Goal: Task Accomplishment & Management: Complete application form

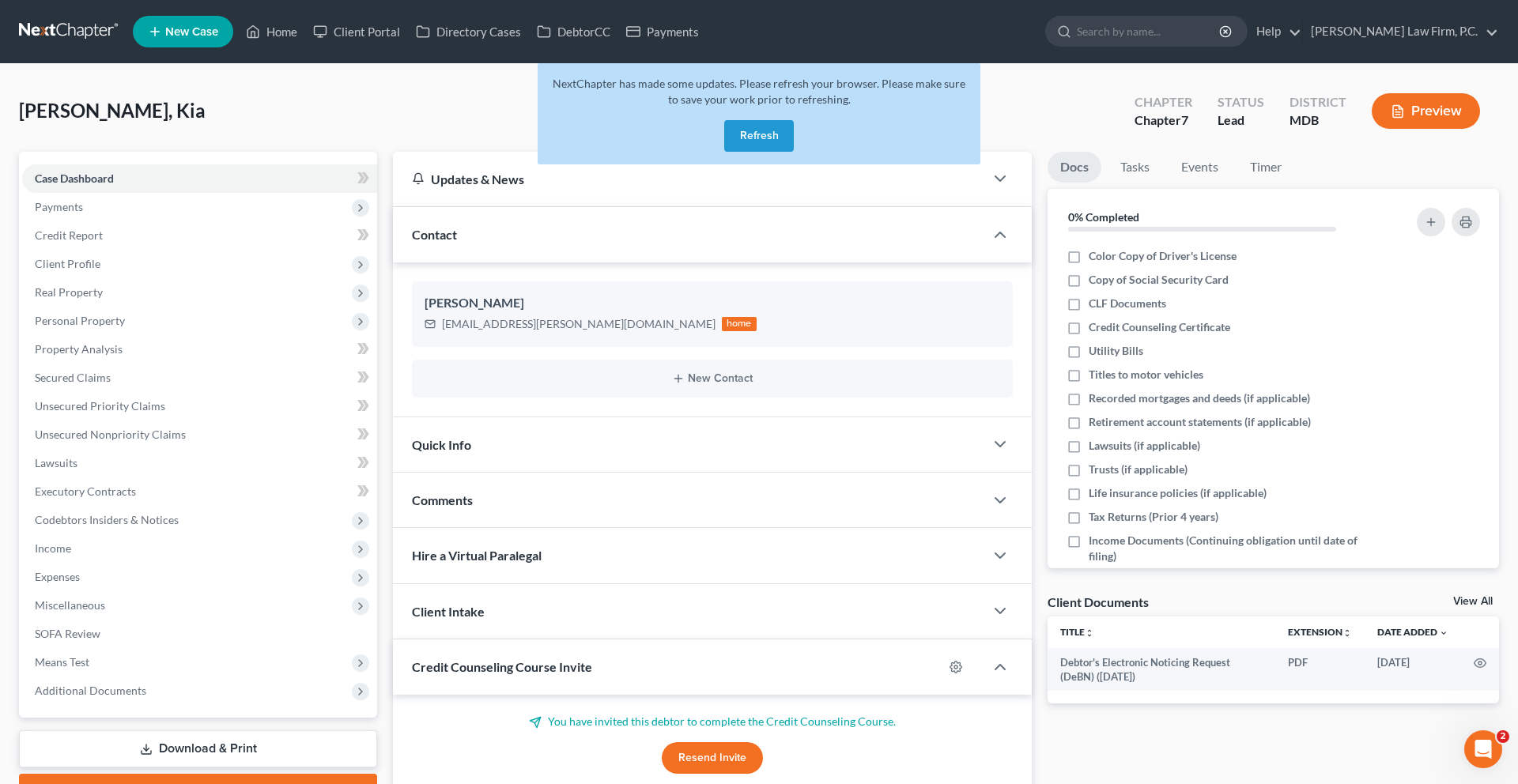
click at [750, 152] on button "Refresh" at bounding box center [759, 136] width 70 height 32
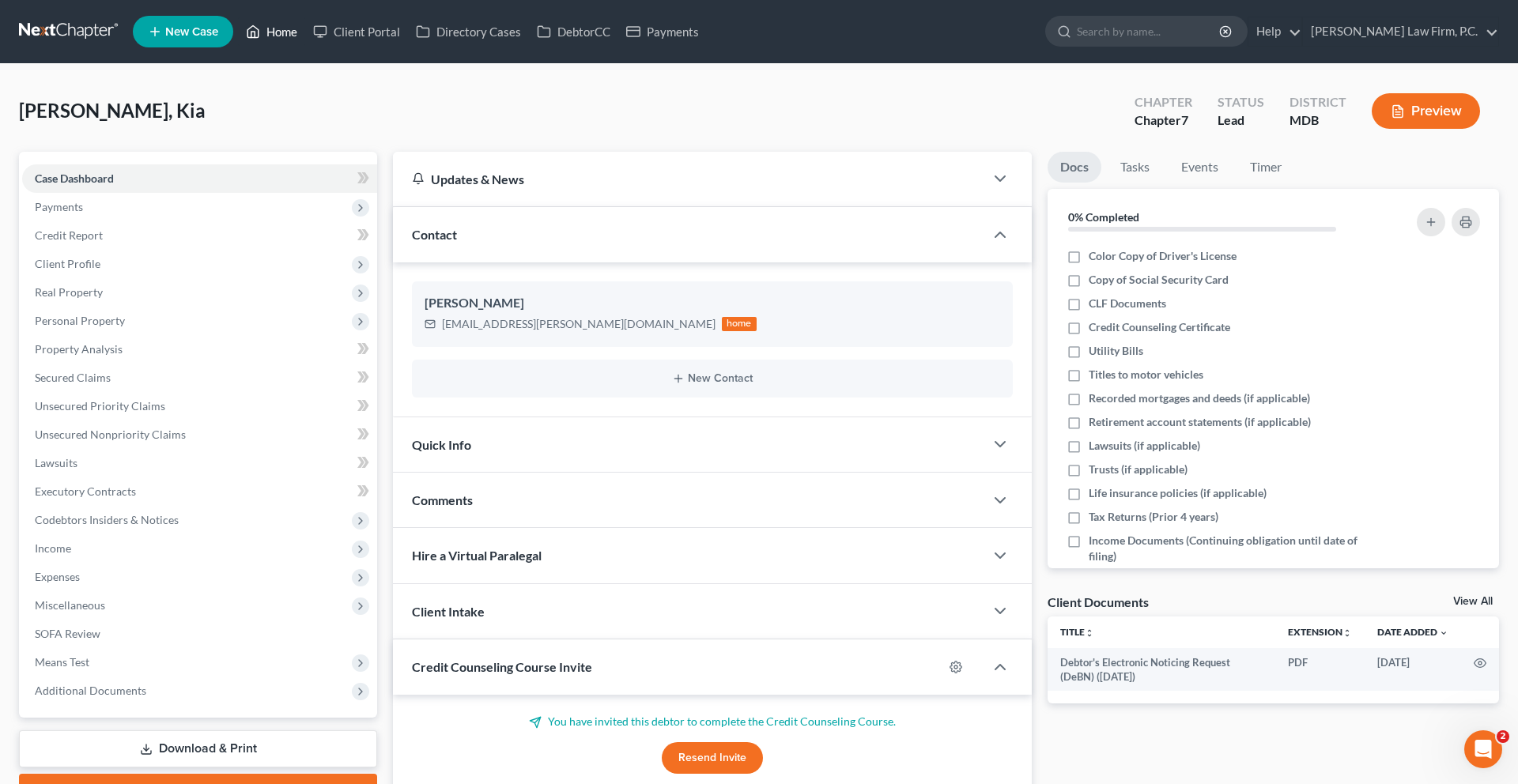
click at [305, 46] on link "Home" at bounding box center [272, 32] width 67 height 29
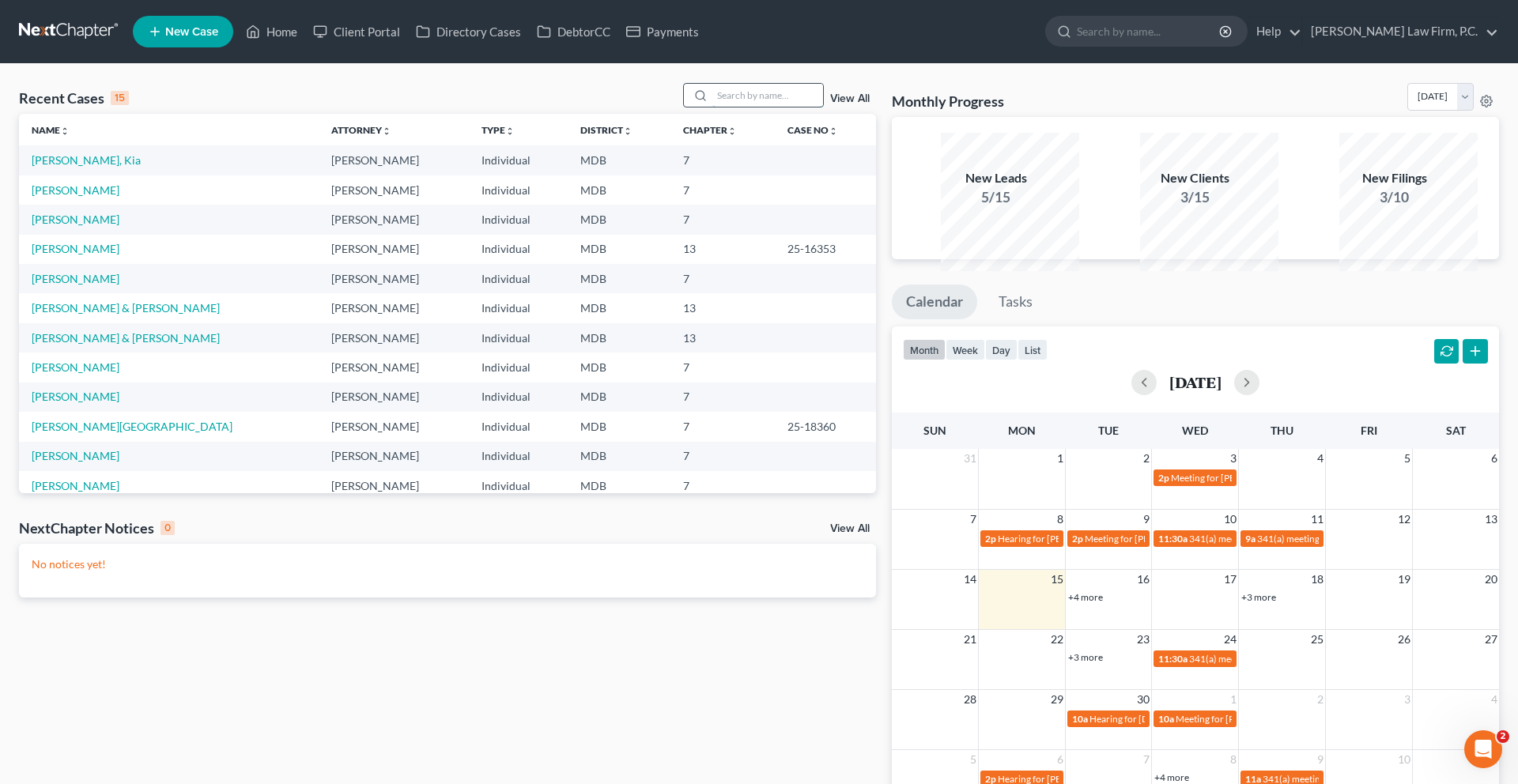
click at [715, 107] on input "search" at bounding box center [768, 96] width 111 height 23
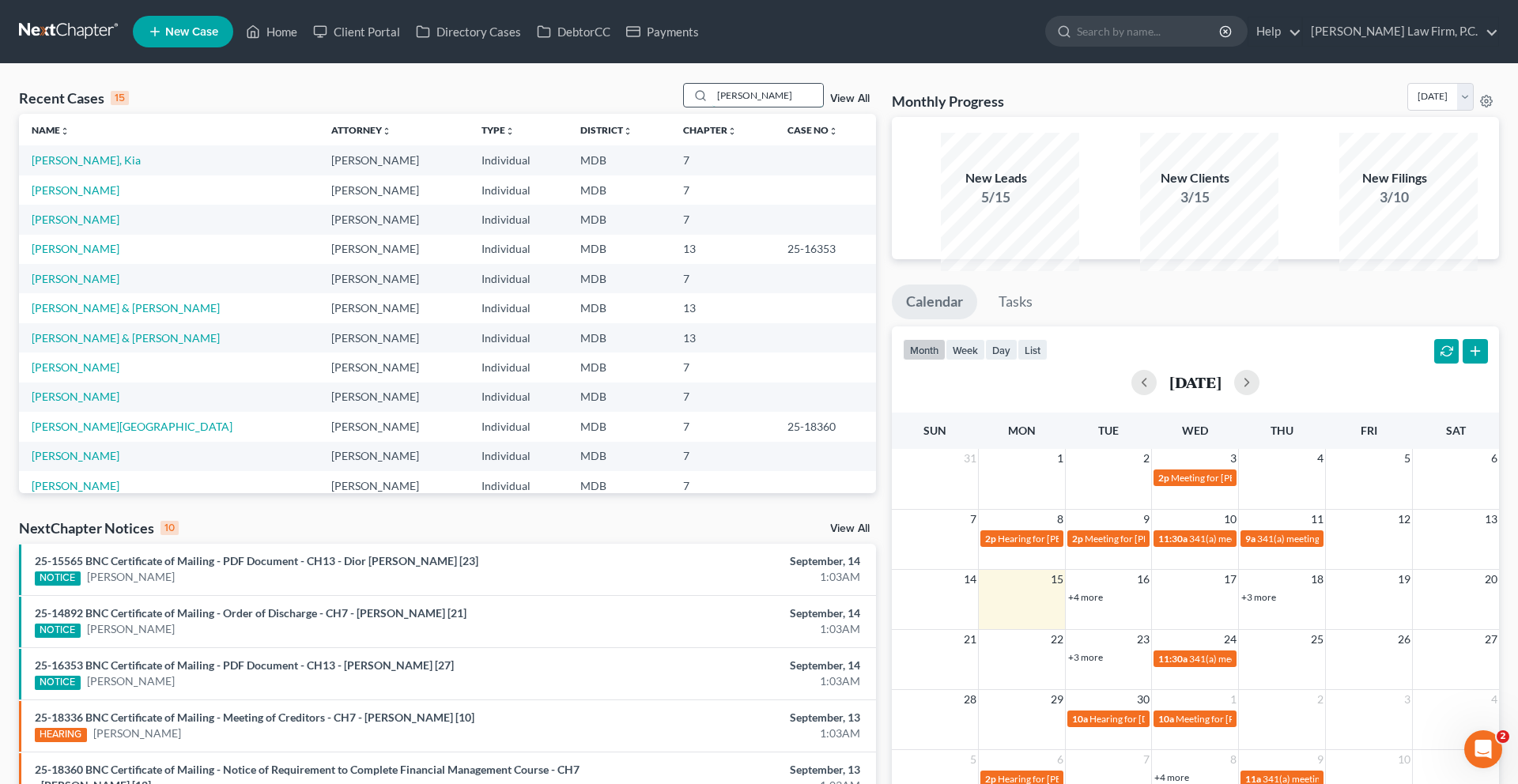
type input "[PERSON_NAME]"
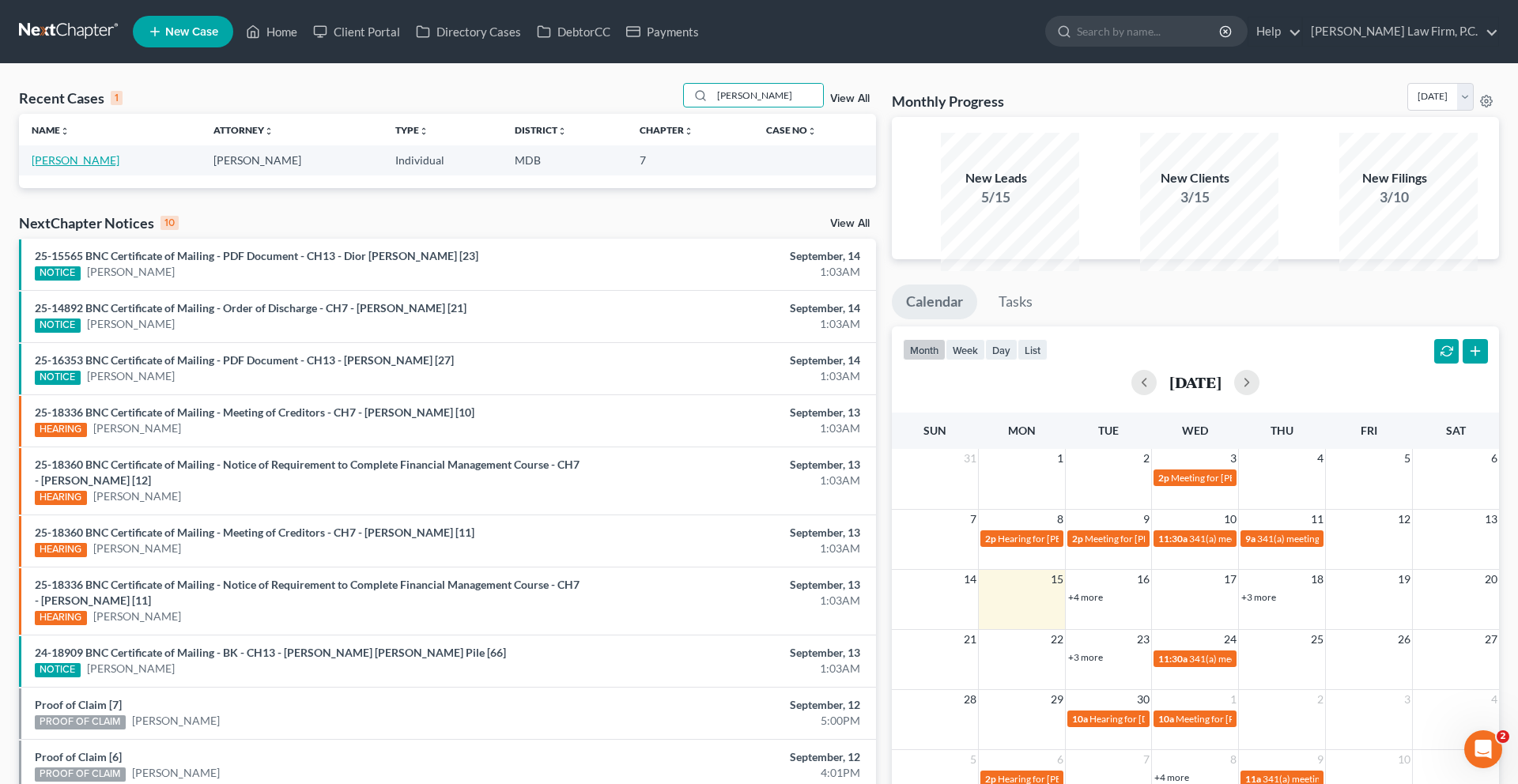
click at [96, 166] on link "[PERSON_NAME]" at bounding box center [76, 160] width 88 height 13
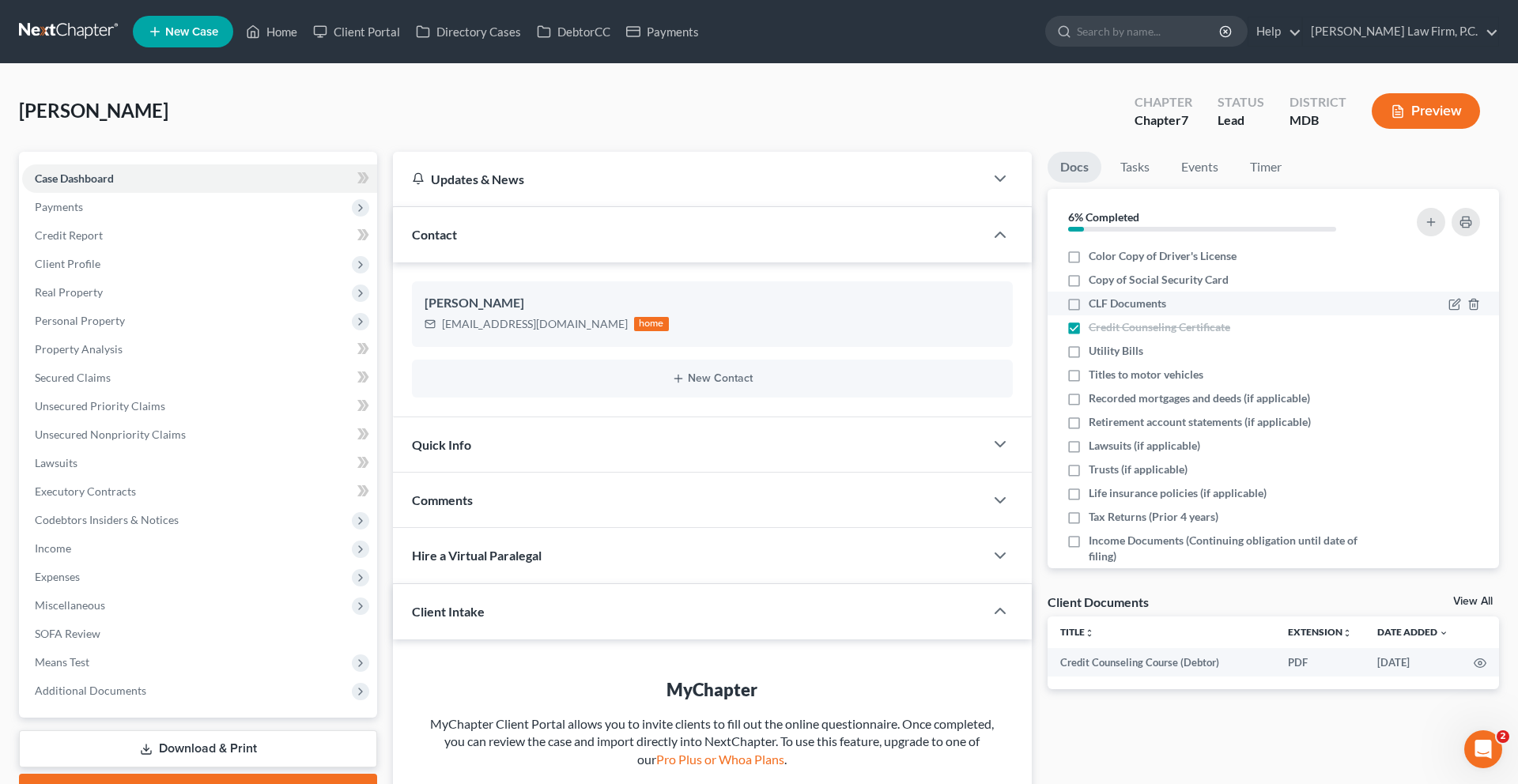
click at [1158, 312] on span "CLF Documents" at bounding box center [1127, 303] width 77 height 16
click at [1105, 306] on input "CLF Documents" at bounding box center [1099, 300] width 11 height 11
checkbox input "true"
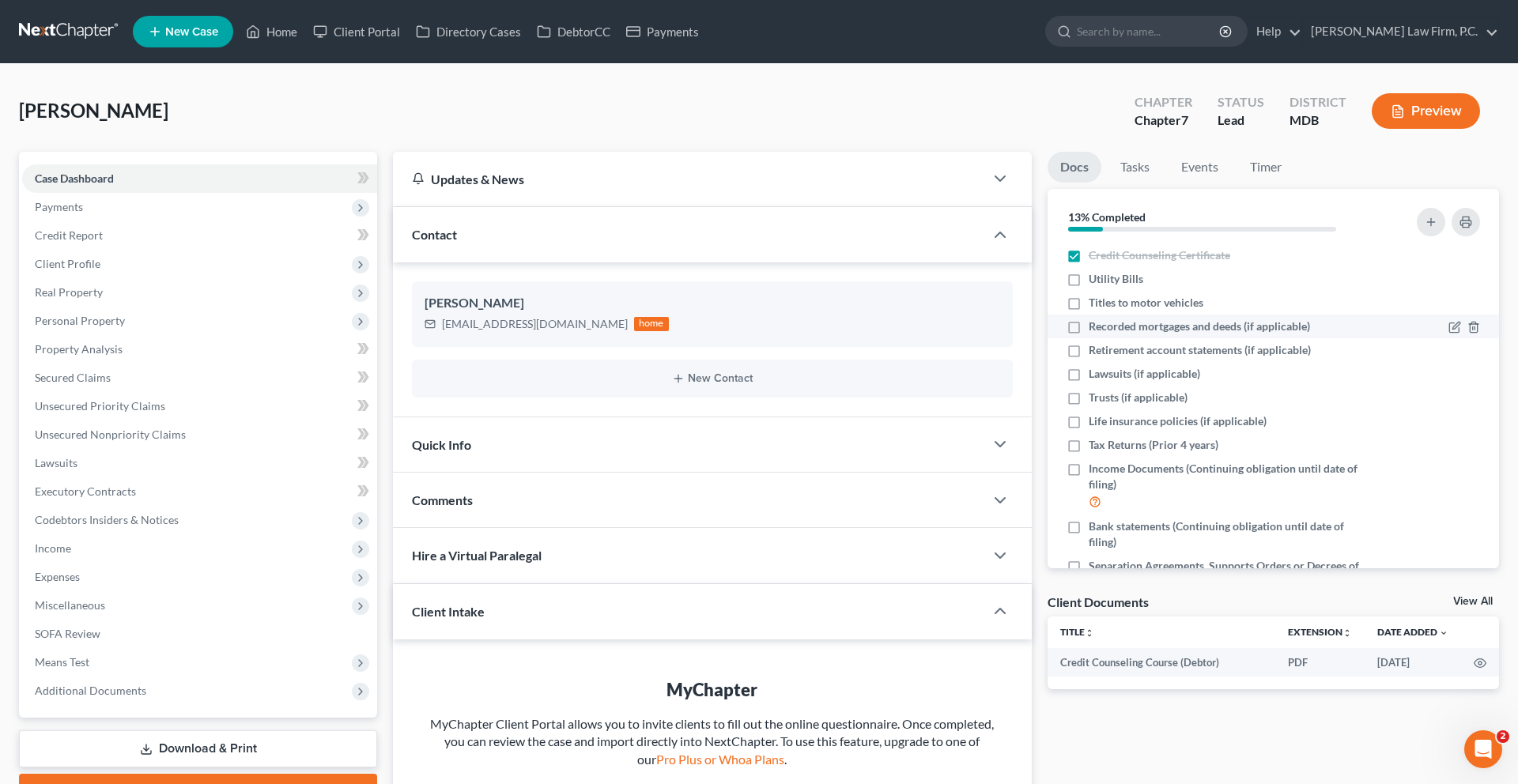
scroll to position [74, 0]
click at [618, 41] on link "DebtorCC" at bounding box center [573, 32] width 89 height 29
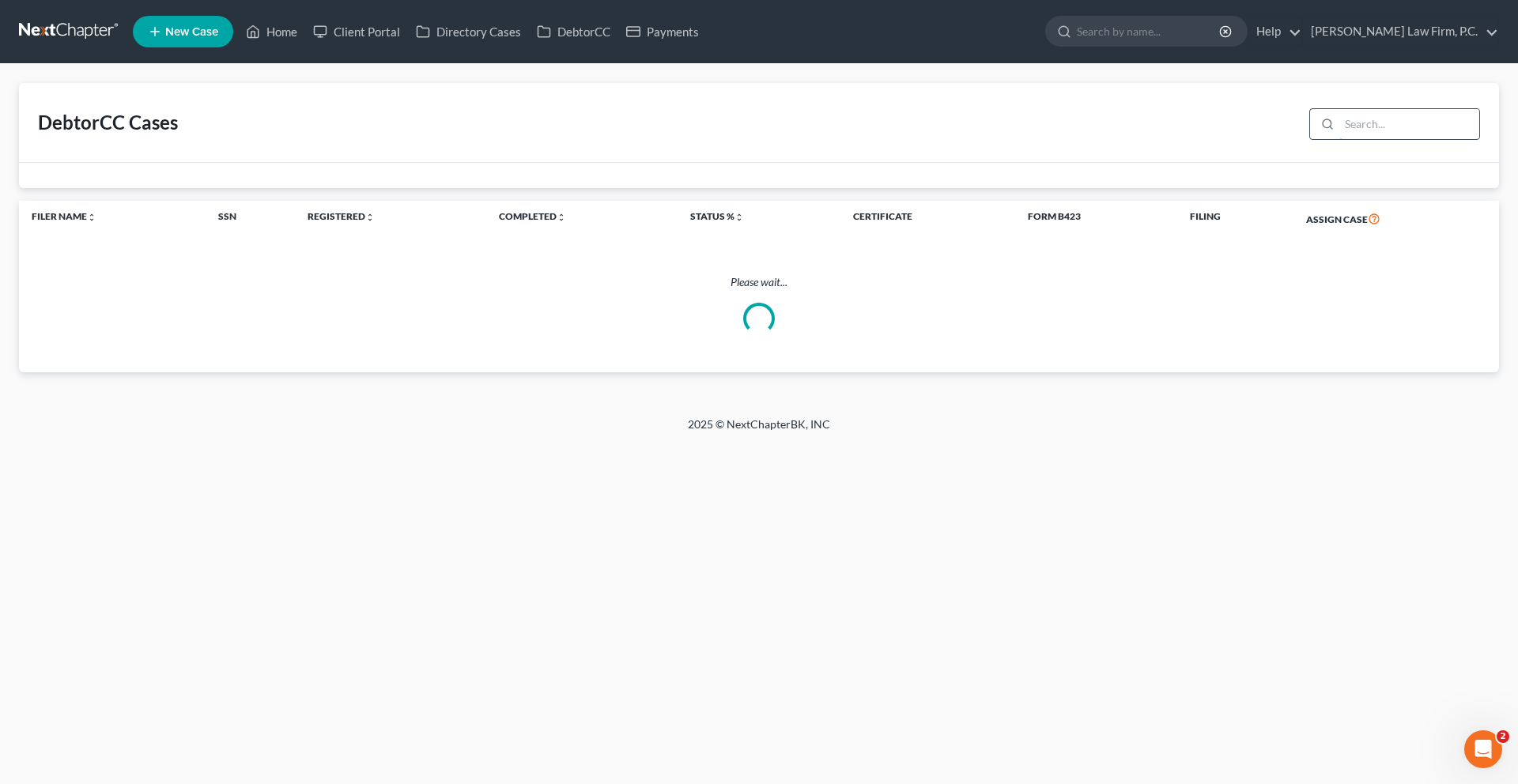
click at [1347, 139] on input "search" at bounding box center [1409, 123] width 140 height 30
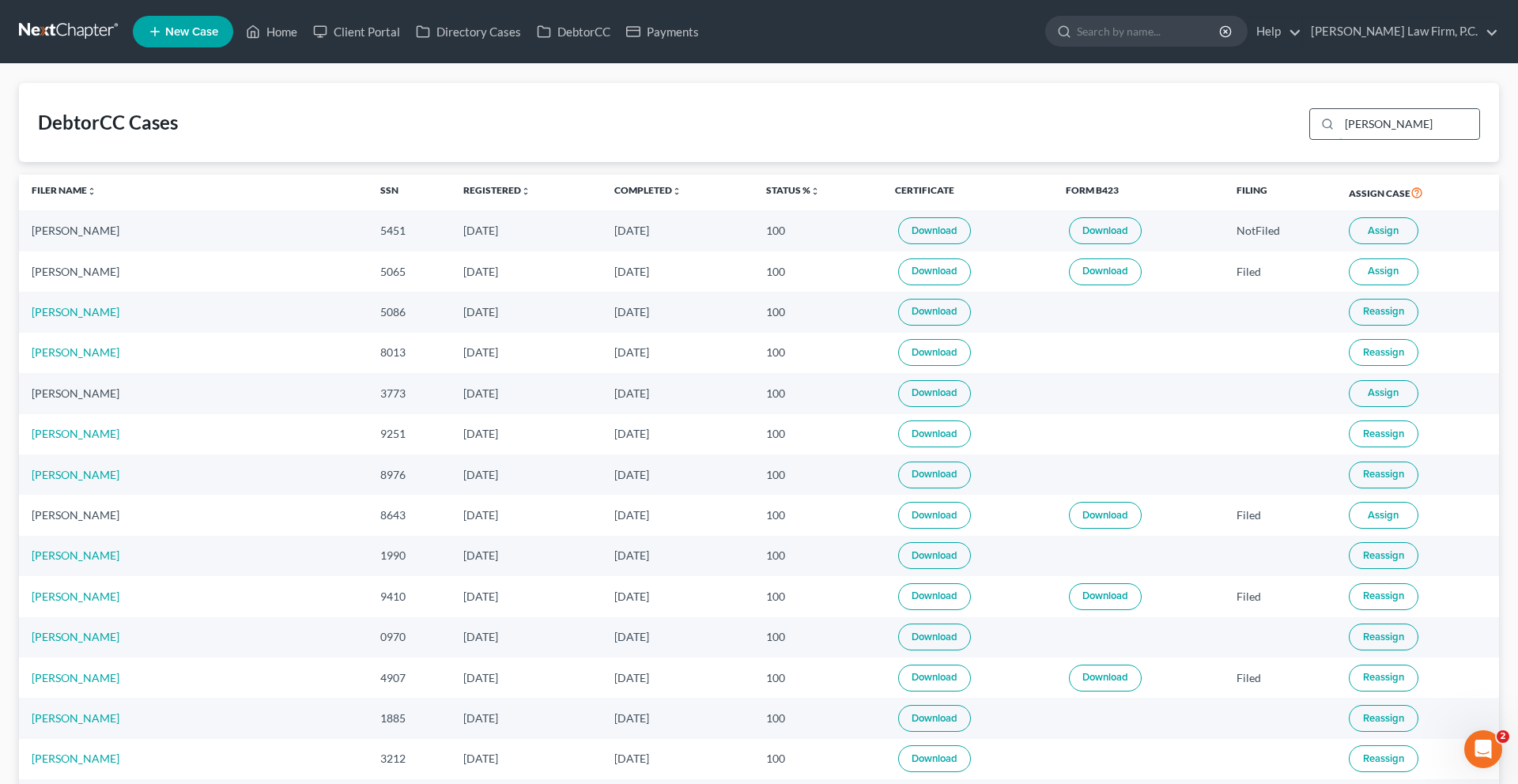
type input "hammond"
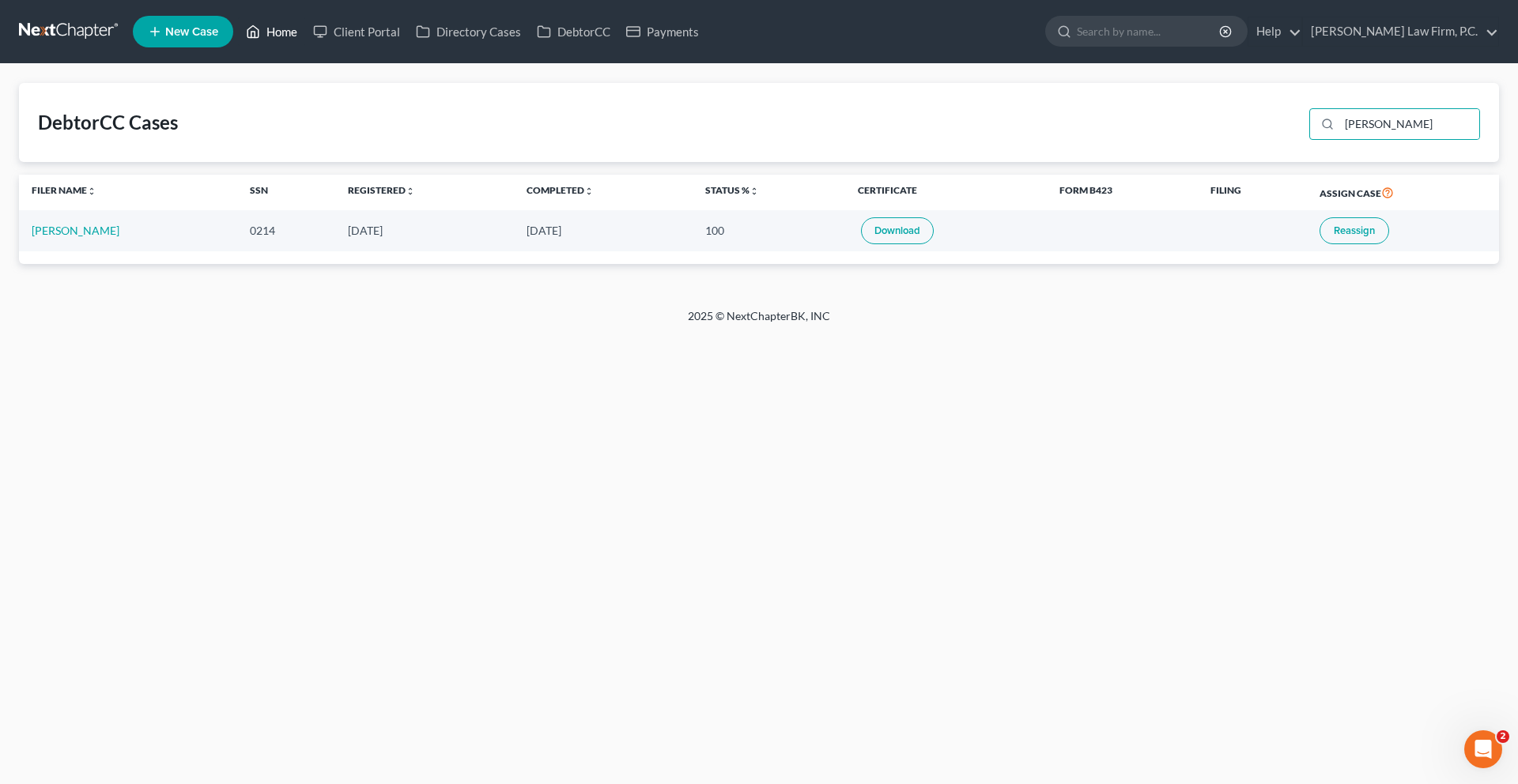
click at [305, 46] on link "Home" at bounding box center [272, 32] width 67 height 29
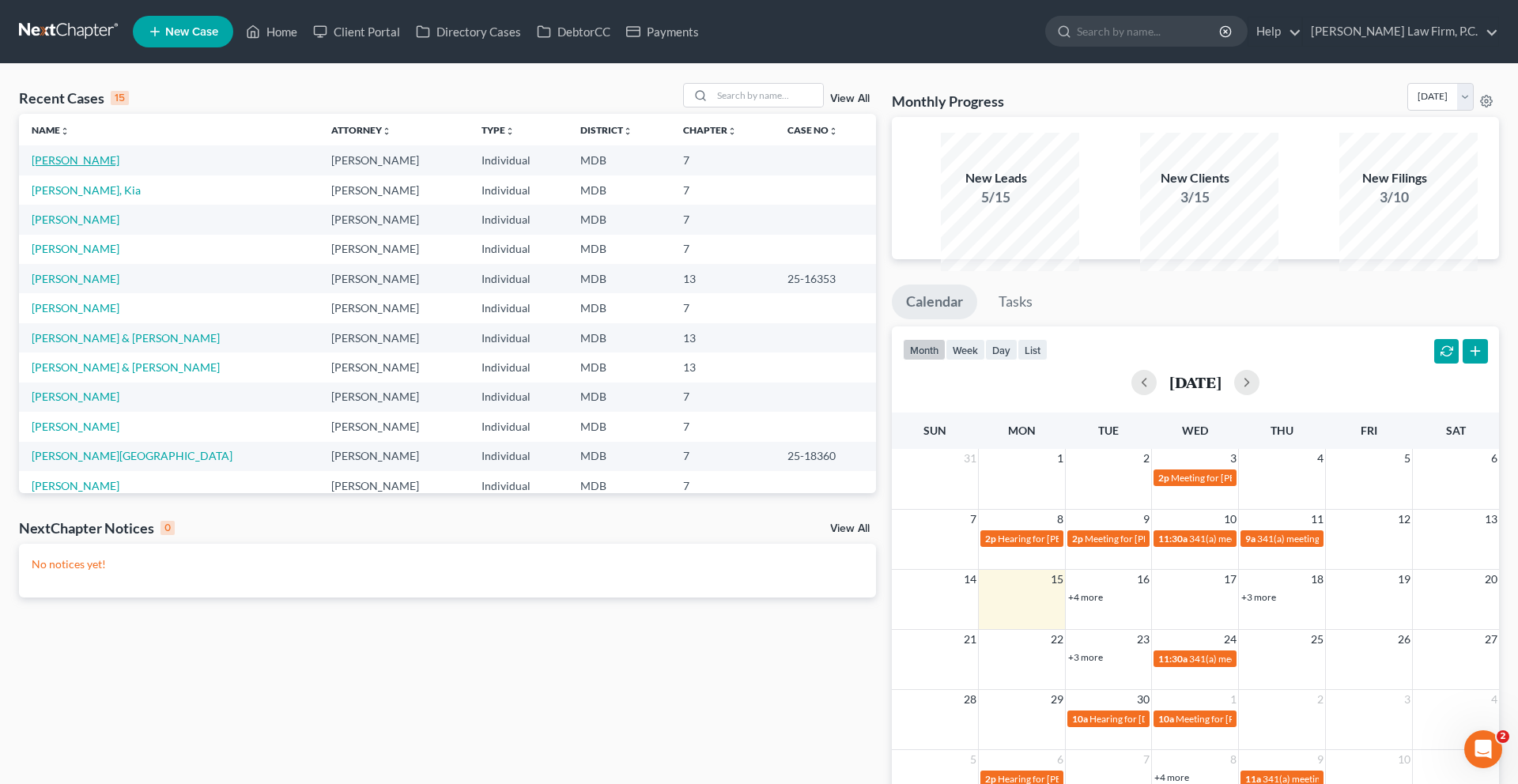
click at [91, 166] on link "[PERSON_NAME]" at bounding box center [76, 160] width 88 height 13
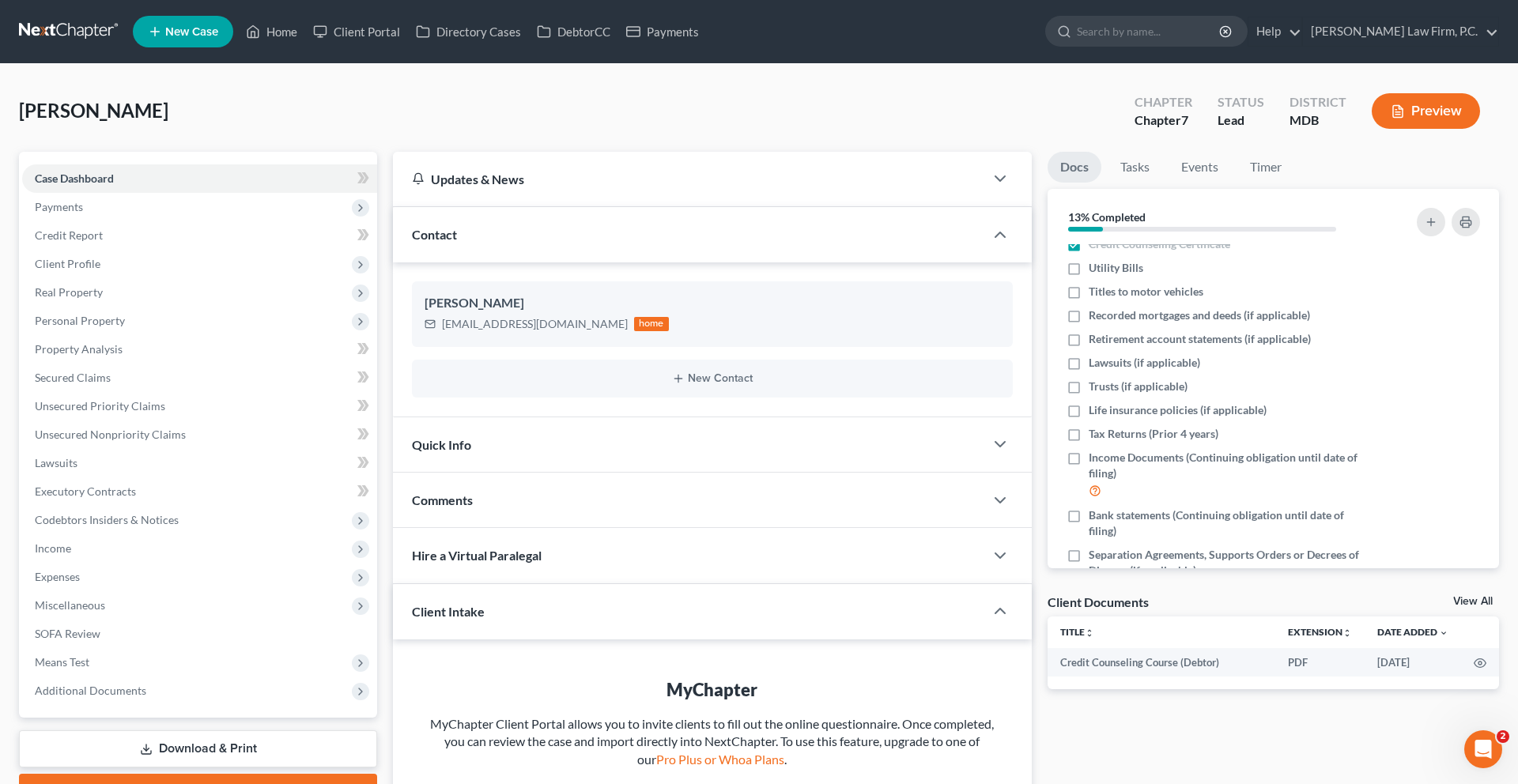
scroll to position [83, 0]
click at [305, 38] on link "Home" at bounding box center [272, 32] width 67 height 29
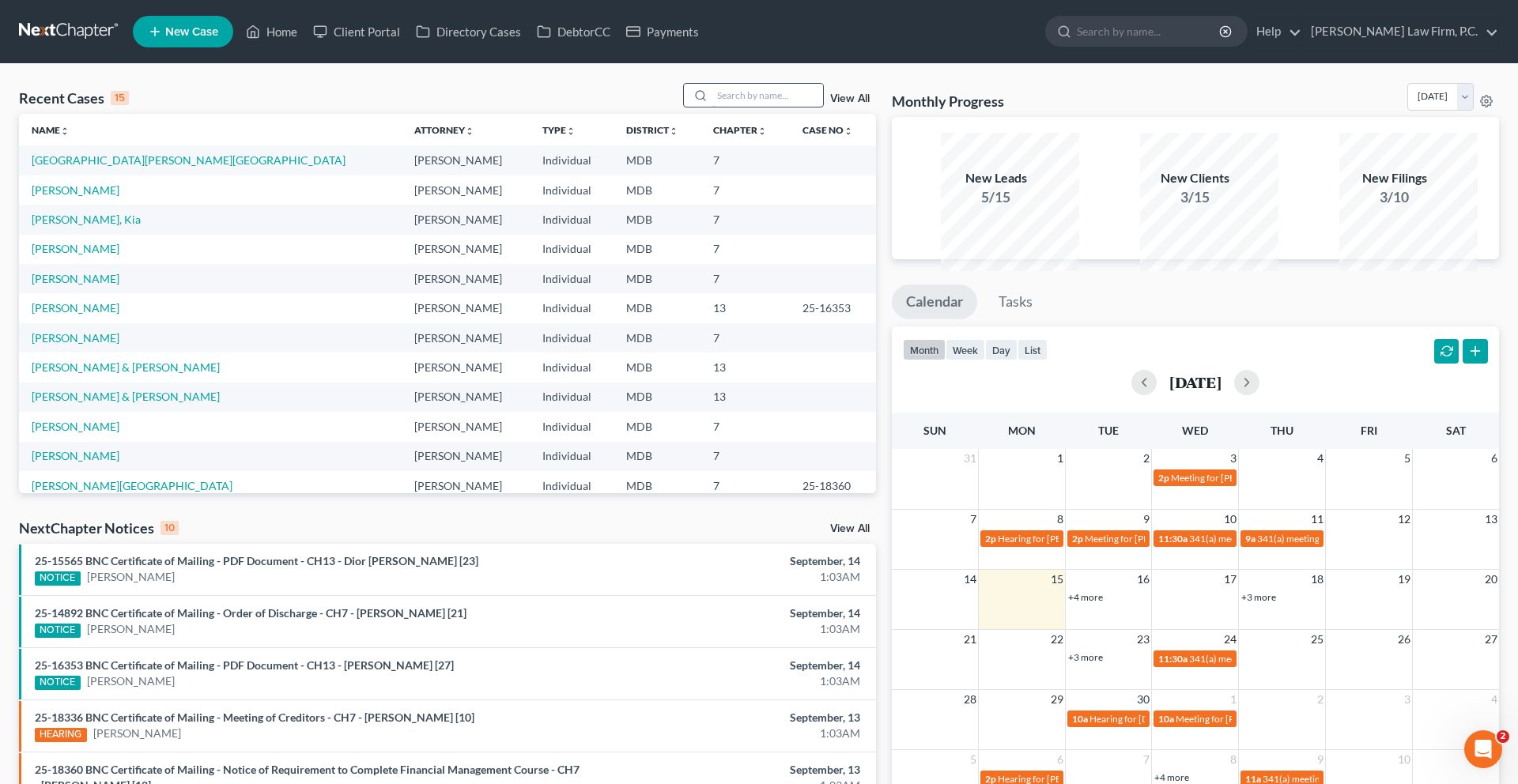
click at [713, 107] on input "search" at bounding box center [768, 96] width 111 height 23
type input "rollins"
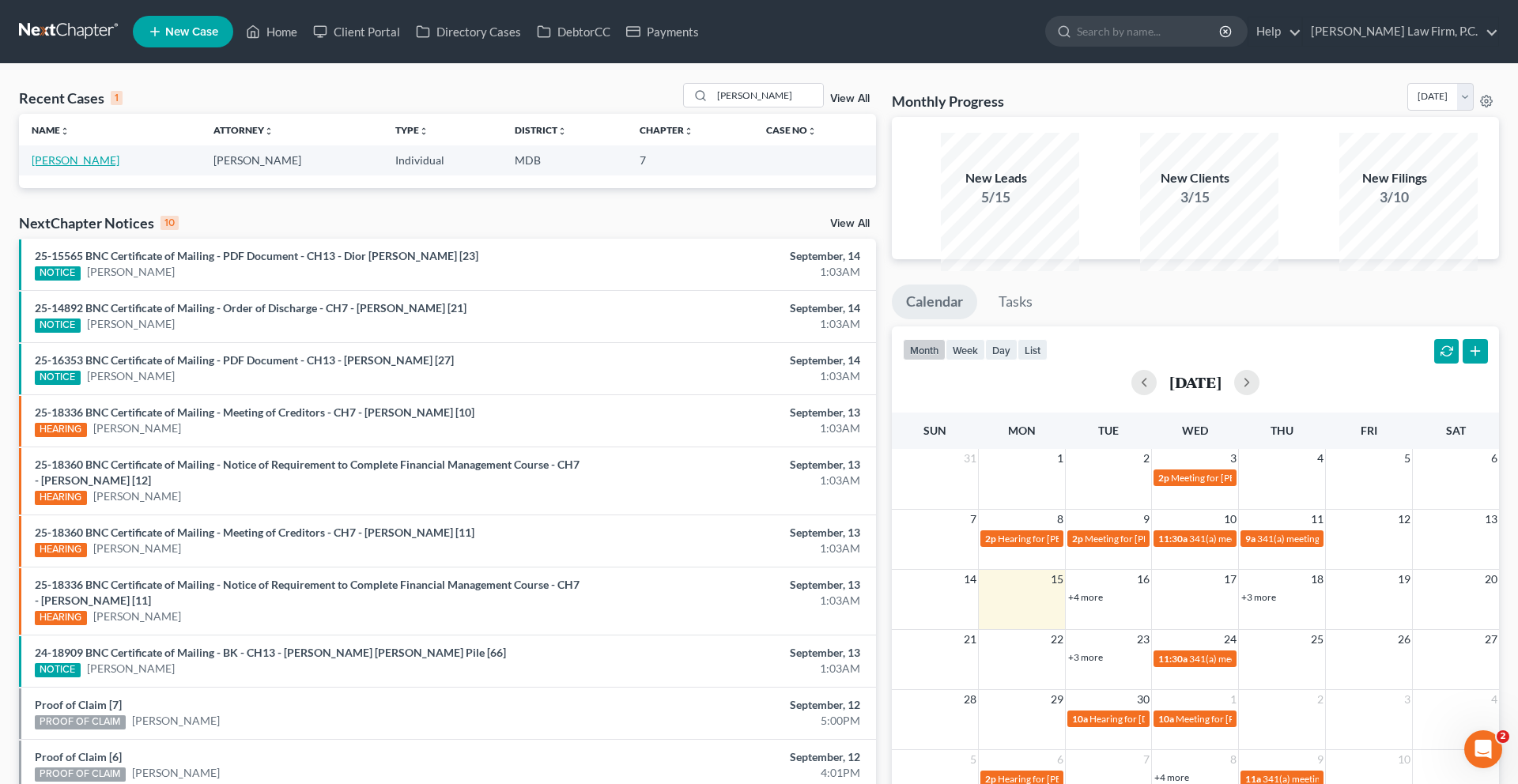
click at [100, 166] on link "[PERSON_NAME]" at bounding box center [76, 160] width 88 height 13
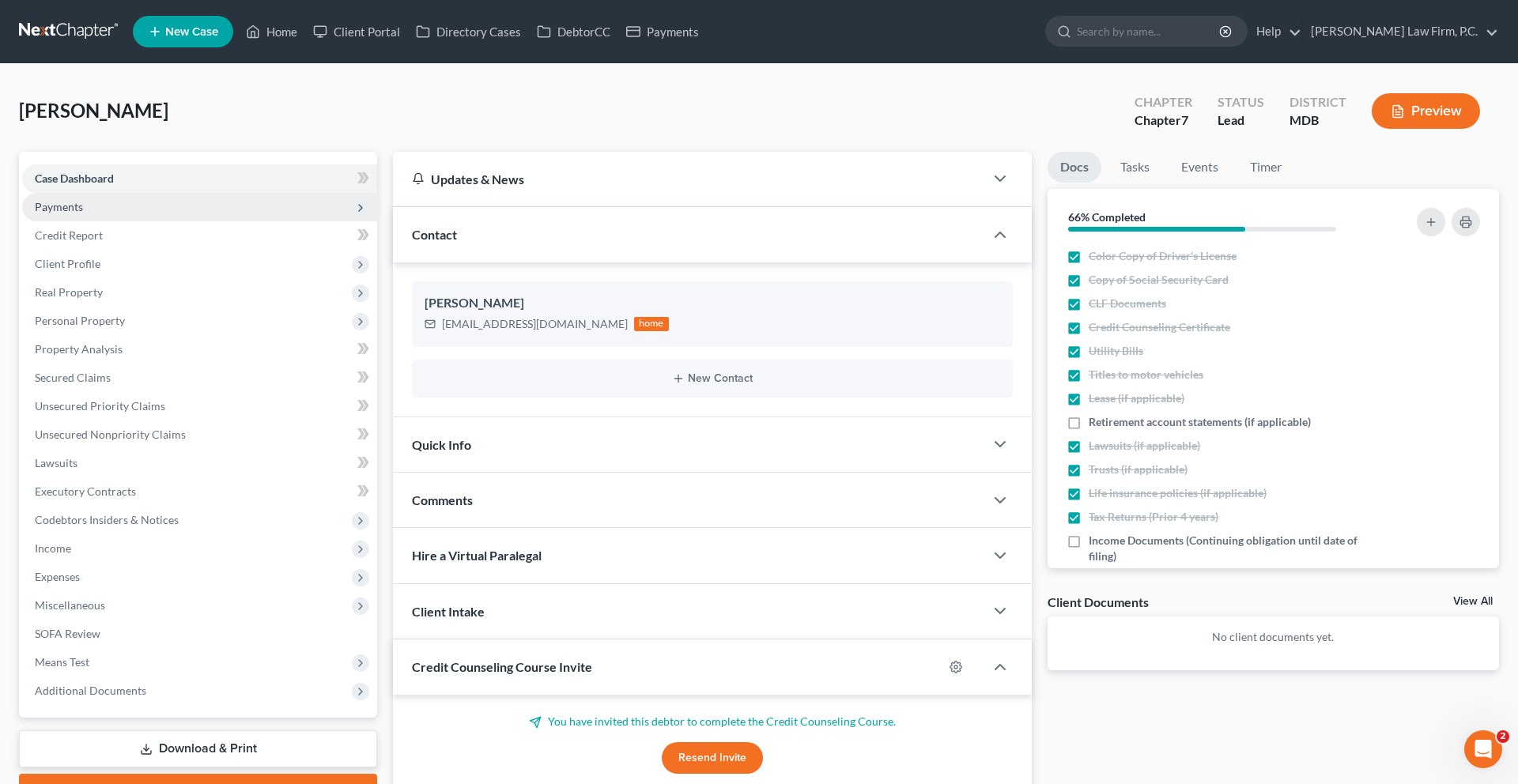
click at [83, 213] on span "Payments" at bounding box center [58, 207] width 48 height 13
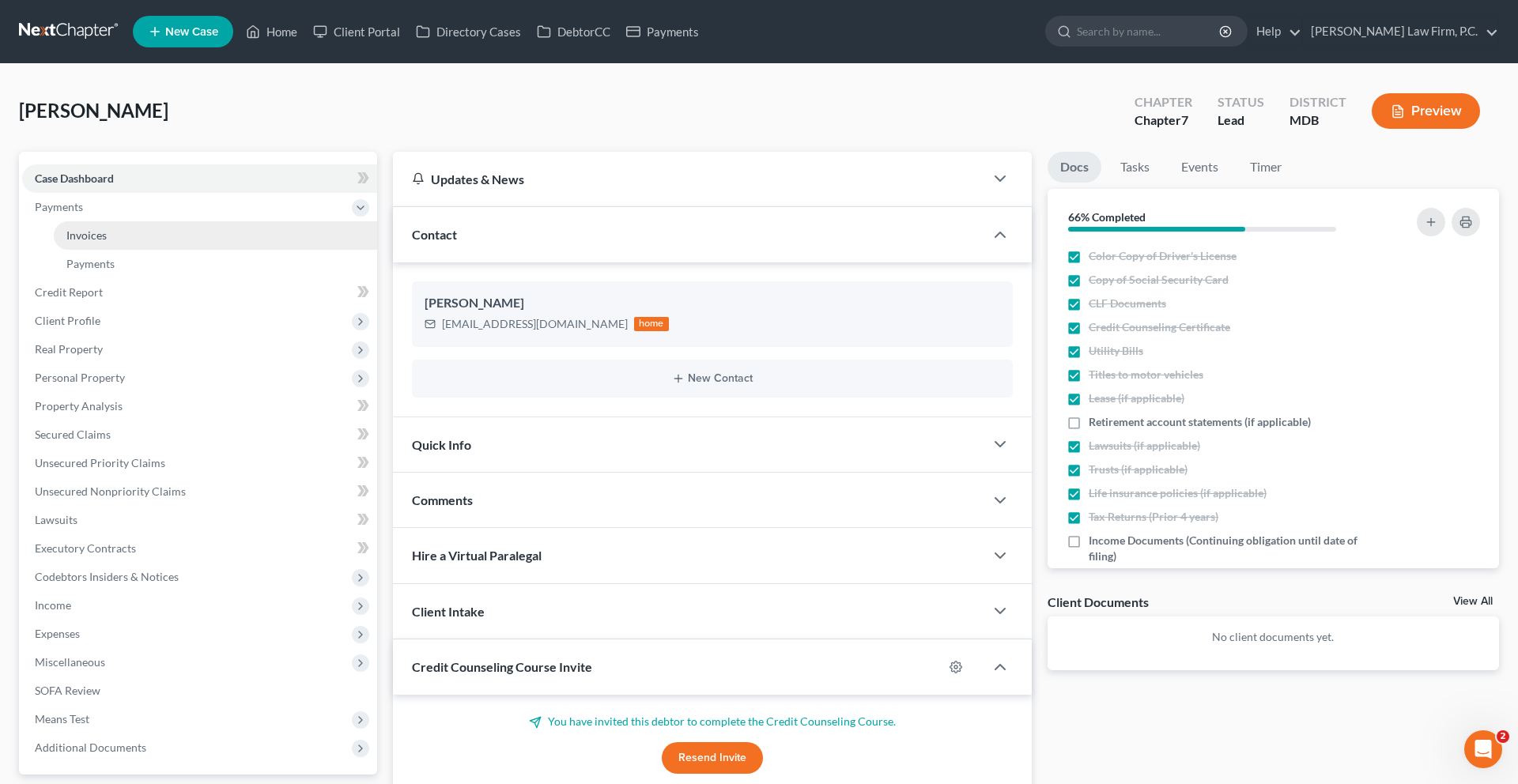
click at [125, 250] on link "Invoices" at bounding box center [215, 235] width 323 height 29
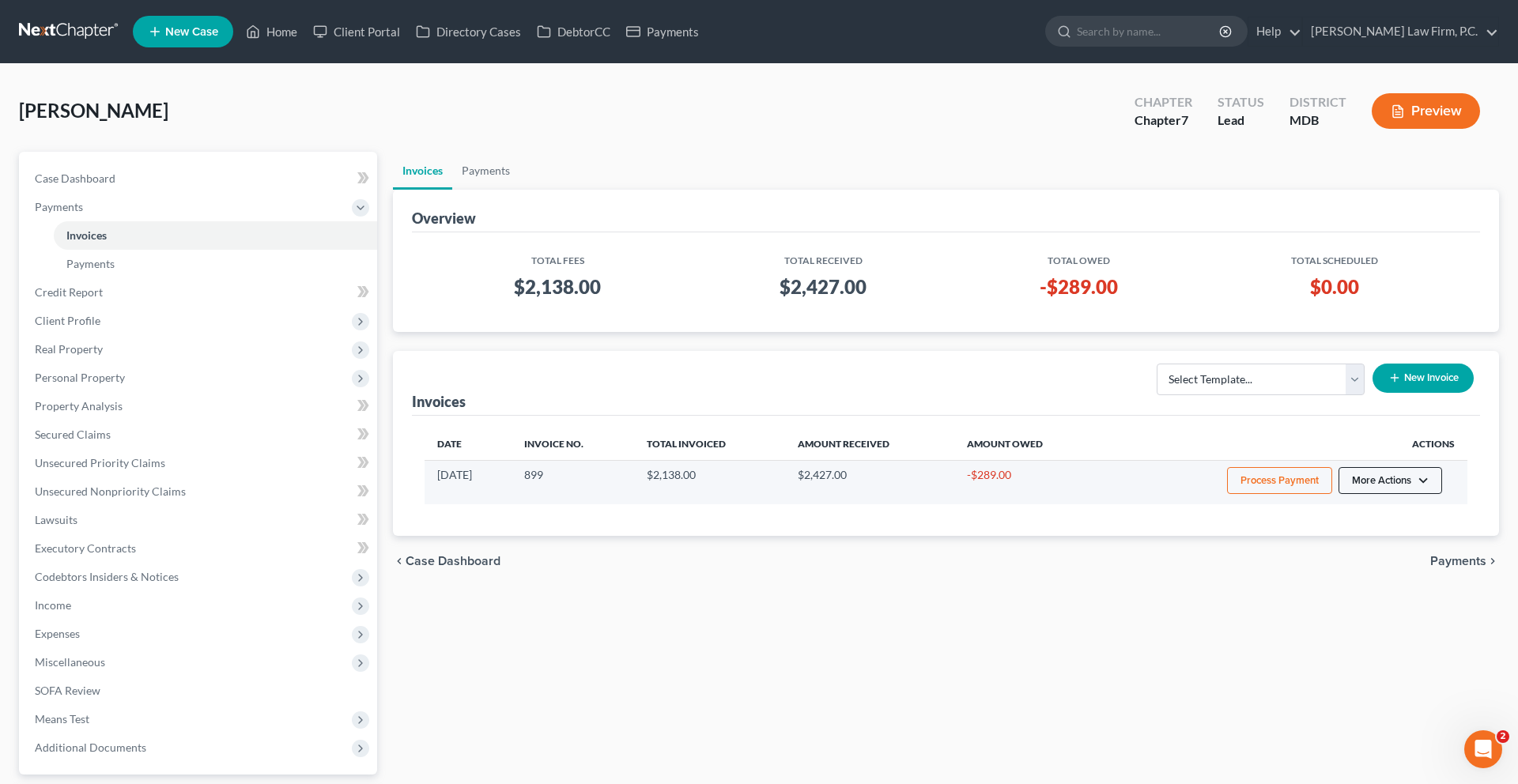
click at [1360, 493] on button "More Actions" at bounding box center [1390, 480] width 103 height 27
click at [1333, 562] on link "View/Edit" at bounding box center [1359, 548] width 185 height 27
select select "1"
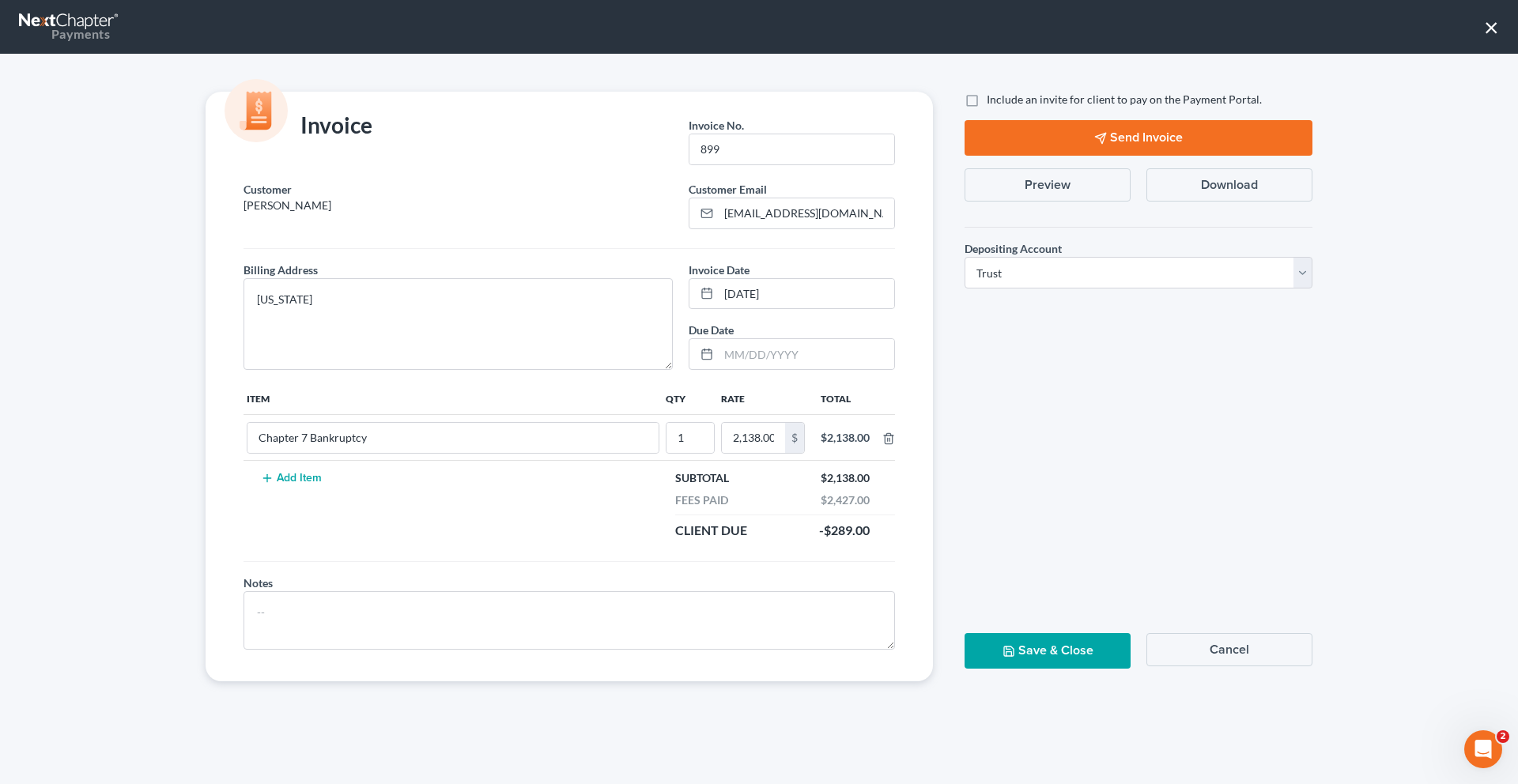
click at [1474, 43] on nav "Payments ×" at bounding box center [759, 27] width 1518 height 54
click at [1484, 39] on button "×" at bounding box center [1491, 27] width 15 height 25
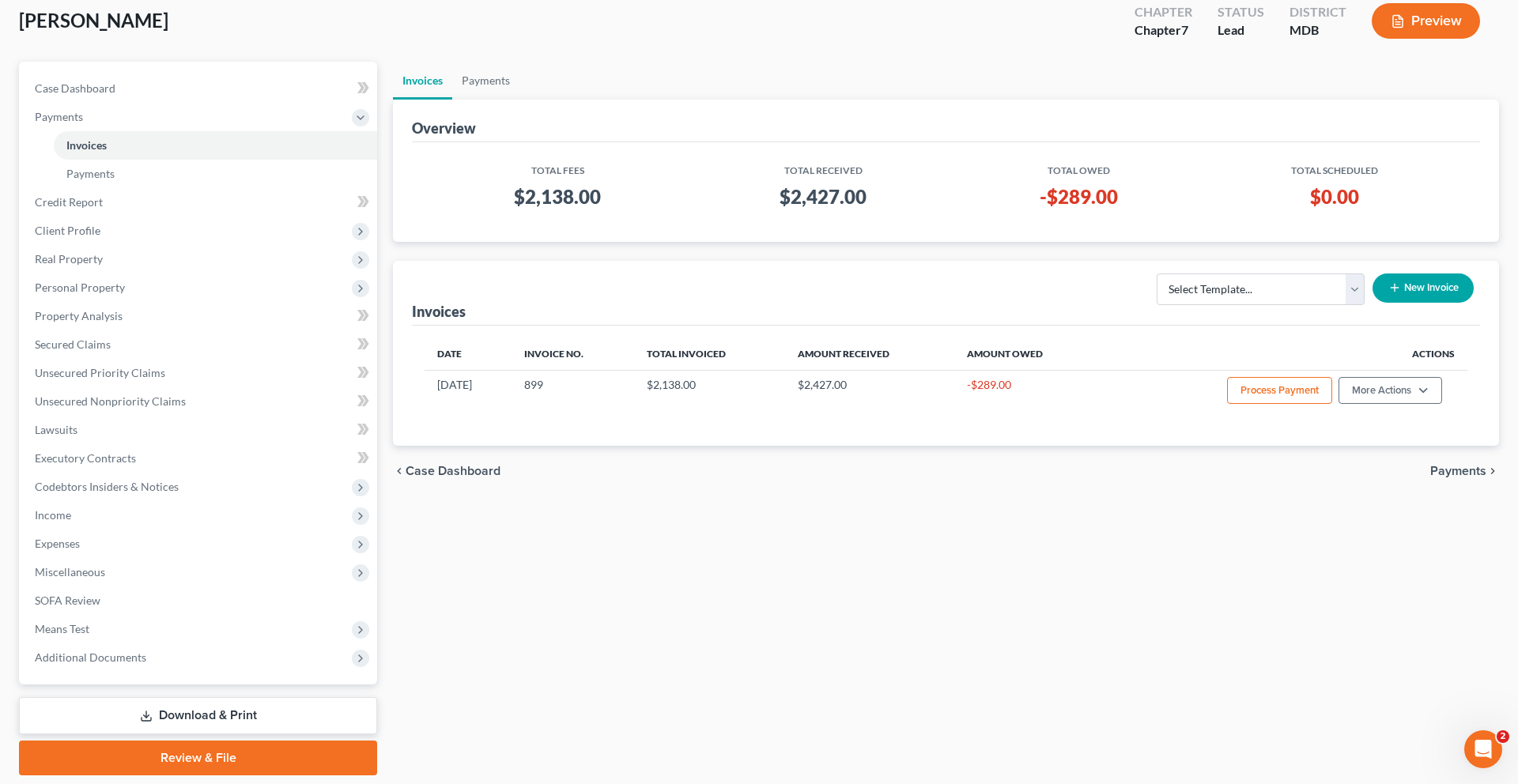
scroll to position [142, 0]
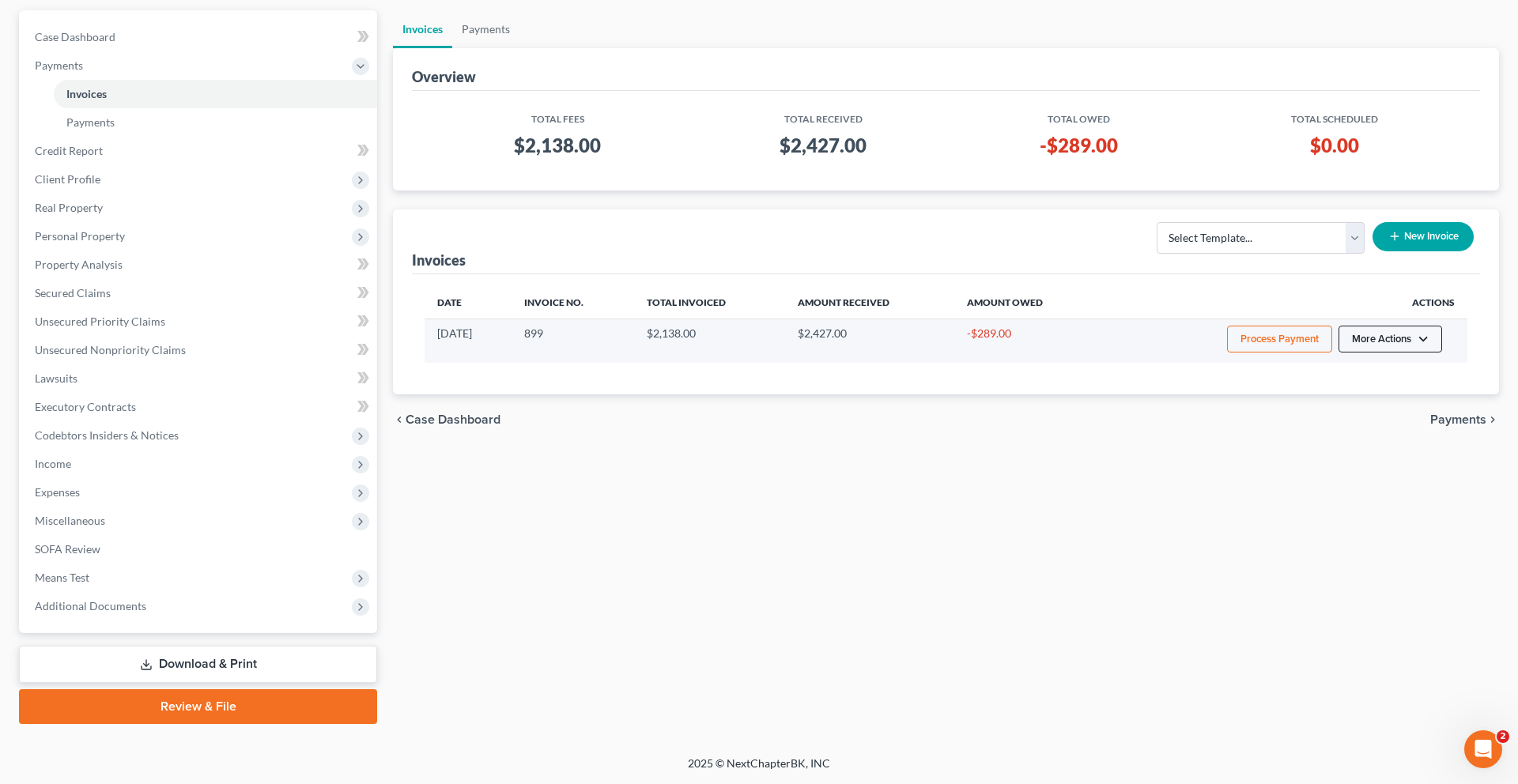
click at [1372, 353] on button "More Actions" at bounding box center [1390, 338] width 103 height 27
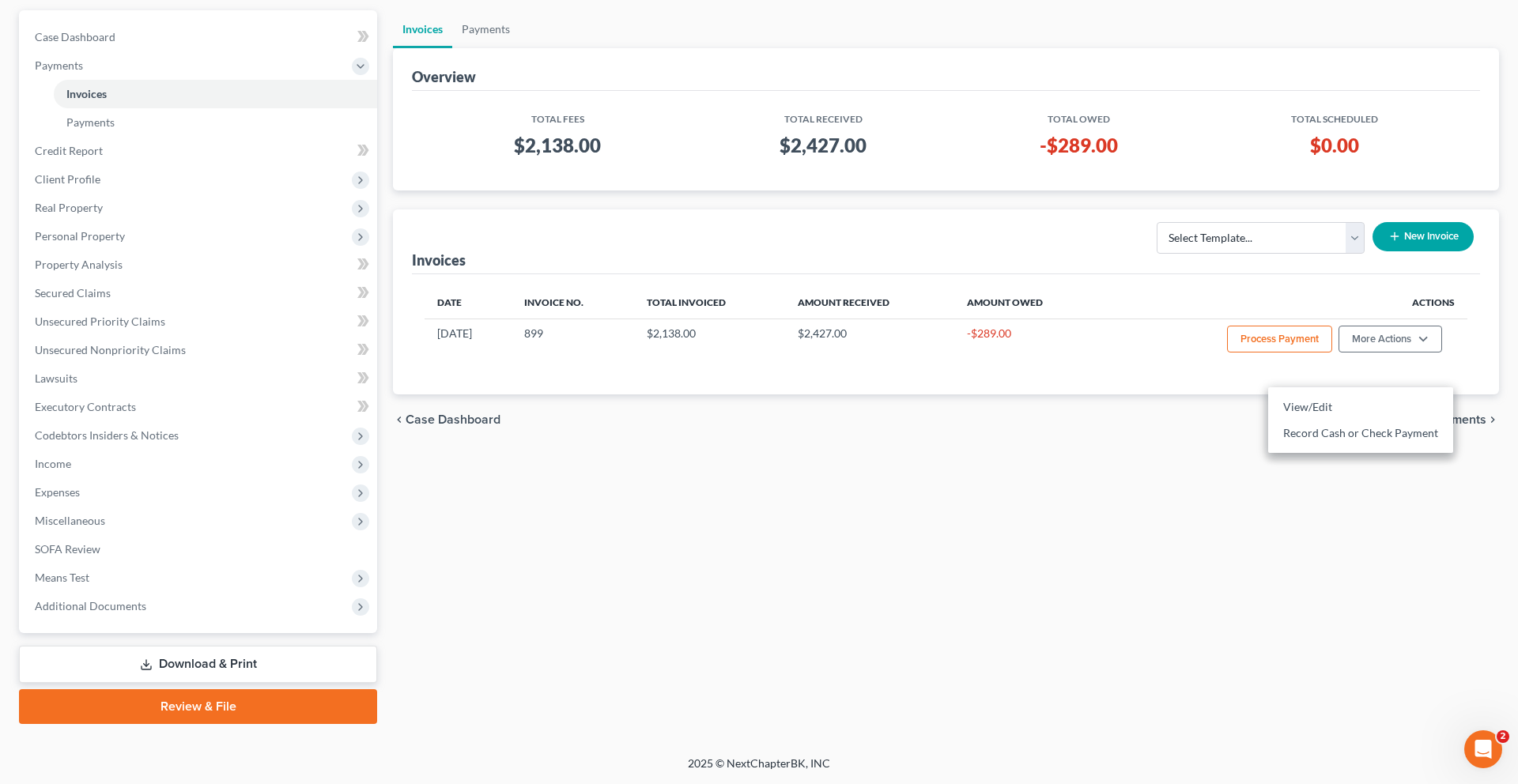
click at [1181, 589] on div "Invoices Payments Overview Total Fees Total Received Total Owed Total Scheduled…" at bounding box center [945, 367] width 1122 height 713
click at [503, 48] on link "Payments" at bounding box center [486, 30] width 67 height 38
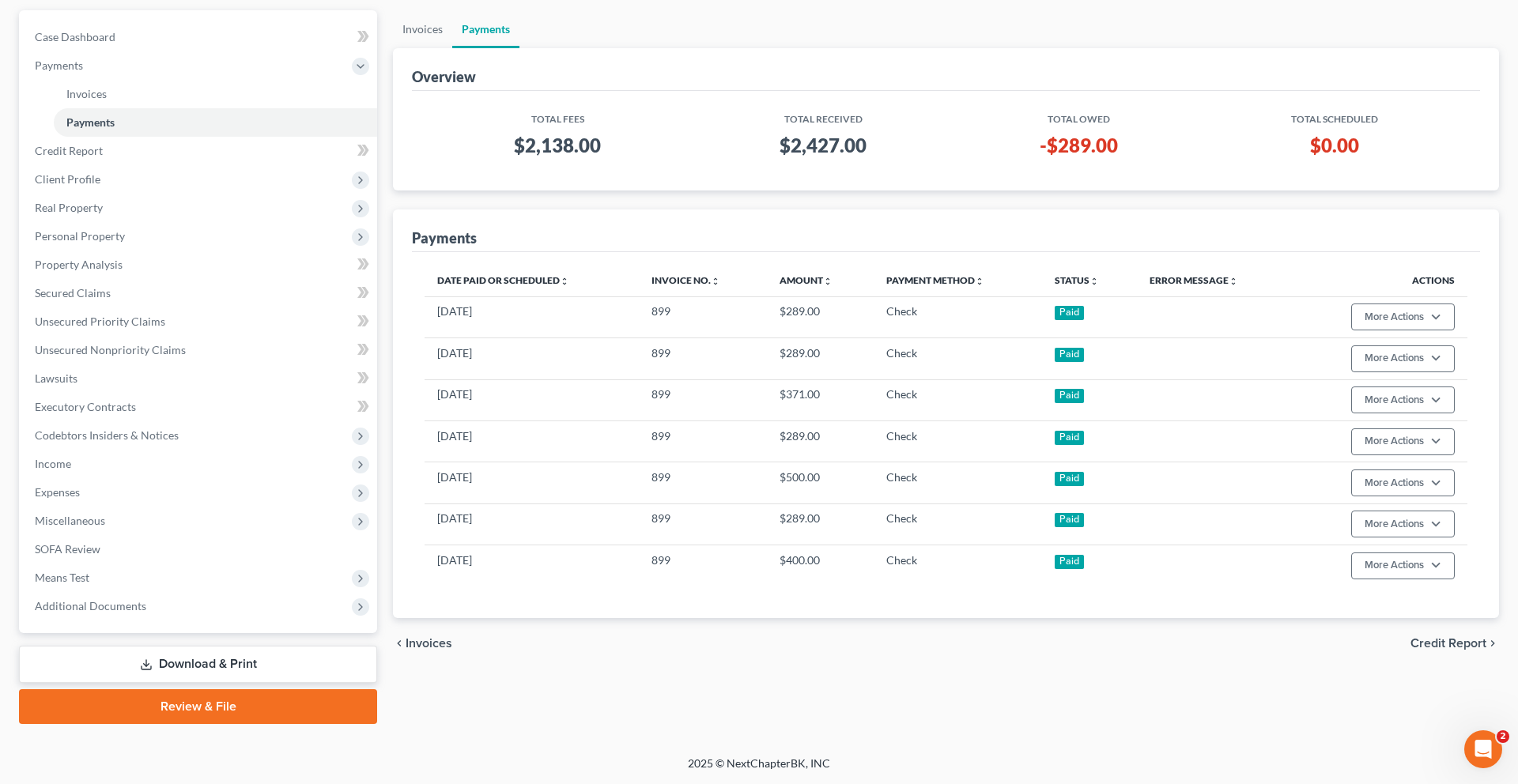
scroll to position [166, 0]
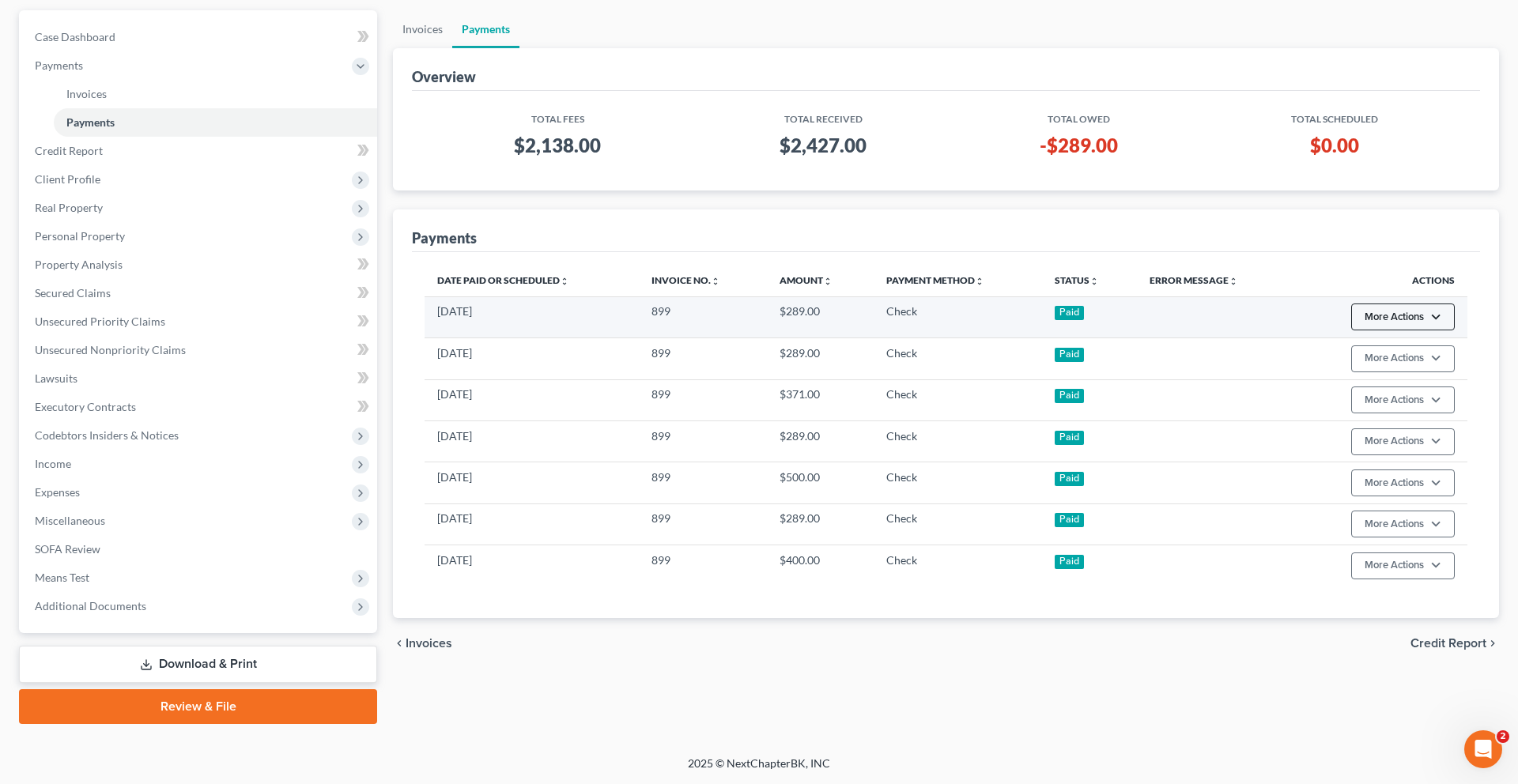
click at [1372, 330] on button "More Actions" at bounding box center [1402, 316] width 103 height 27
click at [1372, 419] on link "Delete Recorded Payment" at bounding box center [1383, 405] width 158 height 27
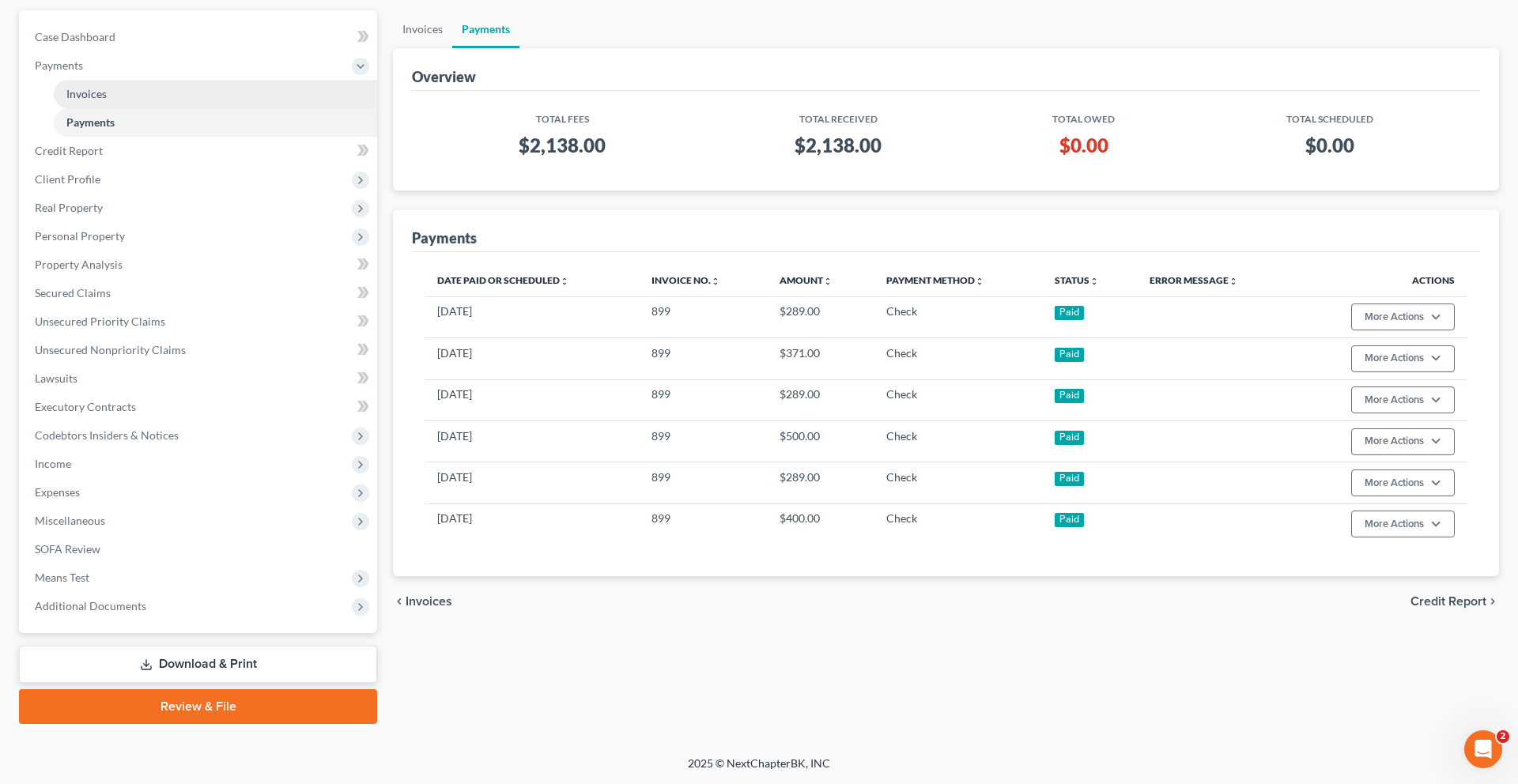
scroll to position [0, 0]
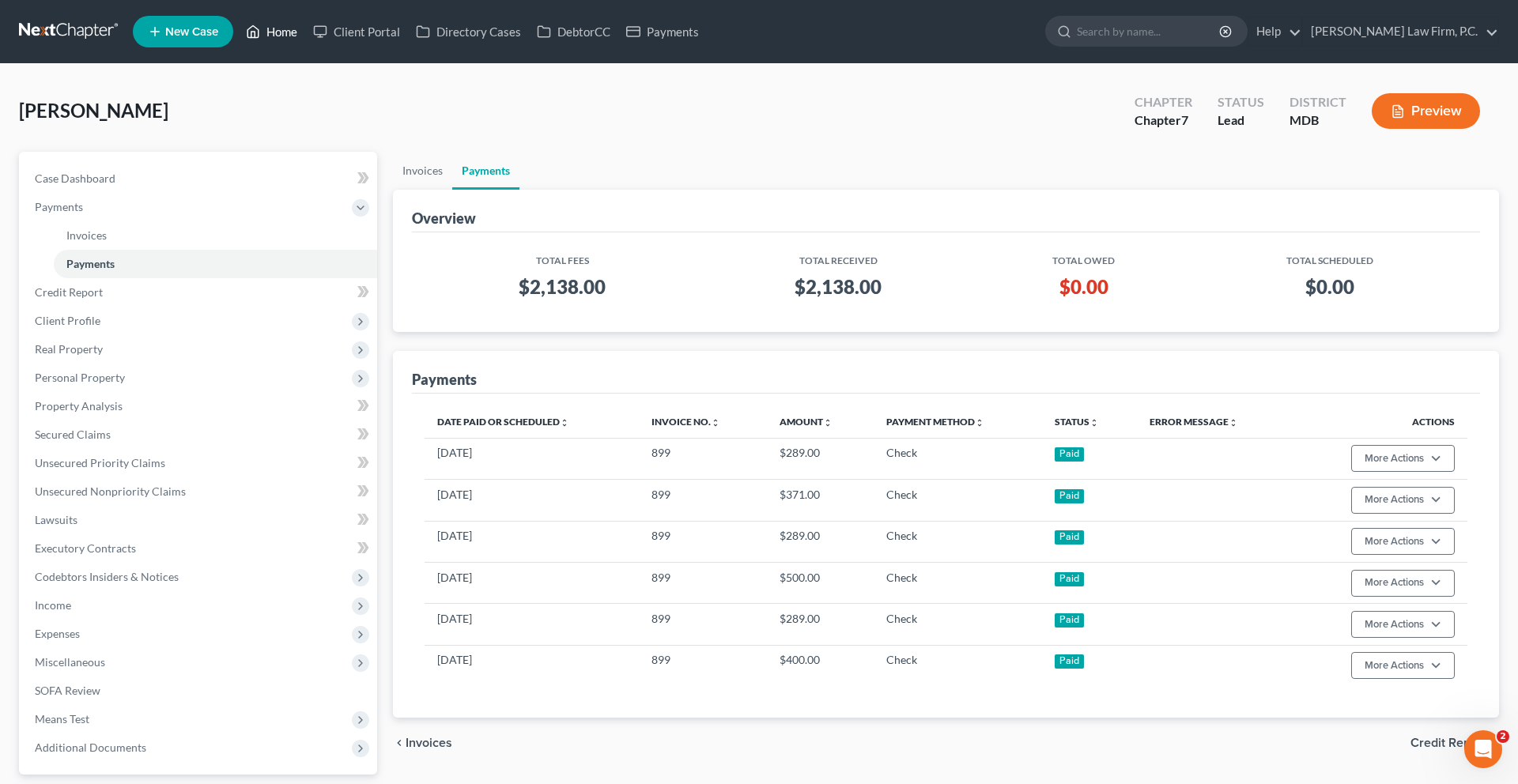
click at [305, 46] on link "Home" at bounding box center [272, 32] width 67 height 29
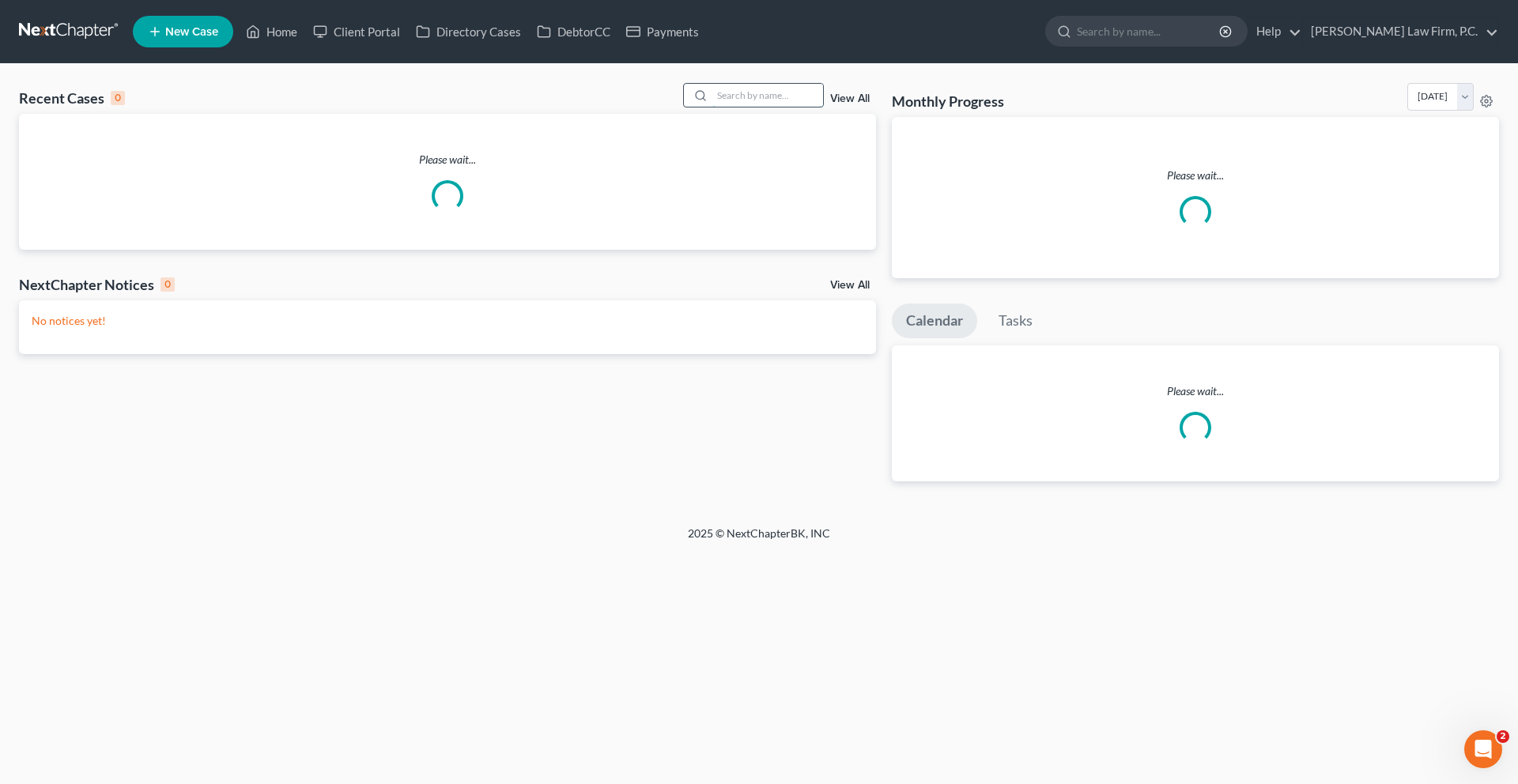
click at [736, 107] on input "search" at bounding box center [768, 96] width 111 height 23
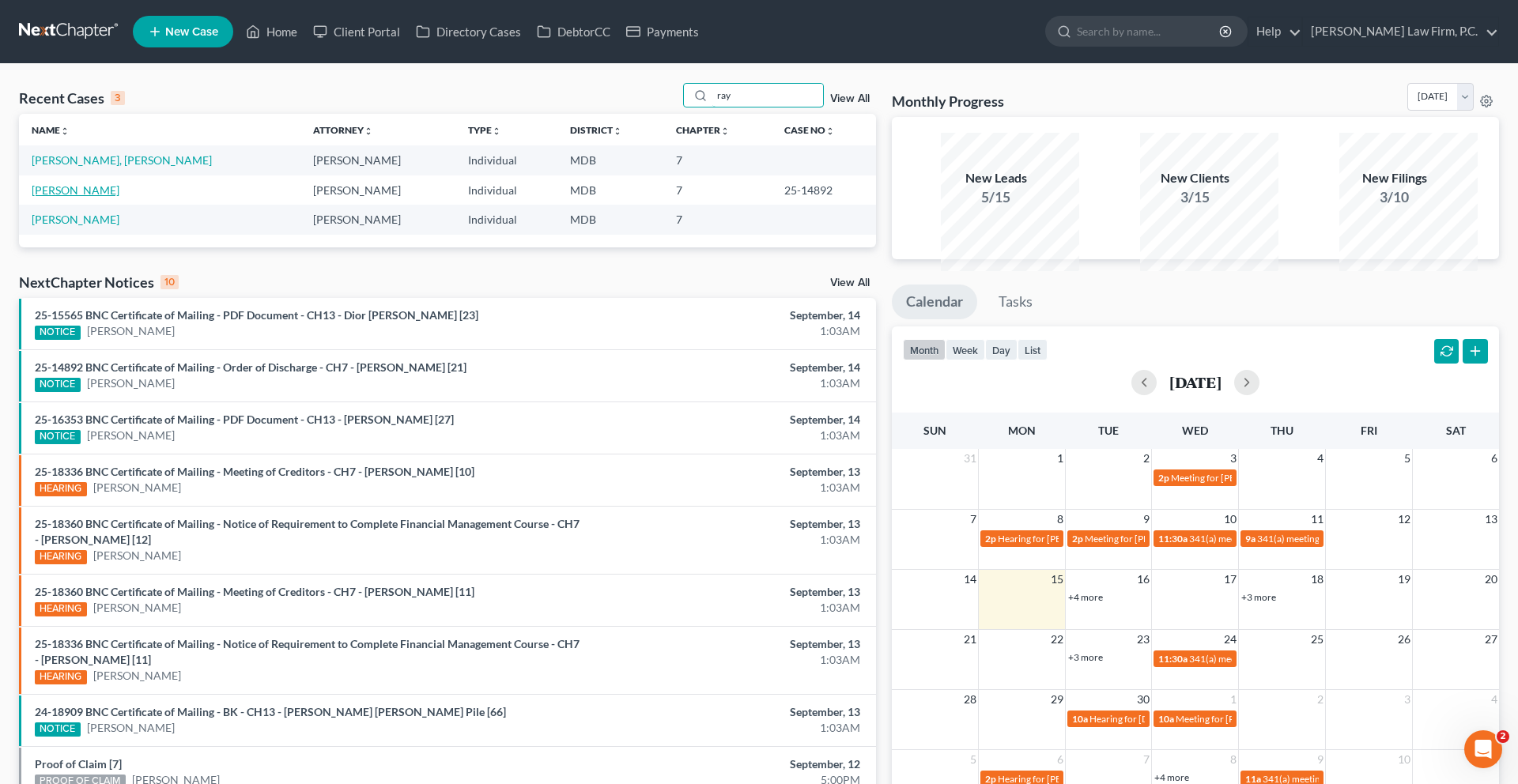
type input "ray"
click at [71, 197] on link "[PERSON_NAME]" at bounding box center [76, 190] width 88 height 13
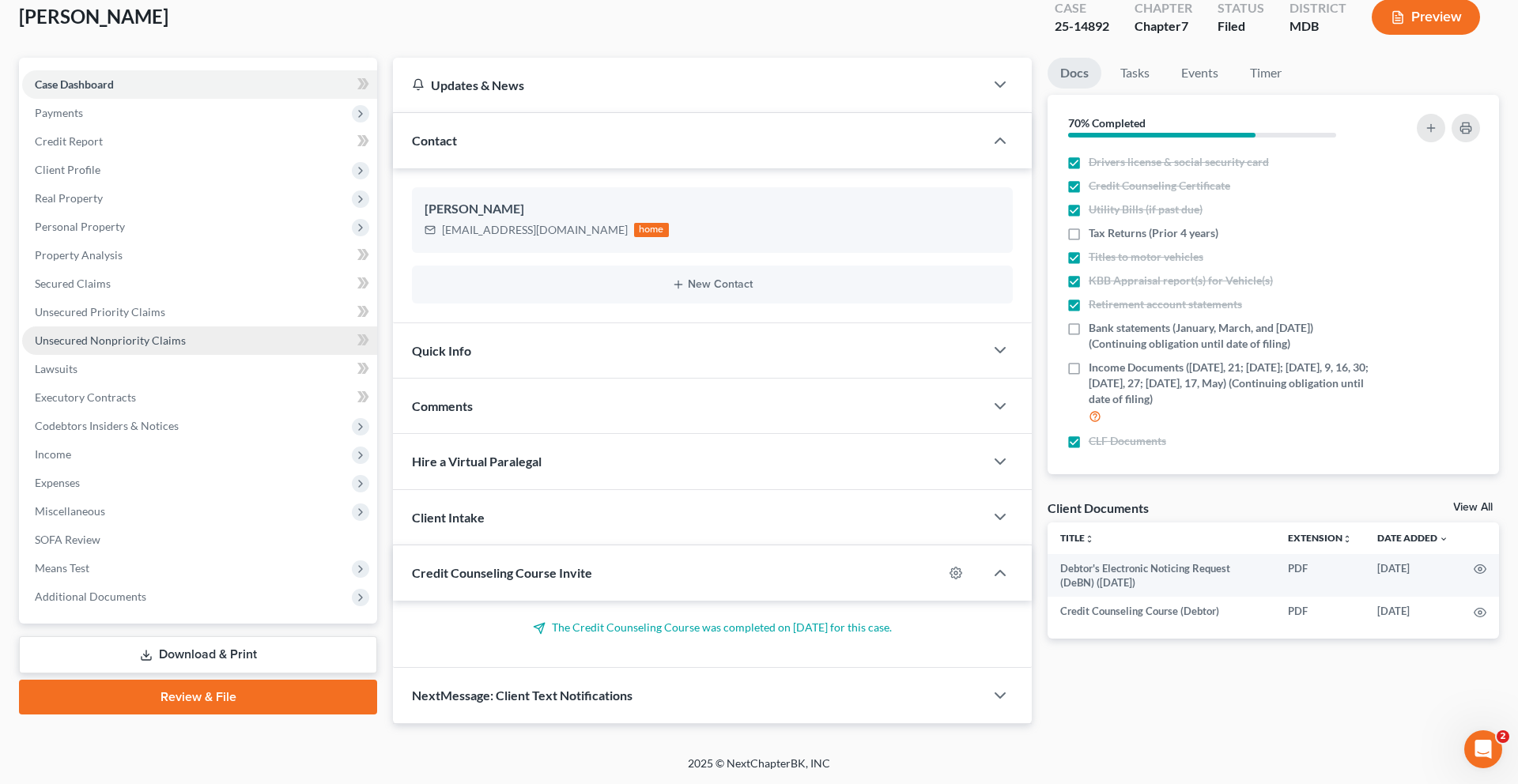
scroll to position [125, 0]
click at [134, 347] on span "Unsecured Nonpriority Claims" at bounding box center [110, 340] width 151 height 13
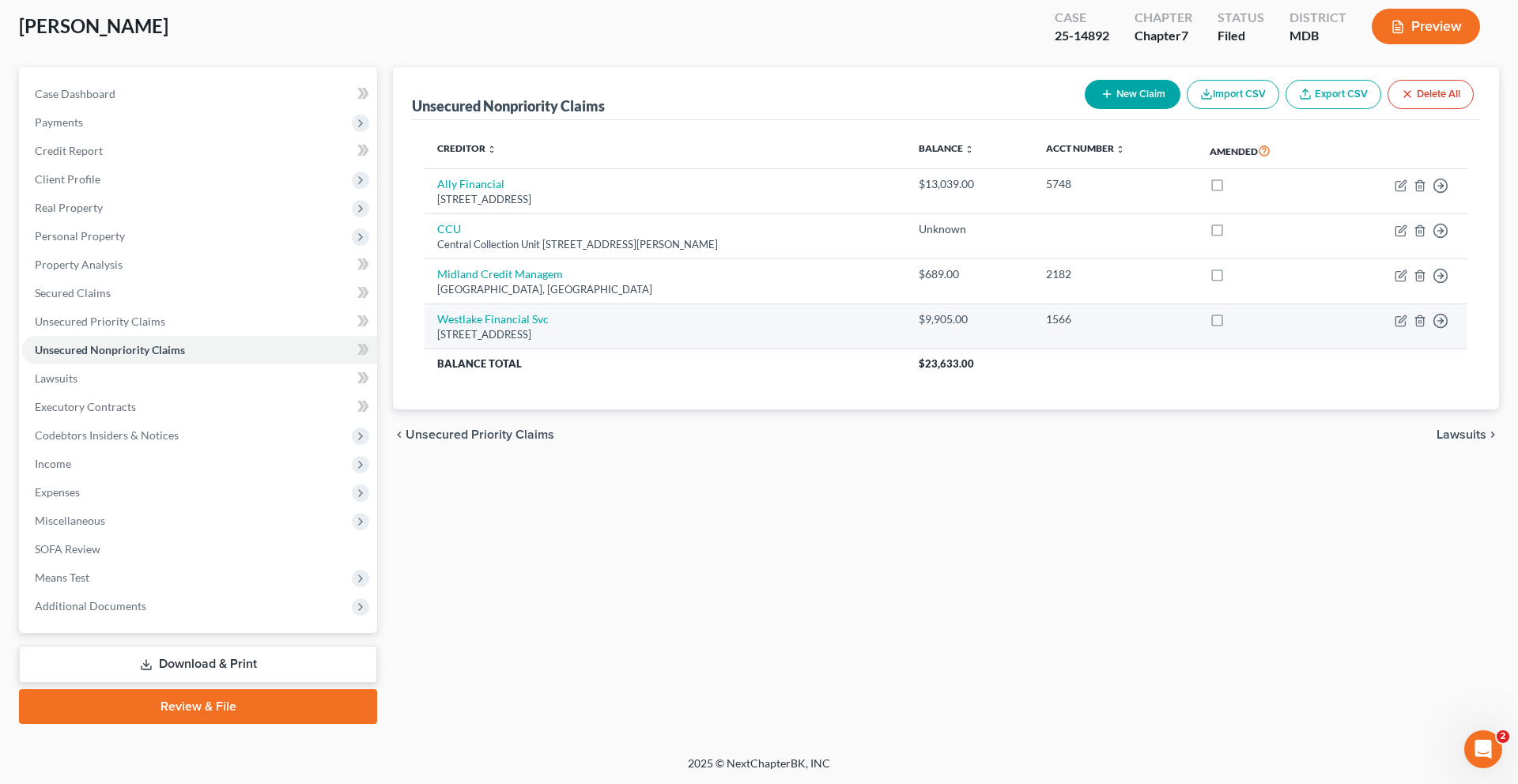
scroll to position [94, 0]
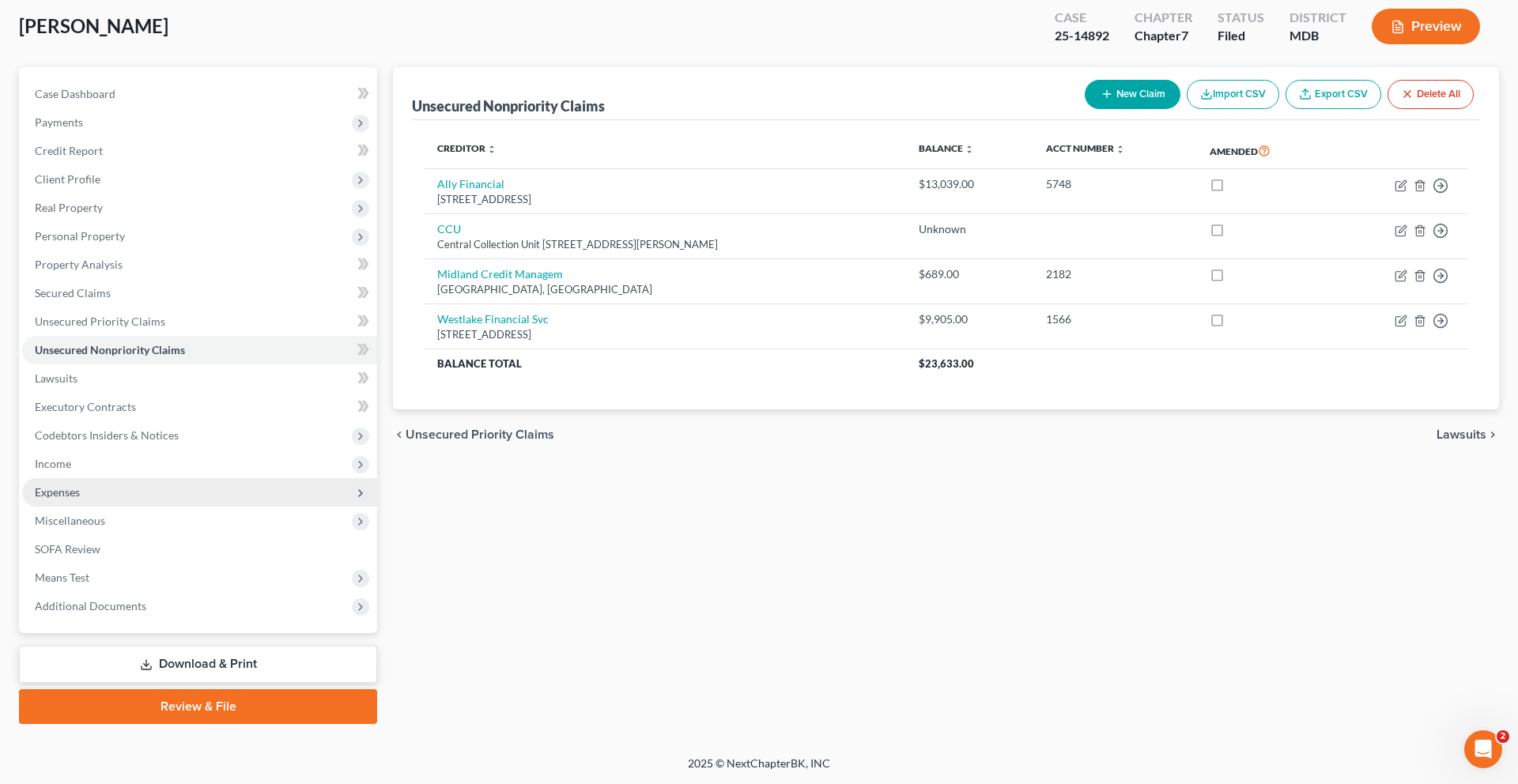
click at [168, 507] on span "Expenses" at bounding box center [199, 492] width 355 height 29
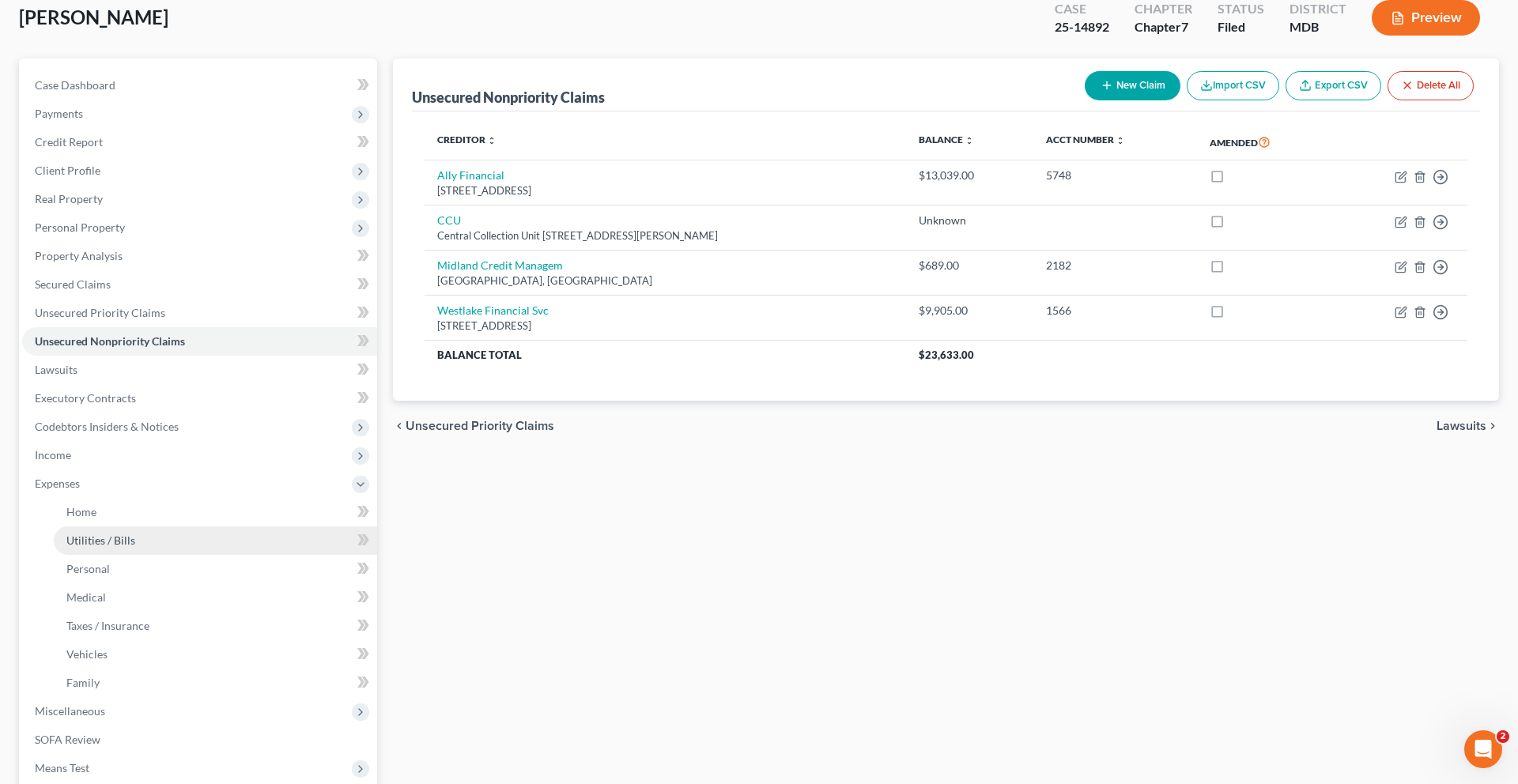
click at [188, 555] on link "Utilities / Bills" at bounding box center [215, 540] width 323 height 29
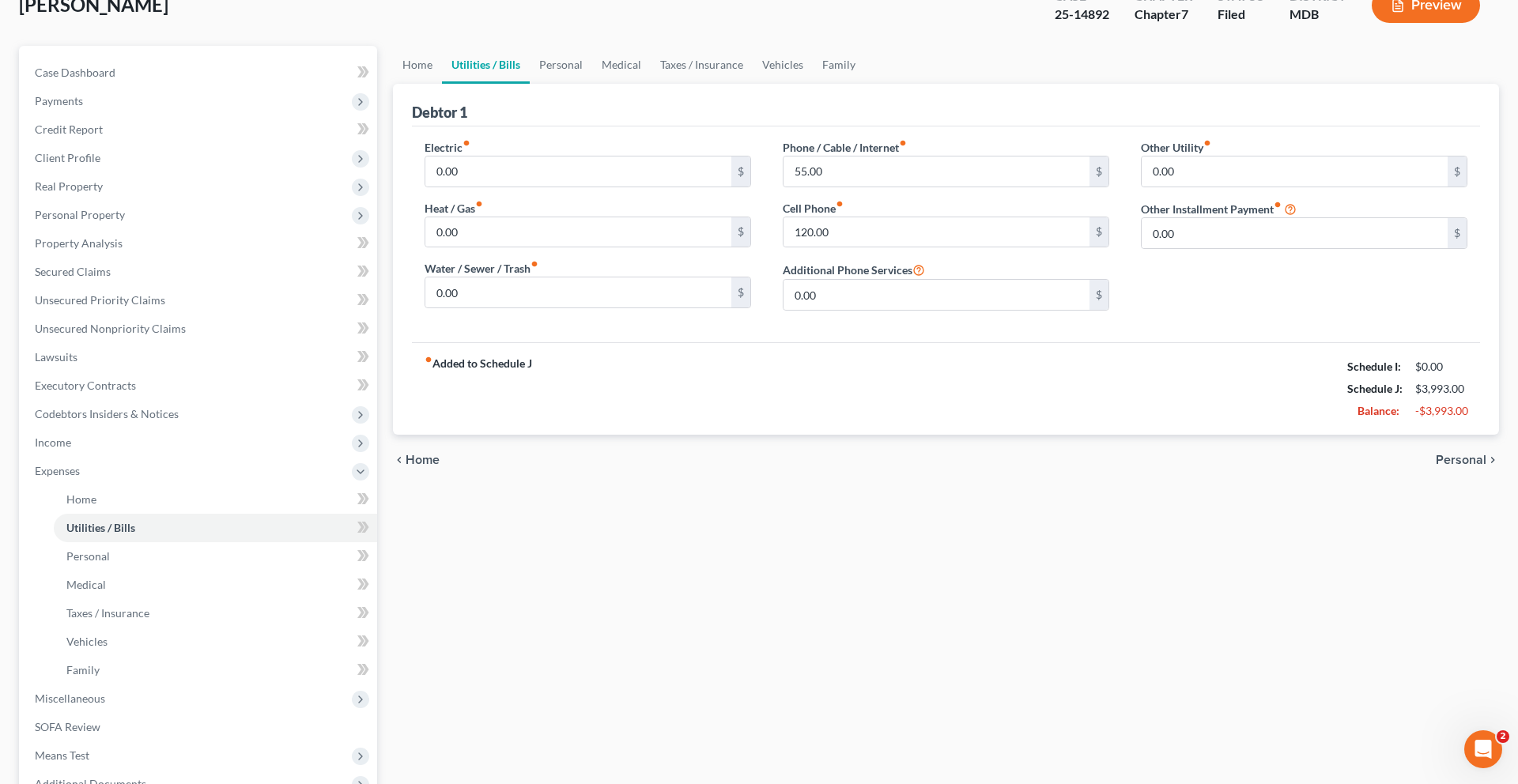
scroll to position [107, 0]
click at [175, 335] on span "Unsecured Nonpriority Claims" at bounding box center [110, 327] width 151 height 13
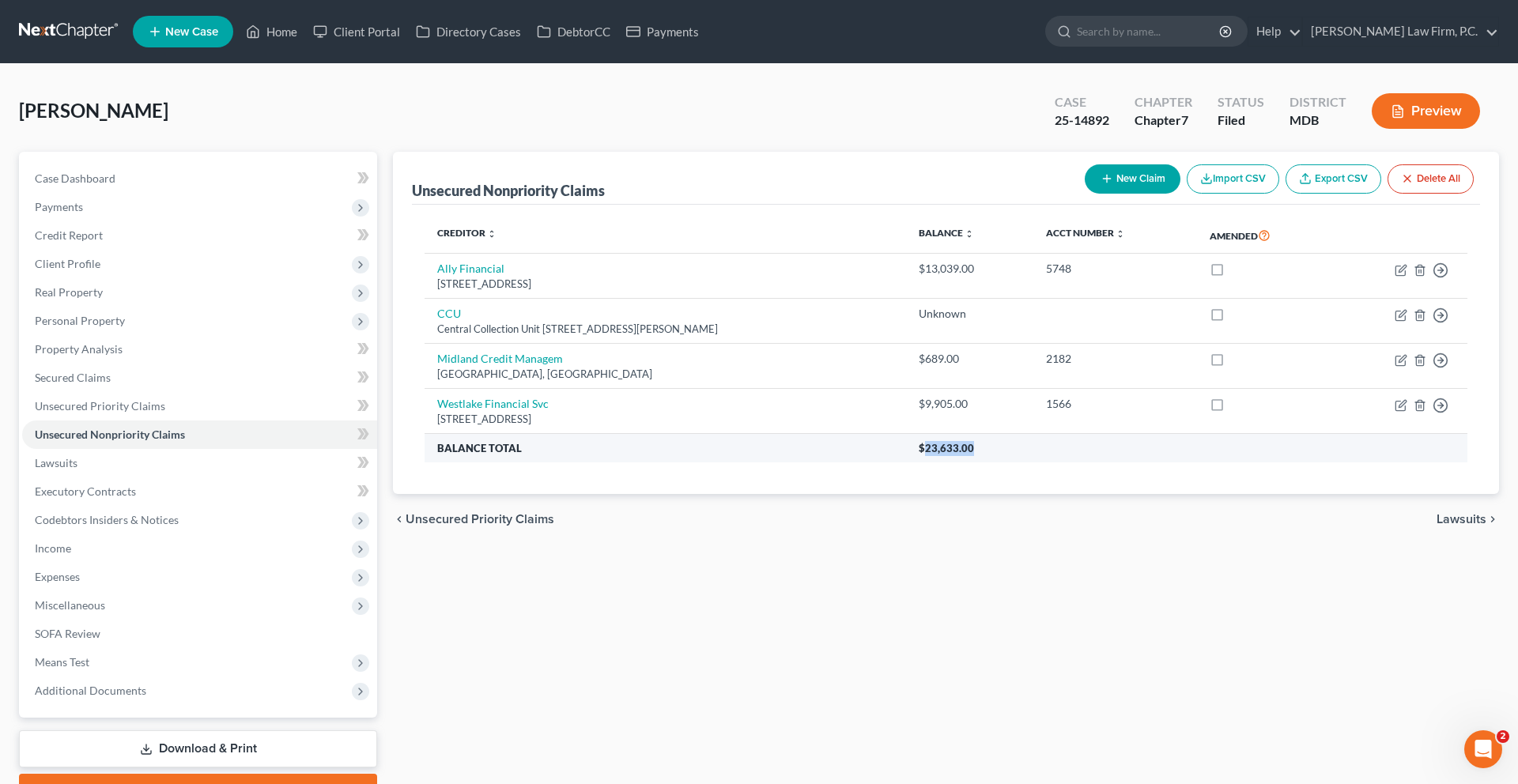
drag, startPoint x: 1028, startPoint y: 555, endPoint x: 965, endPoint y: 554, distance: 63.0
click at [965, 462] on th "$23,633.00" at bounding box center [1186, 448] width 561 height 29
copy span "23,633.00"
drag, startPoint x: 974, startPoint y: 554, endPoint x: 1205, endPoint y: 2, distance: 598.4
click at [0, 0] on div "Home New Case Client Portal Directory Cases DebtorCC Payments Chambers Law Firm…" at bounding box center [759, 434] width 1518 height 868
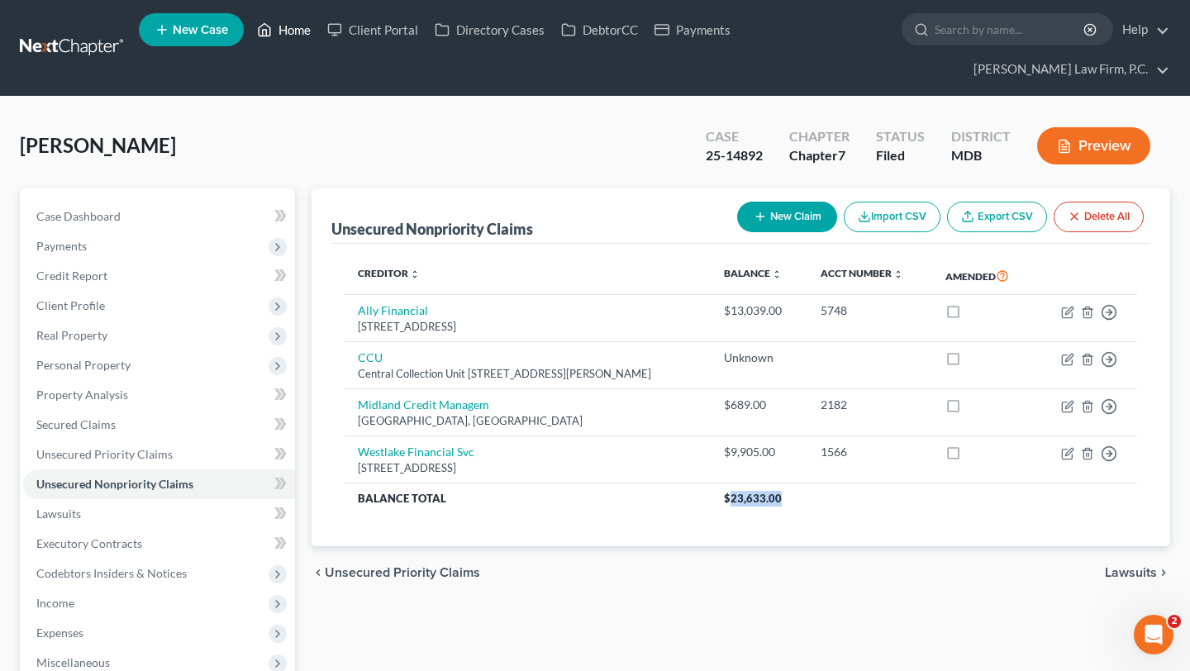
click at [319, 45] on link "Home" at bounding box center [284, 30] width 70 height 30
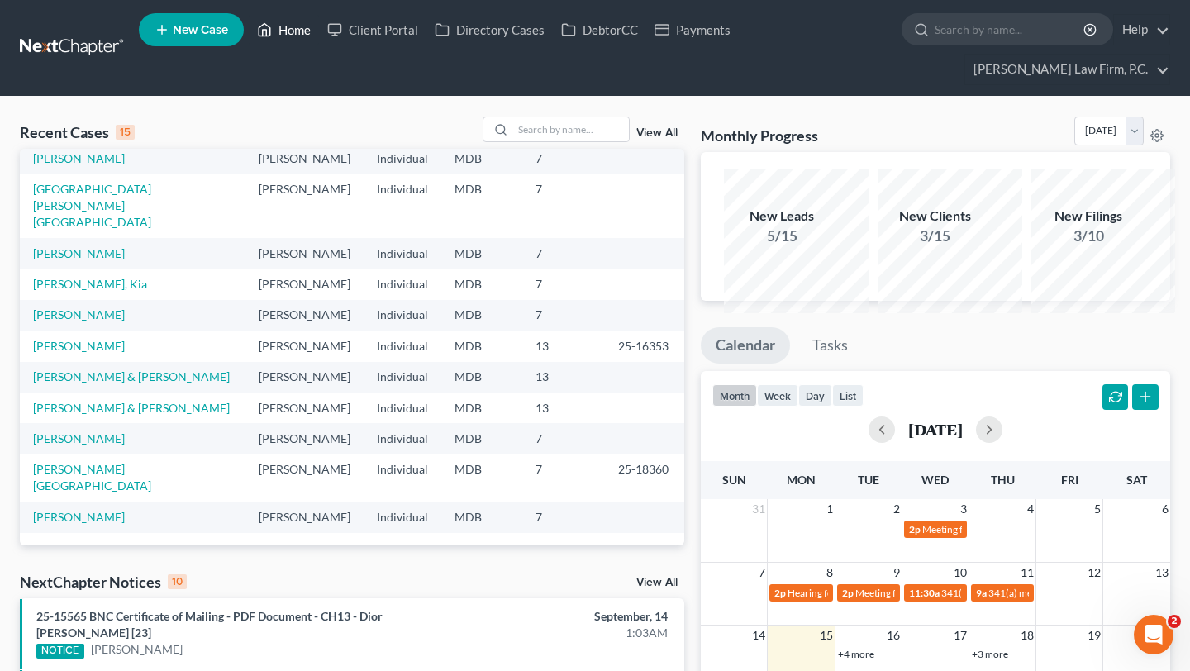
scroll to position [492, 0]
click at [73, 415] on link "[PERSON_NAME] & [PERSON_NAME]" at bounding box center [131, 408] width 197 height 14
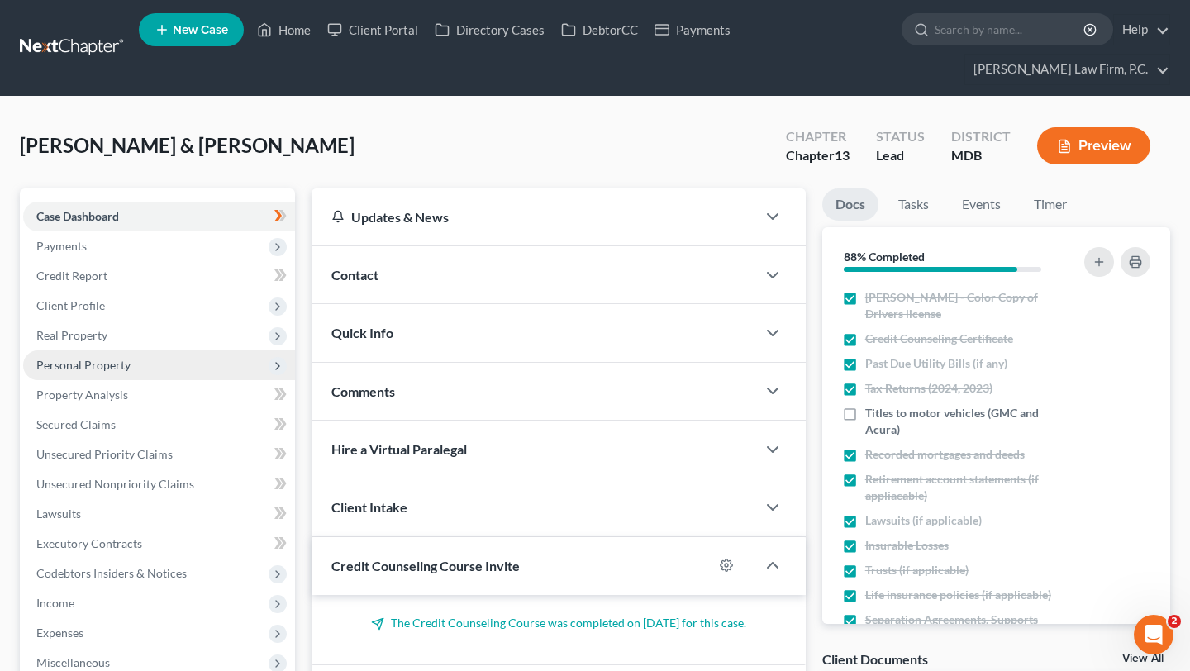
click at [131, 372] on span "Personal Property" at bounding box center [83, 365] width 94 height 14
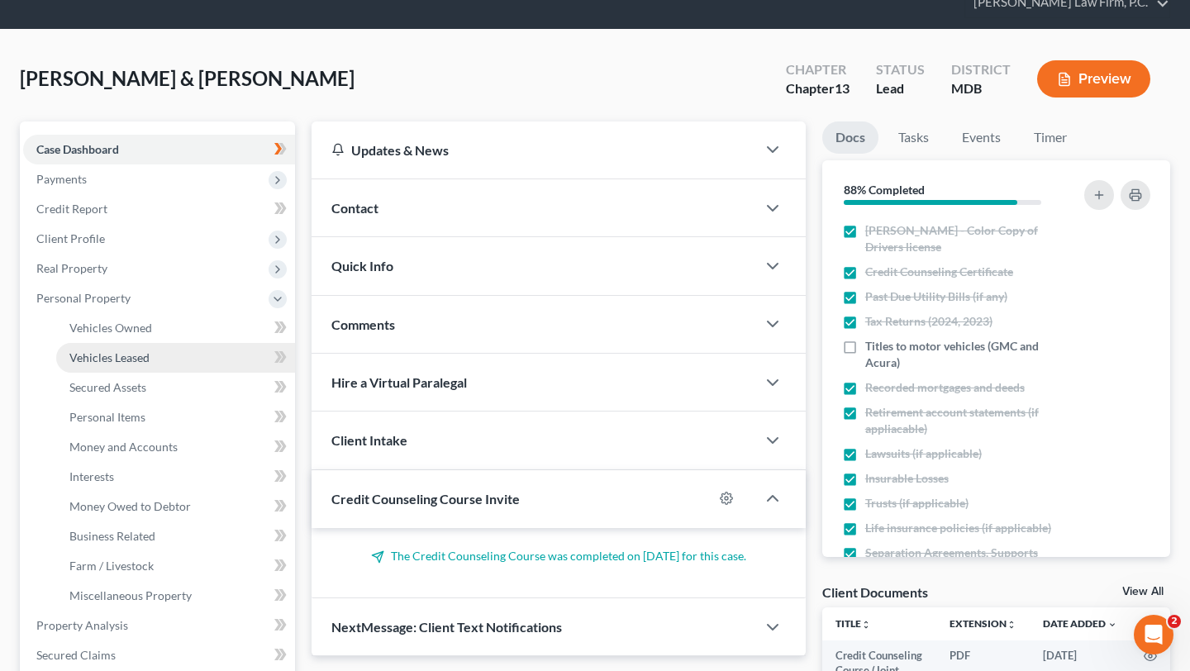
scroll to position [108, 0]
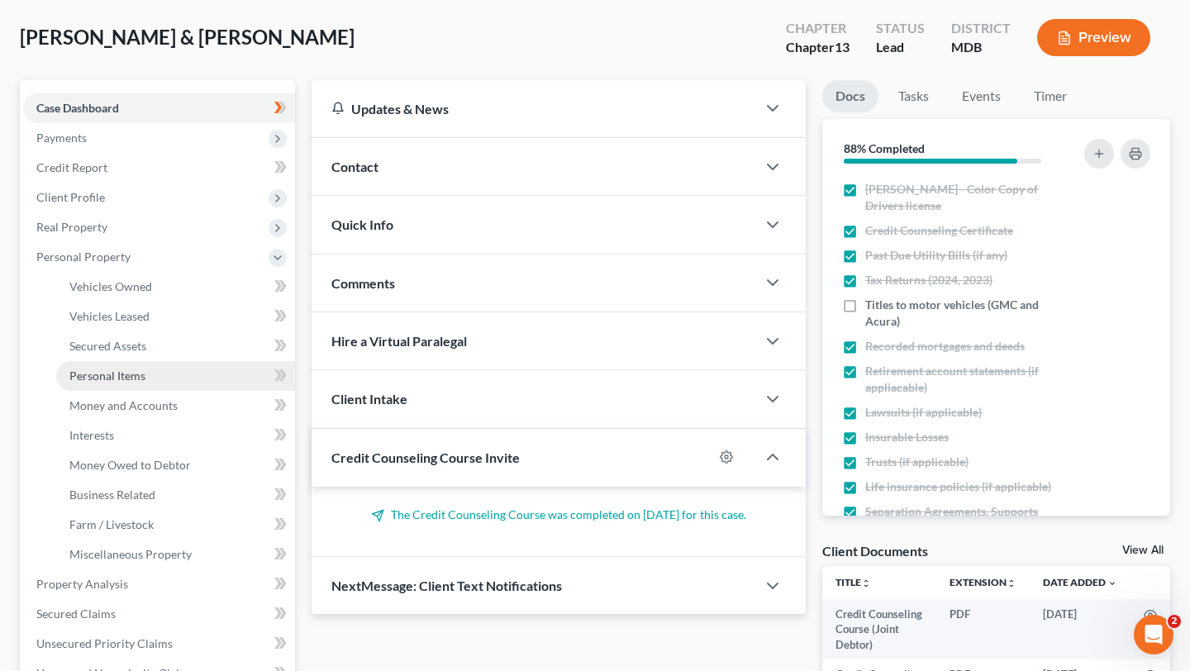
click at [145, 383] on span "Personal Items" at bounding box center [107, 376] width 76 height 14
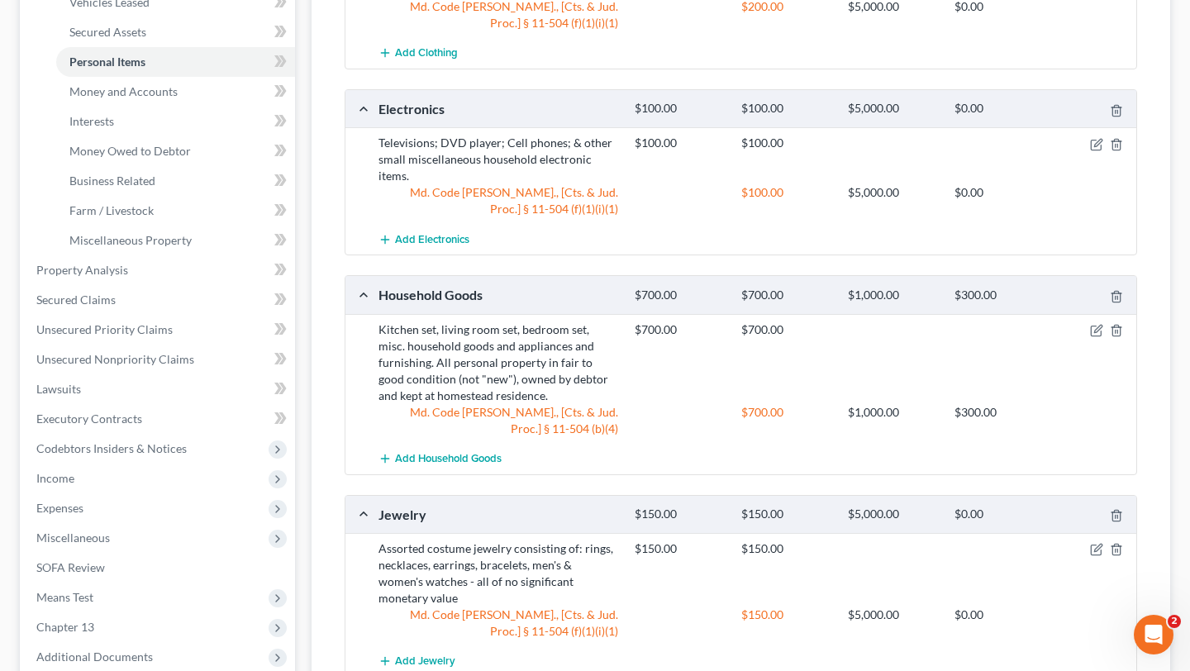
scroll to position [475, 0]
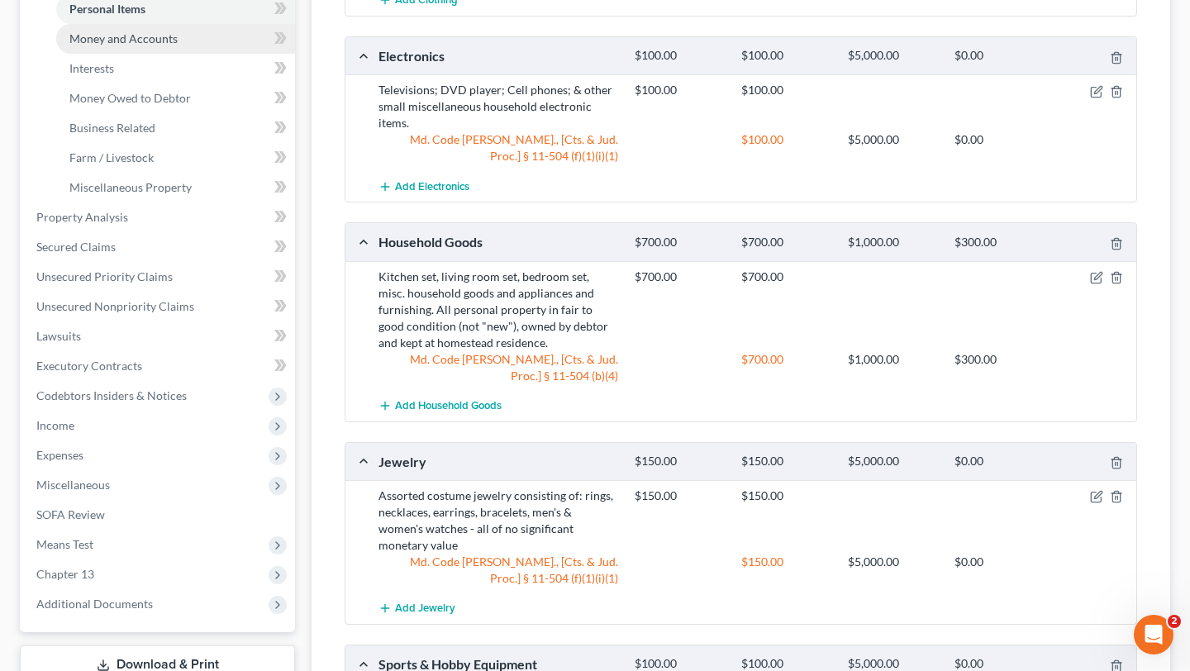
click at [155, 54] on link "Money and Accounts" at bounding box center [175, 39] width 239 height 30
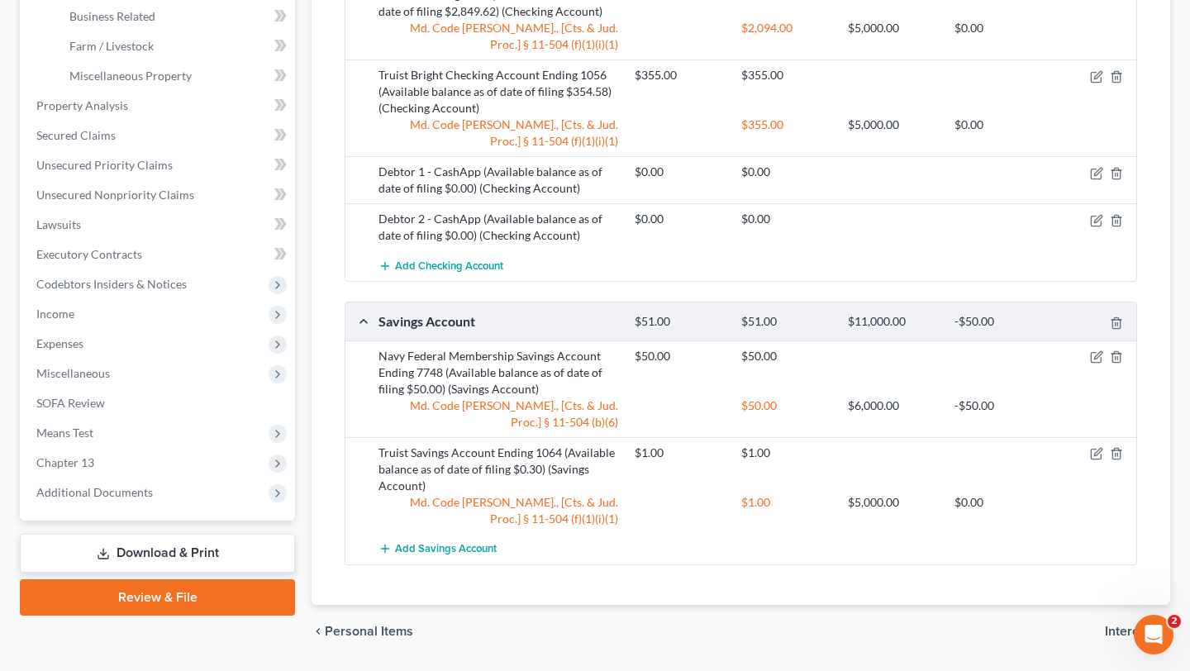
scroll to position [591, 0]
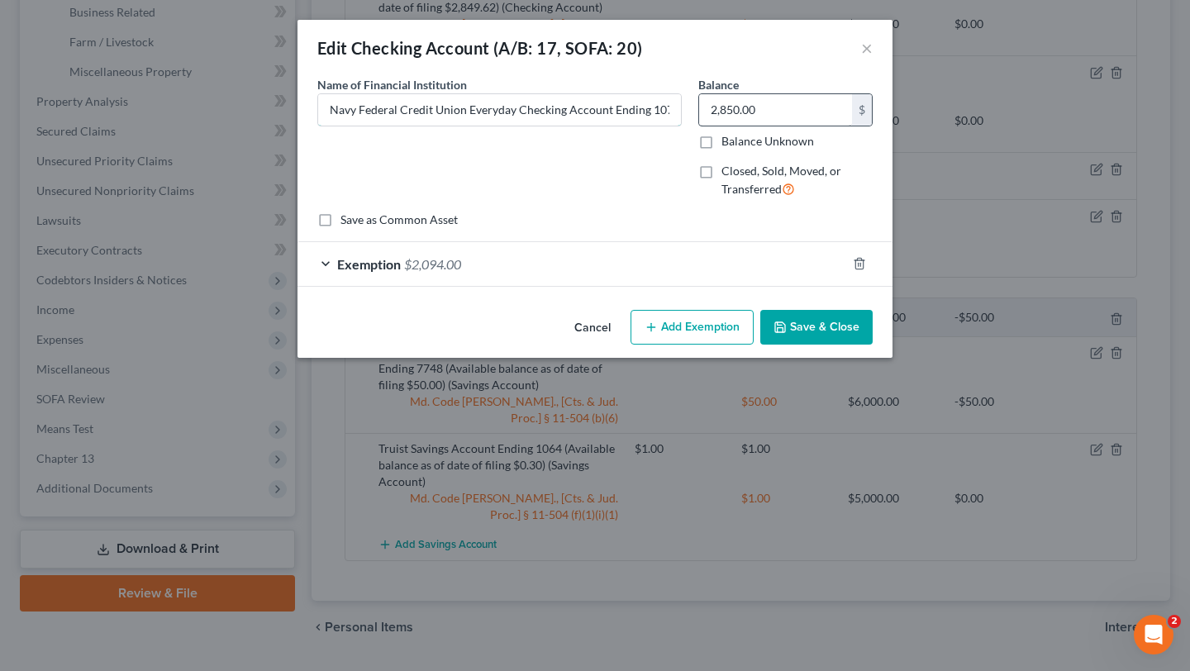
scroll to position [0, 304]
drag, startPoint x: 657, startPoint y: 138, endPoint x: 932, endPoint y: 117, distance: 275.9
click at [881, 117] on div "Name of Financial Institution * Navy Federal Credit Union Everyday Checking Acc…" at bounding box center [595, 144] width 572 height 136
click at [681, 126] on input "Navy Federal Credit Union Everyday Checking Account Ending 1077 (Available bala…" at bounding box center [499, 109] width 363 height 31
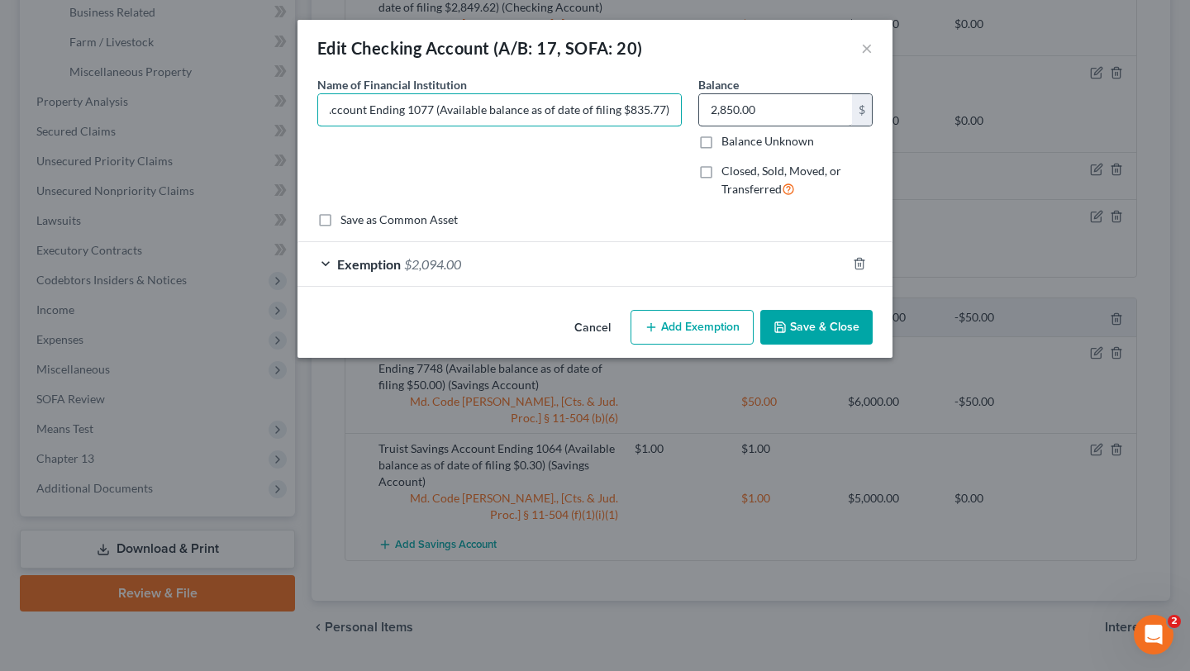
type input "Navy Federal Credit Union Everyday Checking Account Ending 1077 (Available bala…"
click at [826, 126] on input "2,850.00" at bounding box center [775, 109] width 153 height 31
type input "836.00"
click at [695, 286] on div "Exemption $2,094.00" at bounding box center [571, 264] width 549 height 44
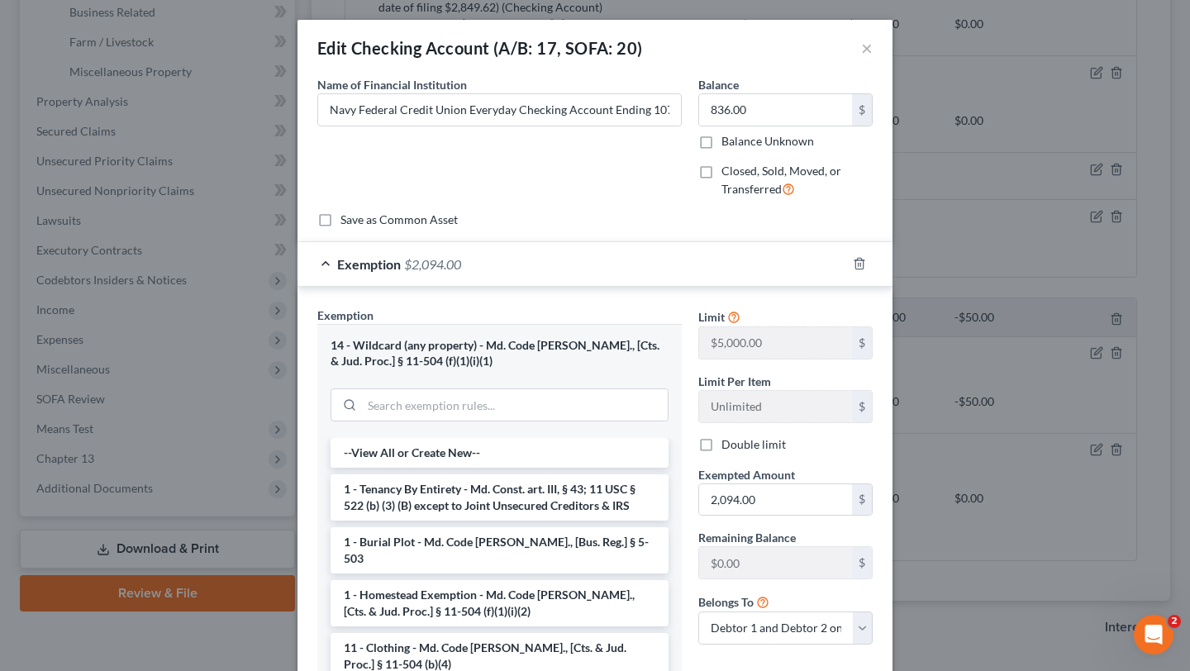
scroll to position [331, 0]
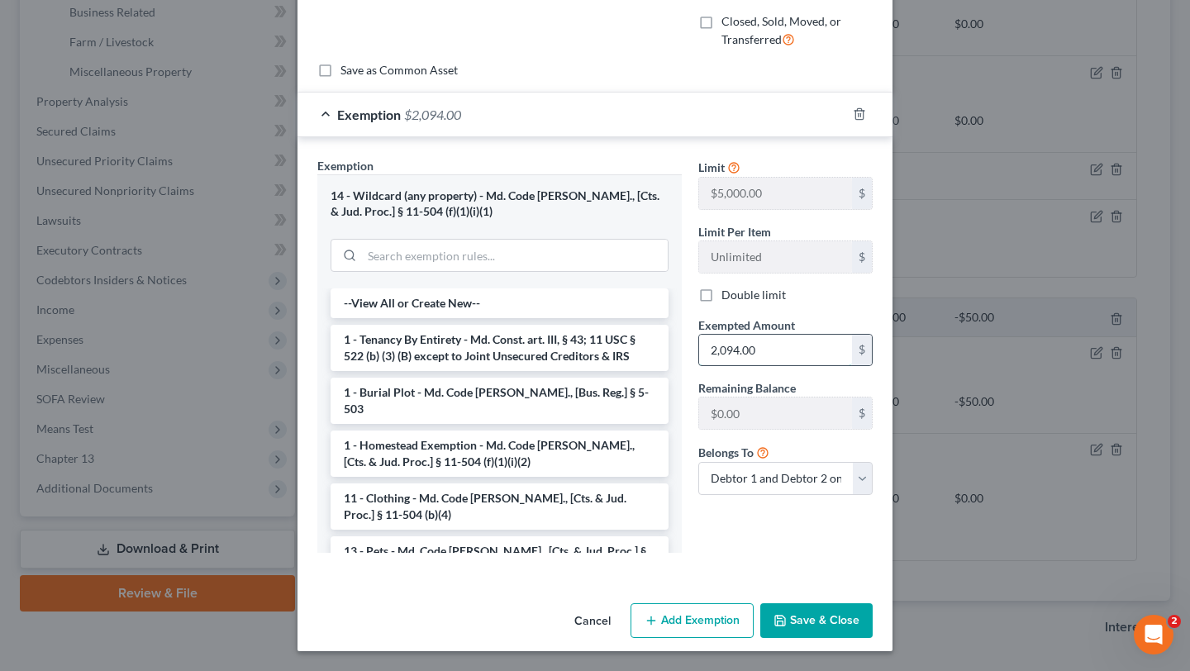
click at [807, 335] on input "2,094.00" at bounding box center [775, 350] width 153 height 31
type input "836.00"
click at [860, 611] on button "Save & Close" at bounding box center [816, 620] width 112 height 35
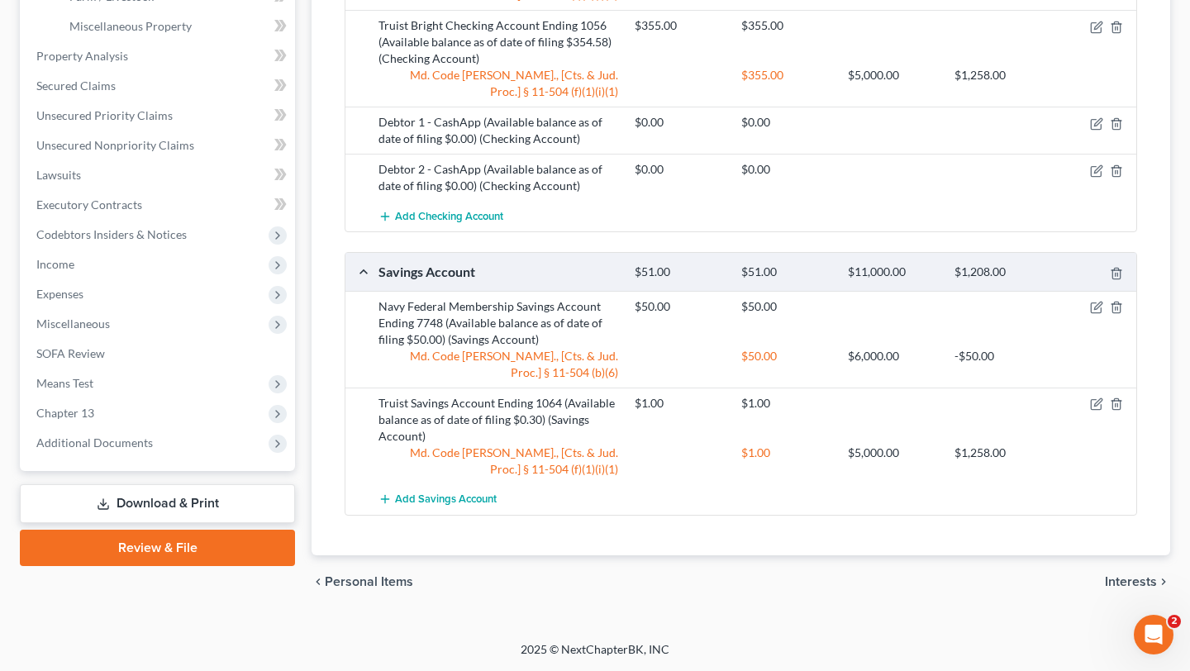
scroll to position [632, 0]
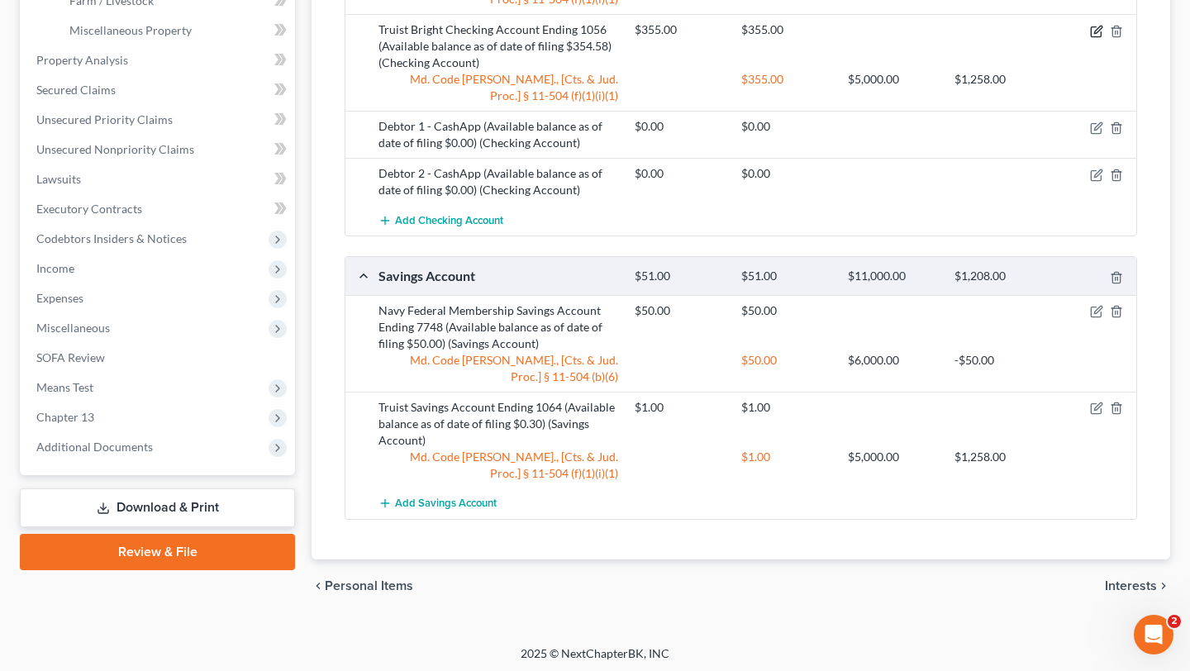
click at [1090, 38] on icon "button" at bounding box center [1096, 31] width 13 height 13
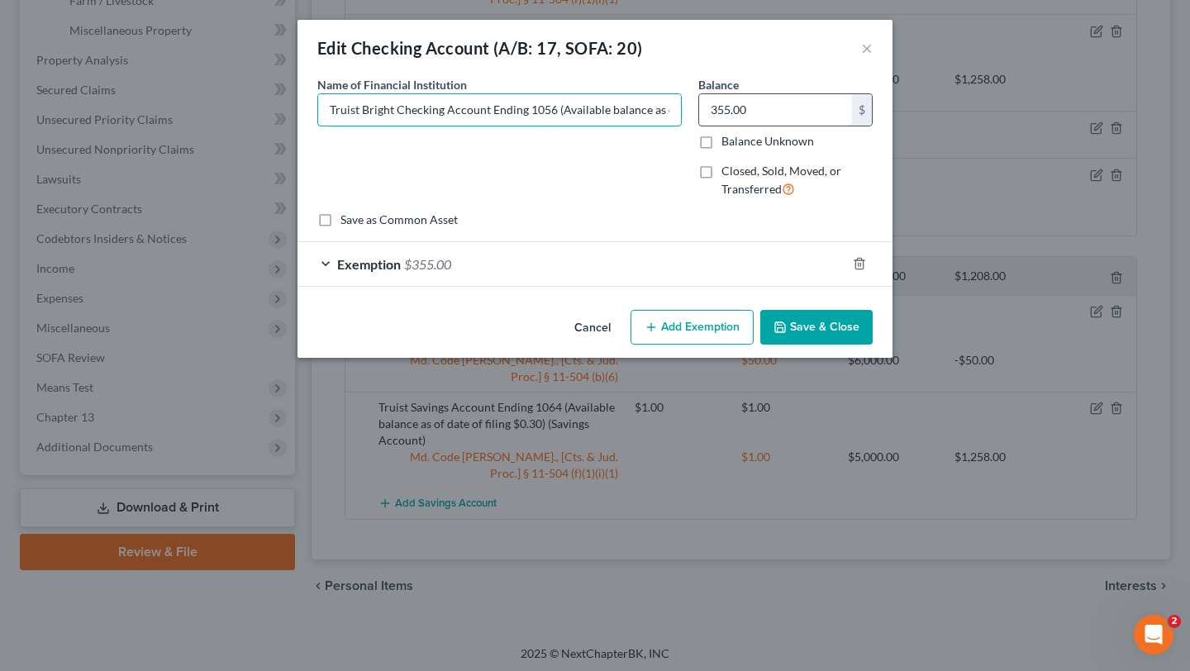
drag, startPoint x: 659, startPoint y: 138, endPoint x: 902, endPoint y: 138, distance: 243.8
click at [881, 138] on div "Name of Financial Institution * Truist Bright Checking Account Ending 1056 (Ava…" at bounding box center [595, 144] width 572 height 136
click at [562, 126] on input "Truist Bright Checking Account Ending 1056 (Available balance as of date of fil…" at bounding box center [499, 109] width 363 height 31
drag, startPoint x: 550, startPoint y: 139, endPoint x: 835, endPoint y: 121, distance: 285.6
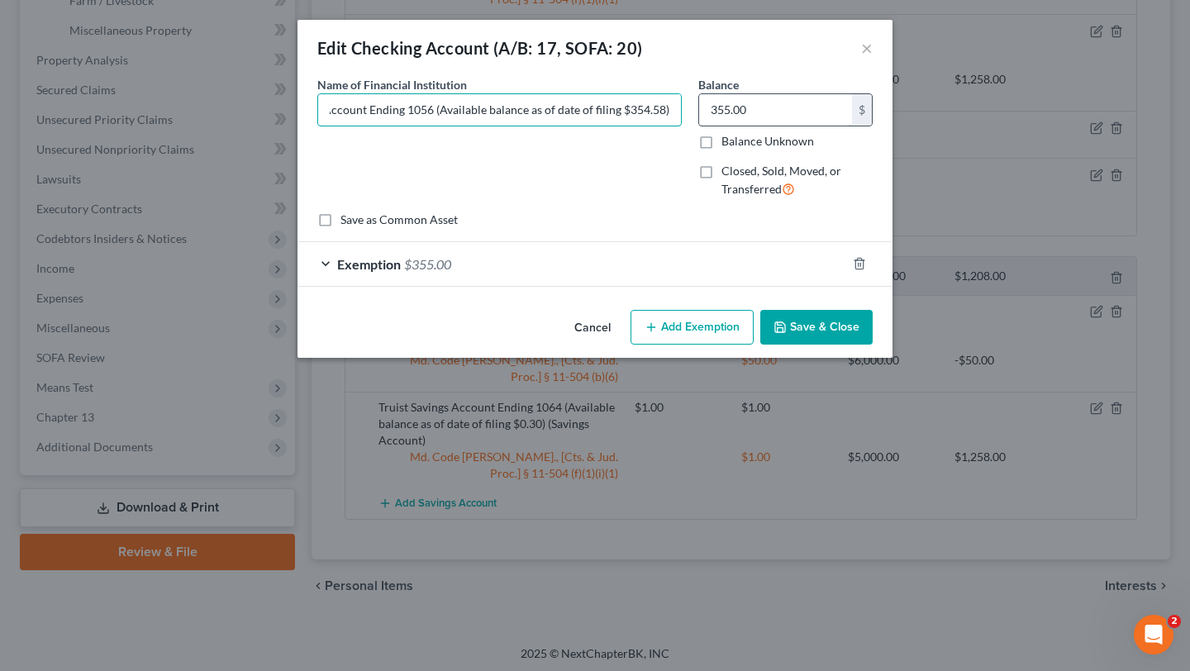
click at [835, 121] on div "Name of Financial Institution * Truist Bright Checking Account Ending 1056 (Ava…" at bounding box center [595, 144] width 572 height 136
click at [681, 126] on input "Truist Bright Checking Account Ending 1056 (Available balance as of date of fil…" at bounding box center [499, 109] width 363 height 31
type input "Truist Bright Checking Account Ending 1056 (Available balance as of date of fil…"
click at [793, 126] on input "355.00" at bounding box center [775, 109] width 153 height 31
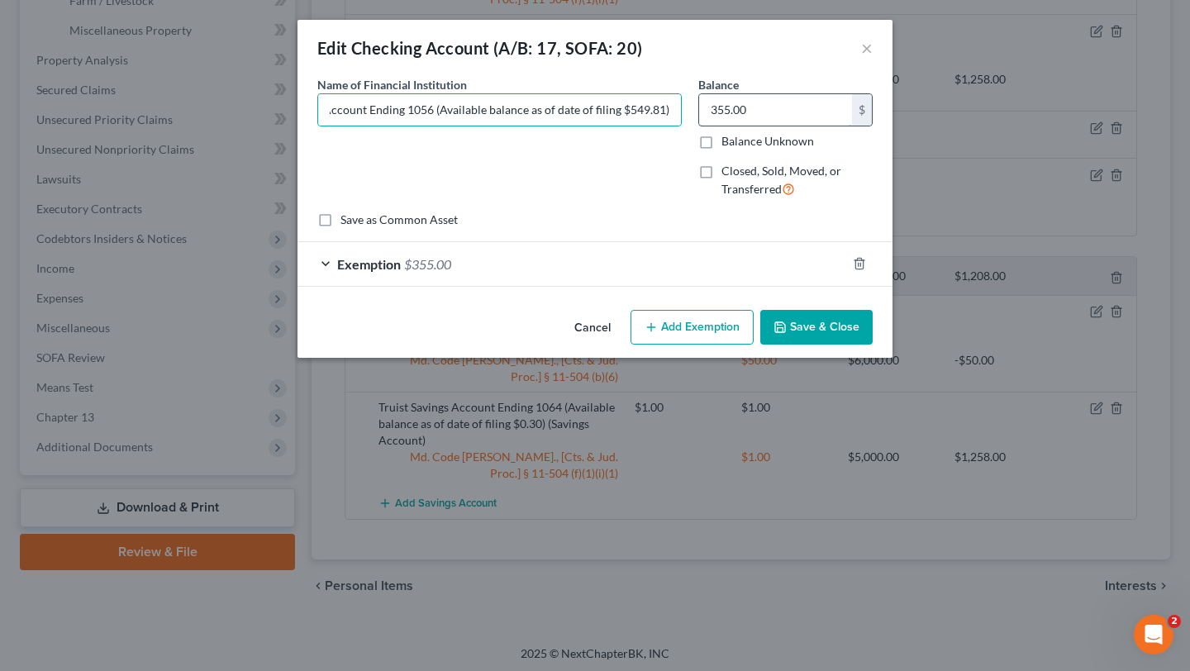
scroll to position [0, 0]
type input "550.00"
click at [708, 286] on div "Exemption $355.00" at bounding box center [571, 264] width 549 height 44
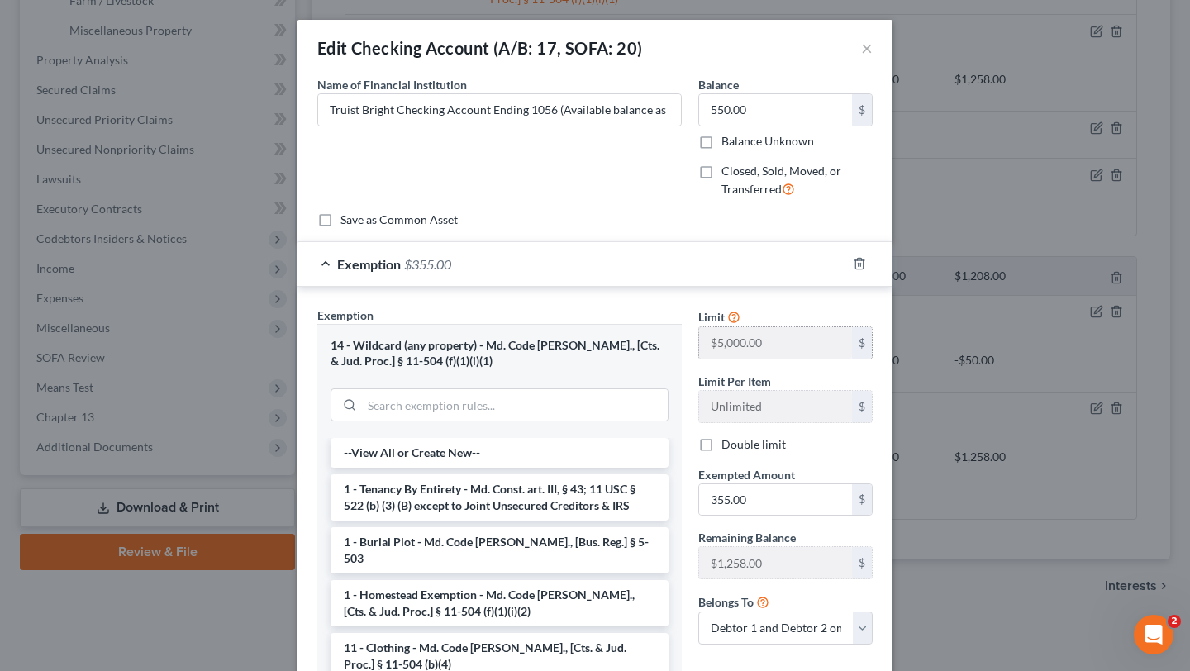
scroll to position [204, 0]
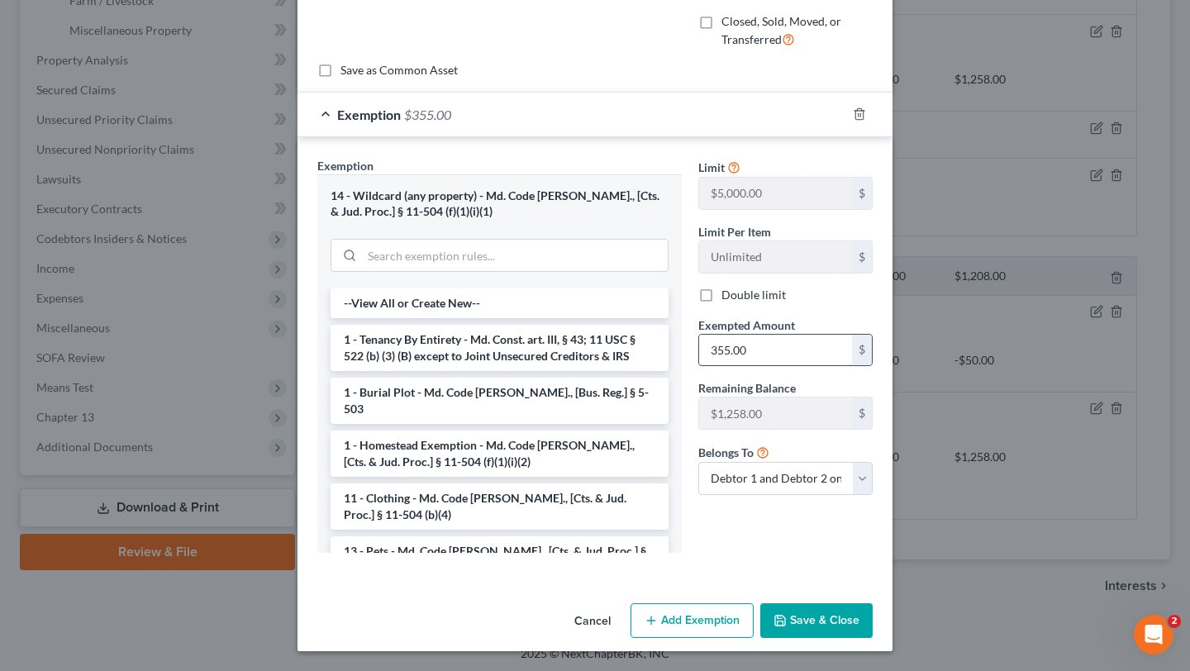
click at [805, 366] on input "355.00" at bounding box center [775, 350] width 153 height 31
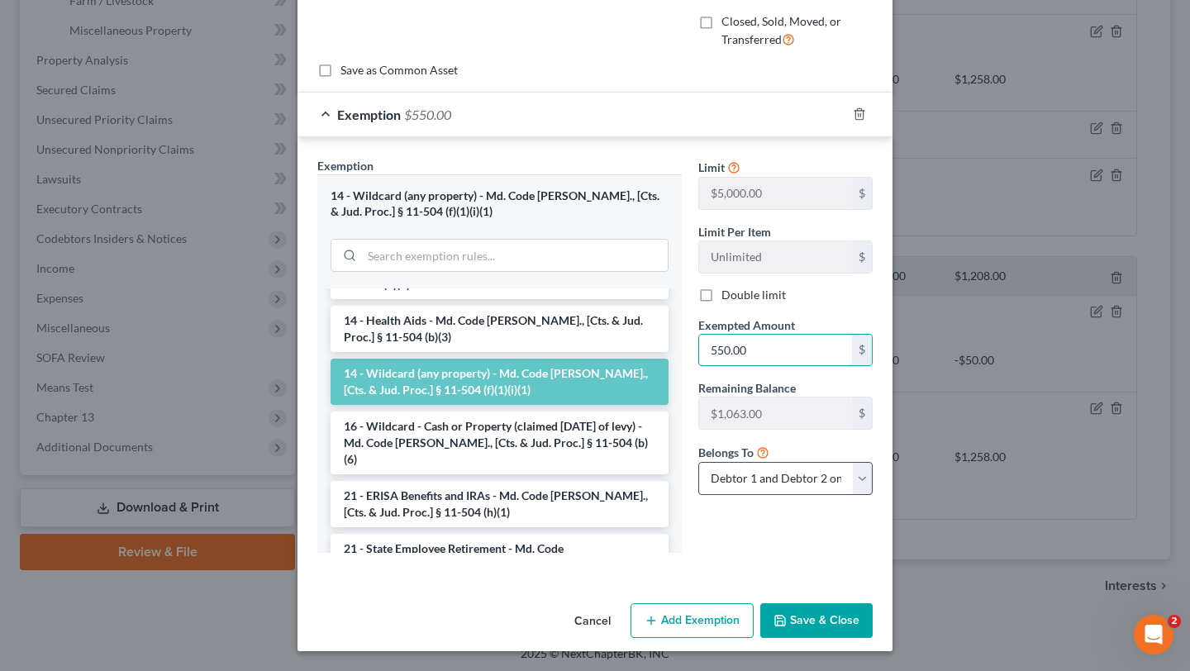
scroll to position [351, 0]
type input "550.00"
click at [870, 610] on button "Save & Close" at bounding box center [816, 620] width 112 height 35
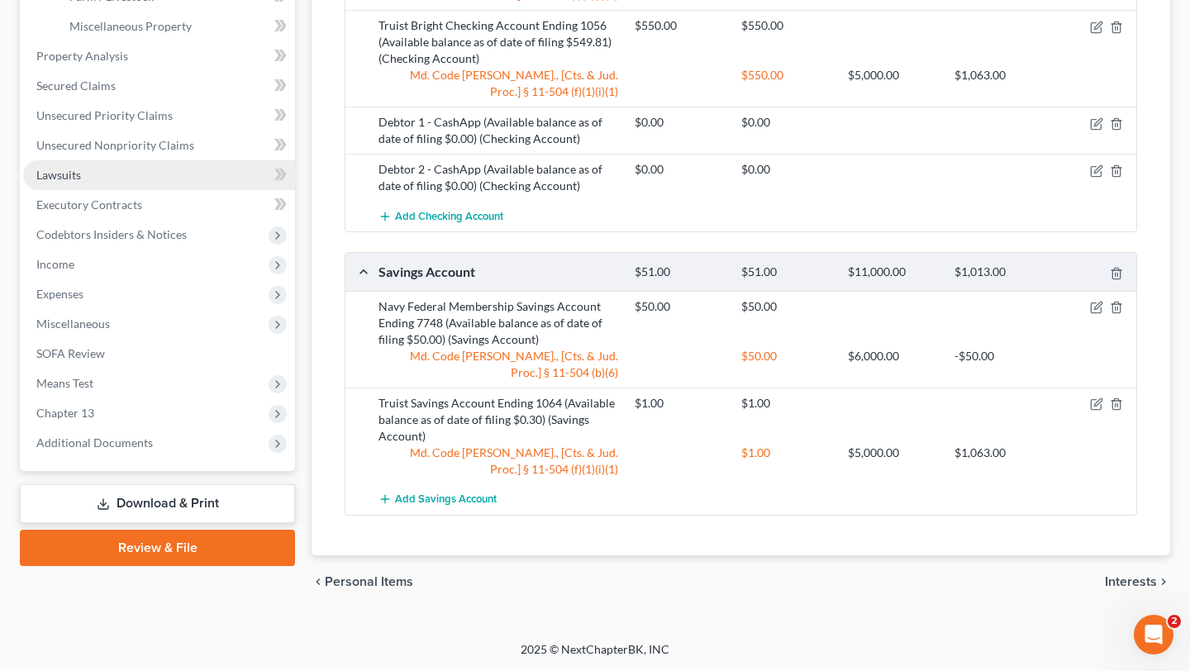
scroll to position [1061, 0]
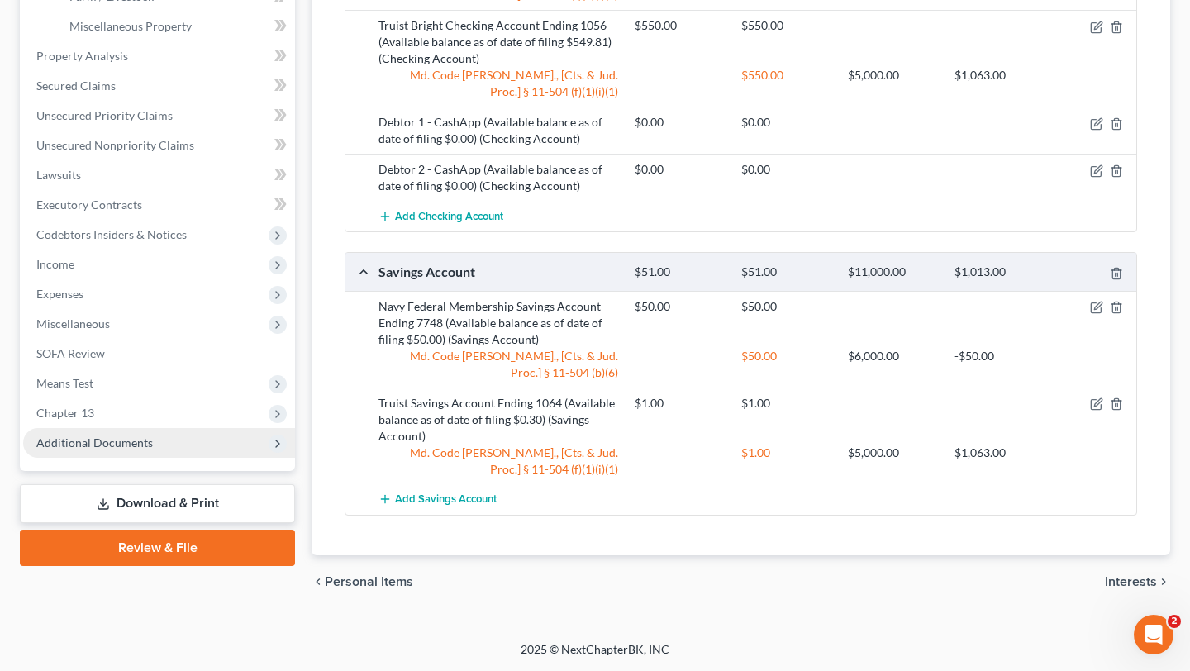
click at [153, 435] on span "Additional Documents" at bounding box center [94, 442] width 117 height 14
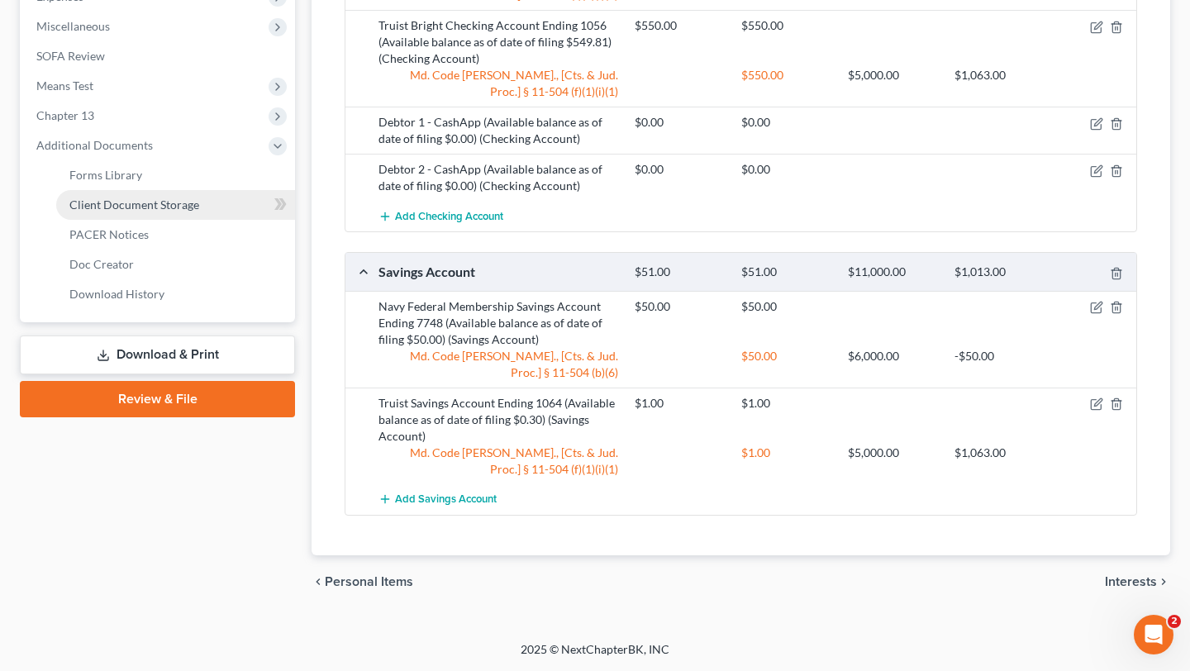
scroll to position [689, 0]
click at [142, 182] on span "Forms Library" at bounding box center [105, 175] width 73 height 14
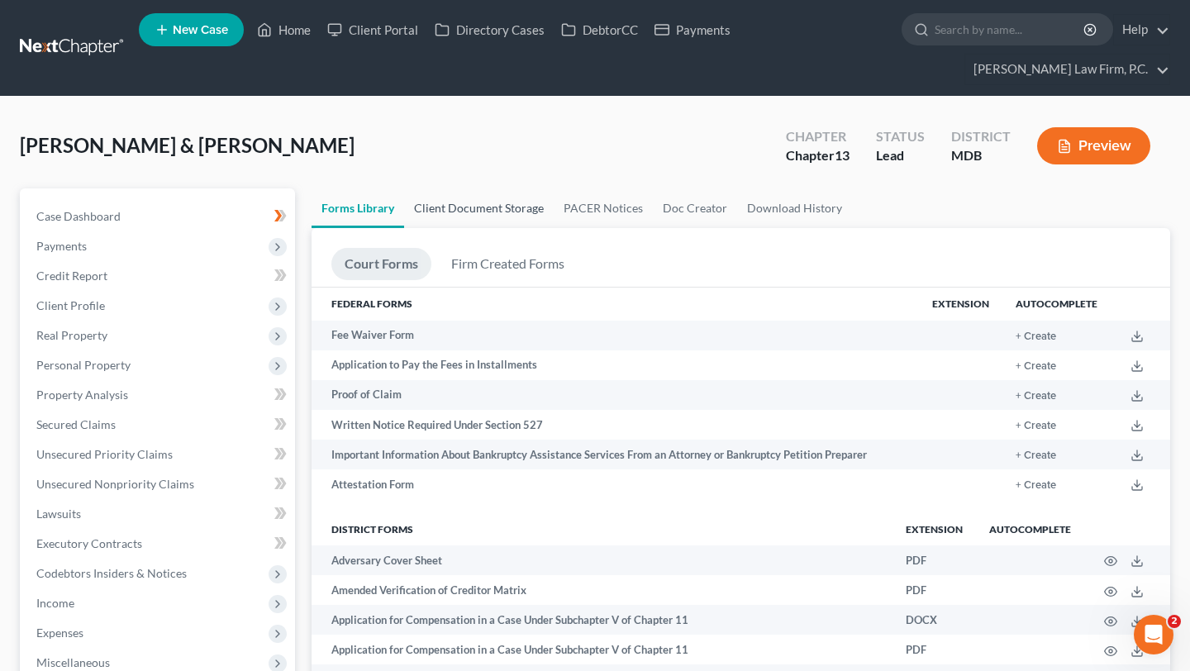
click at [526, 228] on link "Client Document Storage" at bounding box center [479, 208] width 150 height 40
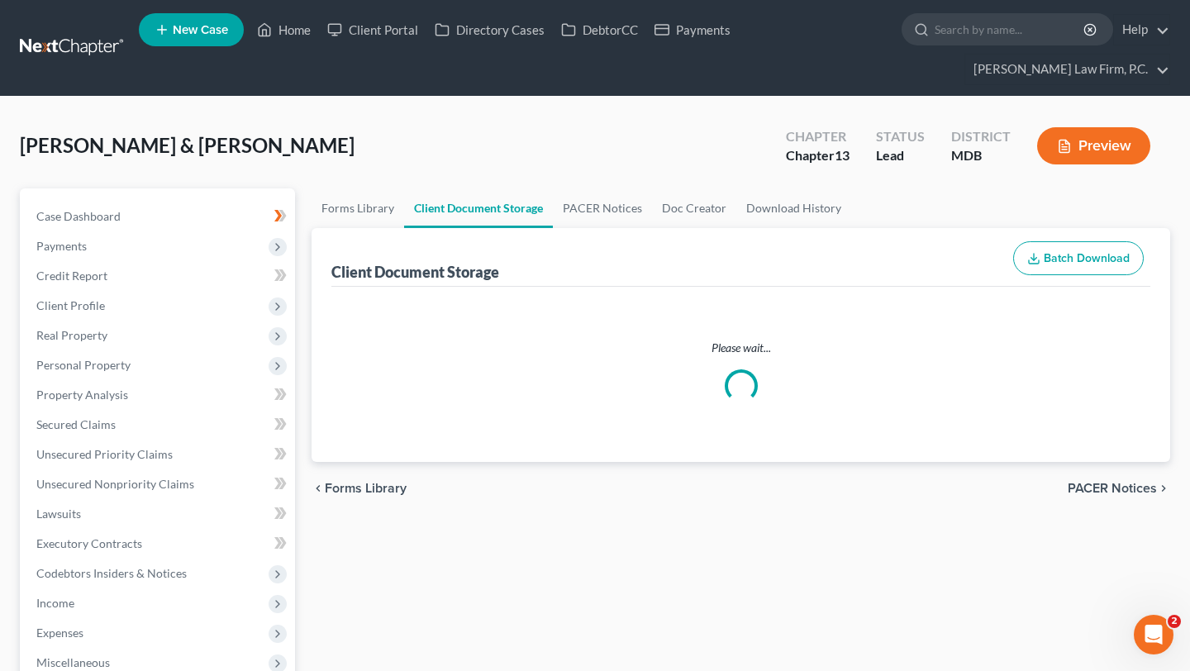
select select "14"
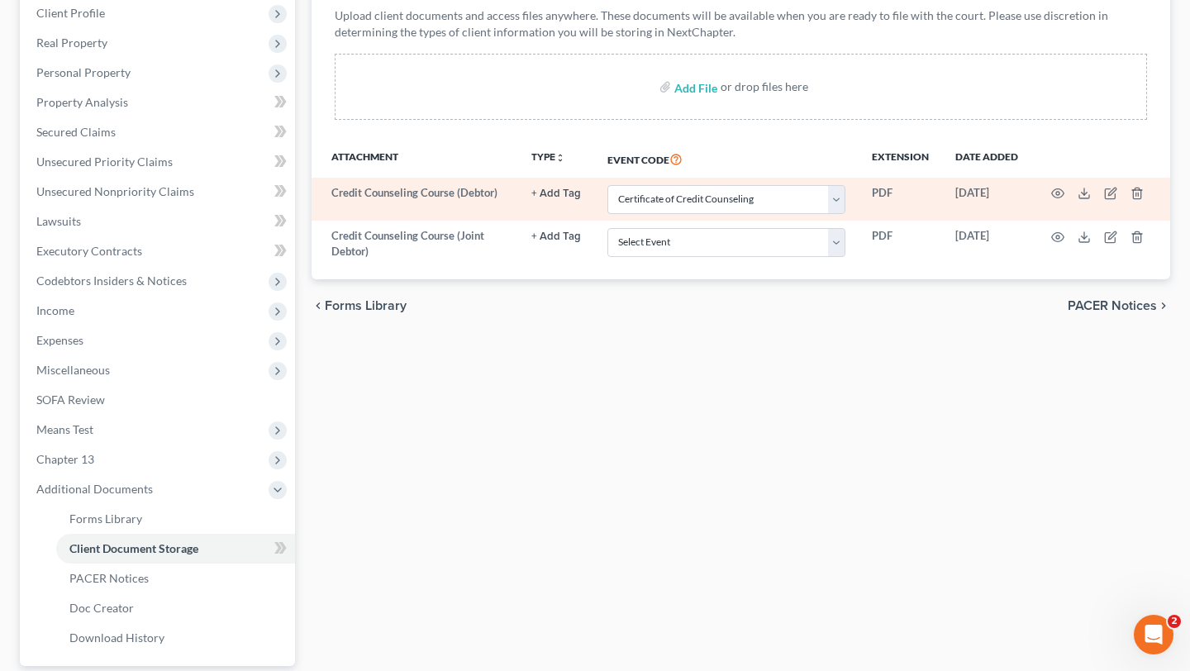
scroll to position [299, 0]
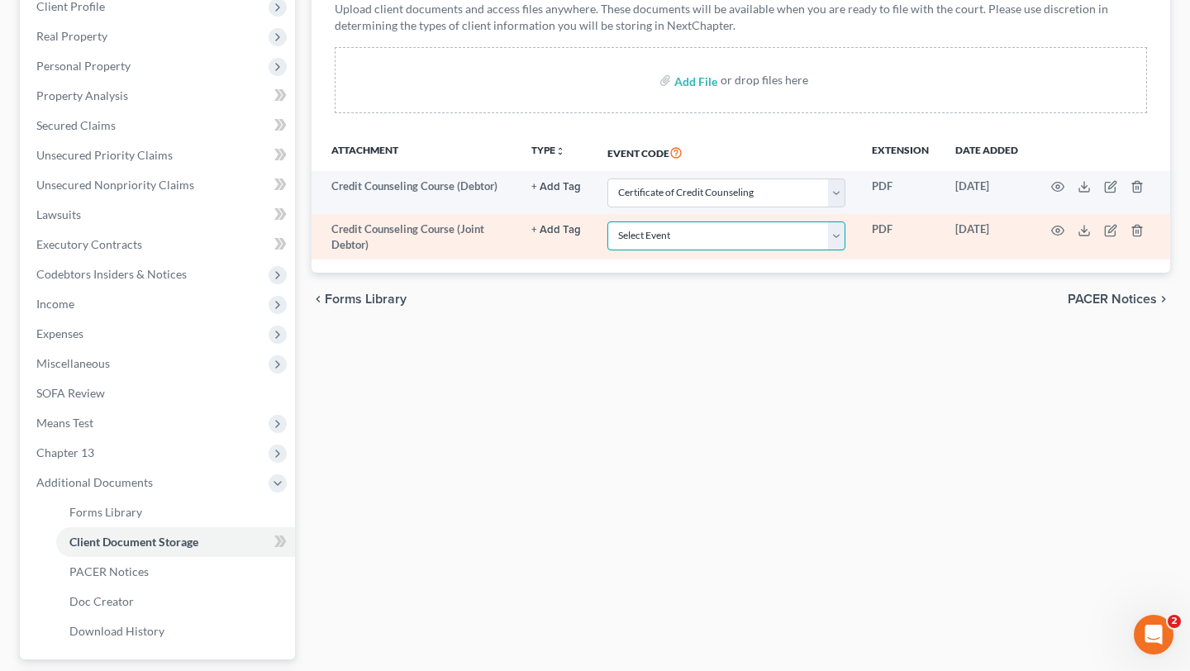
click at [715, 250] on select "Select Event Affidavit Affidavit of Adequate Protection and Lease Payments Affi…" at bounding box center [726, 235] width 238 height 29
select select "14"
click at [607, 250] on select "Select Event Affidavit Affidavit of Adequate Protection and Lease Payments Affi…" at bounding box center [726, 235] width 238 height 29
click at [1056, 232] on circle "button" at bounding box center [1057, 230] width 3 height 3
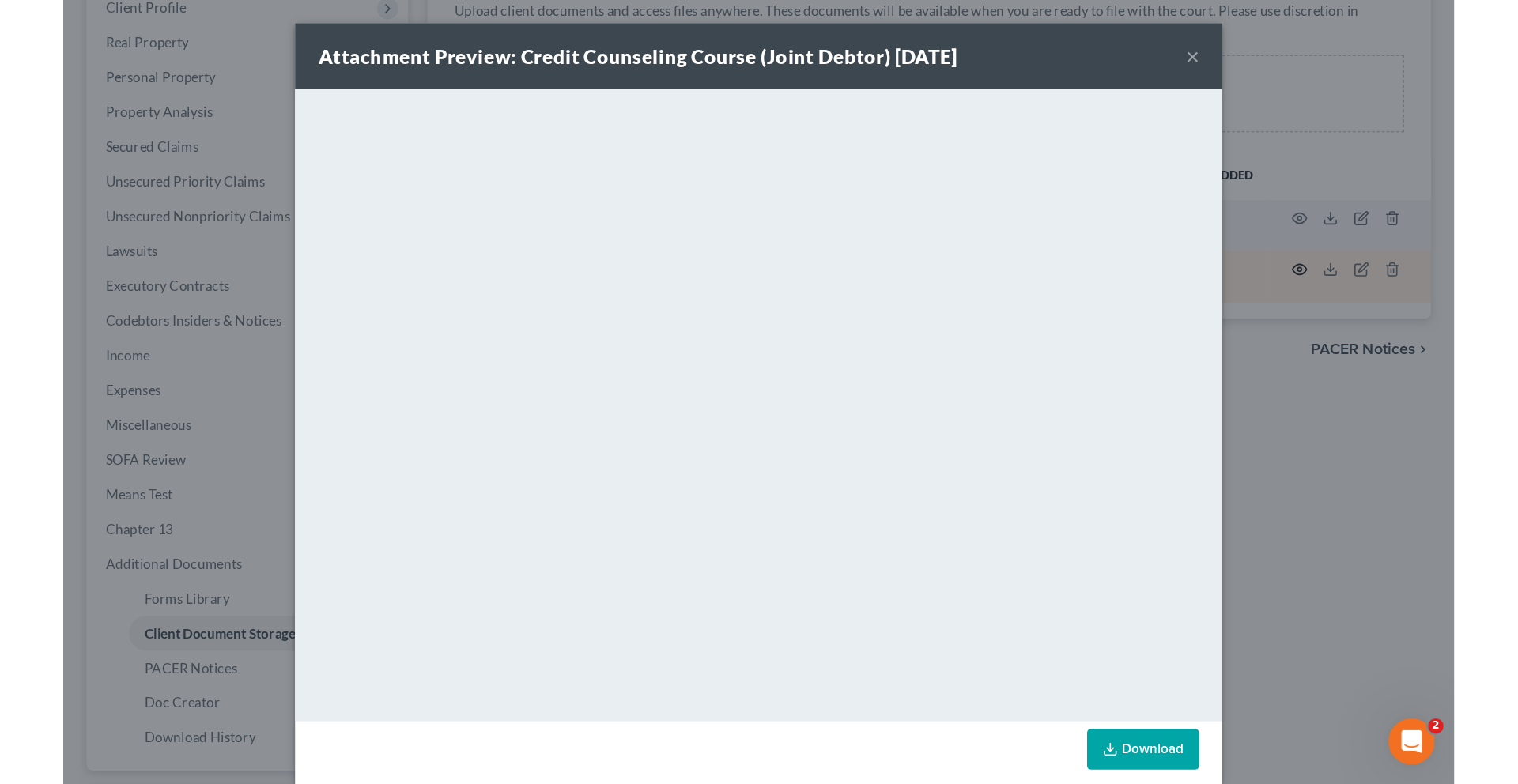
scroll to position [54, 0]
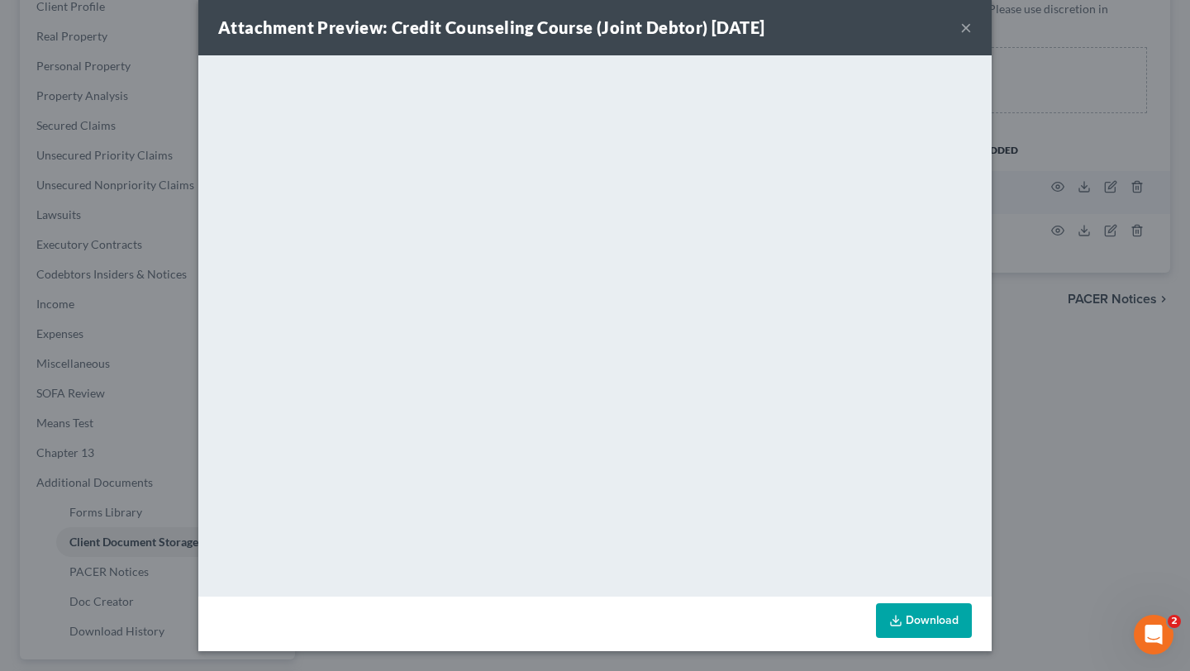
click at [972, 17] on button "×" at bounding box center [966, 27] width 12 height 20
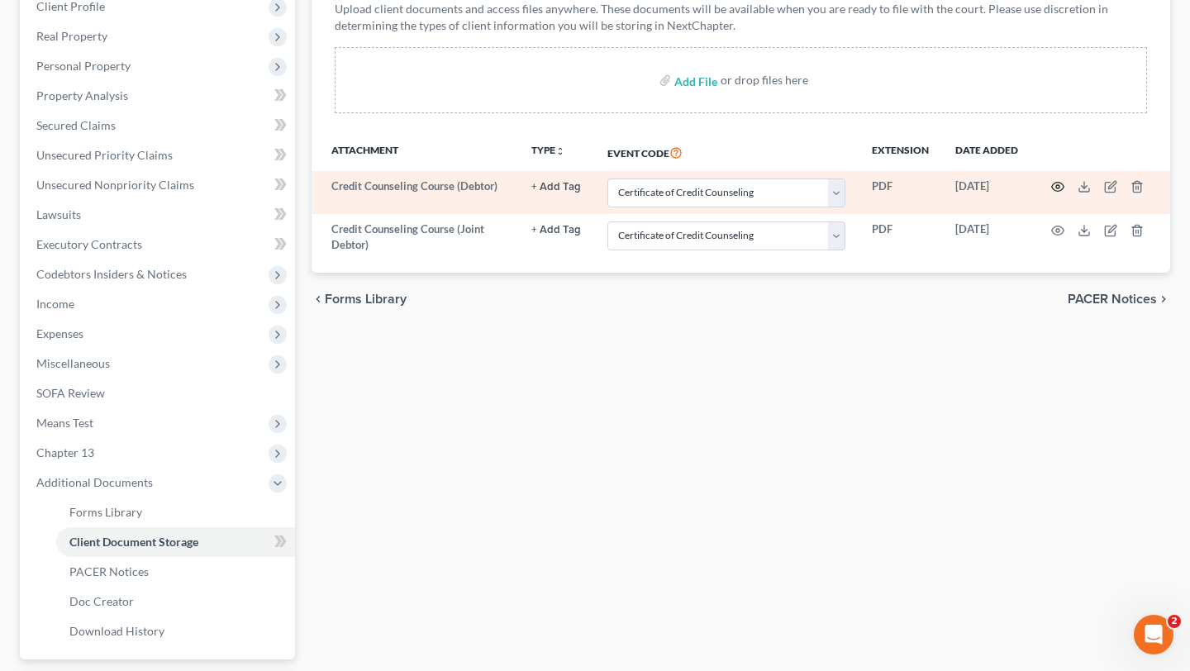
click at [1052, 192] on icon "button" at bounding box center [1058, 187] width 12 height 9
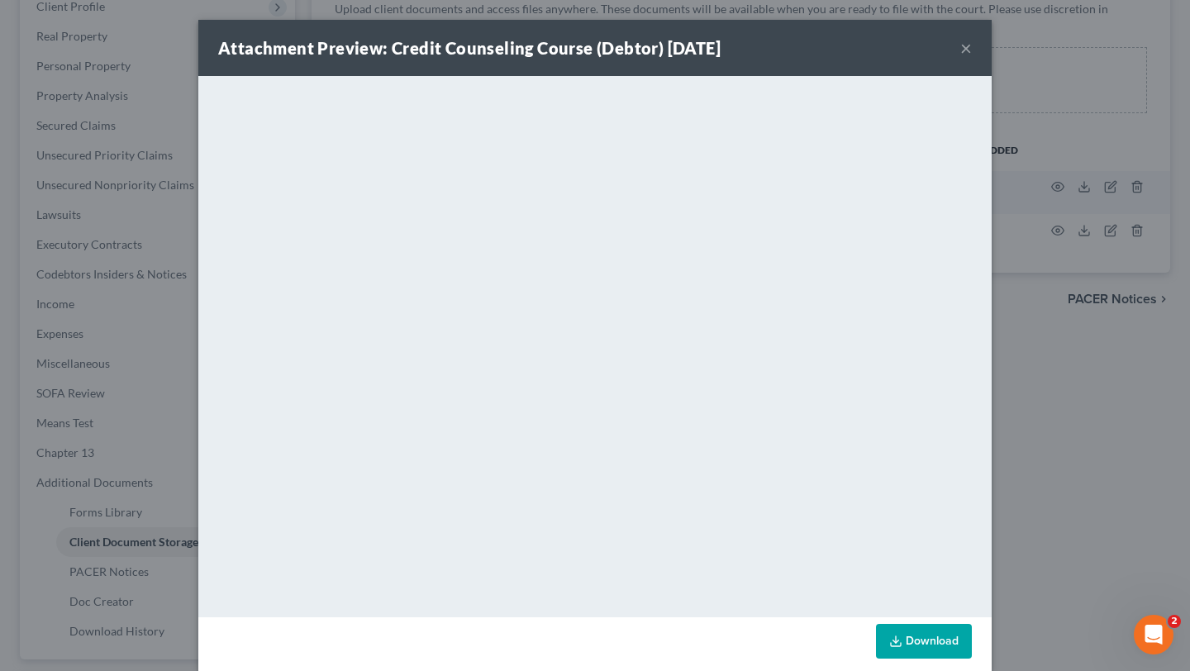
click at [972, 55] on button "×" at bounding box center [966, 48] width 12 height 20
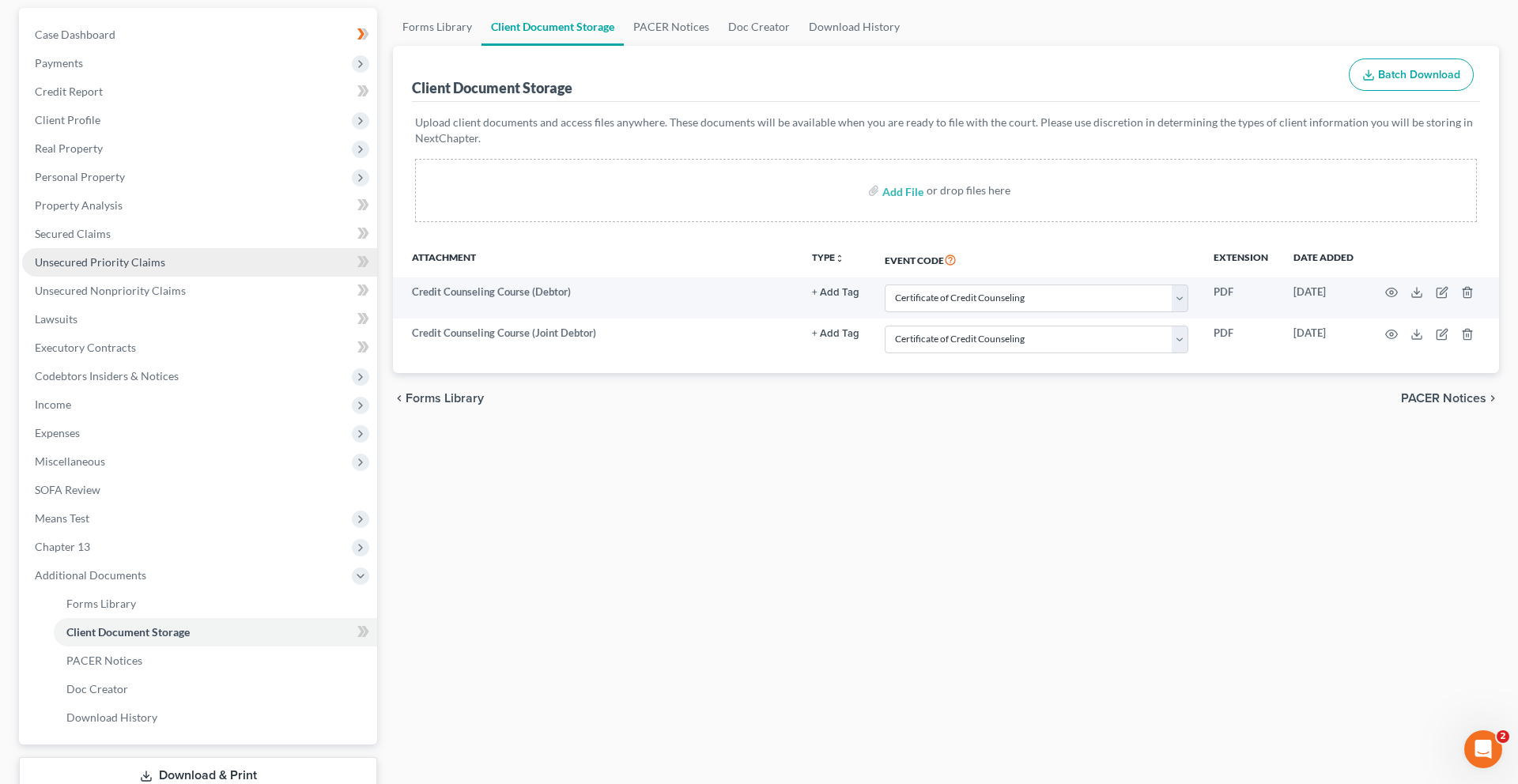
scroll to position [0, 0]
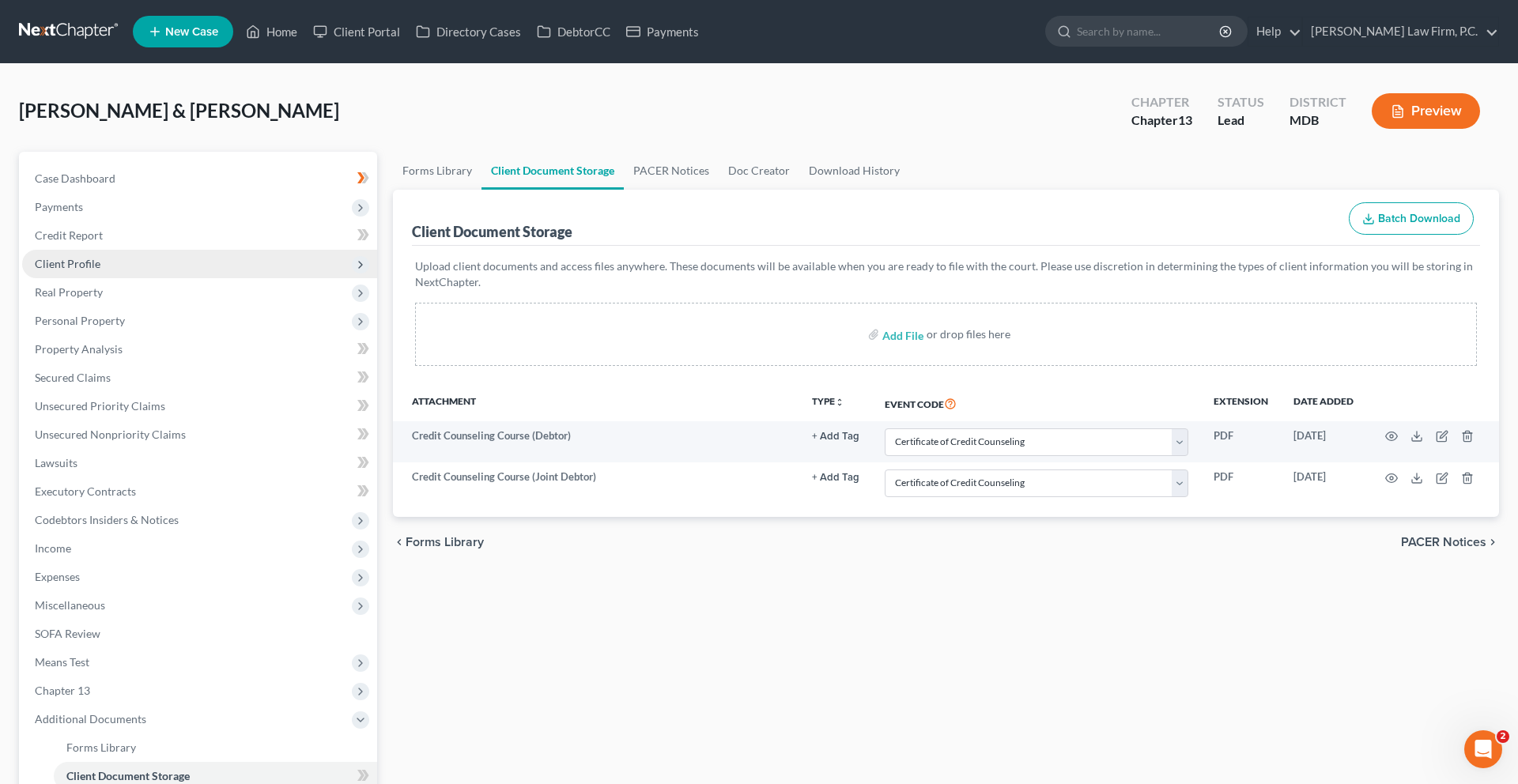
click at [149, 278] on span "Client Profile" at bounding box center [199, 264] width 355 height 29
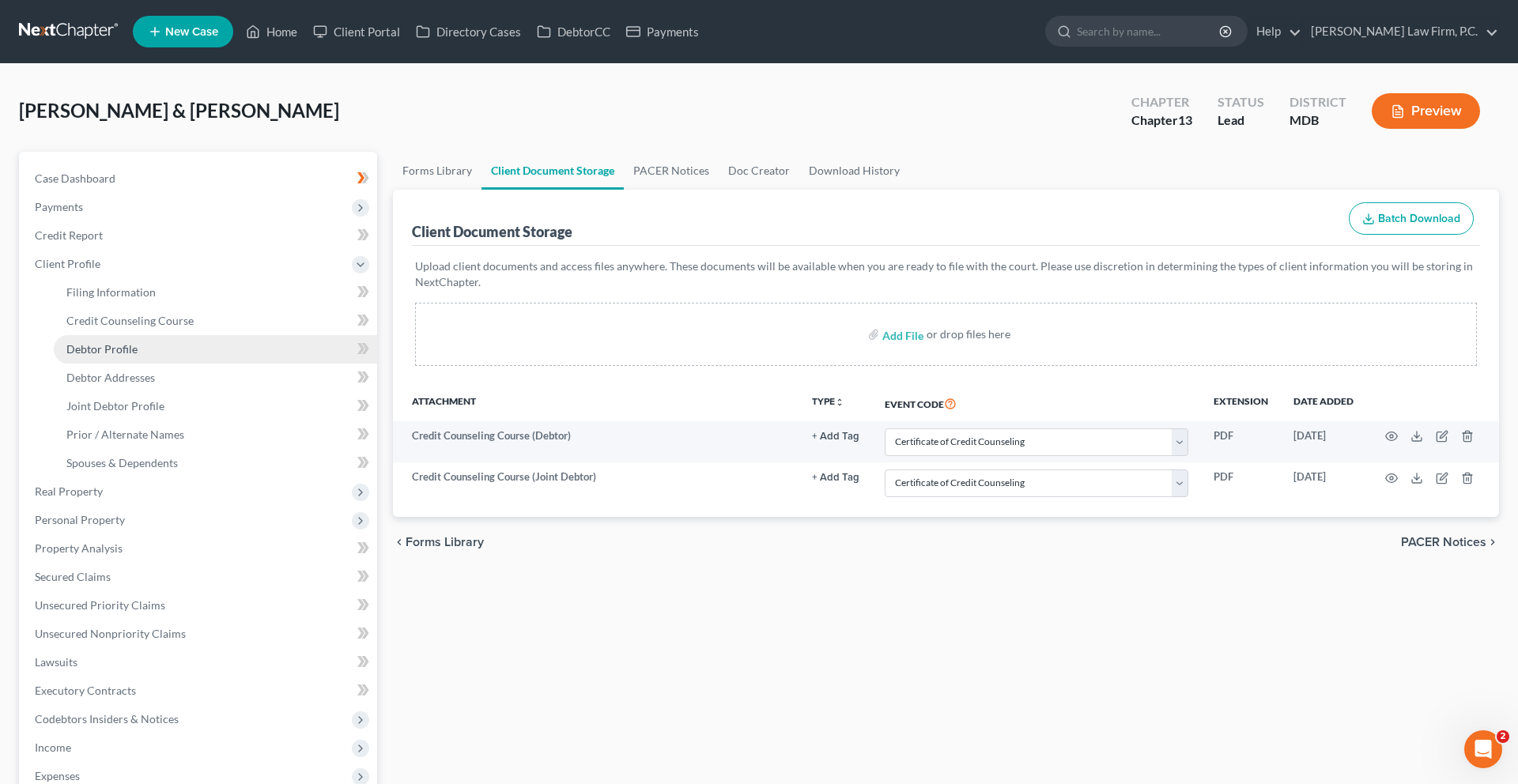
click at [138, 356] on span "Debtor Profile" at bounding box center [101, 349] width 71 height 13
select select "1"
select select "3"
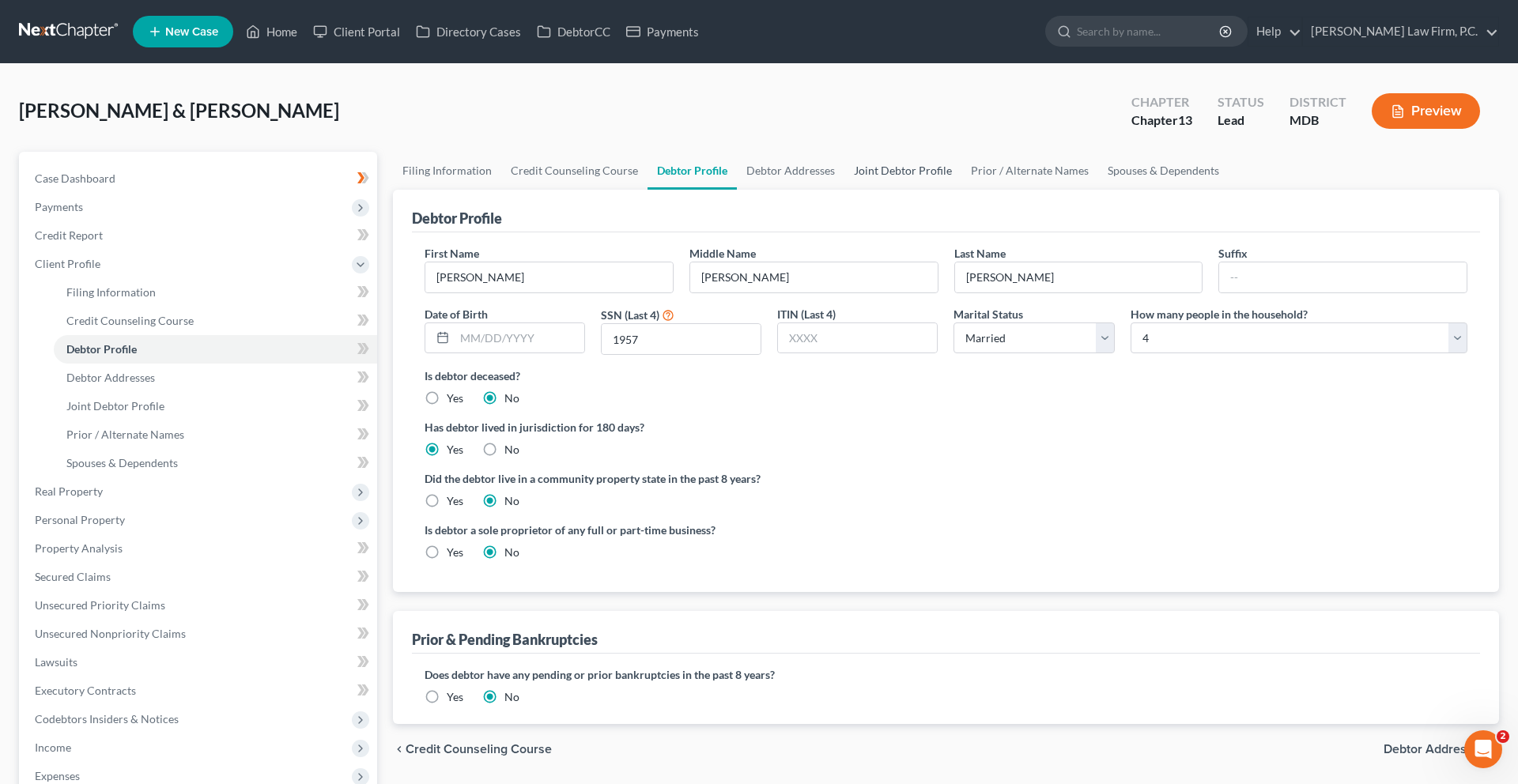
click at [961, 189] on link "Joint Debtor Profile" at bounding box center [903, 171] width 117 height 38
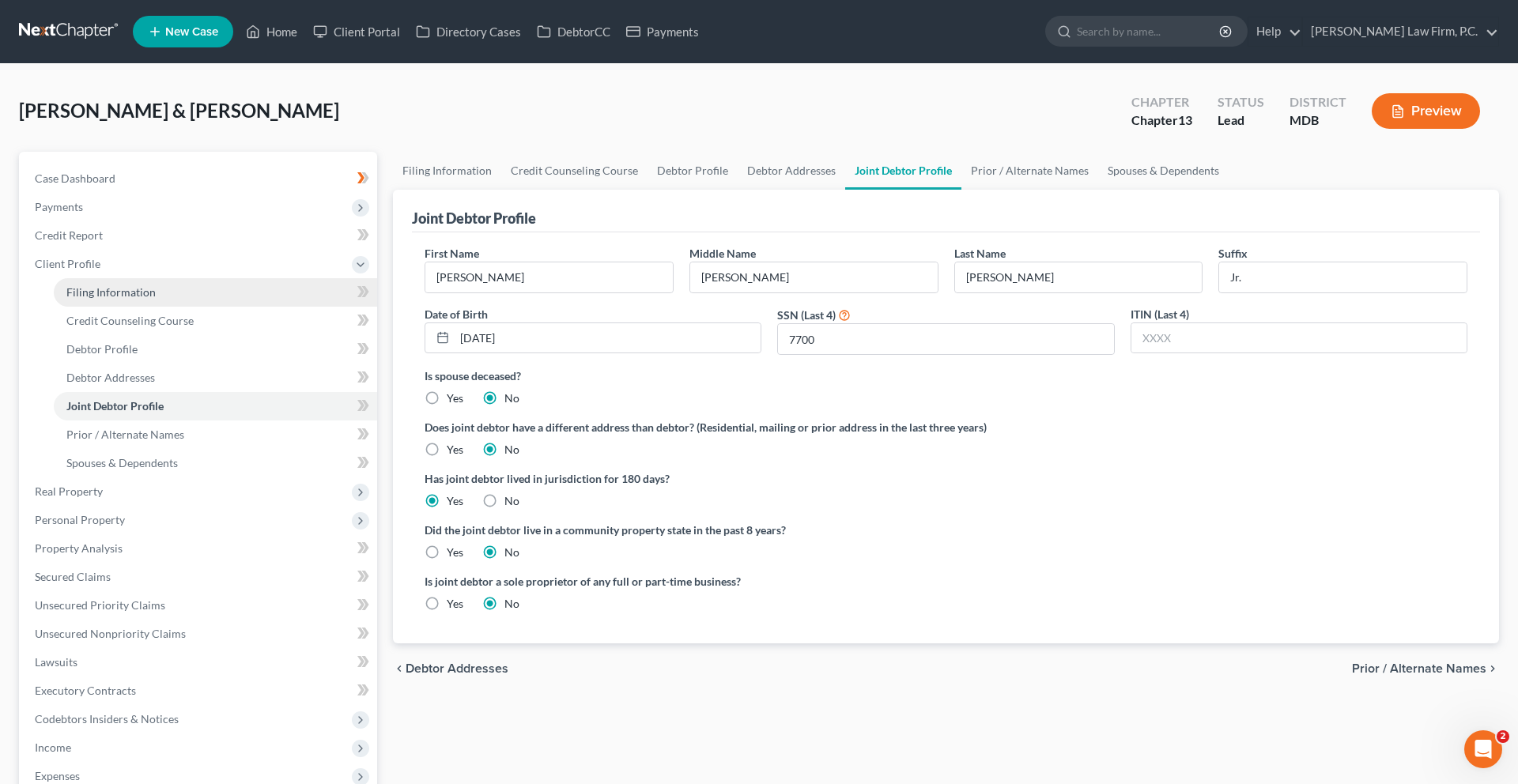
click at [156, 298] on span "Filing Information" at bounding box center [110, 292] width 89 height 13
select select "1"
select select "3"
select select "21"
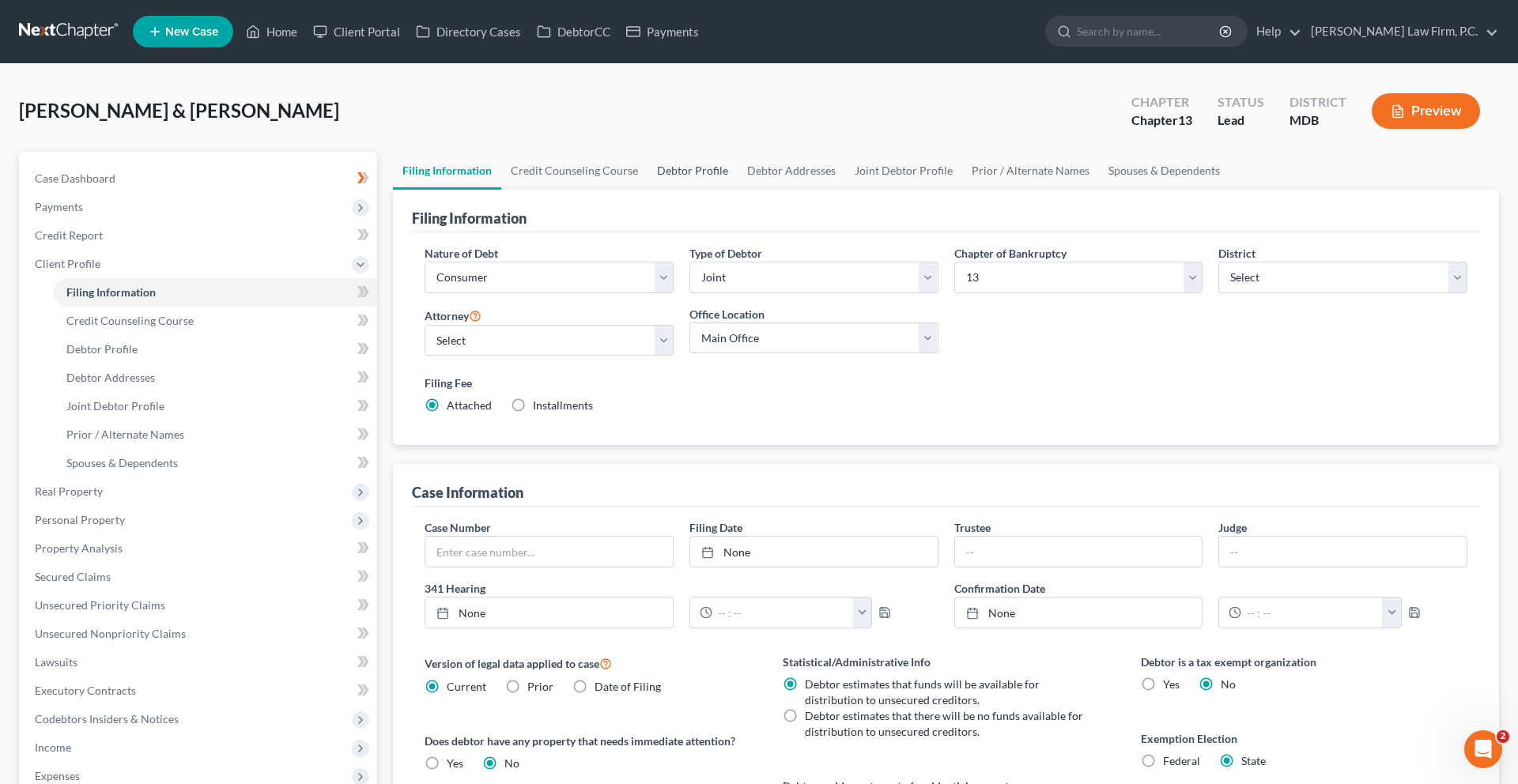
click at [737, 189] on link "Debtor Profile" at bounding box center [693, 171] width 90 height 38
select select "1"
select select "3"
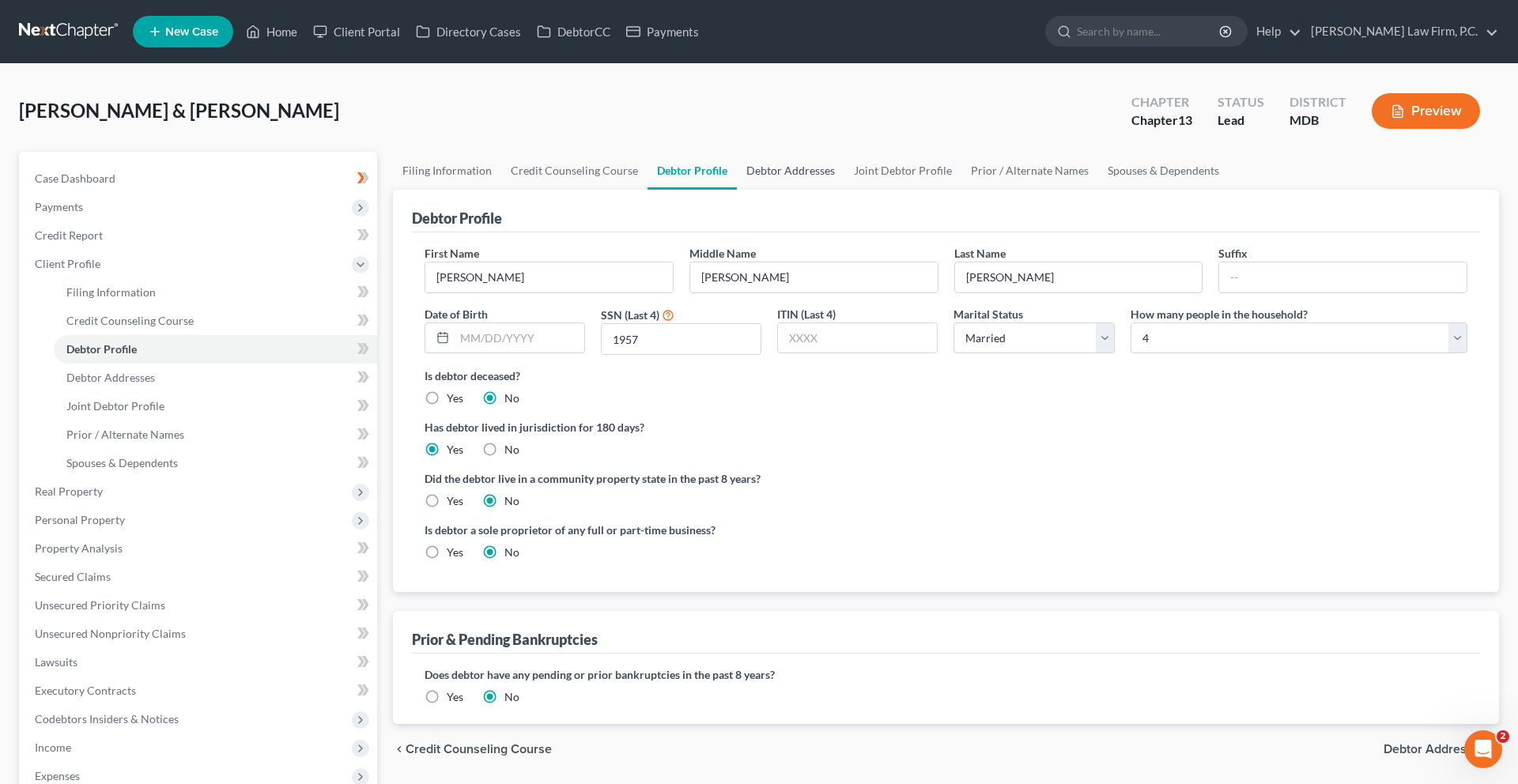
click at [845, 189] on link "Debtor Addresses" at bounding box center [790, 171] width 107 height 38
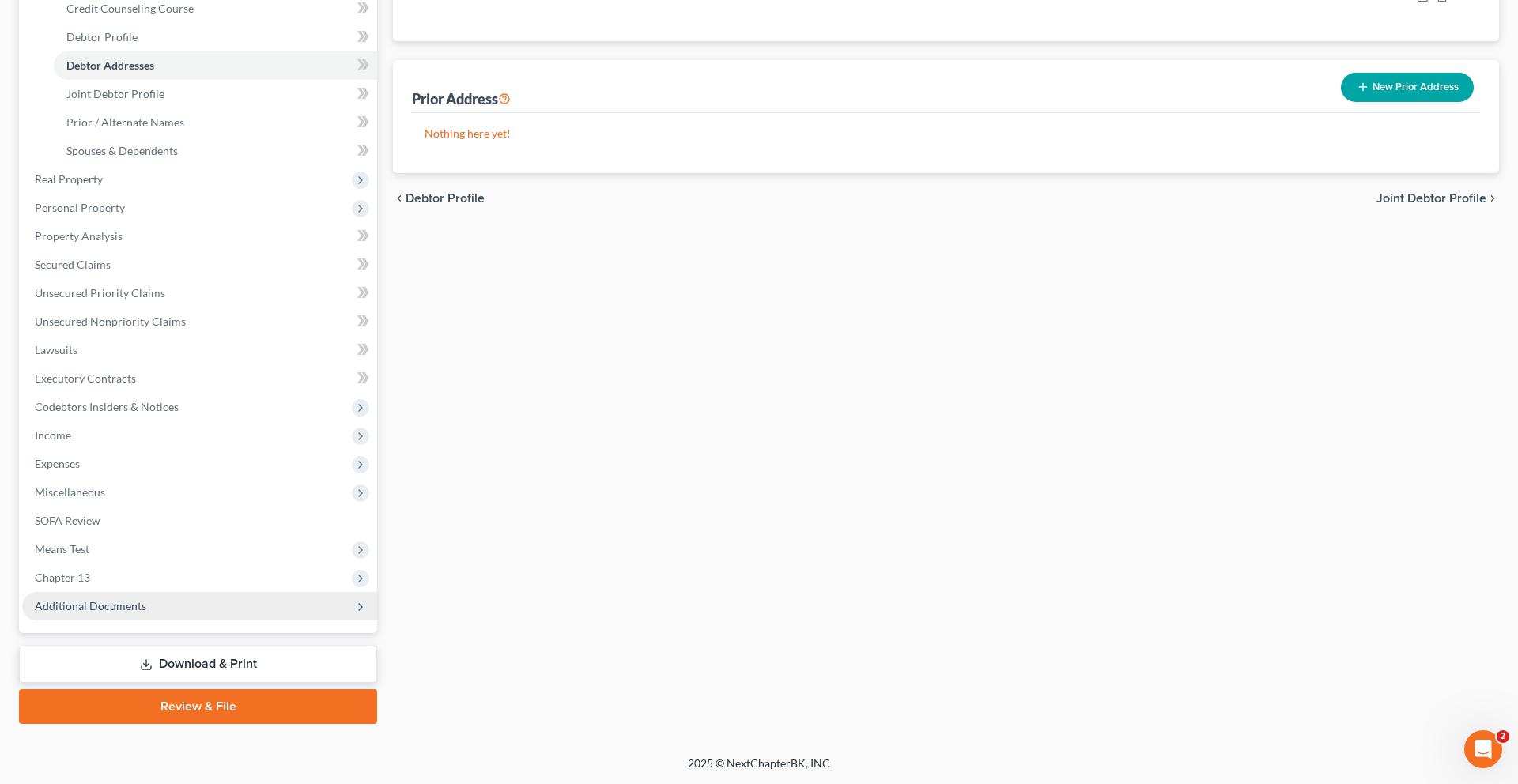
click at [146, 608] on span "Additional Documents" at bounding box center [90, 605] width 112 height 13
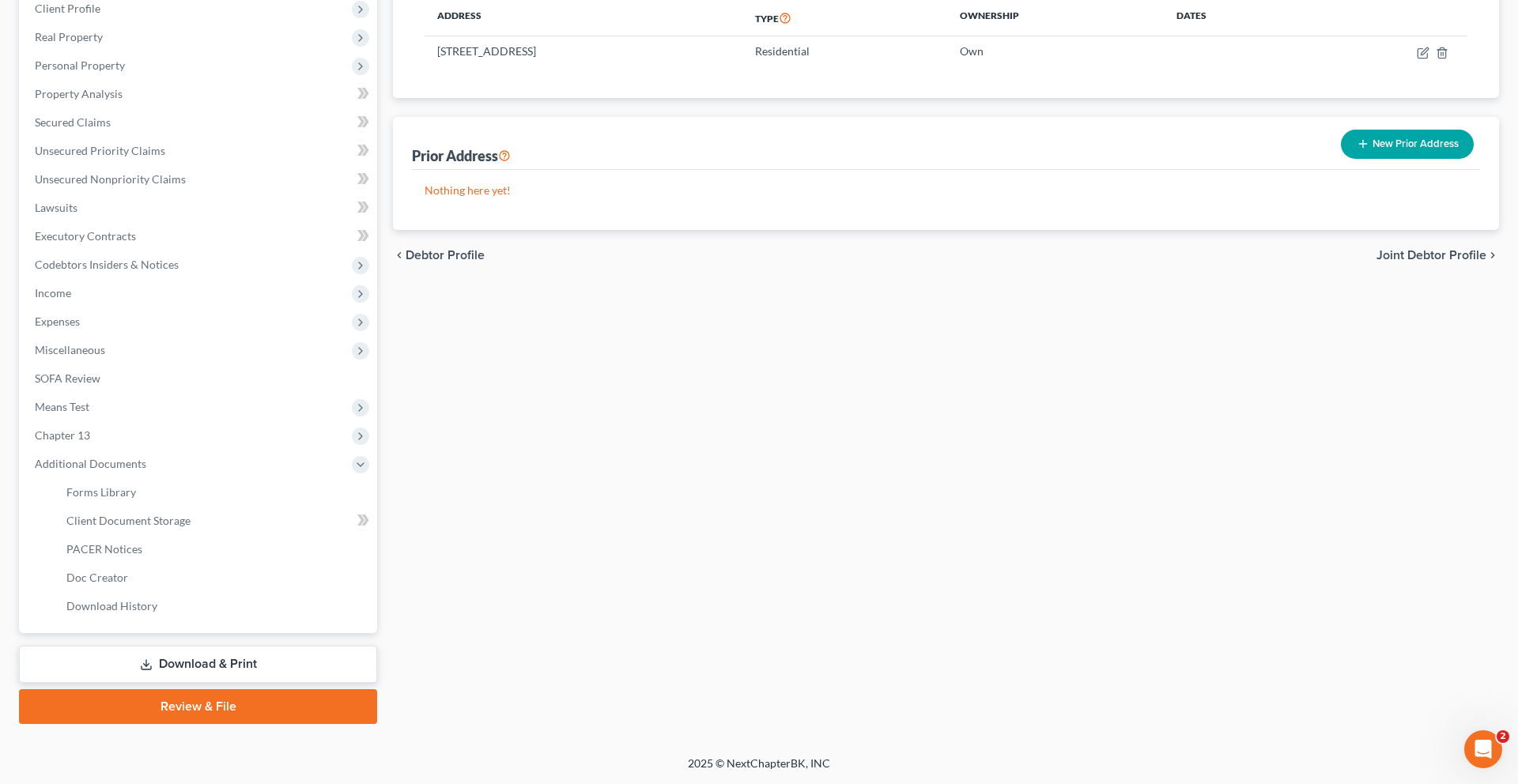
scroll to position [512, 0]
click at [136, 485] on span "Forms Library" at bounding box center [100, 491] width 70 height 13
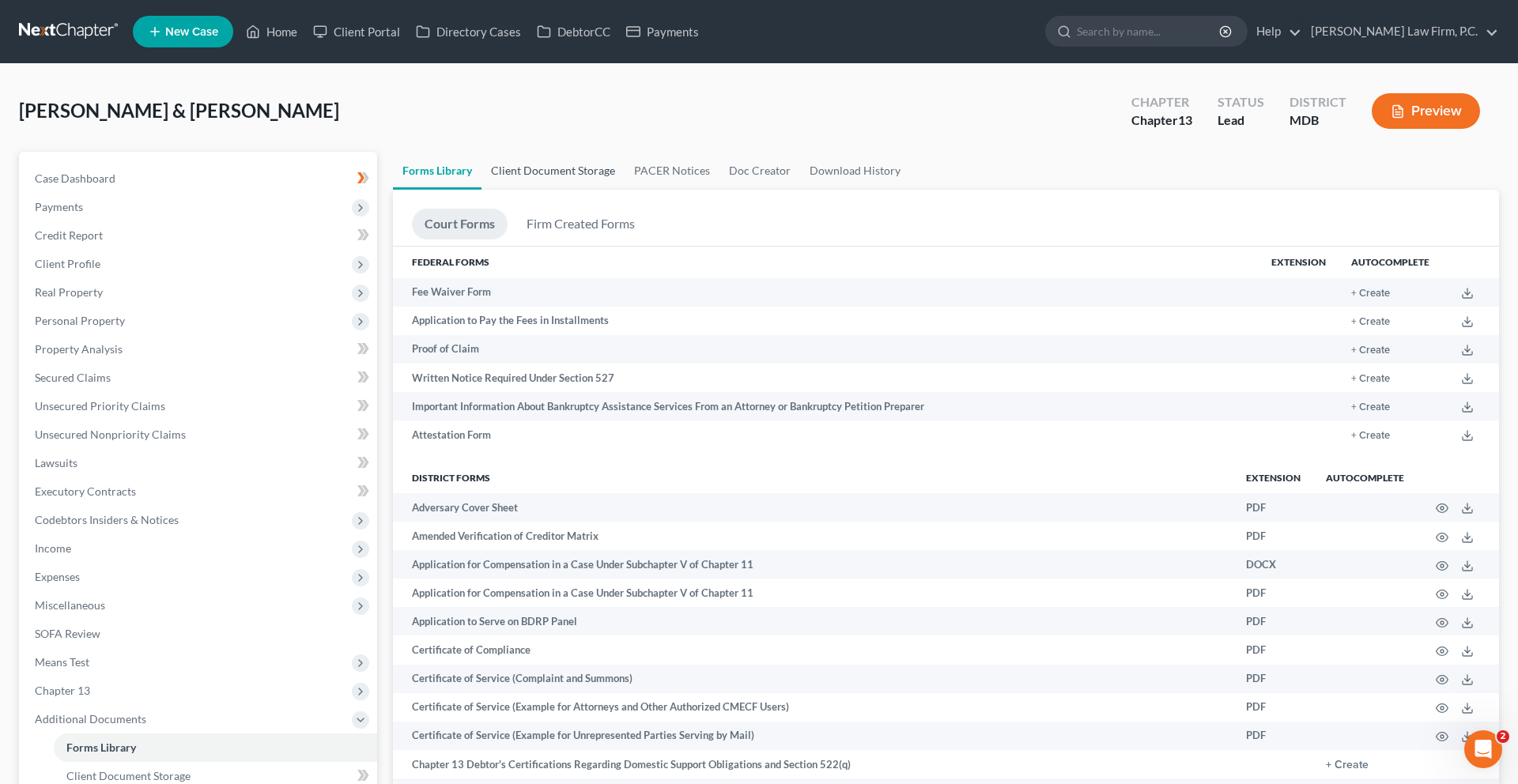
click at [576, 189] on link "Client Document Storage" at bounding box center [553, 171] width 143 height 38
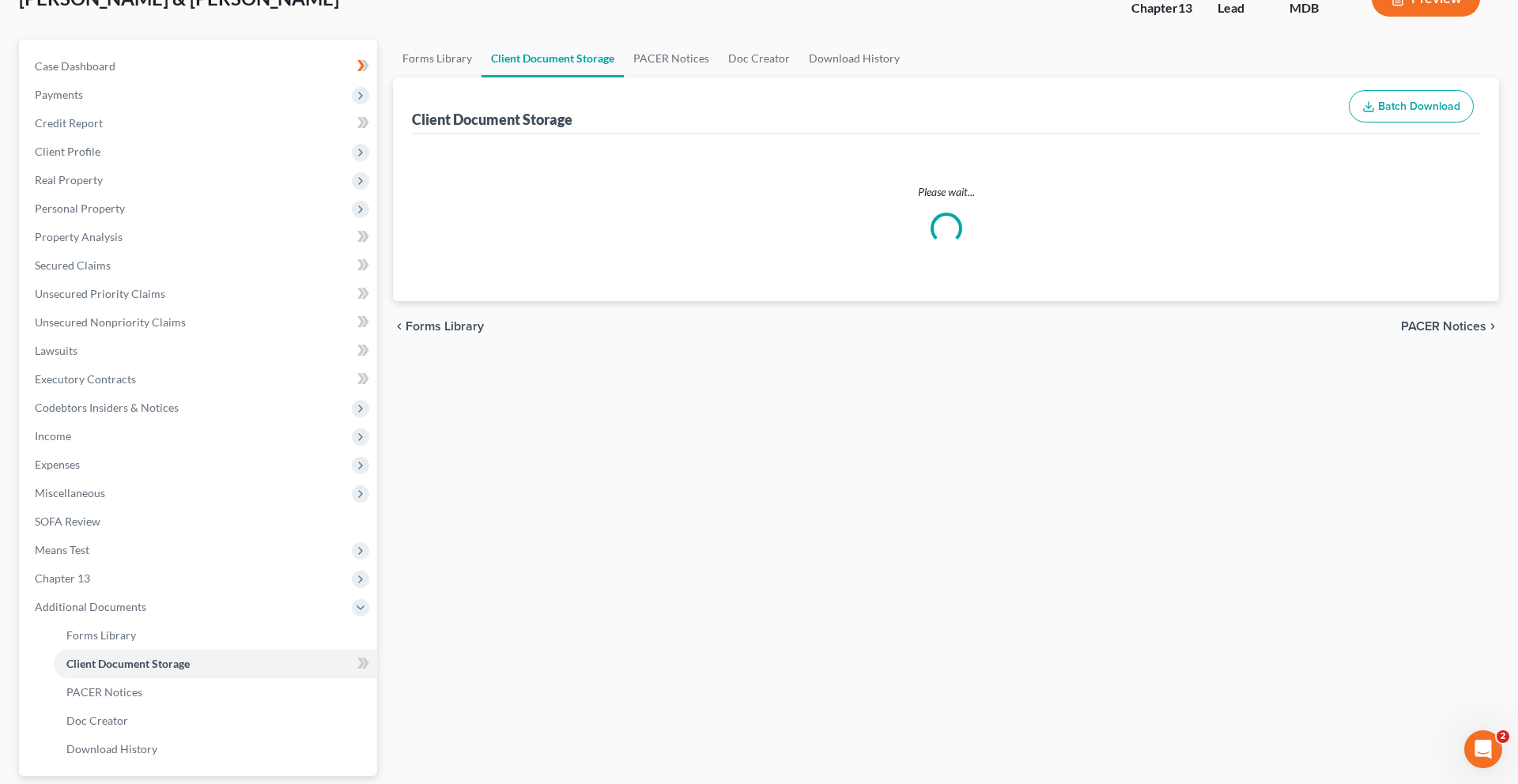
select select "14"
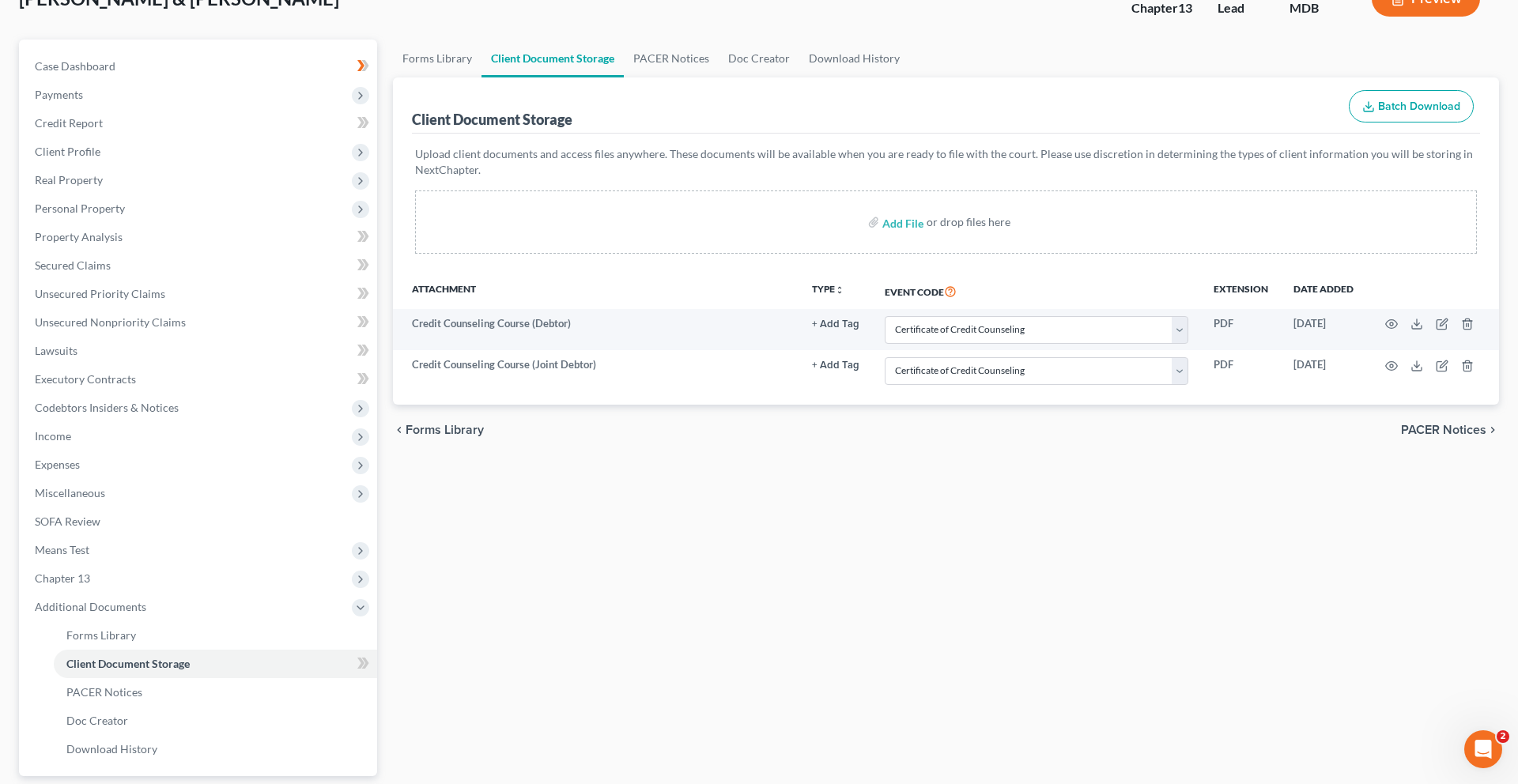
scroll to position [203, 0]
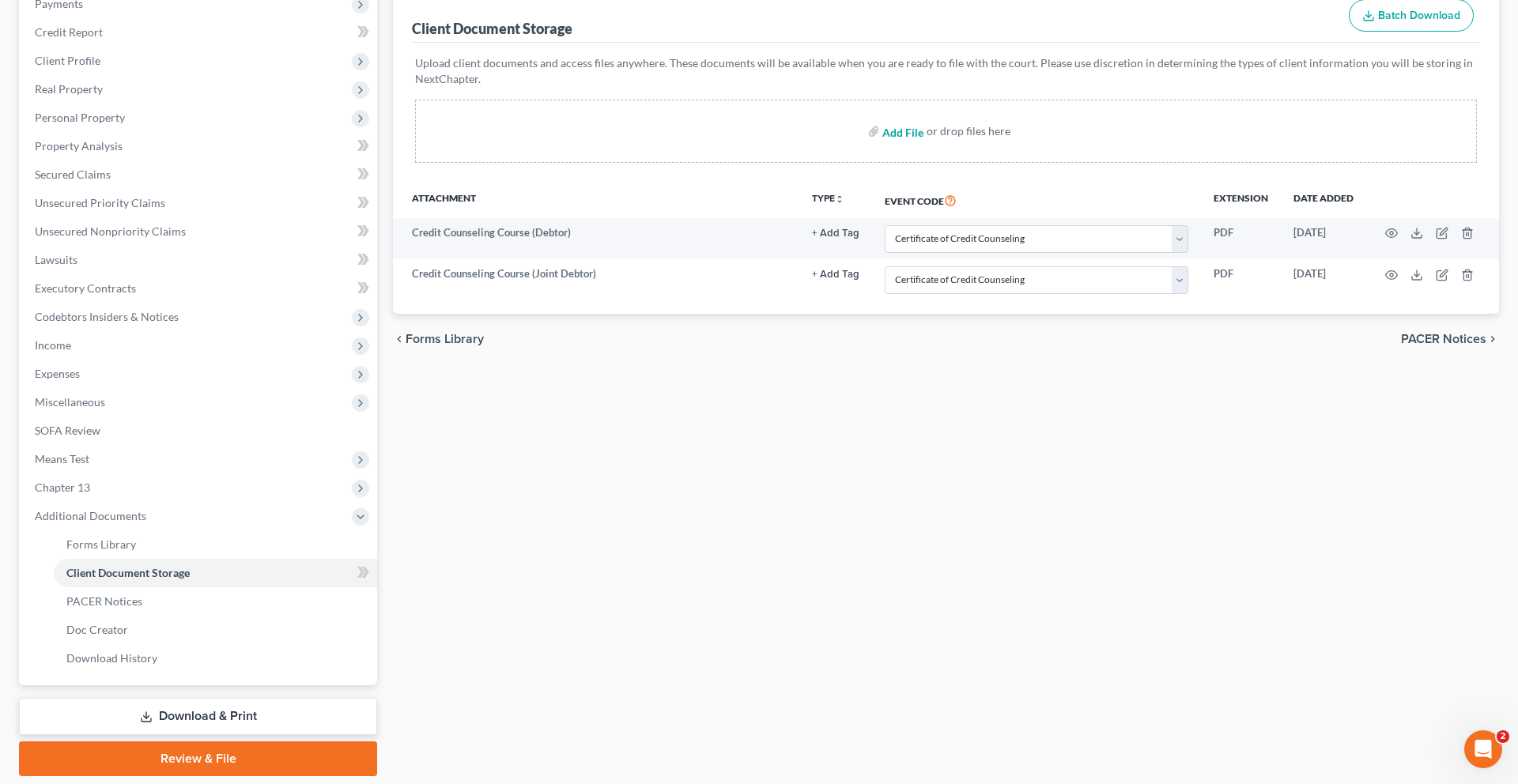
click at [882, 145] on input "file" at bounding box center [901, 131] width 38 height 29
type input "C:\fakepath\LBF-M_2024-12.pdf"
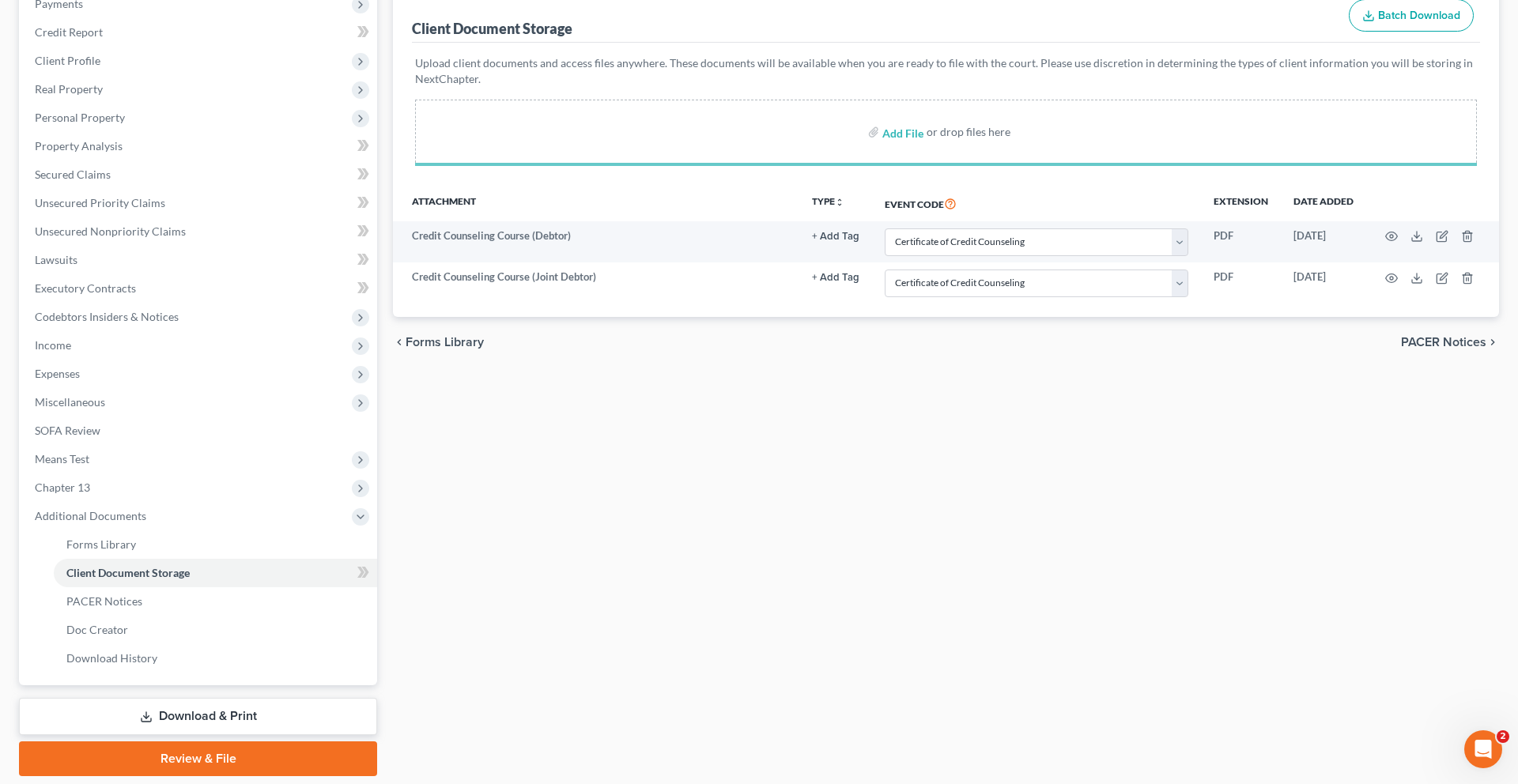
select select "14"
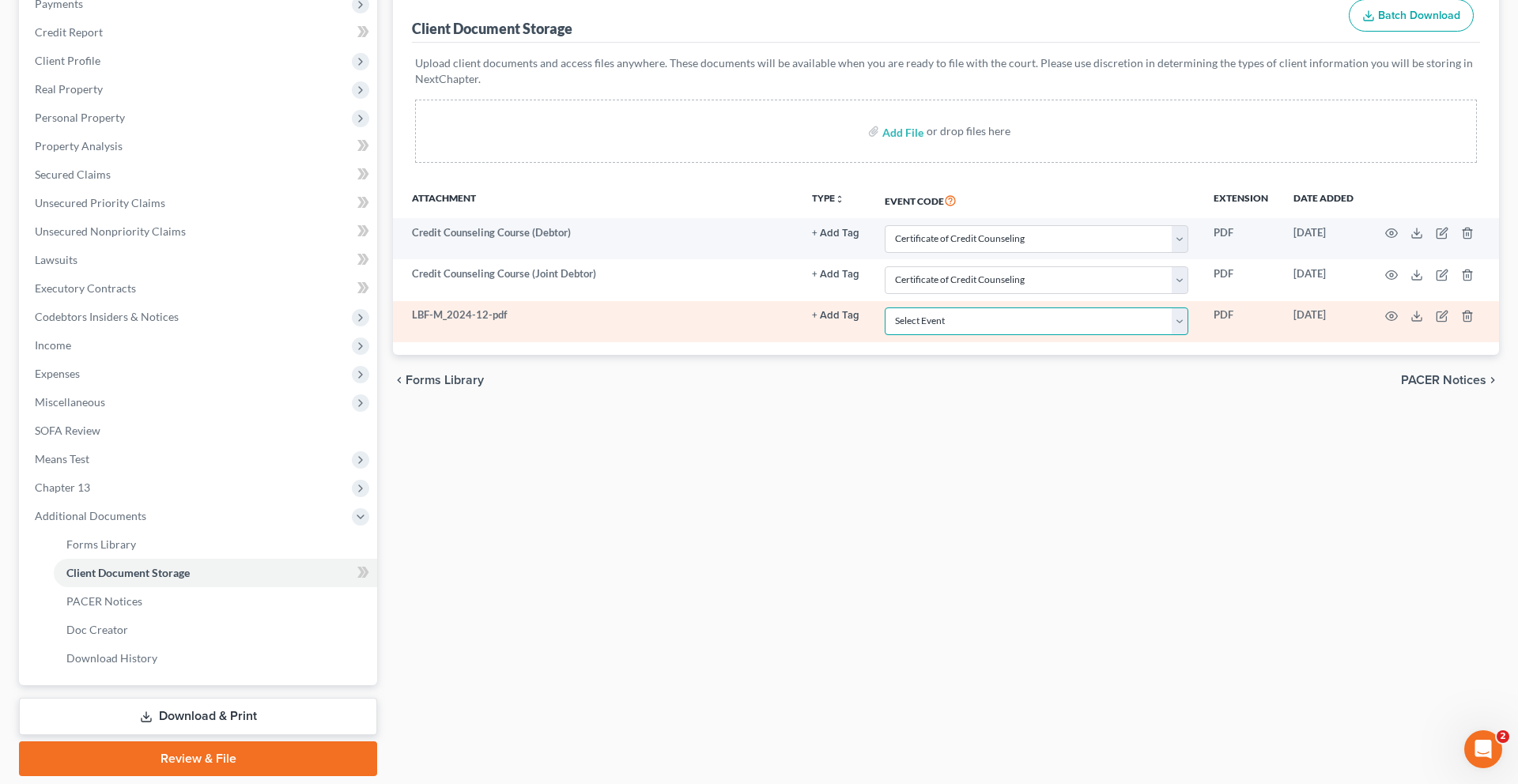
click at [1008, 335] on select "Select Event Affidavit Affidavit of Adequate Protection and Lease Payments Affi…" at bounding box center [1036, 320] width 303 height 28
select select "25"
click at [885, 335] on select "Select Event Affidavit Affidavit of Adequate Protection and Lease Payments Affi…" at bounding box center [1036, 320] width 303 height 28
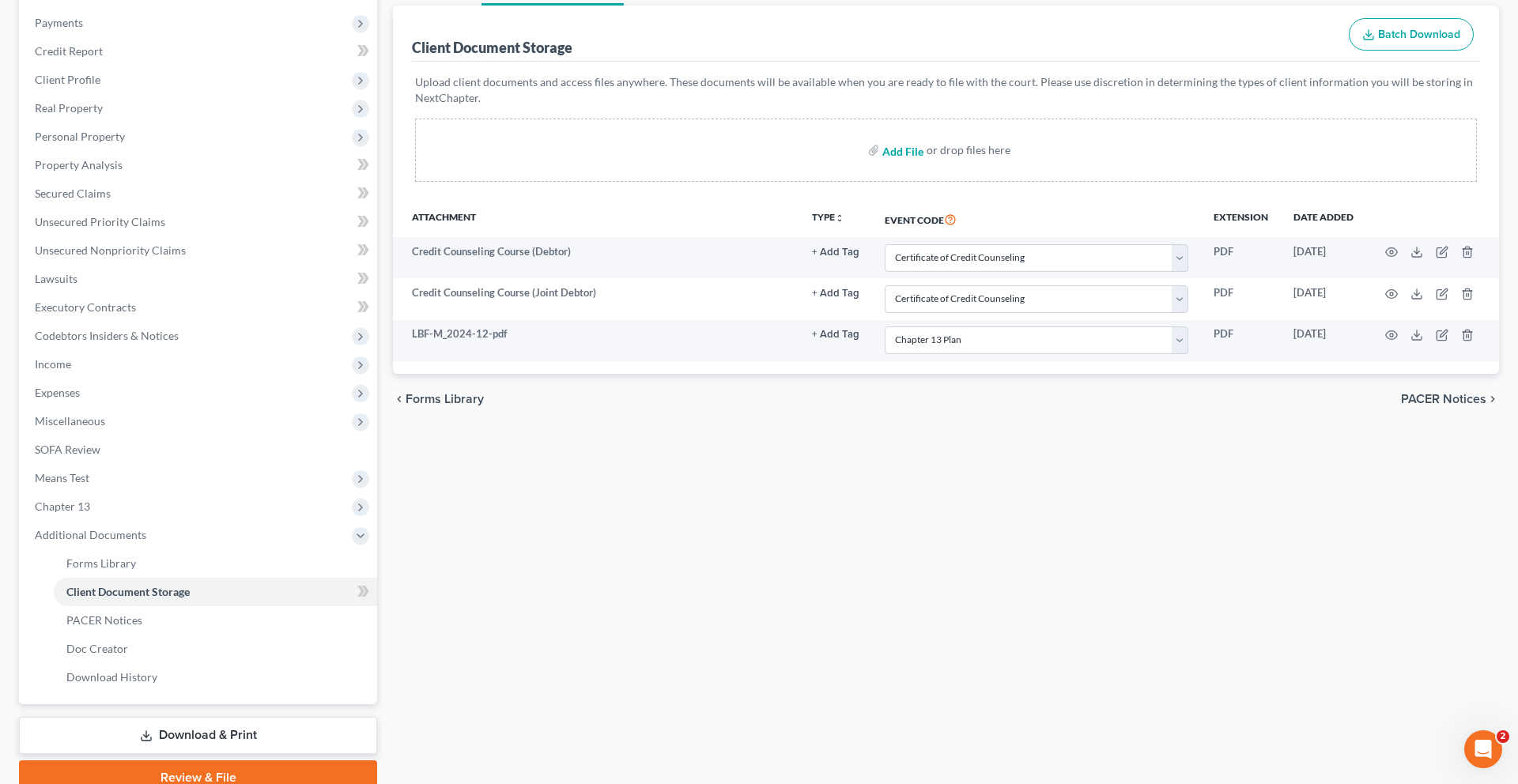
click at [893, 164] on input "file" at bounding box center [901, 150] width 38 height 29
type input "C:\fakepath\COS LBF-M-1_2024-12.docx.pdf"
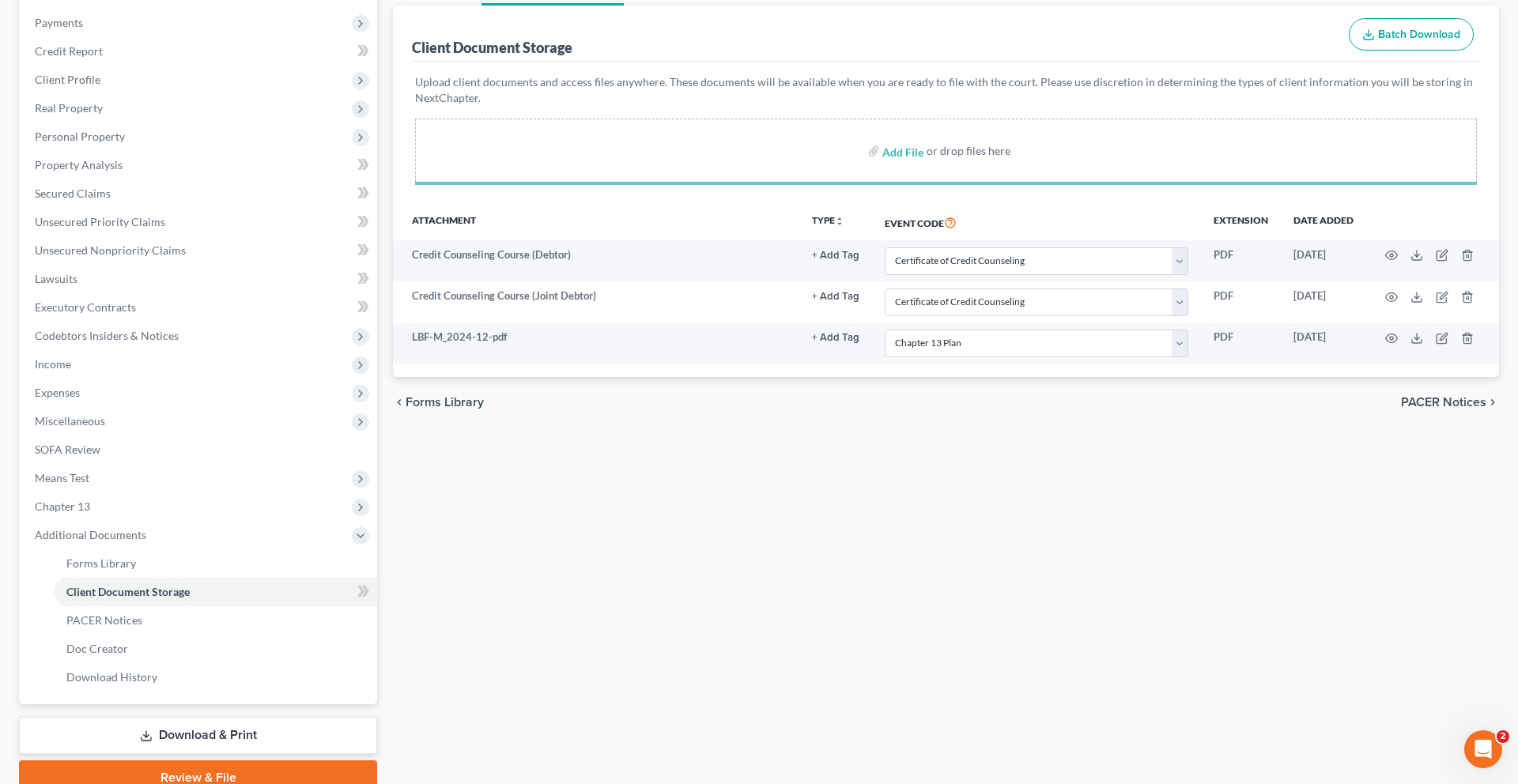
select select "14"
select select "25"
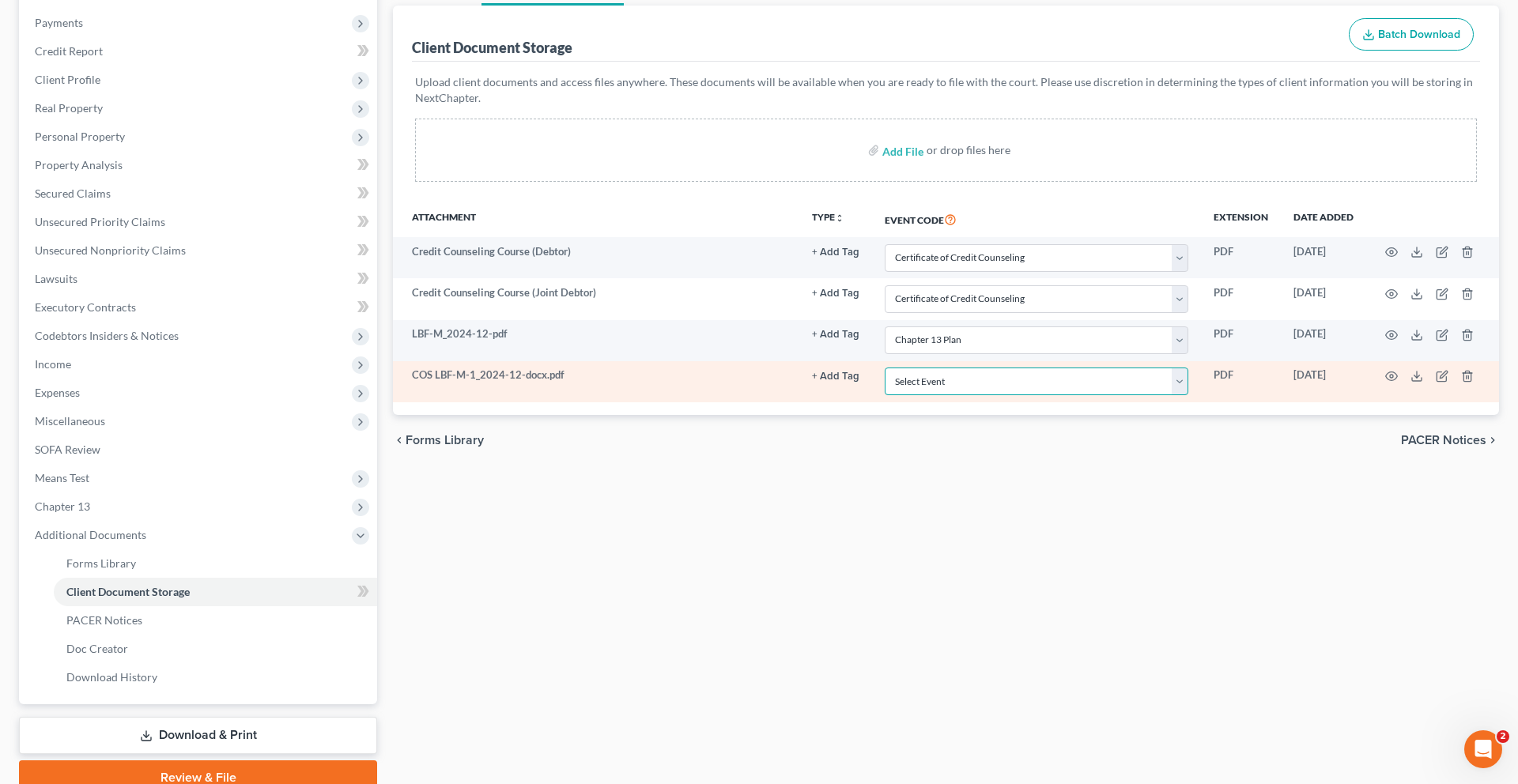
click at [977, 395] on select "Select Event Affidavit Affidavit of Adequate Protection and Lease Payments Affi…" at bounding box center [1036, 381] width 303 height 28
select select "15"
click at [885, 395] on select "Select Event Affidavit Affidavit of Adequate Protection and Lease Payments Affi…" at bounding box center [1036, 381] width 303 height 28
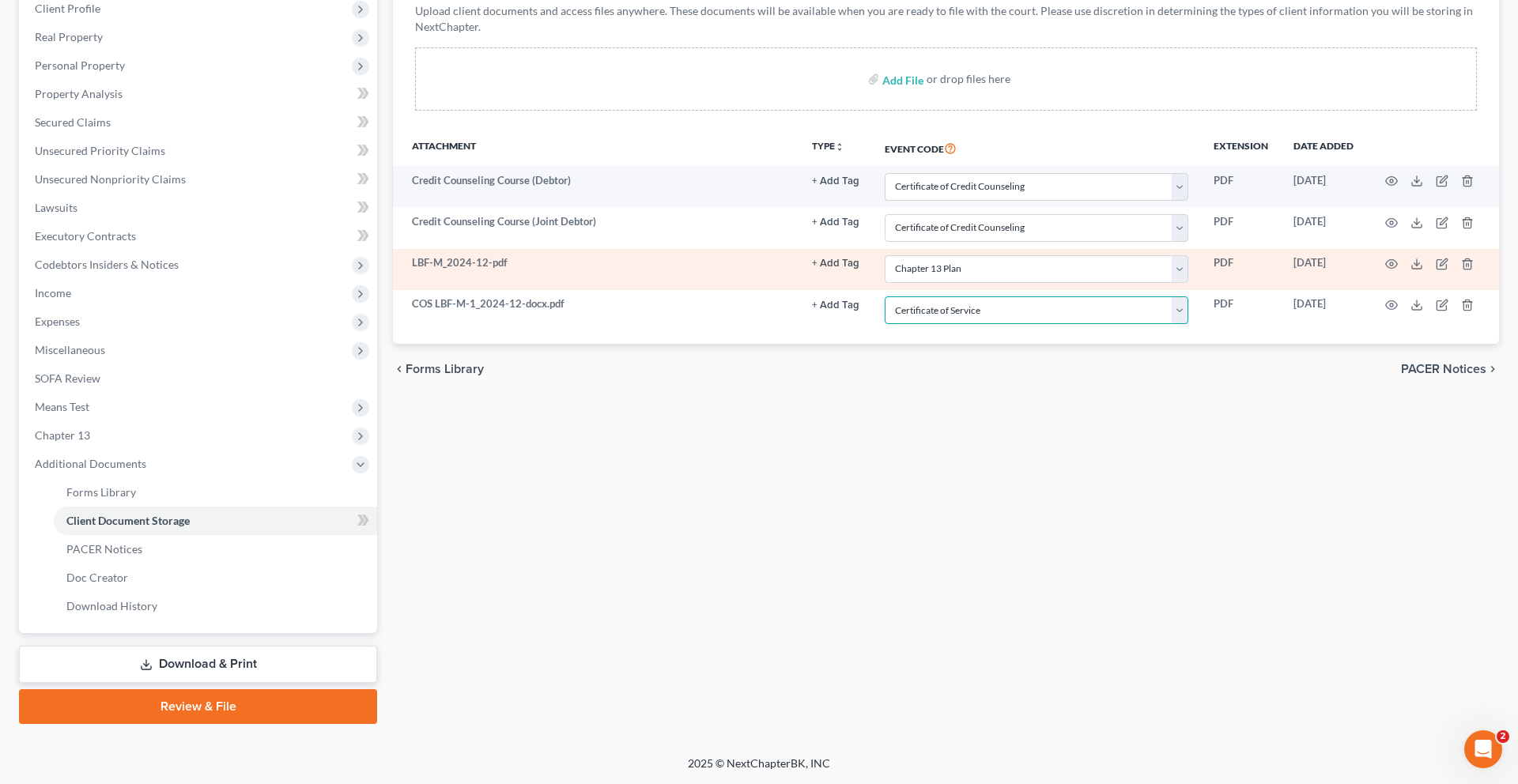
scroll to position [482, 0]
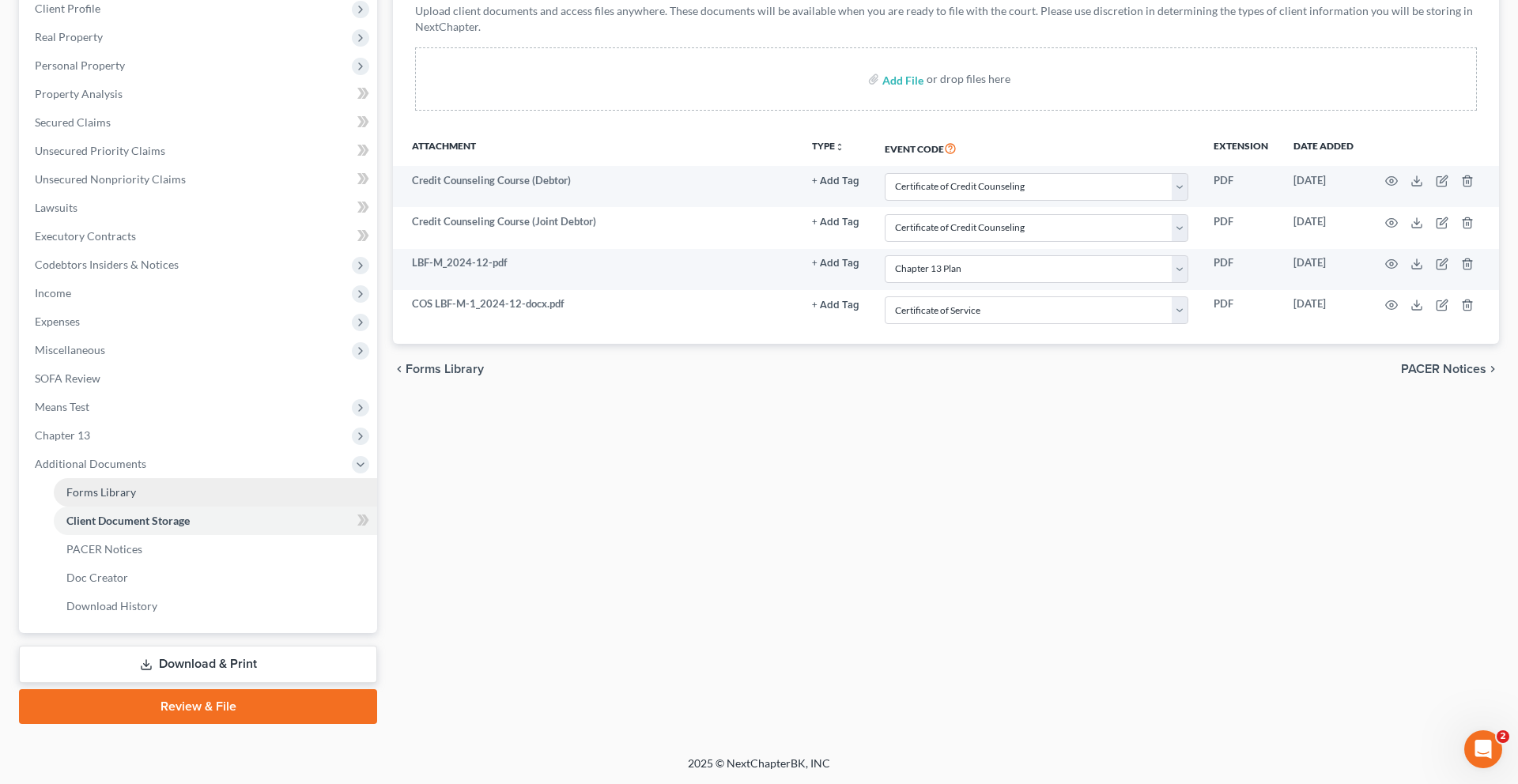
click at [187, 478] on link "Forms Library" at bounding box center [215, 492] width 323 height 29
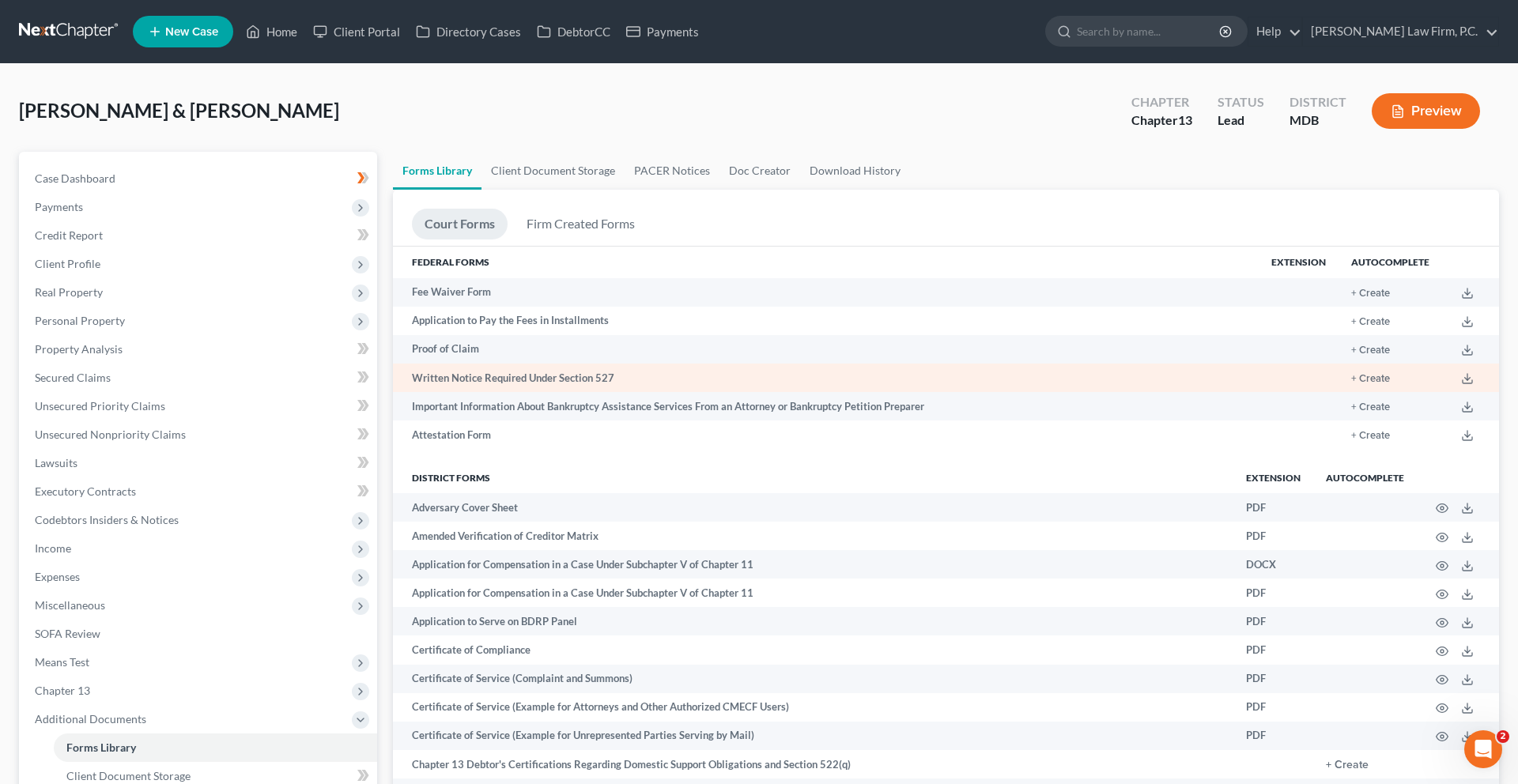
scroll to position [843, 0]
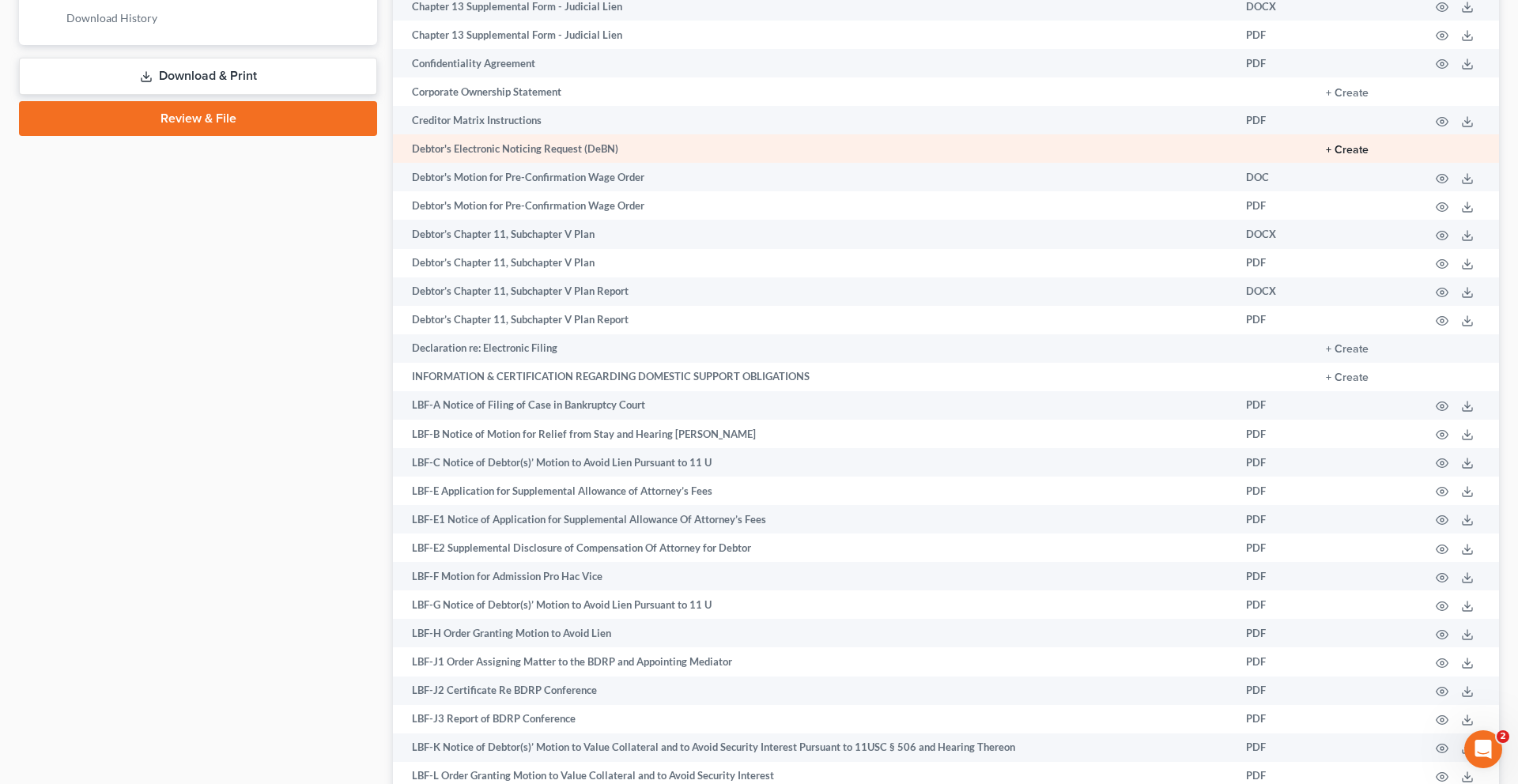
click at [1328, 156] on button "+ Create" at bounding box center [1347, 150] width 43 height 11
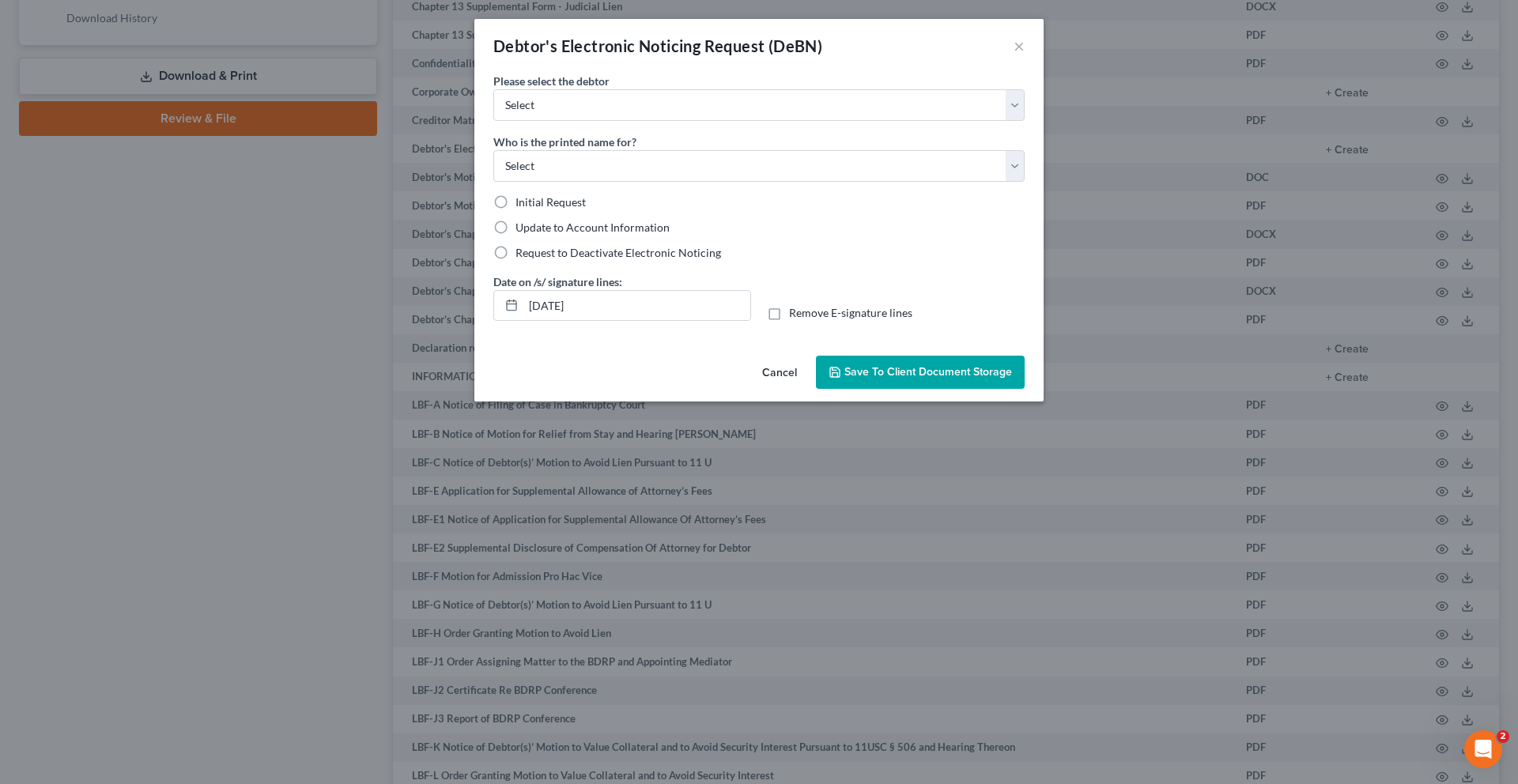
click at [516, 208] on span "Initial Request" at bounding box center [551, 202] width 71 height 13
click at [521, 205] on input "Initial Request" at bounding box center [526, 199] width 11 height 11
radio input "true"
click at [516, 120] on select "Select Lisa Fleming James Fleming Jr." at bounding box center [759, 104] width 531 height 32
select select "0"
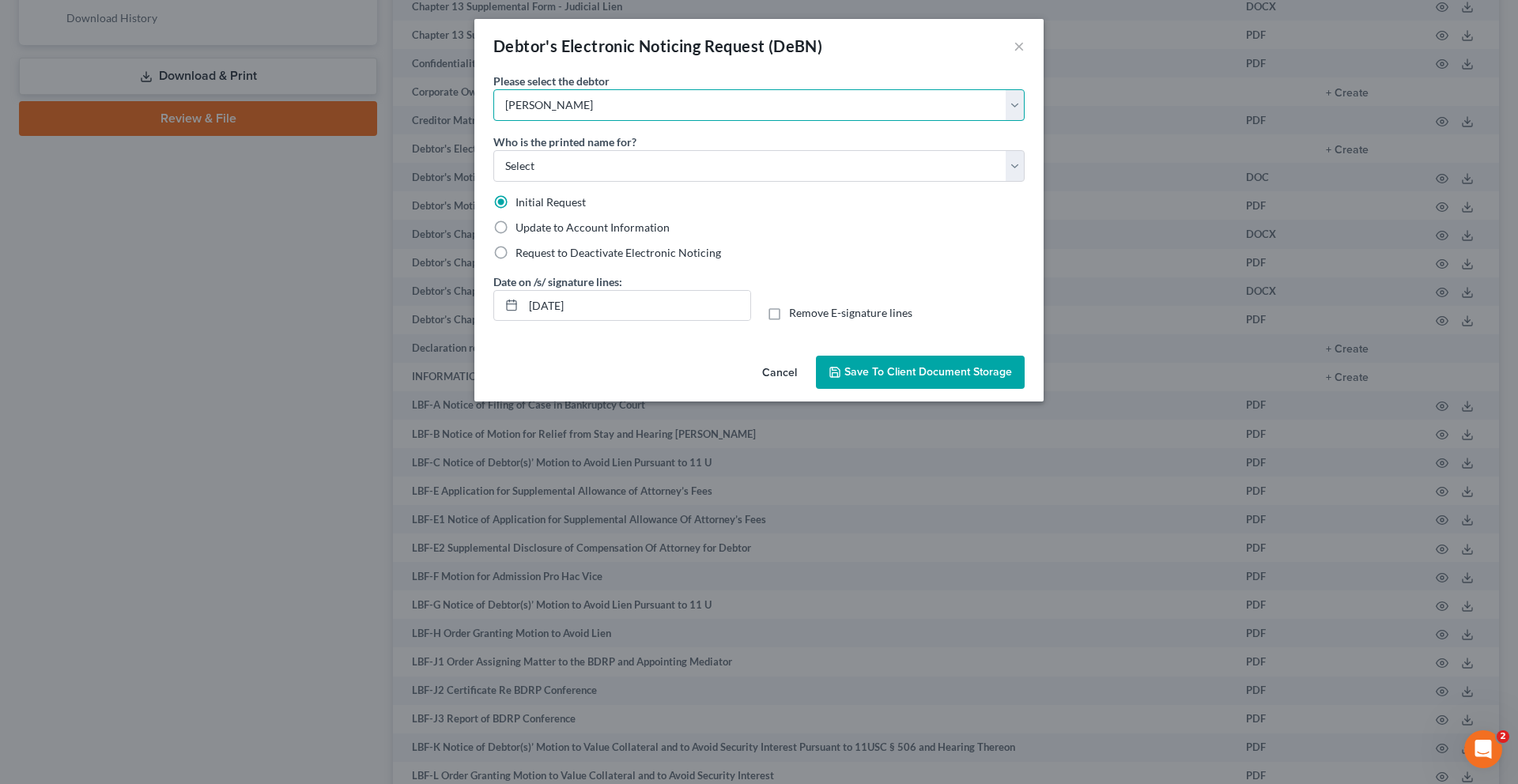
click at [494, 112] on select "Select Lisa Fleming James Fleming Jr." at bounding box center [759, 104] width 531 height 32
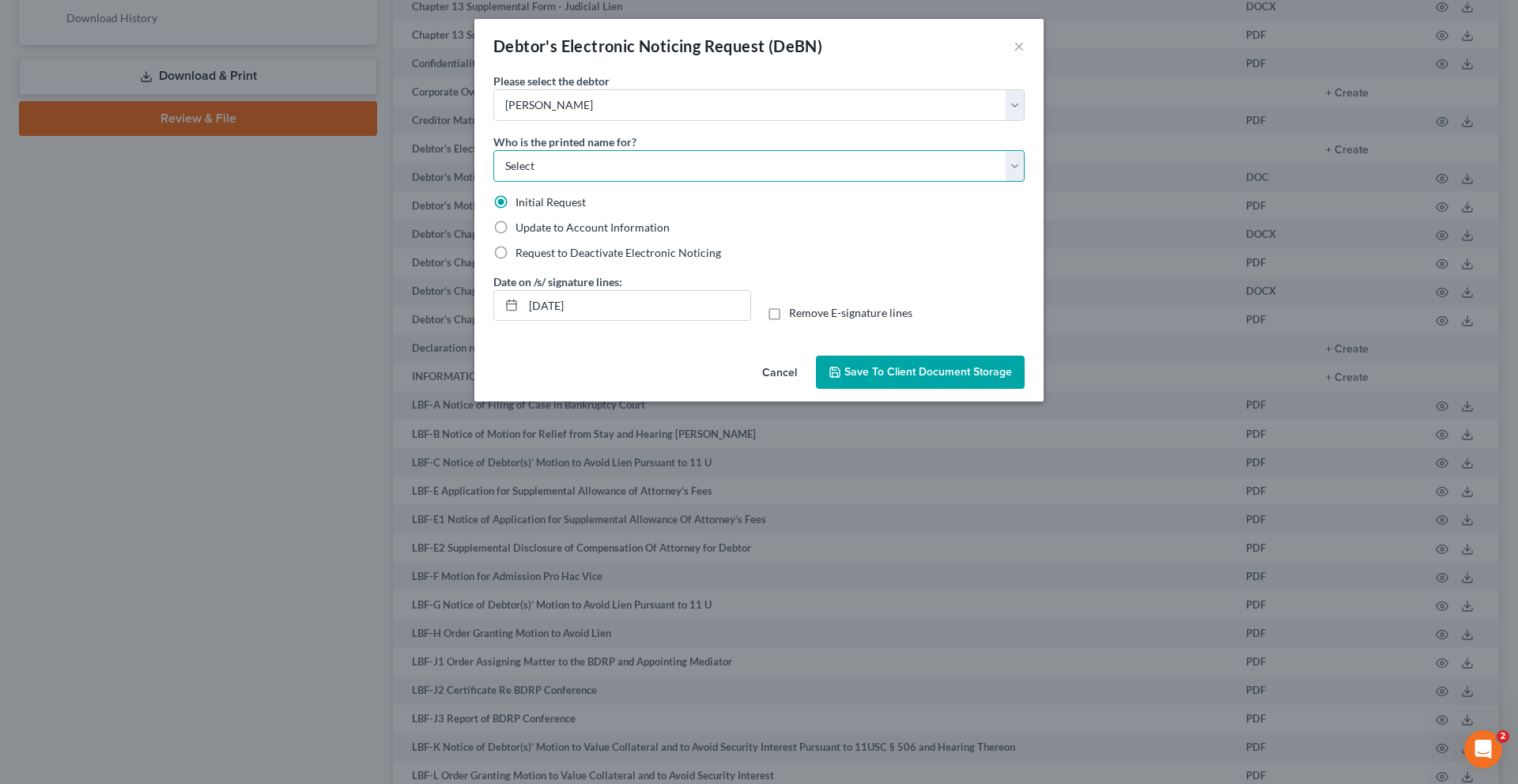
click at [517, 182] on select "Select Debtor Attorney" at bounding box center [759, 165] width 531 height 32
select select "0"
click at [494, 182] on select "Select Debtor Attorney" at bounding box center [759, 165] width 531 height 32
click at [874, 379] on span "Save to Client Document Storage" at bounding box center [928, 372] width 167 height 13
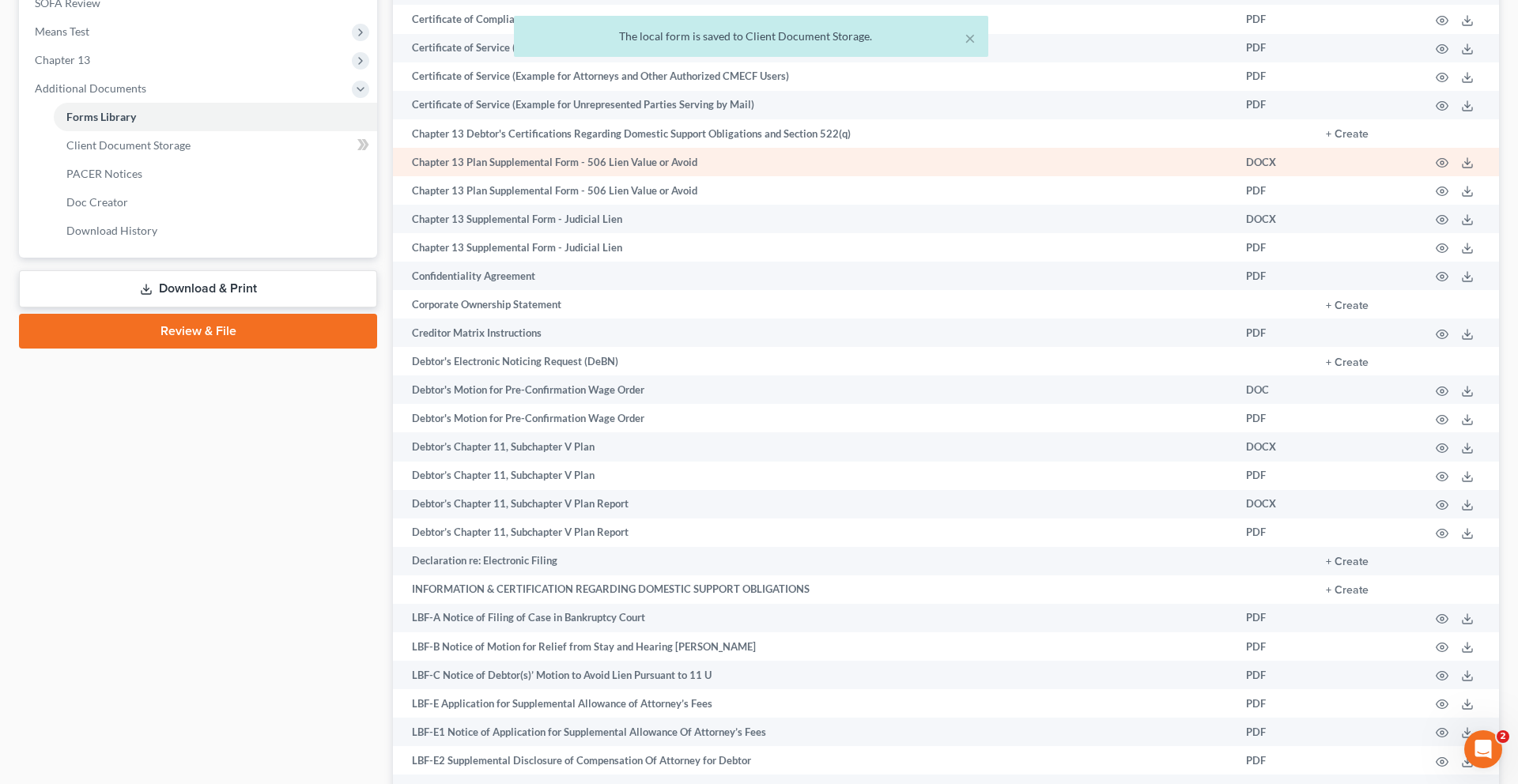
scroll to position [487, 0]
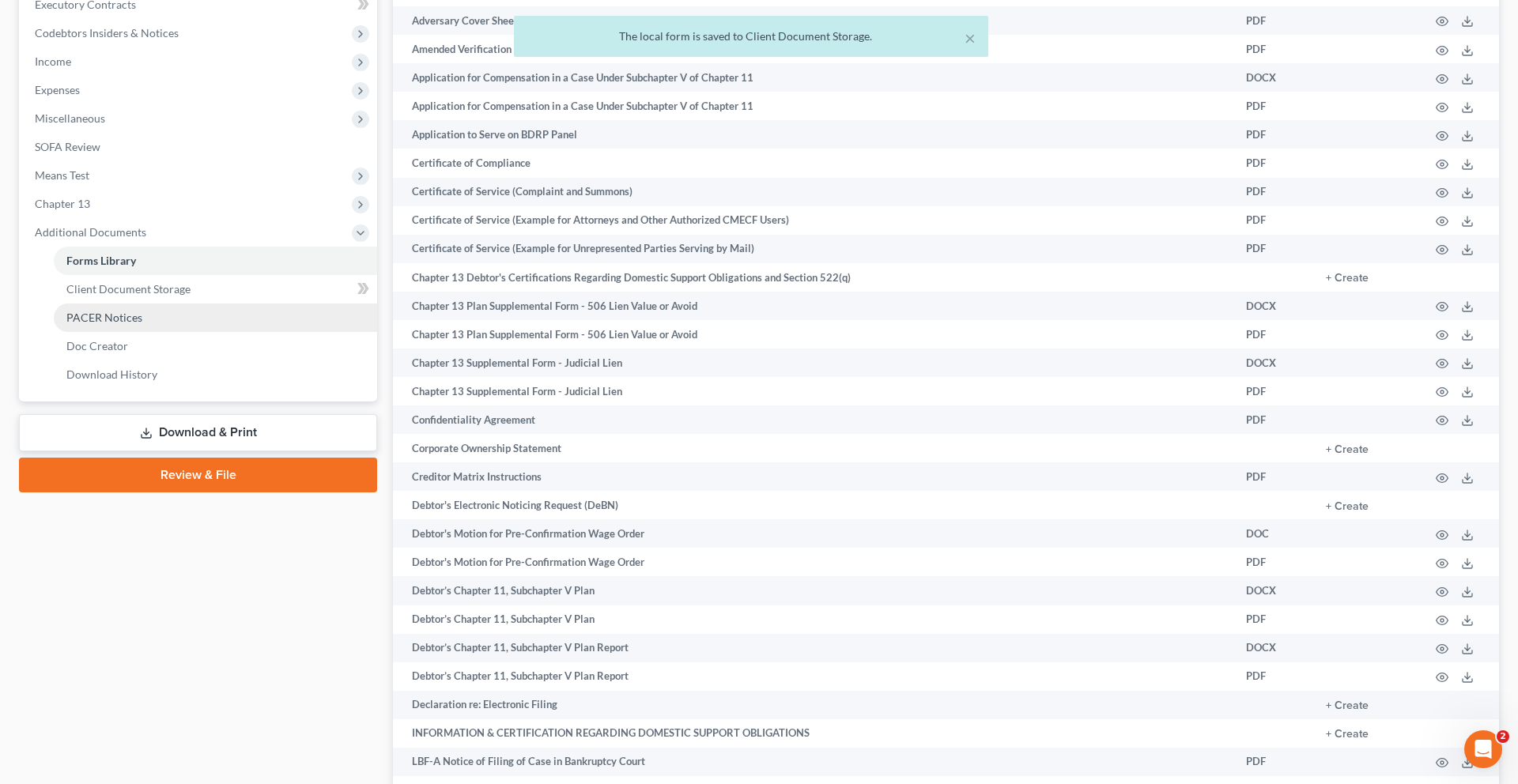
click at [234, 332] on link "PACER Notices" at bounding box center [215, 317] width 323 height 29
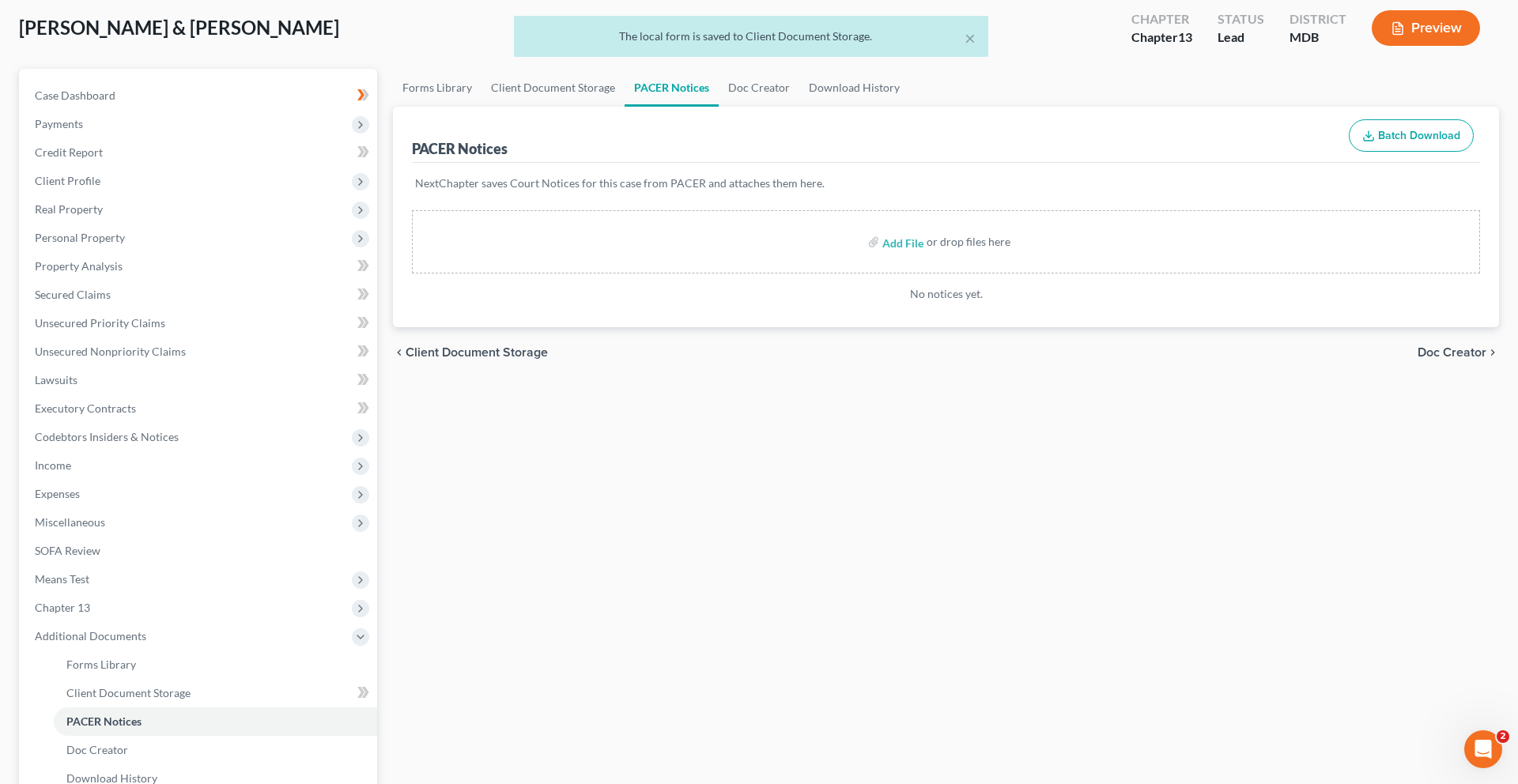
scroll to position [29, 0]
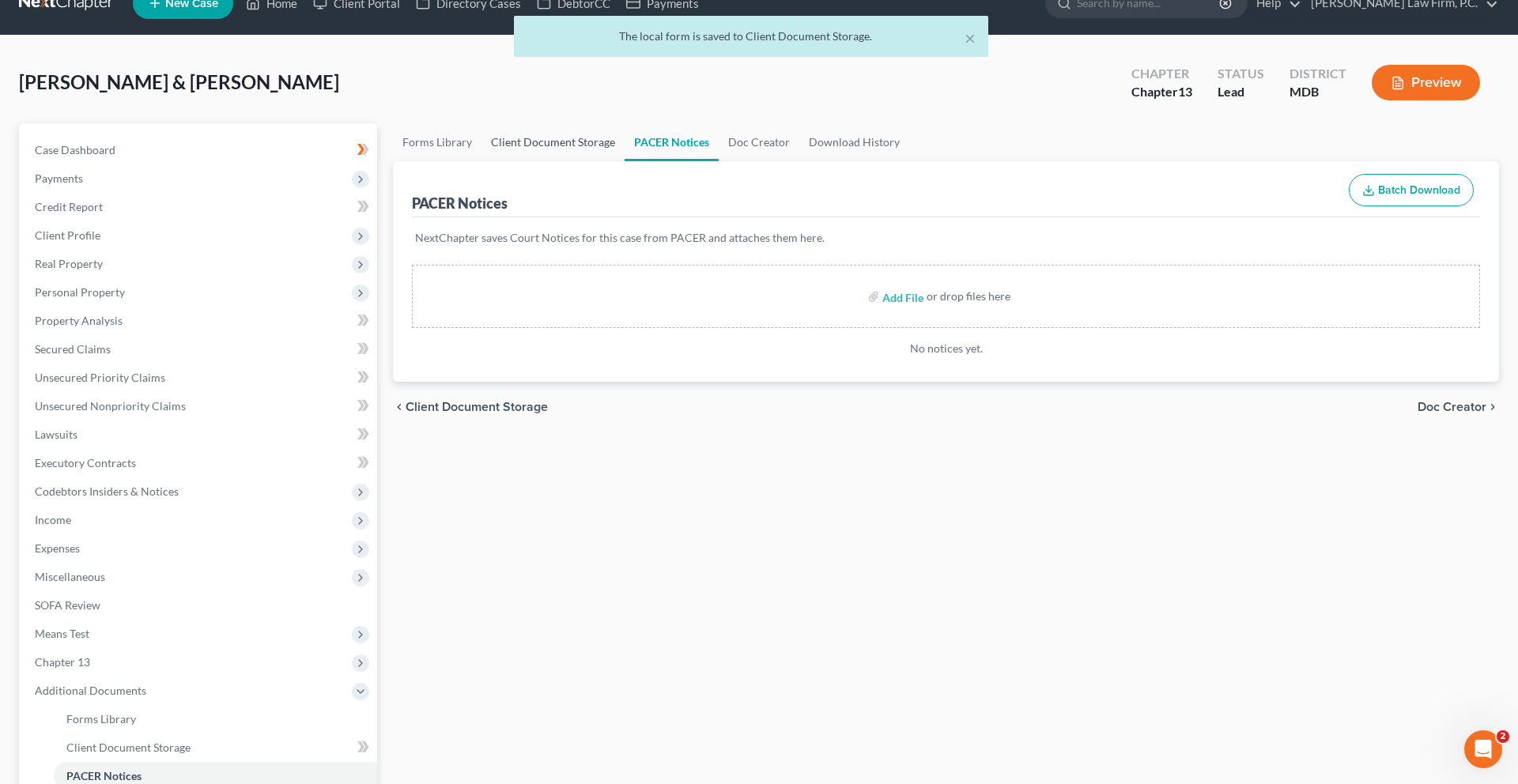
click at [608, 162] on link "Client Document Storage" at bounding box center [553, 142] width 143 height 38
select select "14"
select select "25"
select select "15"
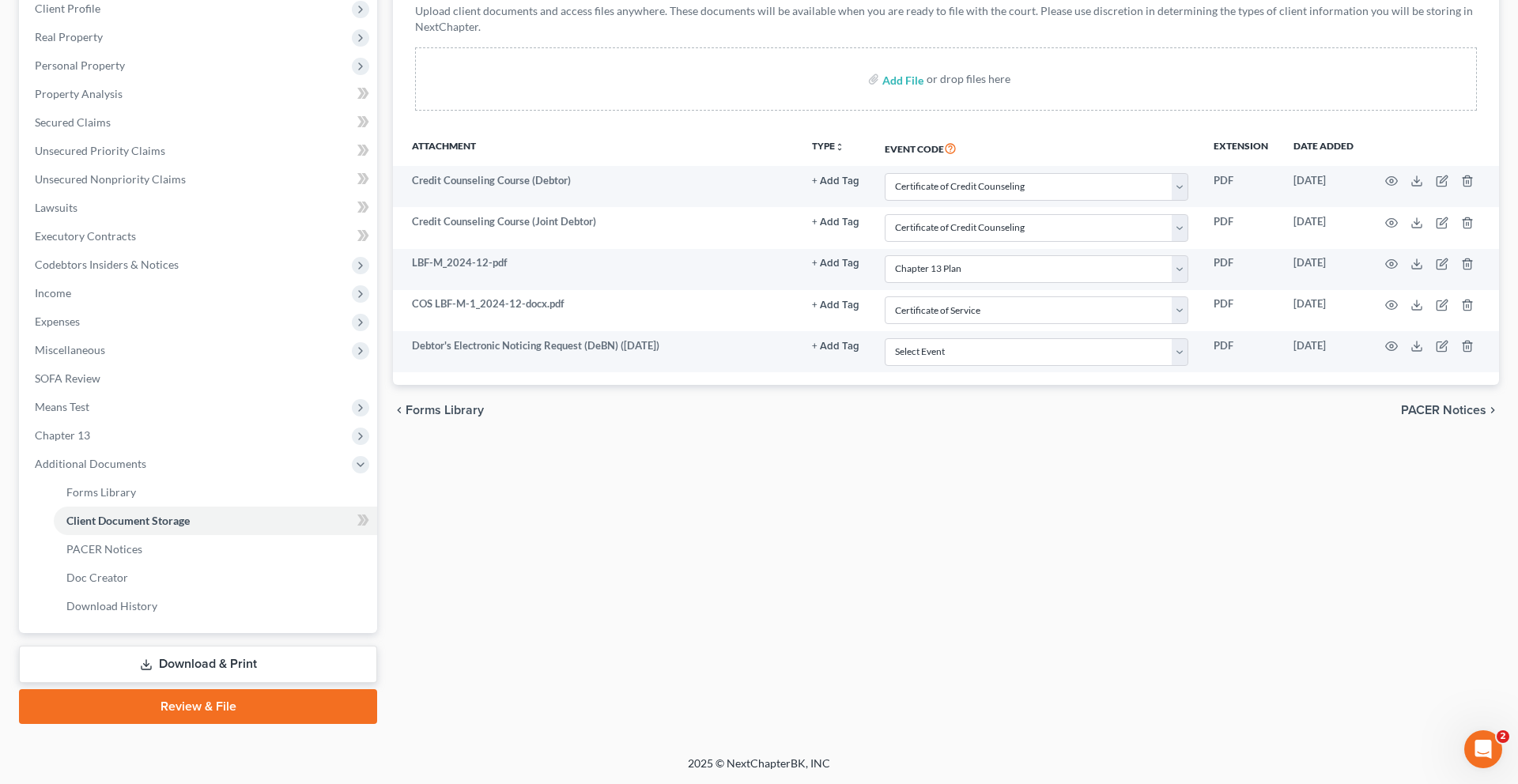
scroll to position [512, 0]
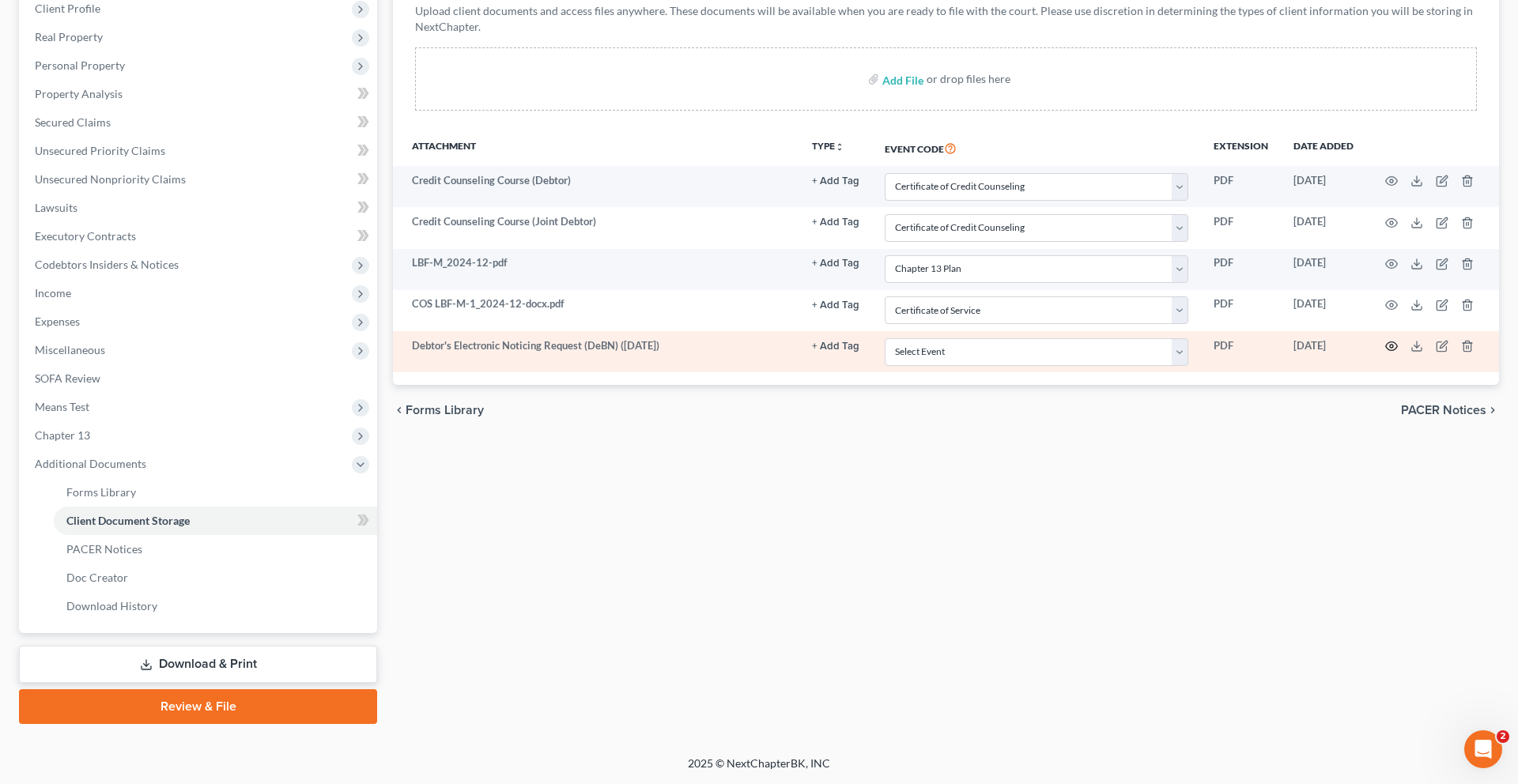
click at [1385, 339] on icon "button" at bounding box center [1391, 345] width 12 height 12
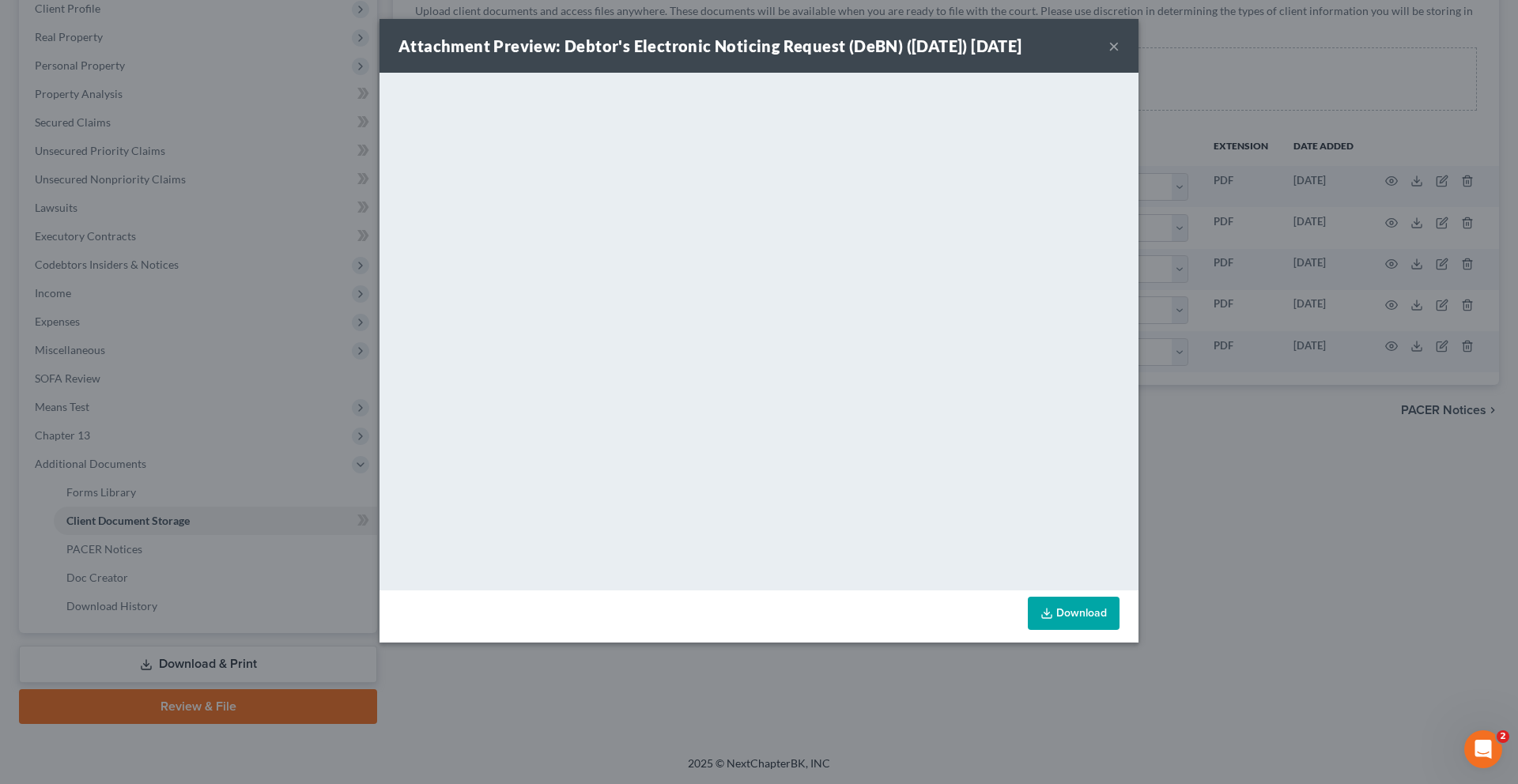
click at [1119, 55] on button "×" at bounding box center [1113, 46] width 11 height 19
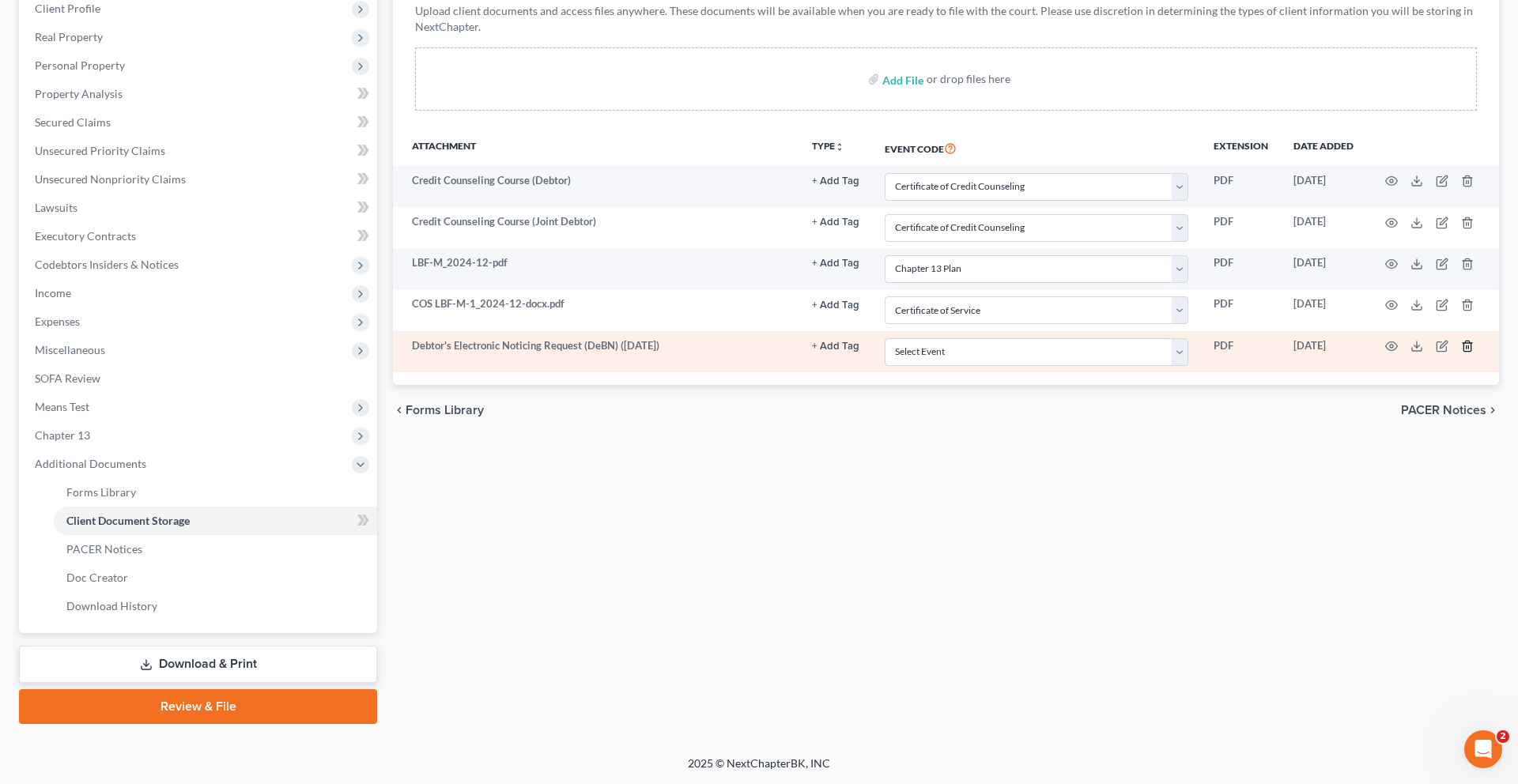
click at [1461, 339] on icon "button" at bounding box center [1466, 345] width 12 height 12
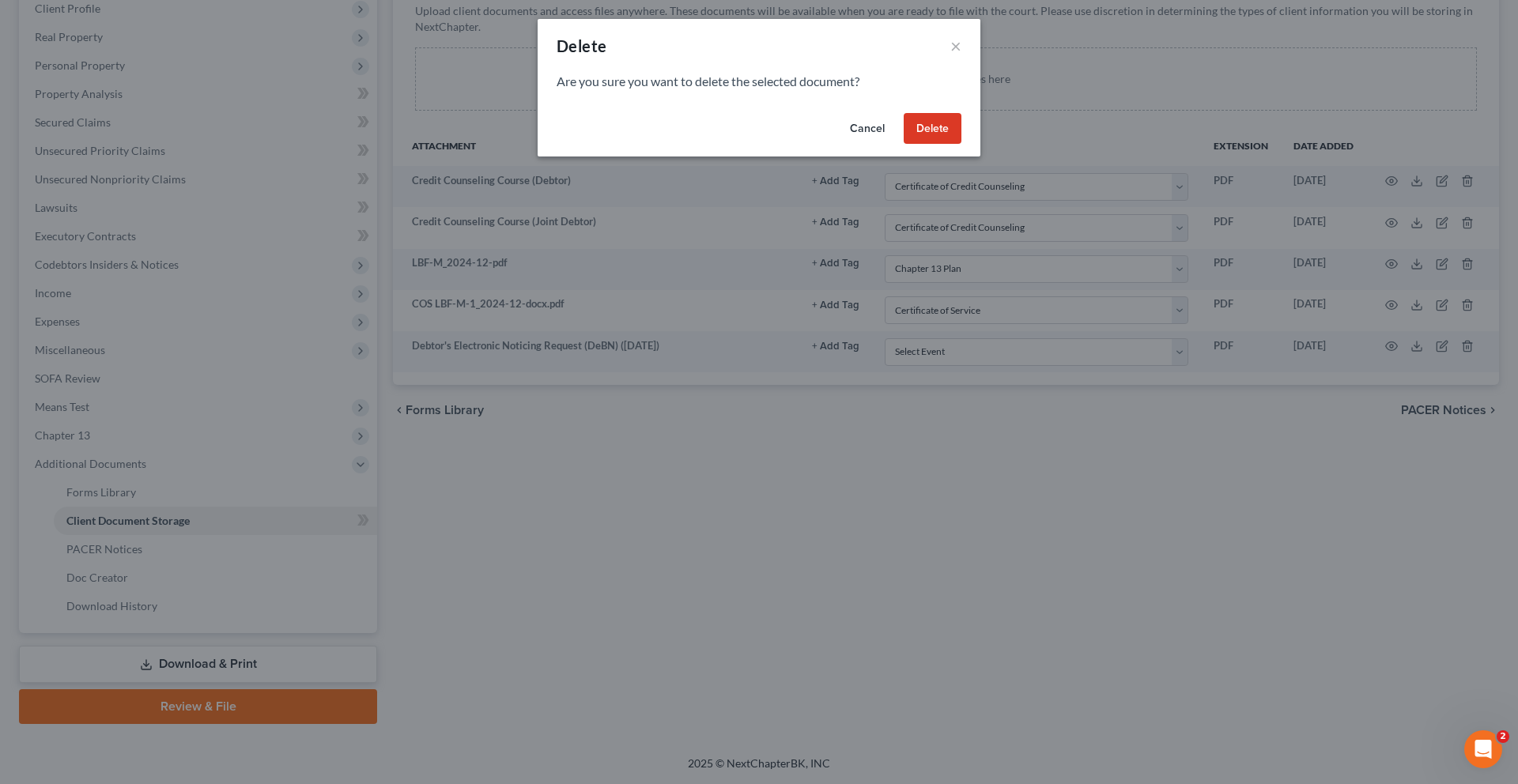
click at [961, 144] on button "Delete" at bounding box center [932, 128] width 57 height 32
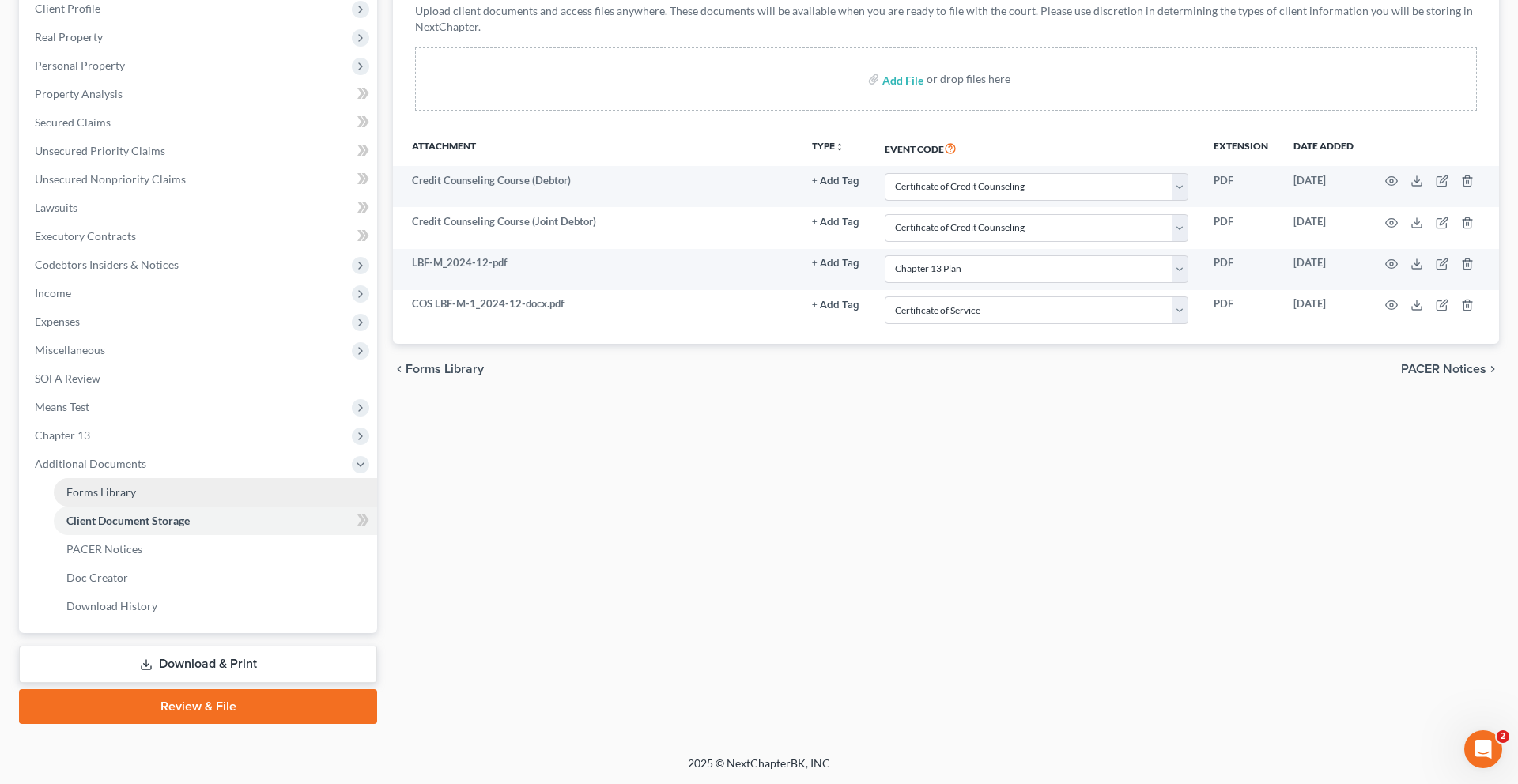
scroll to position [0, 0]
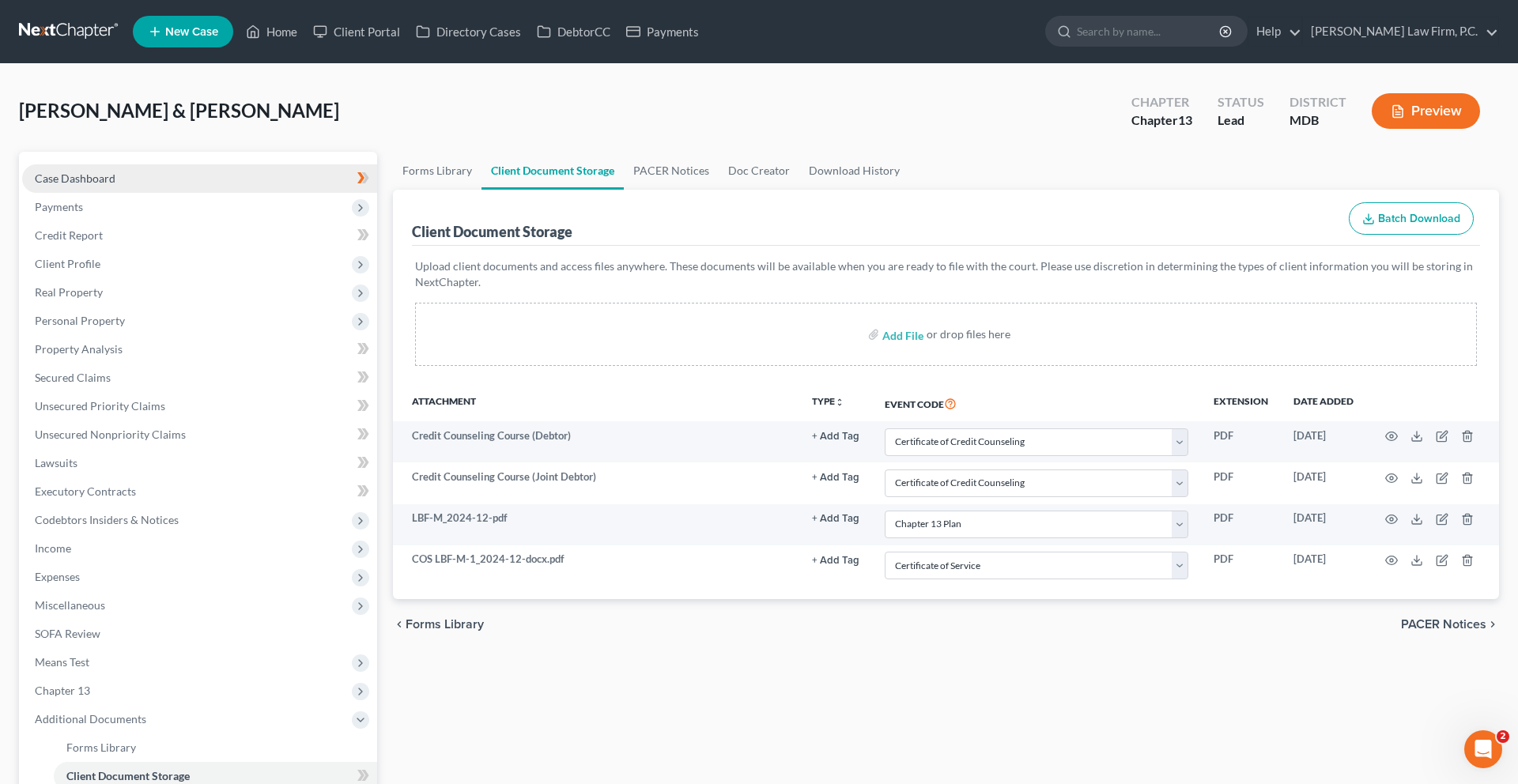
click at [167, 193] on link "Case Dashboard" at bounding box center [199, 179] width 355 height 29
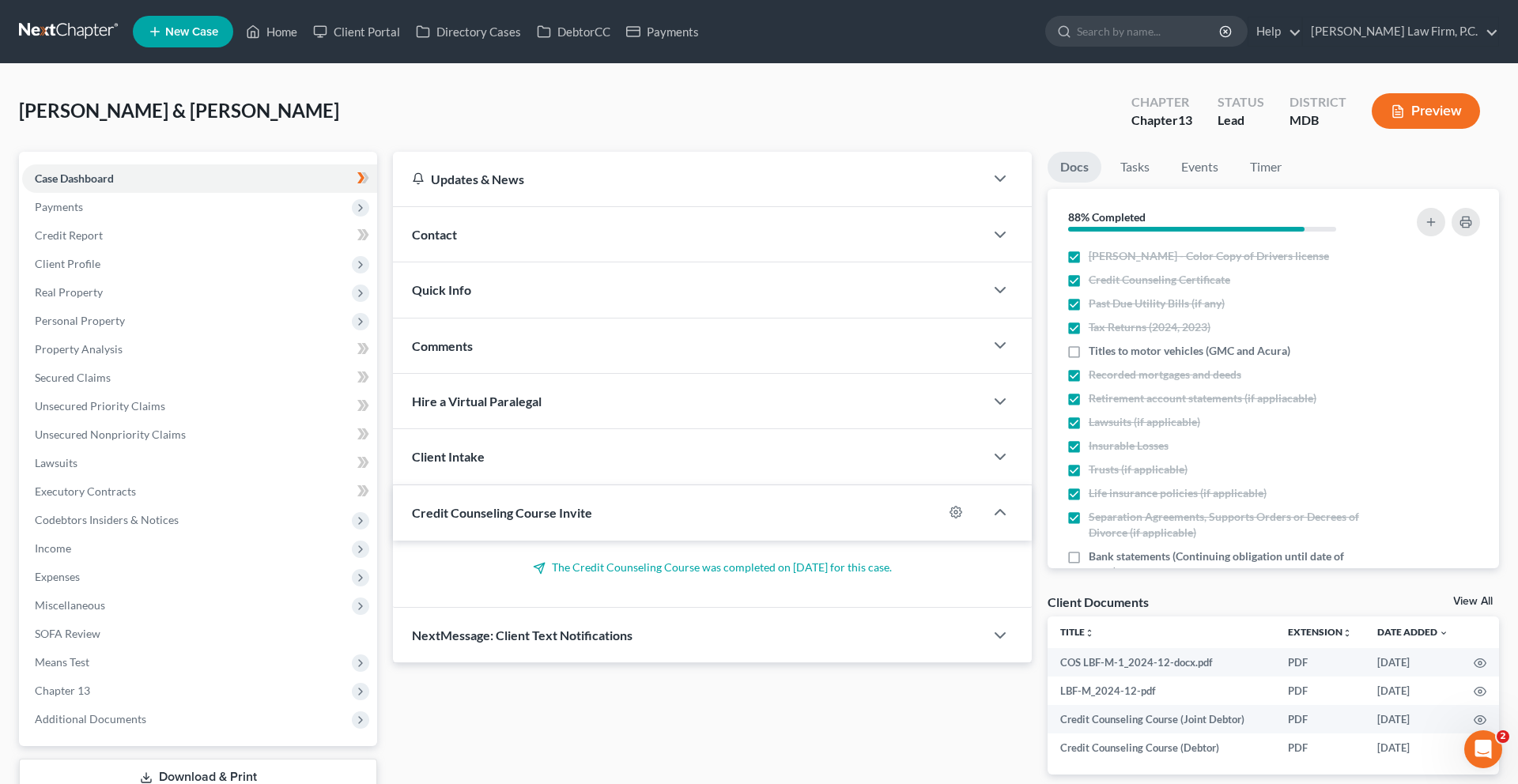
click at [495, 262] on div "Contact" at bounding box center [689, 233] width 591 height 54
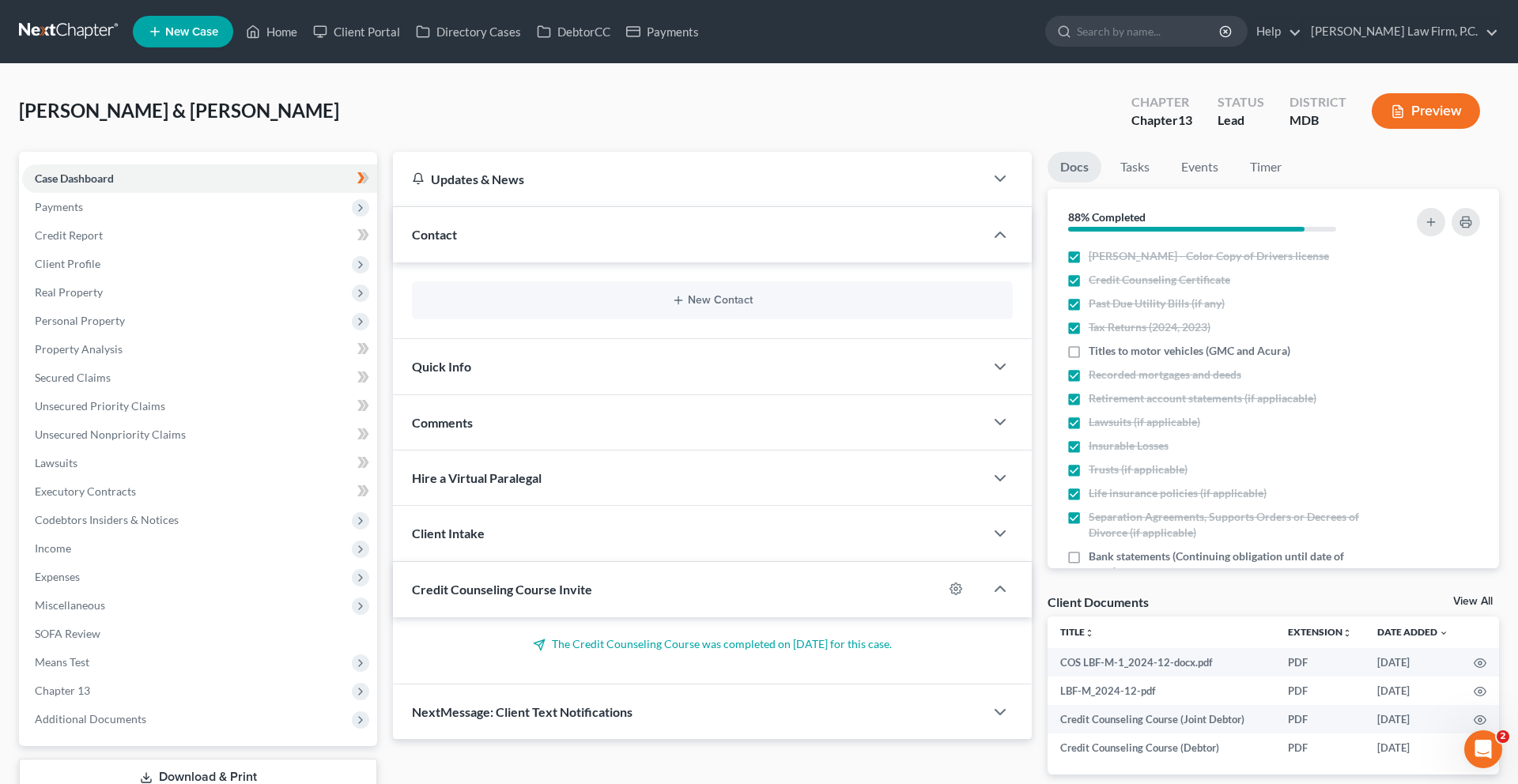
click at [627, 319] on div "New Contact" at bounding box center [713, 300] width 601 height 38
click at [713, 307] on button "New Contact" at bounding box center [713, 299] width 576 height 12
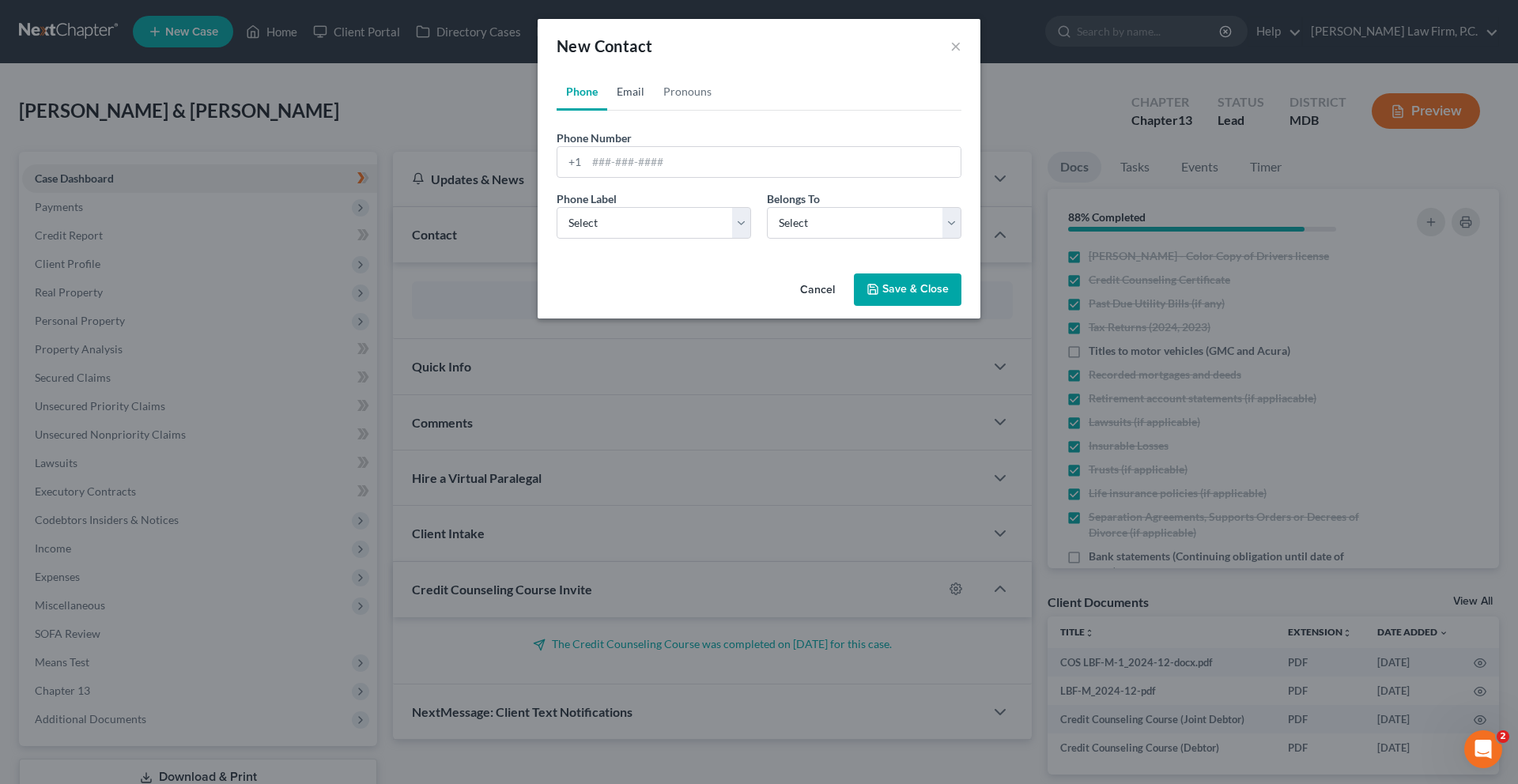
click at [612, 111] on link "Email" at bounding box center [630, 92] width 47 height 38
click at [623, 177] on input "email" at bounding box center [773, 162] width 374 height 30
paste input "[PERSON_NAME][EMAIL_ADDRESS][DOMAIN_NAME]"
type input "[PERSON_NAME][EMAIL_ADDRESS][DOMAIN_NAME]"
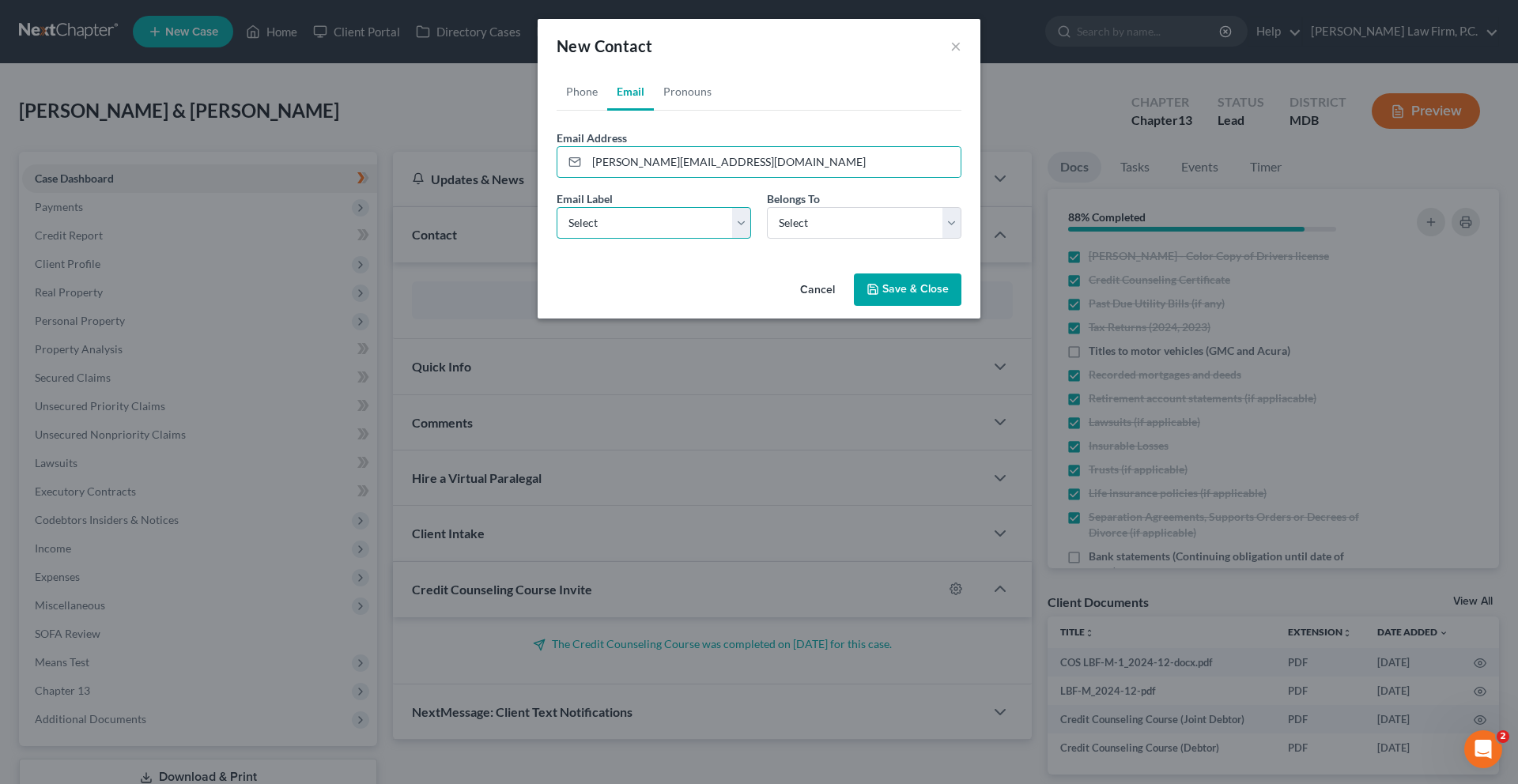
click at [592, 239] on select "Select Home Work Other" at bounding box center [653, 222] width 194 height 32
select select "0"
click at [557, 239] on select "Select Home Work Other" at bounding box center [653, 222] width 194 height 32
click at [803, 239] on select "Select Client Spouse Other" at bounding box center [864, 222] width 194 height 32
select select "0"
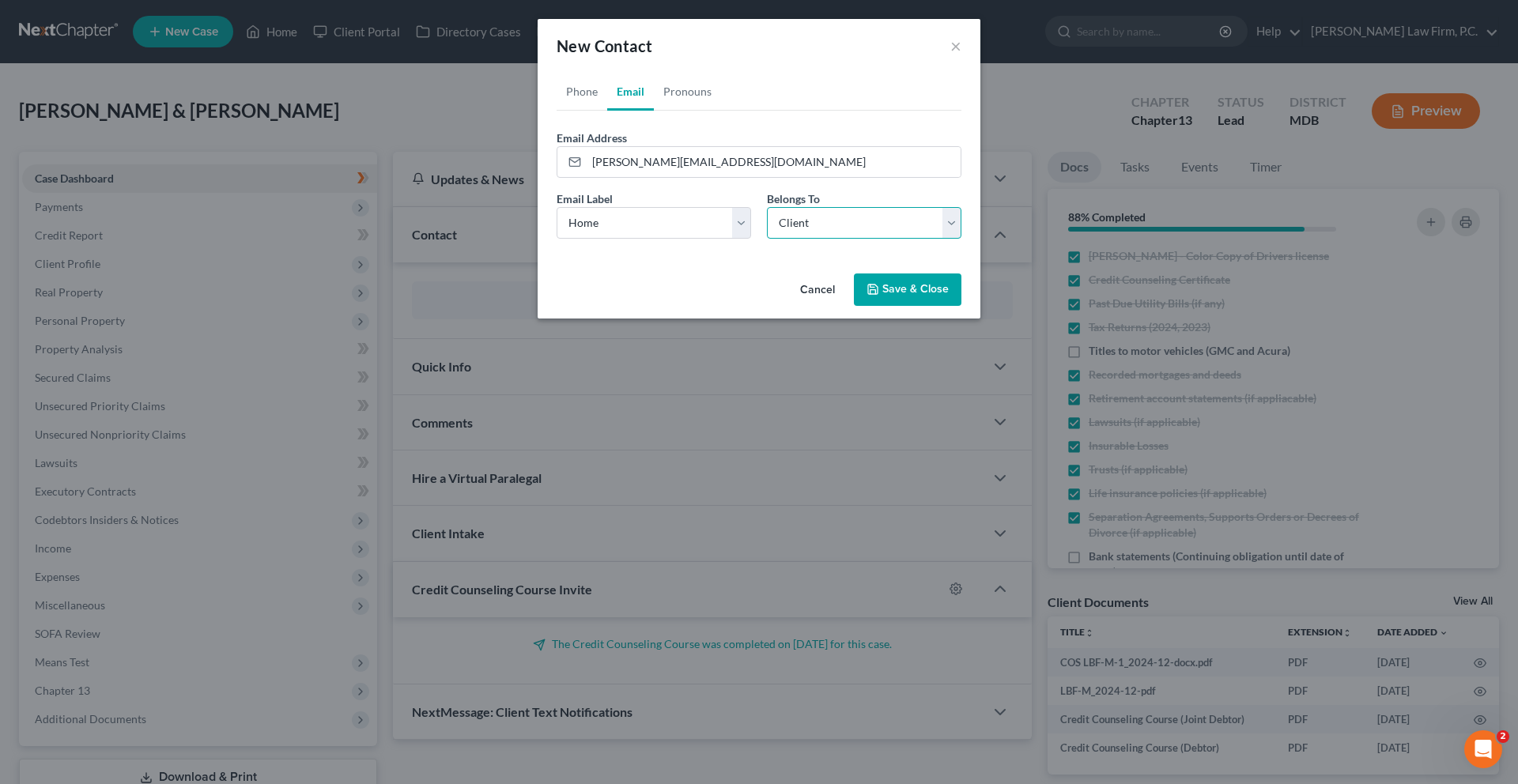
click at [767, 239] on select "Select Client Spouse Other" at bounding box center [864, 222] width 194 height 32
click at [931, 307] on button "Save & Close" at bounding box center [907, 290] width 107 height 33
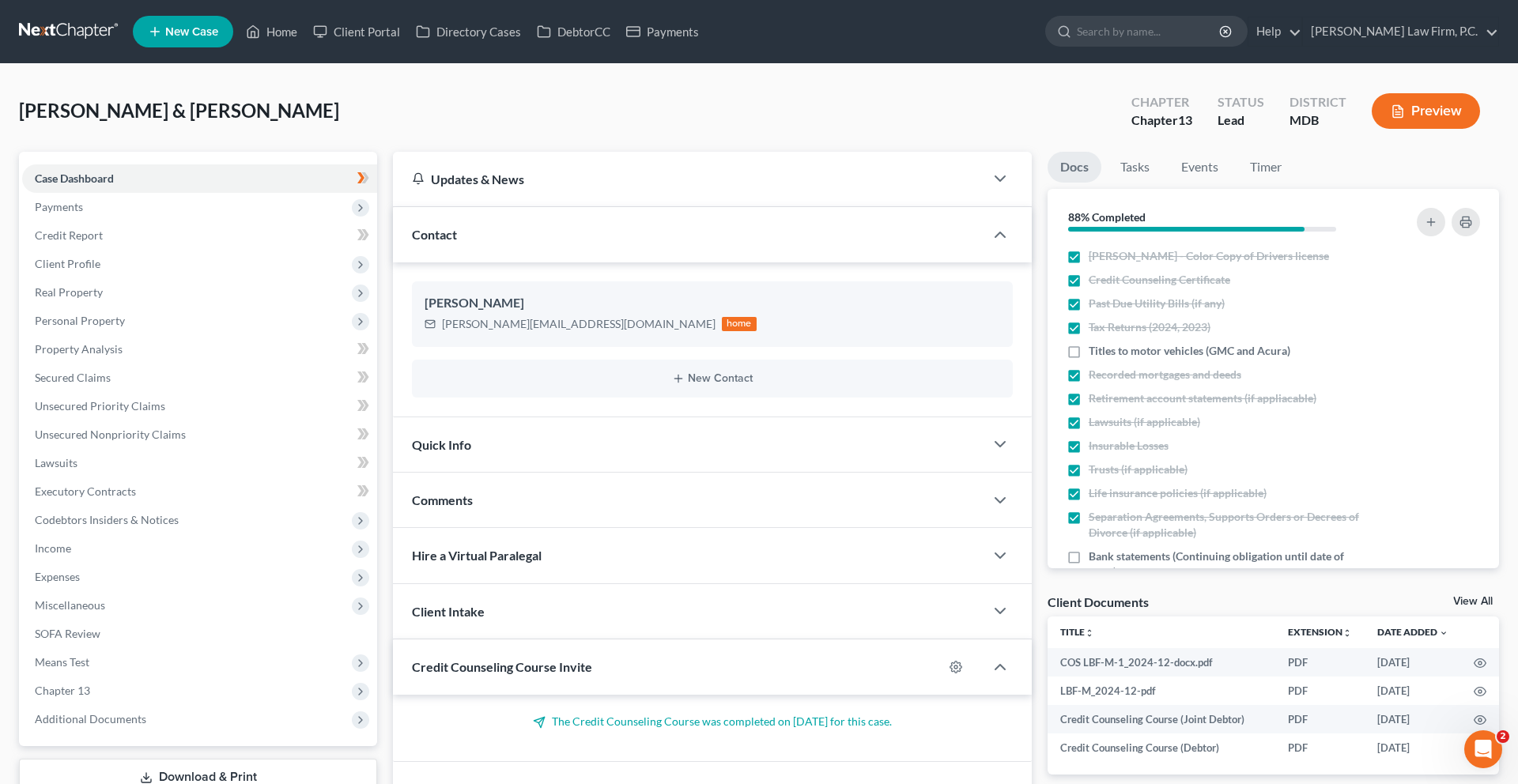
click at [630, 398] on div "New Contact" at bounding box center [713, 379] width 601 height 38
click at [661, 384] on button "New Contact" at bounding box center [713, 378] width 576 height 12
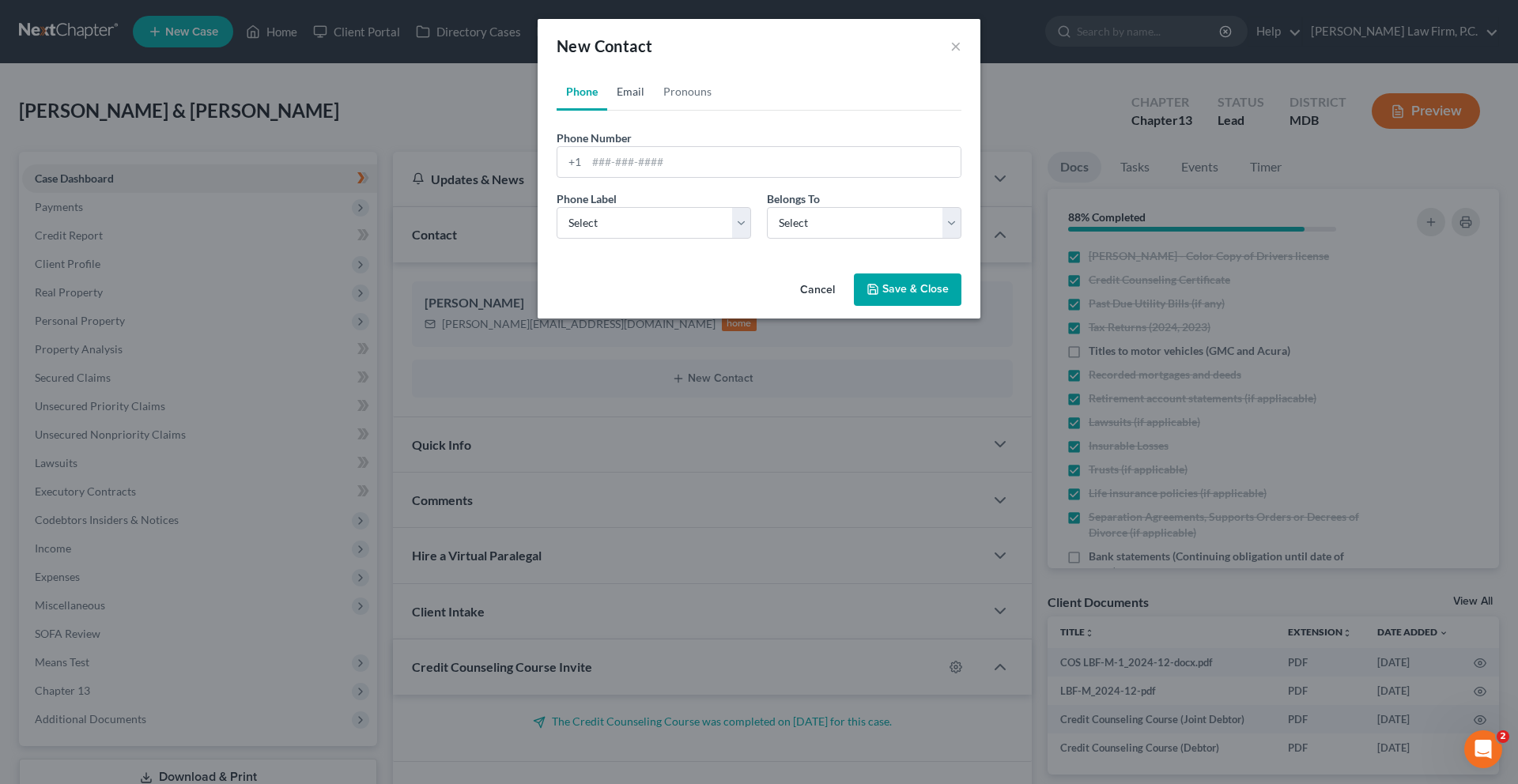
click at [607, 111] on link "Email" at bounding box center [630, 92] width 47 height 38
click at [626, 177] on input "email" at bounding box center [773, 162] width 374 height 30
paste input "[PERSON_NAME][EMAIL_ADDRESS][DOMAIN_NAME]"
type input "[PERSON_NAME][EMAIL_ADDRESS][DOMAIN_NAME]"
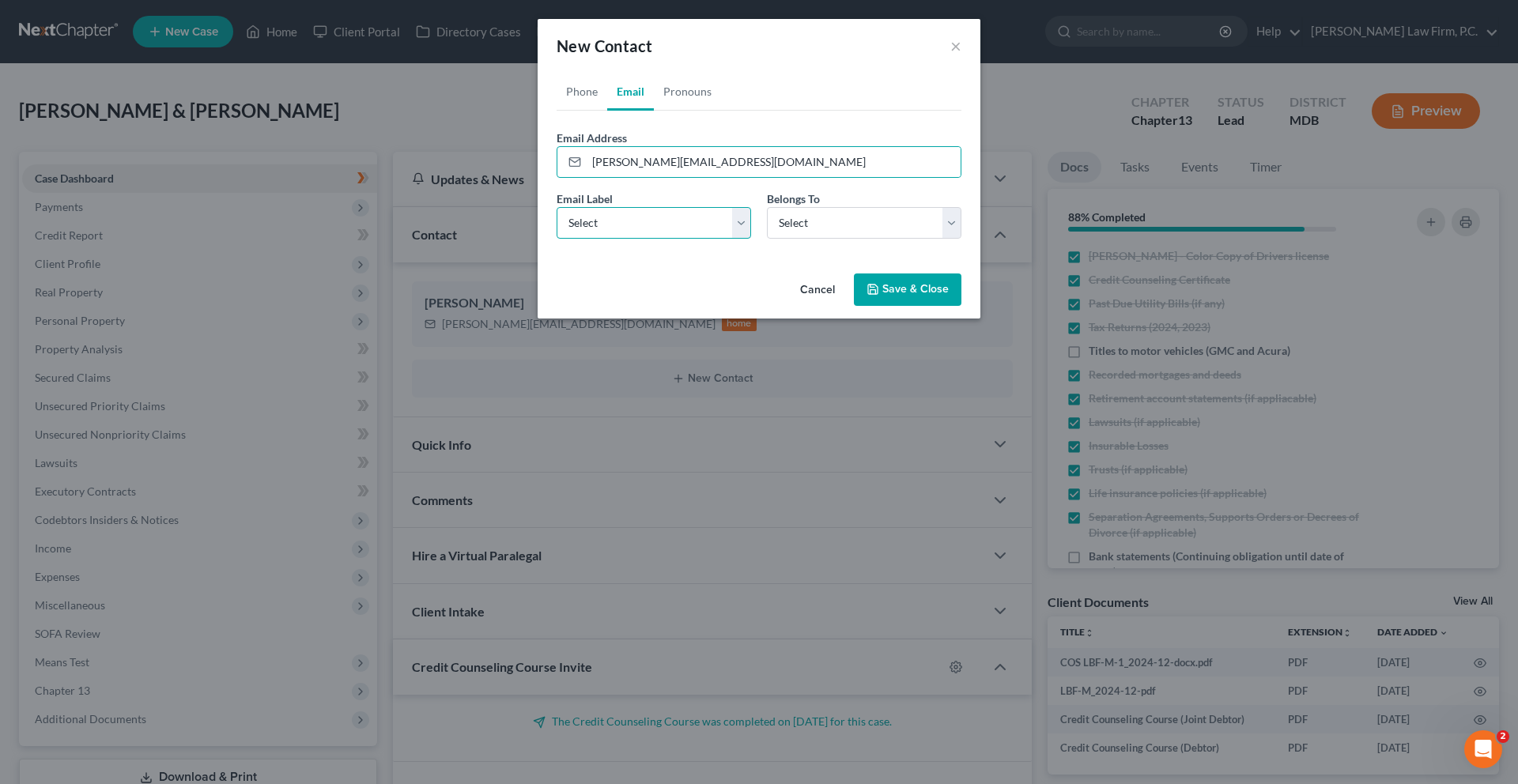
click at [607, 239] on select "Select Home Work Other" at bounding box center [653, 222] width 194 height 32
select select "0"
click at [557, 239] on select "Select Home Work Other" at bounding box center [653, 222] width 194 height 32
click at [789, 239] on select "Select Client Spouse Other" at bounding box center [864, 222] width 194 height 32
select select "1"
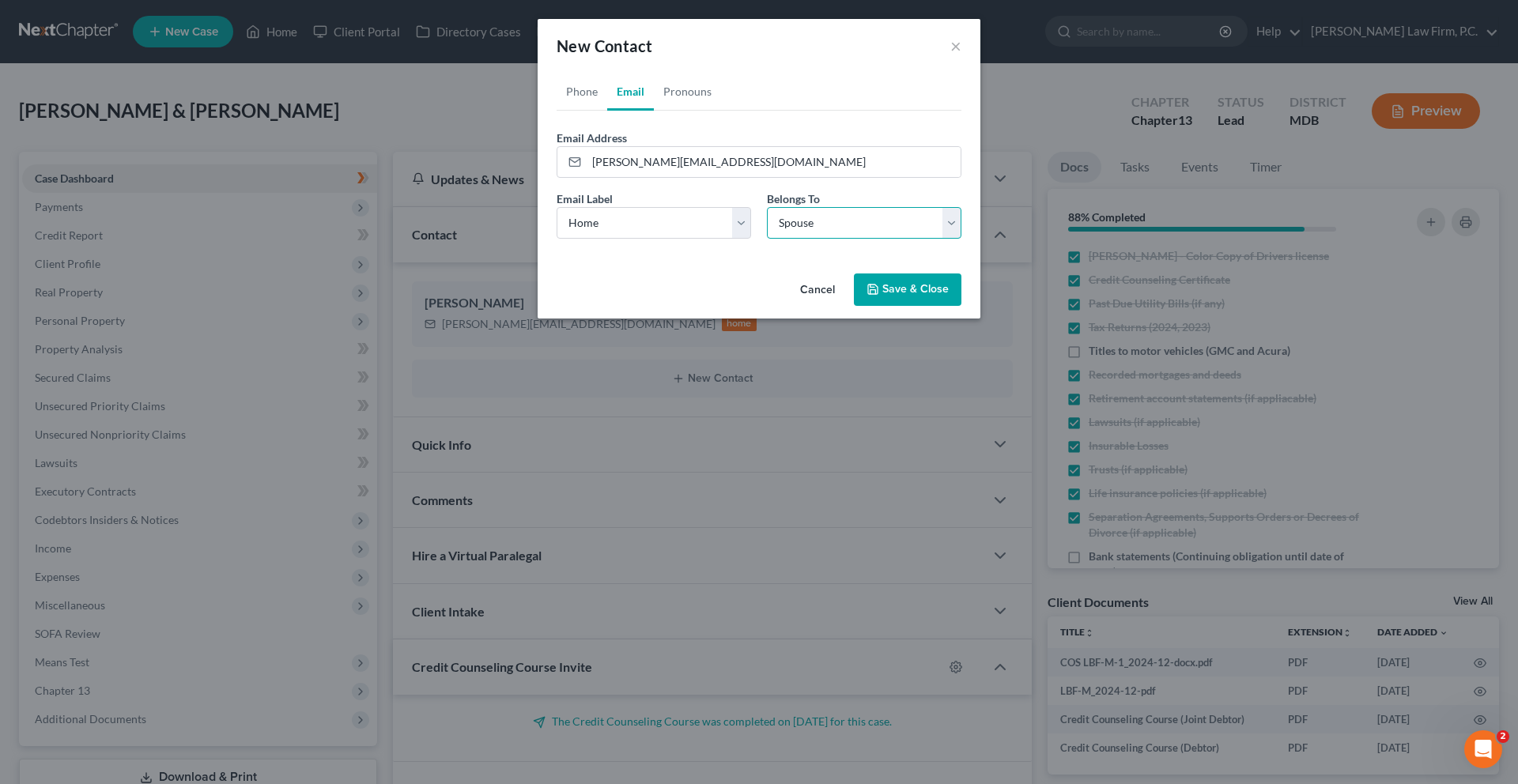
click at [767, 239] on select "Select Client Spouse Other" at bounding box center [864, 222] width 194 height 32
click at [935, 307] on button "Save & Close" at bounding box center [907, 290] width 107 height 33
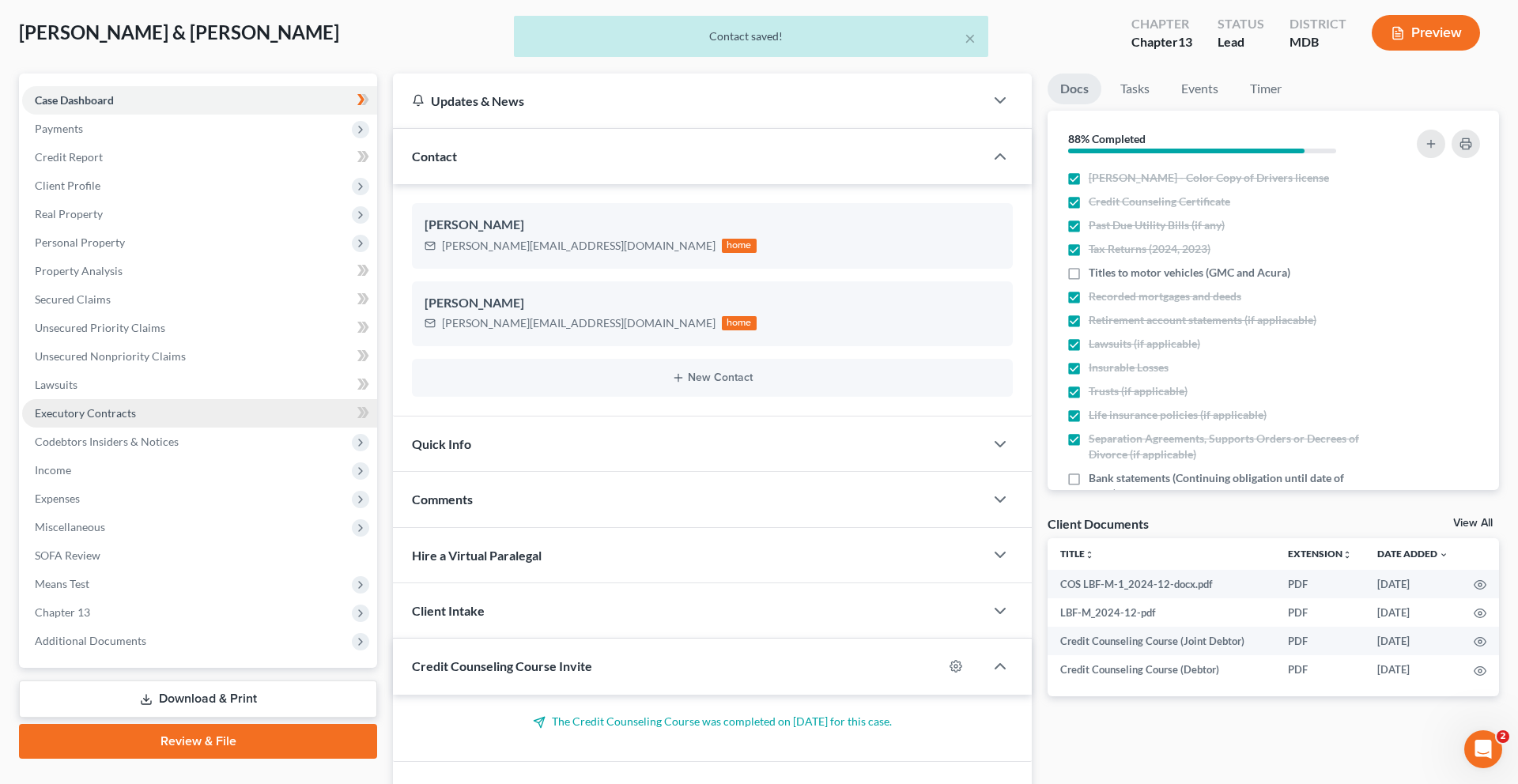
scroll to position [401, 0]
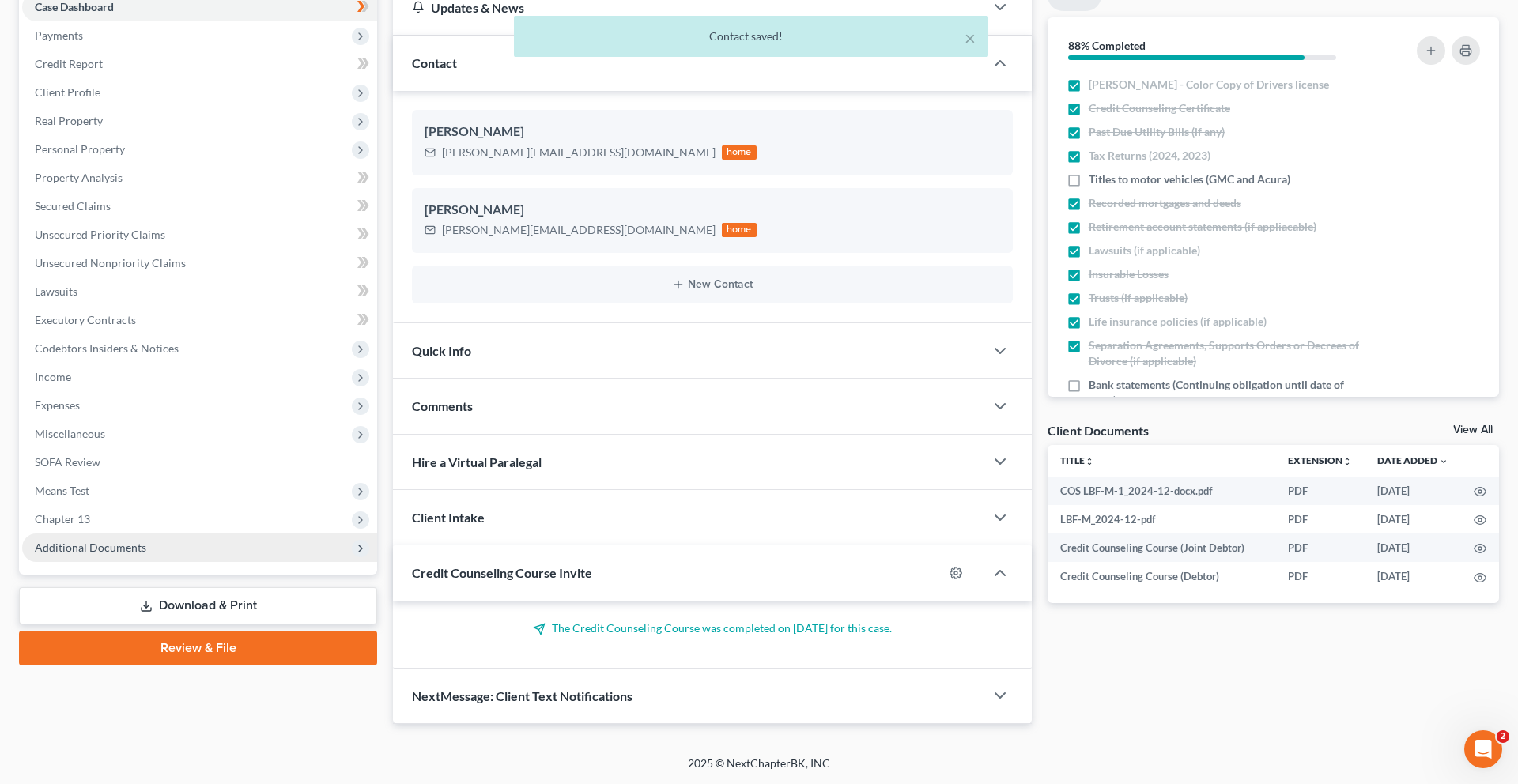
click at [144, 540] on span "Additional Documents" at bounding box center [90, 547] width 112 height 13
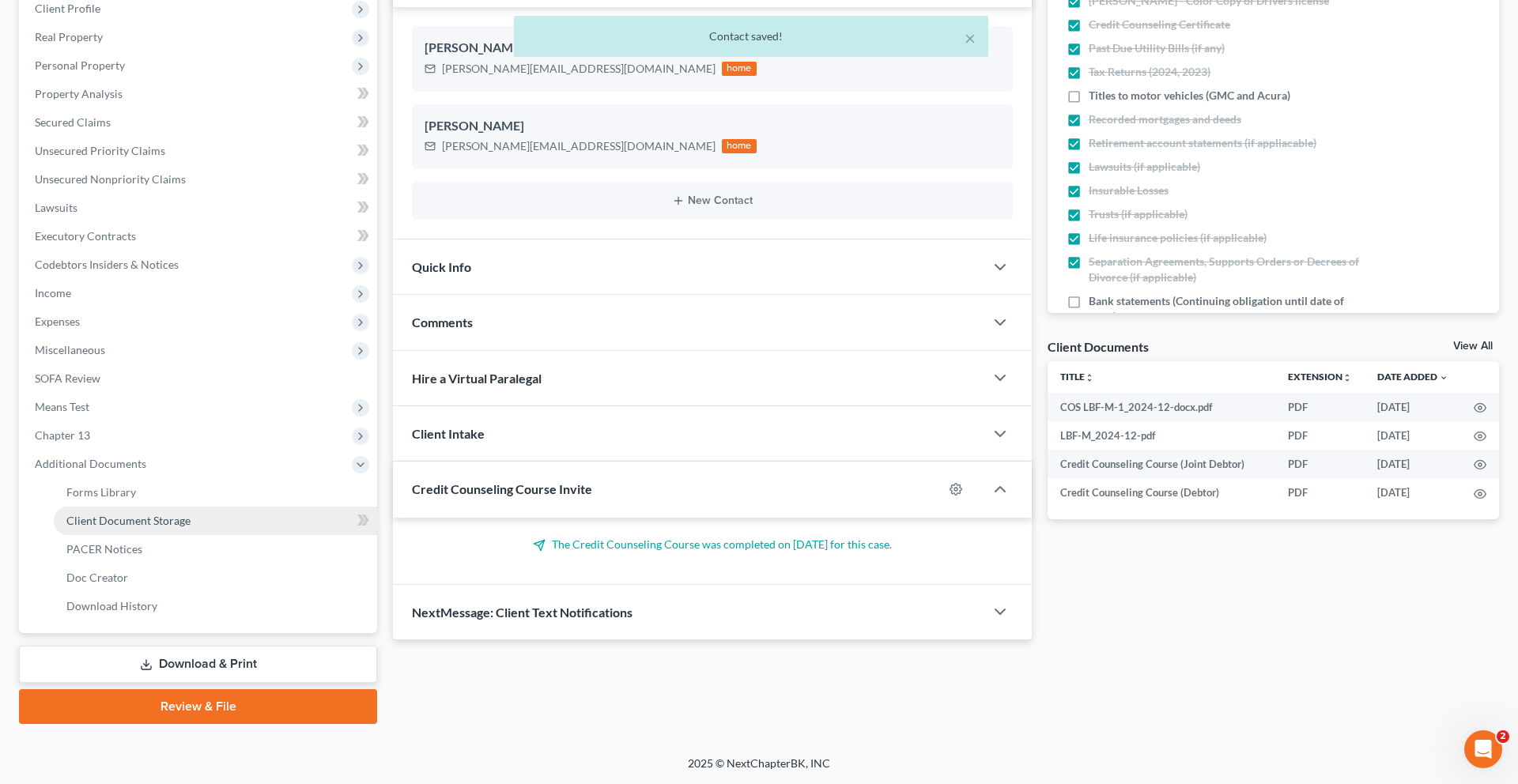
click at [221, 534] on link "Client Document Storage" at bounding box center [215, 521] width 323 height 29
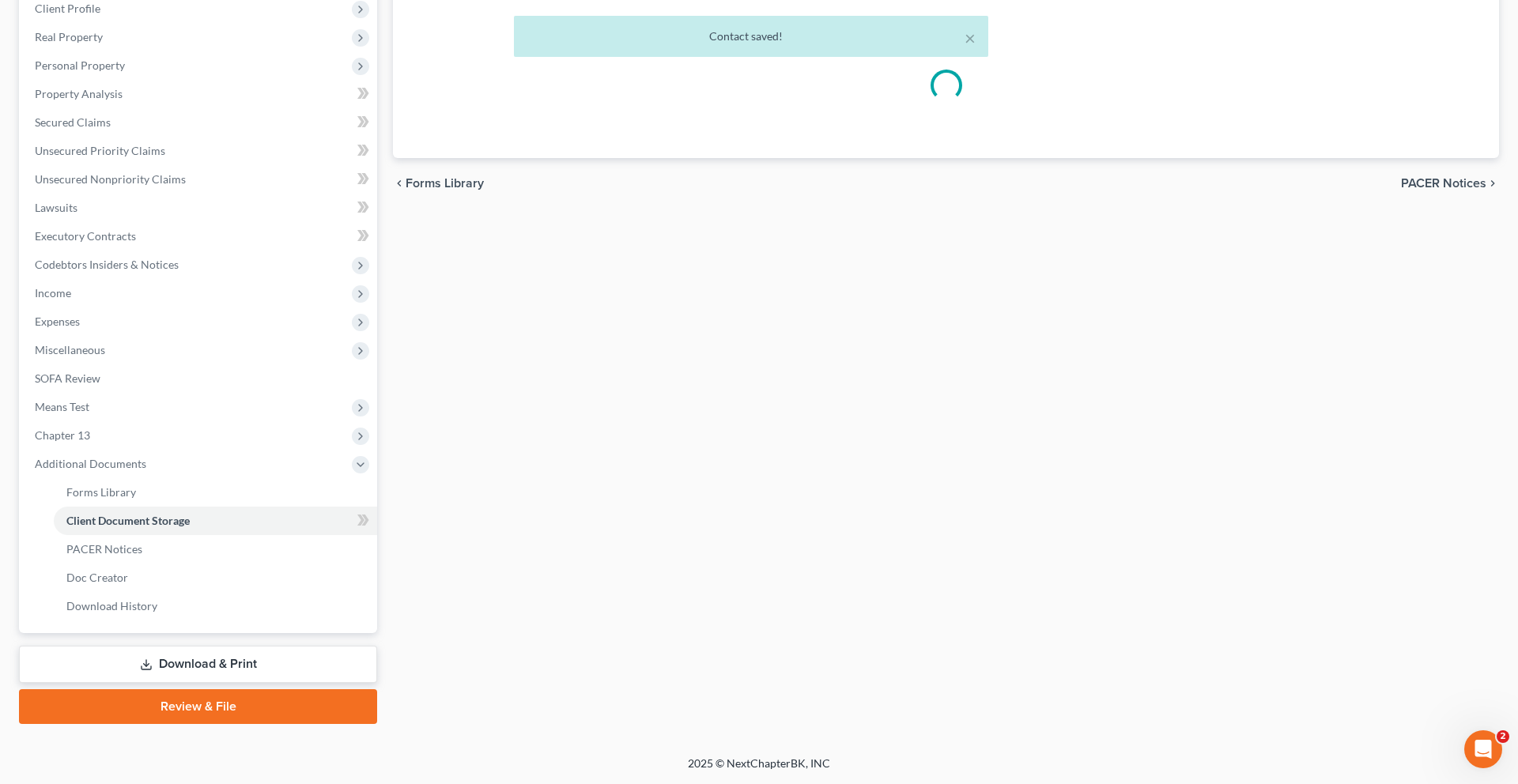
select select "14"
select select "25"
select select "15"
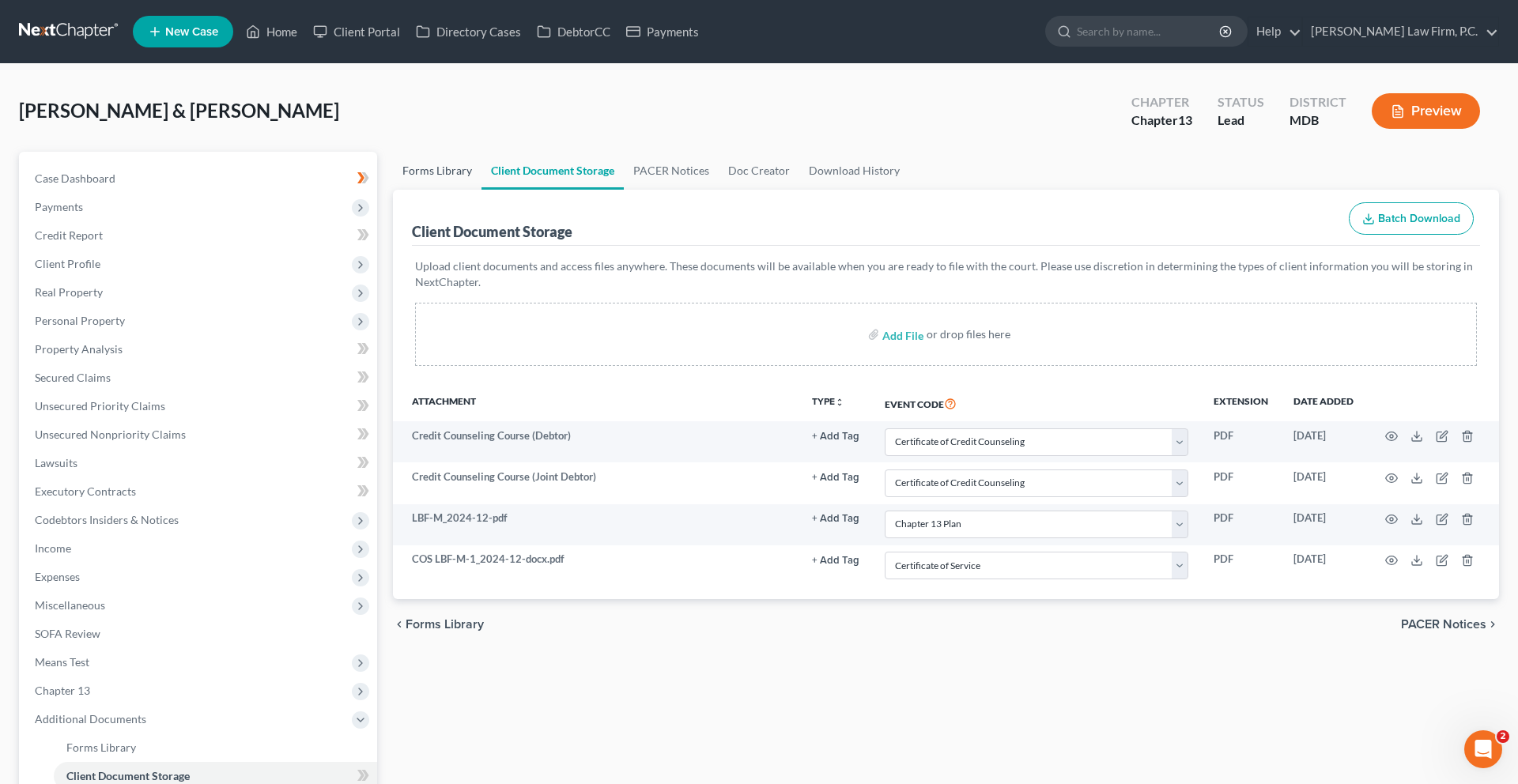
click at [438, 189] on link "Forms Library" at bounding box center [437, 171] width 89 height 38
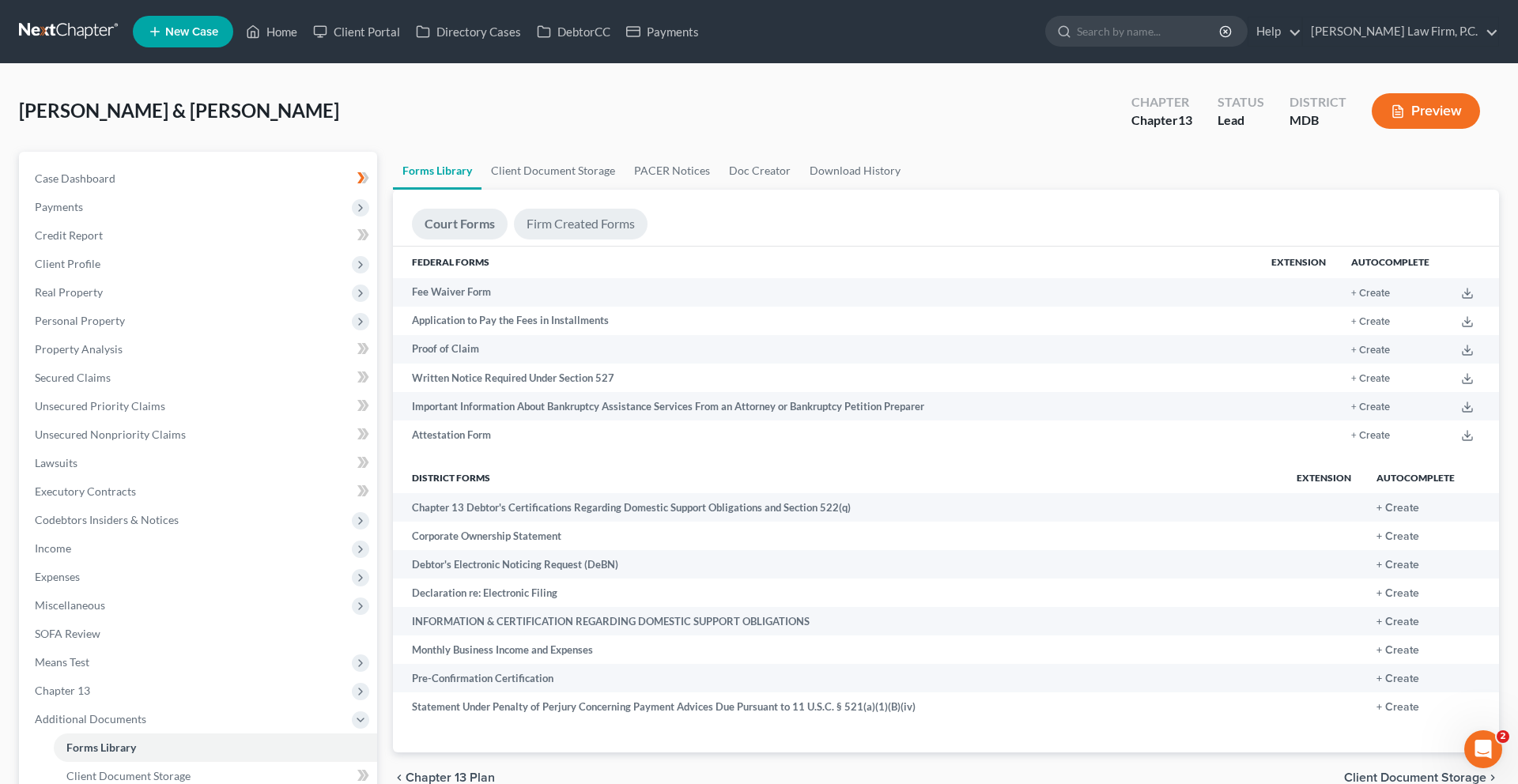
scroll to position [512, 0]
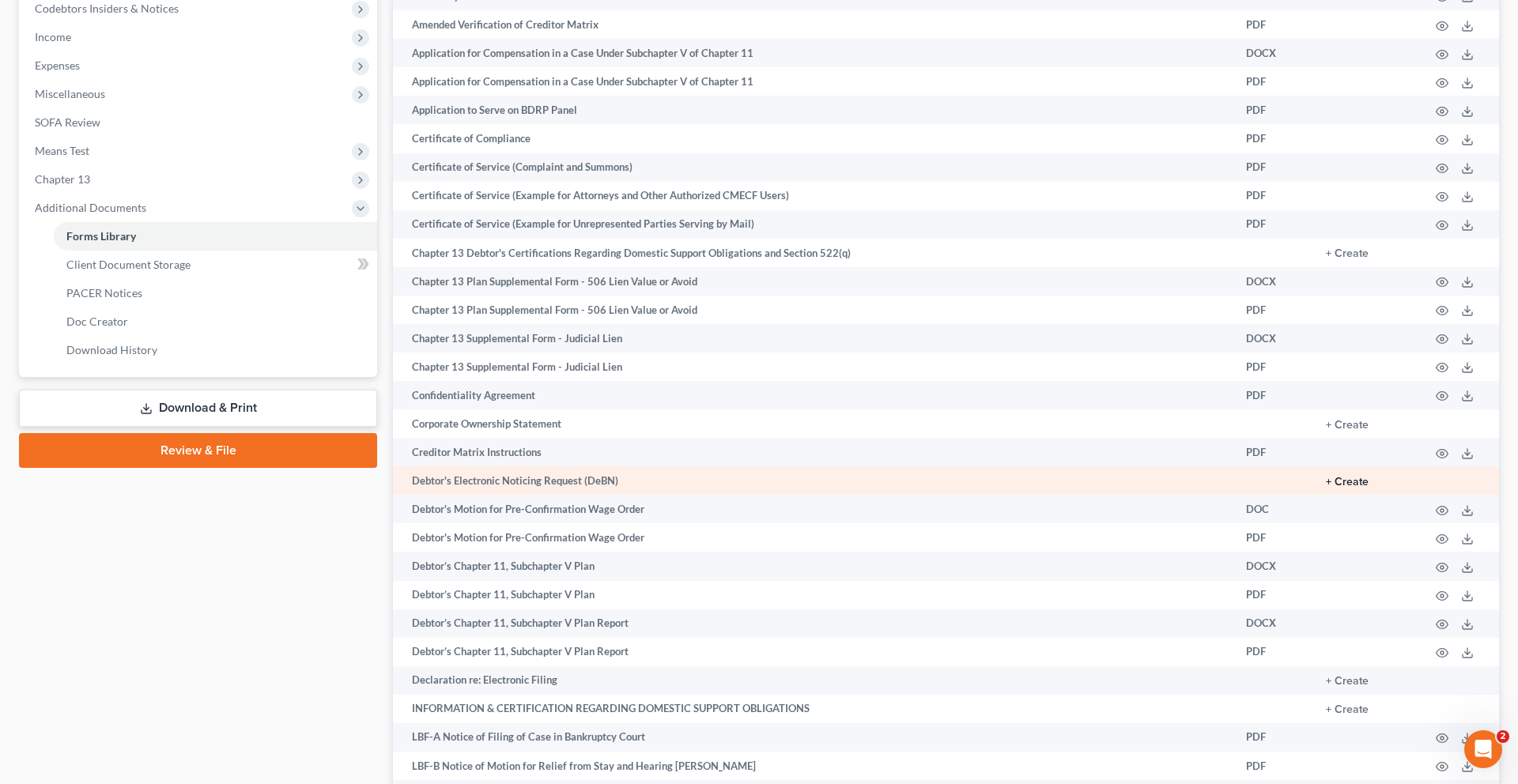
click at [1326, 488] on button "+ Create" at bounding box center [1347, 482] width 43 height 11
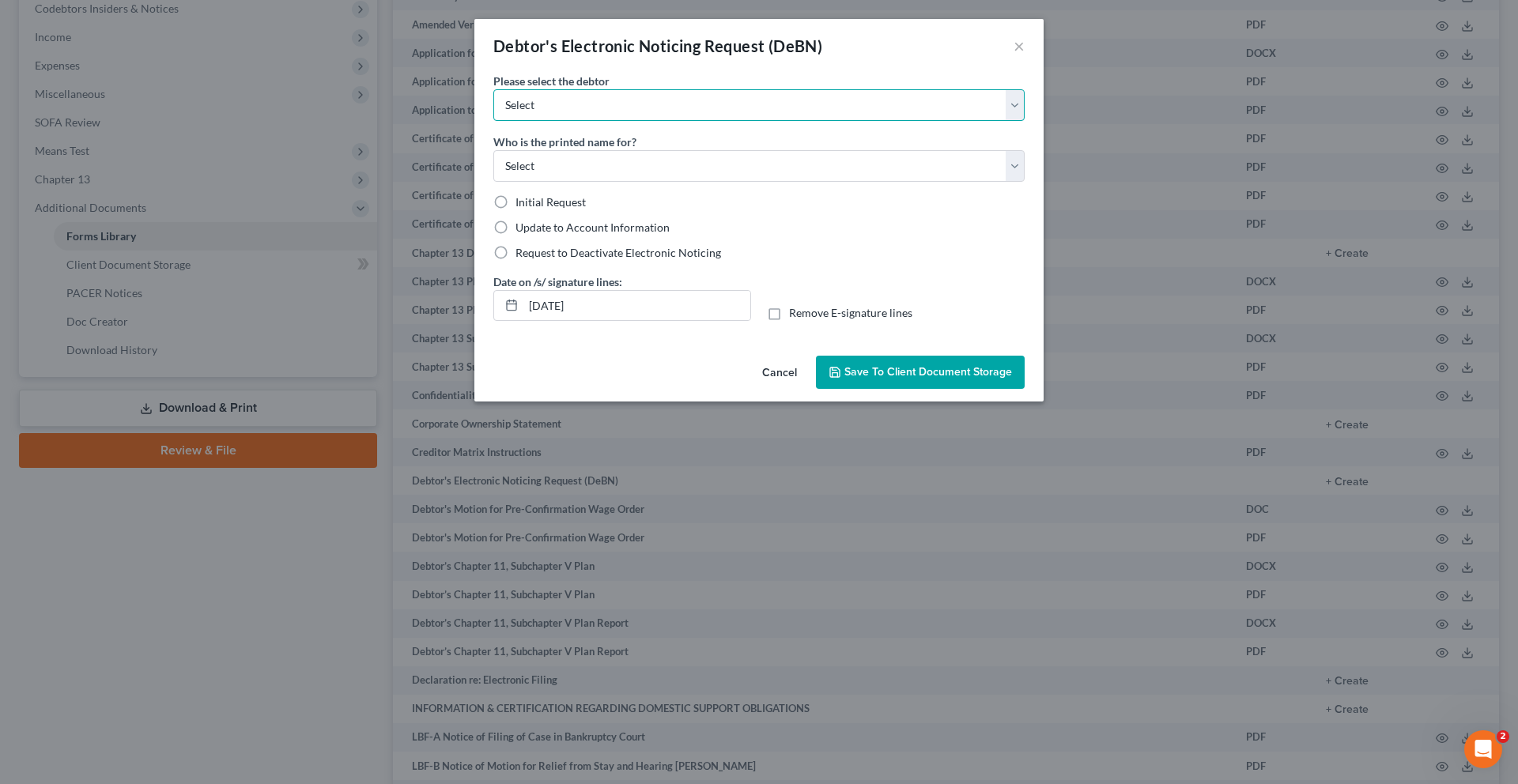
click at [749, 120] on select "Select Lisa Fleming James Fleming Jr." at bounding box center [759, 104] width 531 height 32
select select "0"
click at [494, 112] on select "Select Lisa Fleming James Fleming Jr." at bounding box center [759, 104] width 531 height 32
click at [516, 208] on span "Initial Request" at bounding box center [551, 202] width 71 height 13
click at [521, 205] on input "Initial Request" at bounding box center [526, 199] width 11 height 11
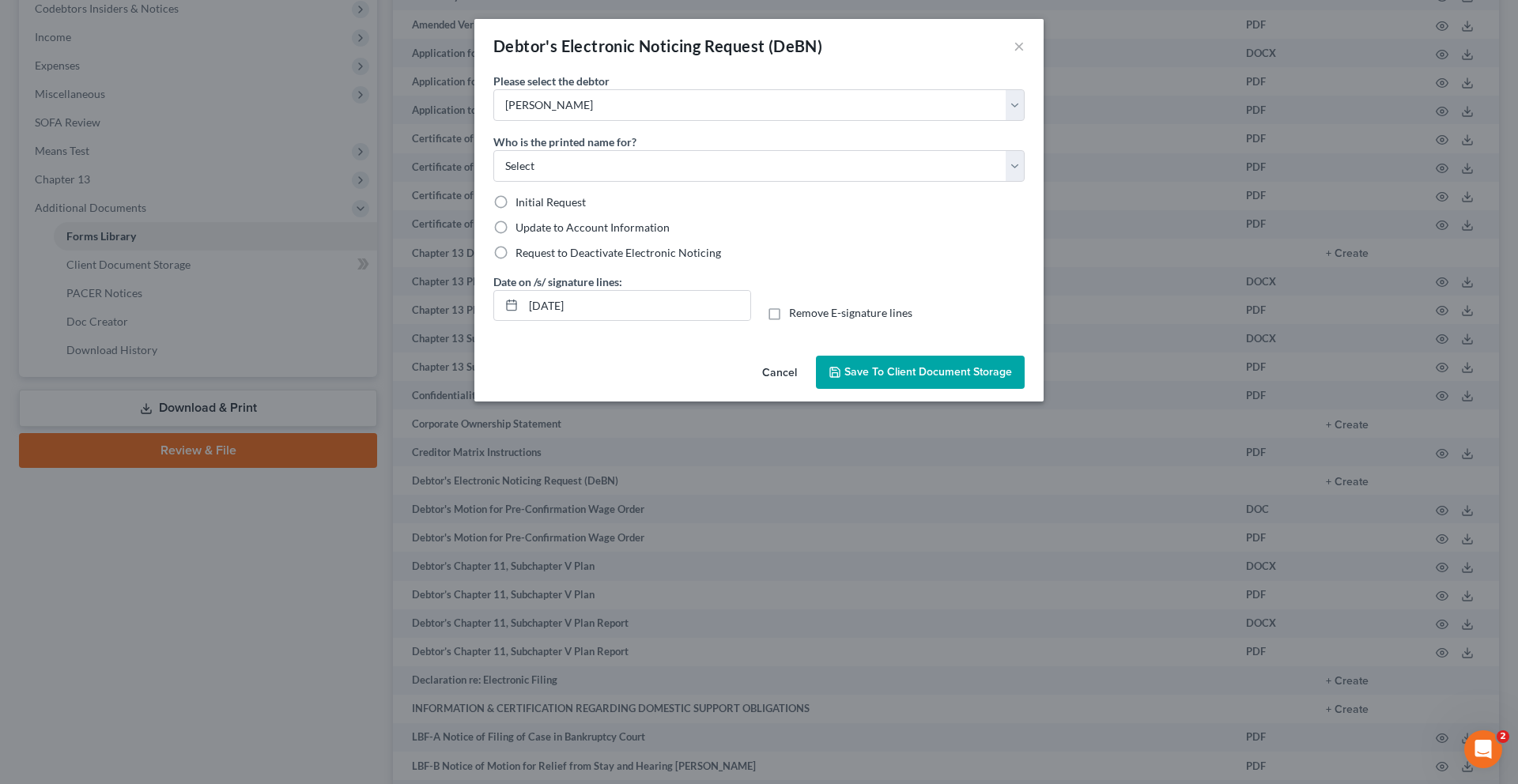
radio input "true"
click at [515, 182] on select "Select Debtor Attorney" at bounding box center [759, 165] width 531 height 32
select select "0"
click at [494, 182] on select "Select Debtor Attorney" at bounding box center [759, 165] width 531 height 32
click at [934, 379] on span "Save to Client Document Storage" at bounding box center [928, 372] width 167 height 13
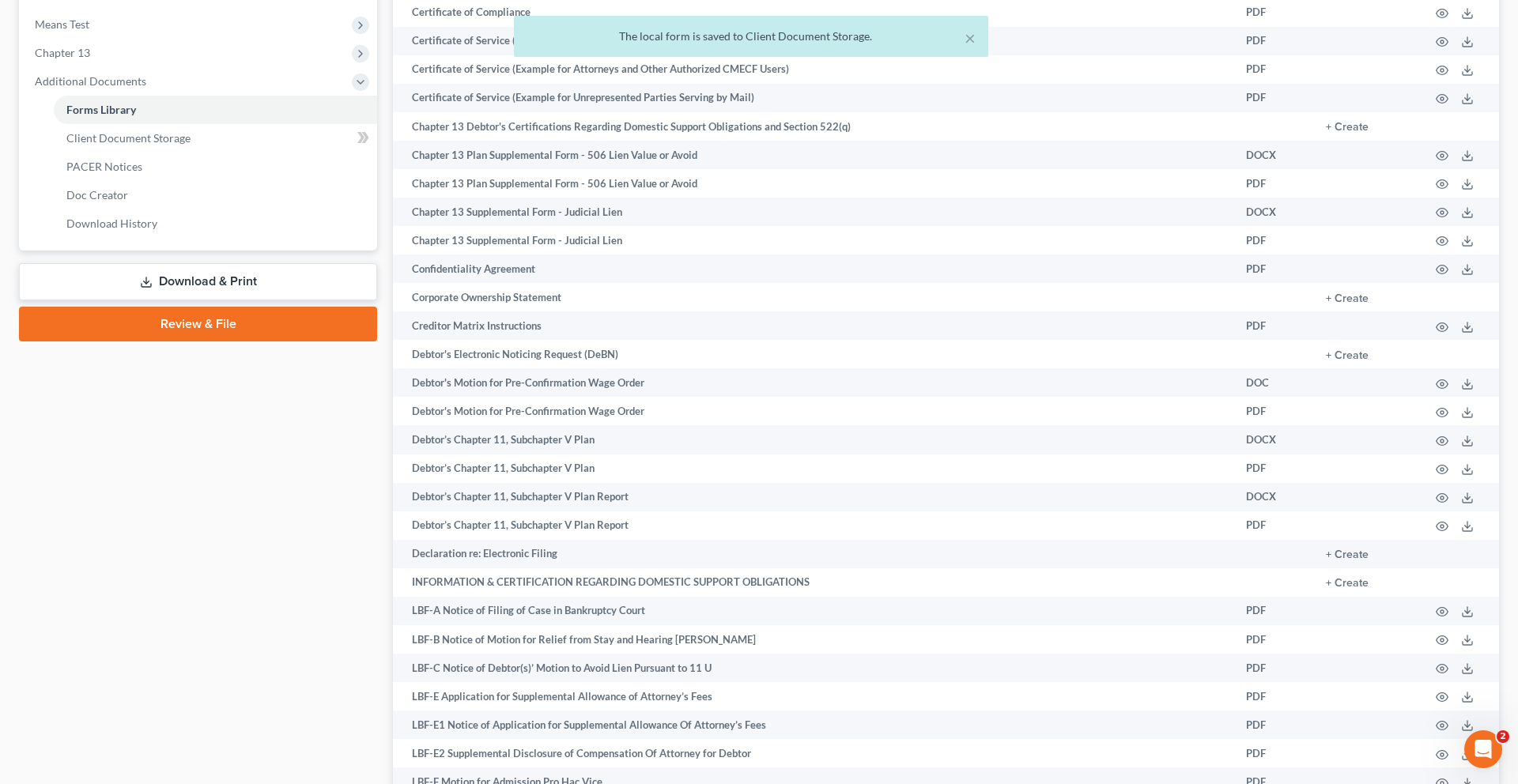
scroll to position [666, 0]
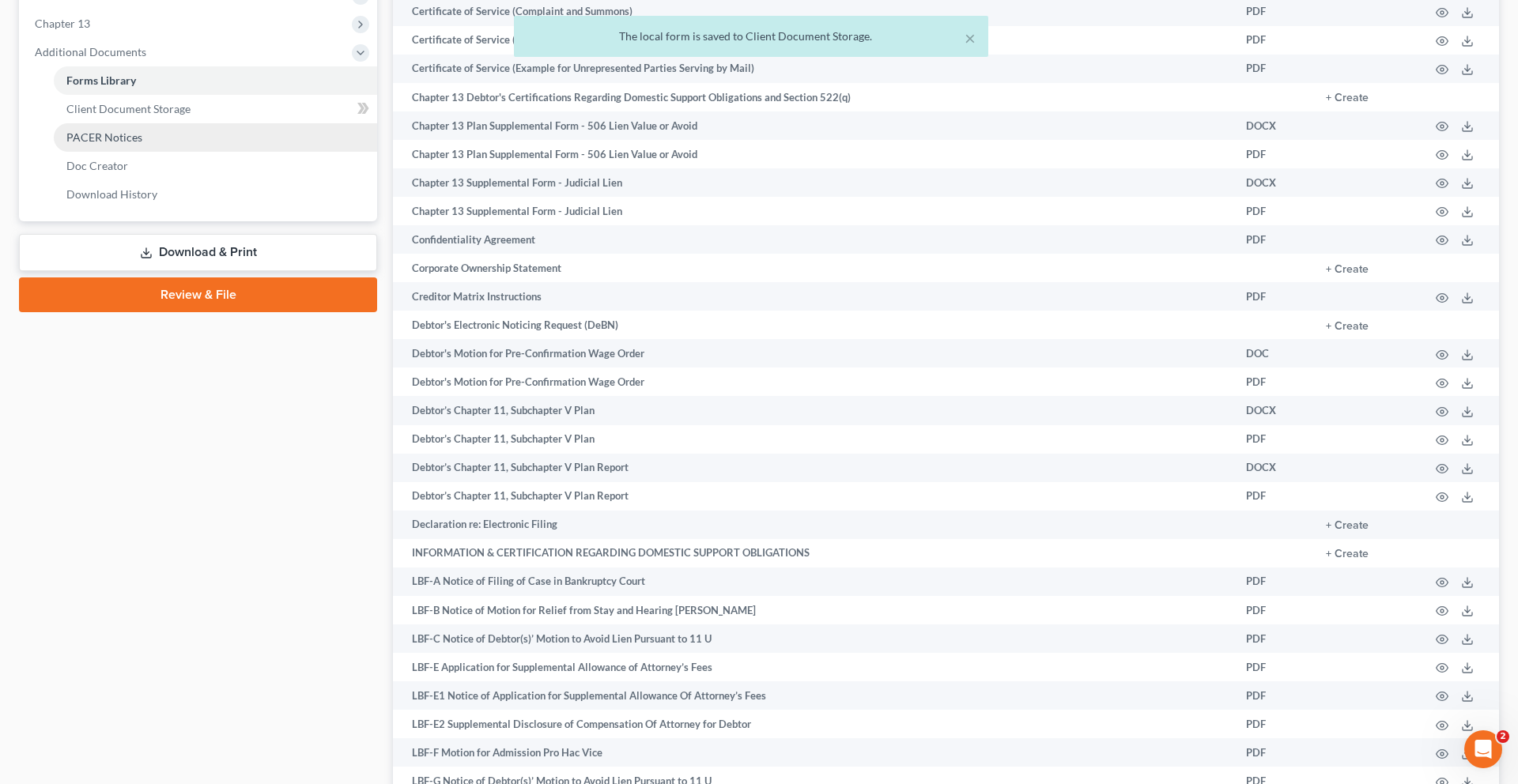
click at [143, 143] on span "PACER Notices" at bounding box center [103, 137] width 76 height 13
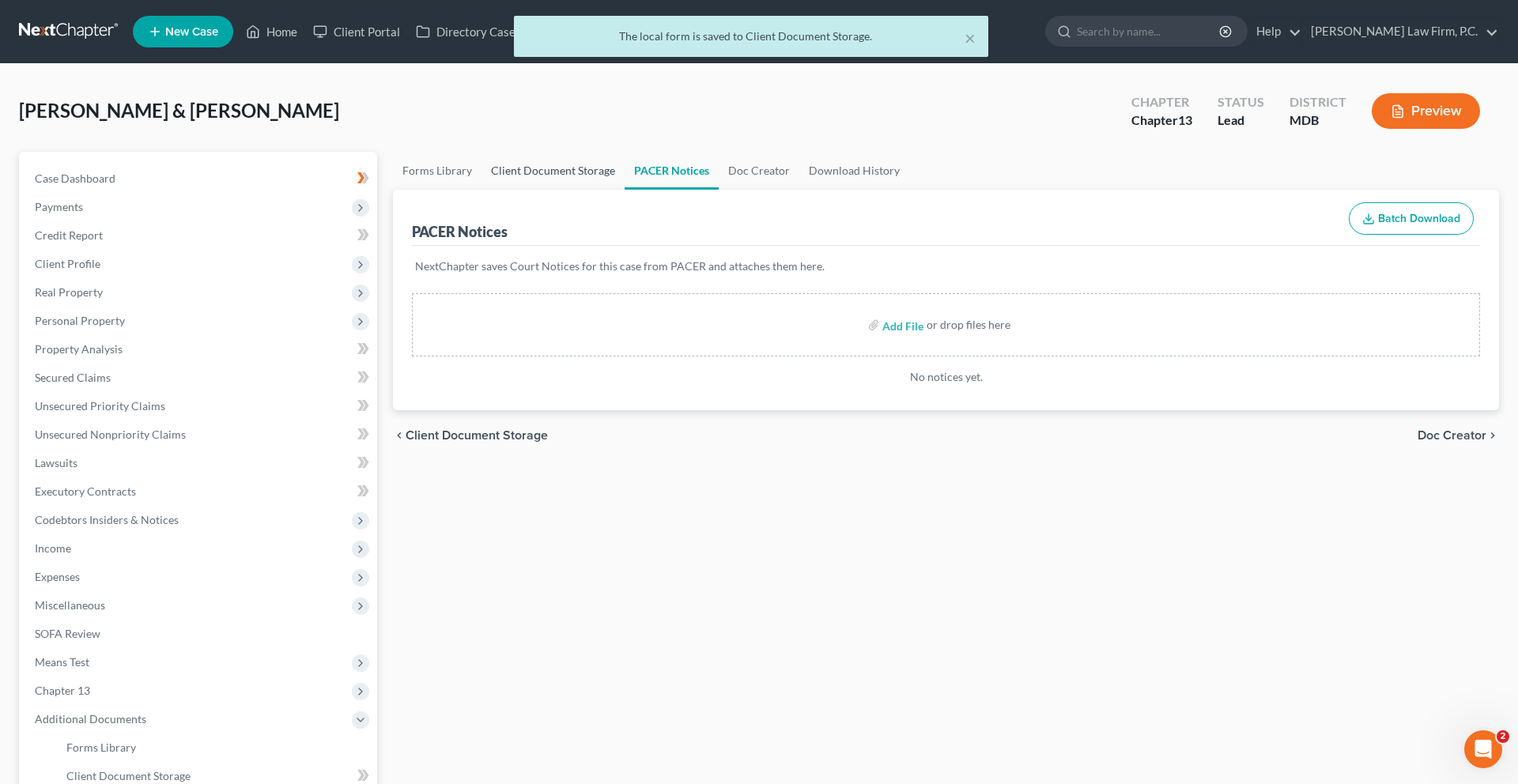
click at [605, 189] on link "Client Document Storage" at bounding box center [553, 171] width 143 height 38
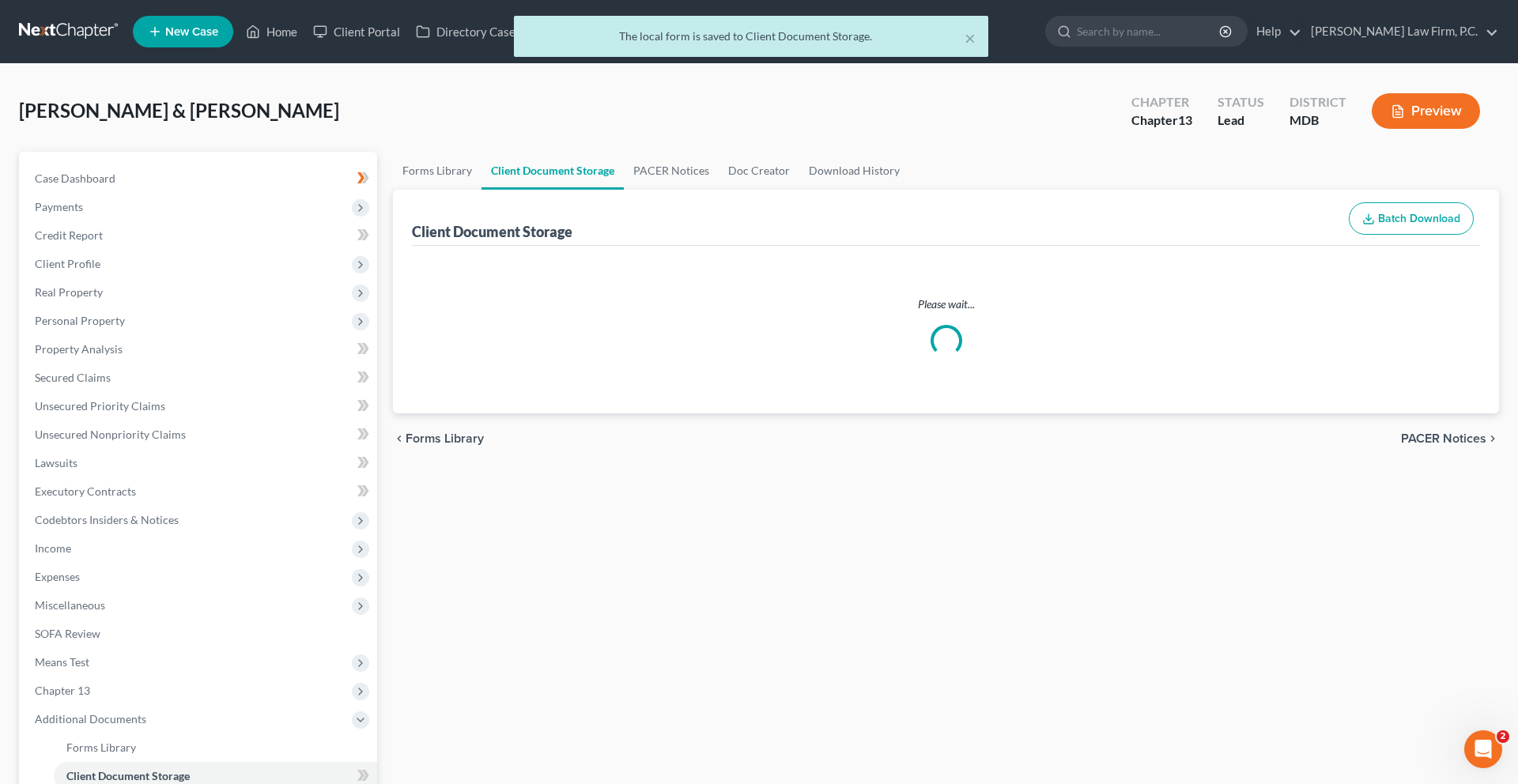
select select "14"
select select "25"
select select "15"
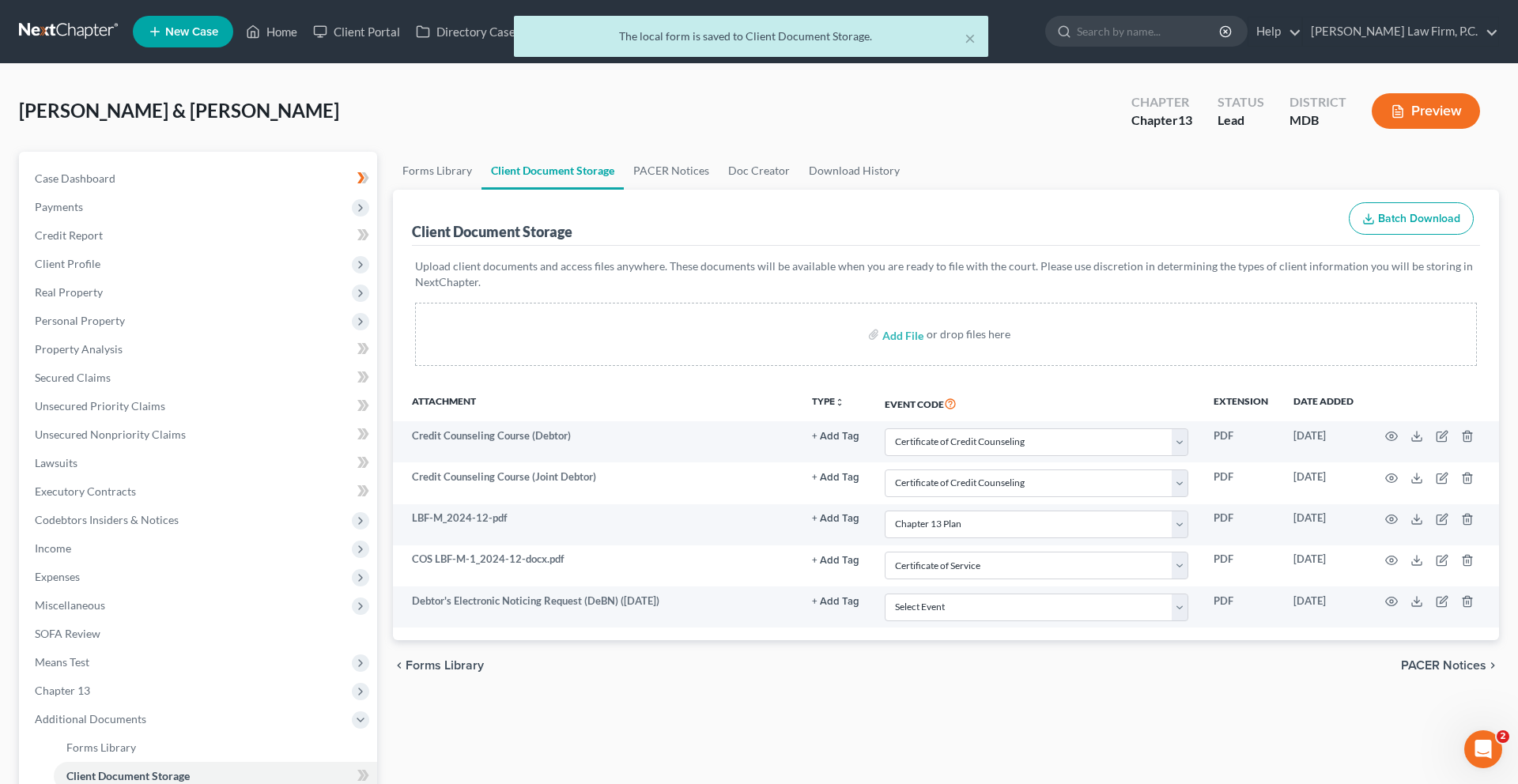
scroll to position [512, 0]
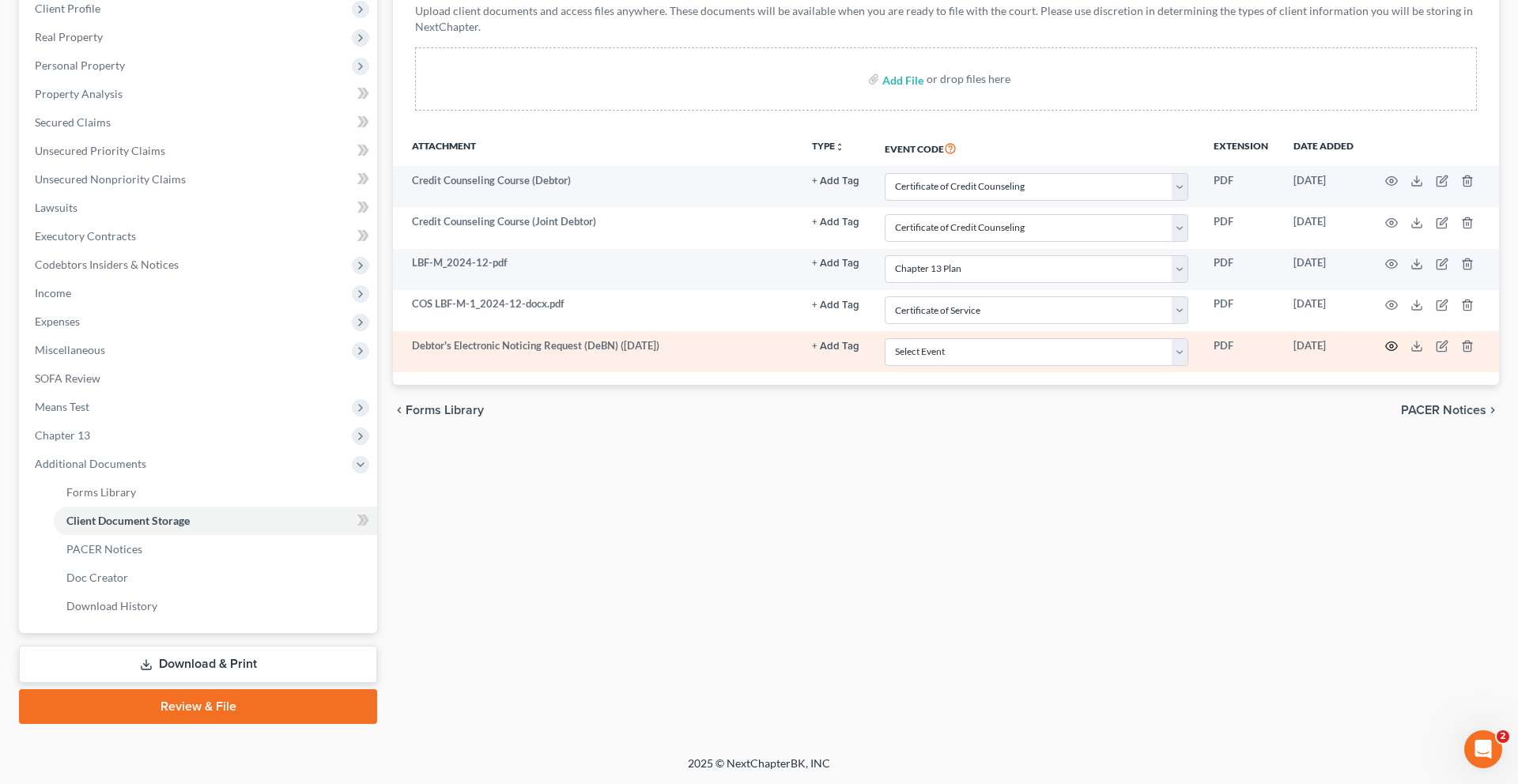
click at [1385, 339] on icon "button" at bounding box center [1391, 345] width 12 height 12
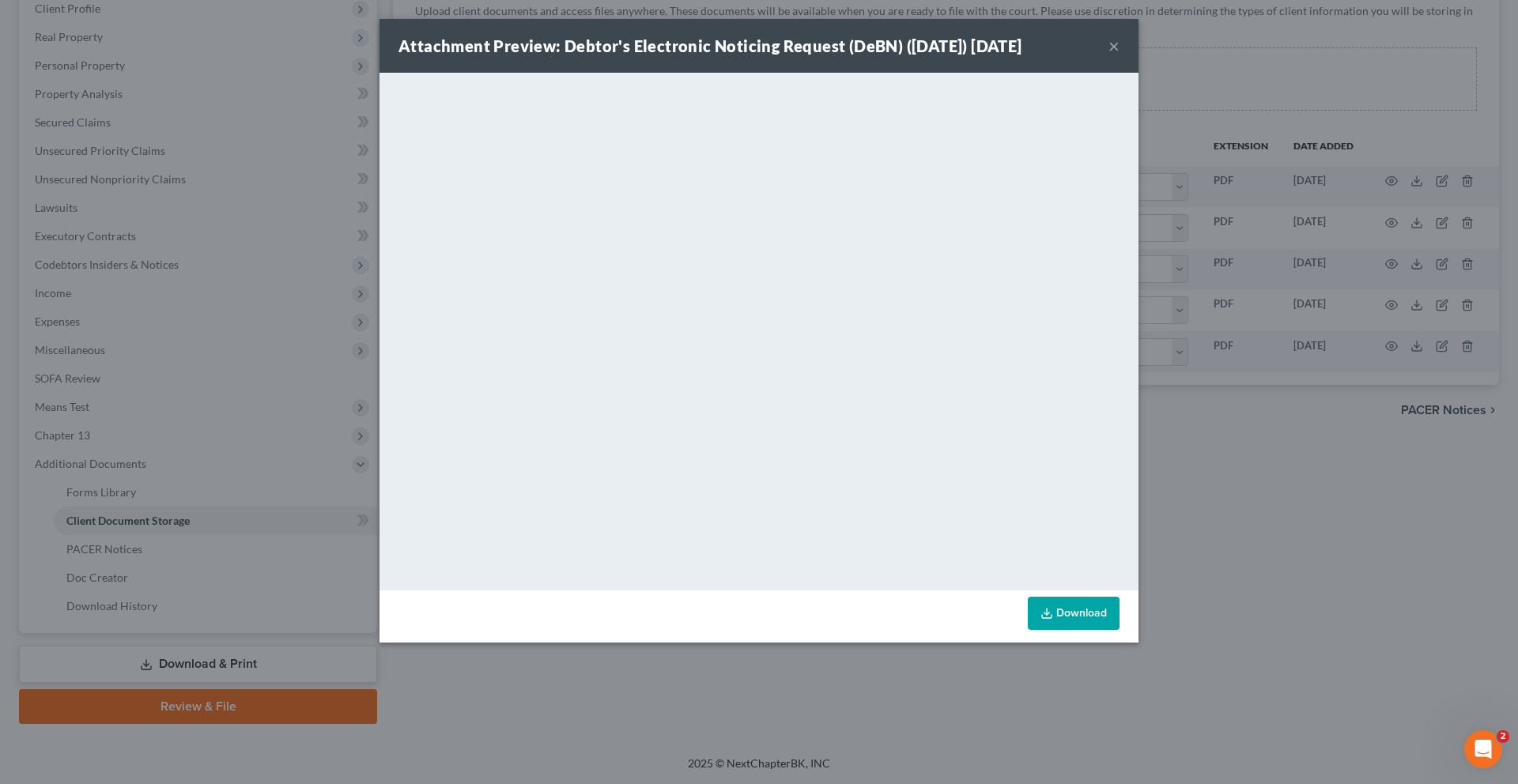
click at [1119, 55] on button "×" at bounding box center [1113, 46] width 11 height 19
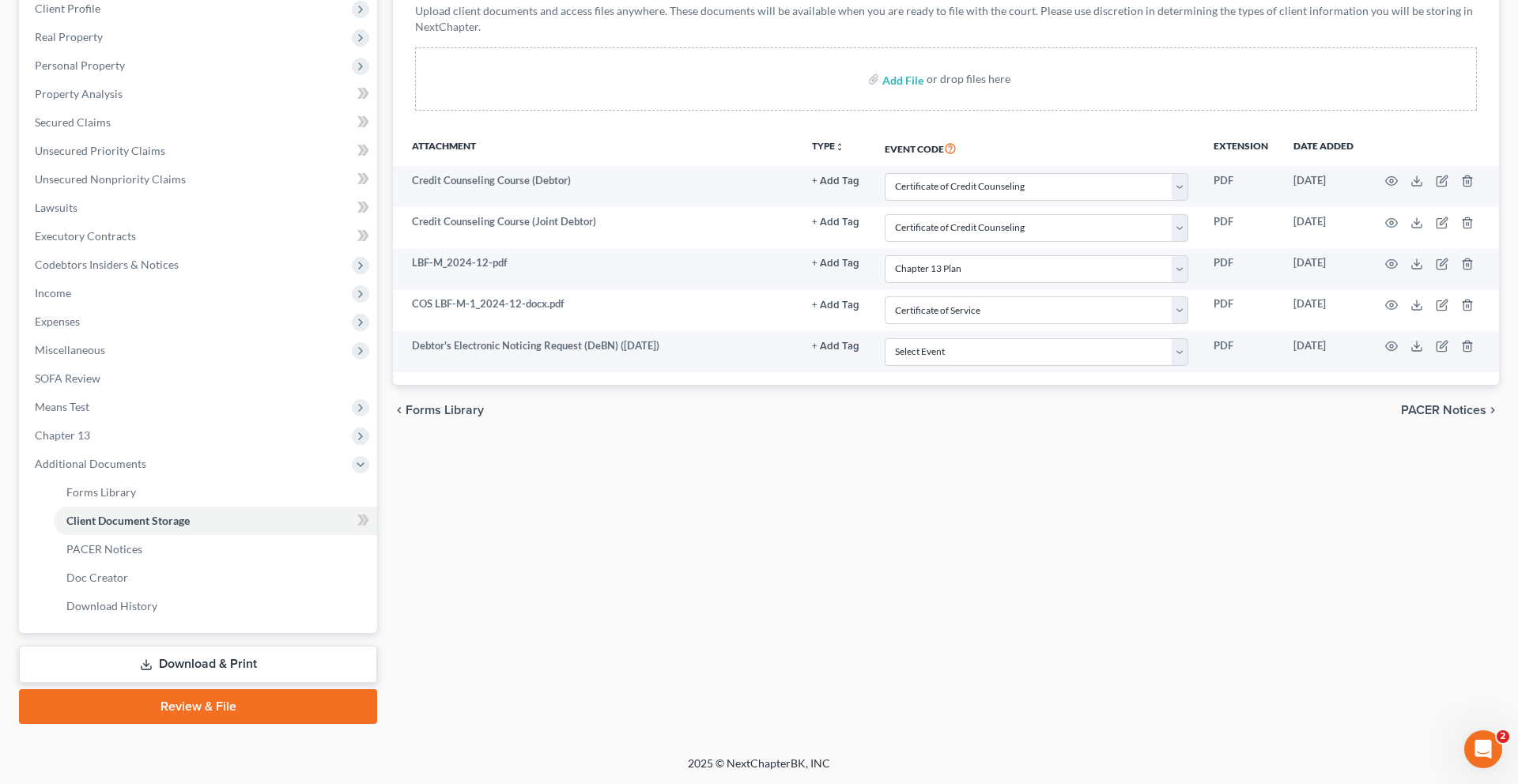
scroll to position [299, 0]
click at [207, 507] on link "Forms Library" at bounding box center [215, 492] width 323 height 29
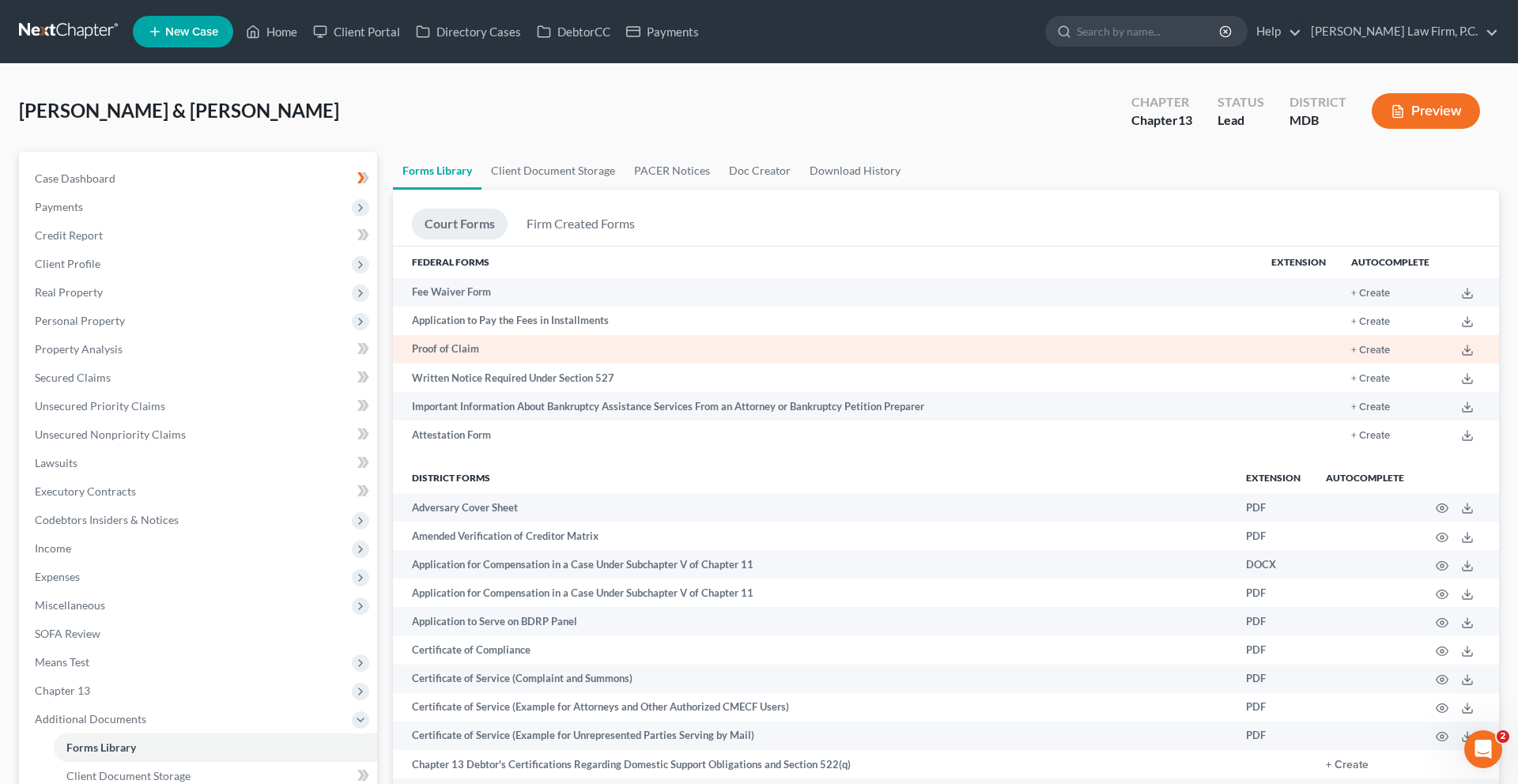
scroll to position [843, 0]
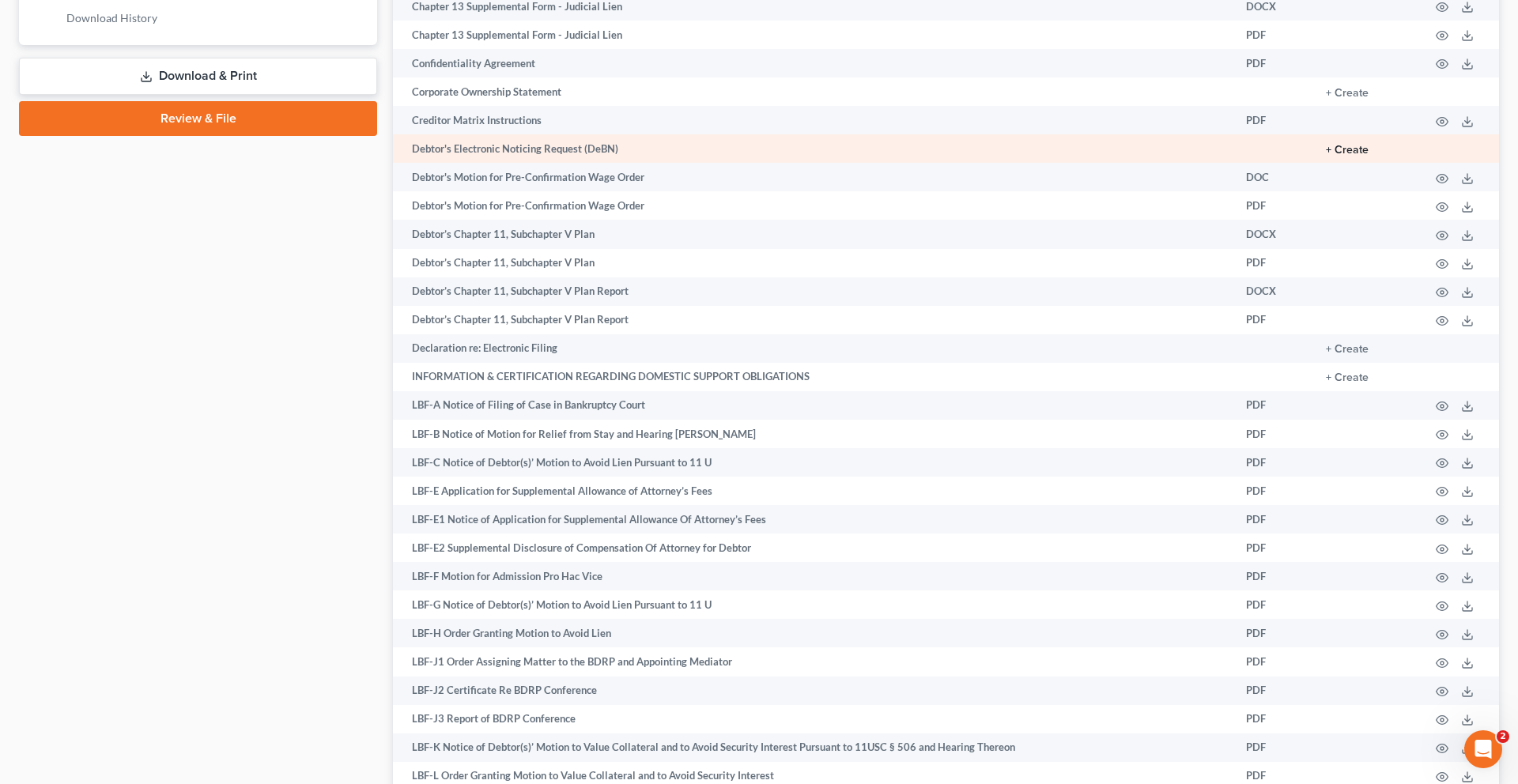
click at [1328, 156] on button "+ Create" at bounding box center [1347, 150] width 43 height 11
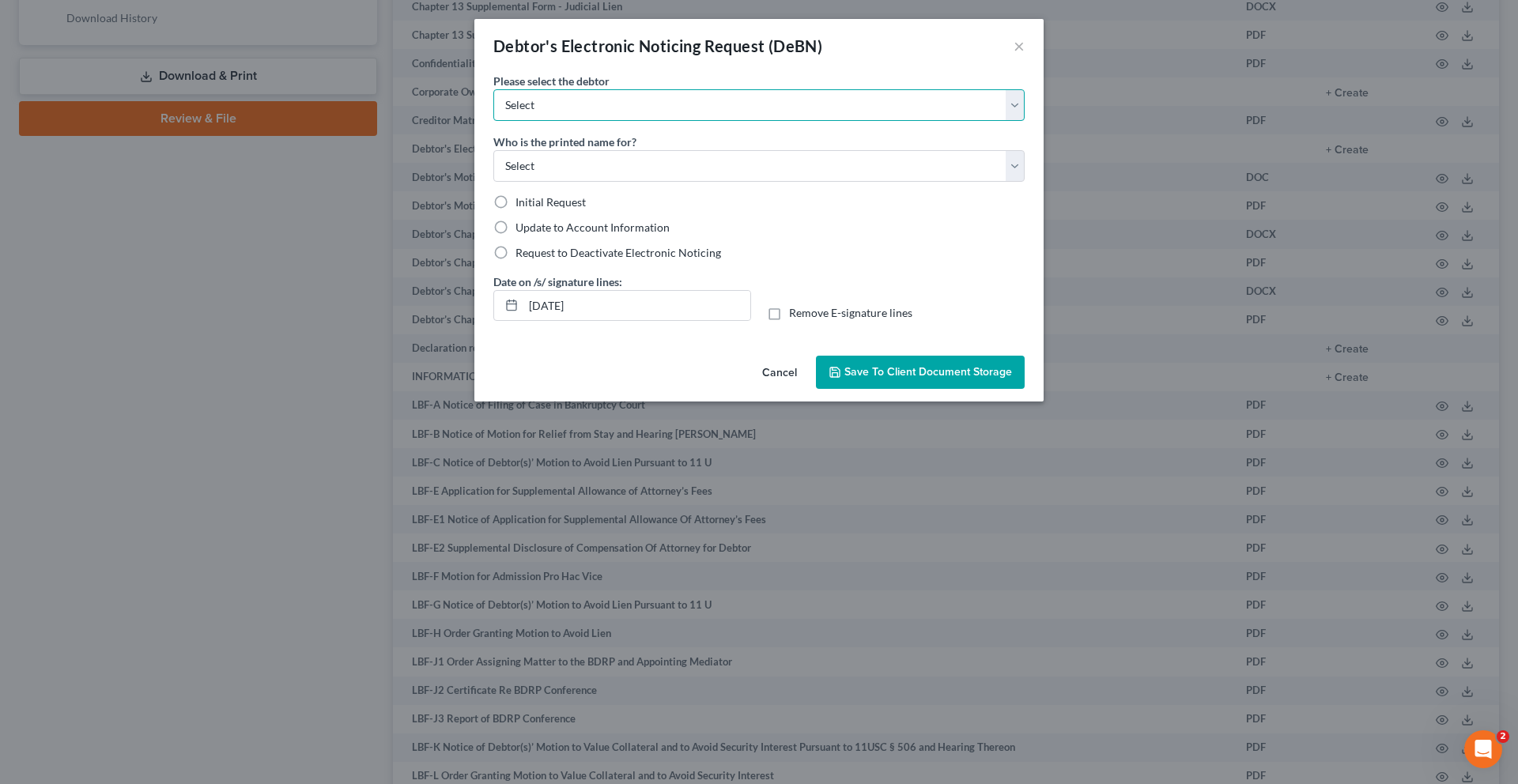
click at [661, 120] on select "Select Lisa Fleming James Fleming Jr." at bounding box center [759, 104] width 531 height 32
select select "1"
click at [494, 112] on select "Select Lisa Fleming James Fleming Jr." at bounding box center [759, 104] width 531 height 32
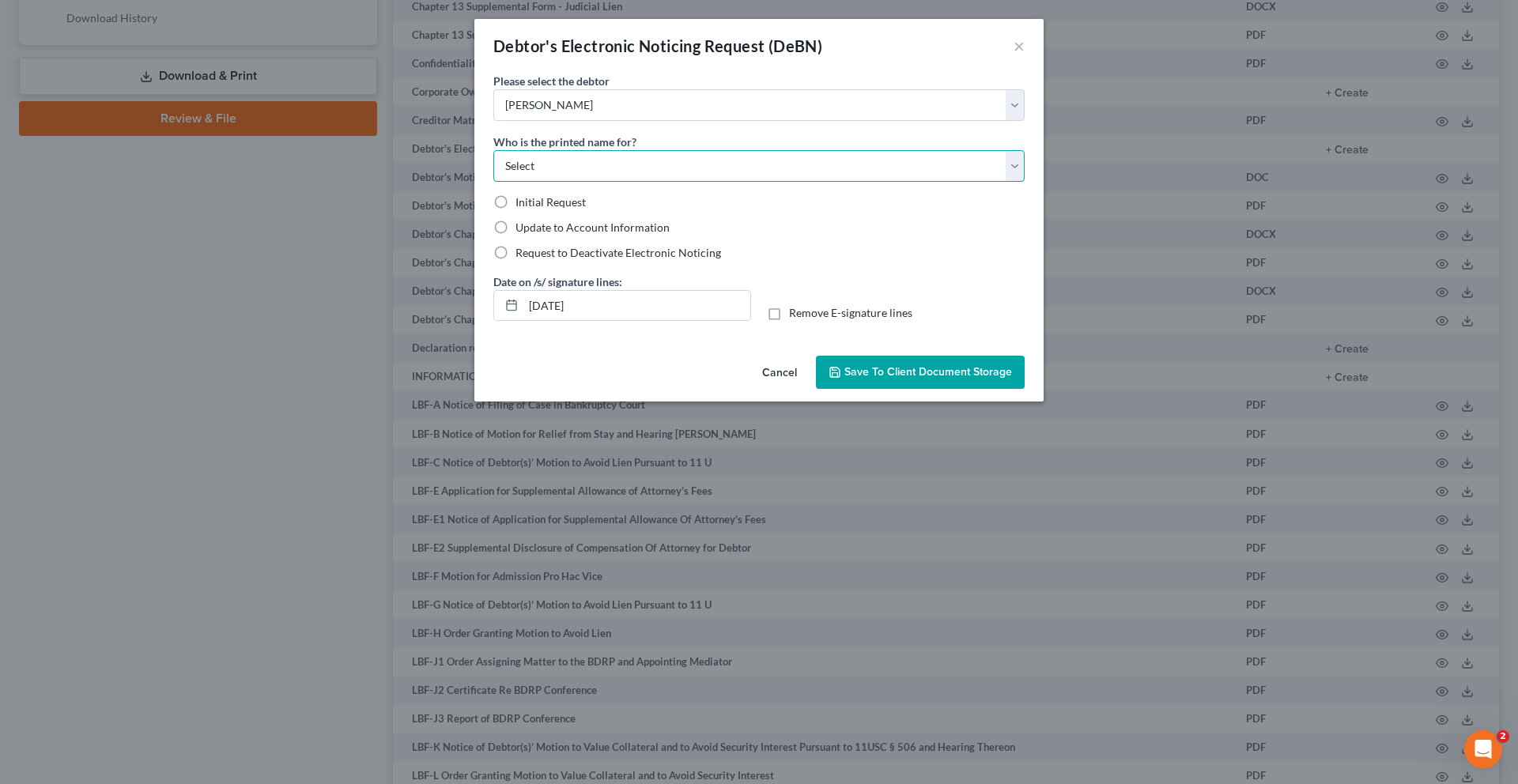
click at [590, 182] on select "Select Debtor Attorney" at bounding box center [759, 165] width 531 height 32
select select "0"
click at [494, 182] on select "Select Debtor Attorney" at bounding box center [759, 165] width 531 height 32
click at [516, 208] on span "Initial Request" at bounding box center [551, 202] width 71 height 13
click at [521, 205] on input "Initial Request" at bounding box center [526, 199] width 11 height 11
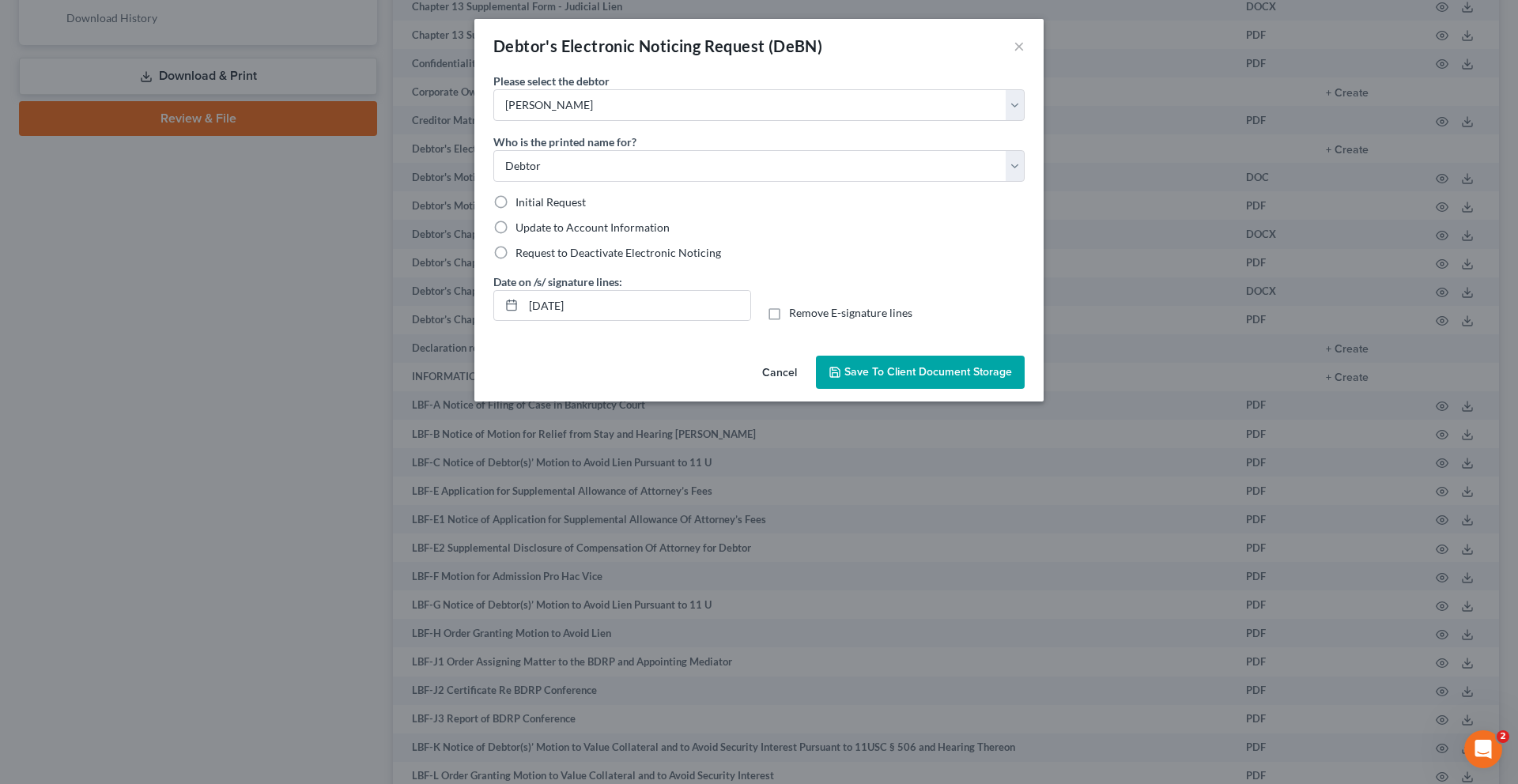
radio input "true"
click at [924, 379] on span "Save to Client Document Storage" at bounding box center [928, 372] width 167 height 13
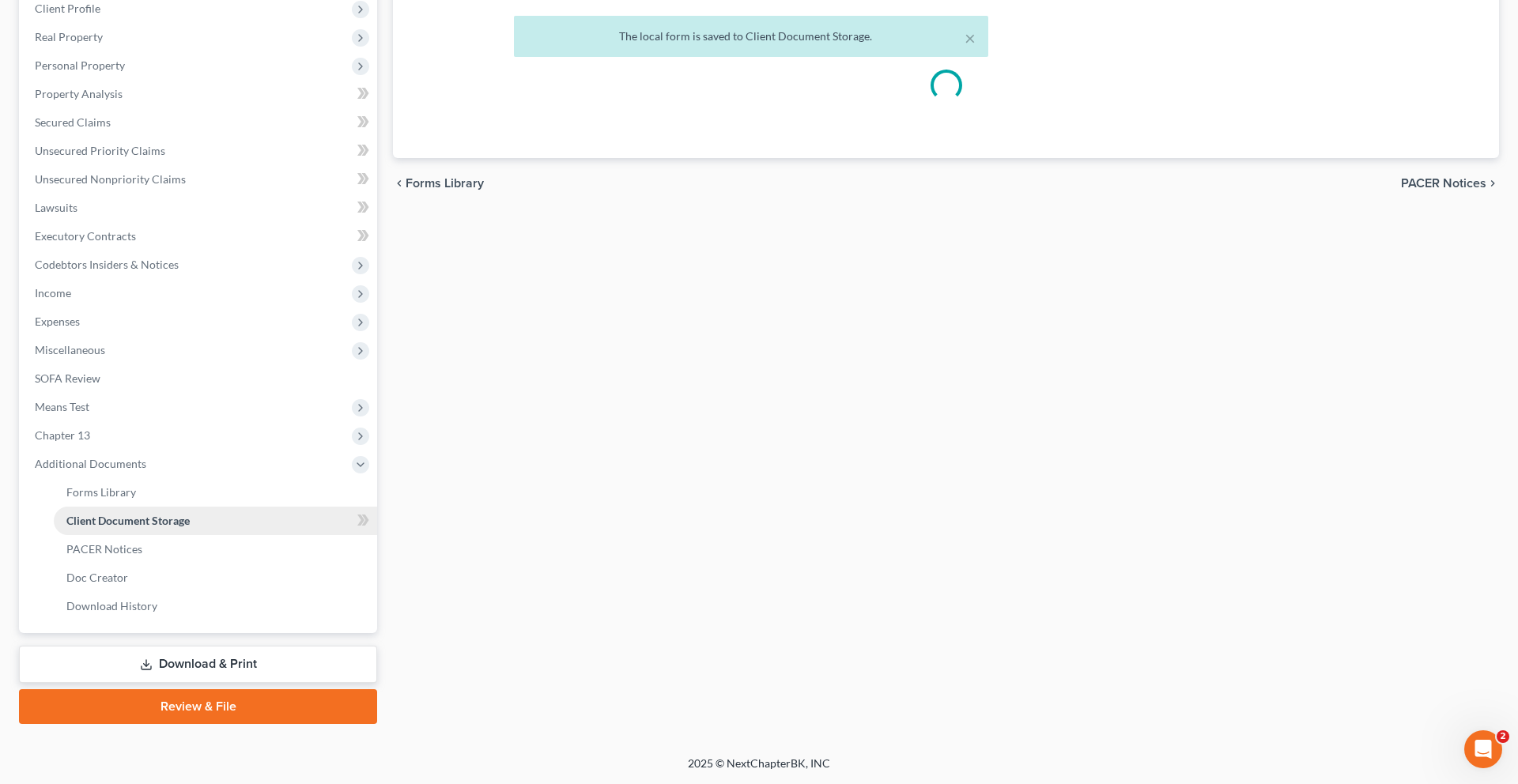
scroll to position [405, 0]
select select "14"
select select "25"
select select "15"
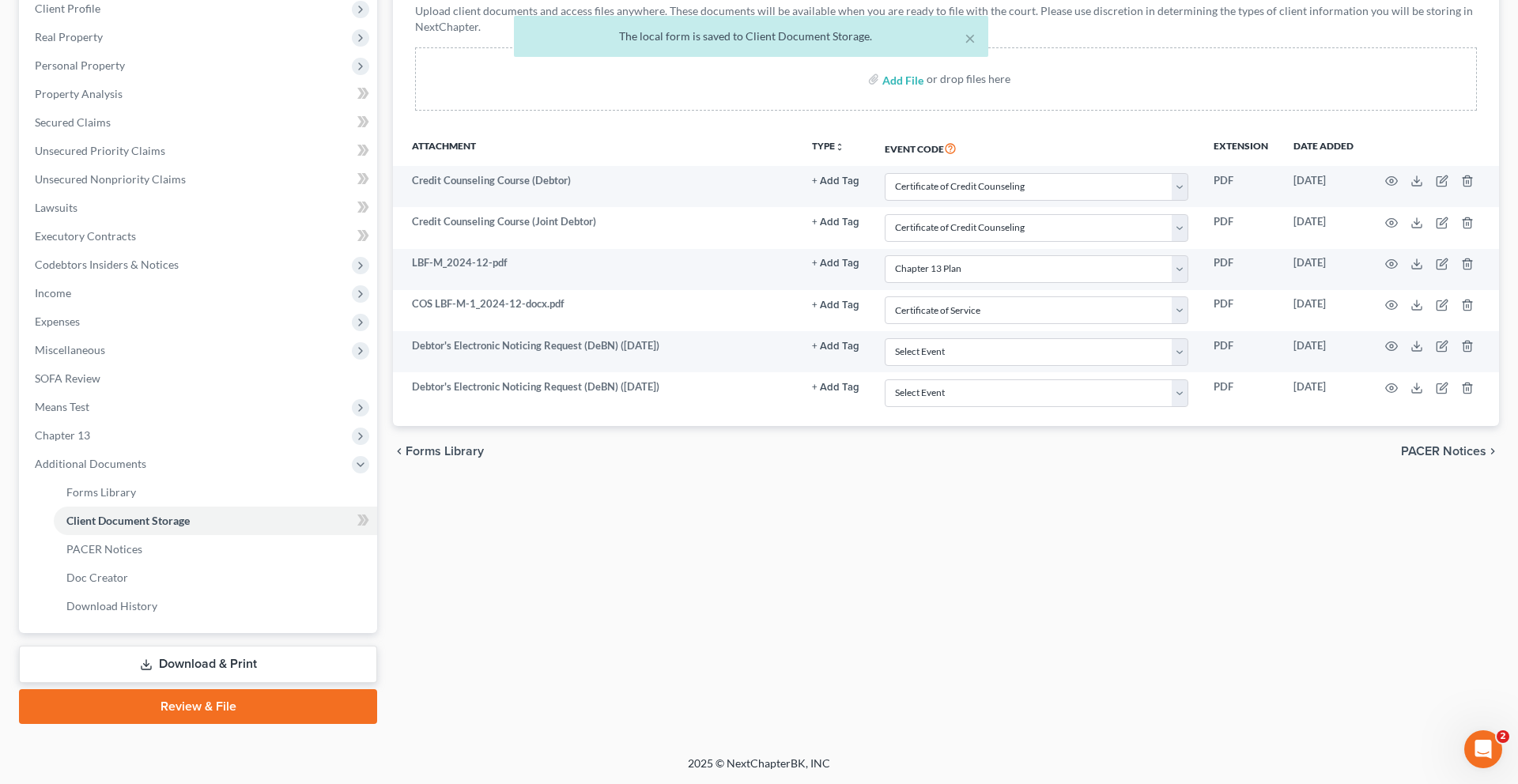
scroll to position [435, 0]
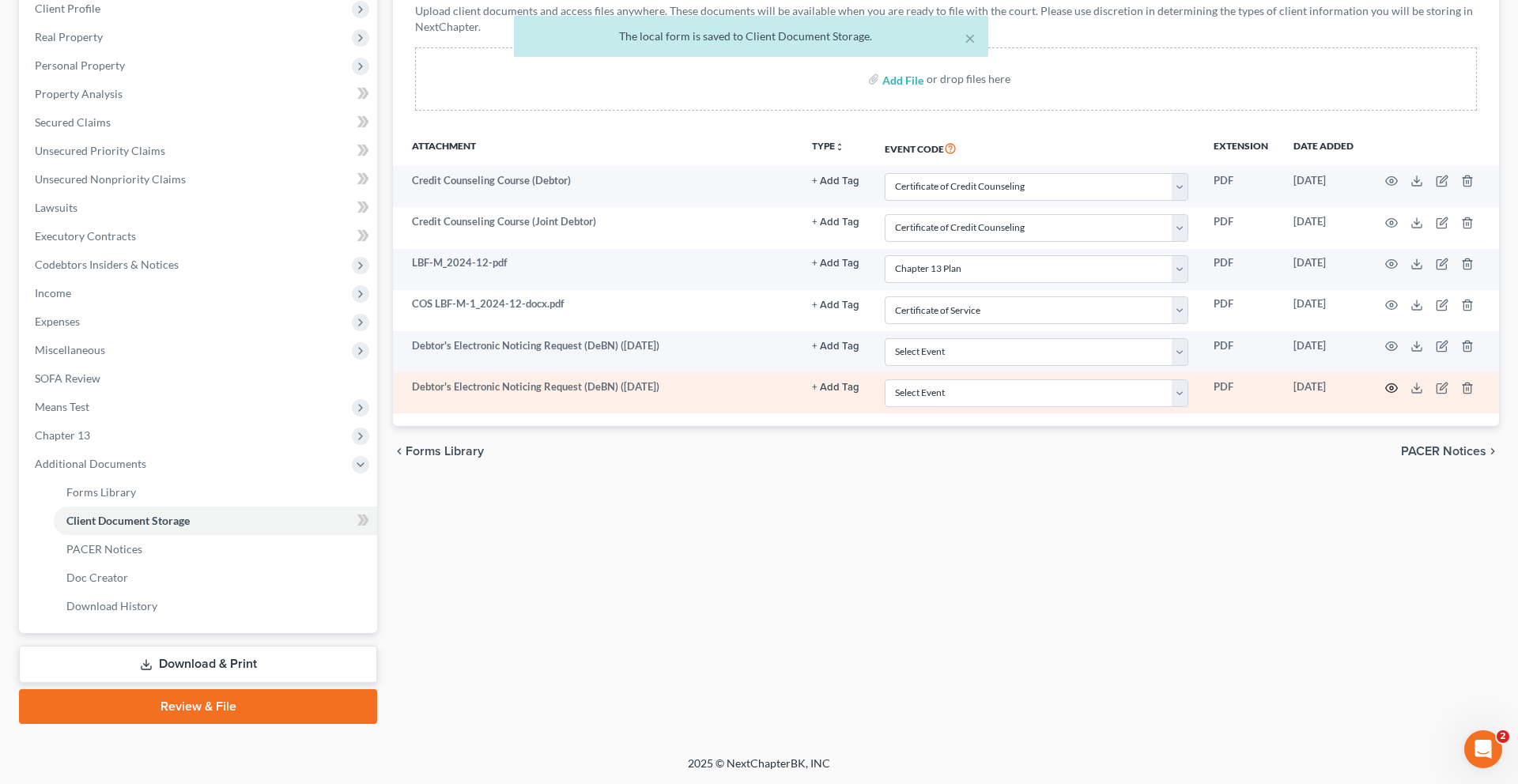
click at [1390, 386] on circle "button" at bounding box center [1391, 387] width 3 height 3
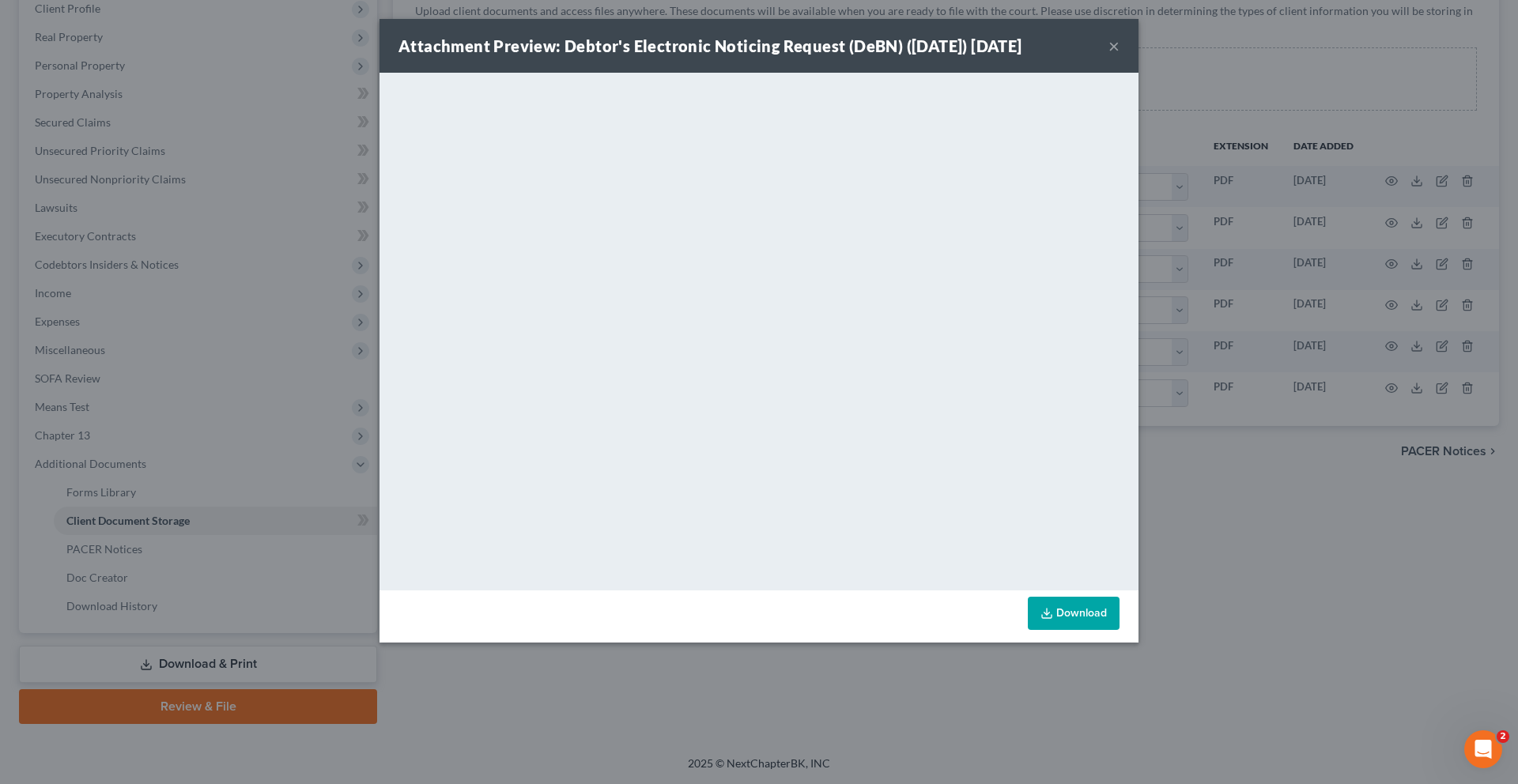
click at [1119, 55] on button "×" at bounding box center [1113, 46] width 11 height 19
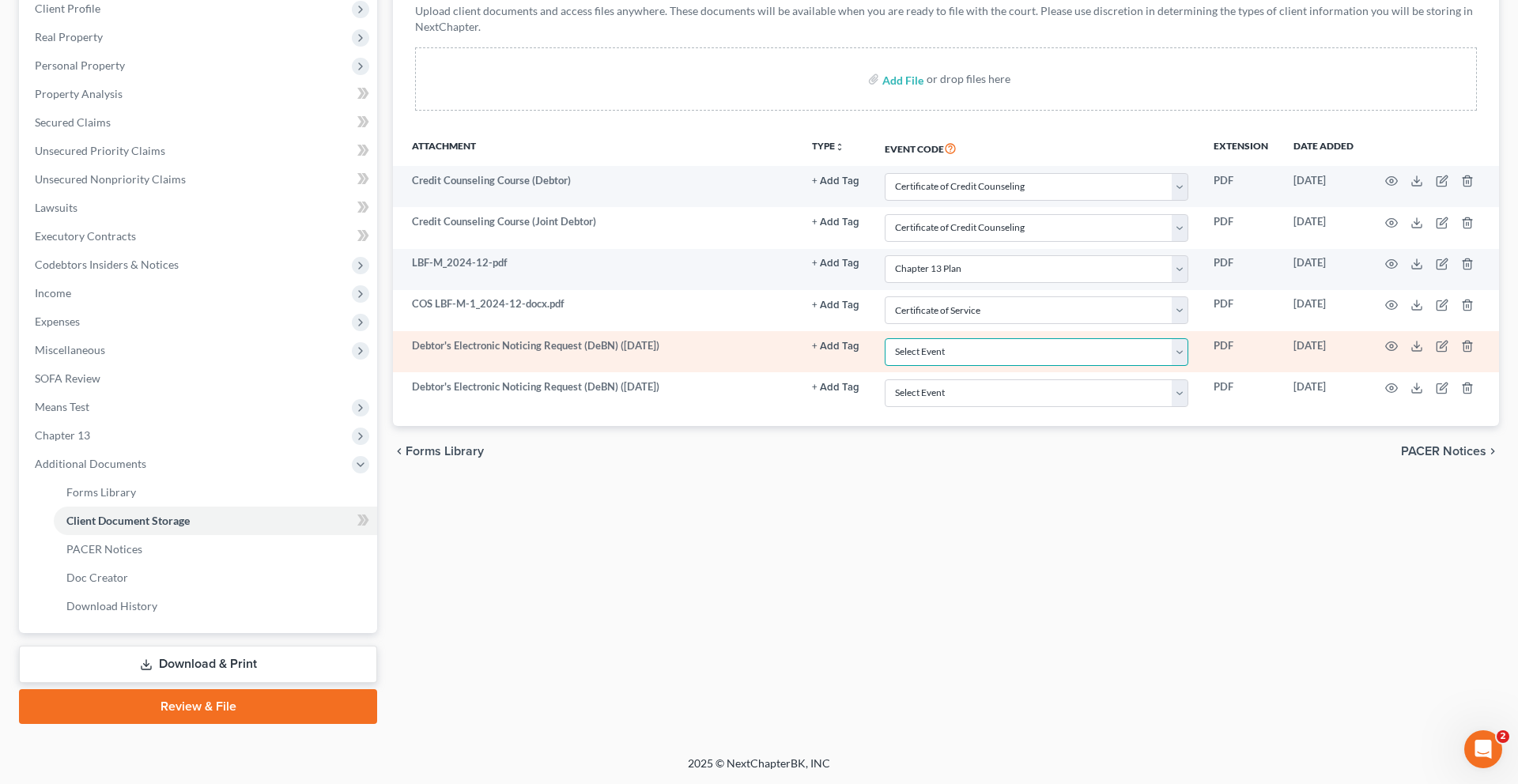
click at [935, 338] on select "Select Event Affidavit Affidavit of Adequate Protection and Lease Payments Affi…" at bounding box center [1036, 352] width 303 height 28
select select "32"
click at [885, 338] on select "Select Event Affidavit Affidavit of Adequate Protection and Lease Payments Affi…" at bounding box center [1036, 352] width 303 height 28
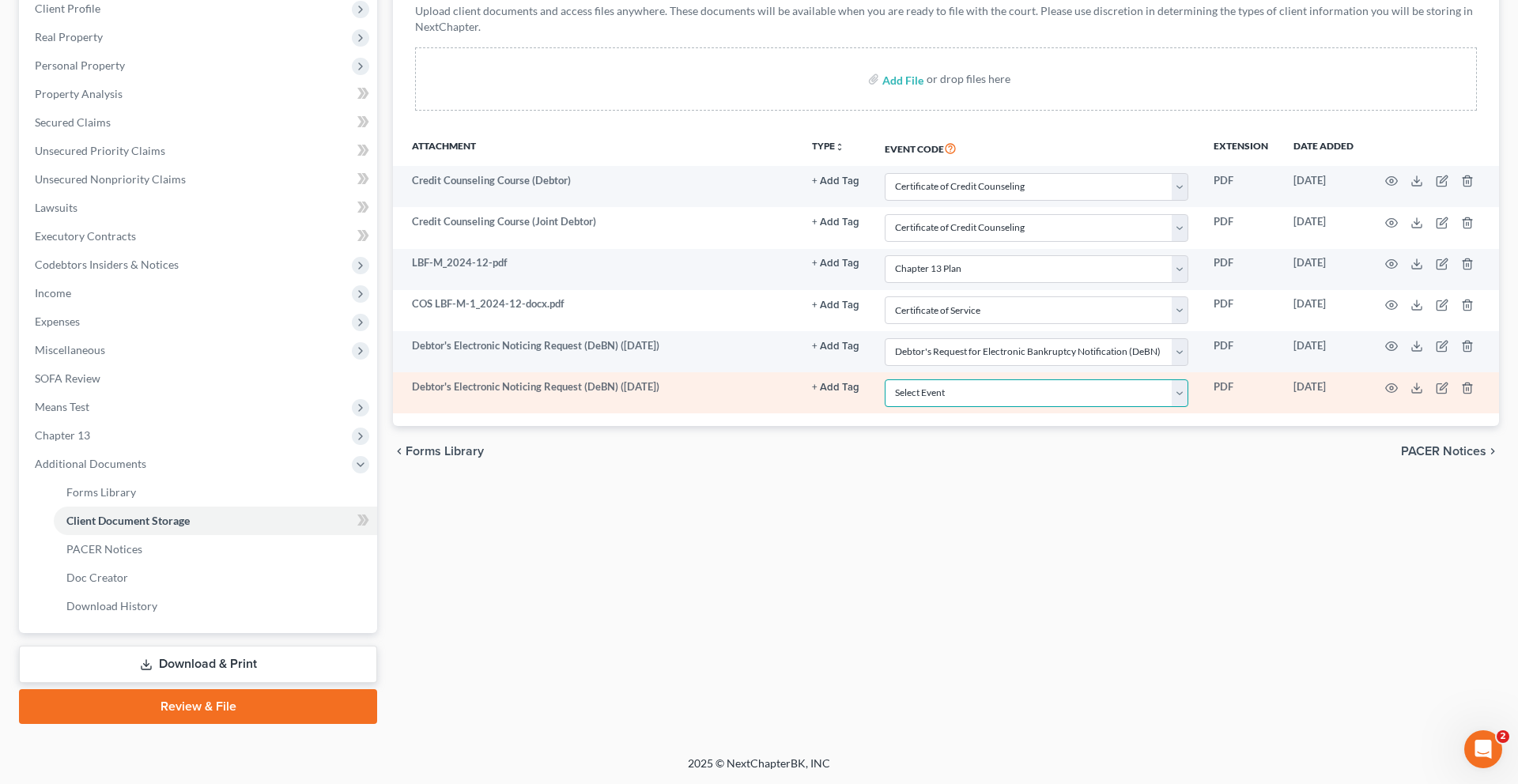
click at [981, 384] on select "Select Event Affidavit Affidavit of Adequate Protection and Lease Payments Affi…" at bounding box center [1036, 393] width 303 height 28
select select "32"
click at [885, 380] on select "Select Event Affidavit Affidavit of Adequate Protection and Lease Payments Affi…" at bounding box center [1036, 393] width 303 height 28
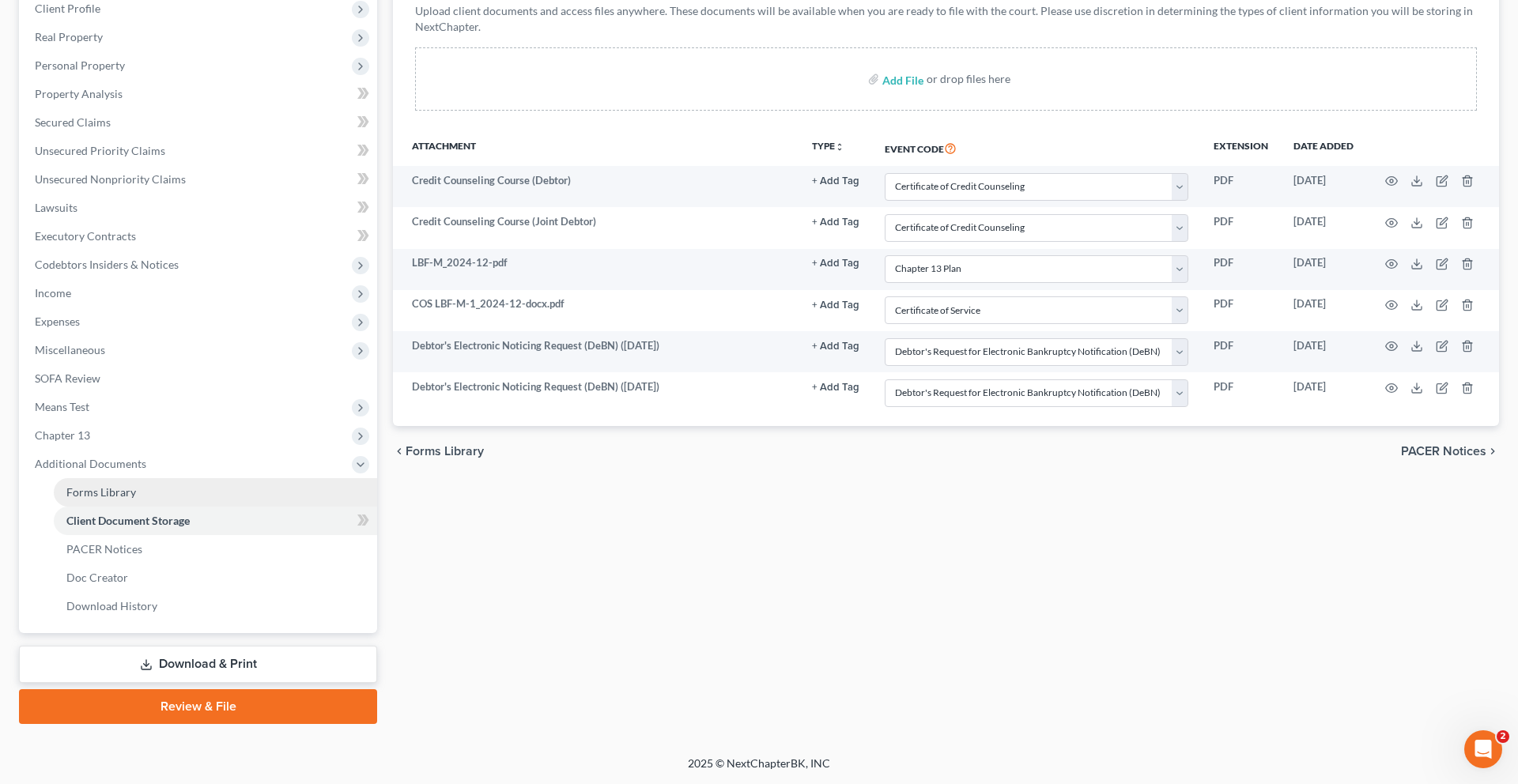
click at [166, 507] on link "Forms Library" at bounding box center [215, 492] width 323 height 29
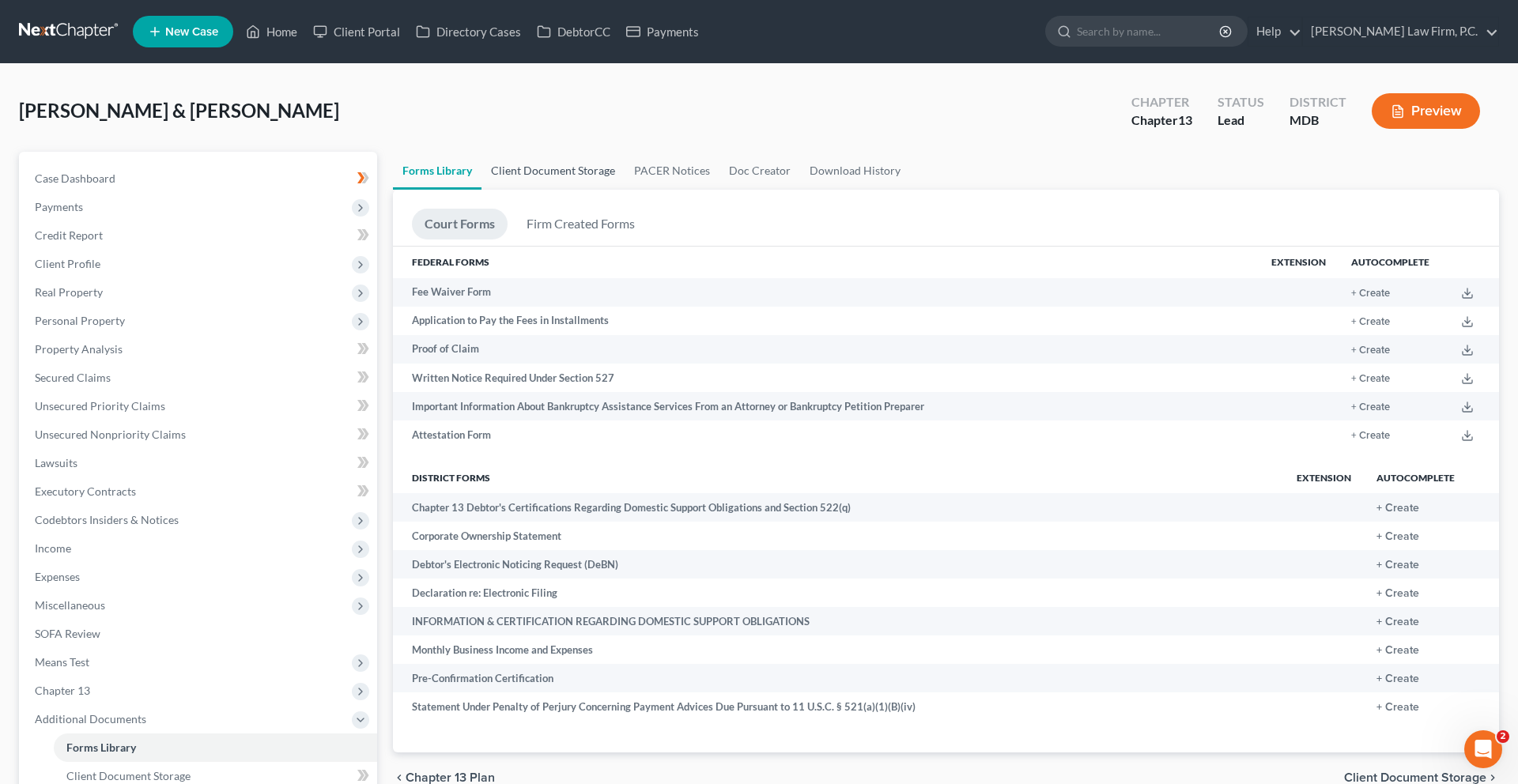
click at [589, 189] on link "Client Document Storage" at bounding box center [553, 171] width 143 height 38
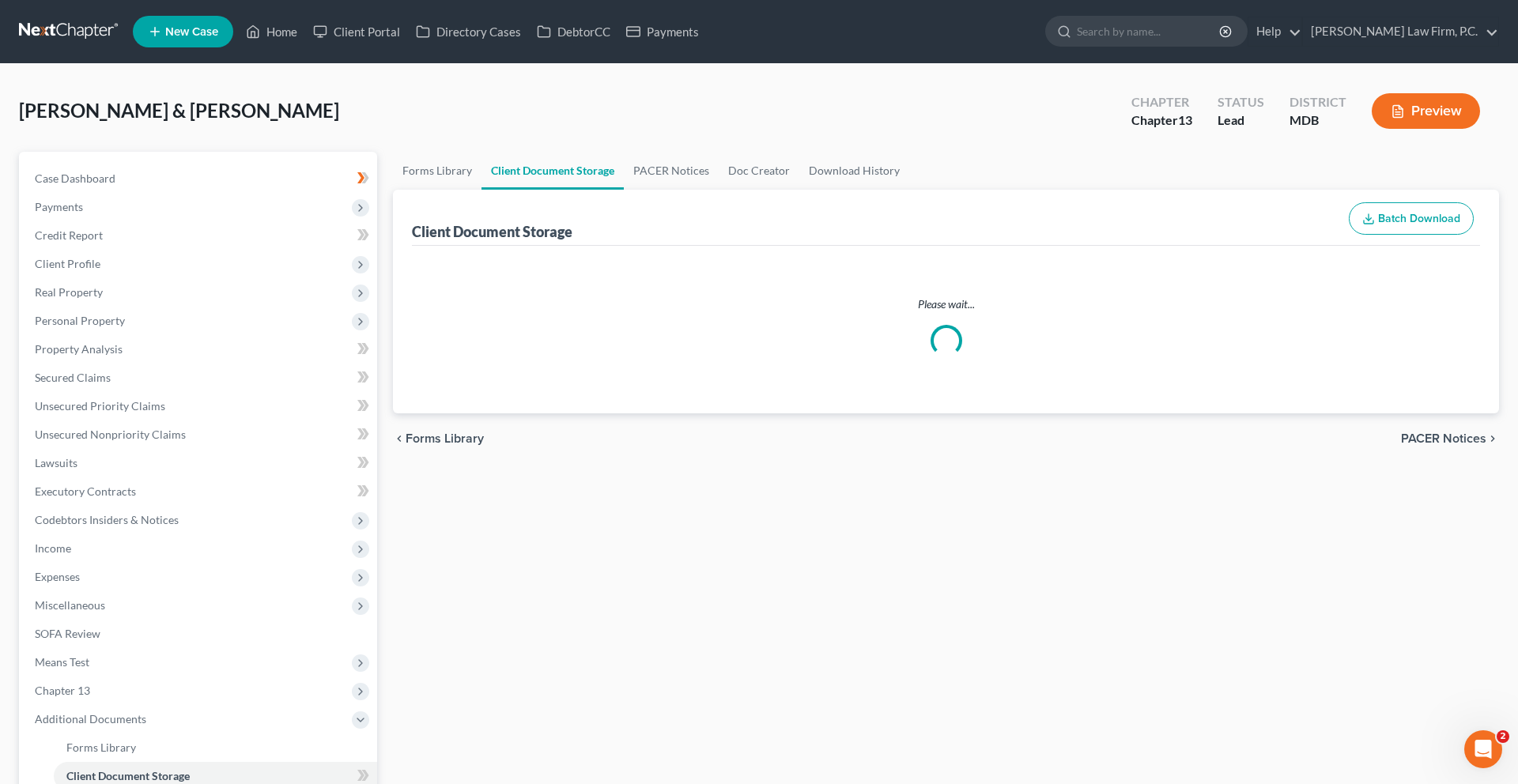
select select "14"
select select "25"
select select "15"
select select "32"
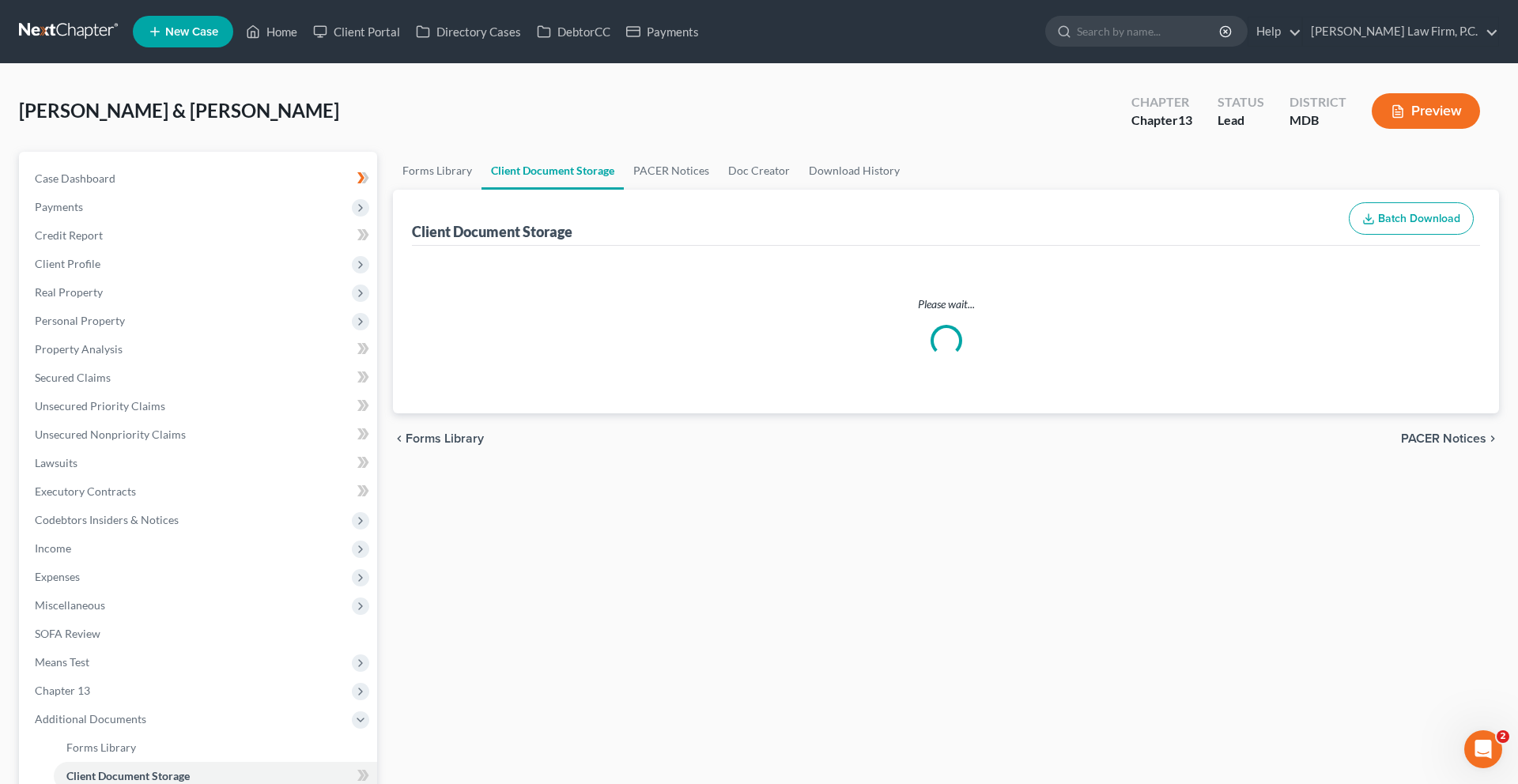
select select "32"
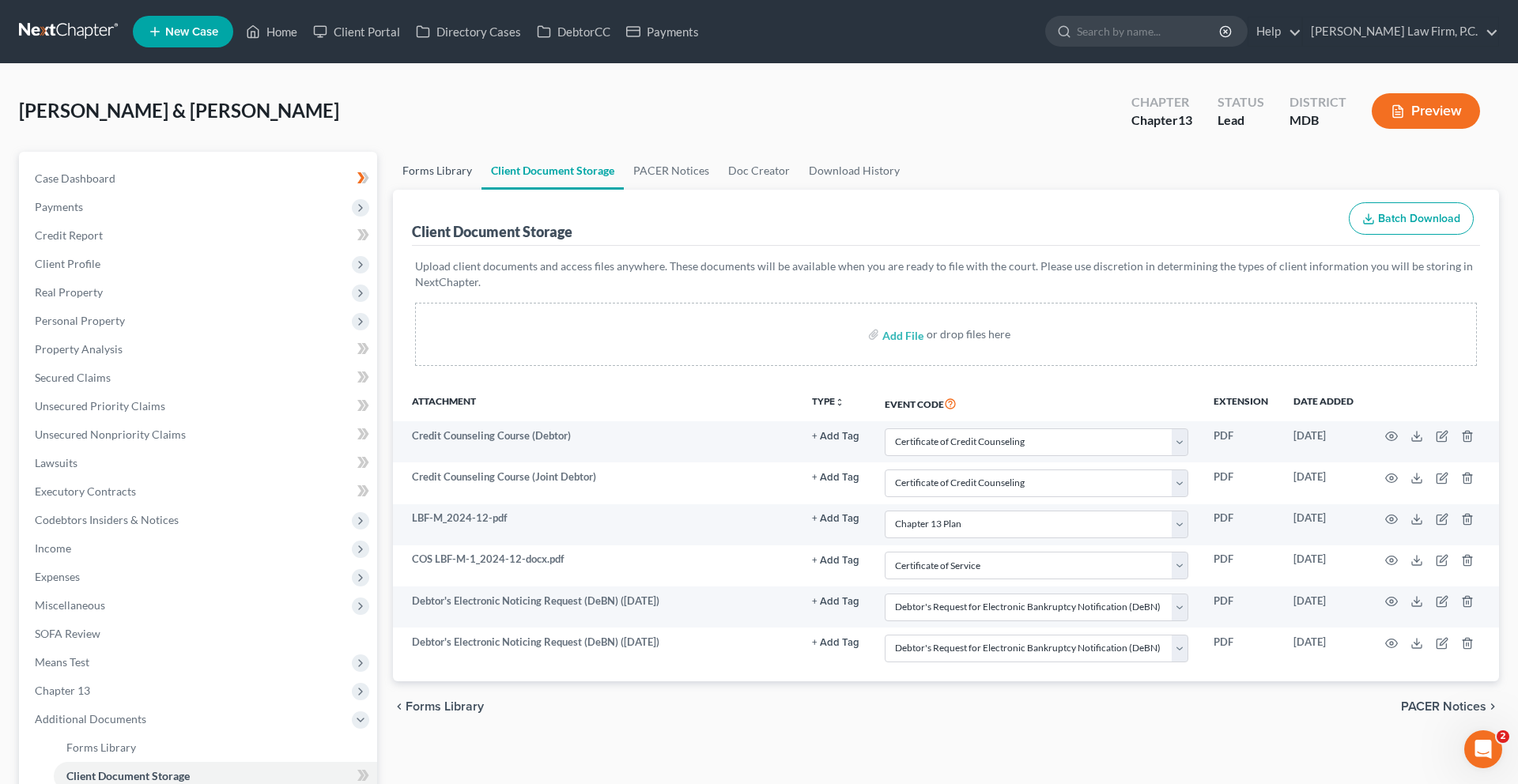
click at [471, 189] on link "Forms Library" at bounding box center [437, 171] width 89 height 38
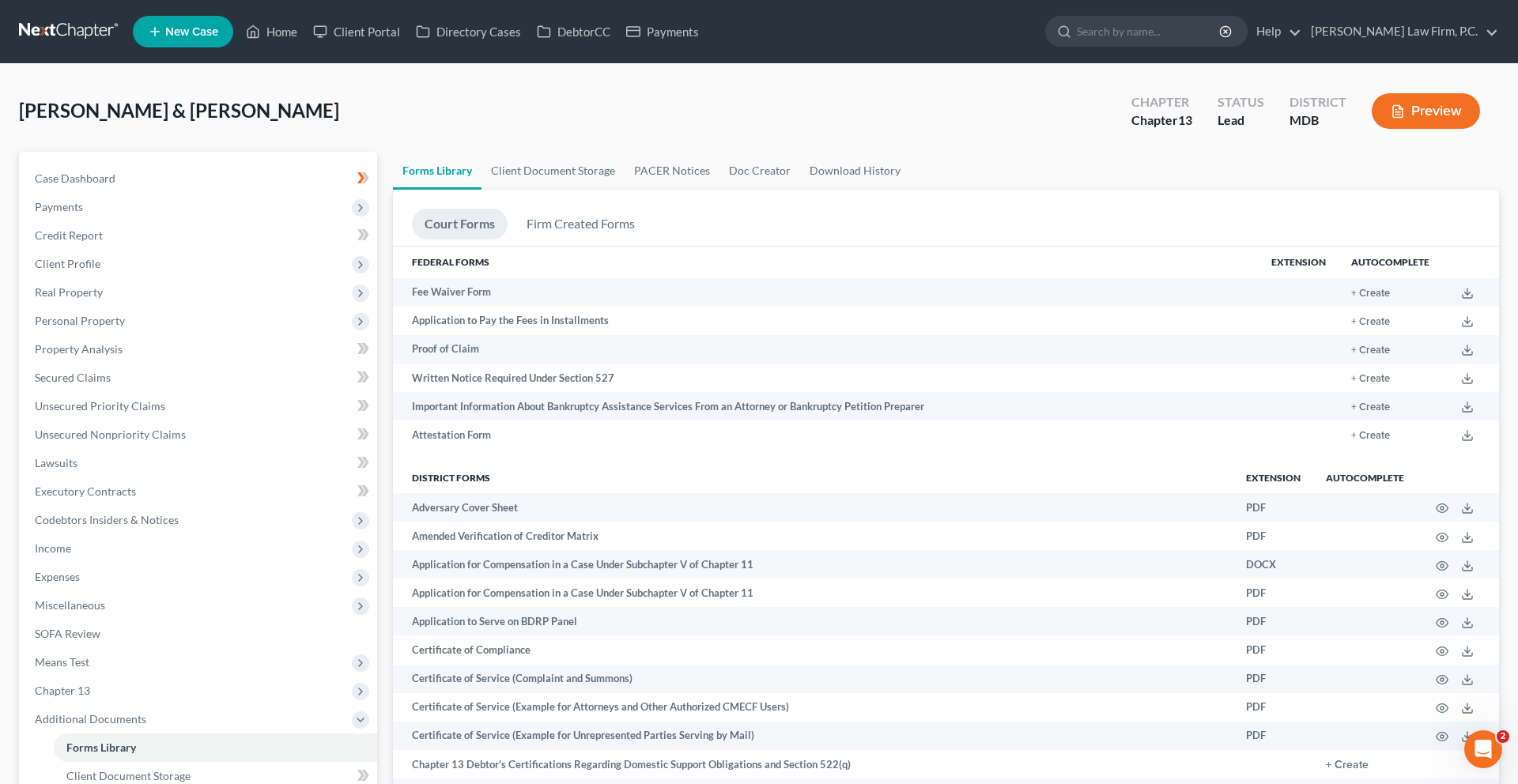
scroll to position [558, 0]
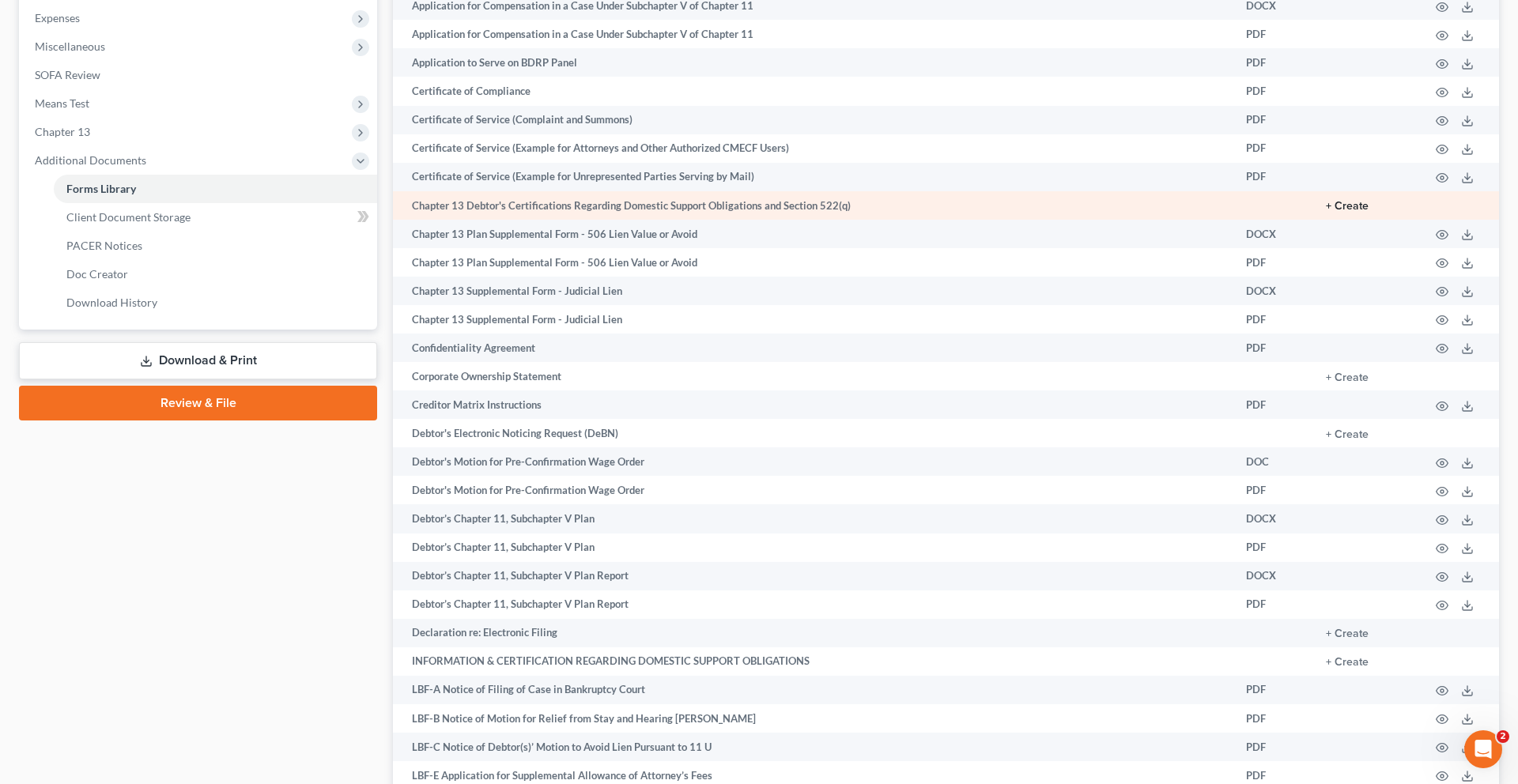
click at [1326, 211] on button "+ Create" at bounding box center [1347, 207] width 43 height 11
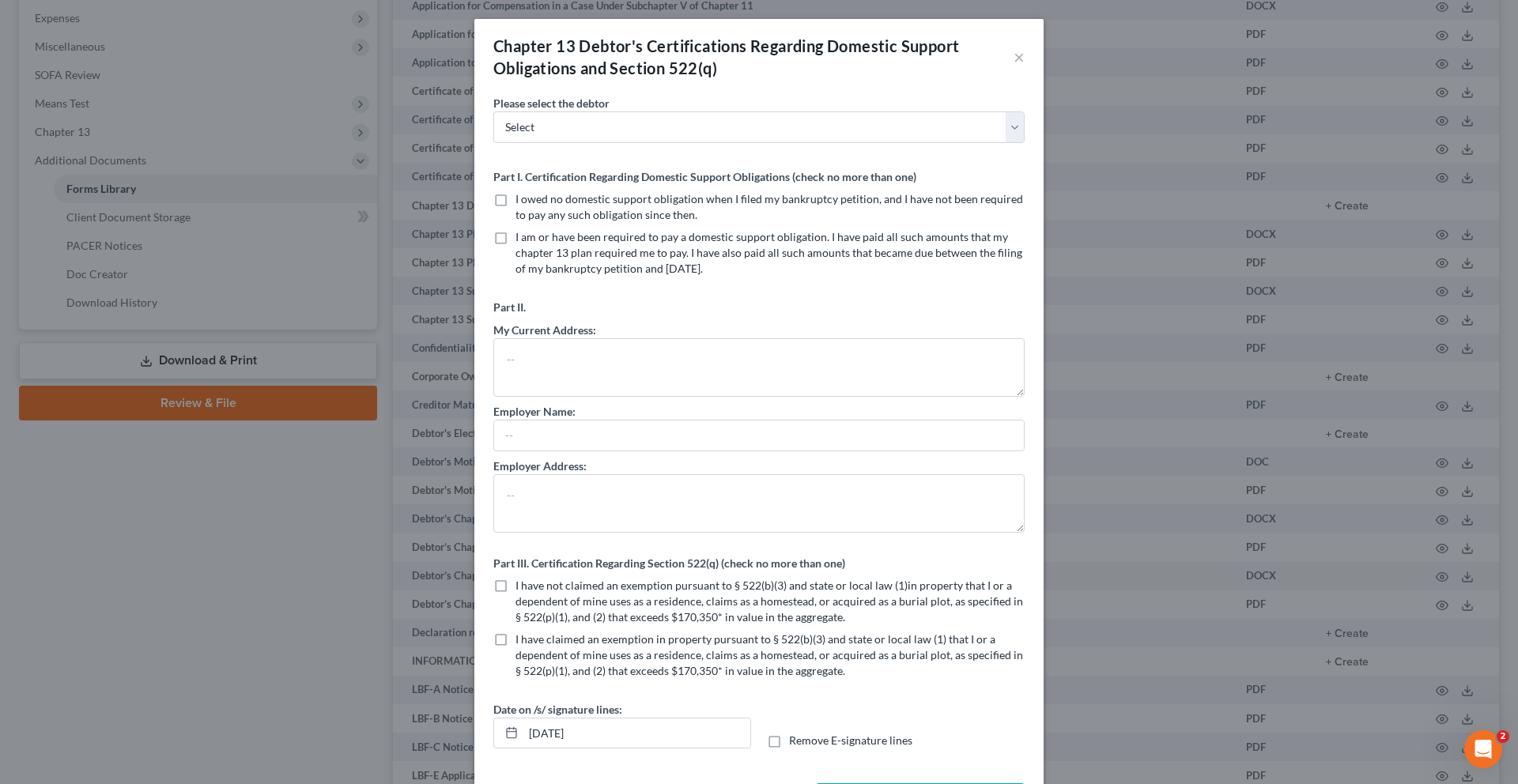
click at [558, 221] on span "I owed no domestic support obligation when I filed my bankruptcy petition, and …" at bounding box center [769, 207] width 507 height 30
click at [532, 202] on input "I owed no domestic support obligation when I filed my bankruptcy petition, and …" at bounding box center [526, 196] width 11 height 11
checkbox input "true"
click at [540, 143] on select "Select Lisa Fleming James Fleming Jr." at bounding box center [759, 127] width 531 height 32
select select "0"
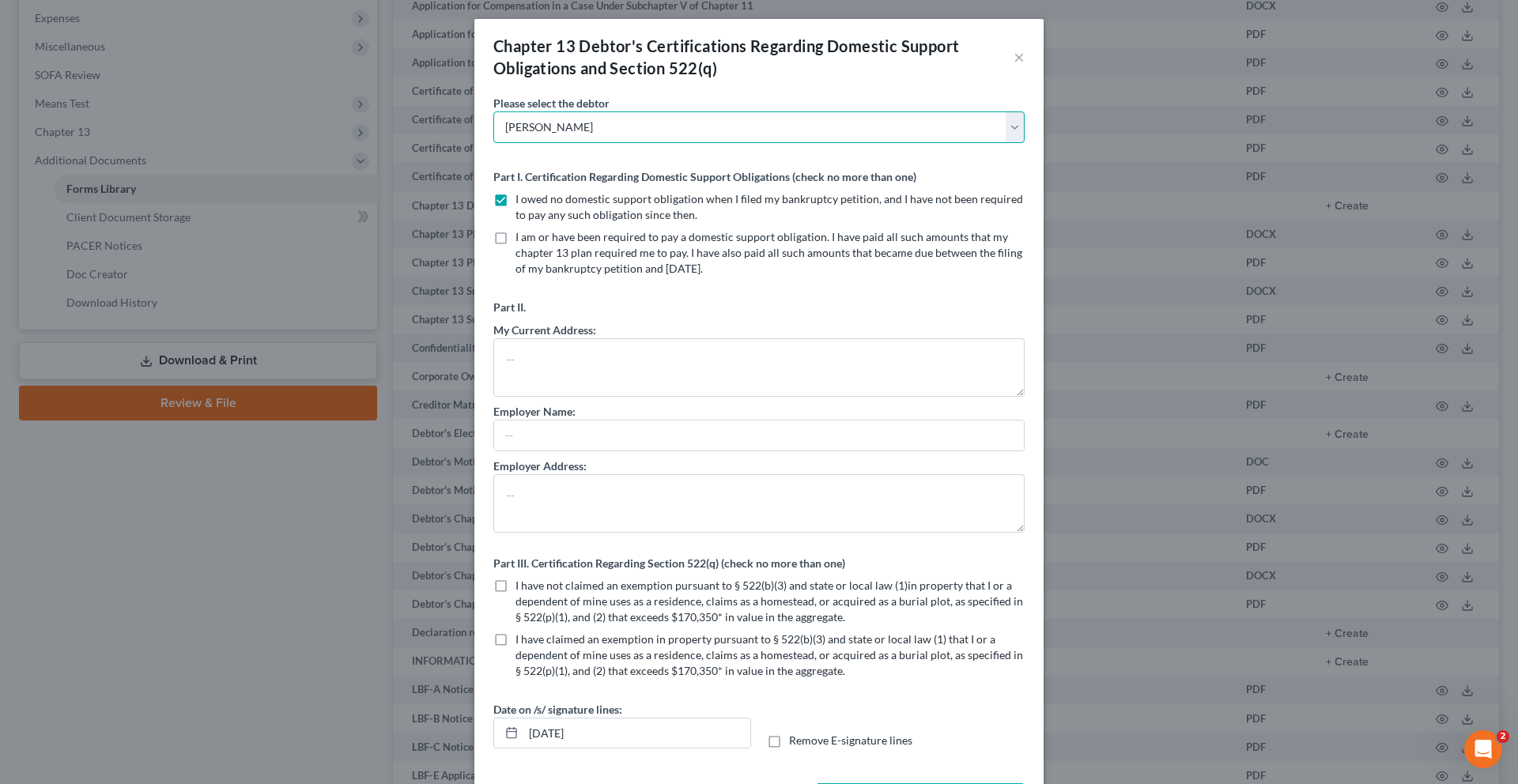
click at [494, 139] on select "Select Lisa Fleming James Fleming Jr." at bounding box center [759, 127] width 531 height 32
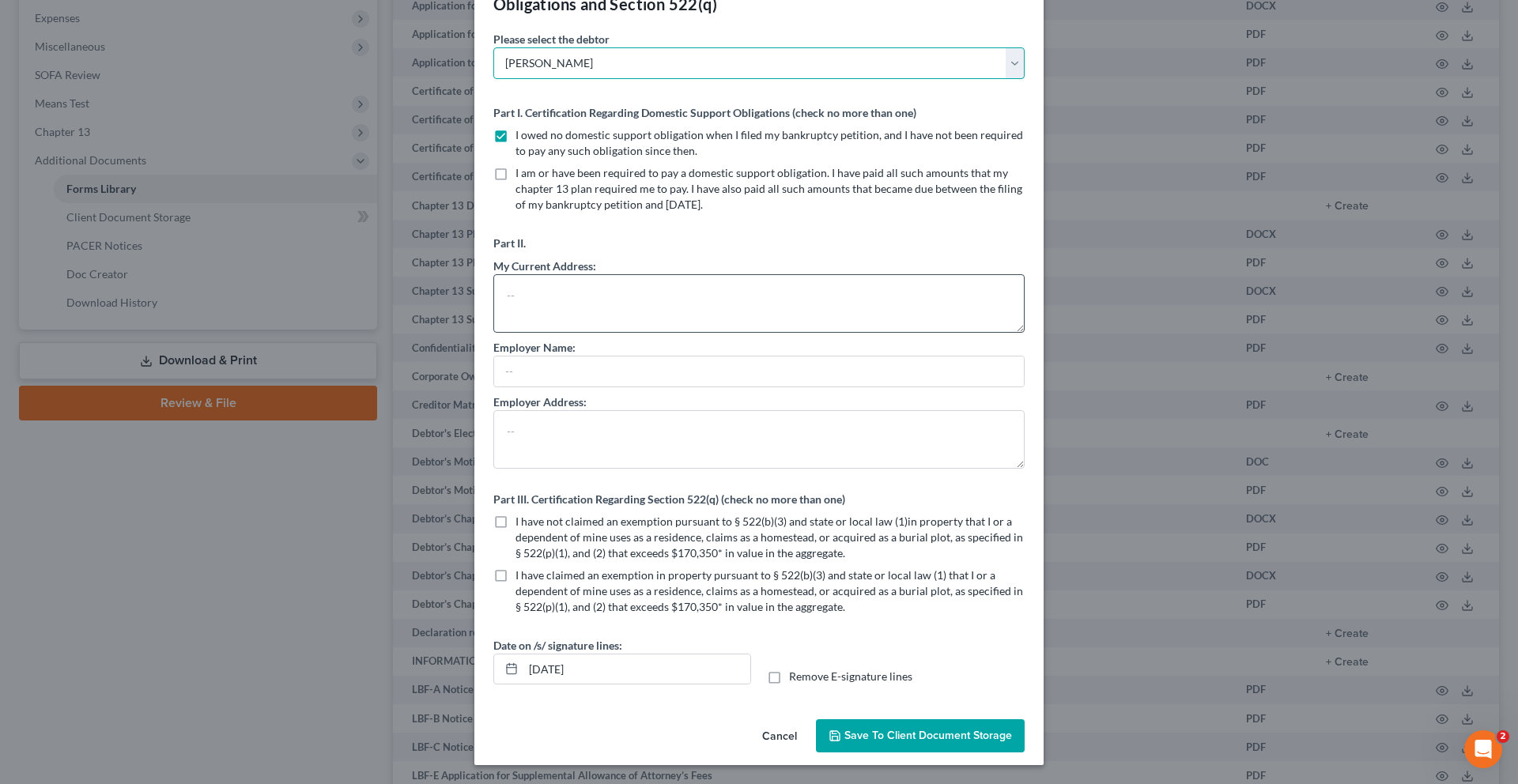
scroll to position [273, 0]
click at [951, 729] on span "Save to Client Document Storage" at bounding box center [928, 735] width 167 height 13
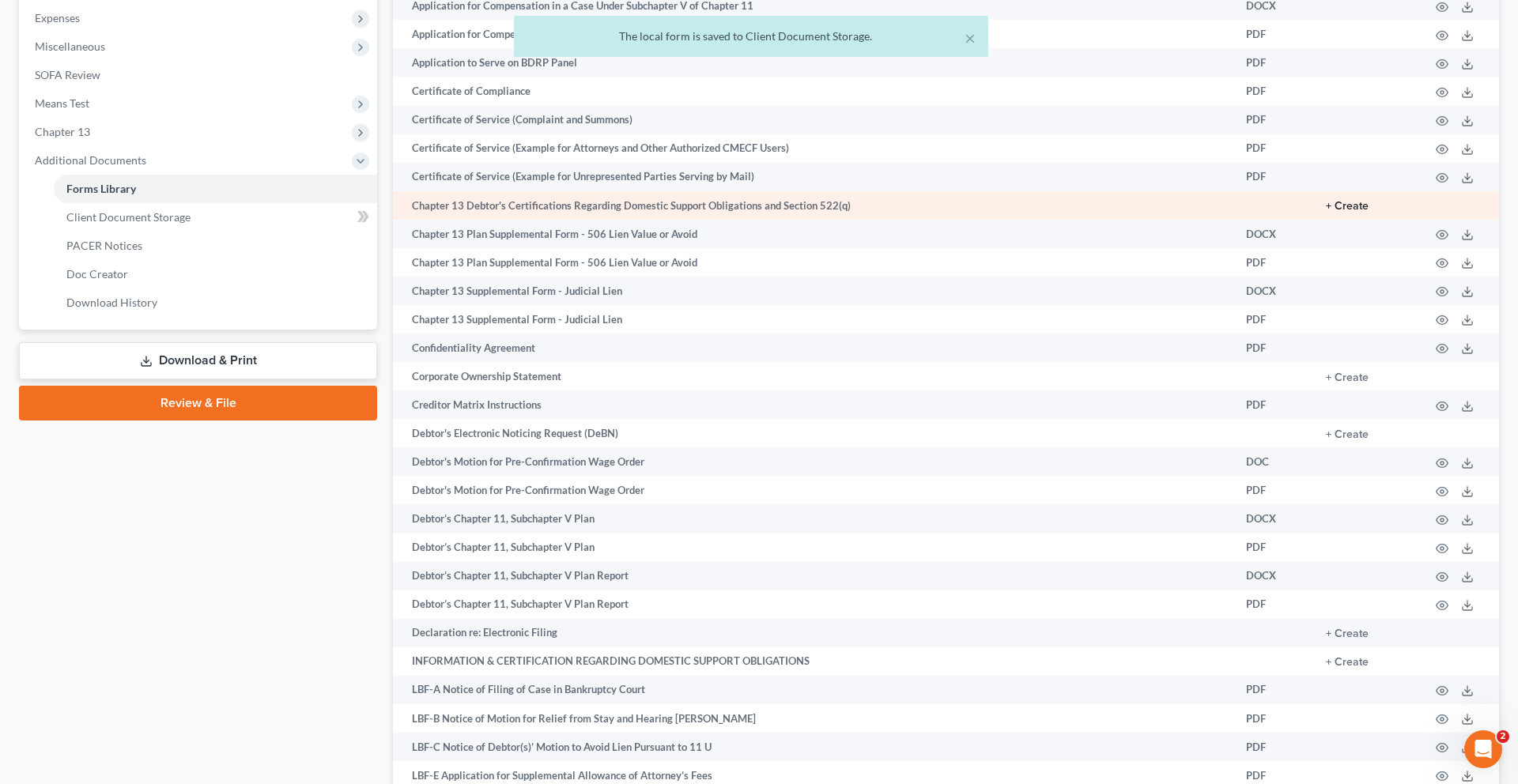
click at [1326, 211] on button "+ Create" at bounding box center [1347, 207] width 43 height 11
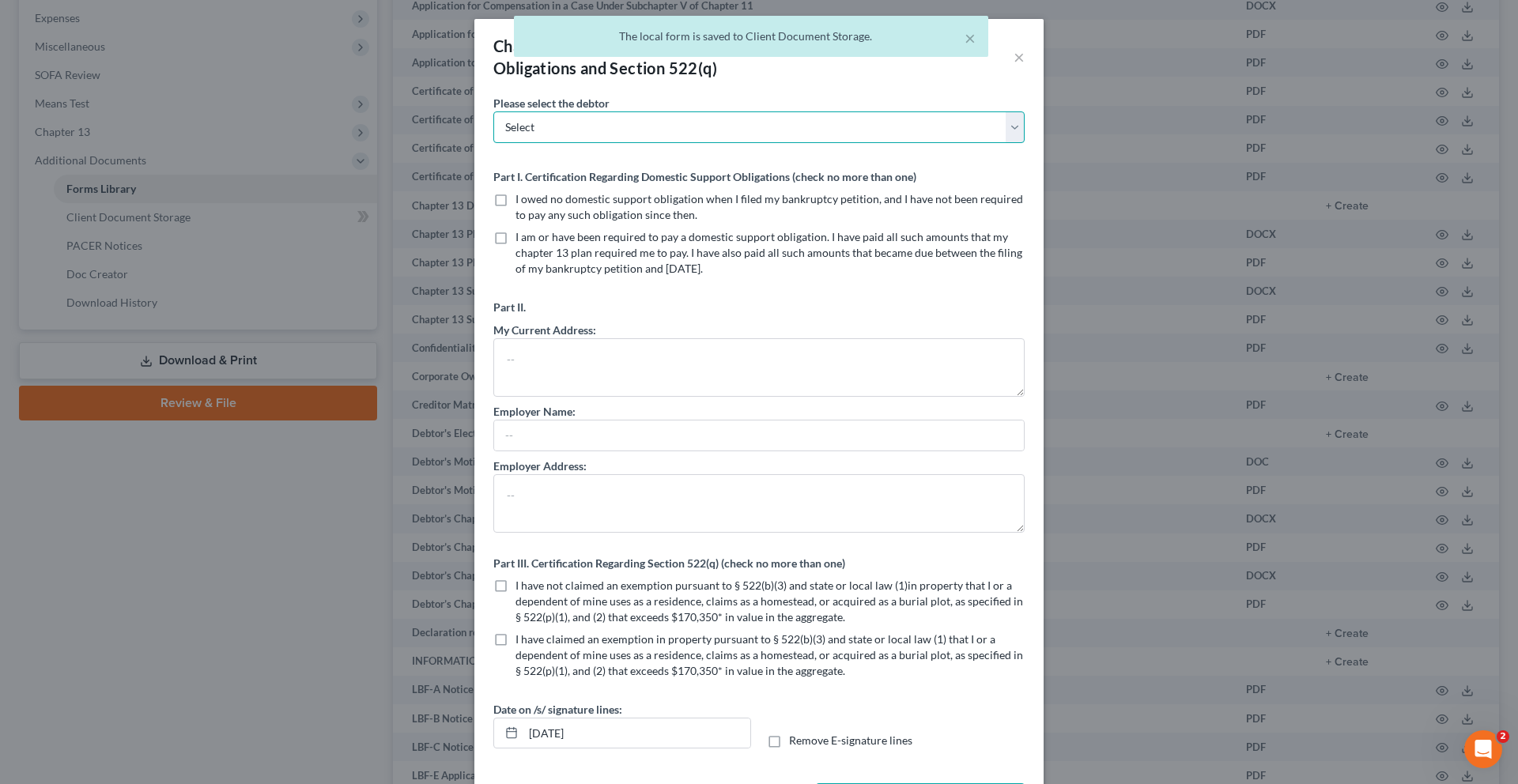
click at [725, 143] on select "Select Lisa Fleming James Fleming Jr." at bounding box center [759, 127] width 531 height 32
select select "1"
click at [494, 139] on select "Select Lisa Fleming James Fleming Jr." at bounding box center [759, 127] width 531 height 32
click at [552, 221] on span "I owed no domestic support obligation when I filed my bankruptcy petition, and …" at bounding box center [769, 207] width 507 height 30
click at [532, 202] on input "I owed no domestic support obligation when I filed my bankruptcy petition, and …" at bounding box center [526, 196] width 11 height 11
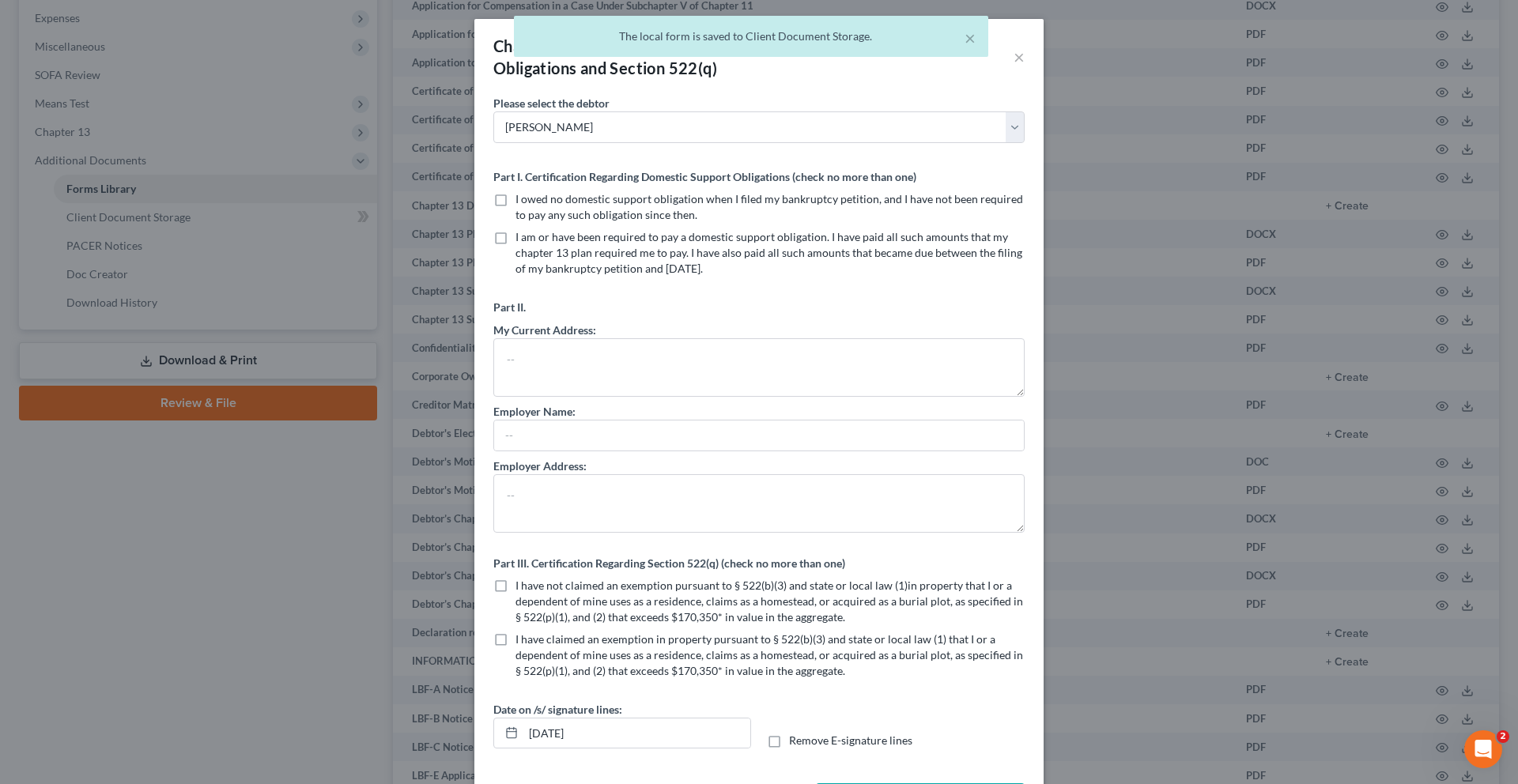
checkbox input "true"
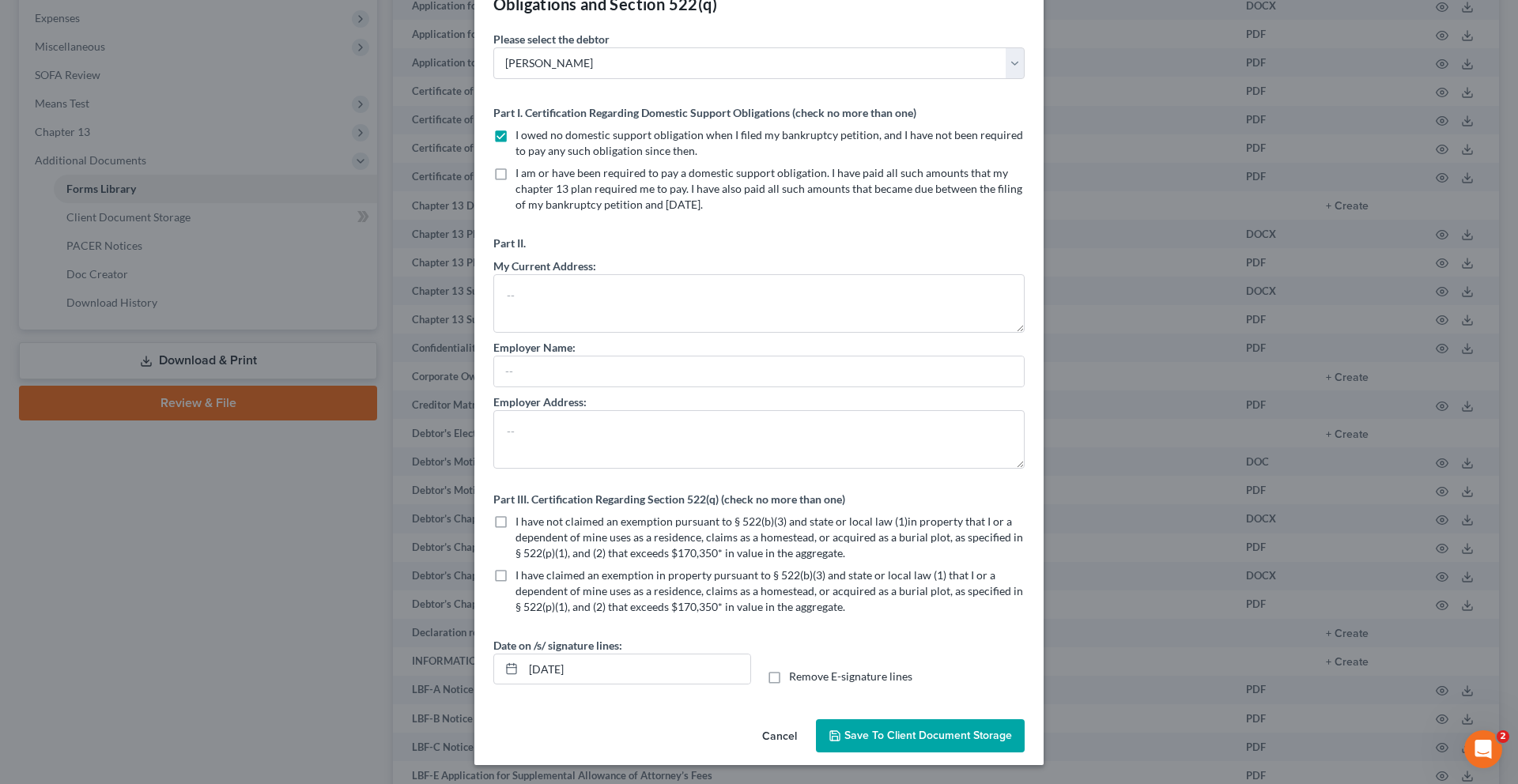
click at [932, 730] on span "Save to Client Document Storage" at bounding box center [928, 735] width 167 height 13
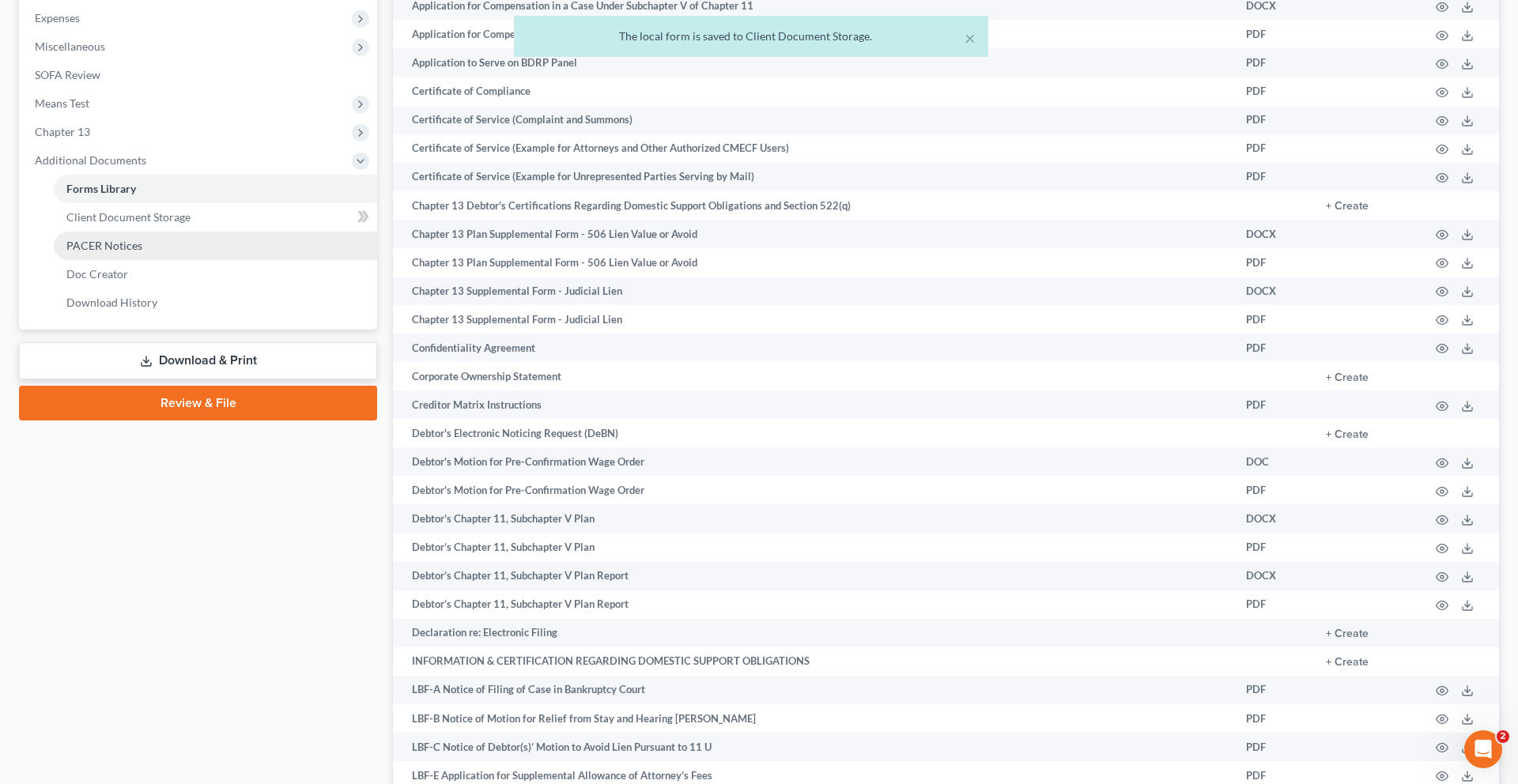
click at [167, 260] on link "PACER Notices" at bounding box center [215, 246] width 323 height 29
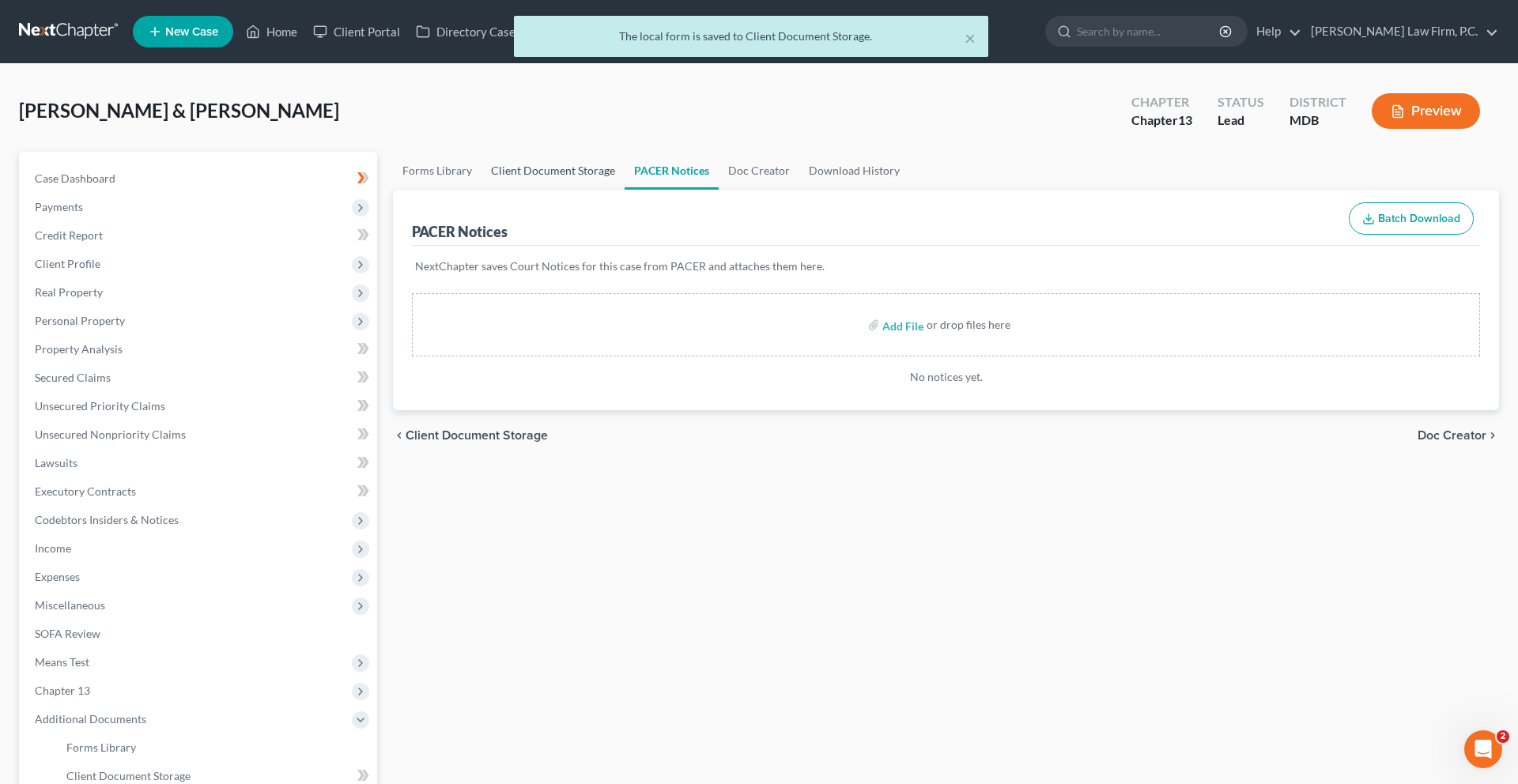
click at [551, 189] on link "Client Document Storage" at bounding box center [553, 171] width 143 height 38
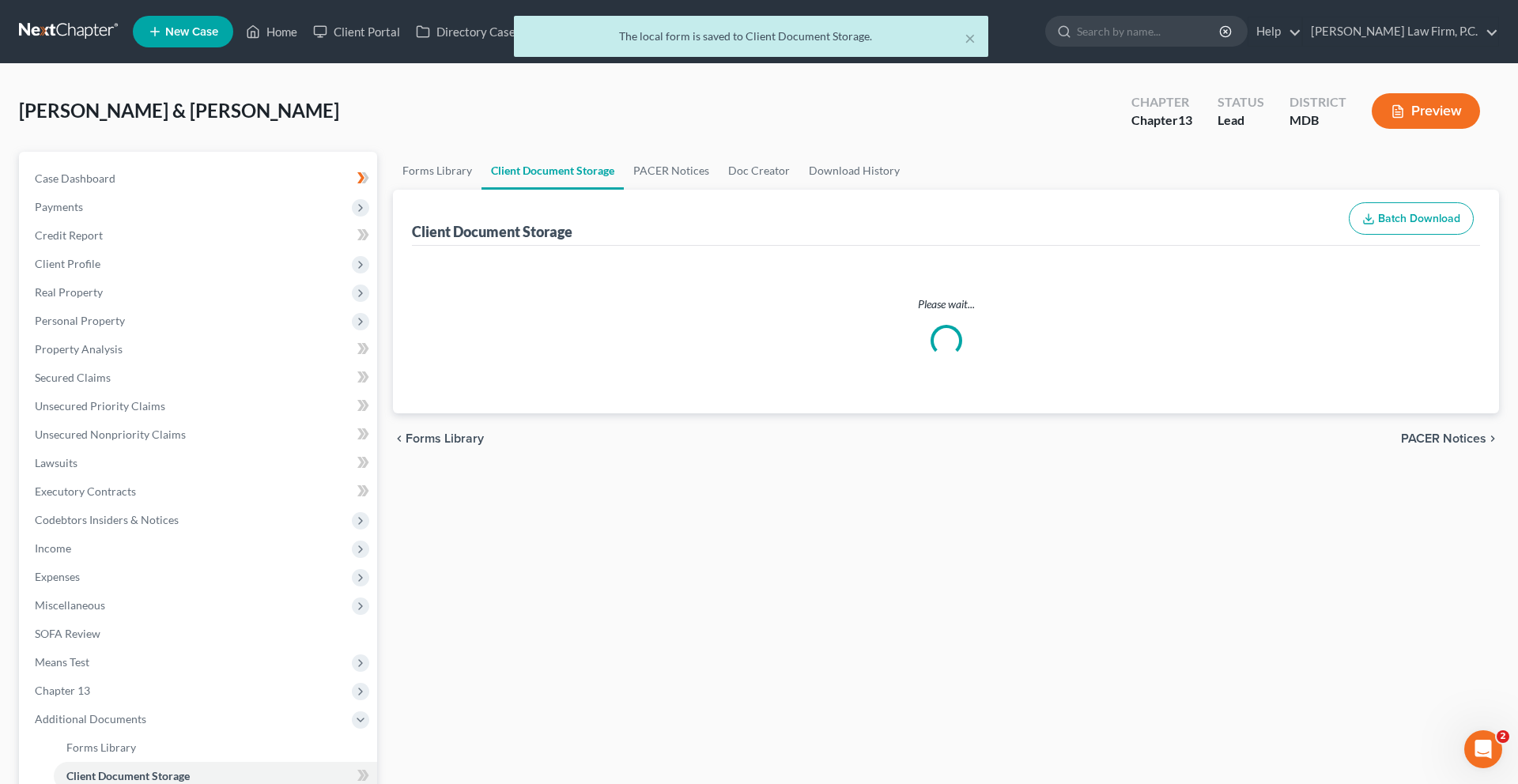
select select "14"
select select "25"
select select "15"
select select "32"
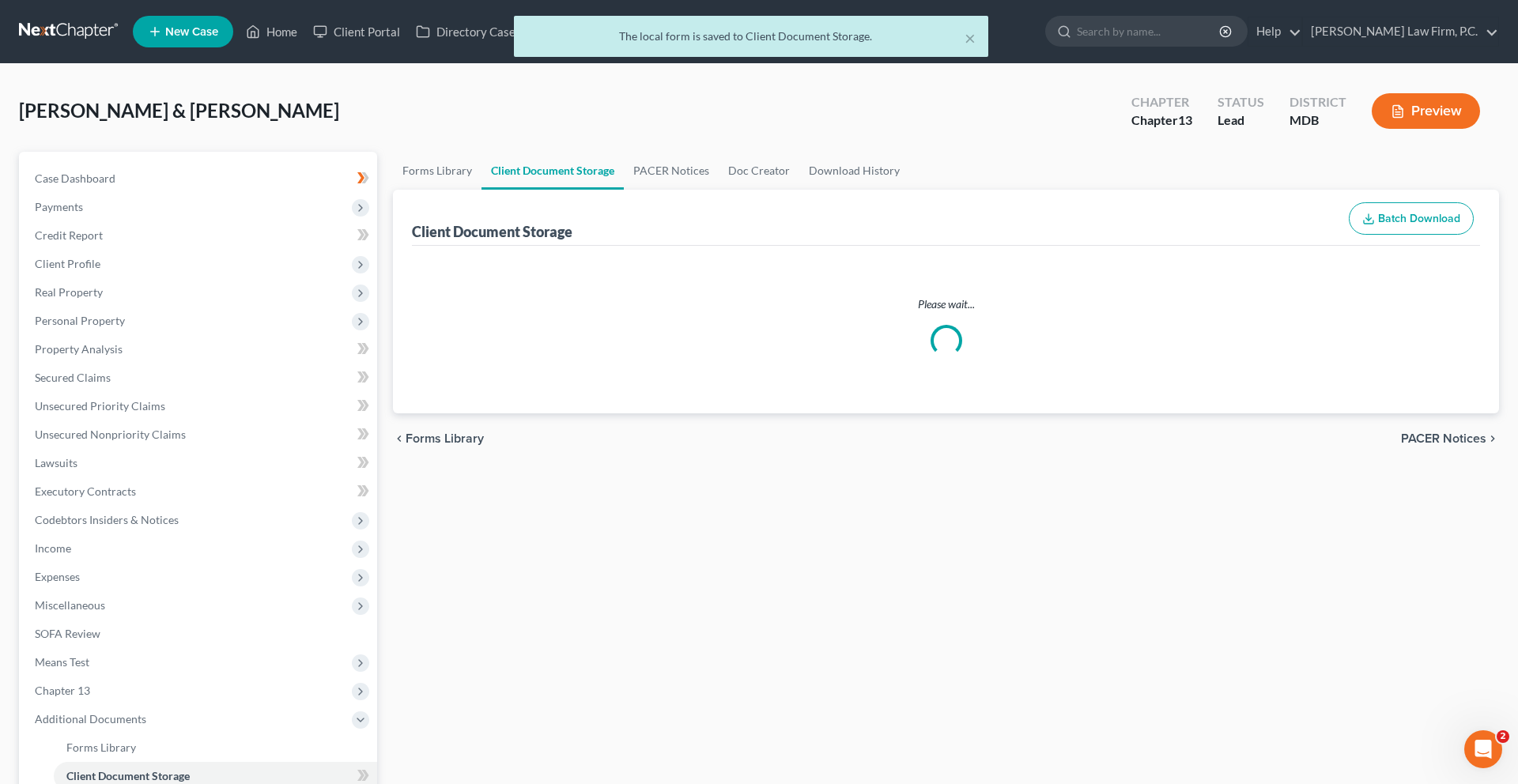
select select "32"
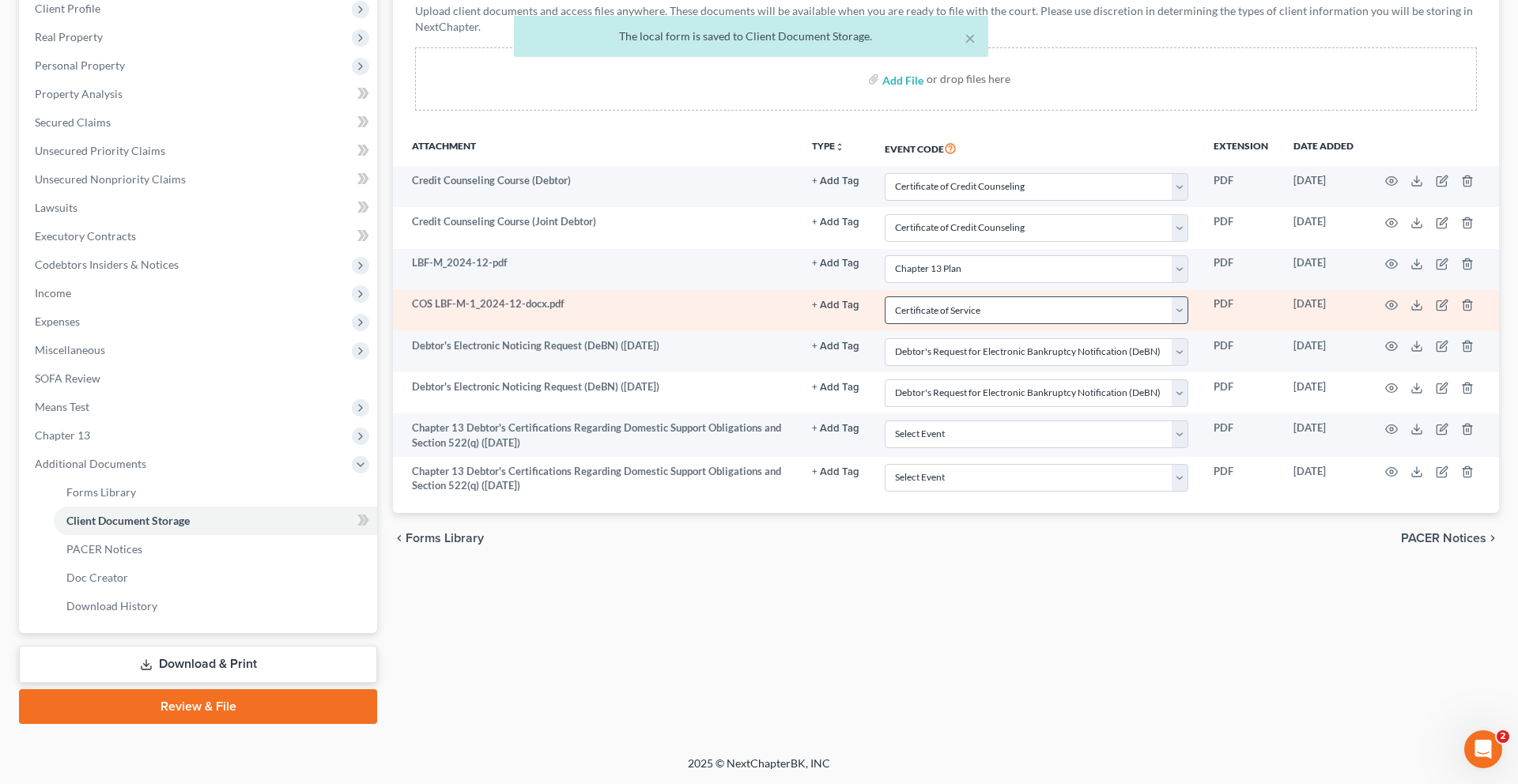
scroll to position [512, 0]
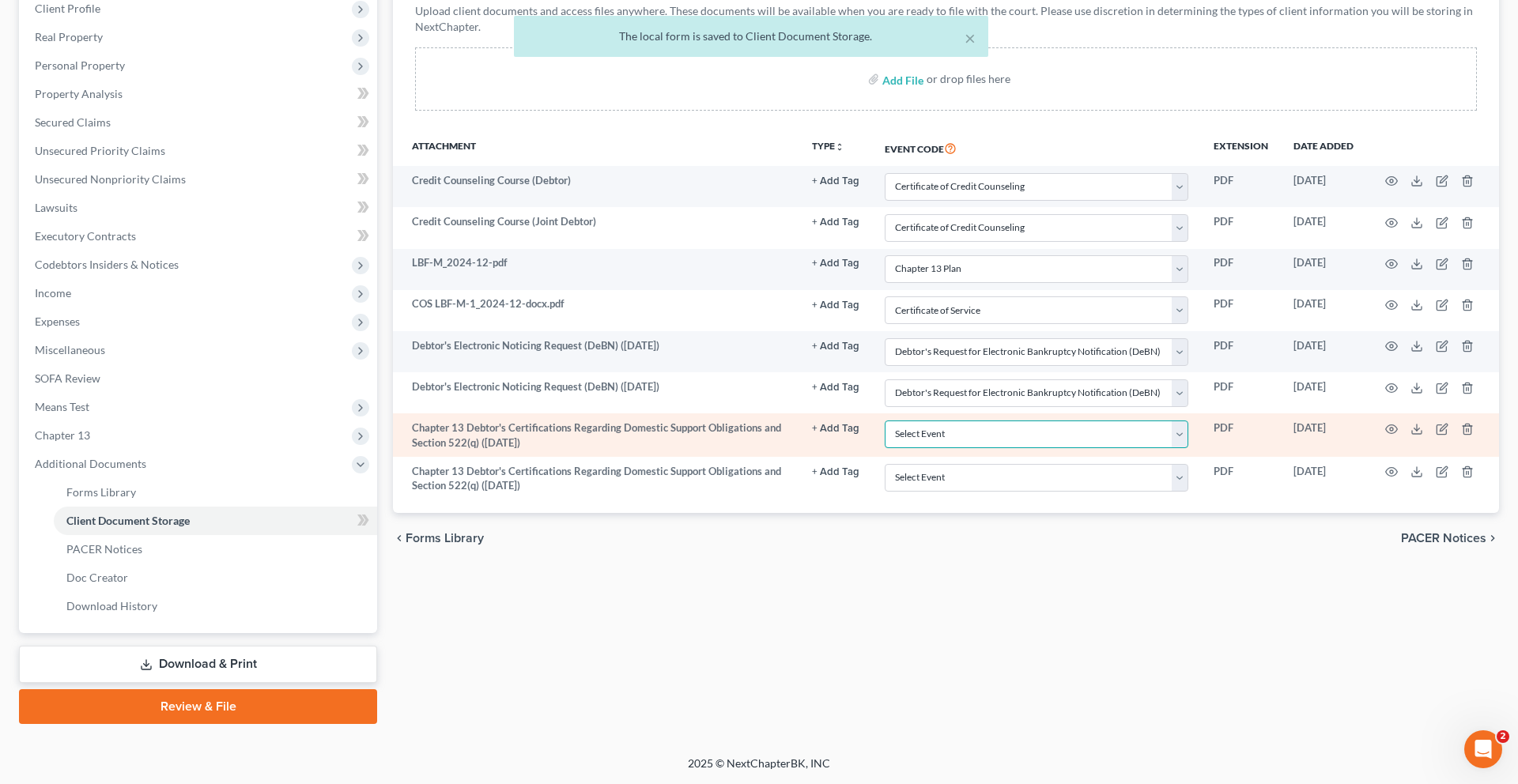
click at [899, 421] on select "Select Event Affidavit Affidavit of Adequate Protection and Lease Payments Affi…" at bounding box center [1036, 434] width 303 height 28
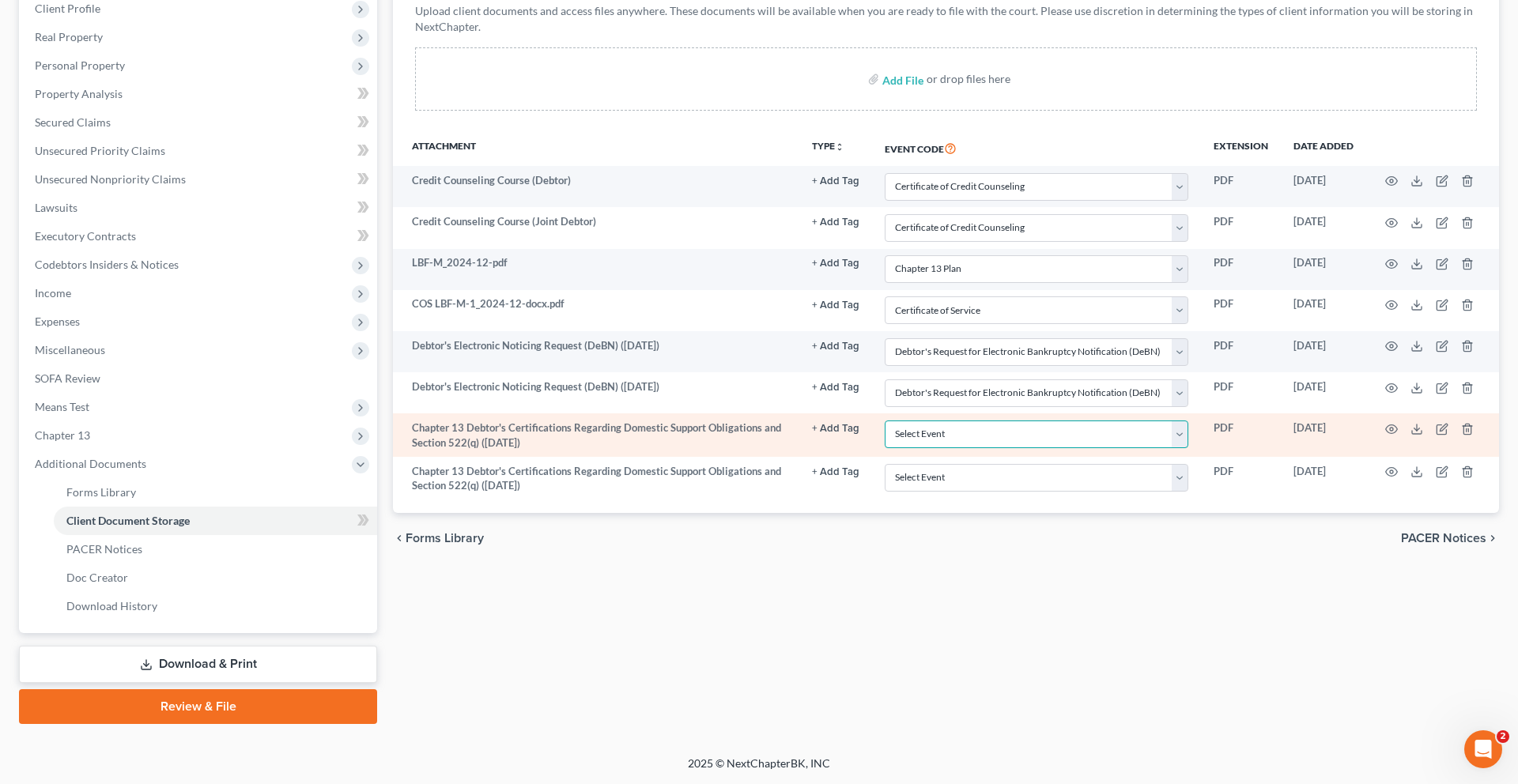
select select "37"
click at [885, 421] on select "Select Event Affidavit Affidavit of Adequate Protection and Lease Payments Affi…" at bounding box center [1036, 434] width 303 height 28
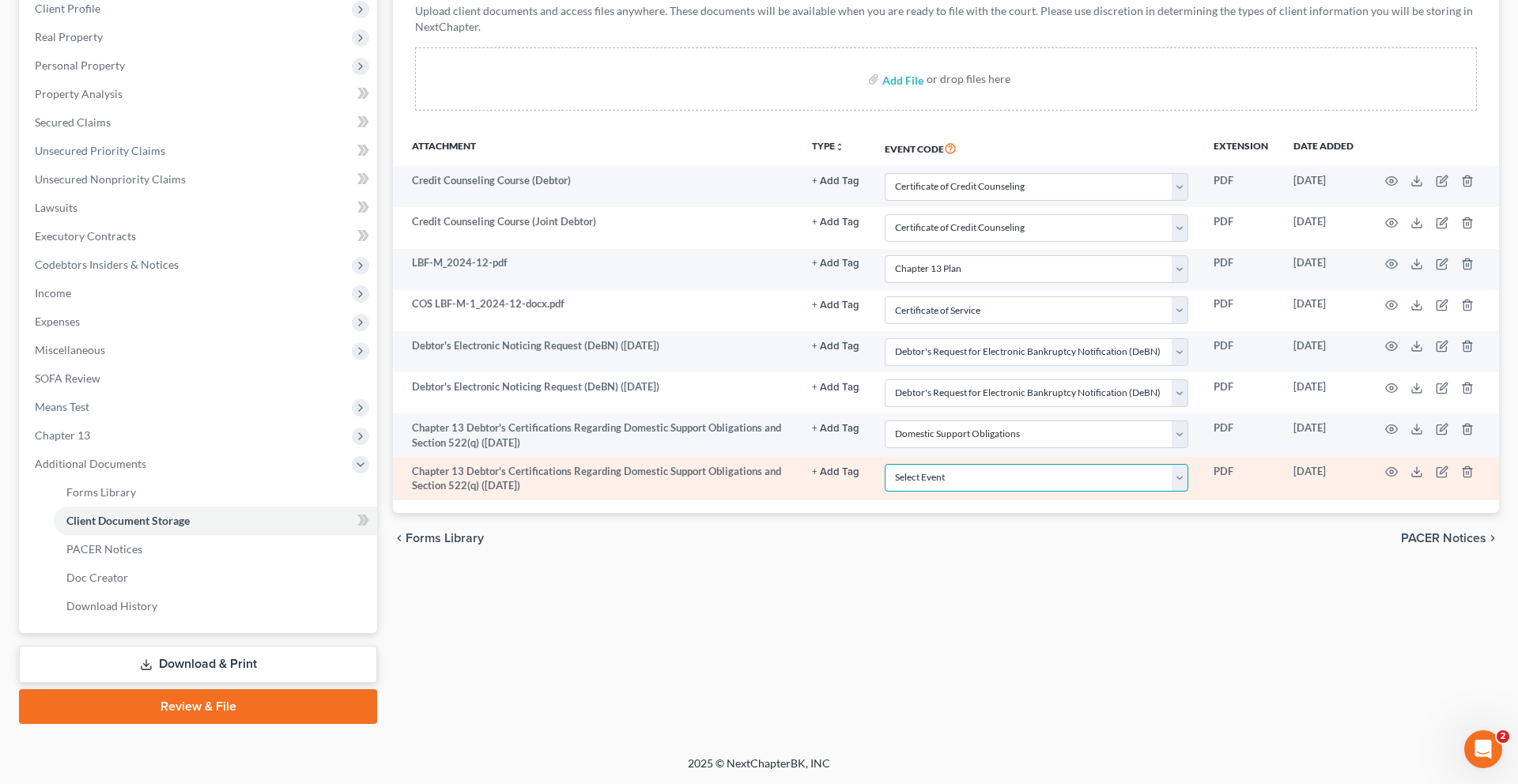
click at [900, 464] on select "Select Event Affidavit Affidavit of Adequate Protection and Lease Payments Affi…" at bounding box center [1036, 477] width 303 height 28
click at [1031, 464] on select "Select Event Affidavit Affidavit of Adequate Protection and Lease Payments Affi…" at bounding box center [1036, 477] width 303 height 28
select select "37"
click at [885, 464] on select "Select Event Affidavit Affidavit of Adequate Protection and Lease Payments Affi…" at bounding box center [1036, 477] width 303 height 28
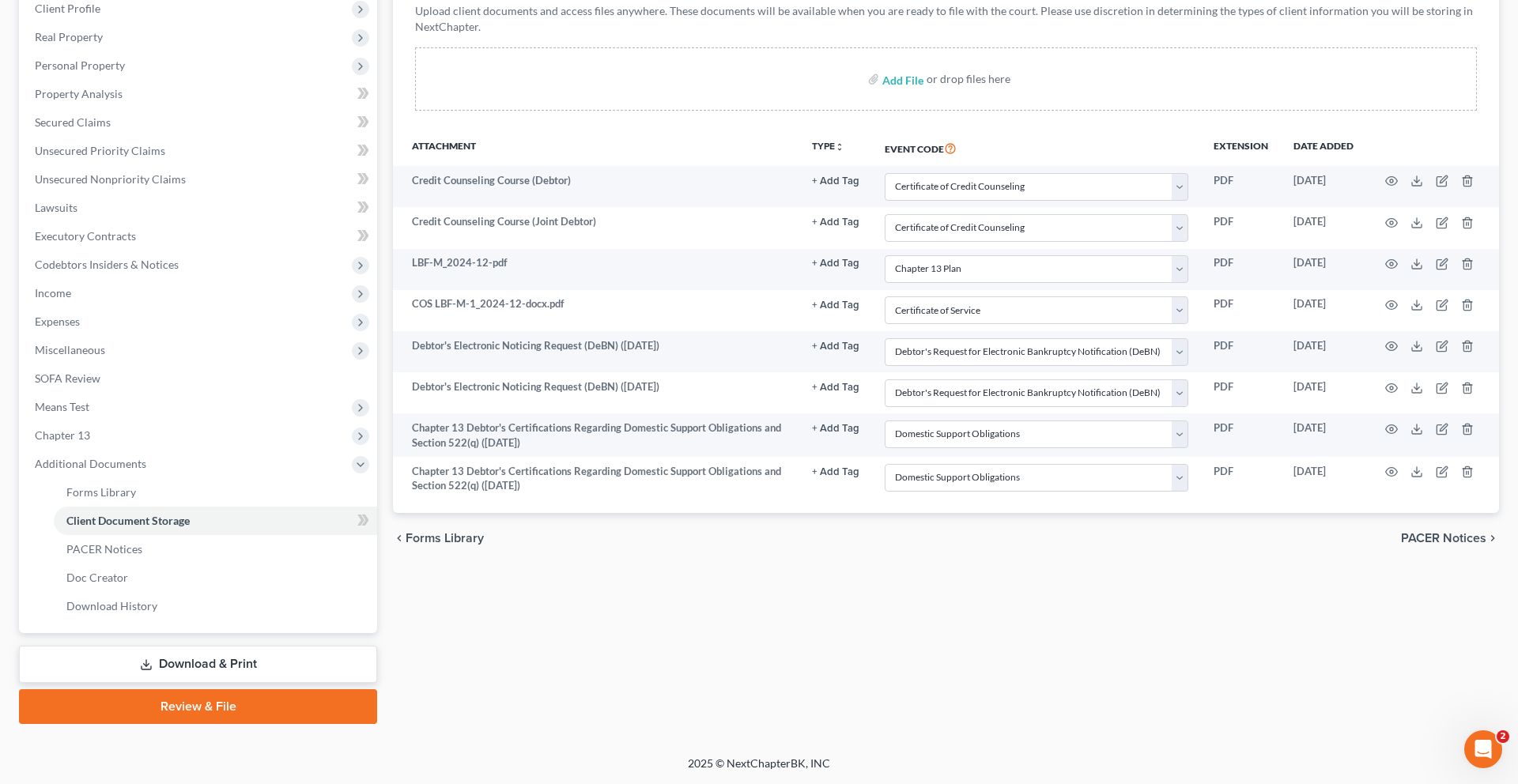
click at [995, 567] on div "Forms Library Client Document Storage PACER Notices Doc Creator Download Histor…" at bounding box center [945, 310] width 1122 height 827
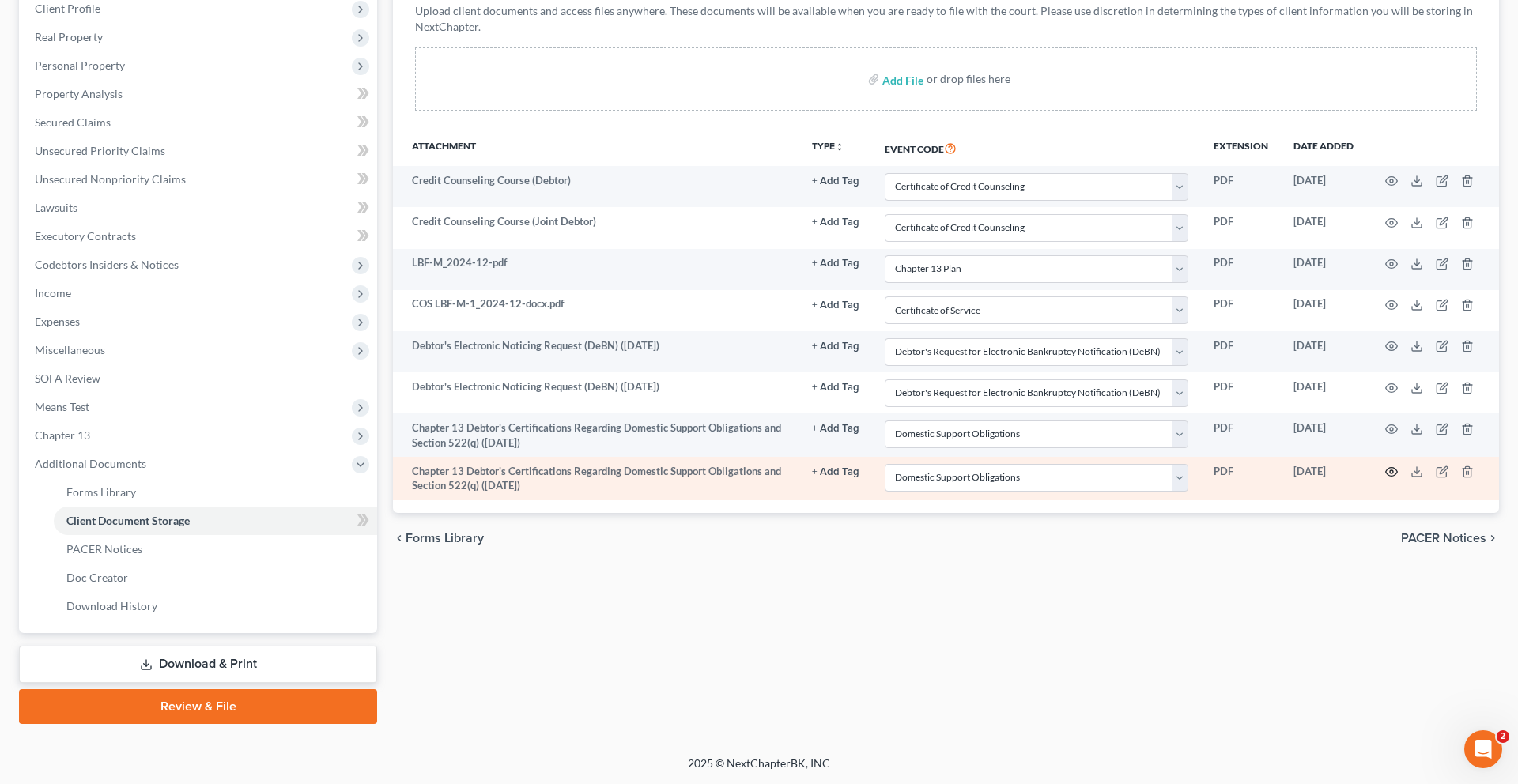
click at [1385, 466] on icon "button" at bounding box center [1391, 471] width 12 height 12
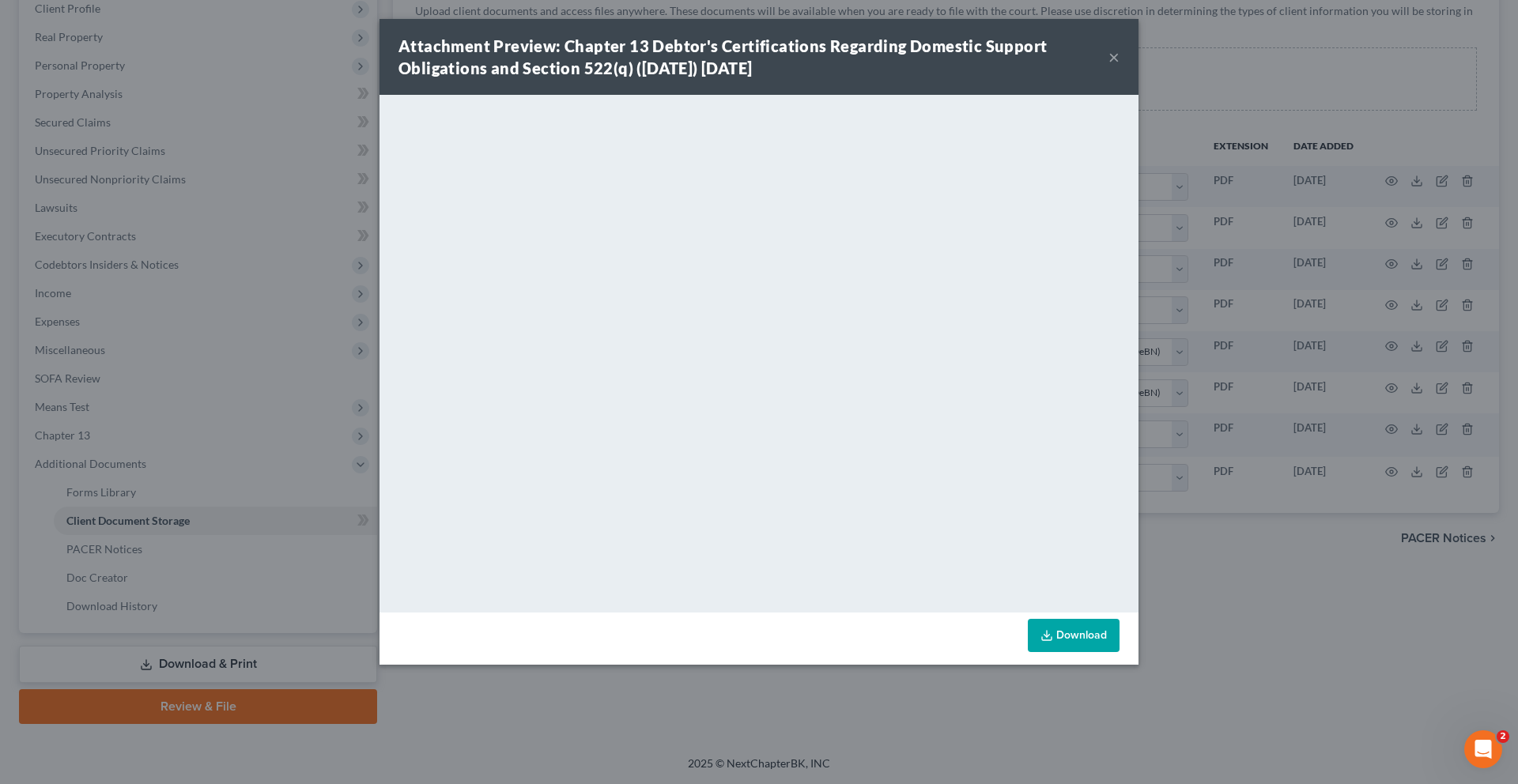
click at [1119, 66] on button "×" at bounding box center [1113, 57] width 11 height 19
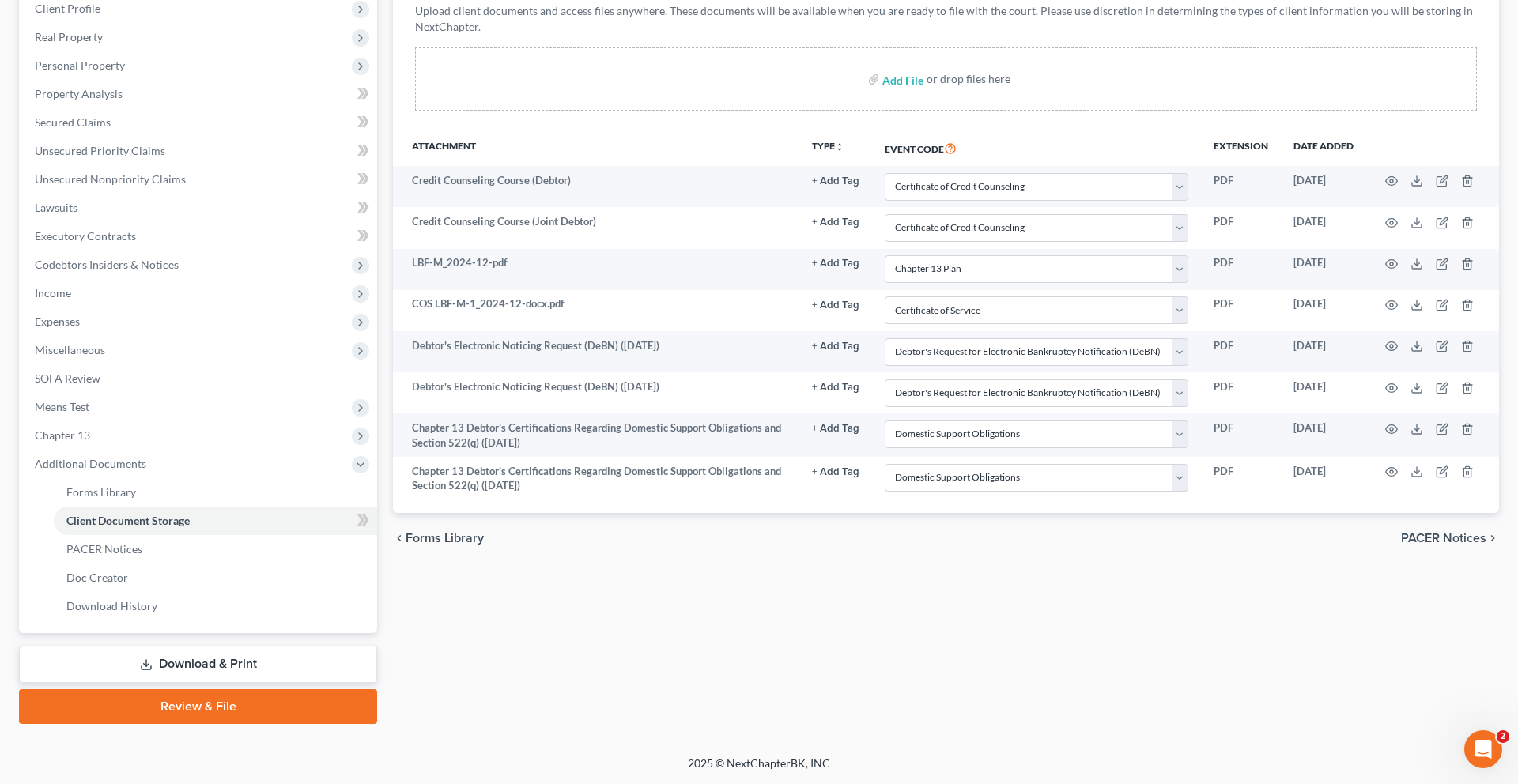
click at [203, 689] on link "Review & File" at bounding box center [198, 707] width 358 height 34
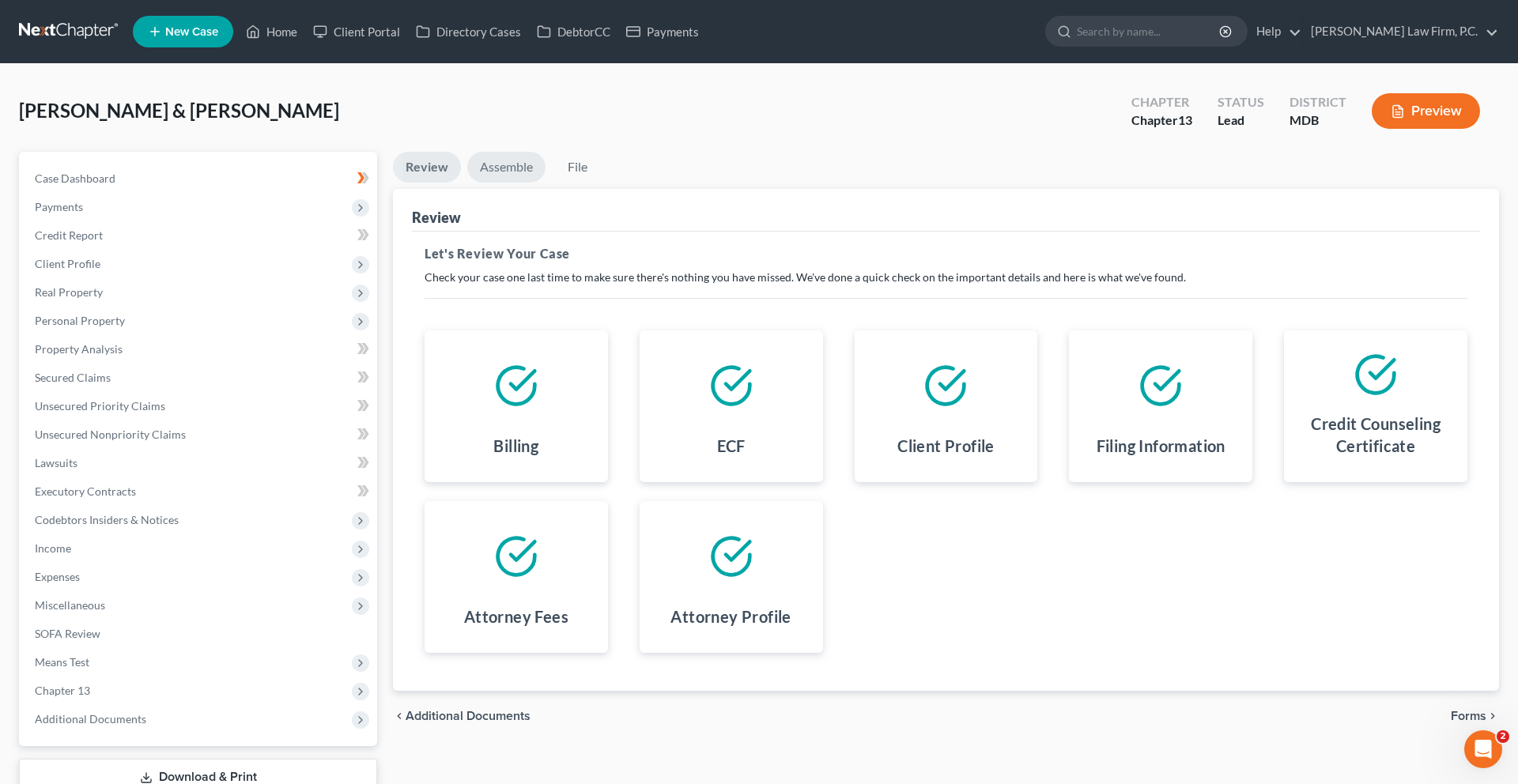
click at [524, 183] on link "Assemble" at bounding box center [506, 167] width 78 height 31
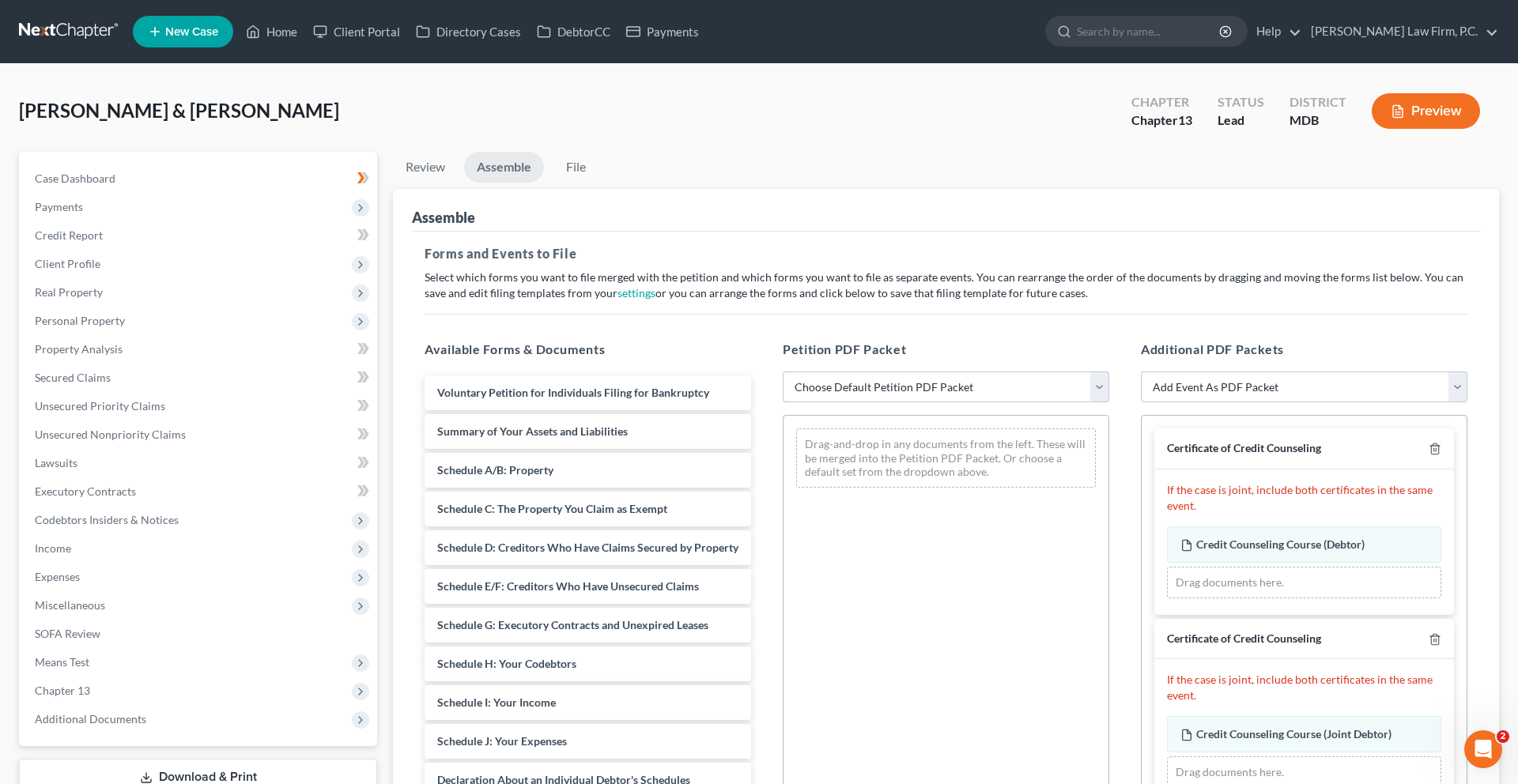
click at [876, 403] on select "Choose Default Petition PDF Packet Emergency Filing (Voluntary Petition and Cre…" at bounding box center [945, 386] width 326 height 32
select select "1"
click at [785, 403] on select "Choose Default Petition PDF Packet Emergency Filing (Voluntary Petition and Cre…" at bounding box center [945, 386] width 326 height 32
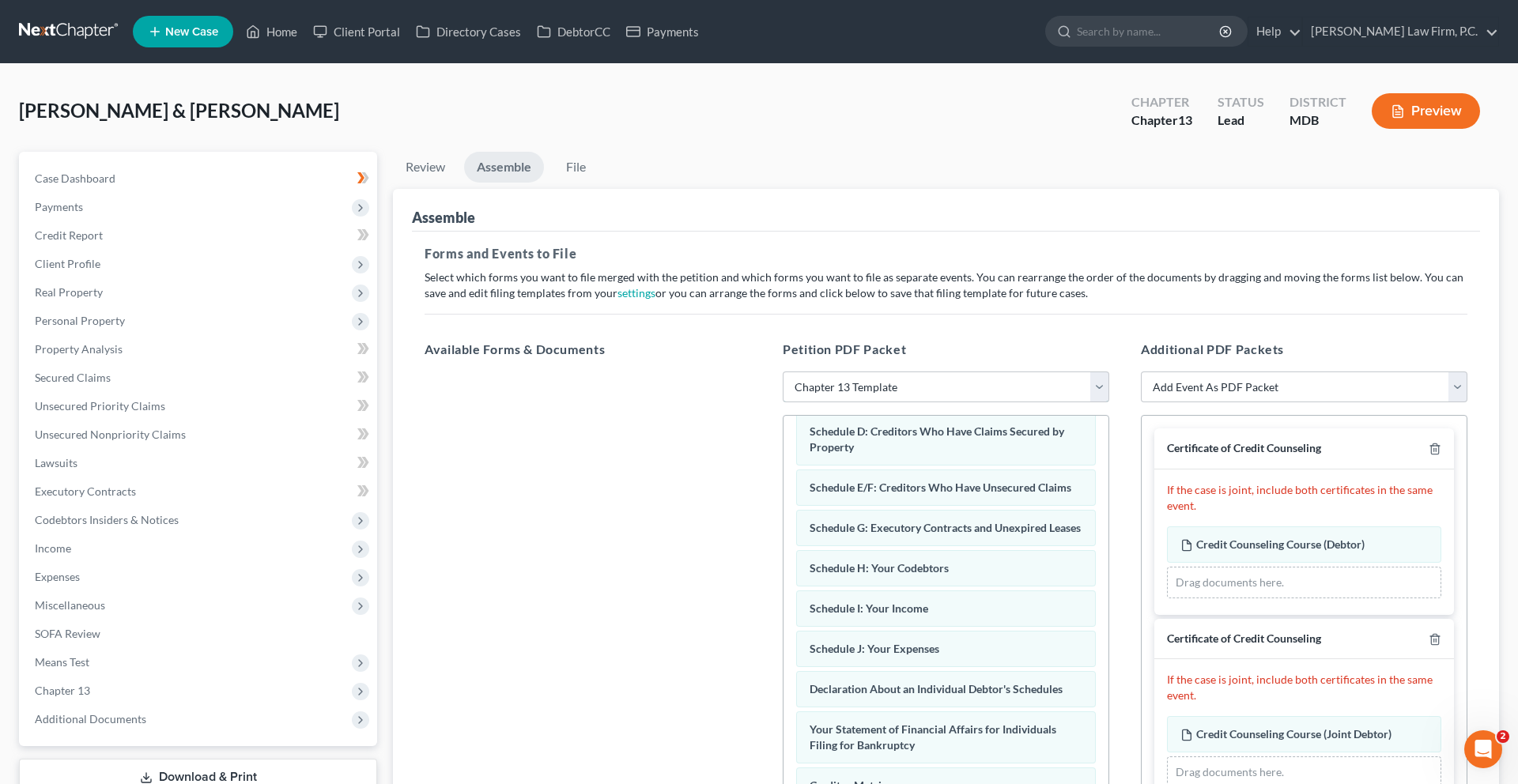
scroll to position [198, 0]
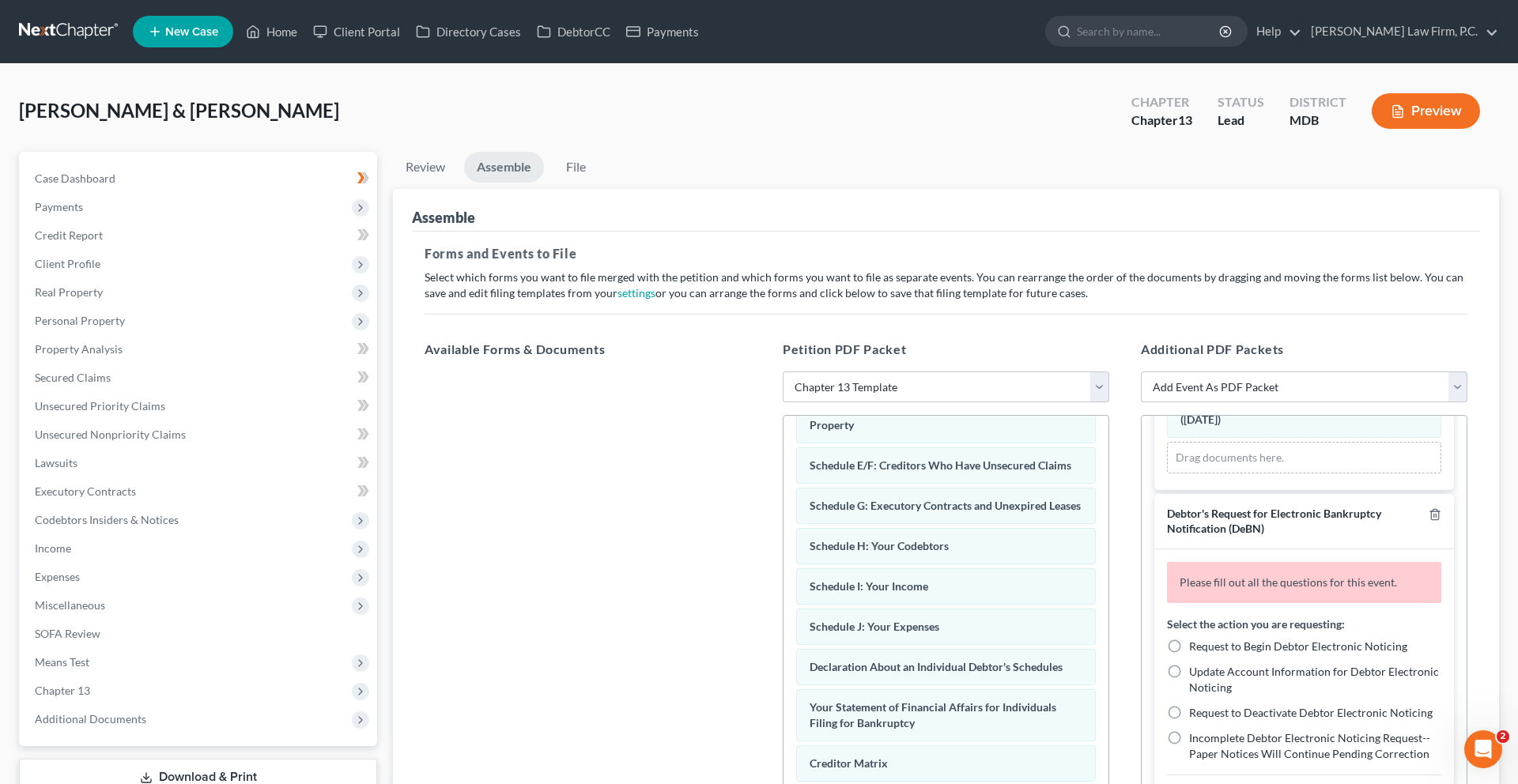
click at [1189, 252] on label "Request to Begin Debtor Electronic Noticing" at bounding box center [1298, 244] width 218 height 16
click at [1195, 247] on input "Request to Begin Debtor Electronic Noticing" at bounding box center [1199, 241] width 11 height 11
radio input "true"
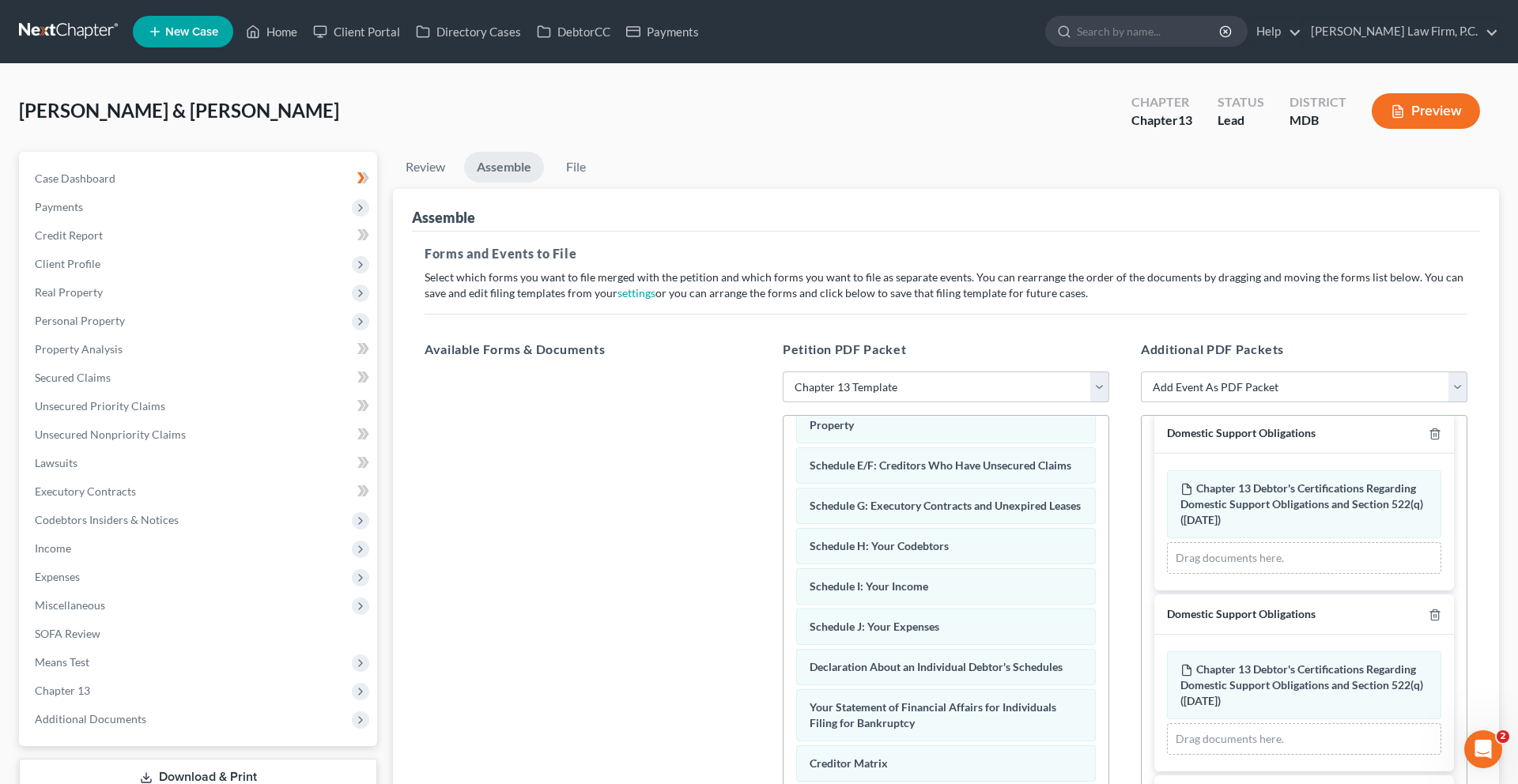
click at [1189, 171] on label "Request to Begin Debtor Electronic Noticing" at bounding box center [1298, 163] width 218 height 16
click at [1195, 166] on input "Request to Begin Debtor Electronic Noticing" at bounding box center [1199, 161] width 11 height 11
radio input "true"
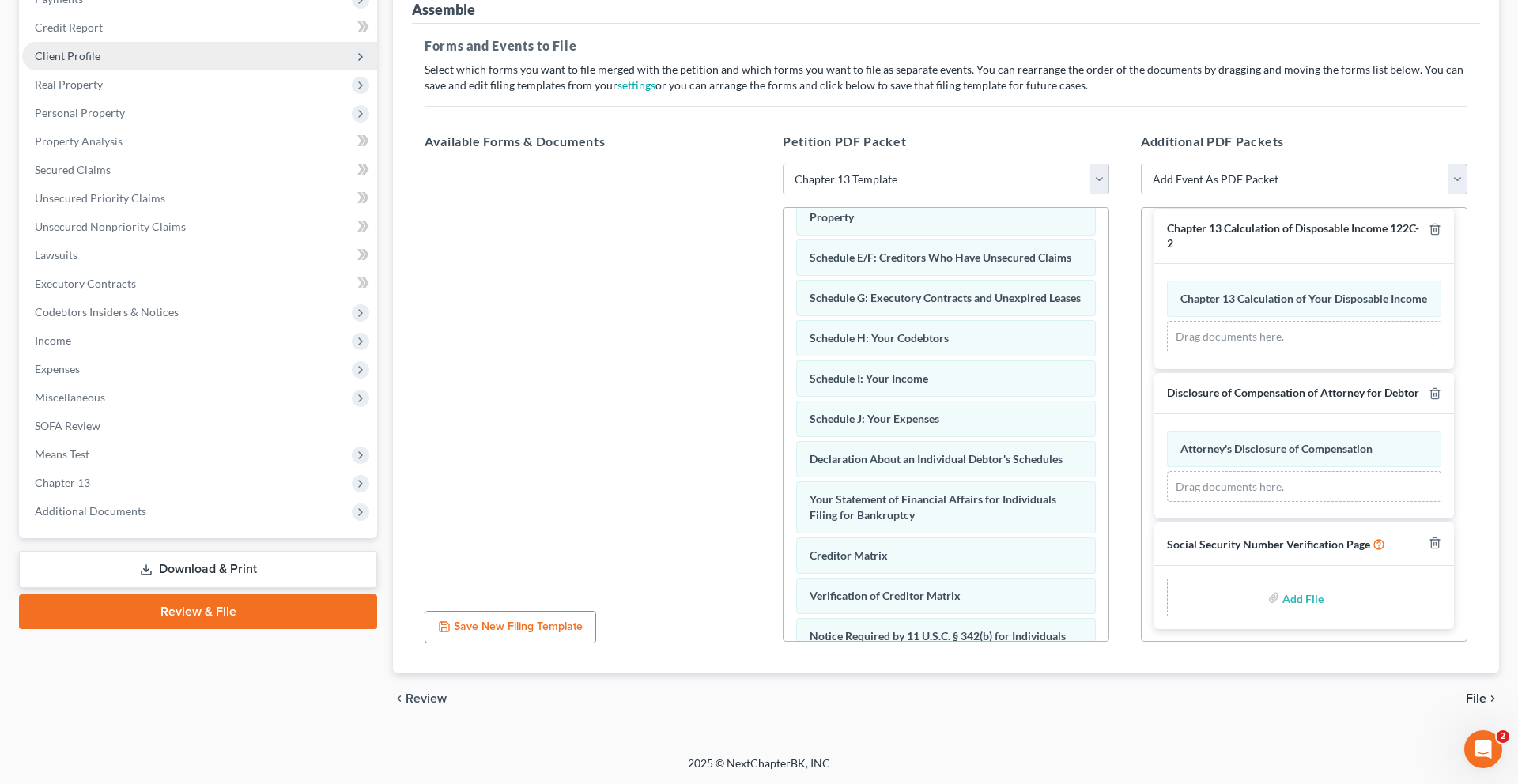
scroll to position [290, 0]
click at [142, 412] on span "Miscellaneous" at bounding box center [199, 398] width 355 height 29
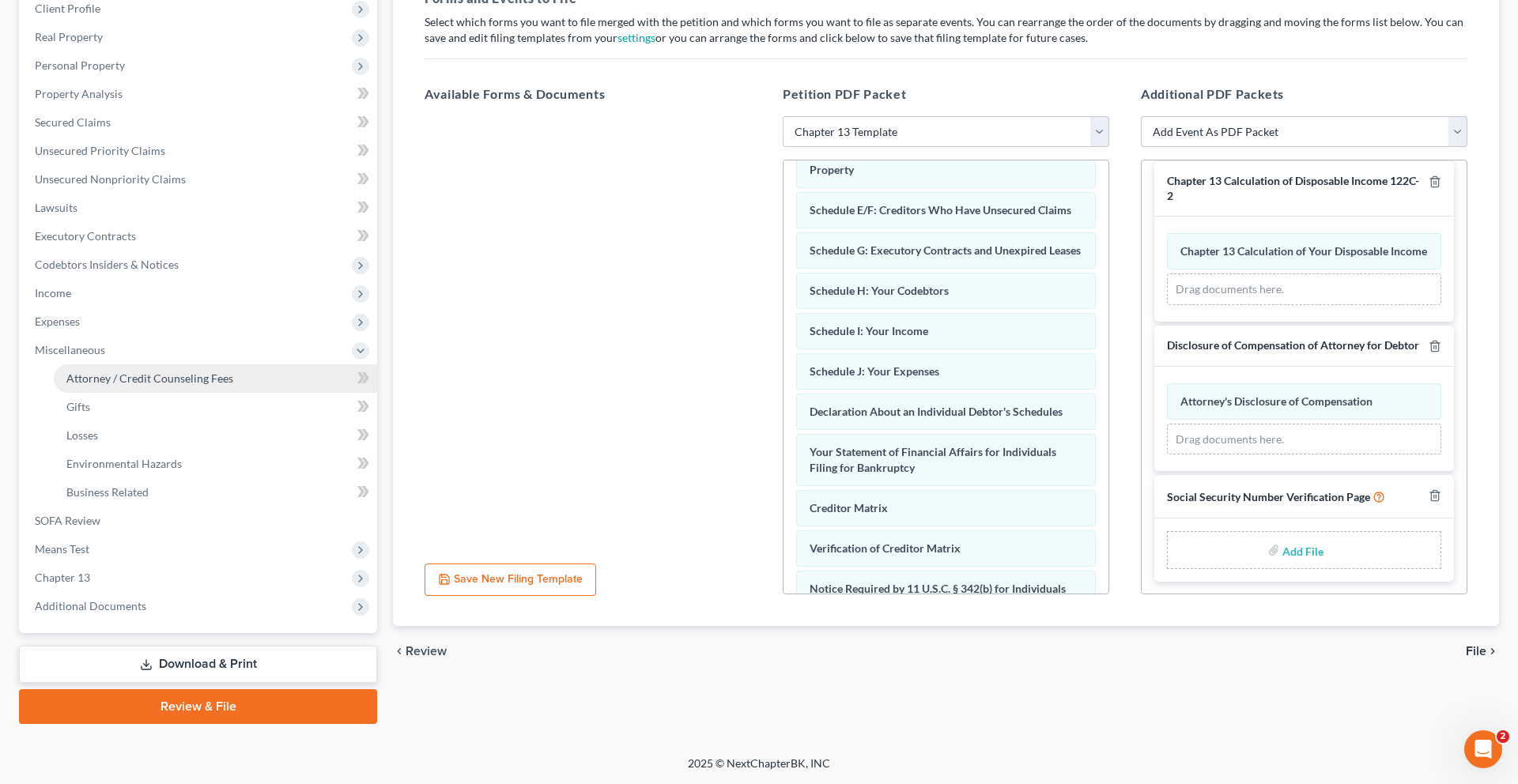
click at [144, 384] on span "Attorney / Credit Counseling Fees" at bounding box center [149, 378] width 166 height 13
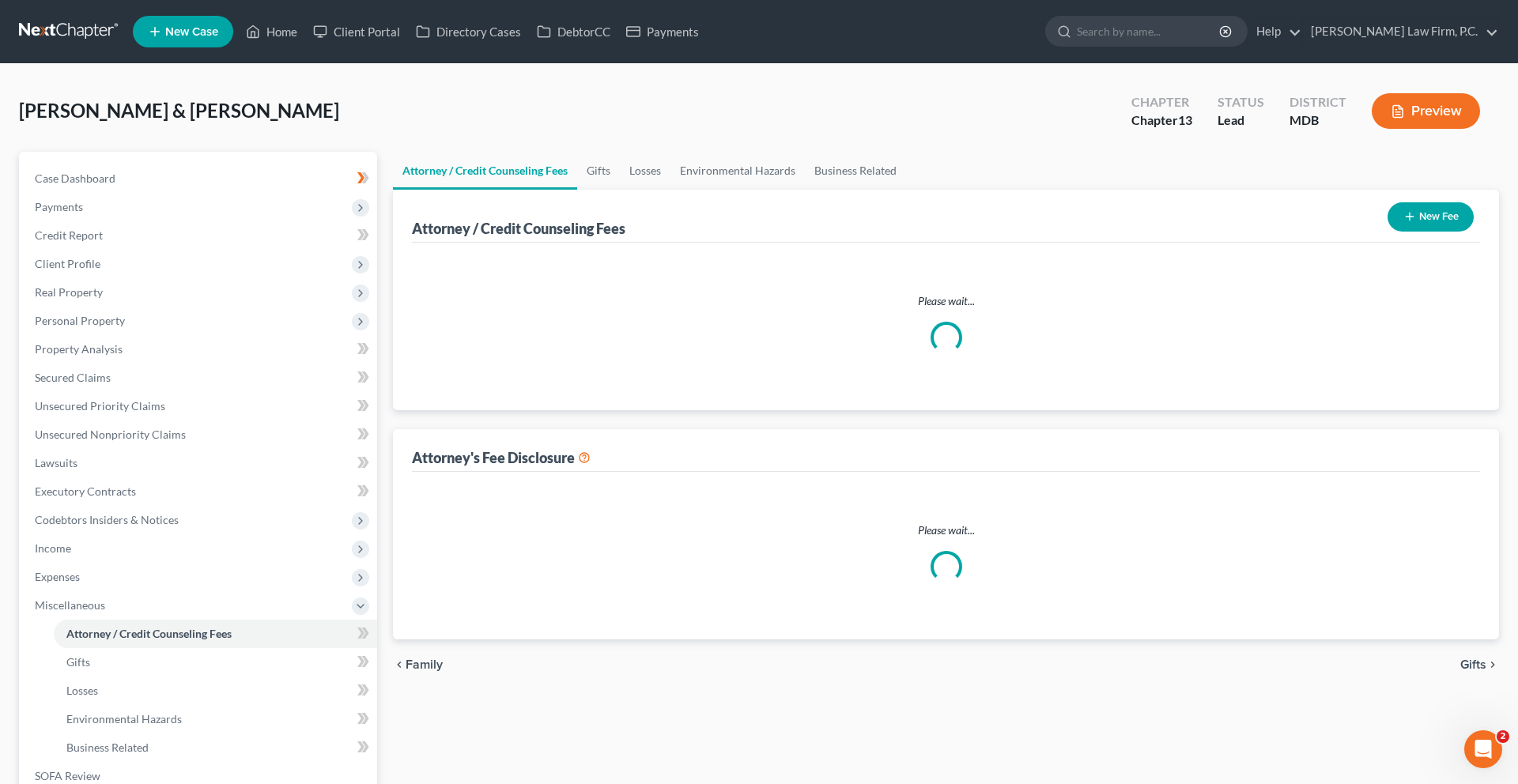
select select "3"
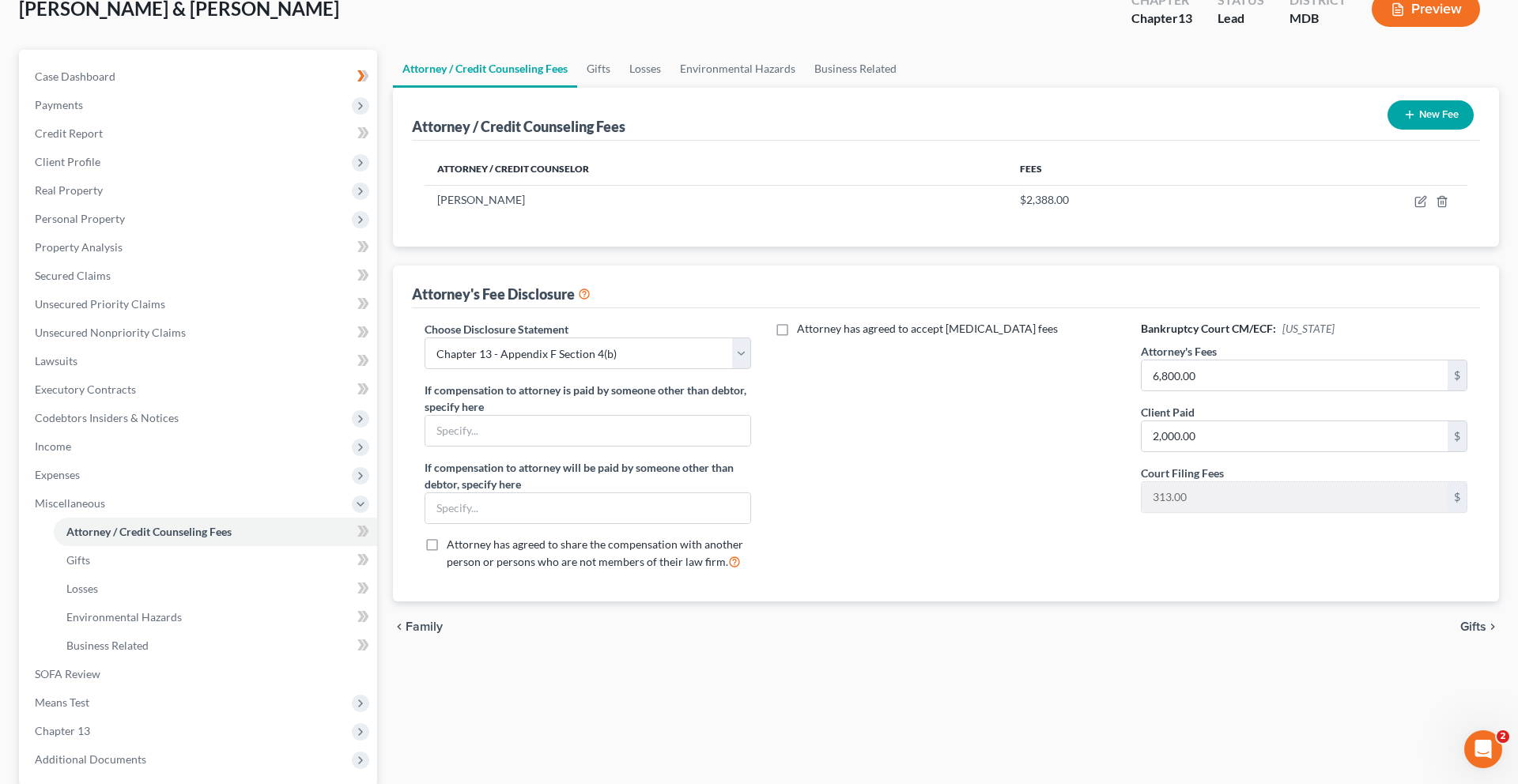
scroll to position [103, 0]
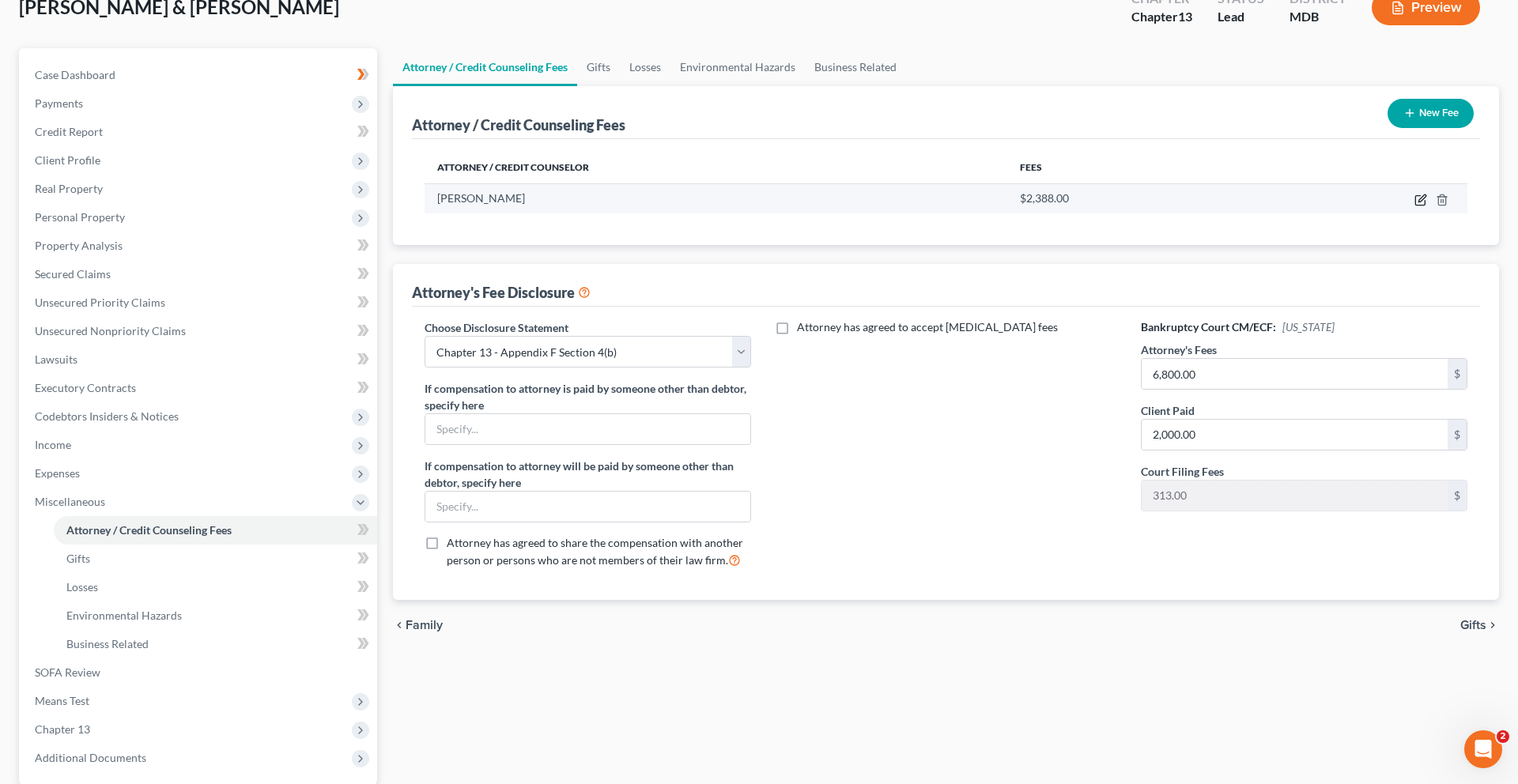
click at [1414, 207] on icon "button" at bounding box center [1419, 199] width 12 height 12
select select "21"
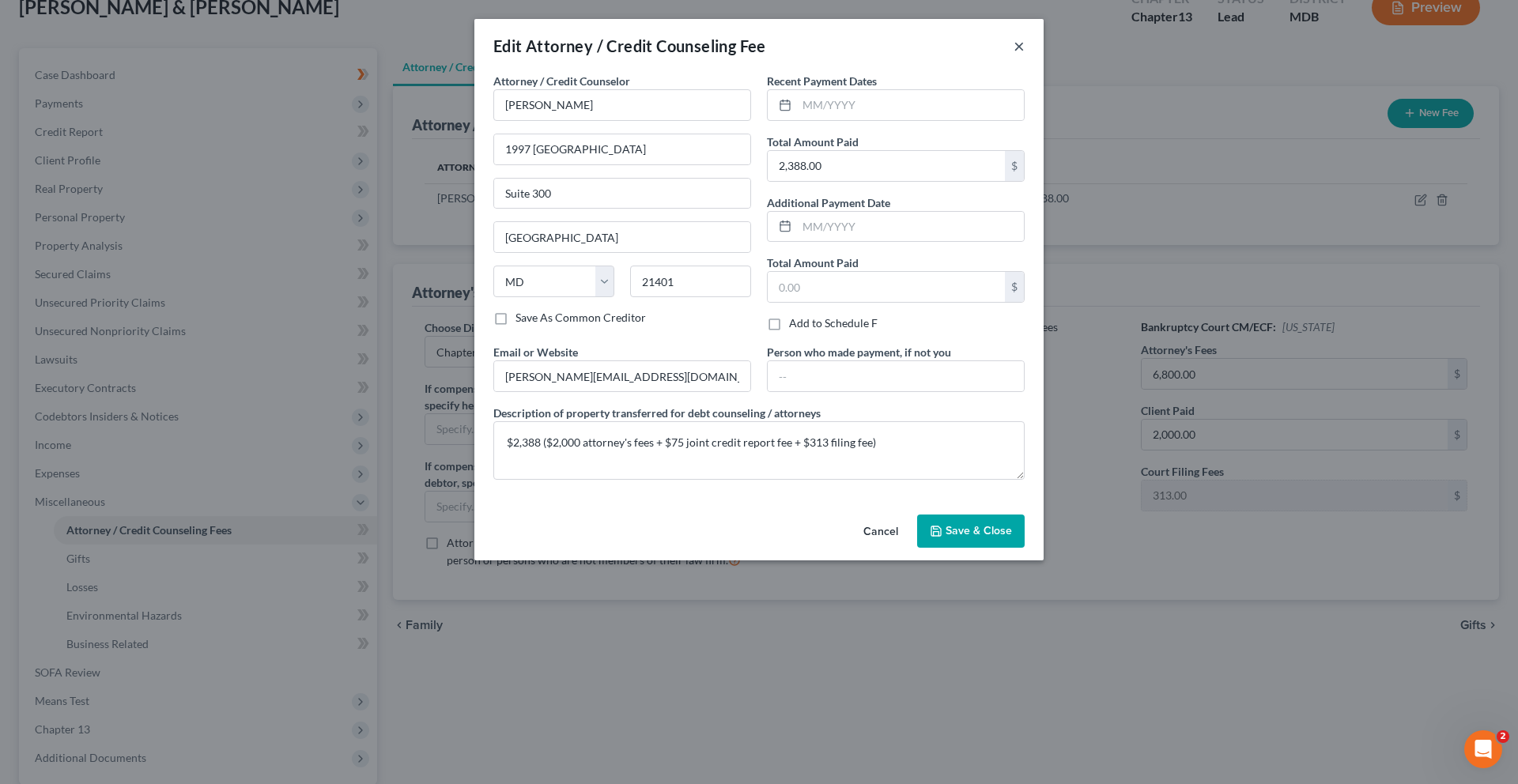
click at [1024, 55] on button "×" at bounding box center [1019, 46] width 11 height 19
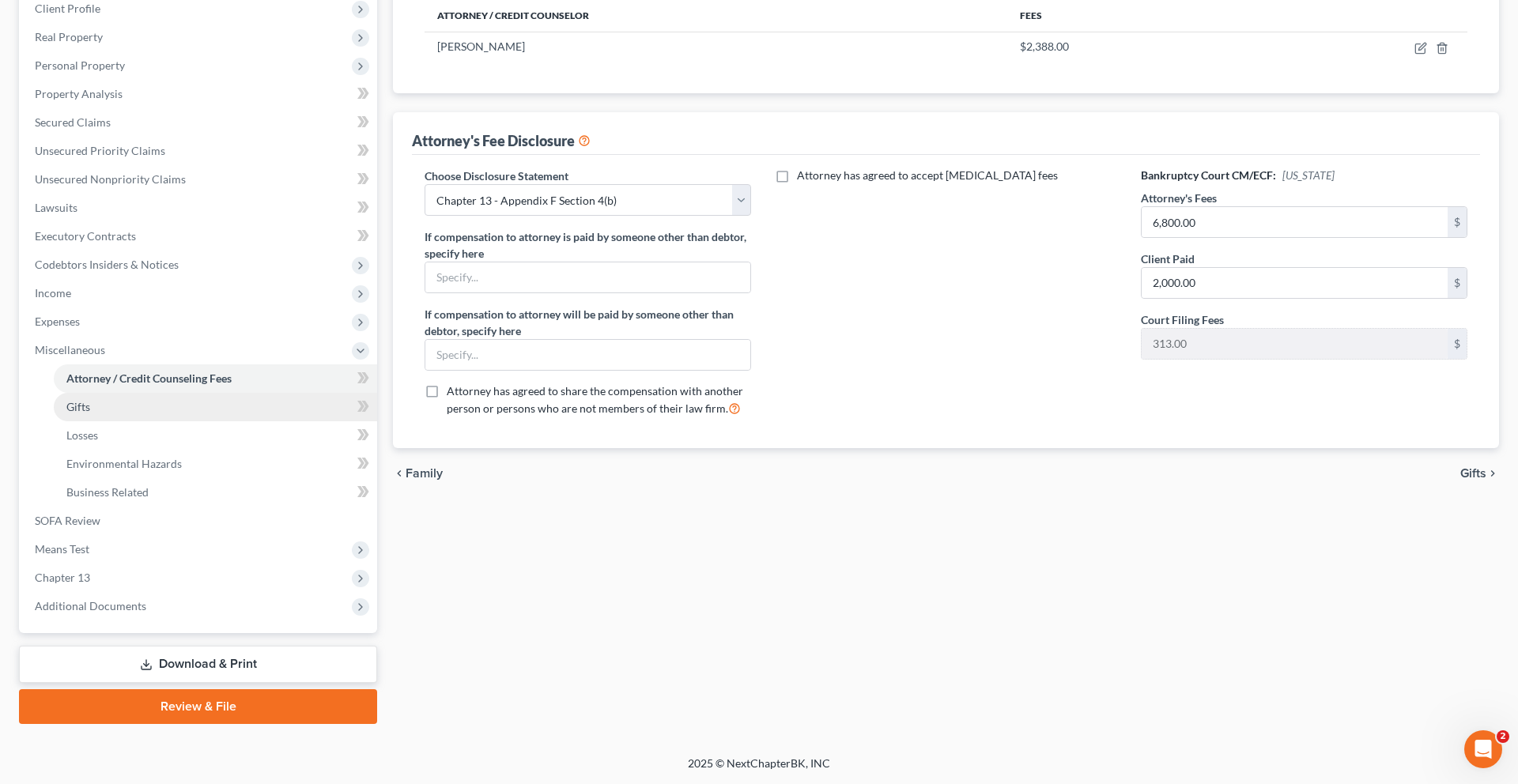
scroll to position [394, 0]
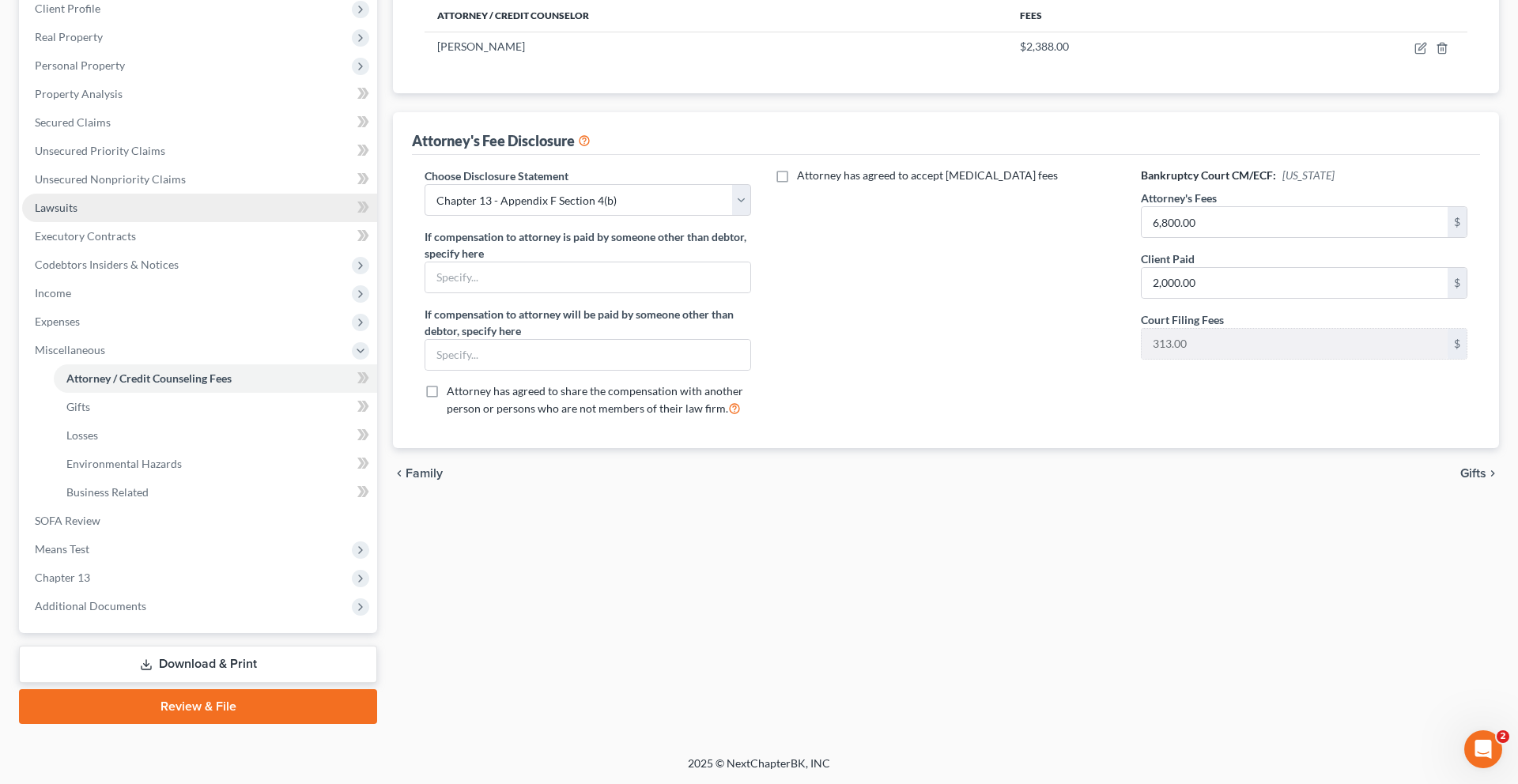
click at [137, 193] on link "Lawsuits" at bounding box center [199, 207] width 355 height 29
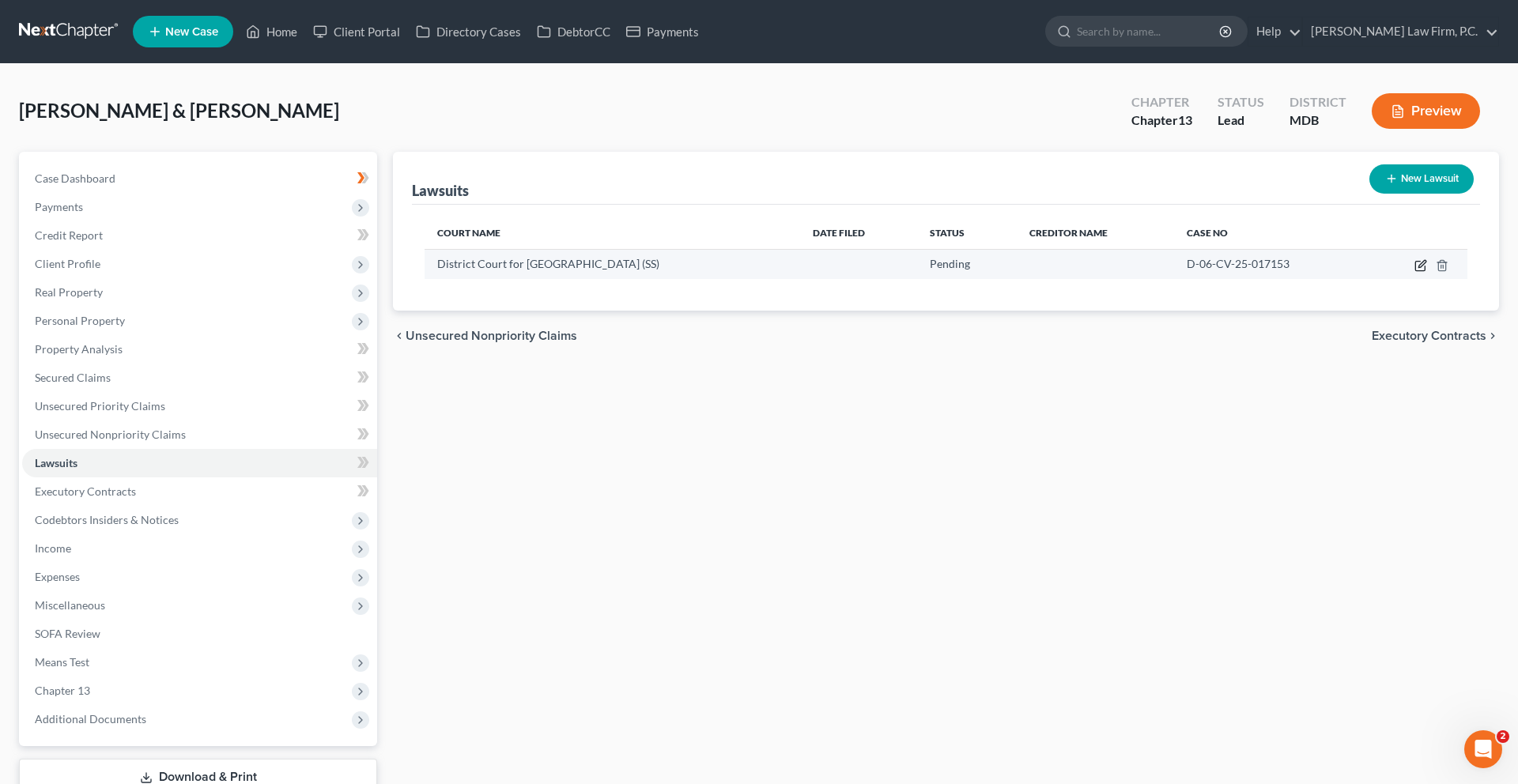
click at [1414, 272] on icon "button" at bounding box center [1419, 265] width 12 height 12
select select "21"
select select "0"
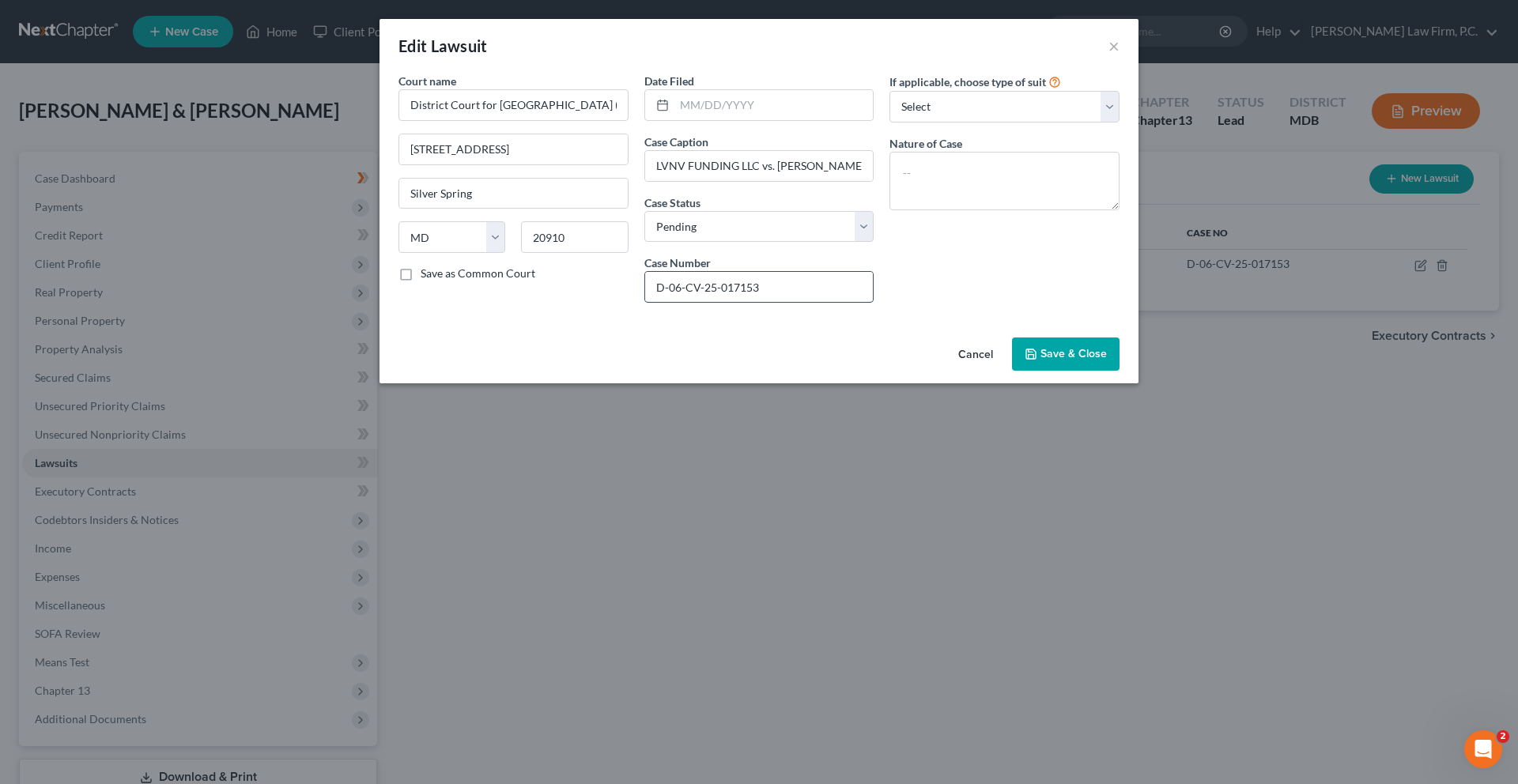
click at [828, 302] on input "D-06-CV-25-017153" at bounding box center [759, 286] width 229 height 30
drag, startPoint x: 828, startPoint y: 357, endPoint x: 222, endPoint y: 2, distance: 702.3
click at [0, 0] on div "Edit Lawsuit × Court name * District Court for Montgomery County (SS) 8552 2nd …" at bounding box center [759, 392] width 1518 height 784
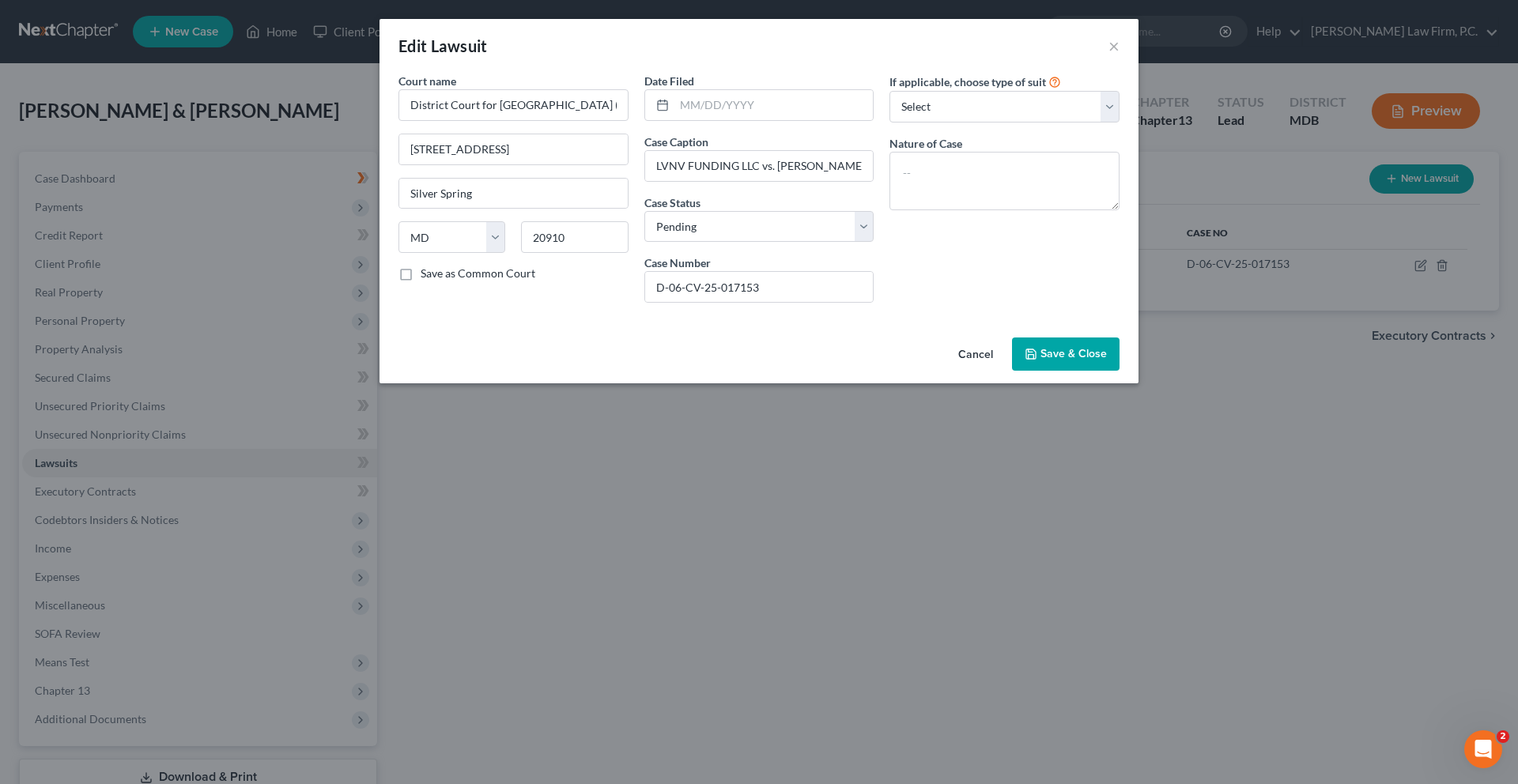
click at [1005, 371] on button "Cancel" at bounding box center [975, 354] width 60 height 32
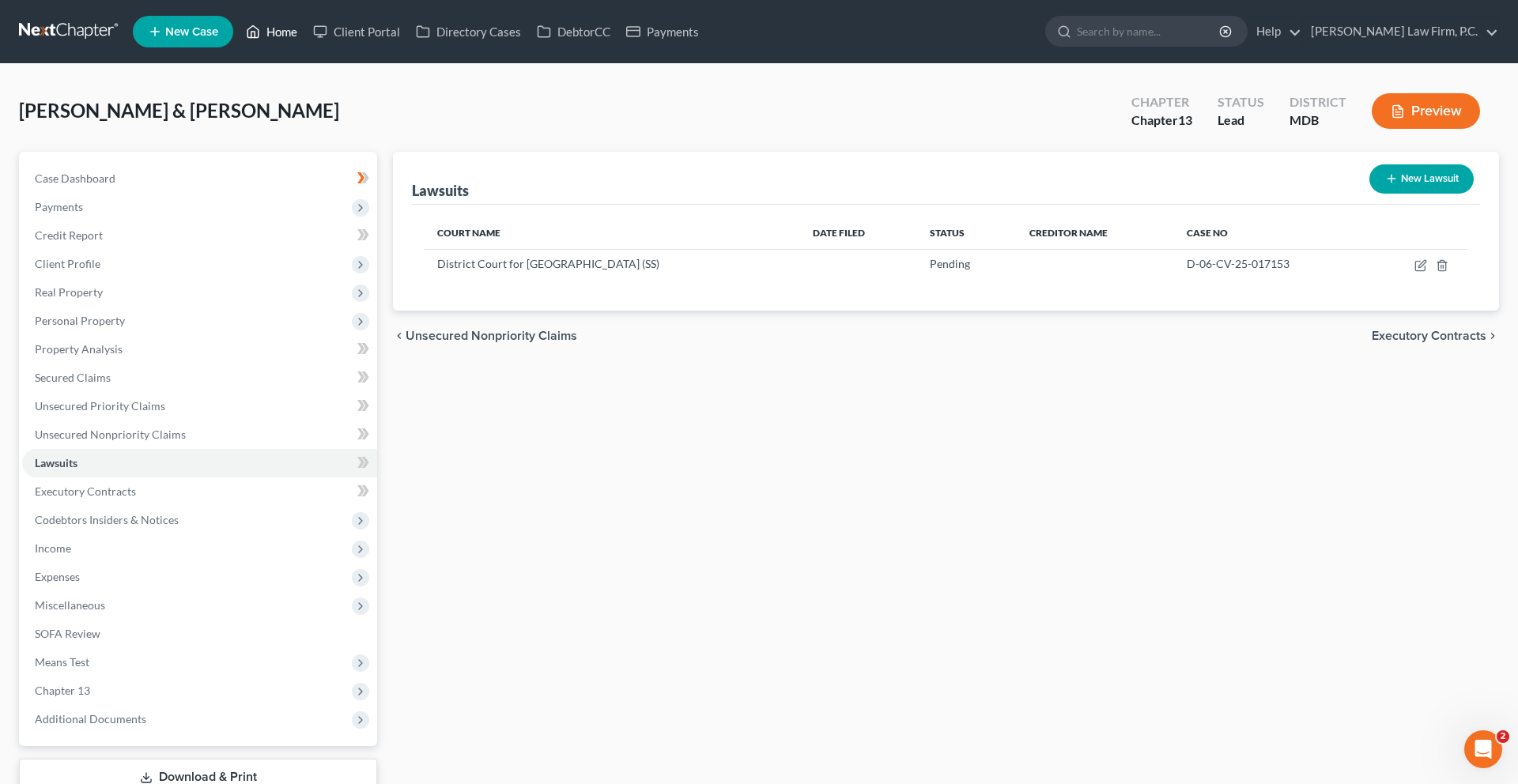
click at [305, 34] on link "Home" at bounding box center [272, 32] width 67 height 29
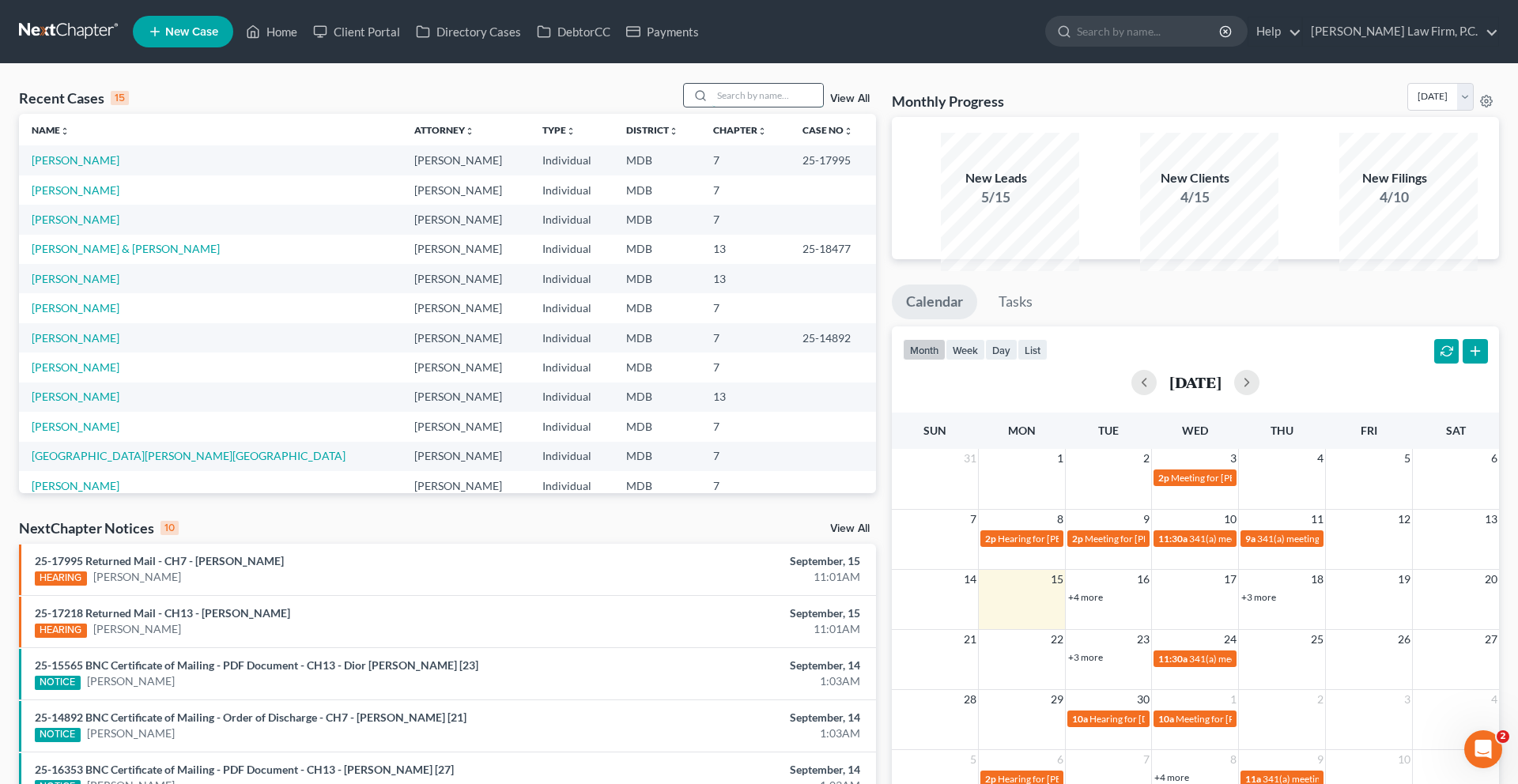
click at [713, 107] on input "search" at bounding box center [768, 96] width 111 height 23
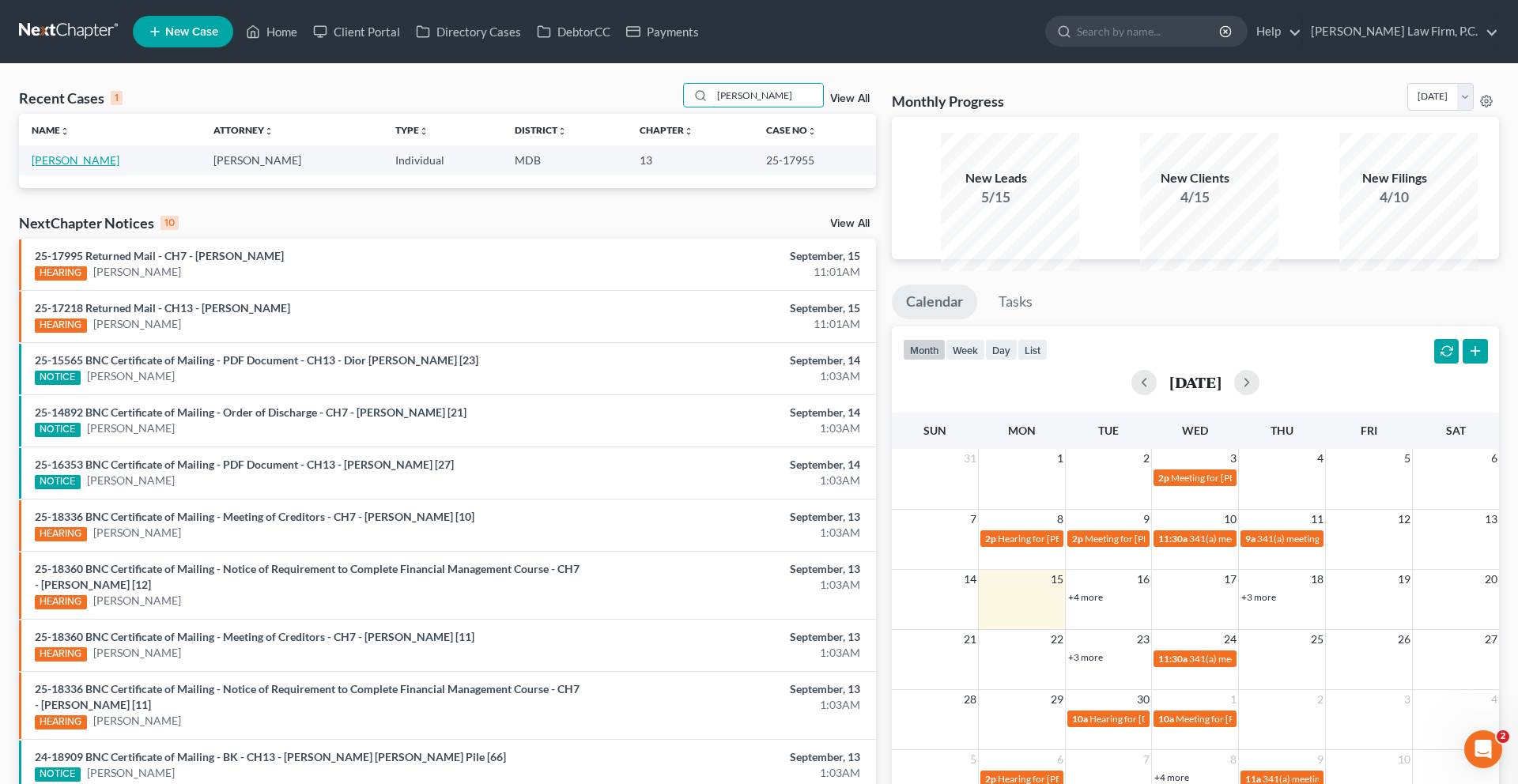
type input "benn"
click at [94, 166] on link "Bennett, Marilyn" at bounding box center [76, 160] width 88 height 13
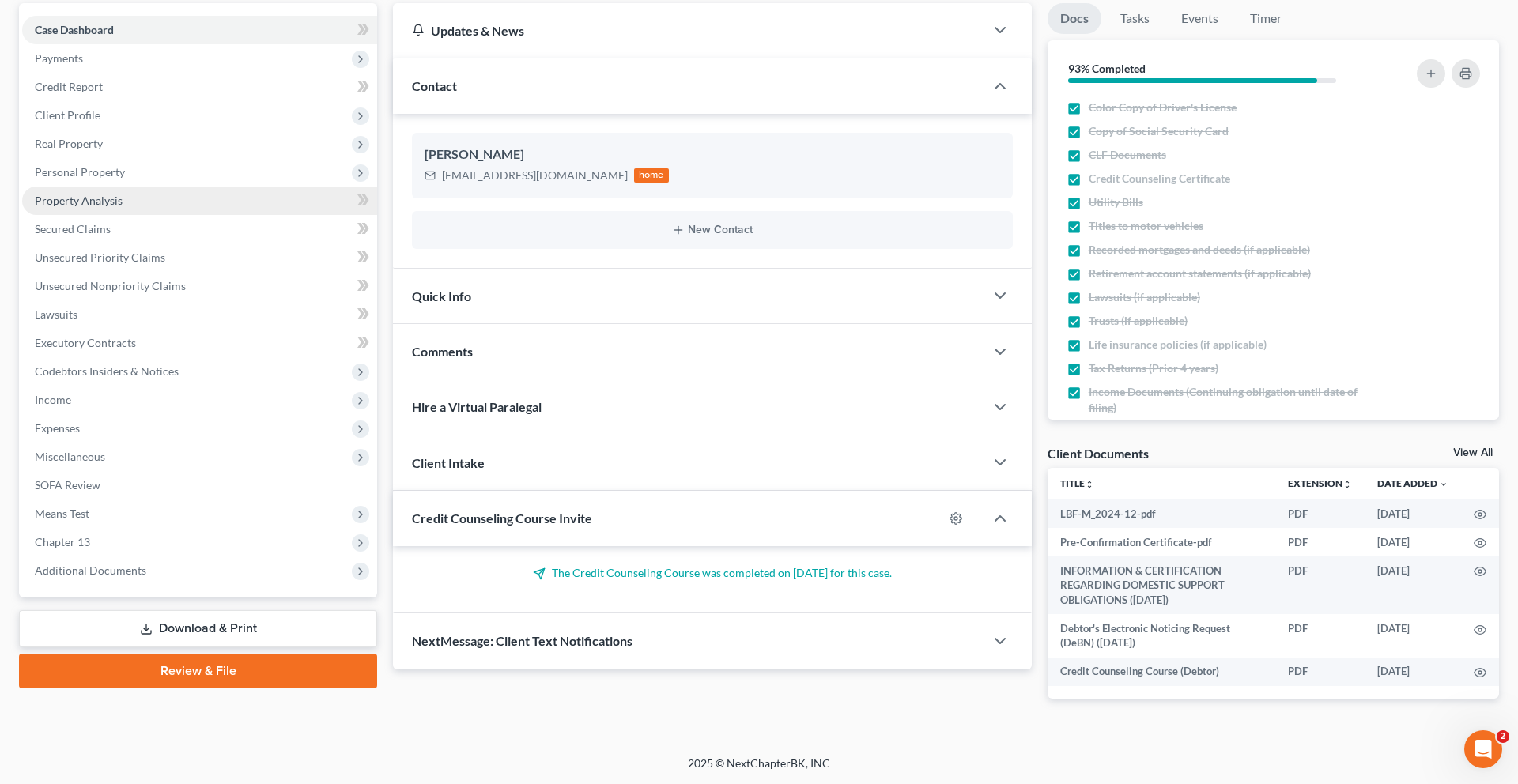
scroll to position [485, 0]
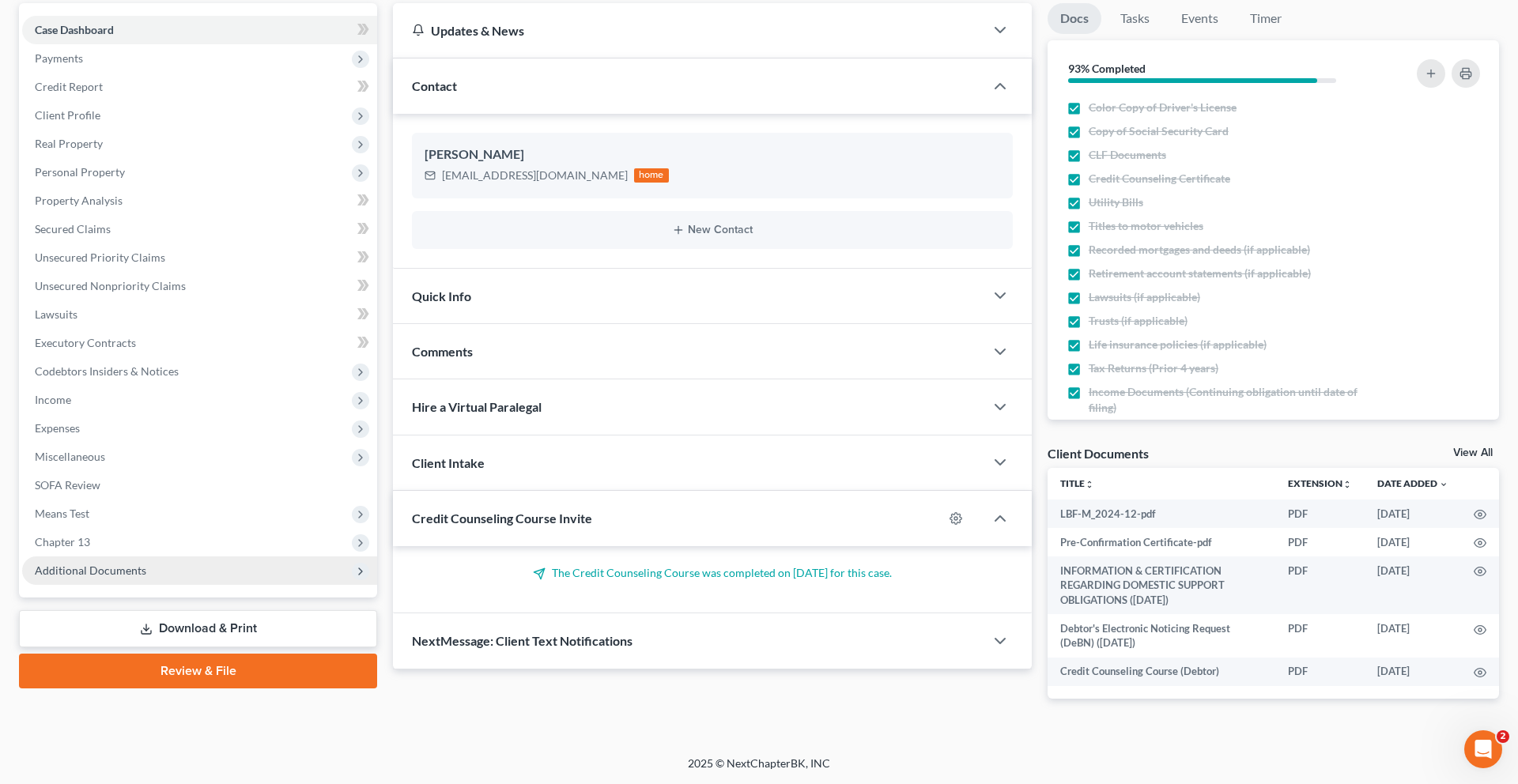
click at [121, 563] on span "Additional Documents" at bounding box center [90, 570] width 112 height 13
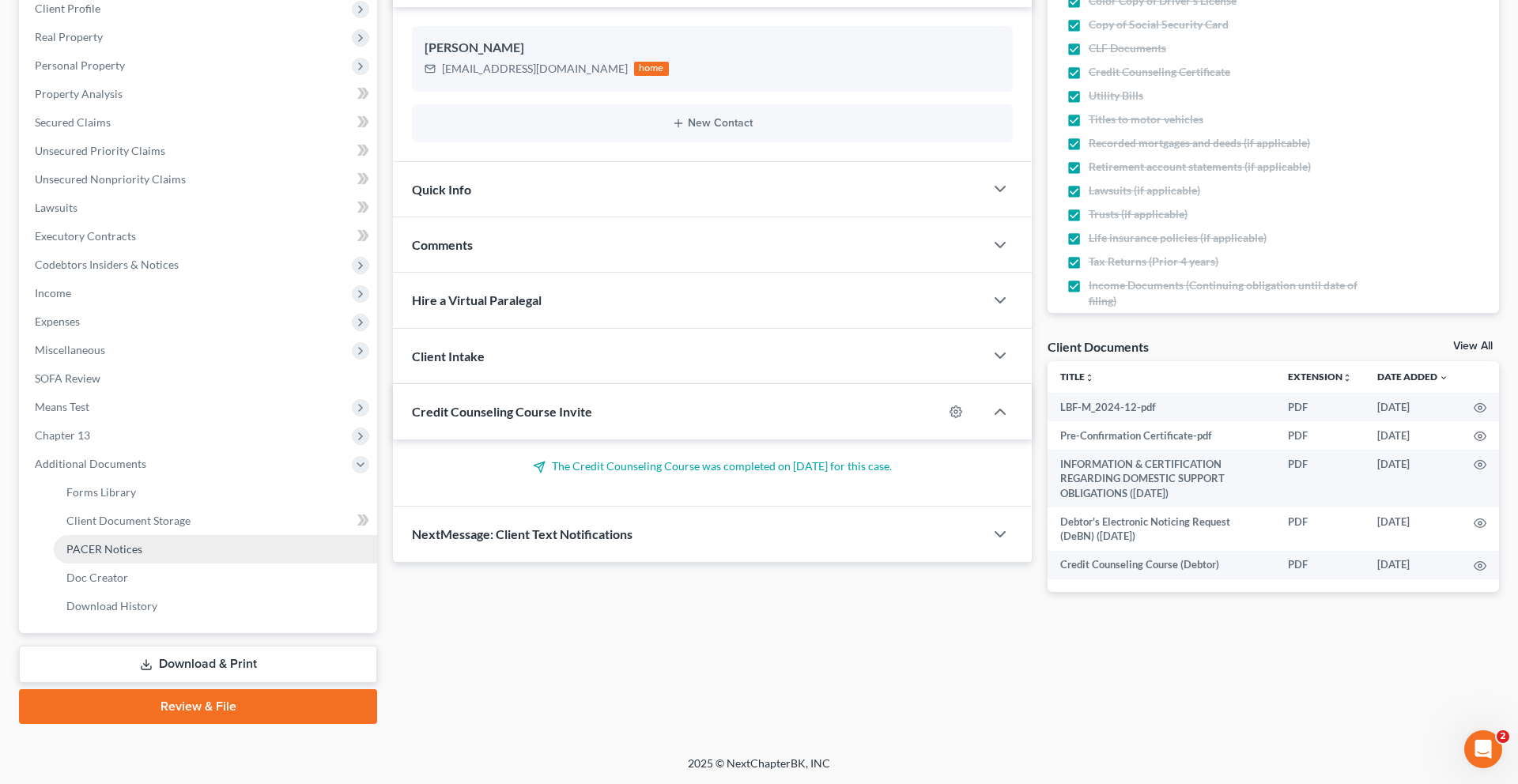
click at [143, 542] on span "PACER Notices" at bounding box center [103, 549] width 76 height 13
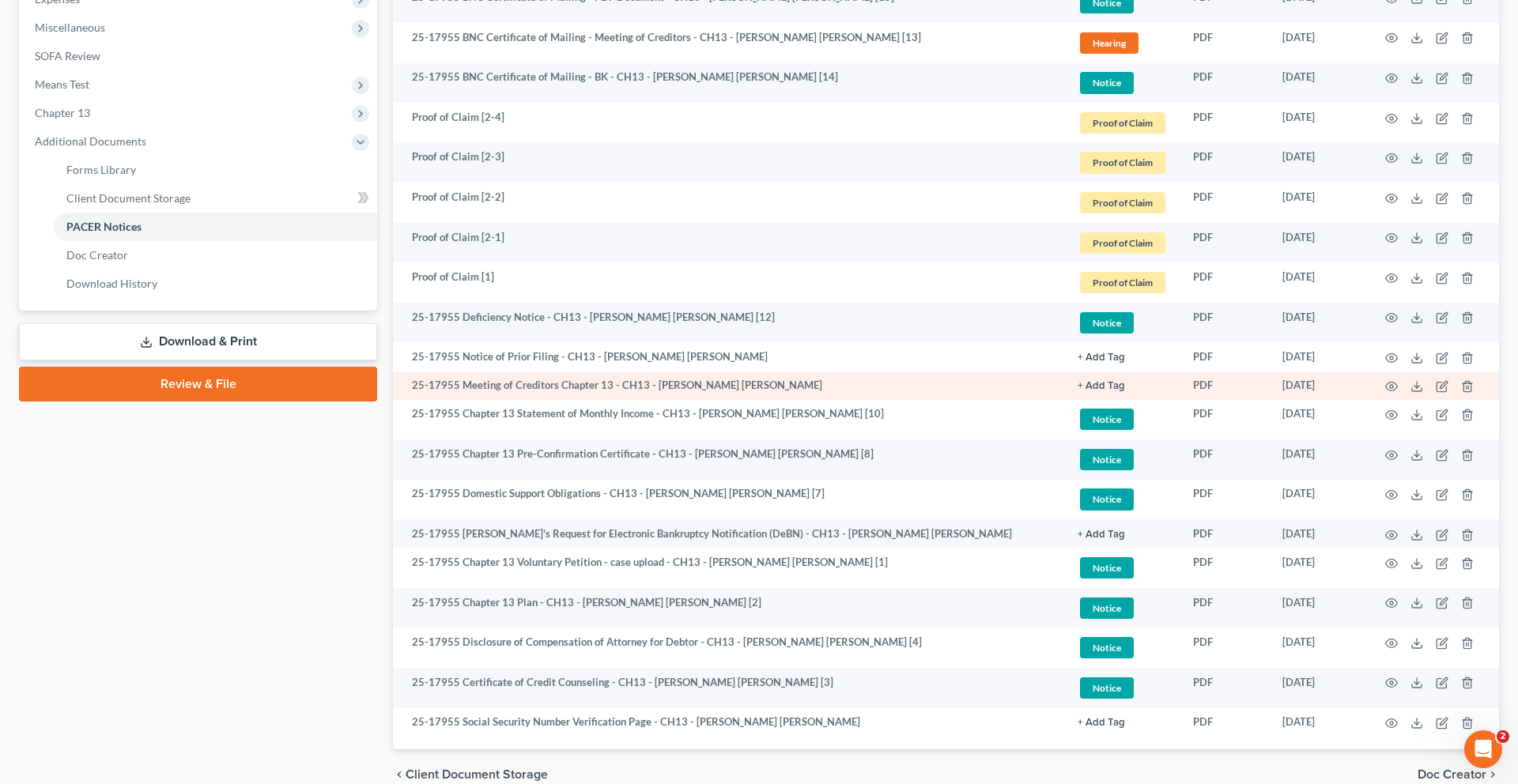
scroll to position [636, 0]
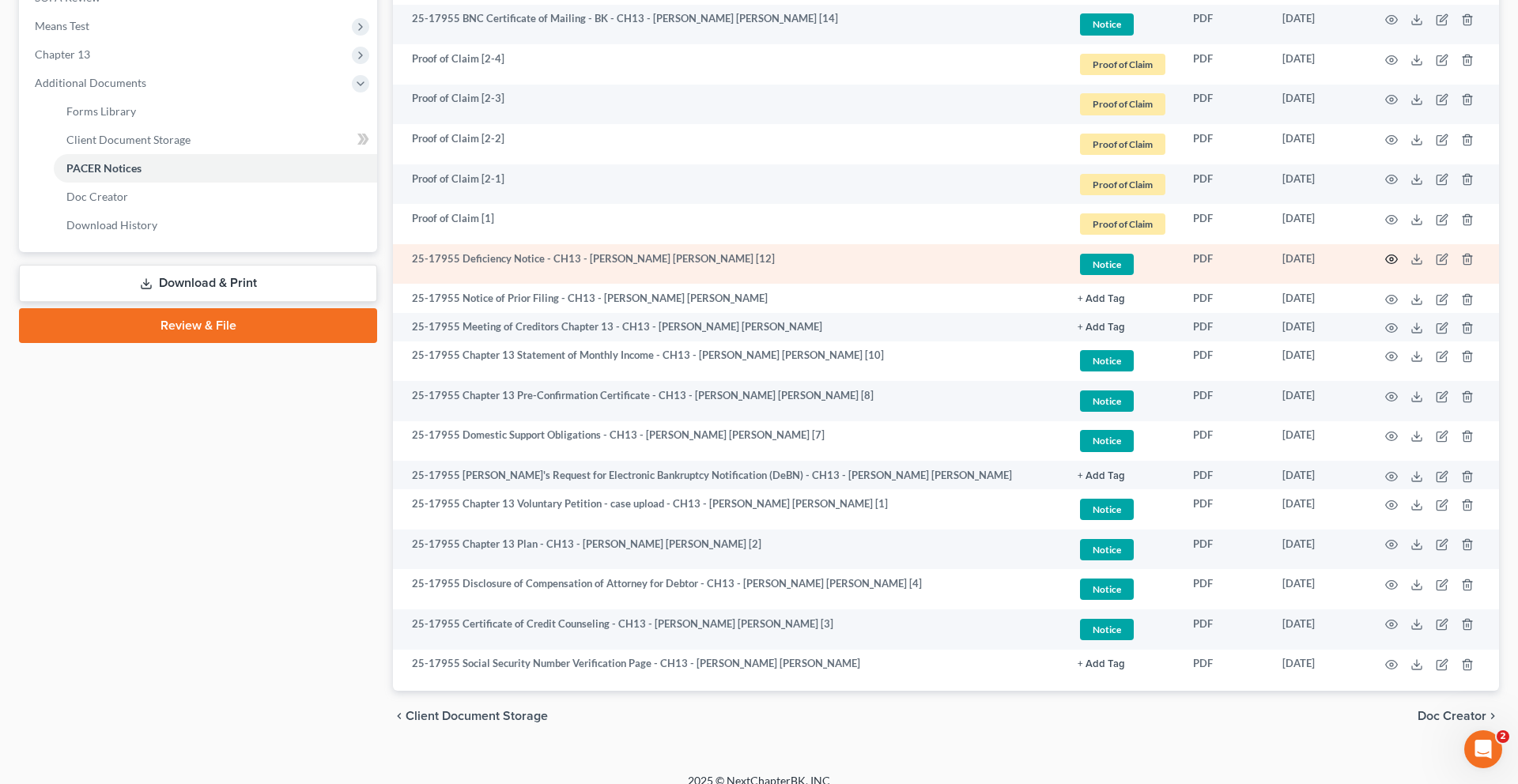
click at [1390, 261] on circle "button" at bounding box center [1391, 258] width 3 height 3
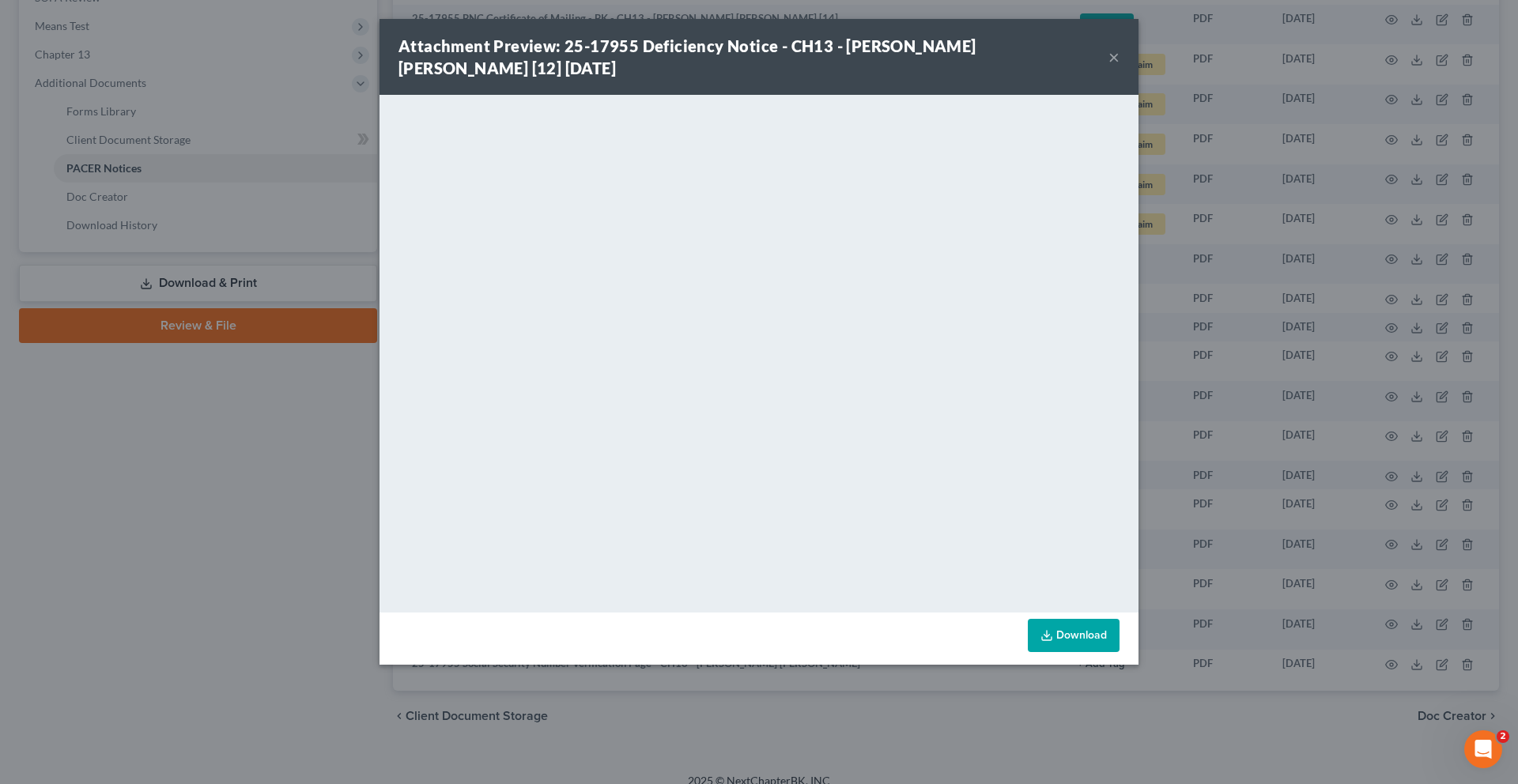
click at [1119, 66] on button "×" at bounding box center [1113, 57] width 11 height 19
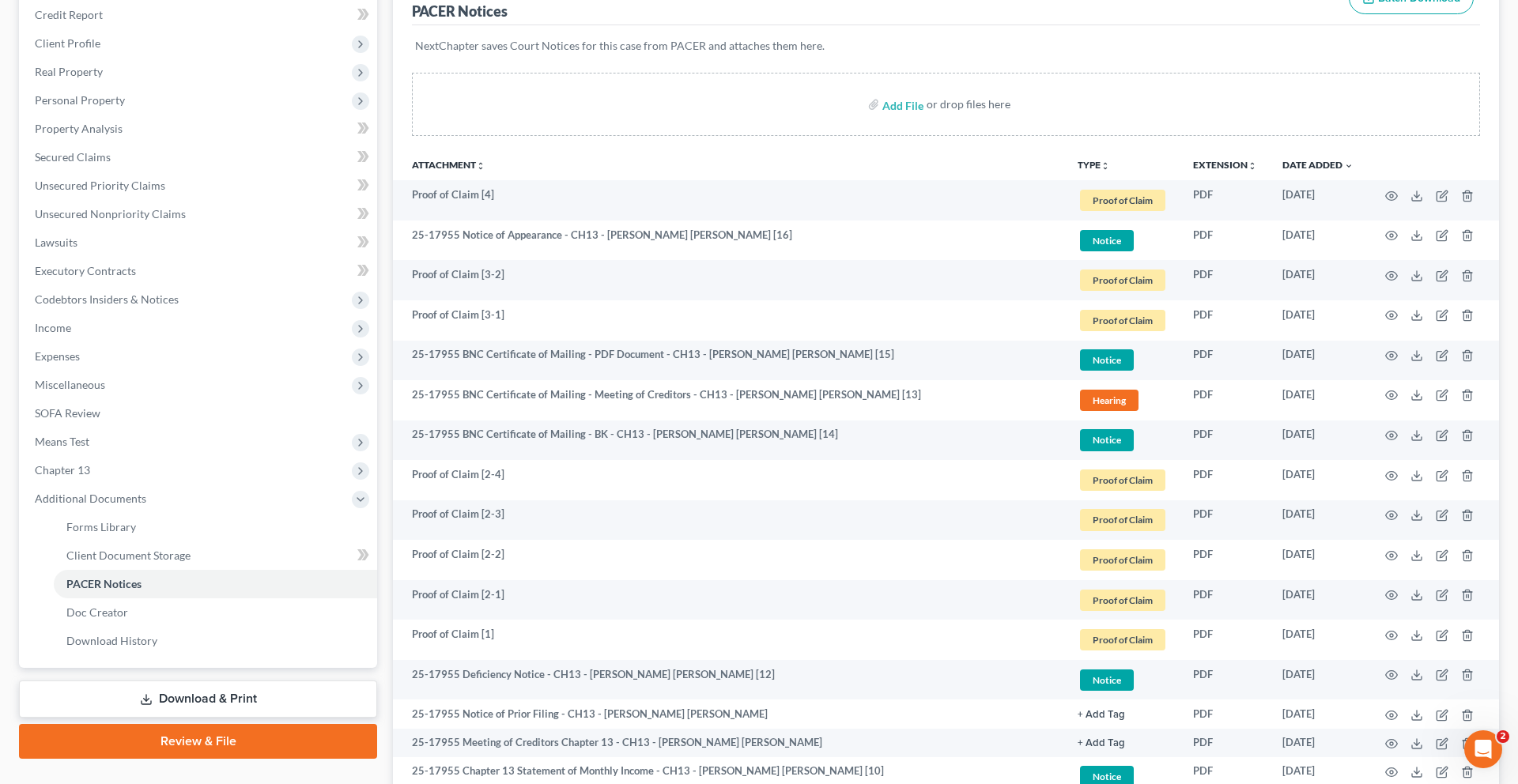
scroll to position [0, 0]
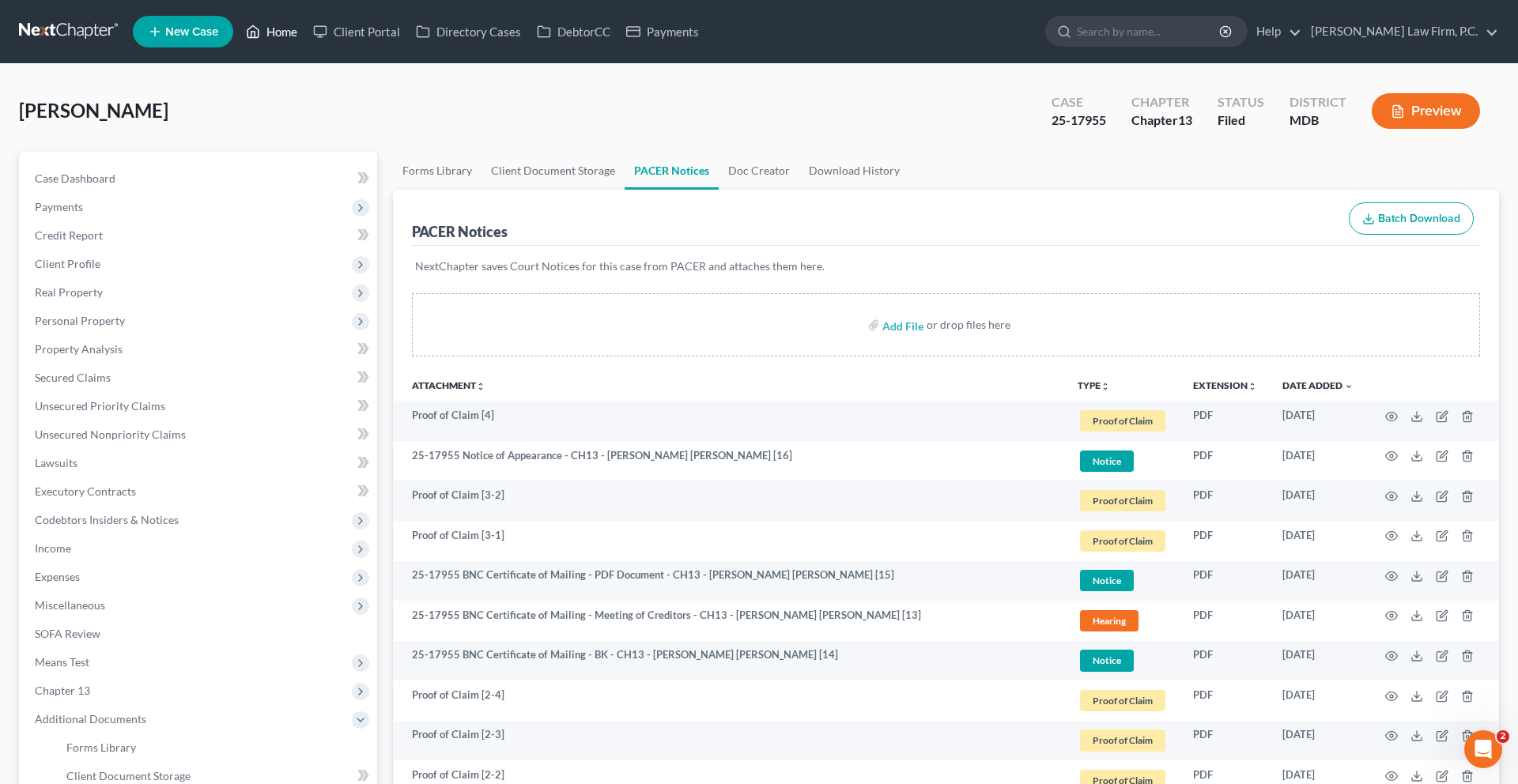
click at [305, 38] on link "Home" at bounding box center [272, 32] width 67 height 29
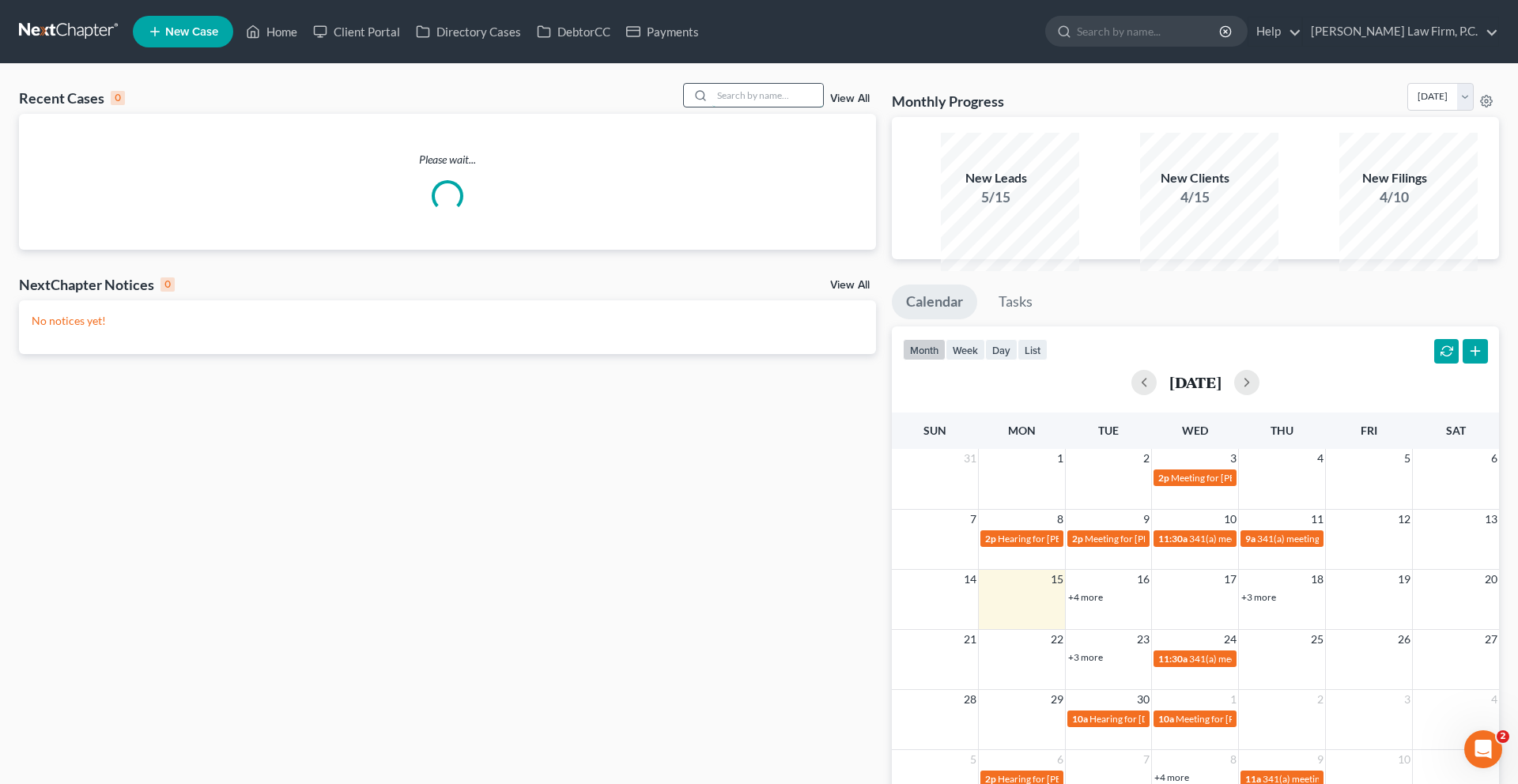
click at [749, 107] on input "search" at bounding box center [768, 96] width 111 height 23
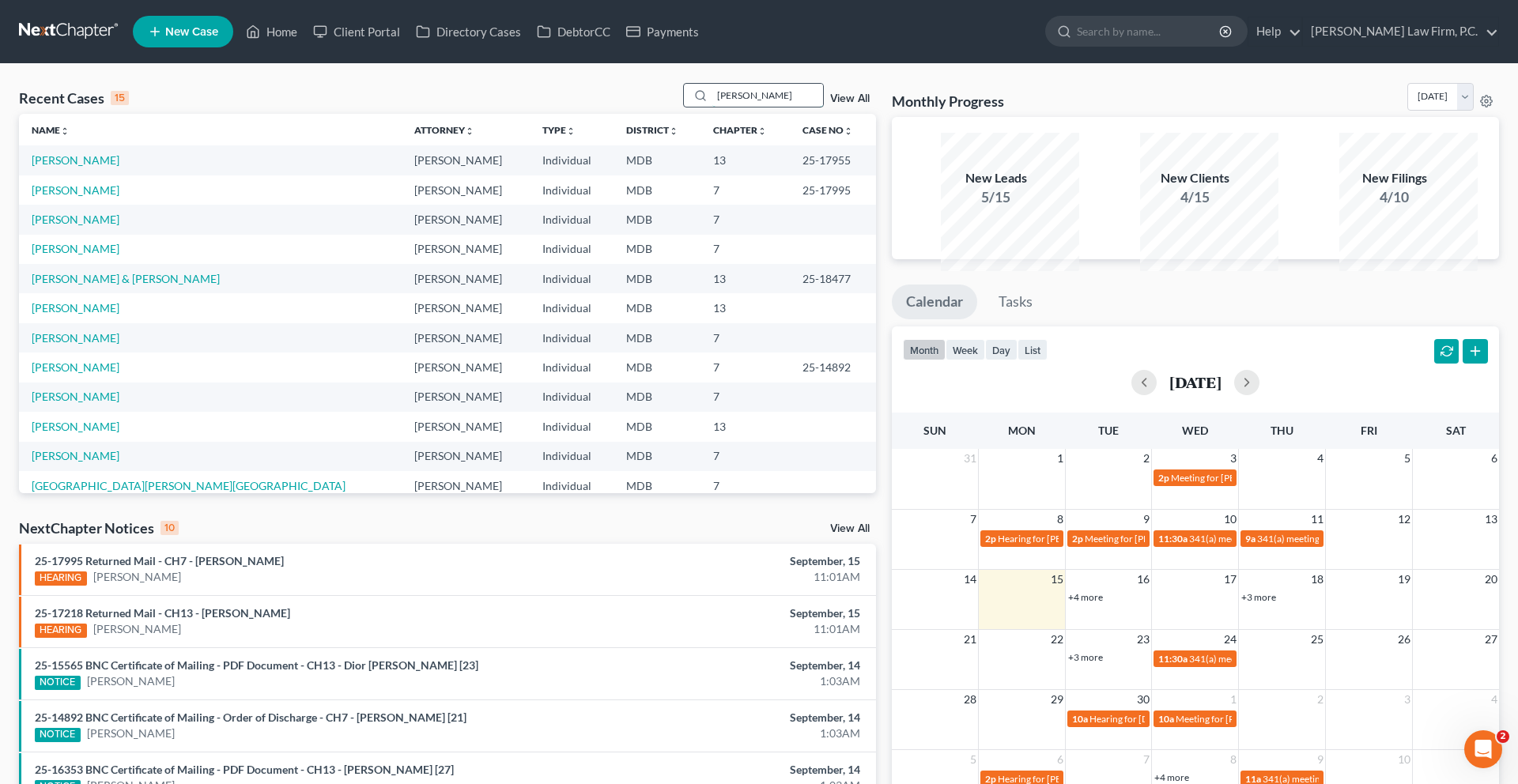
type input "collins"
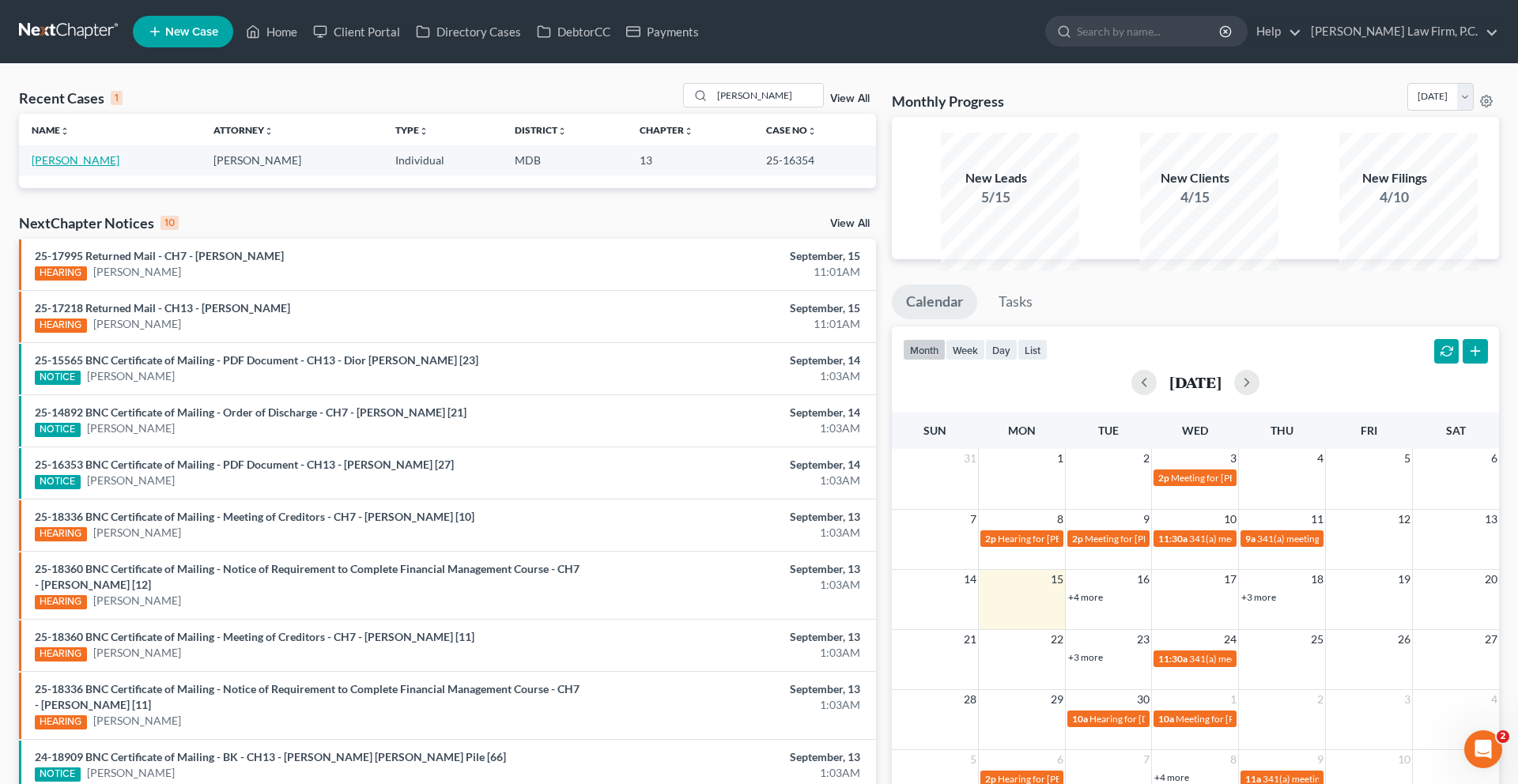
click at [103, 166] on link "Collins, Richard" at bounding box center [76, 160] width 88 height 13
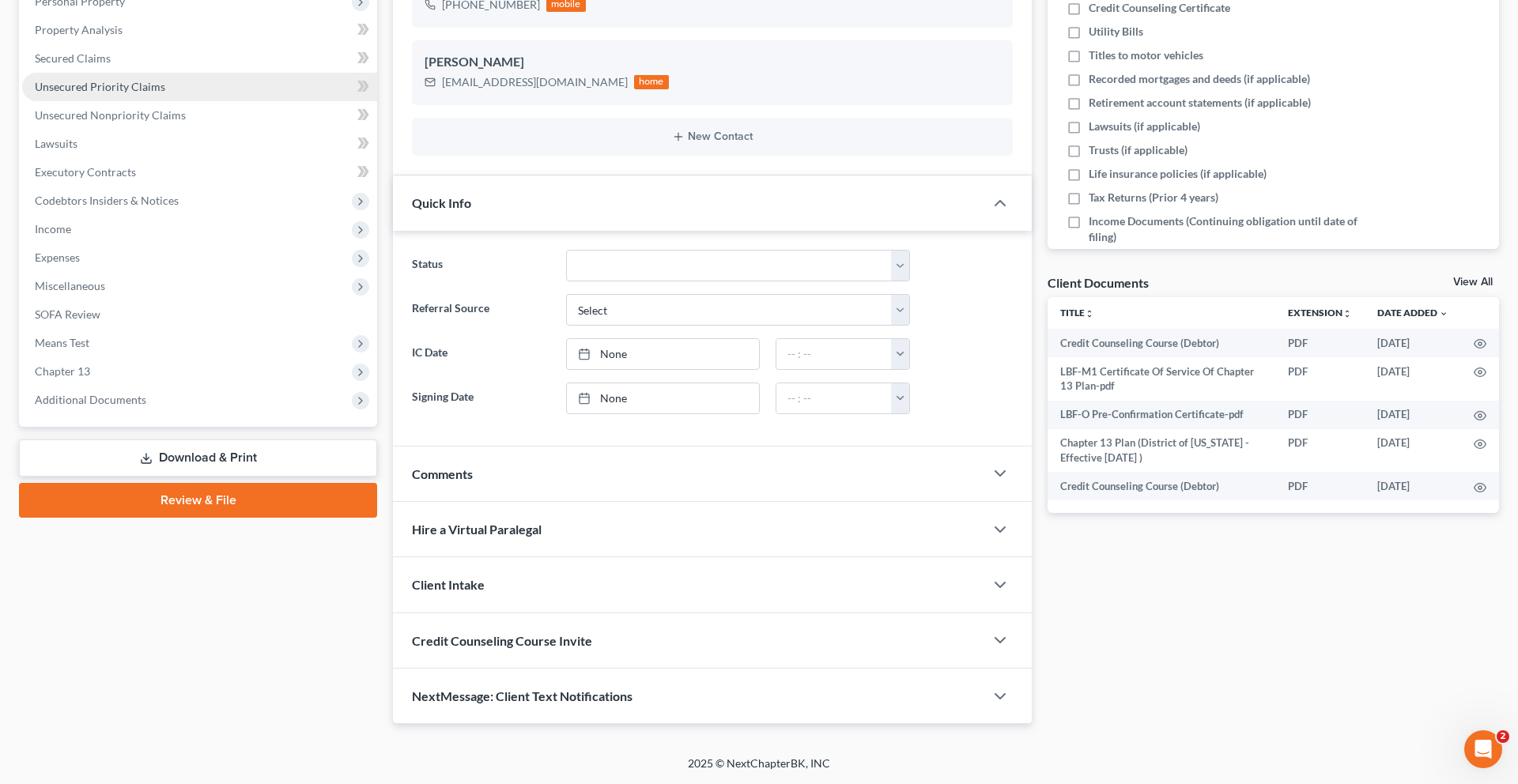
scroll to position [584, 0]
click at [144, 393] on span "Additional Documents" at bounding box center [90, 400] width 112 height 13
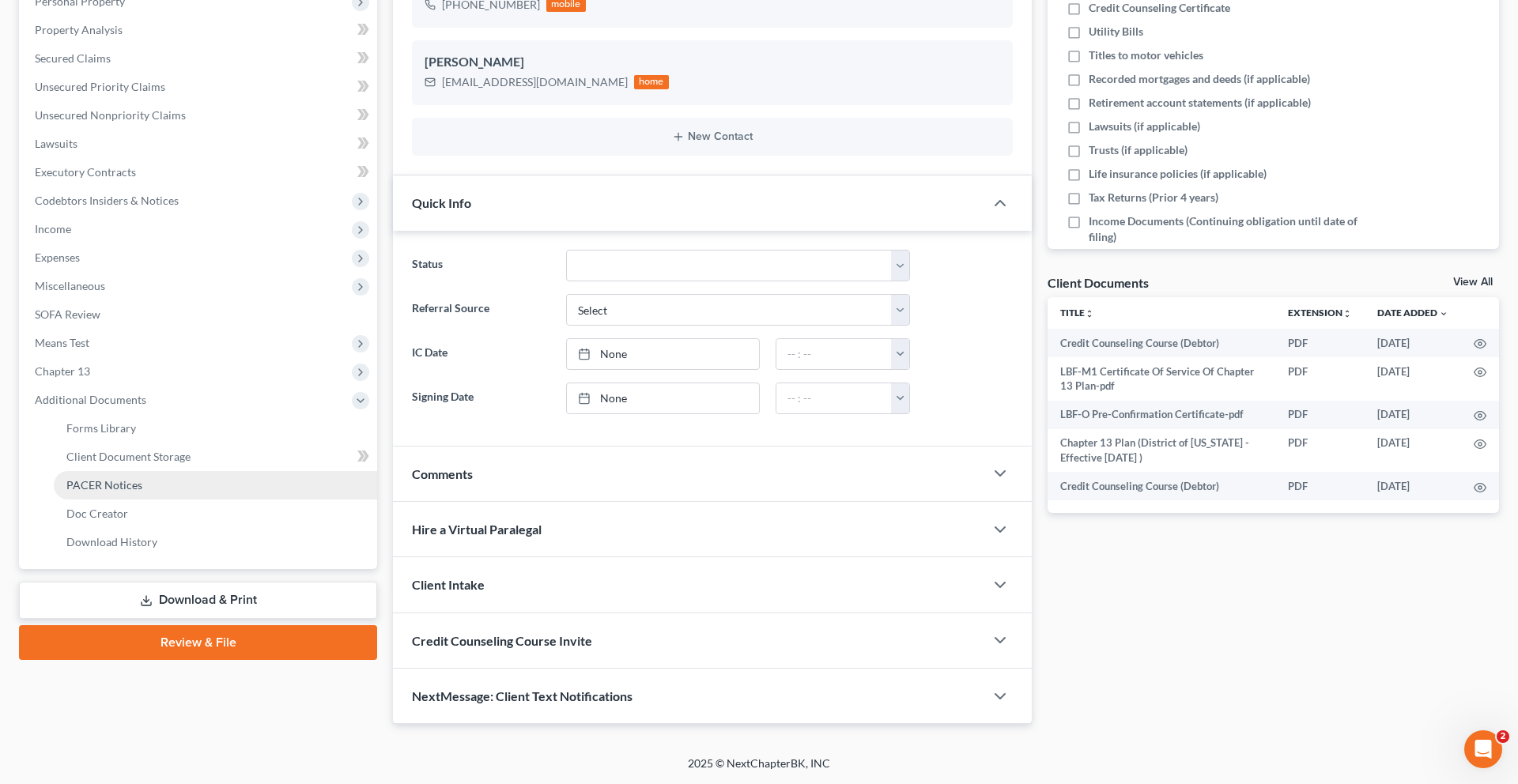
click at [143, 478] on span "PACER Notices" at bounding box center [103, 485] width 76 height 13
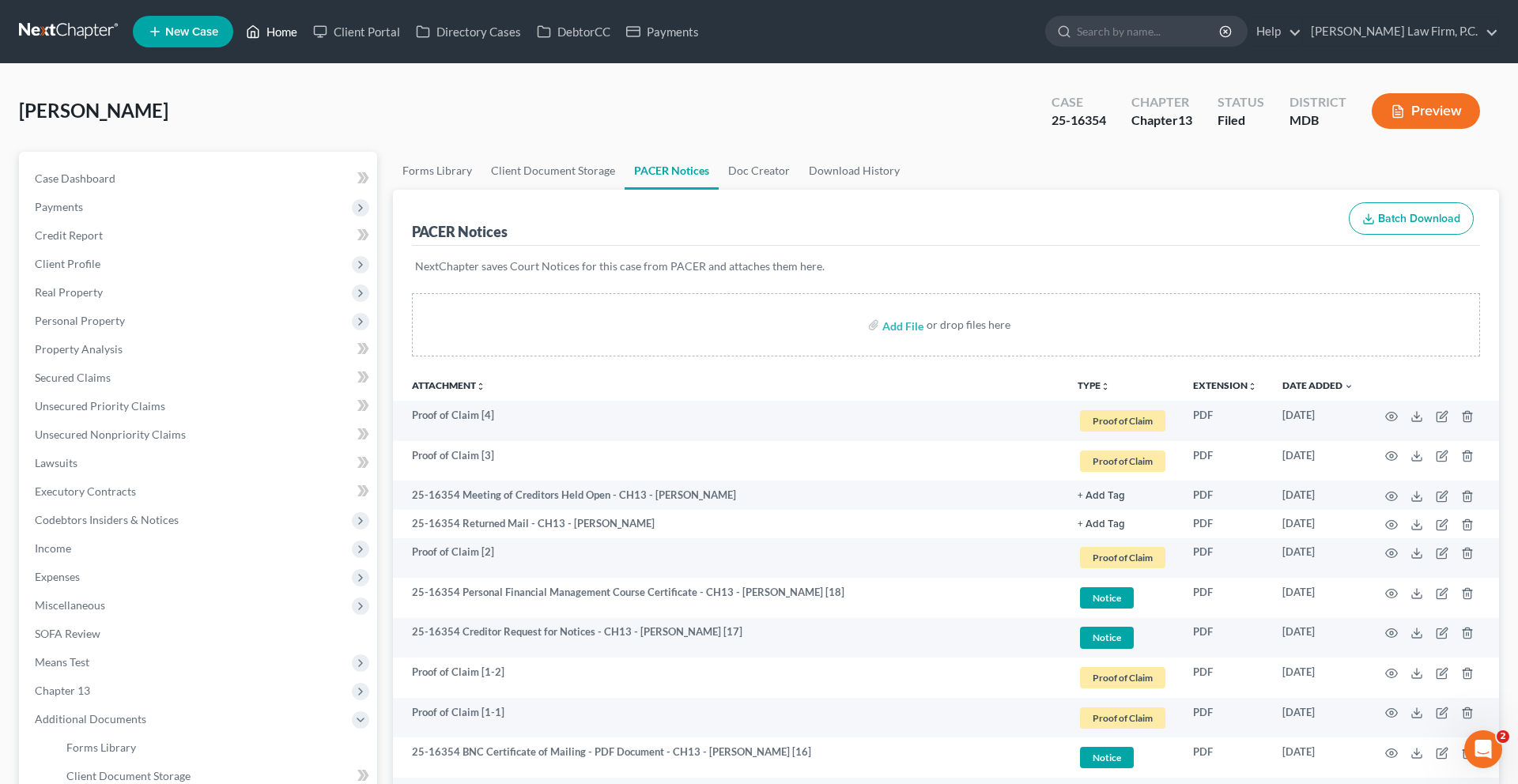
click at [305, 37] on link "Home" at bounding box center [272, 32] width 67 height 29
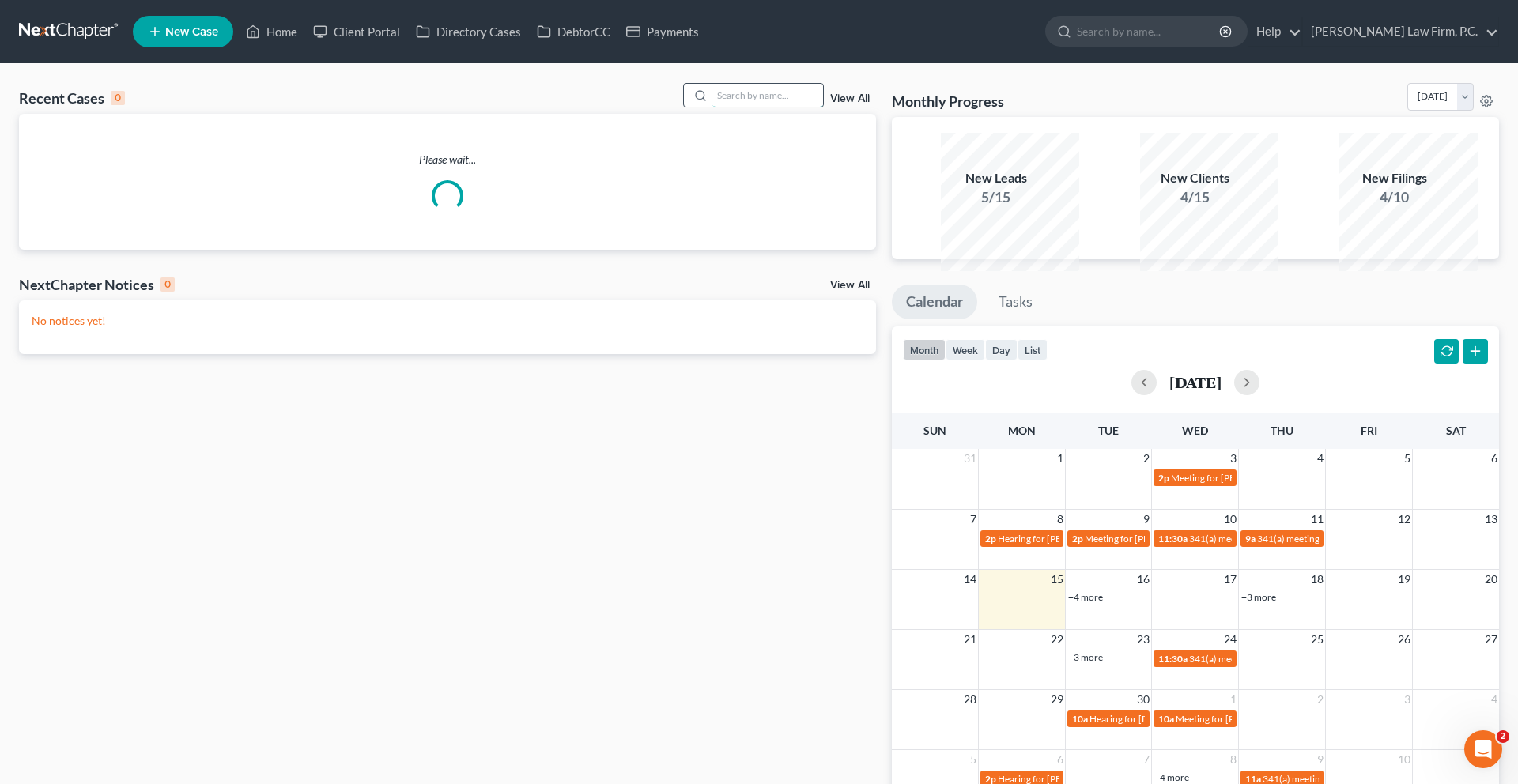
click at [713, 107] on input "search" at bounding box center [768, 96] width 111 height 23
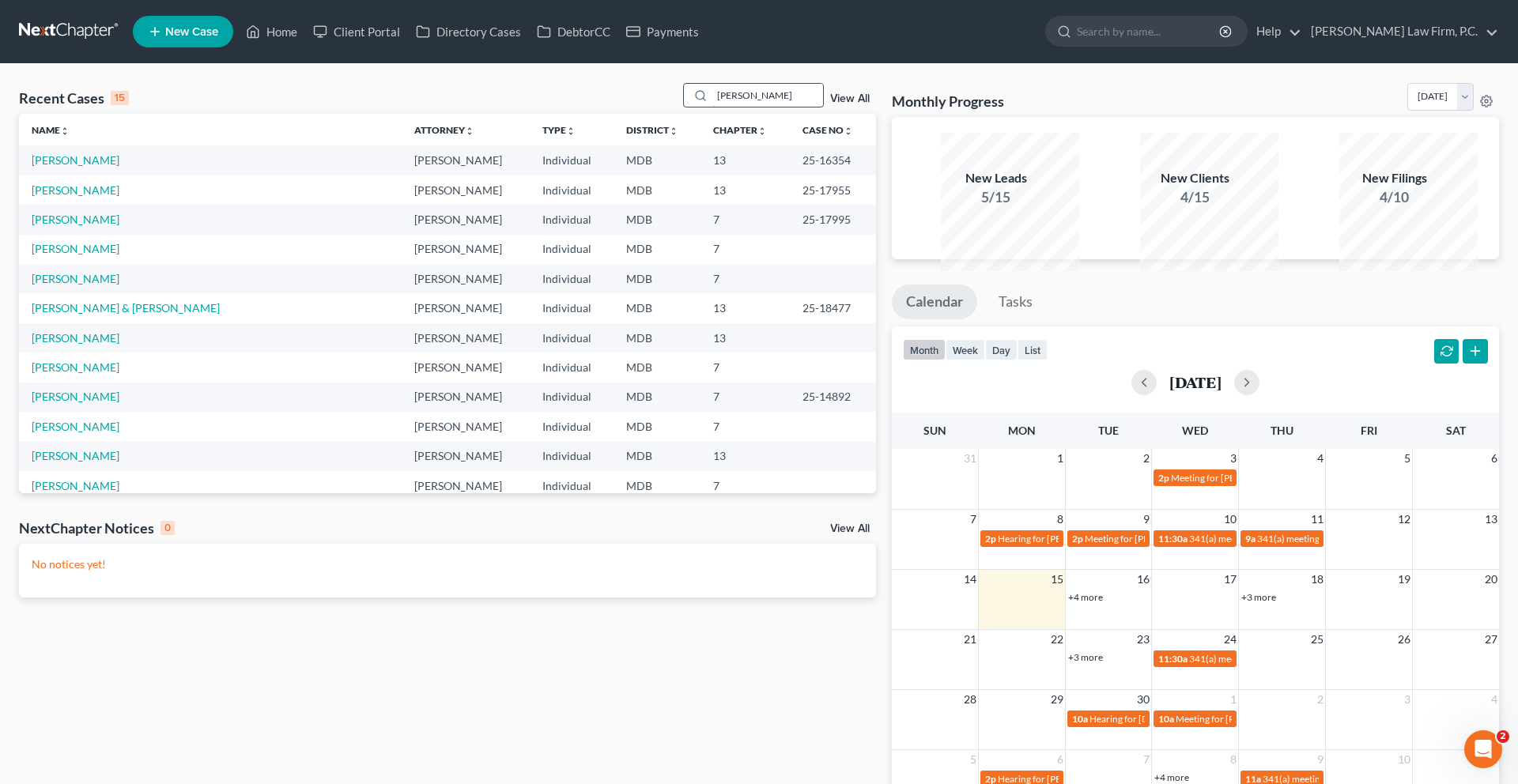
type input "hughes"
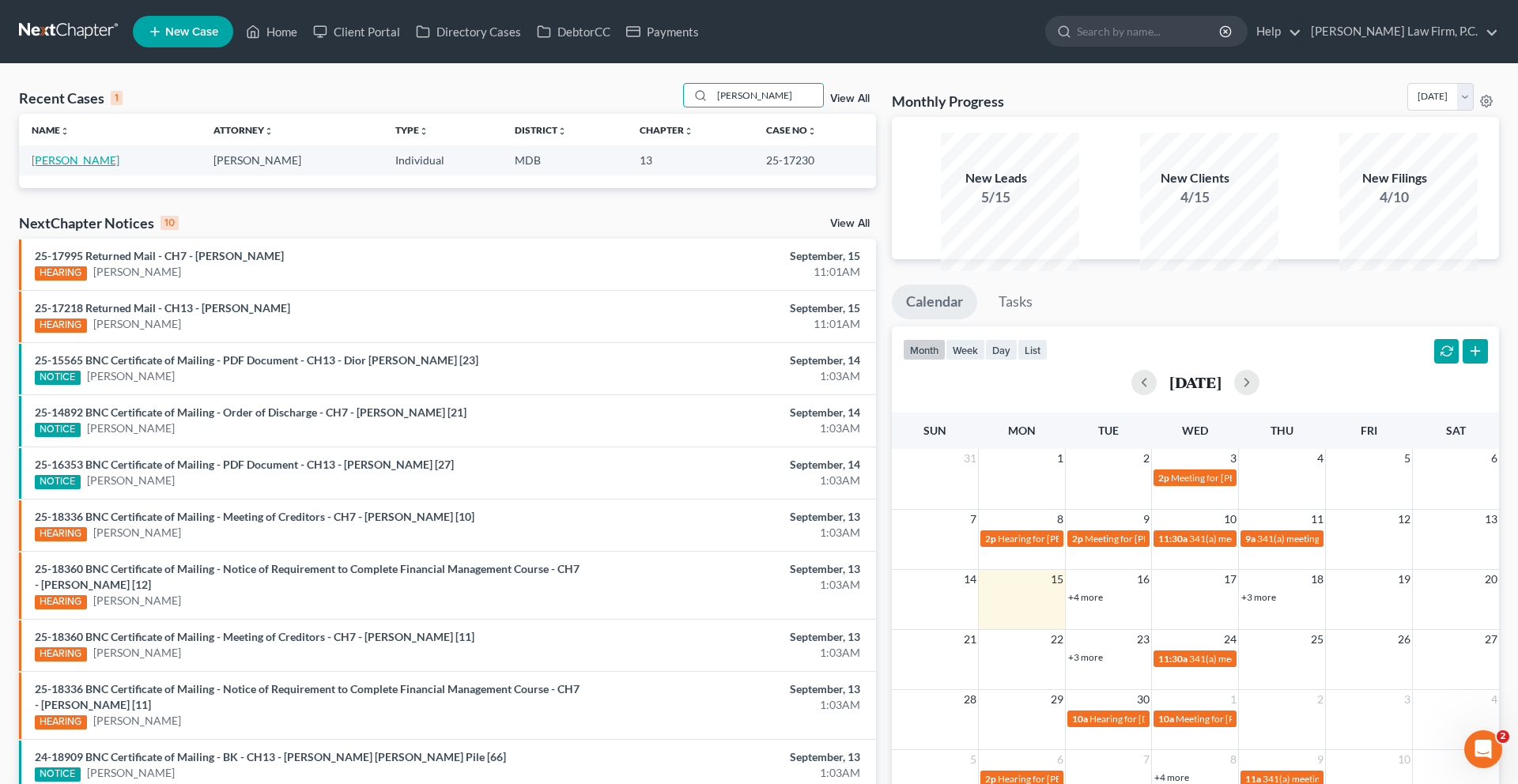
click at [114, 166] on link "Hughes, Antwan" at bounding box center [76, 160] width 88 height 13
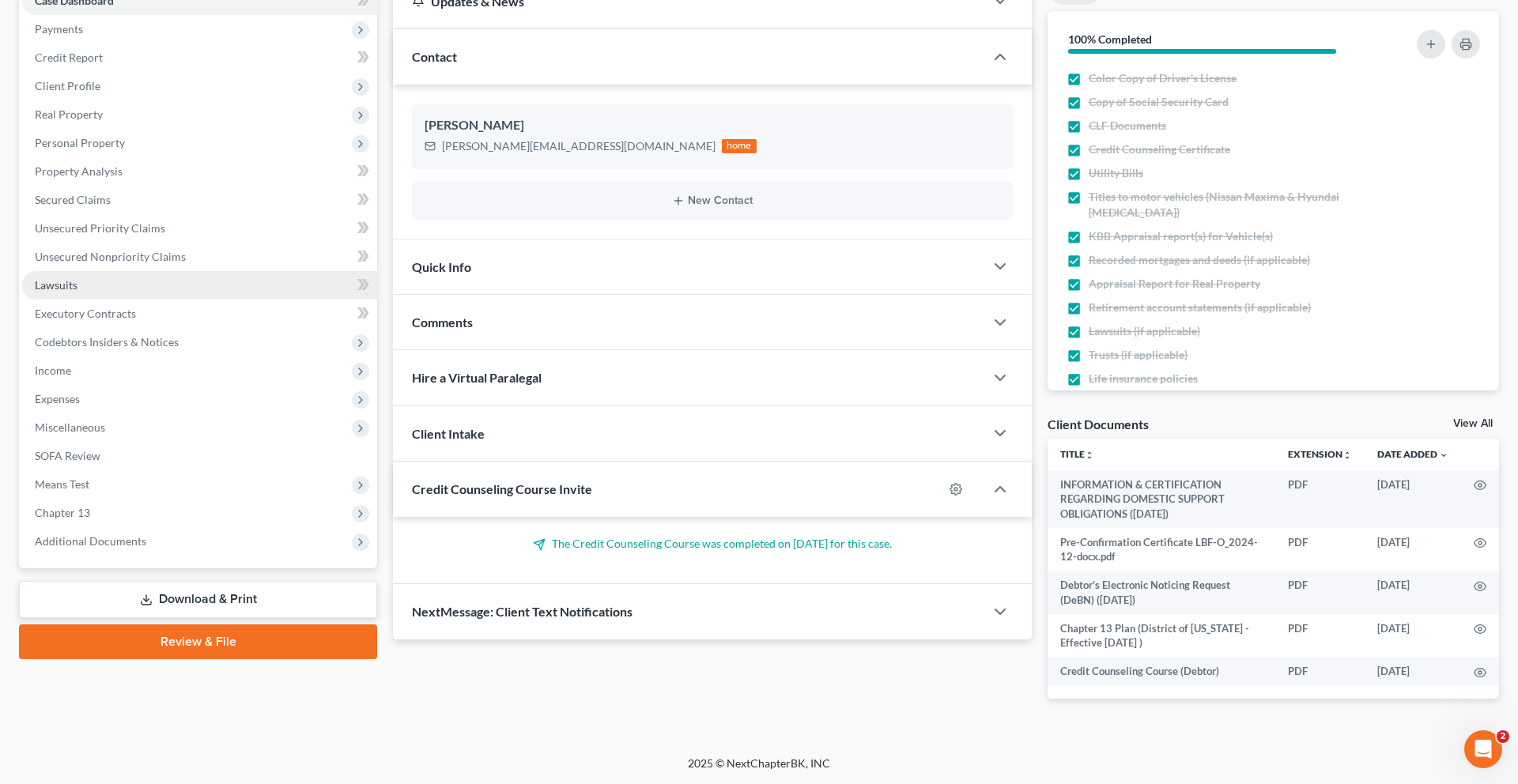
scroll to position [432, 0]
click at [128, 534] on span "Additional Documents" at bounding box center [90, 541] width 112 height 13
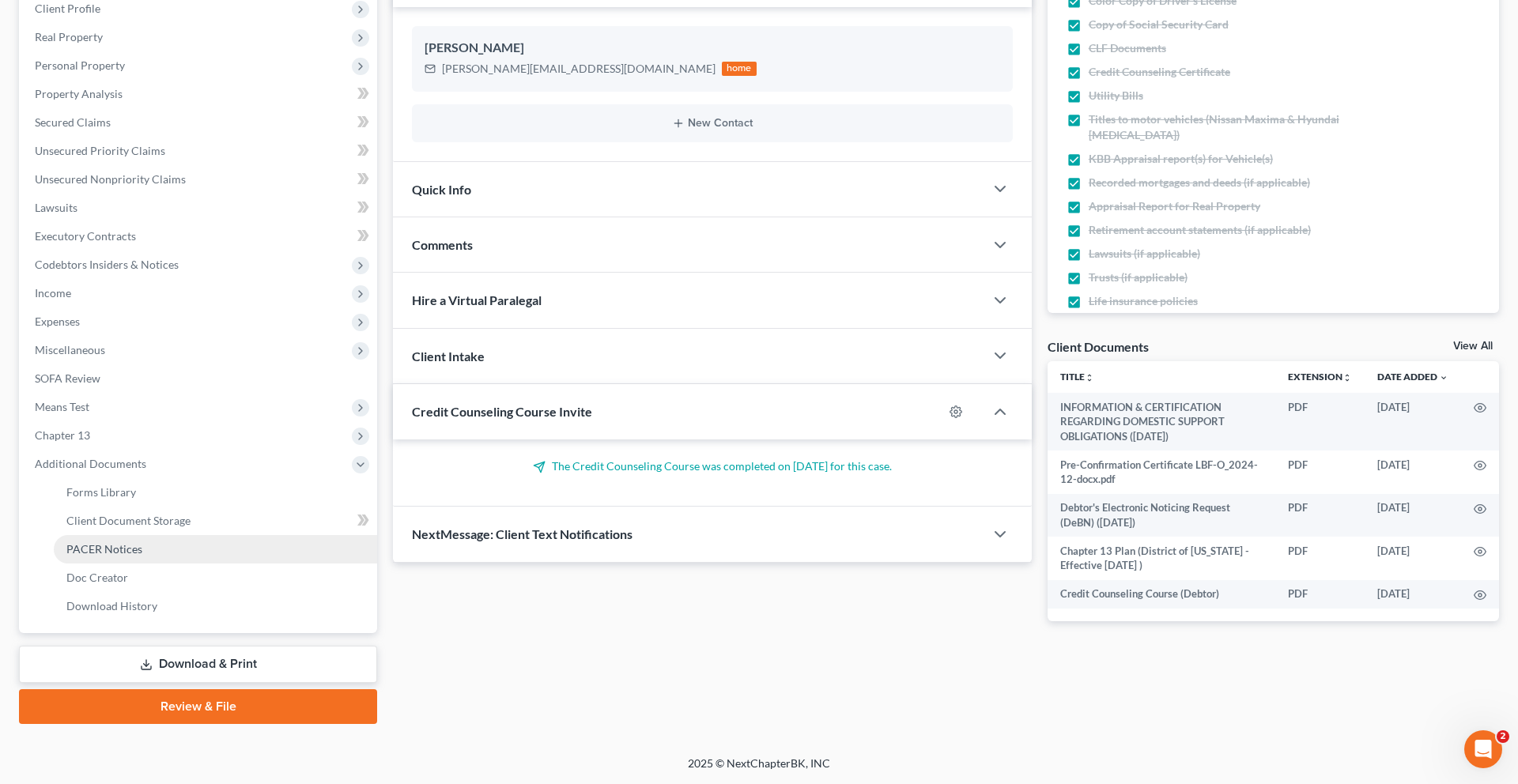
click at [130, 555] on span "PACER Notices" at bounding box center [103, 549] width 76 height 13
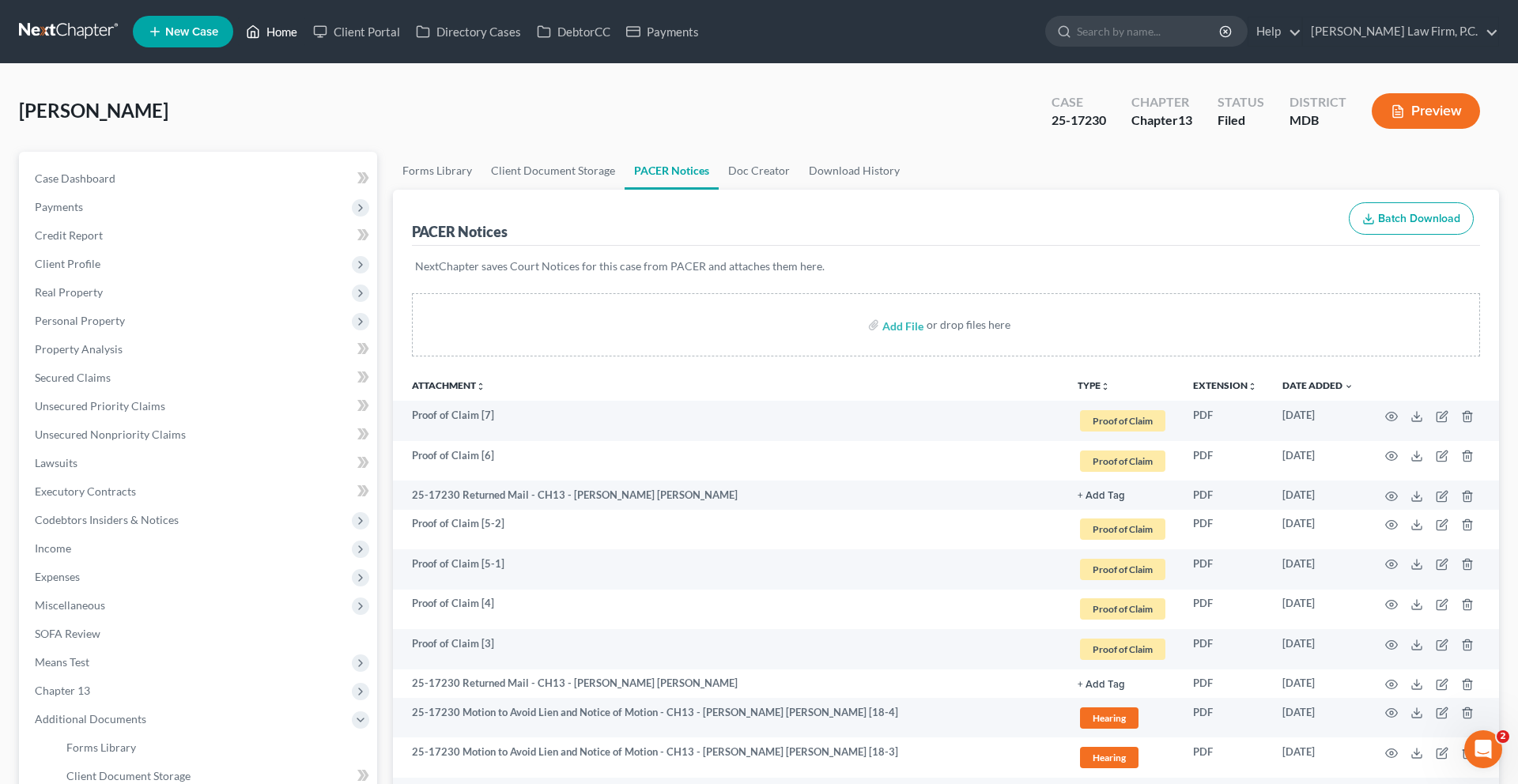
drag, startPoint x: 315, startPoint y: 36, endPoint x: 350, endPoint y: 47, distance: 36.7
click at [305, 36] on link "Home" at bounding box center [272, 32] width 67 height 29
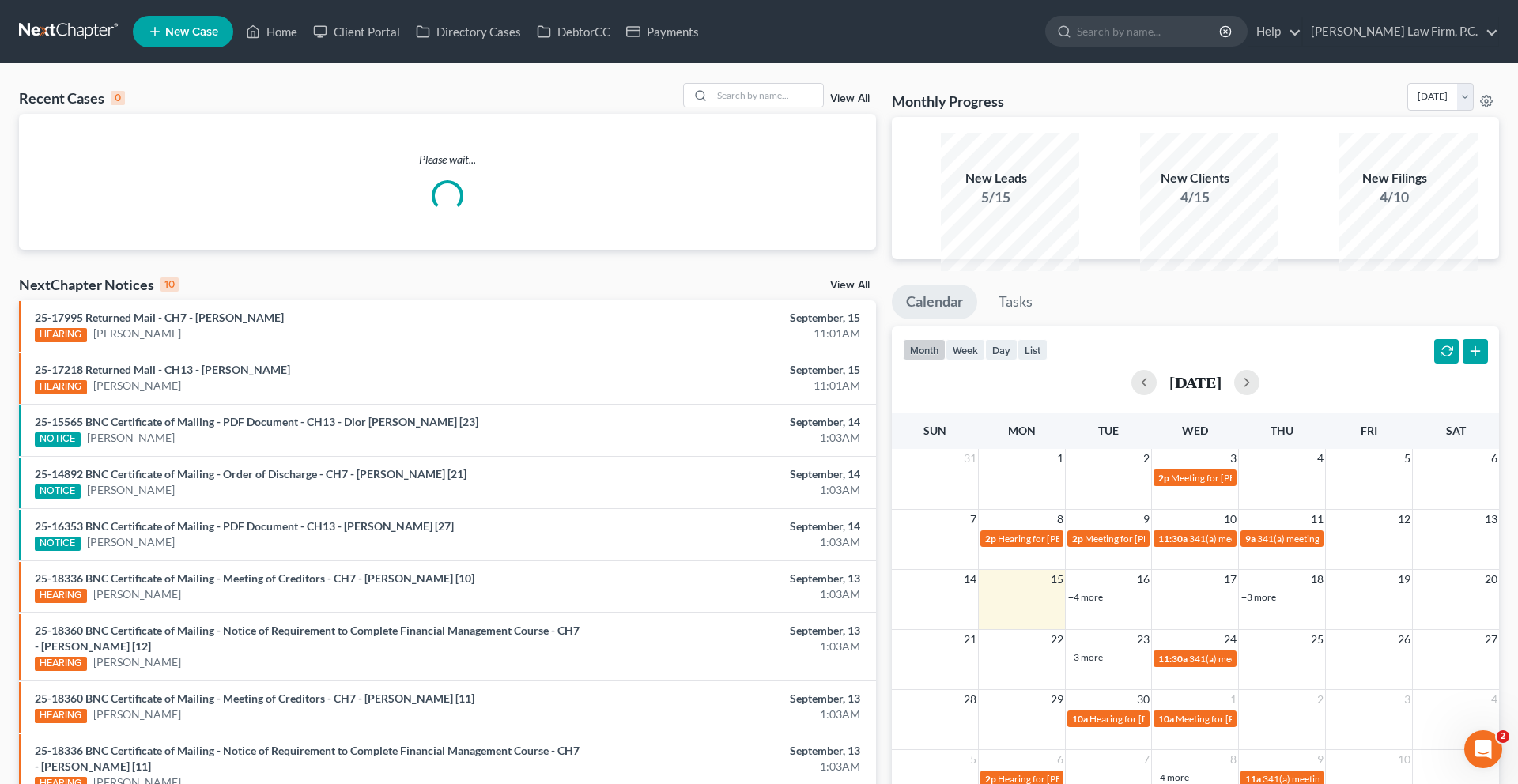
click at [698, 114] on div "Recent Cases 0 View All" at bounding box center [448, 98] width 857 height 31
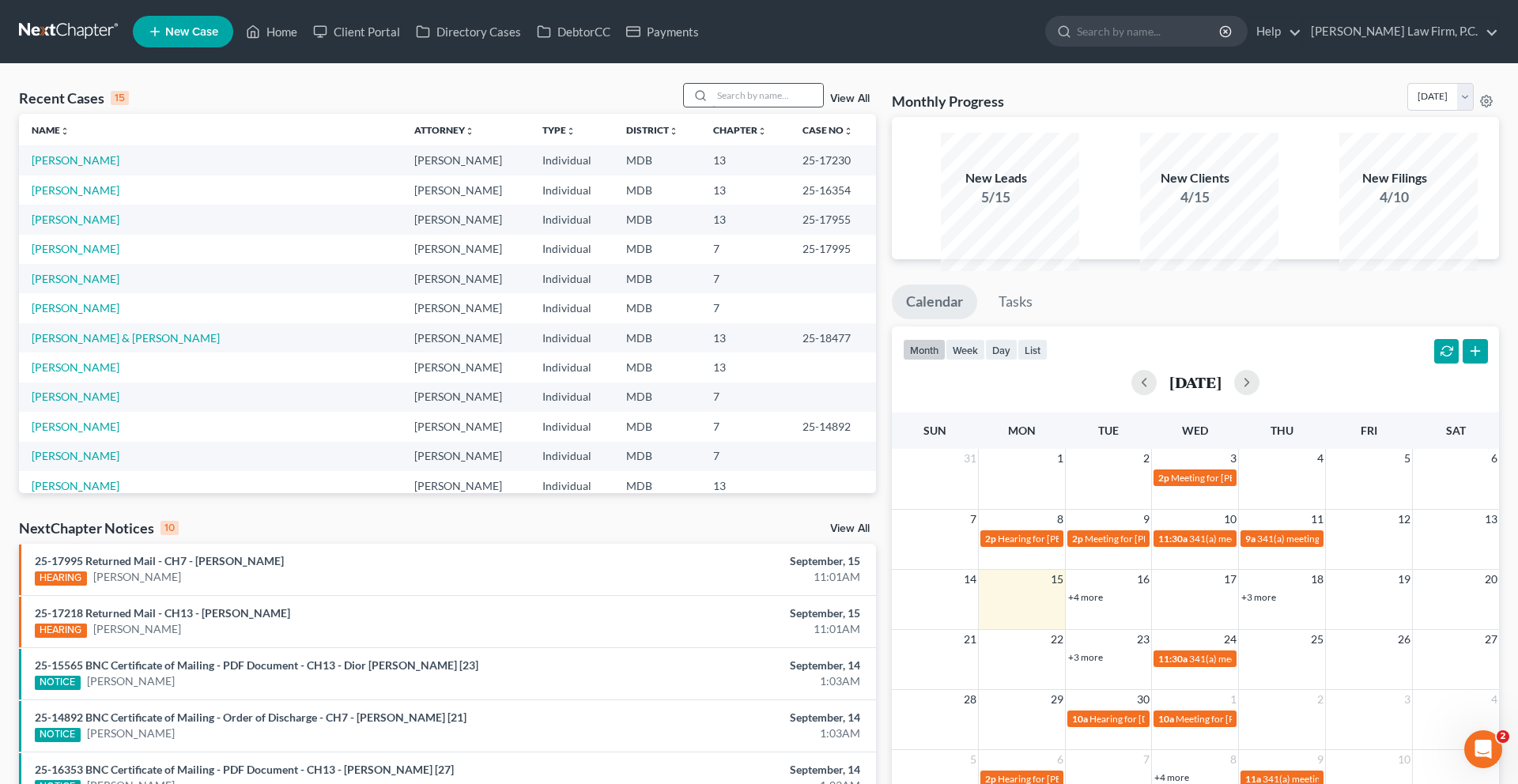
click at [719, 107] on input "search" at bounding box center [768, 96] width 111 height 23
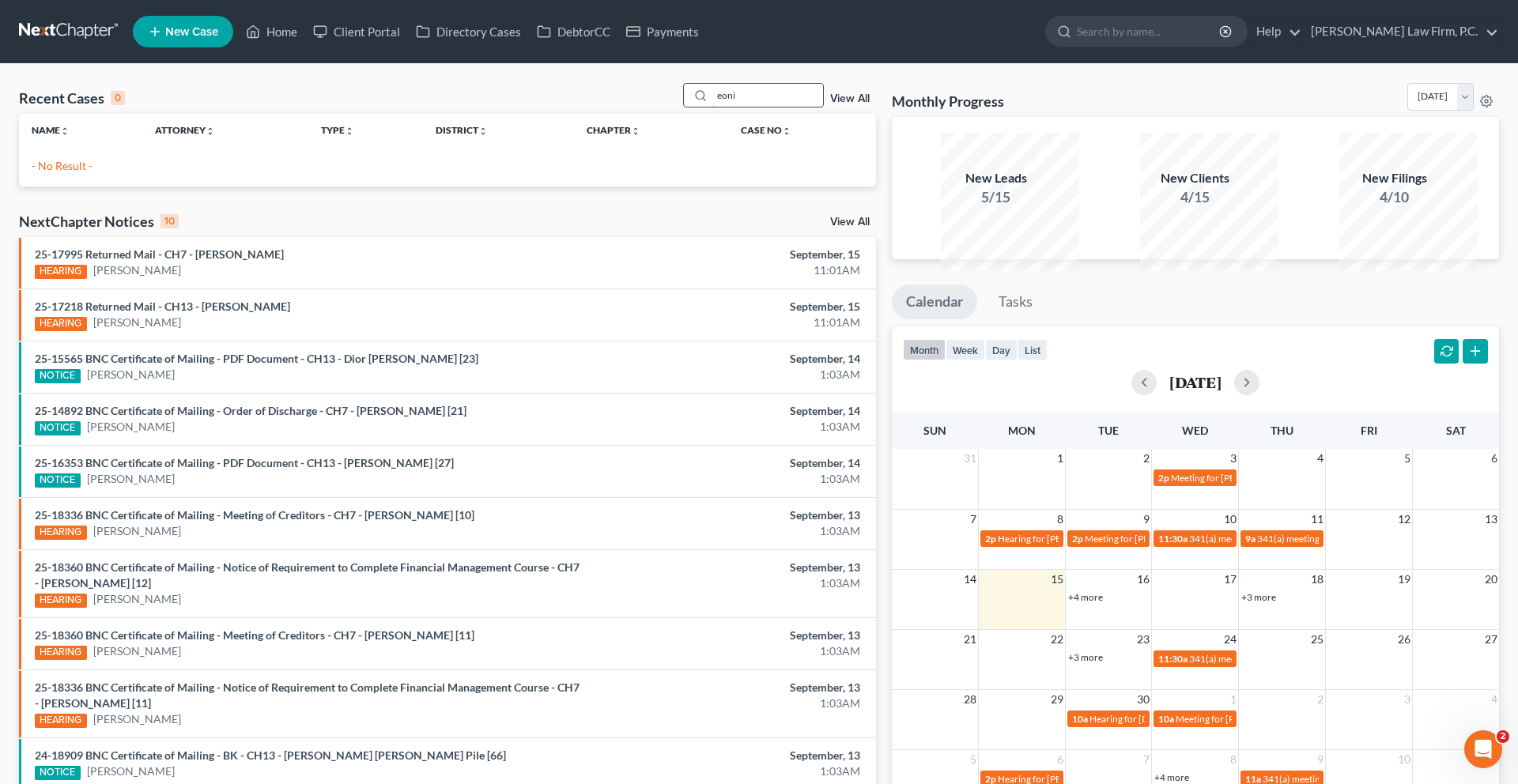
click at [713, 107] on input "eoni" at bounding box center [768, 96] width 111 height 23
type input "eboni"
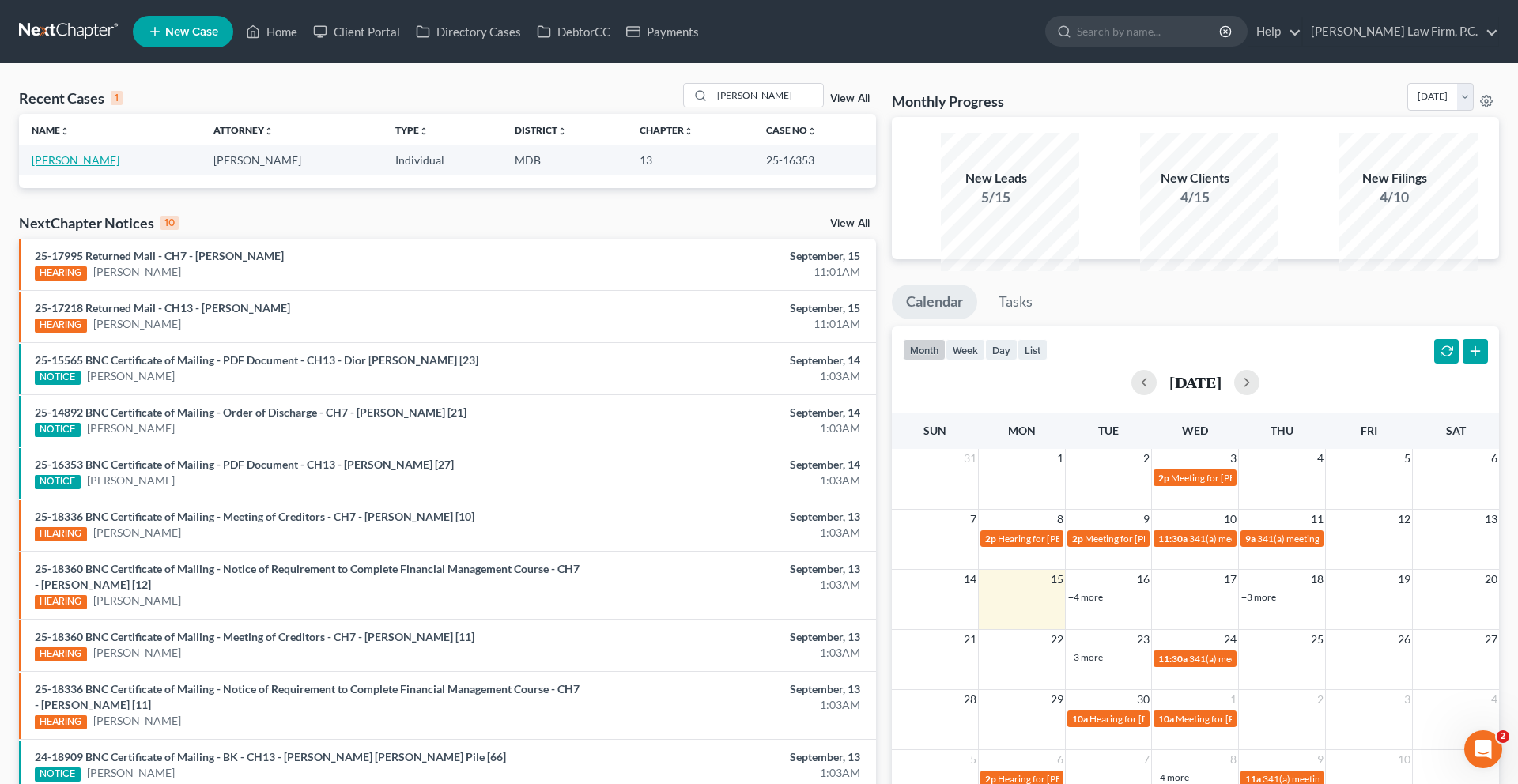
click at [102, 166] on link "[PERSON_NAME]" at bounding box center [76, 160] width 88 height 13
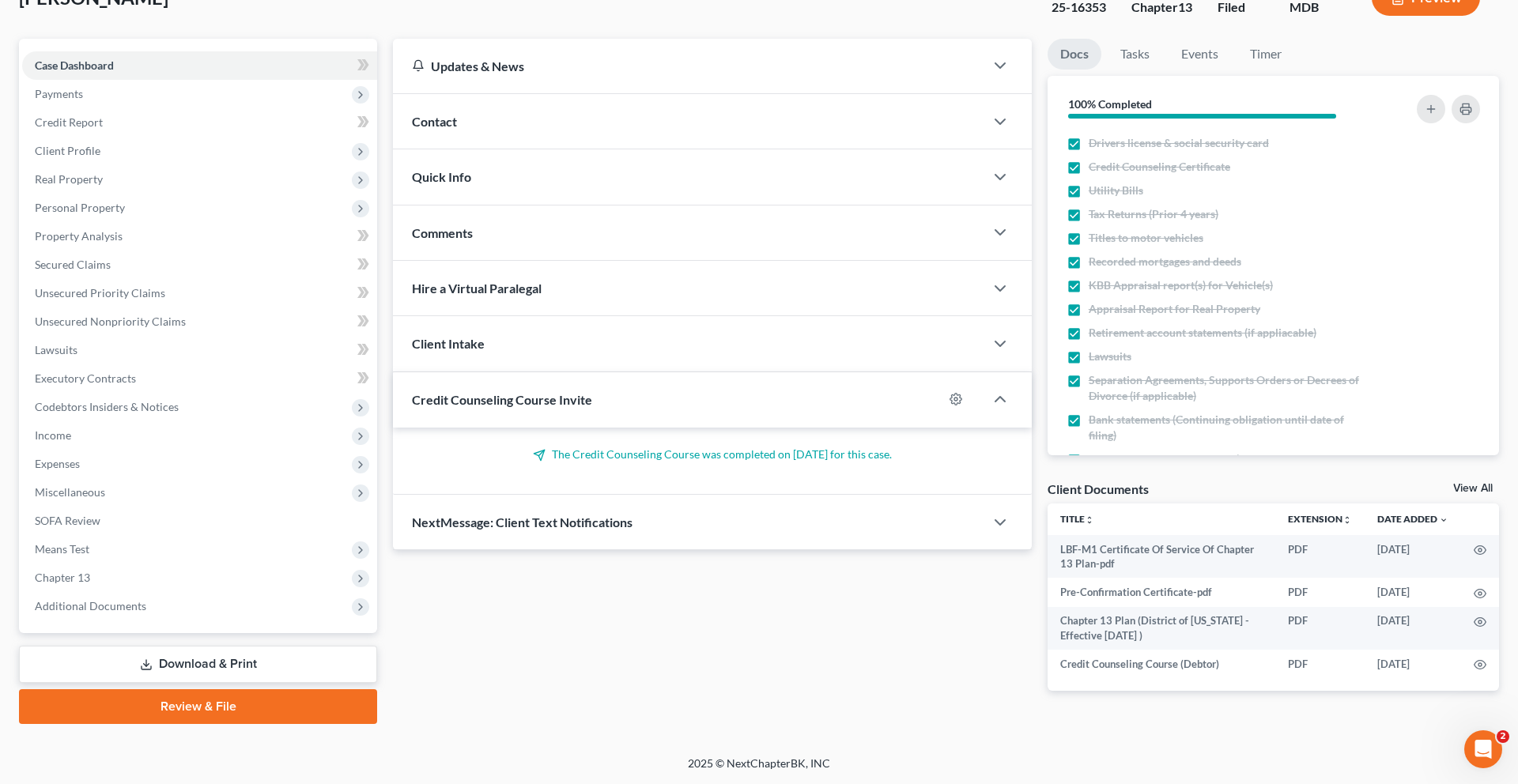
scroll to position [398, 0]
click at [146, 599] on span "Additional Documents" at bounding box center [90, 605] width 112 height 13
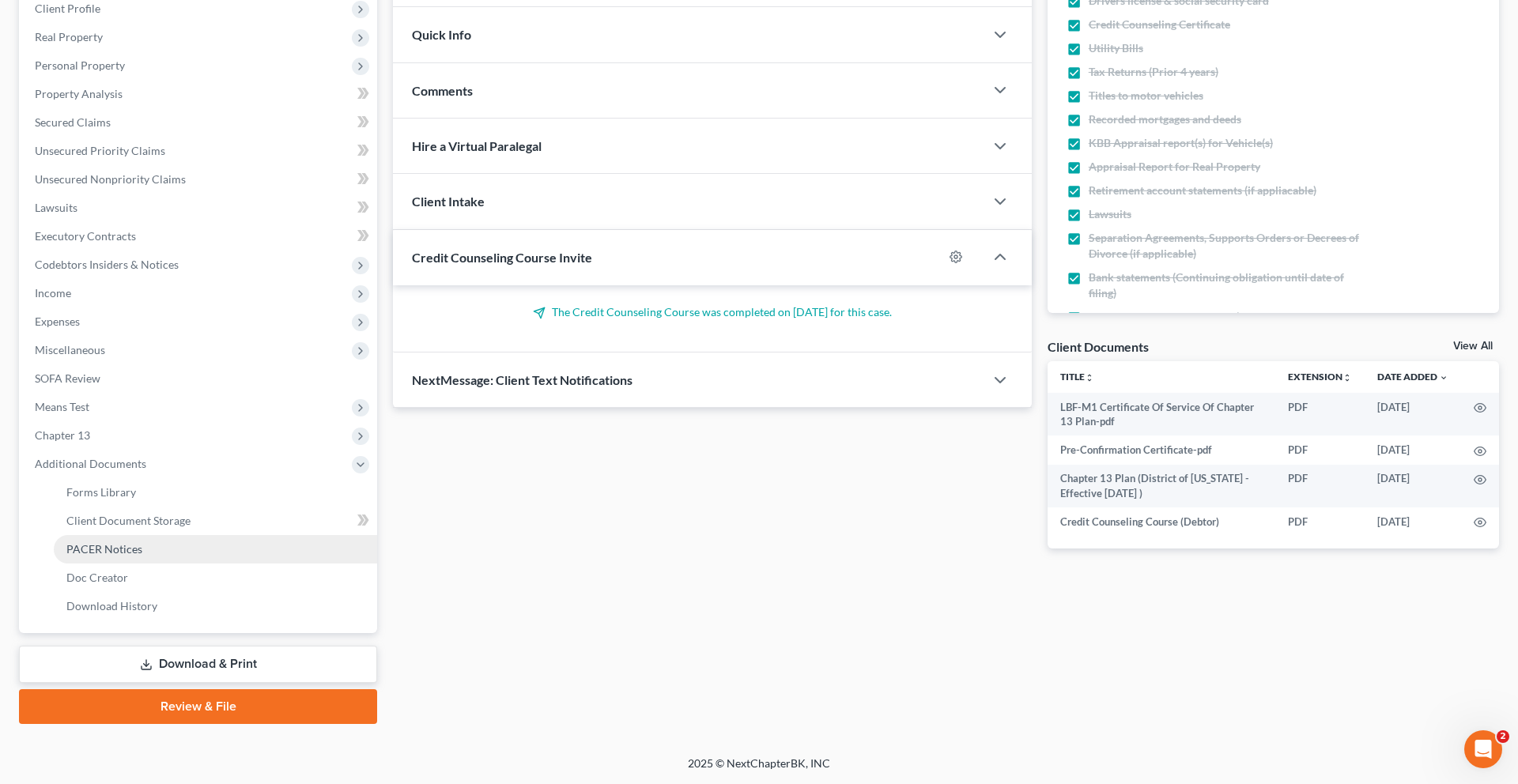
click at [143, 555] on span "PACER Notices" at bounding box center [103, 549] width 76 height 13
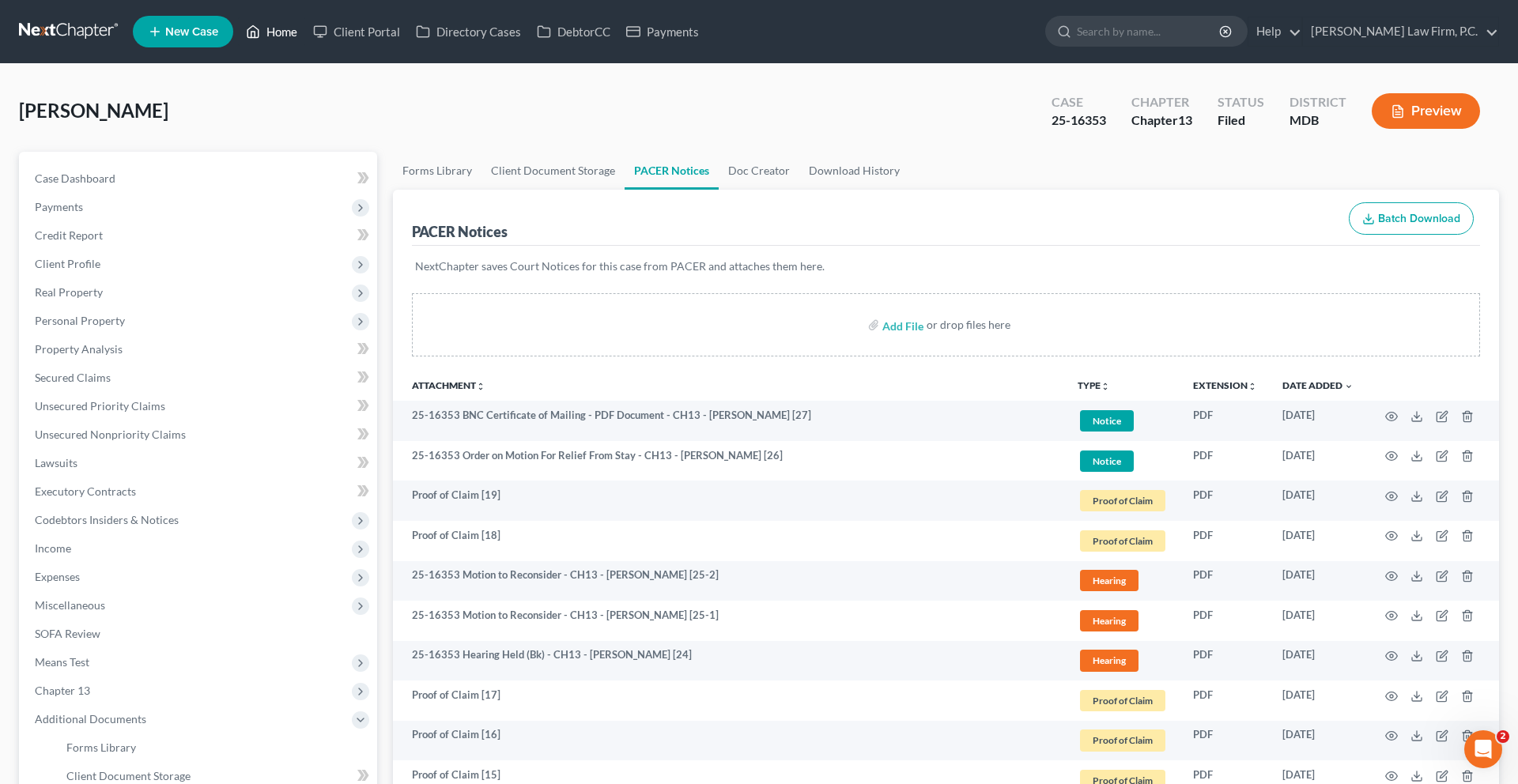
click at [305, 43] on link "Home" at bounding box center [272, 32] width 67 height 29
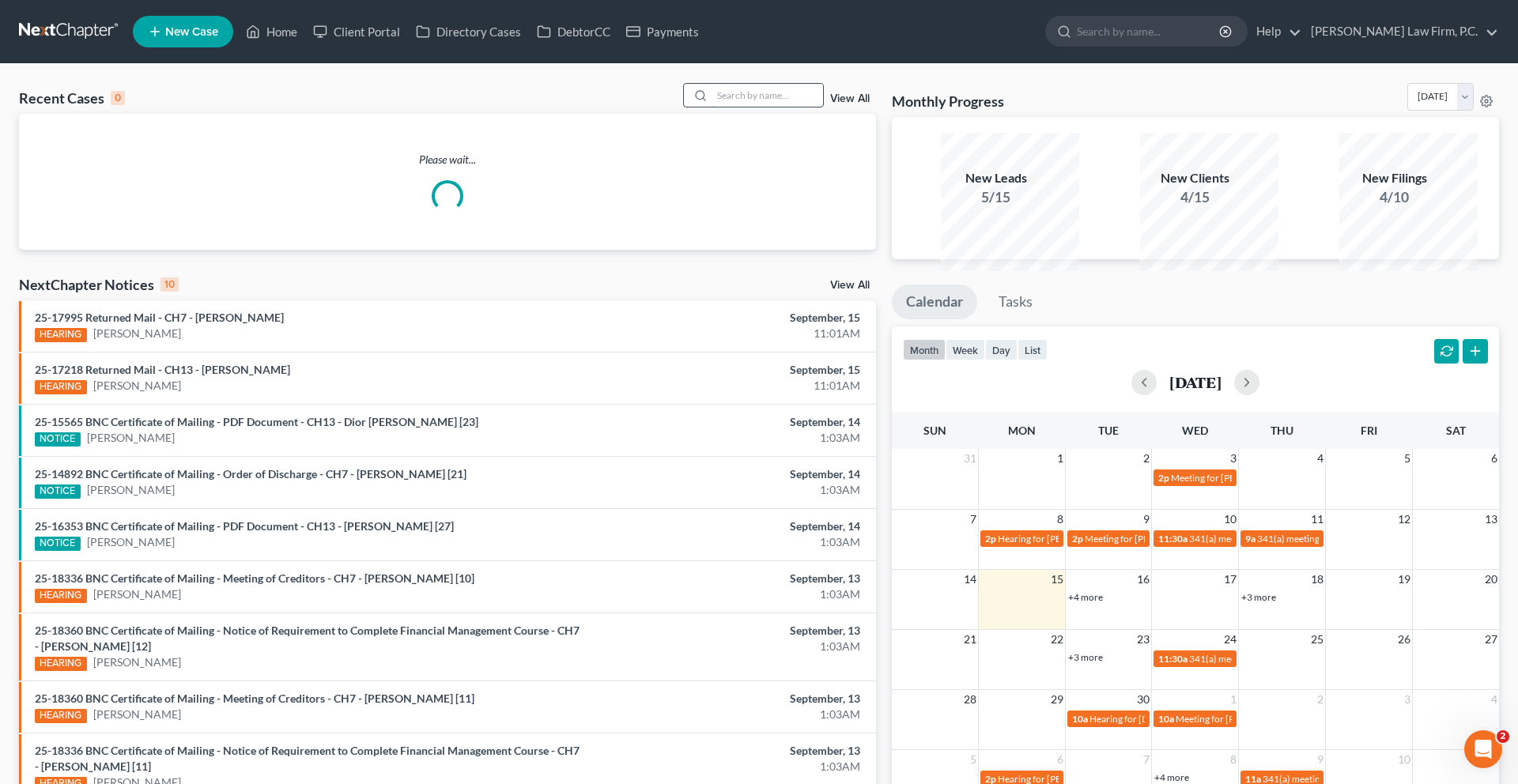
click at [713, 107] on input "search" at bounding box center [768, 96] width 111 height 23
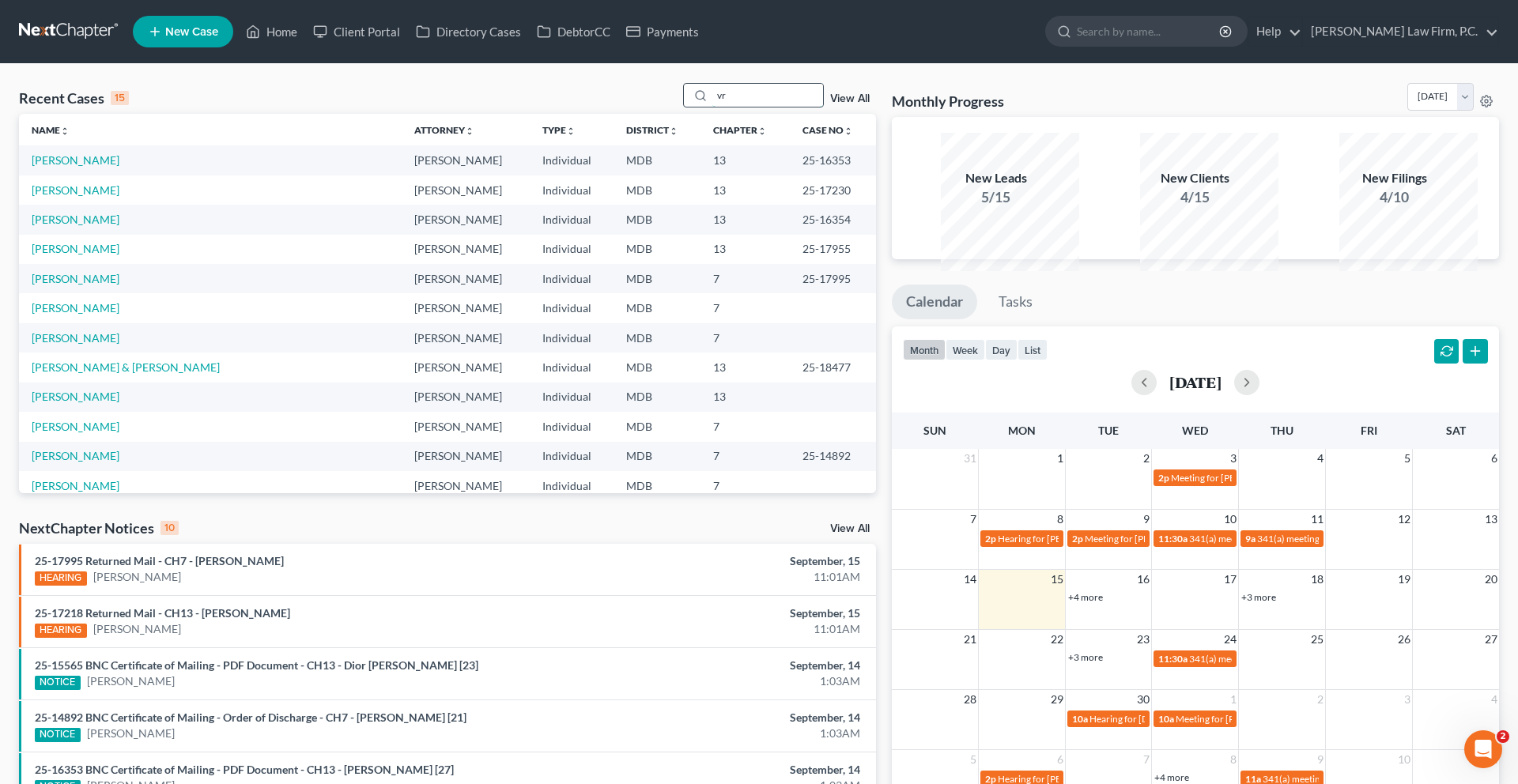
type input "v"
type input "brittany"
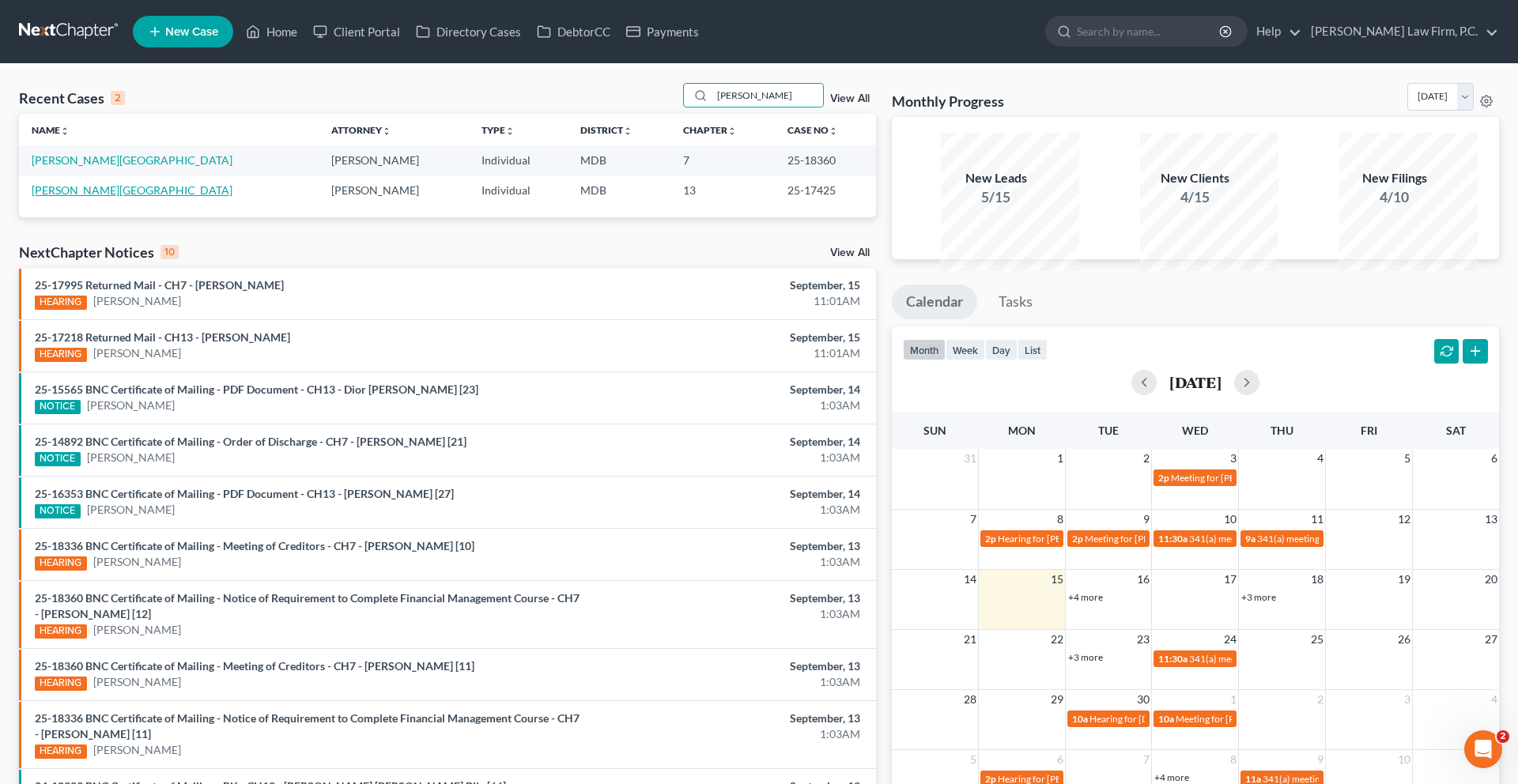
click at [89, 197] on link "Byczynski, Brittany" at bounding box center [132, 190] width 201 height 13
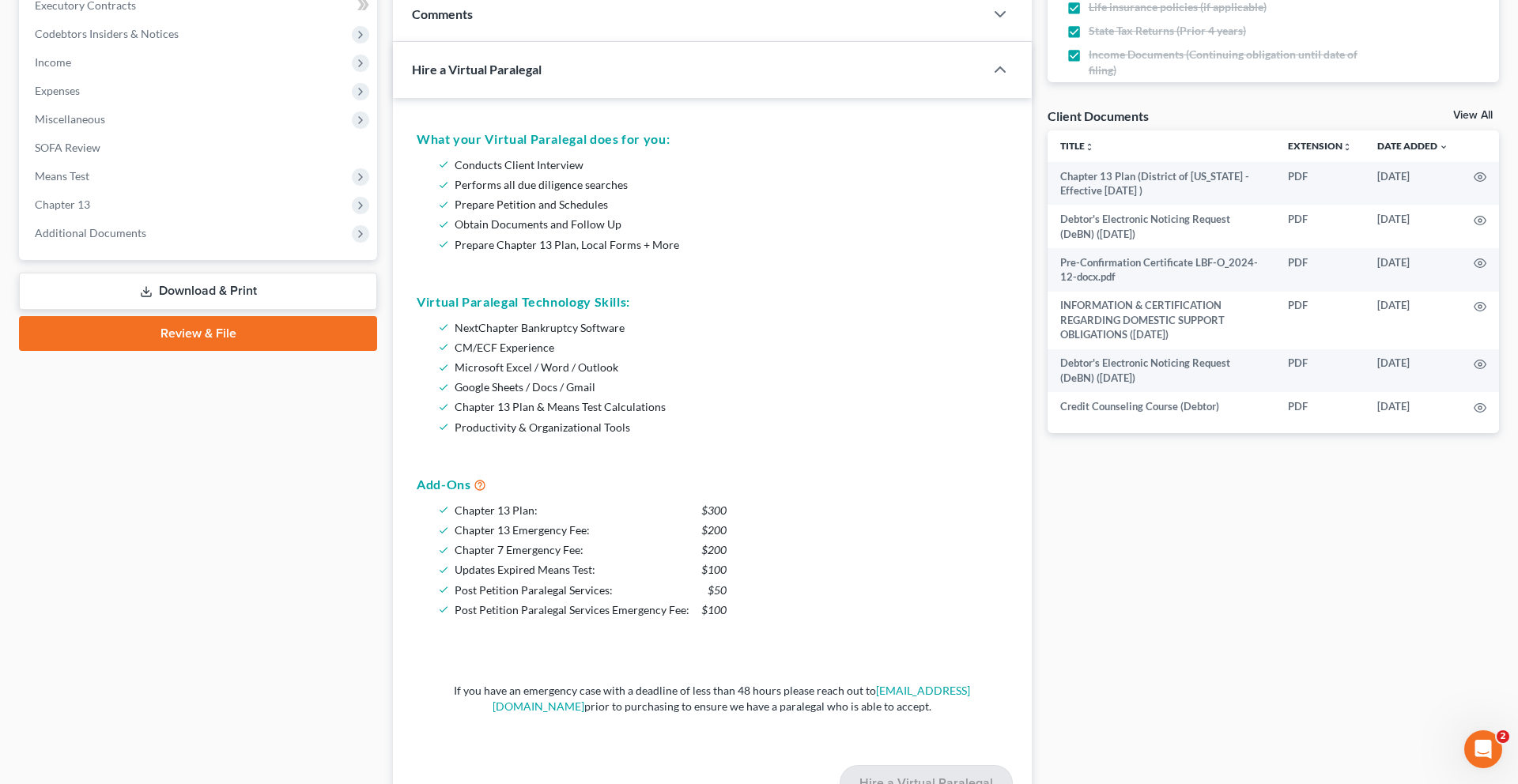
scroll to position [534, 0]
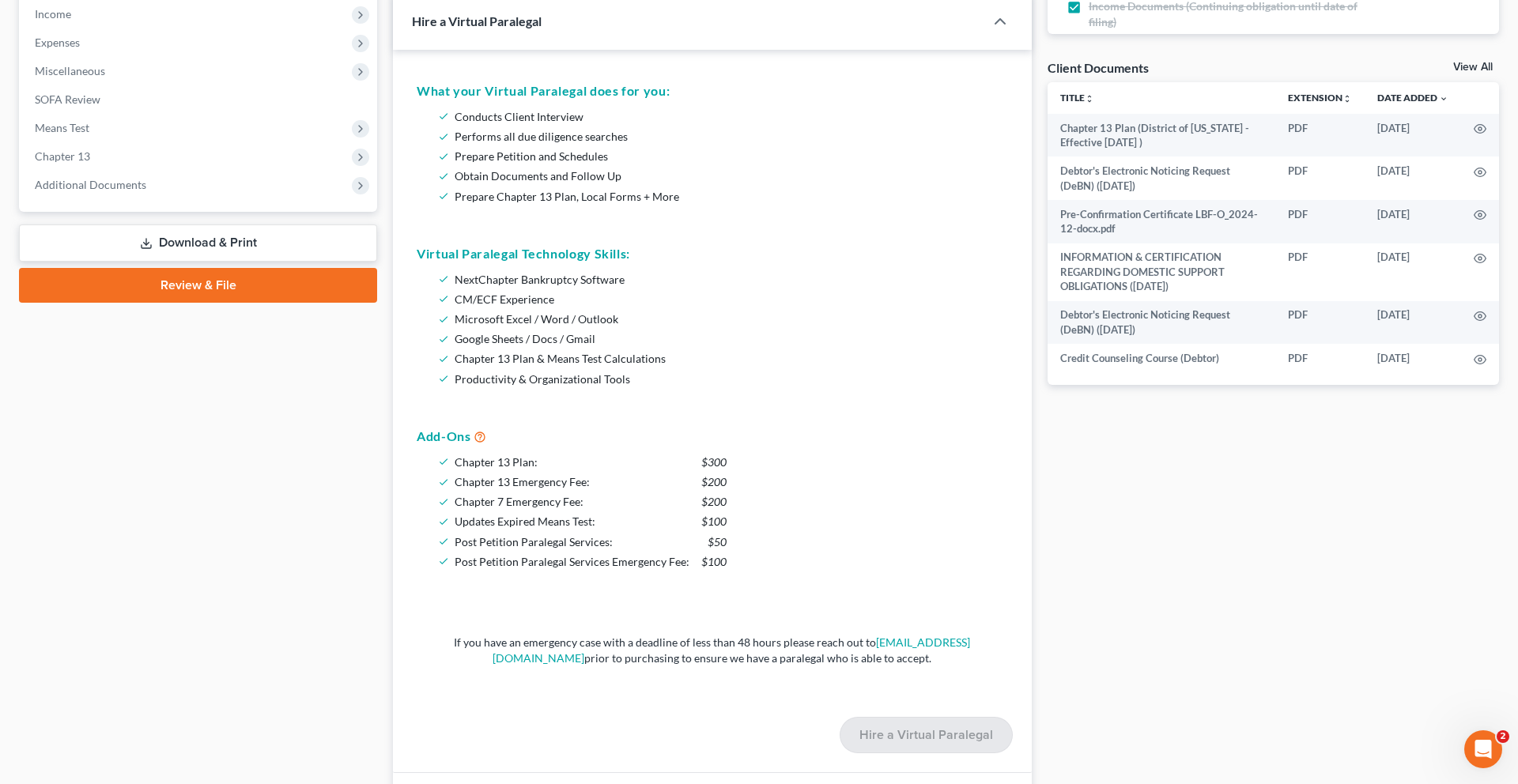
click at [132, 191] on span "Additional Documents" at bounding box center [90, 185] width 112 height 13
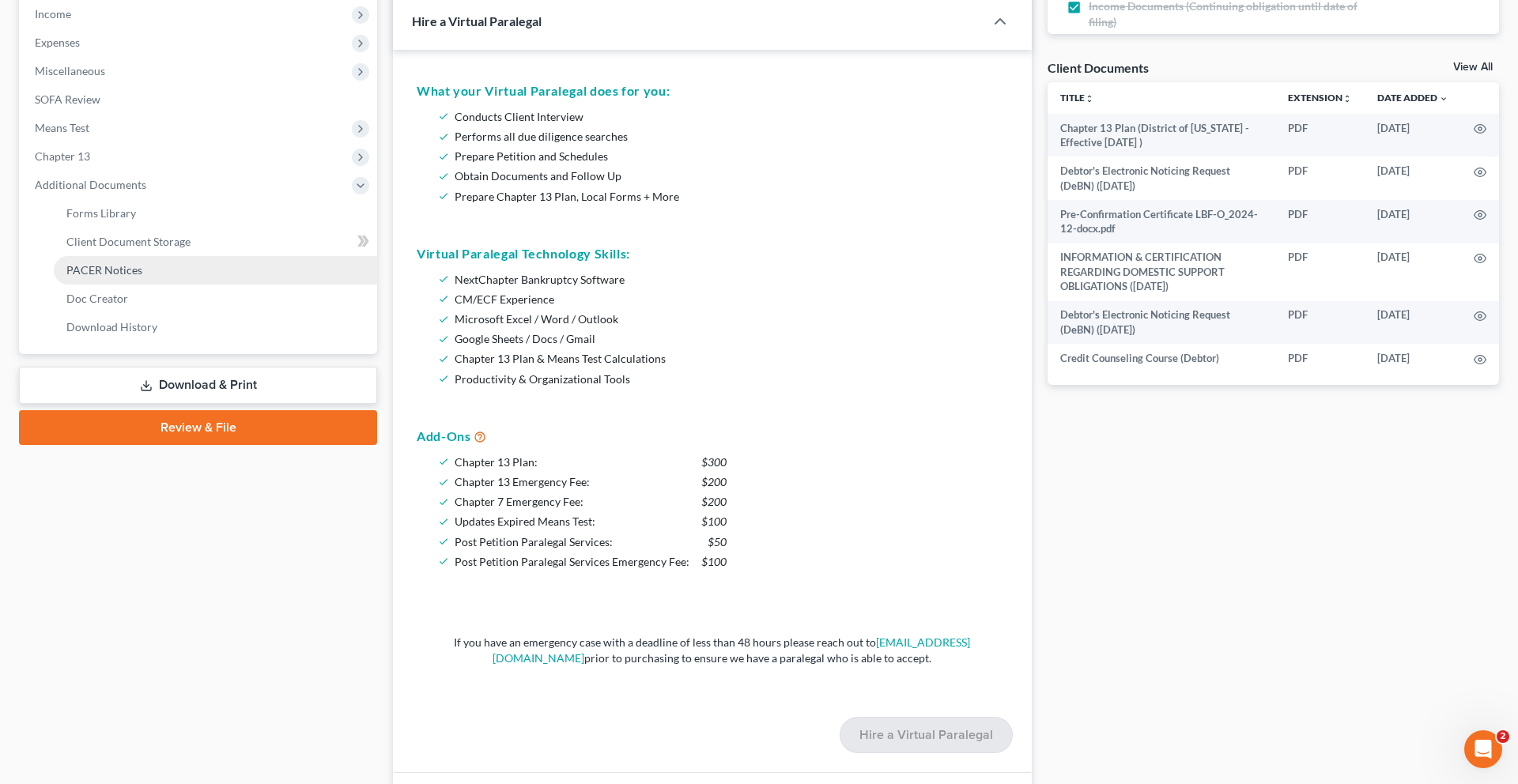
click at [137, 276] on span "PACER Notices" at bounding box center [103, 270] width 76 height 13
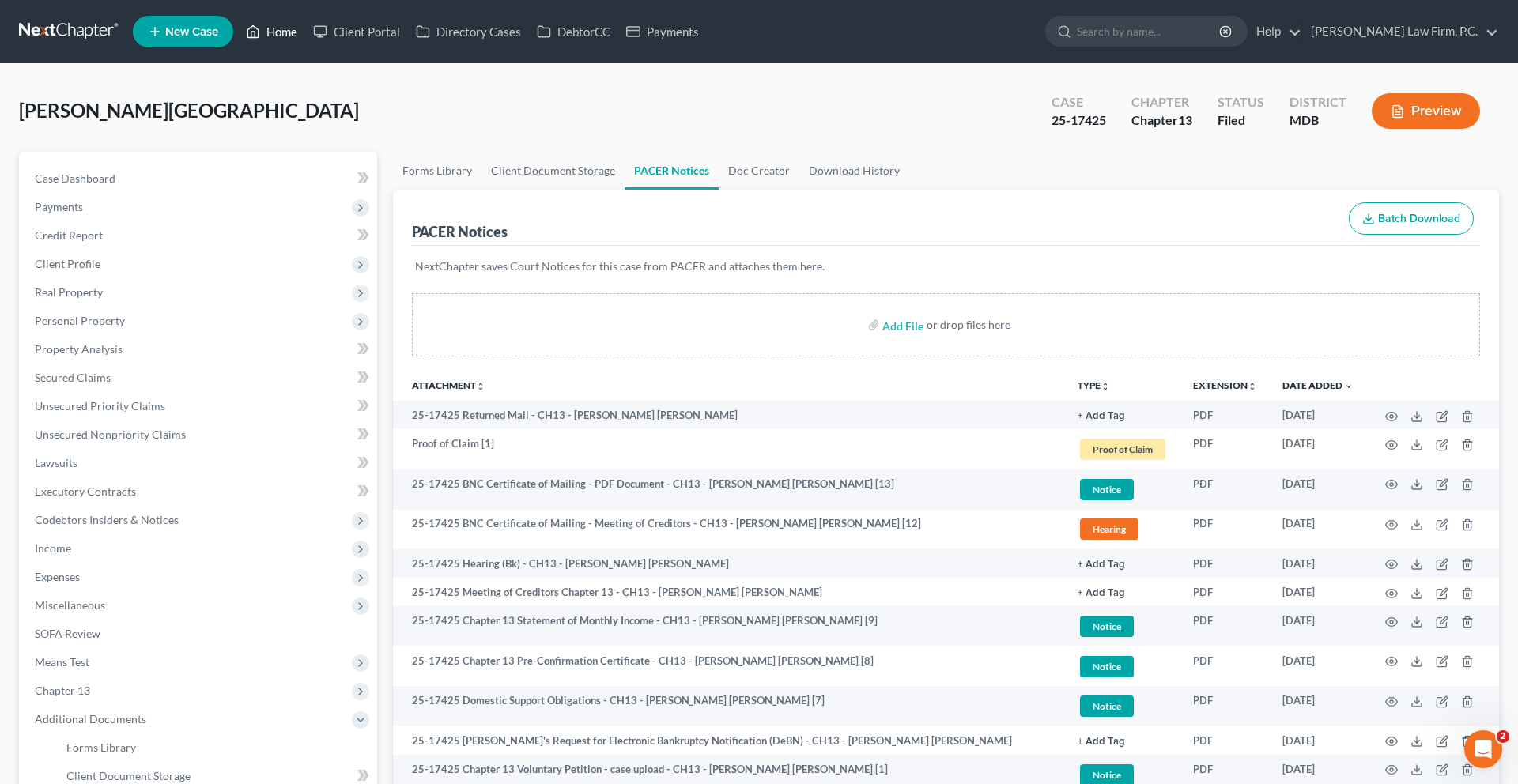
click at [305, 43] on link "Home" at bounding box center [272, 32] width 67 height 29
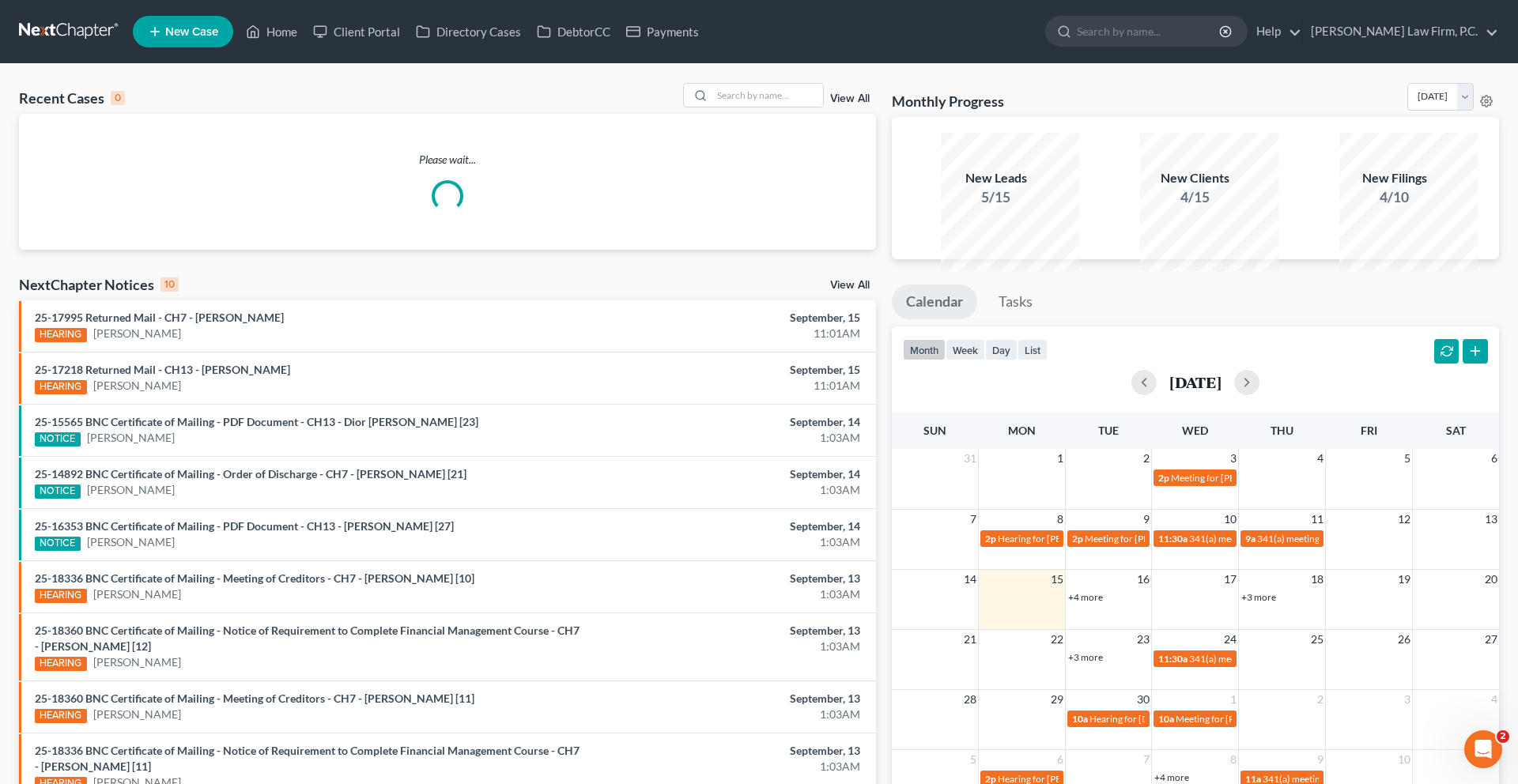
click at [730, 114] on div "Recent Cases 0 View All" at bounding box center [448, 98] width 857 height 31
click at [719, 107] on input "search" at bounding box center [768, 96] width 111 height 23
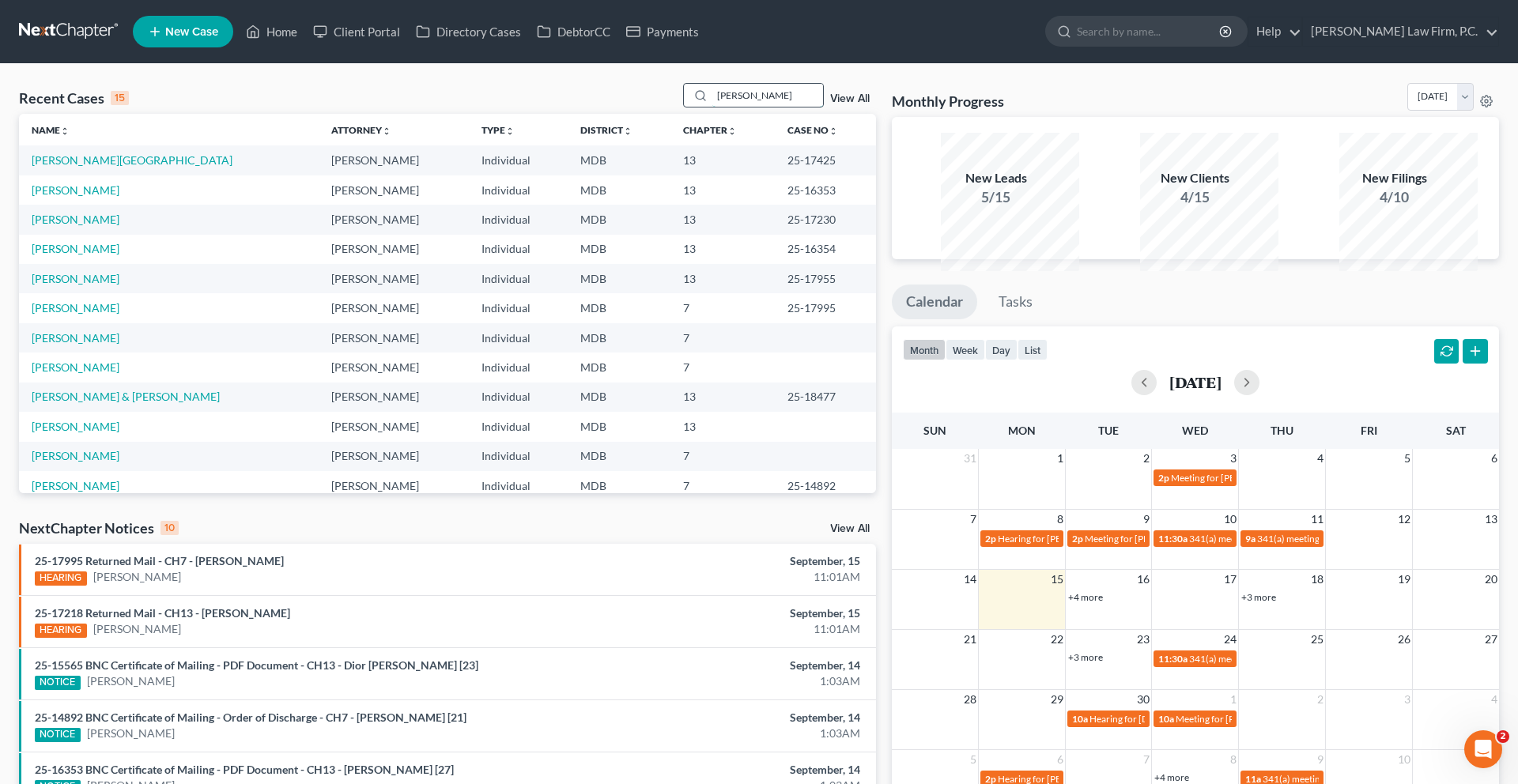
type input "yaniga"
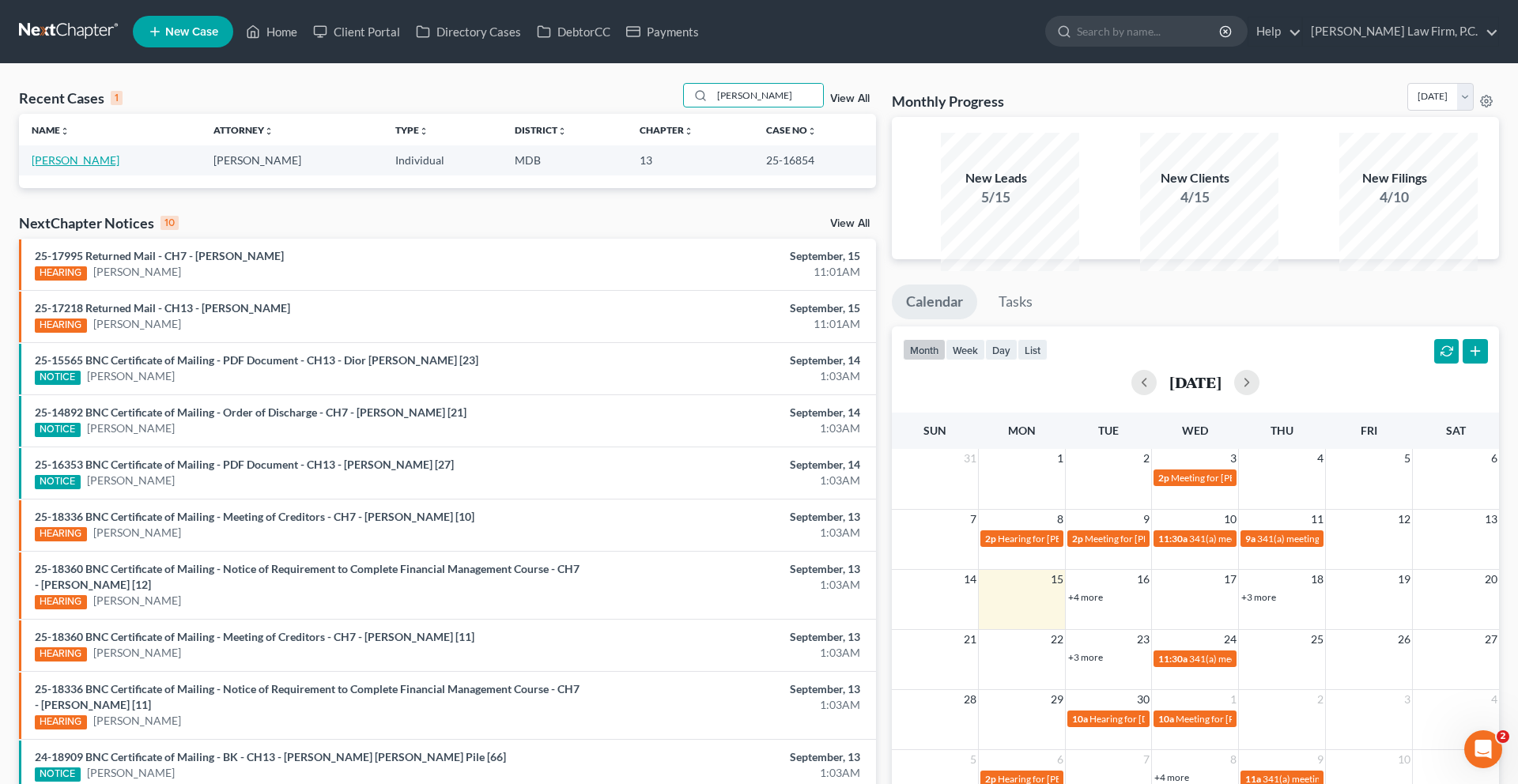
click at [99, 166] on link "Yaniga, Edlyn" at bounding box center [76, 160] width 88 height 13
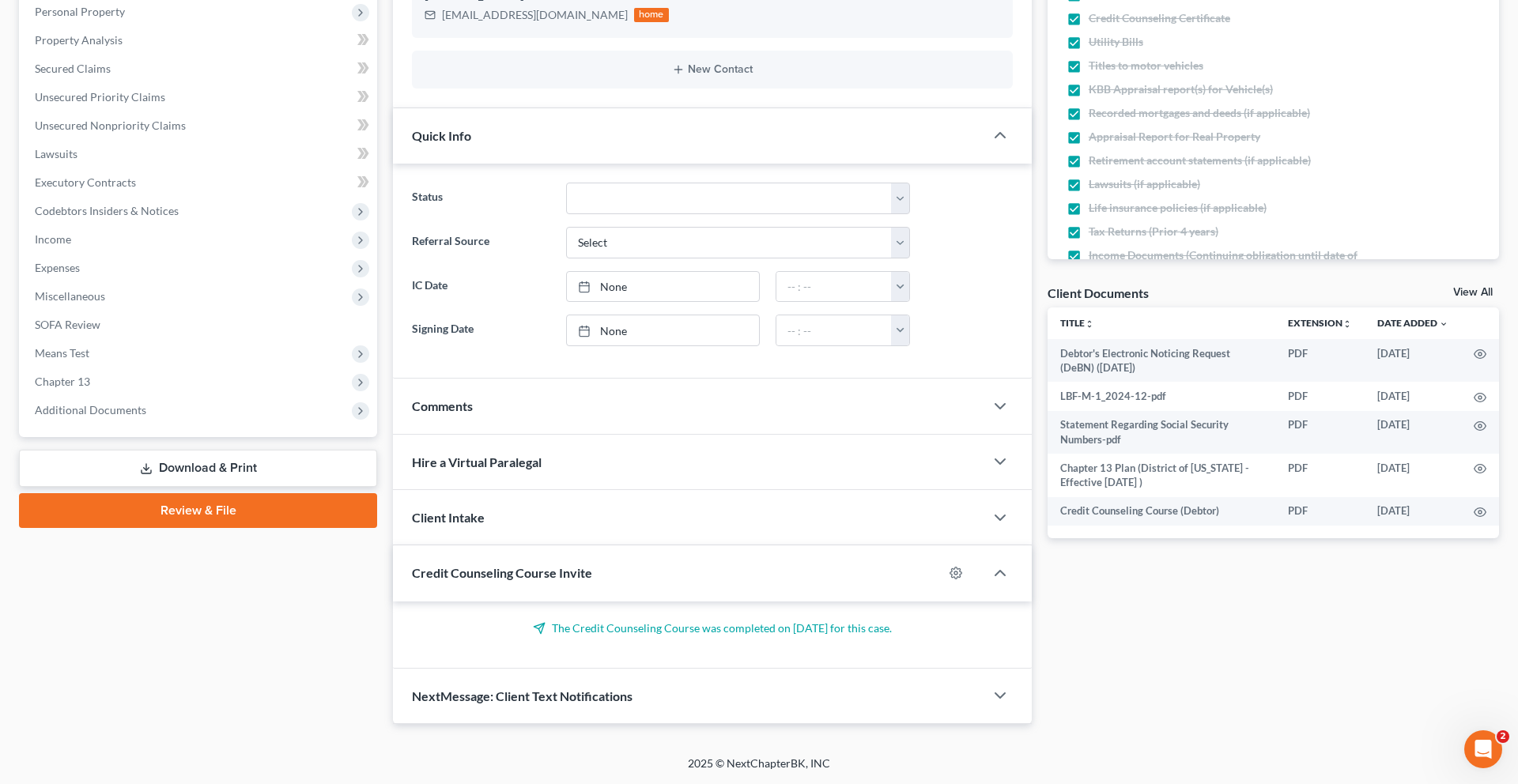
scroll to position [462, 0]
click at [124, 416] on span "Additional Documents" at bounding box center [90, 409] width 112 height 13
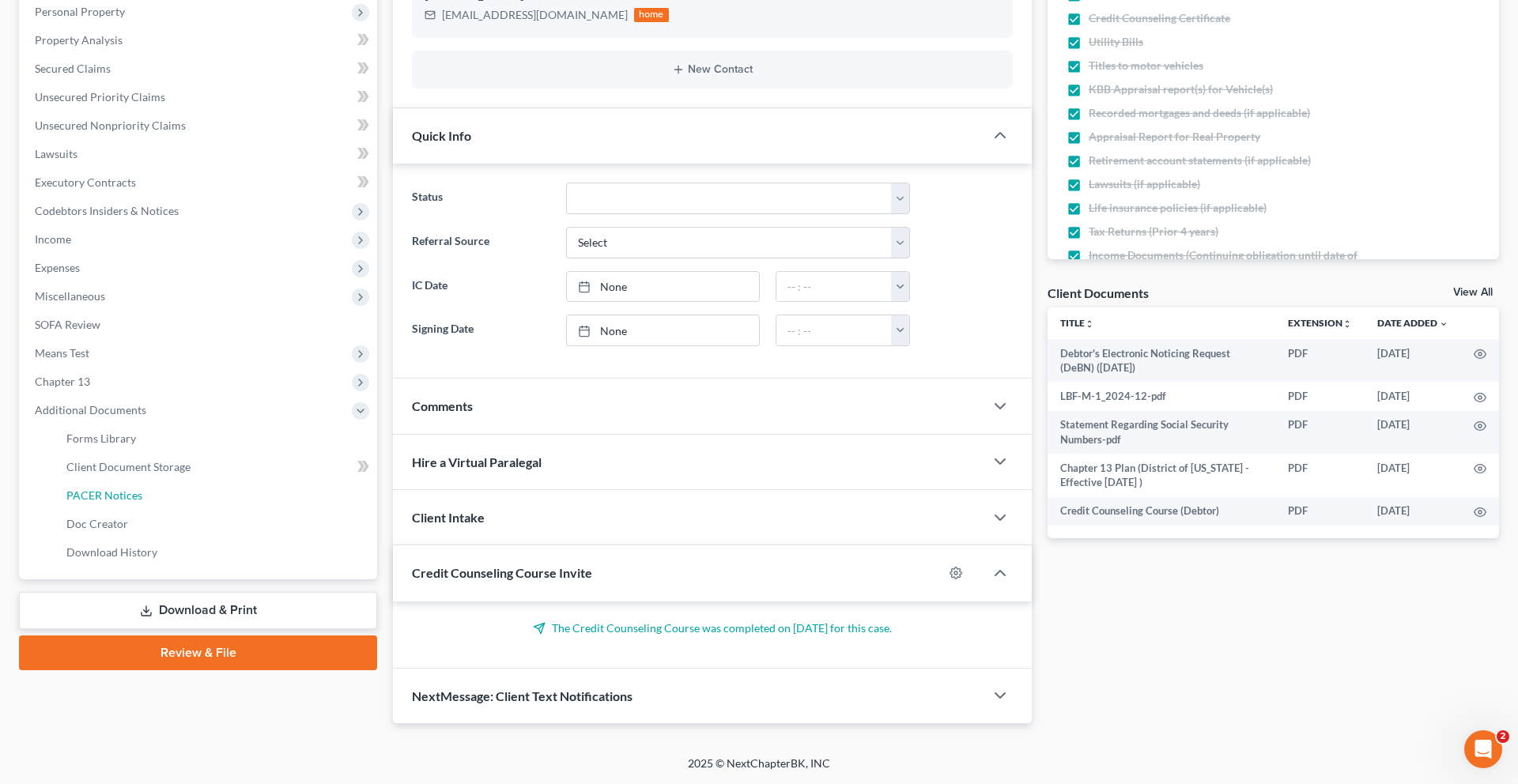
click at [125, 502] on span "PACER Notices" at bounding box center [103, 495] width 76 height 13
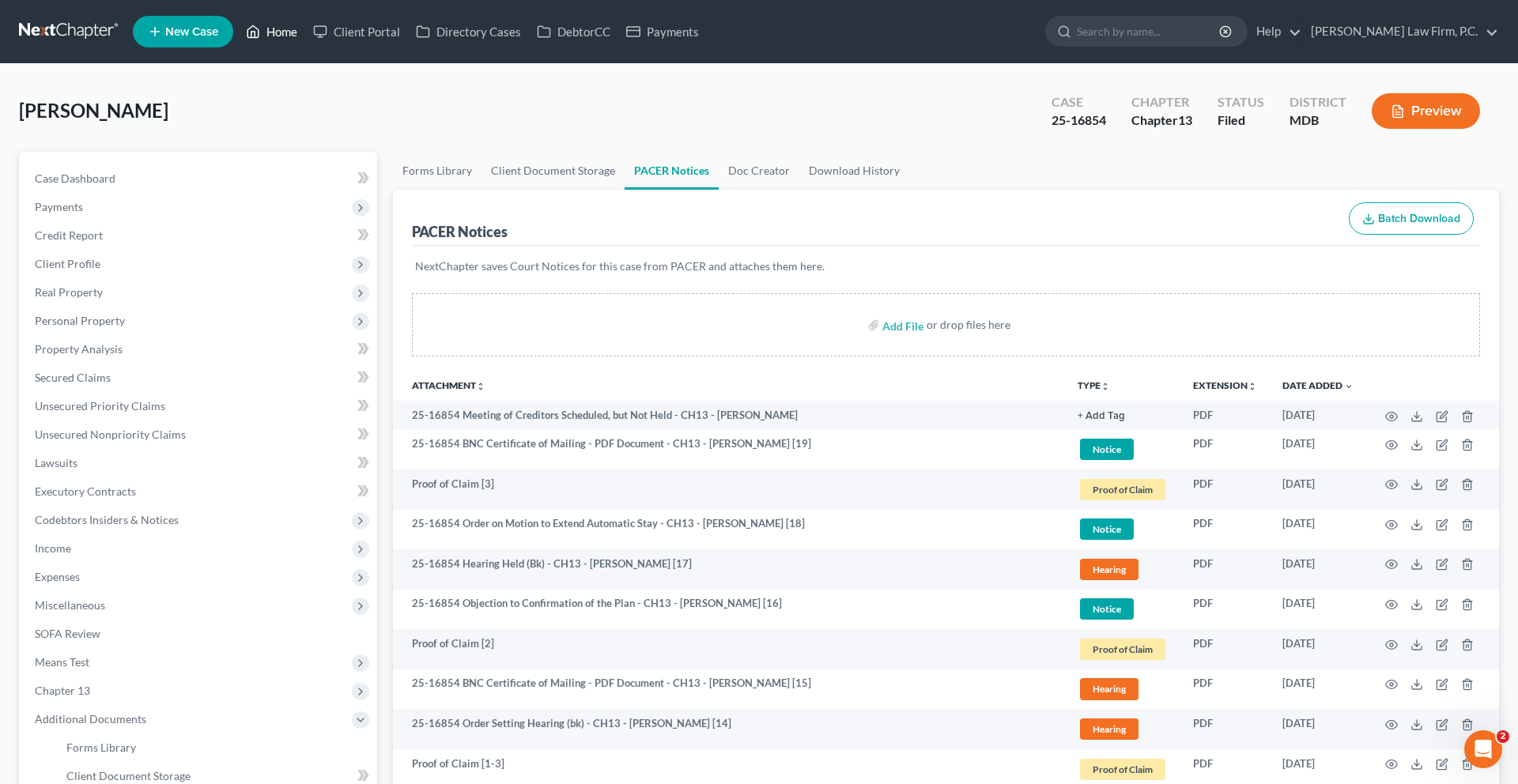
click at [305, 38] on link "Home" at bounding box center [272, 32] width 67 height 29
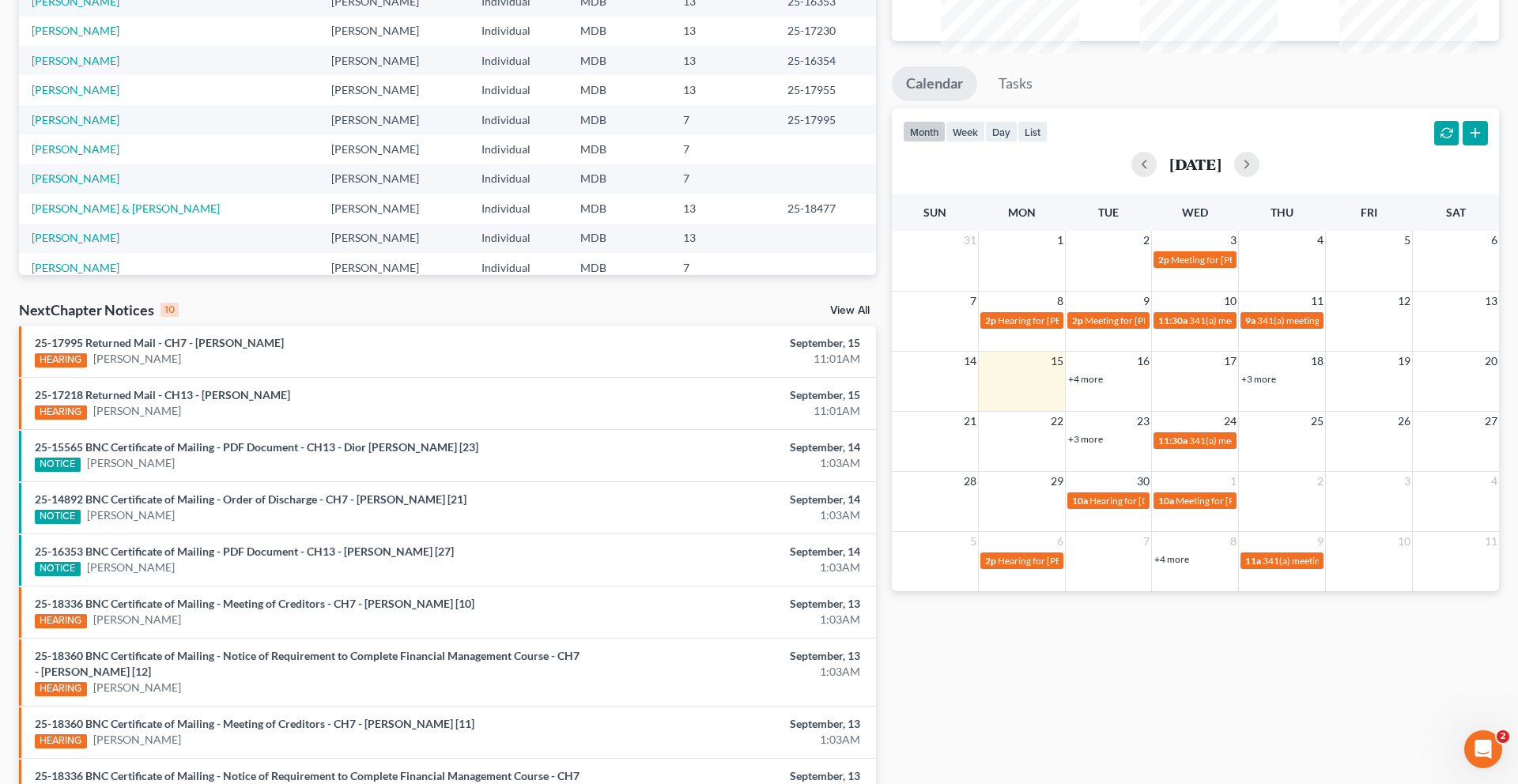
scroll to position [341, 0]
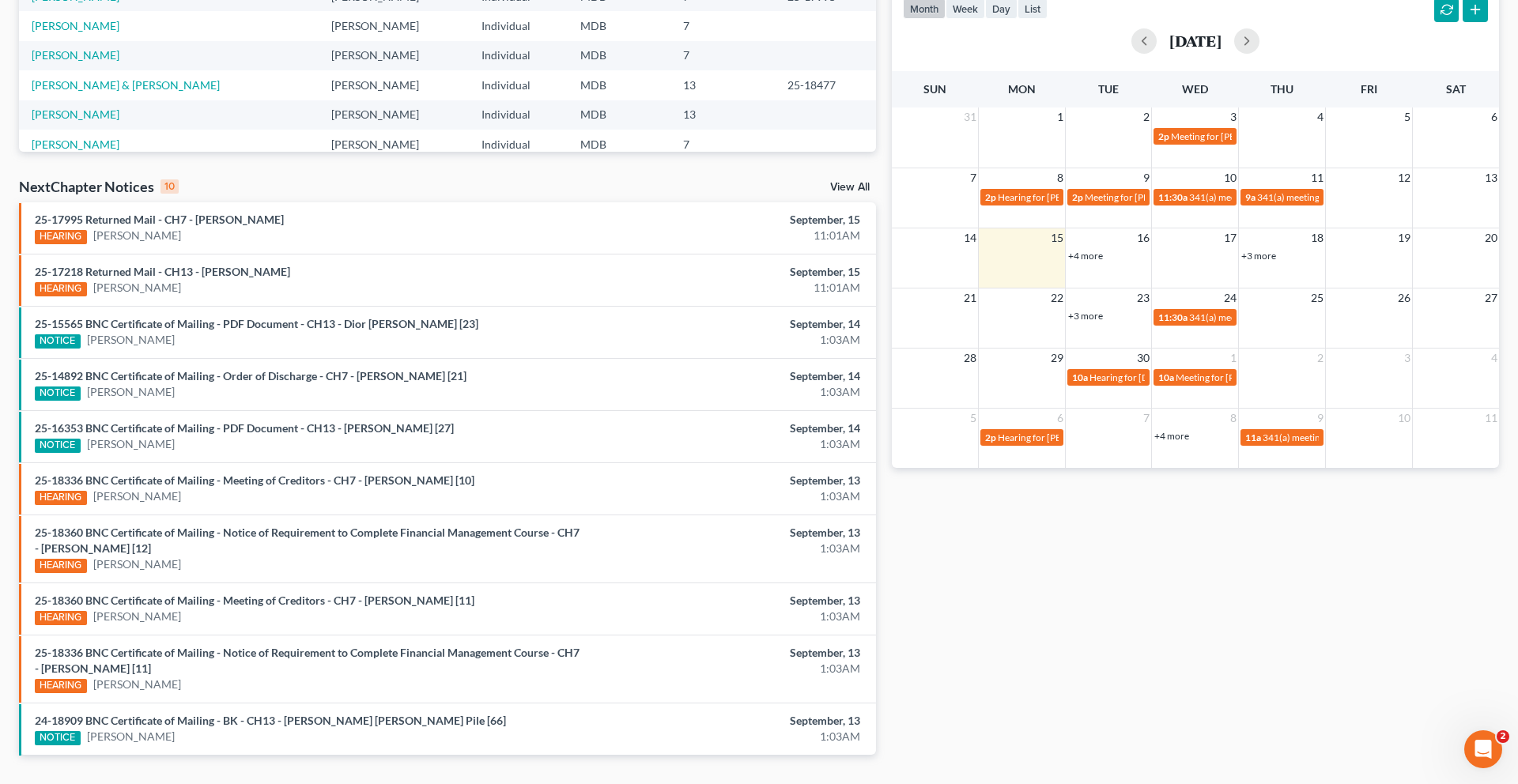
click at [1090, 262] on link "+4 more" at bounding box center [1085, 255] width 34 height 11
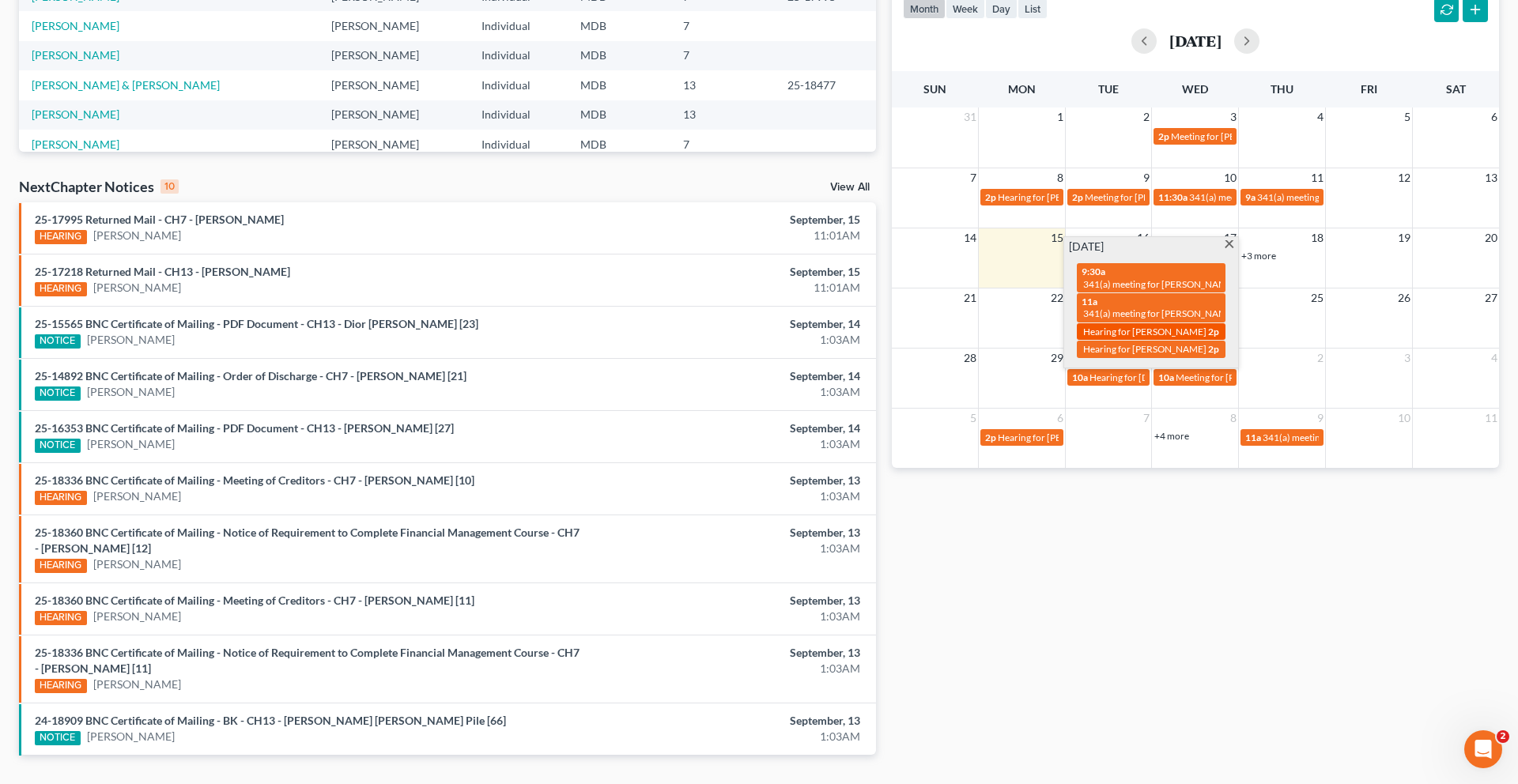
click at [1151, 338] on div "2p Hearing for Roberto Tapia" at bounding box center [1150, 331] width 139 height 11
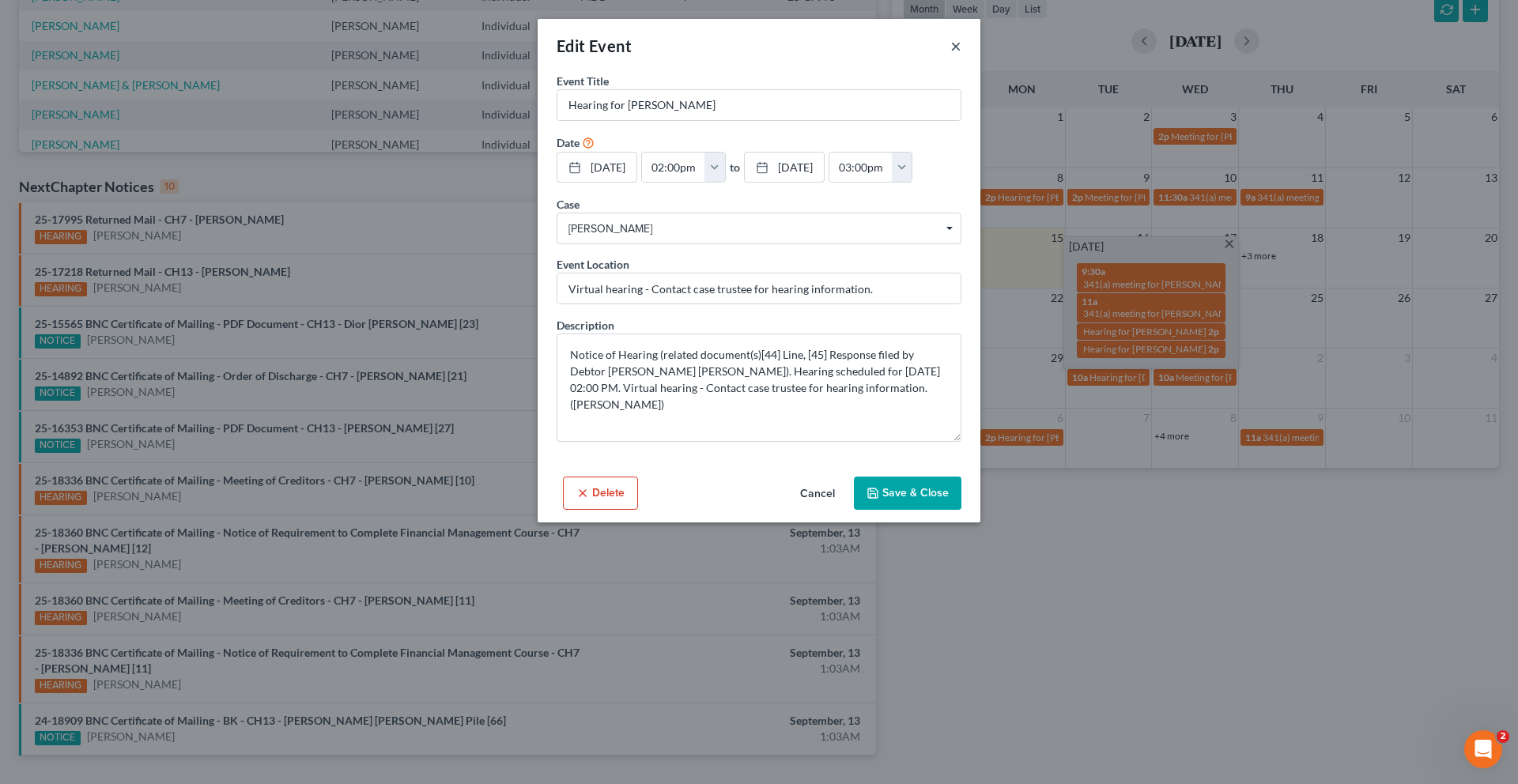
click at [961, 55] on button "×" at bounding box center [956, 46] width 11 height 19
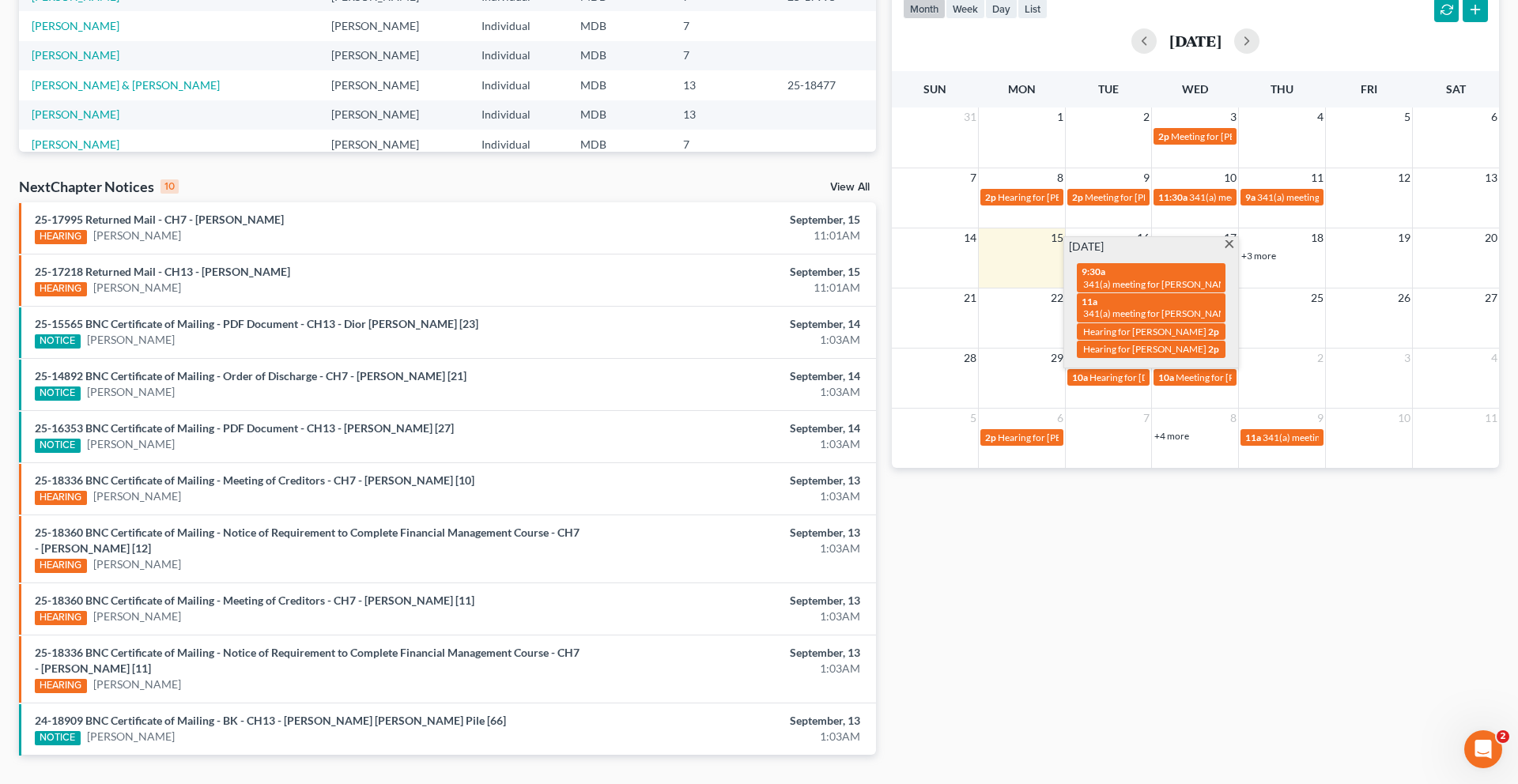
click at [1222, 250] on span at bounding box center [1228, 245] width 11 height 11
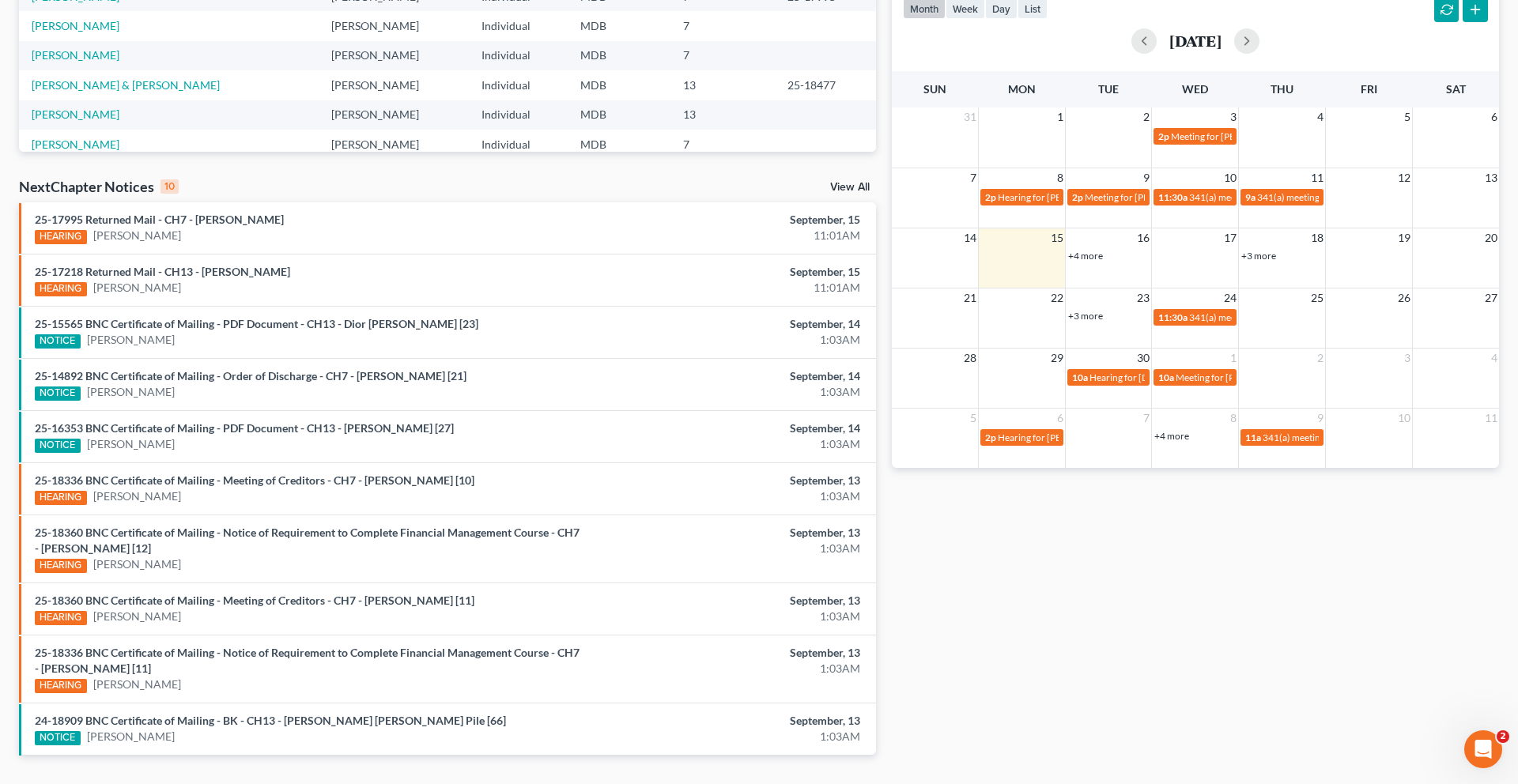
click at [1261, 262] on link "+3 more" at bounding box center [1258, 255] width 34 height 11
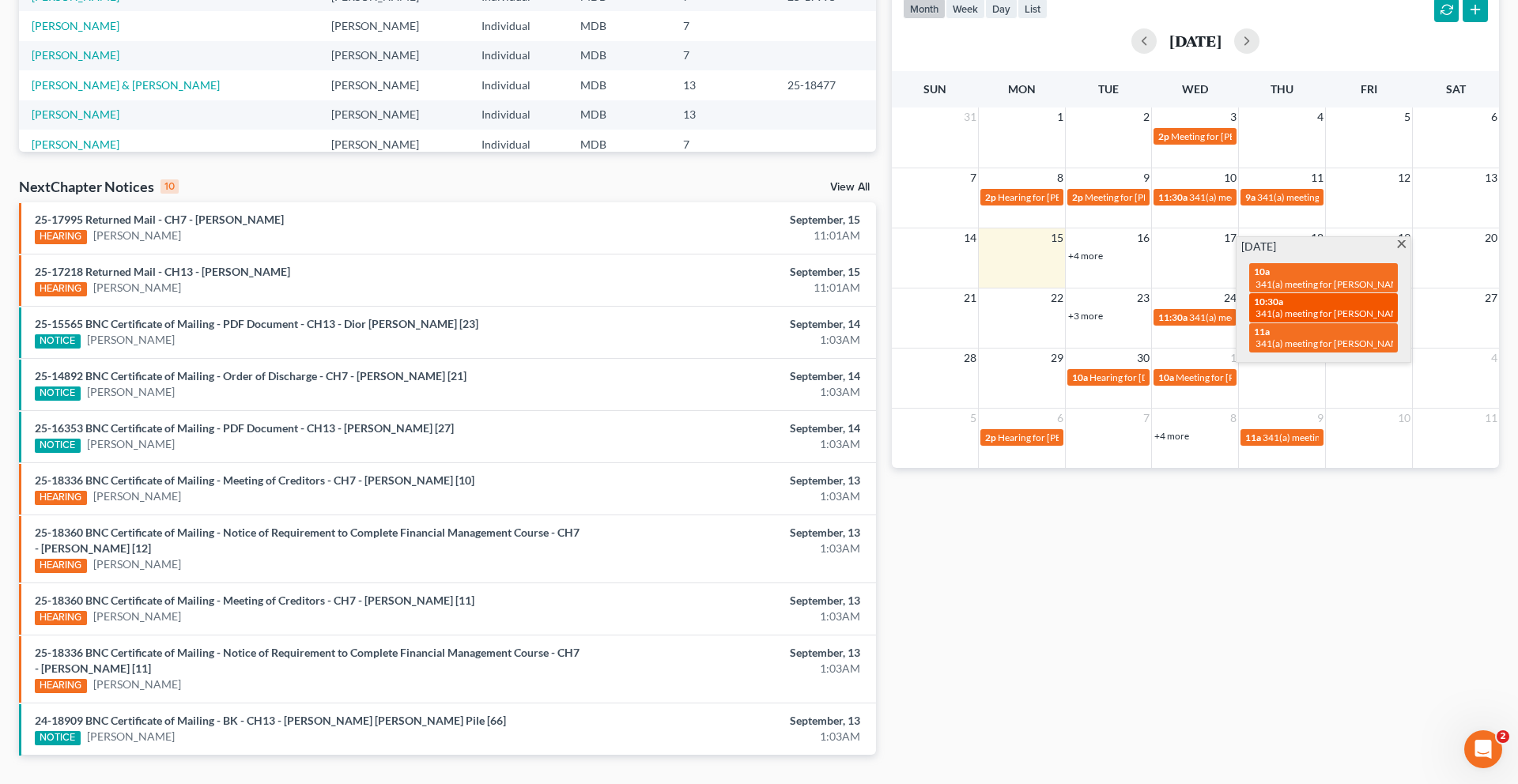
click at [1317, 319] on span "341(a) meeting for [PERSON_NAME]" at bounding box center [1331, 313] width 152 height 11
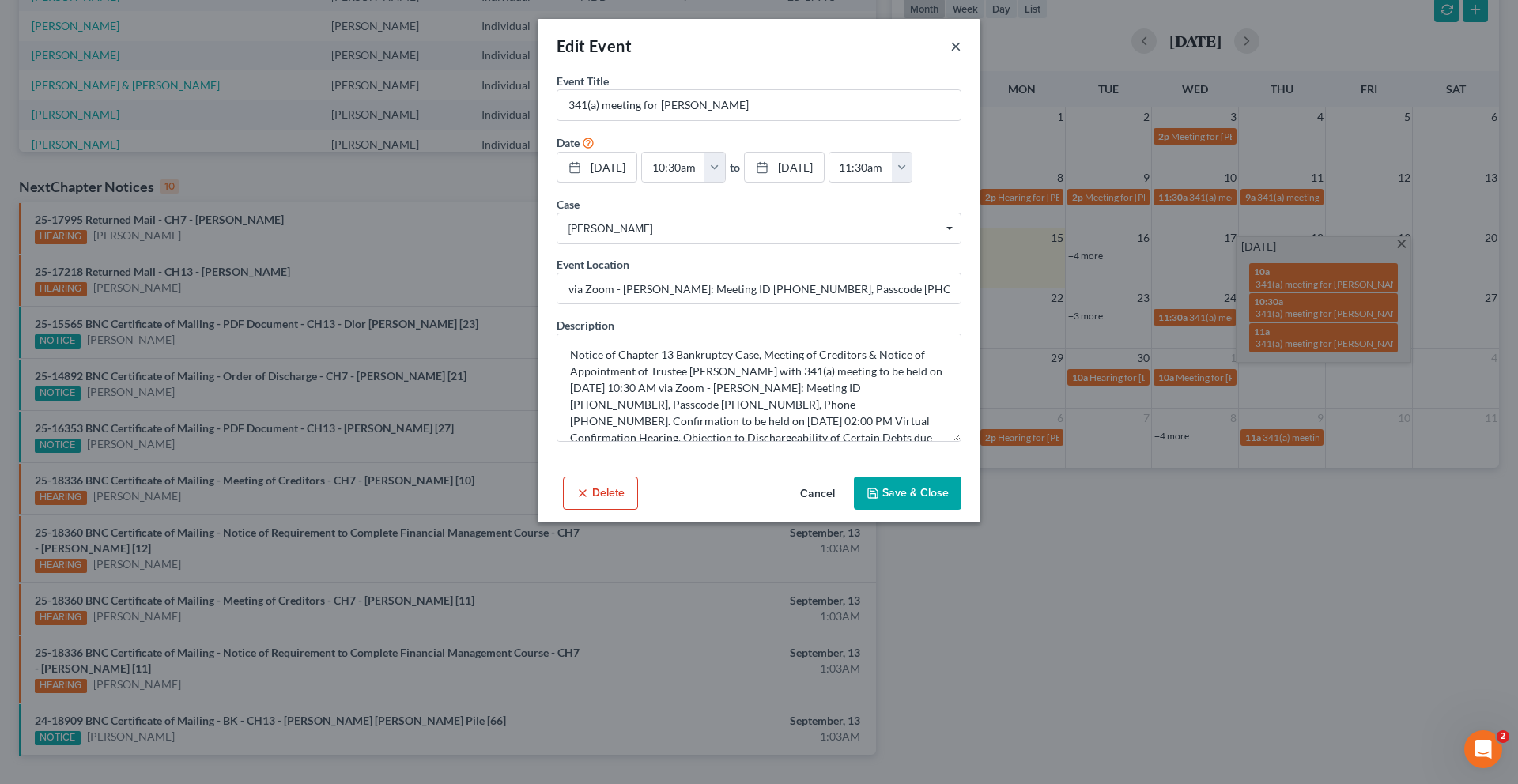
click at [961, 55] on button "×" at bounding box center [956, 46] width 11 height 19
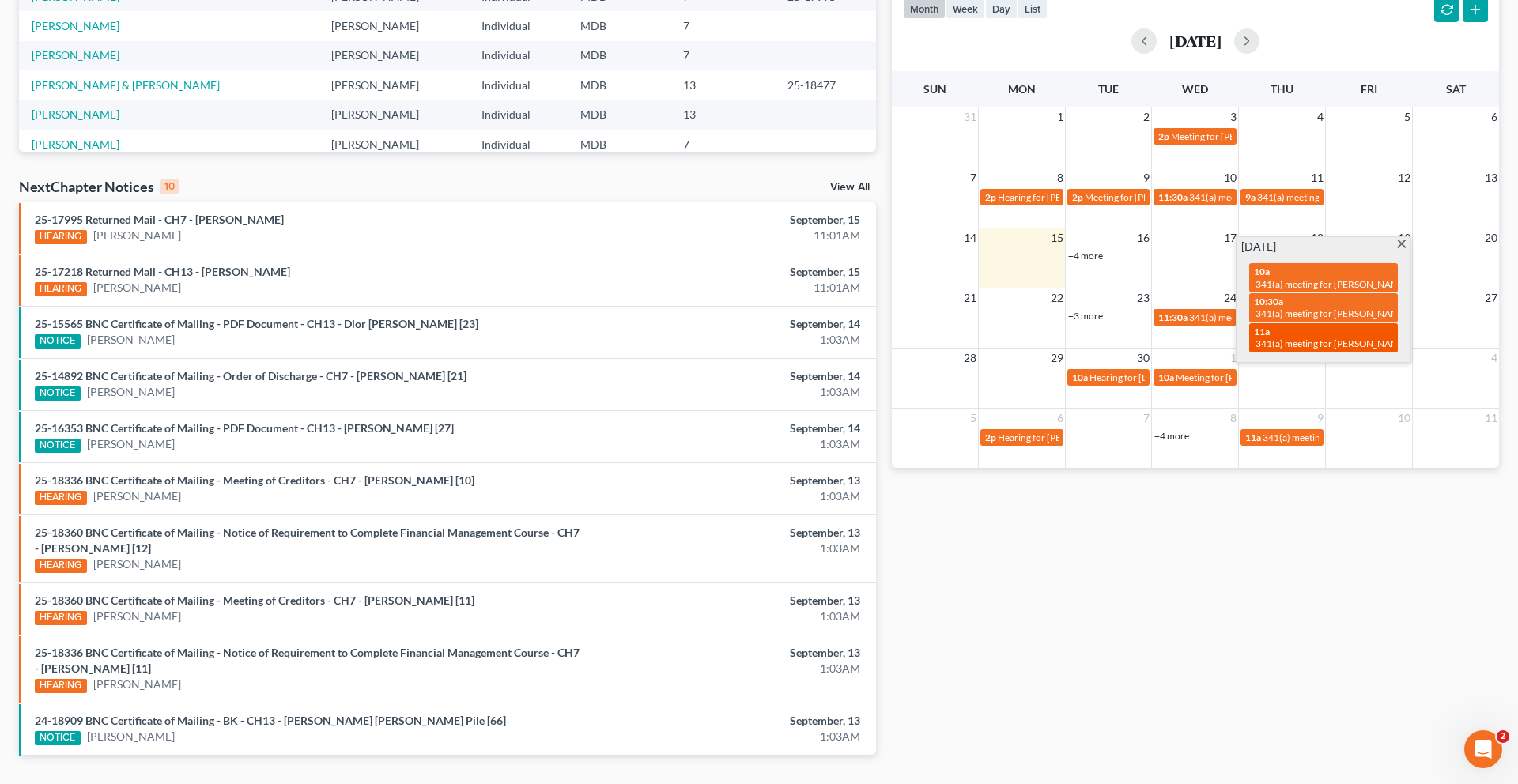
click at [1313, 349] on span "341(a) meeting for [PERSON_NAME]" at bounding box center [1331, 343] width 152 height 11
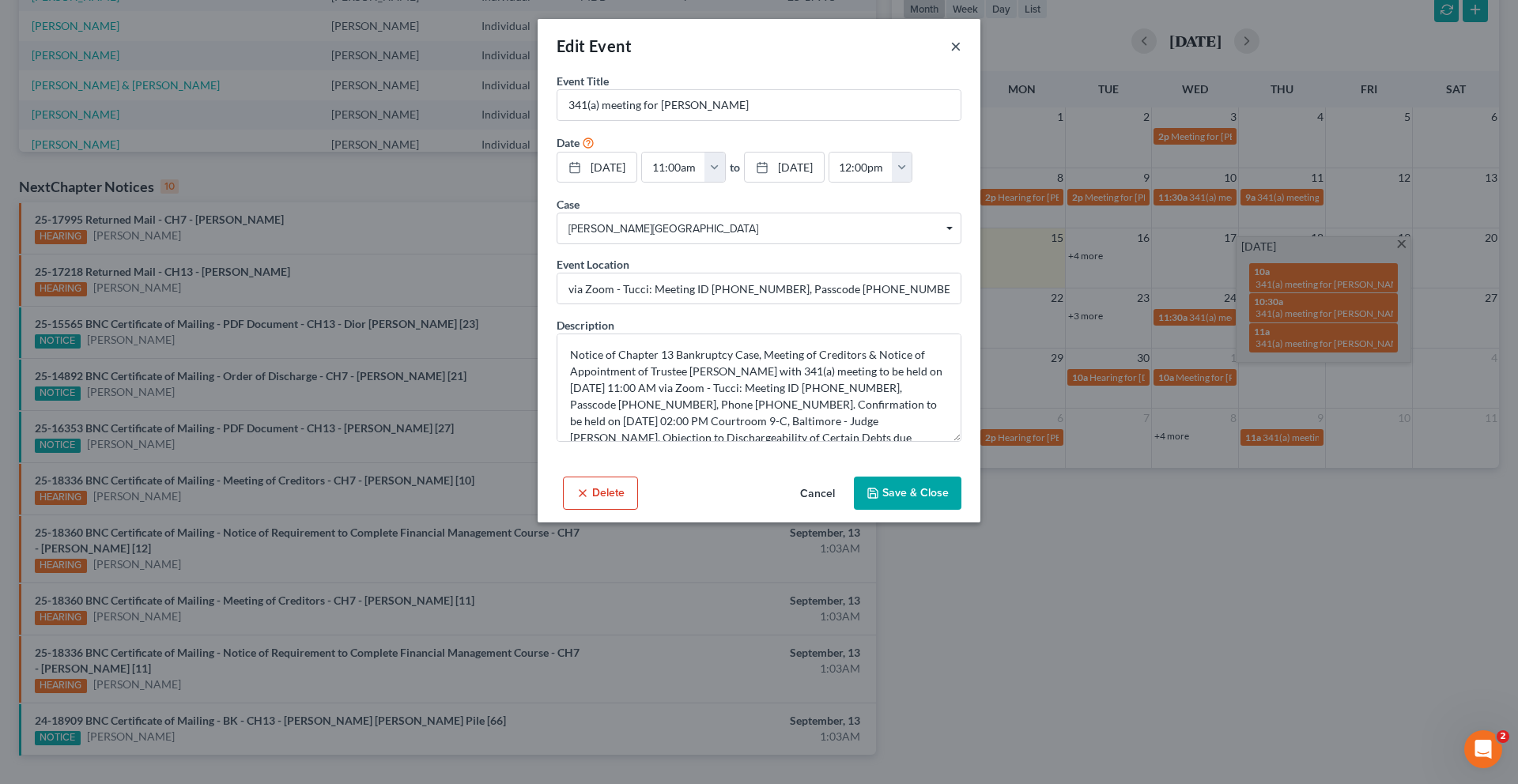
click at [961, 55] on button "×" at bounding box center [956, 46] width 11 height 19
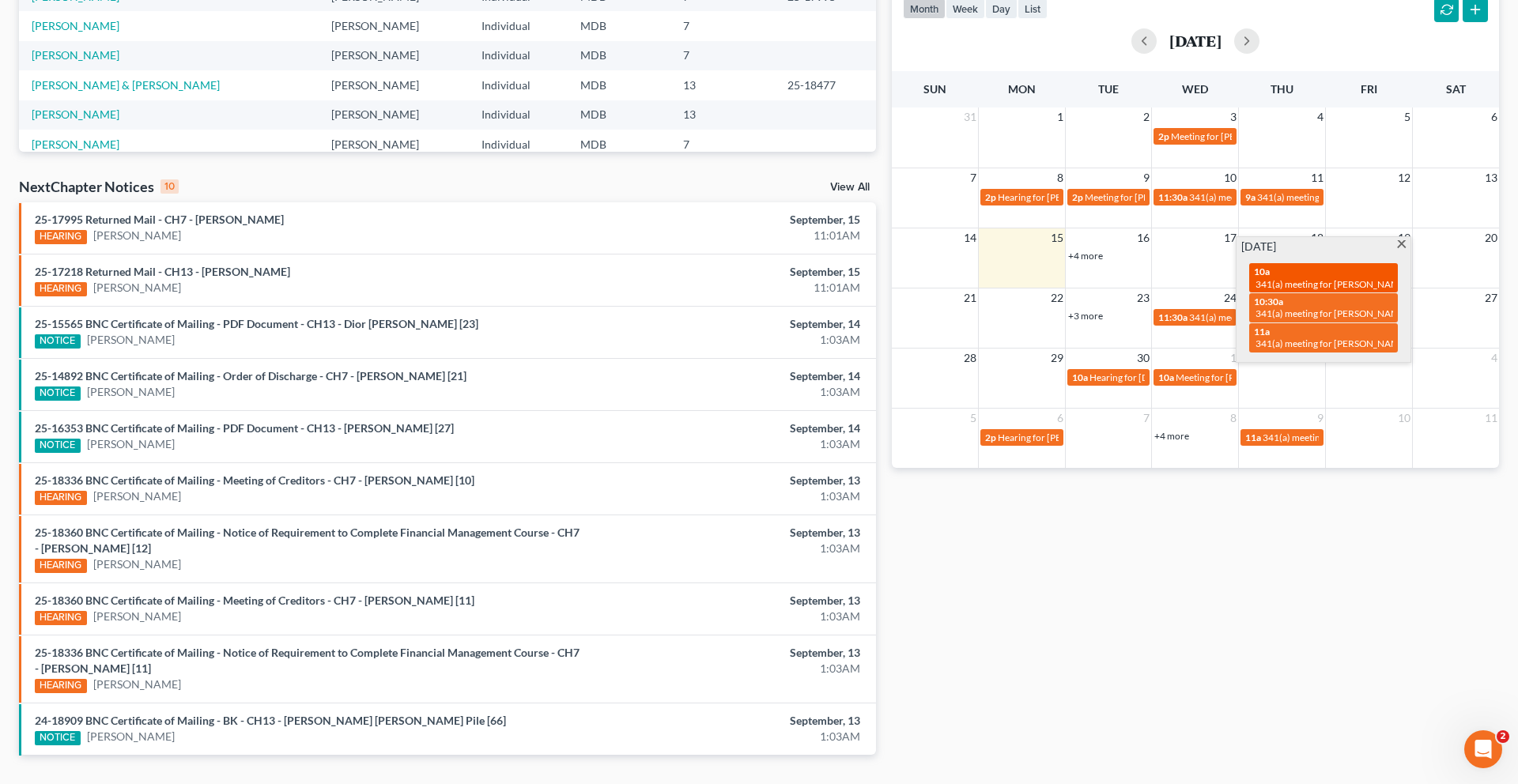
click at [1351, 290] on span "341(a) meeting for [PERSON_NAME]" at bounding box center [1331, 284] width 152 height 11
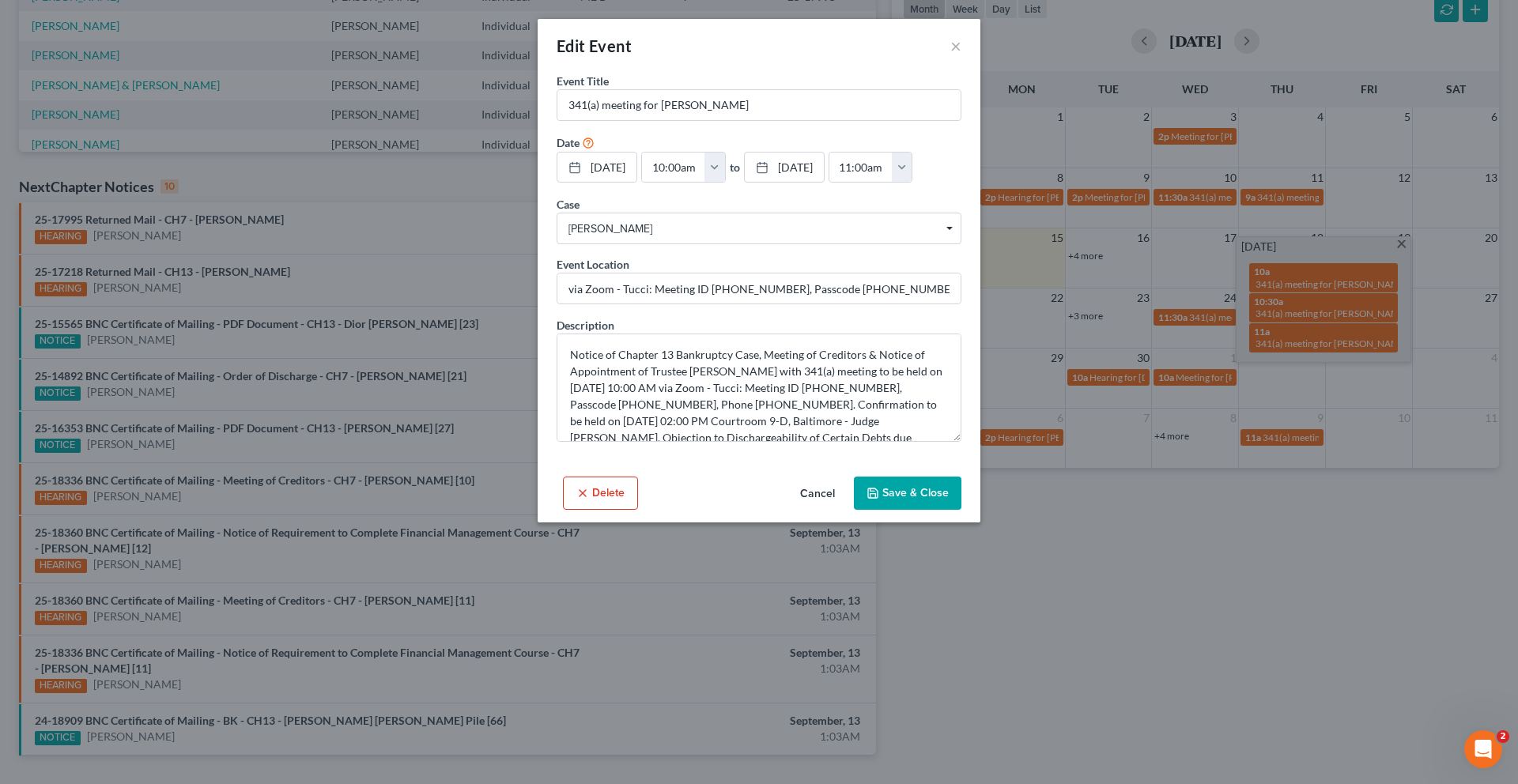
click at [847, 510] on button "Cancel" at bounding box center [817, 493] width 60 height 32
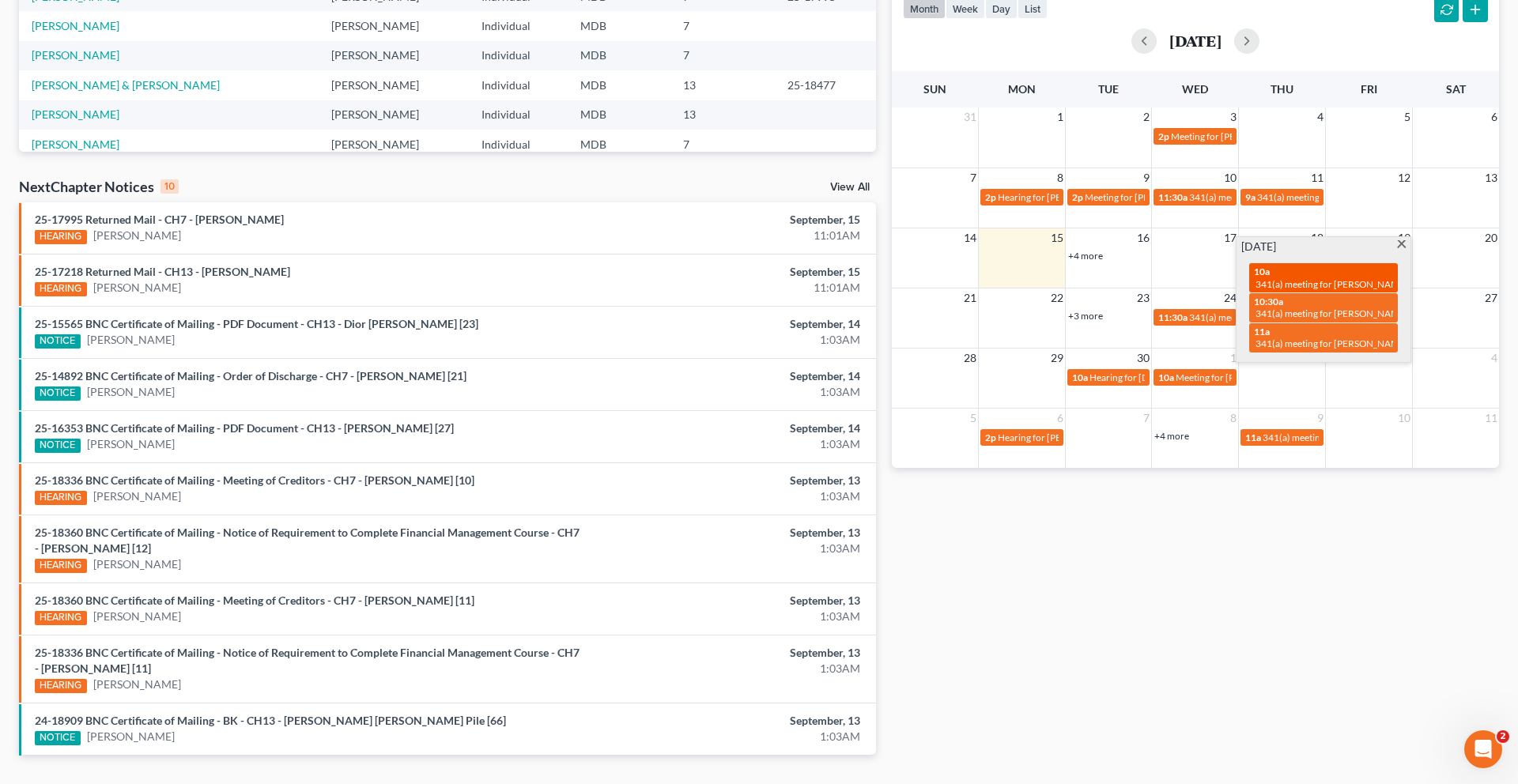
click at [1333, 290] on span "341(a) meeting for [PERSON_NAME]" at bounding box center [1331, 284] width 152 height 11
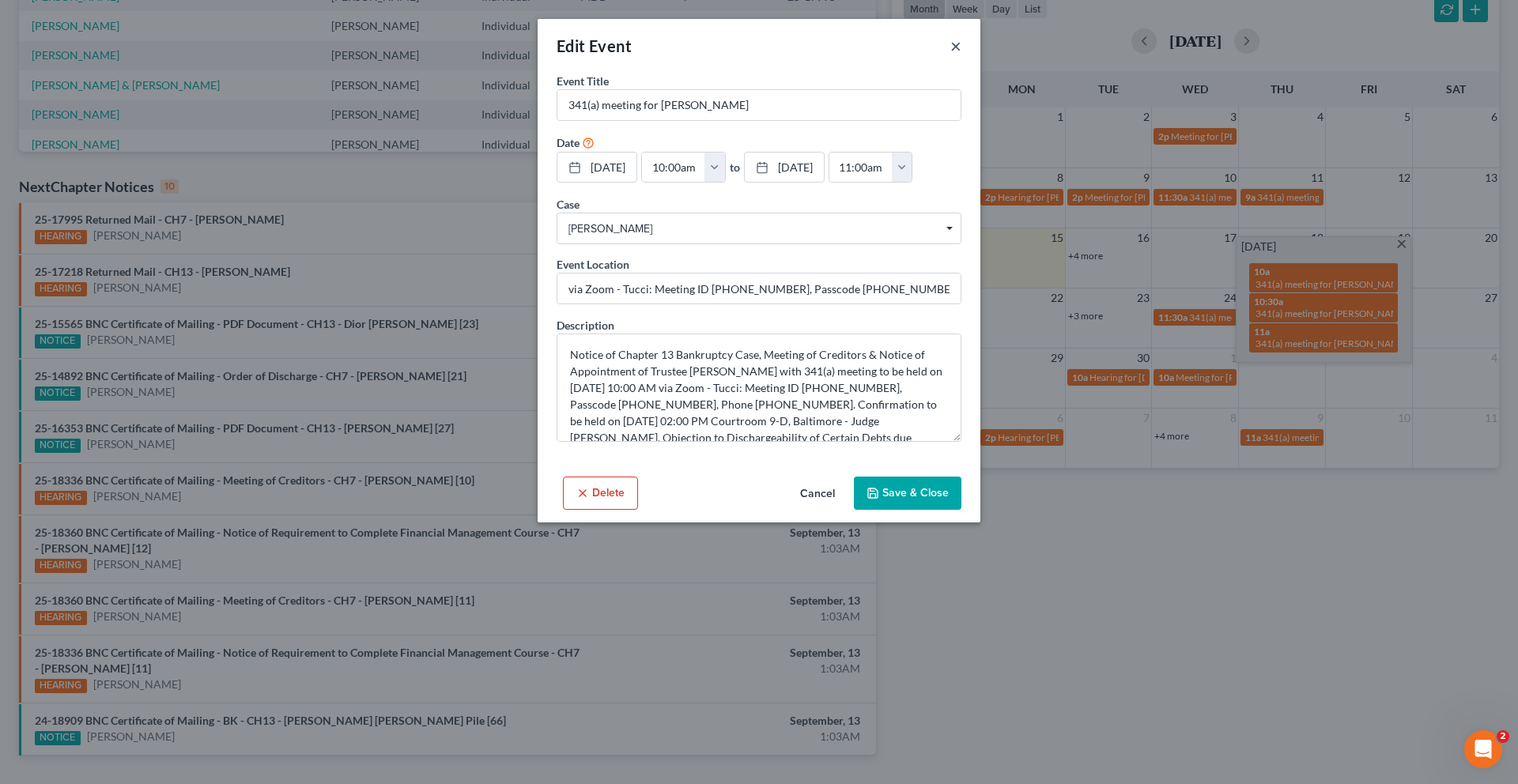
click at [961, 55] on button "×" at bounding box center [956, 46] width 11 height 19
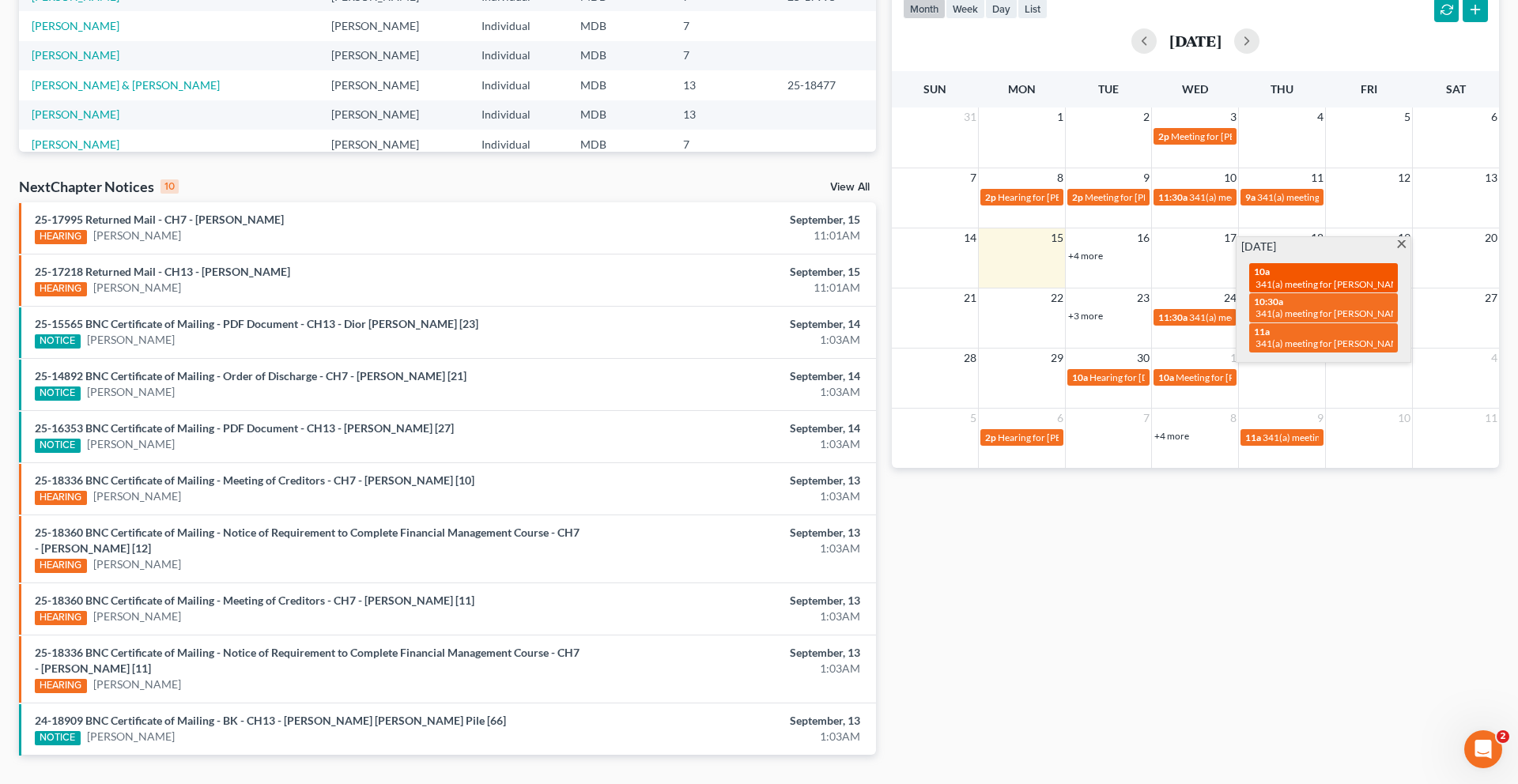
click at [1312, 290] on span "341(a) meeting for [PERSON_NAME]" at bounding box center [1331, 284] width 152 height 11
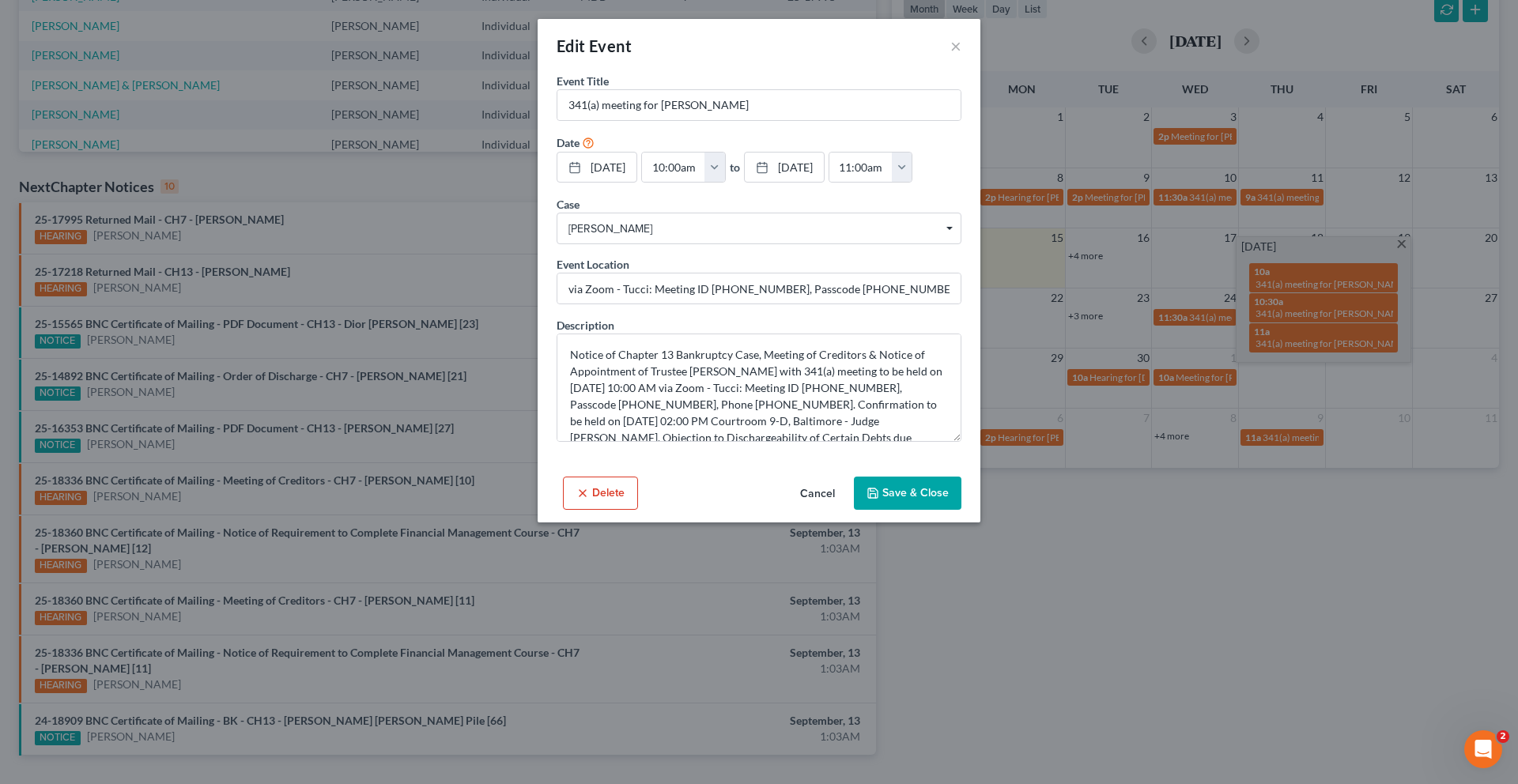
click at [1311, 418] on div "Edit Event × Event Title * 341(a) meeting for Antwan Hughes Date 9/18/2025 clos…" at bounding box center [759, 392] width 1518 height 784
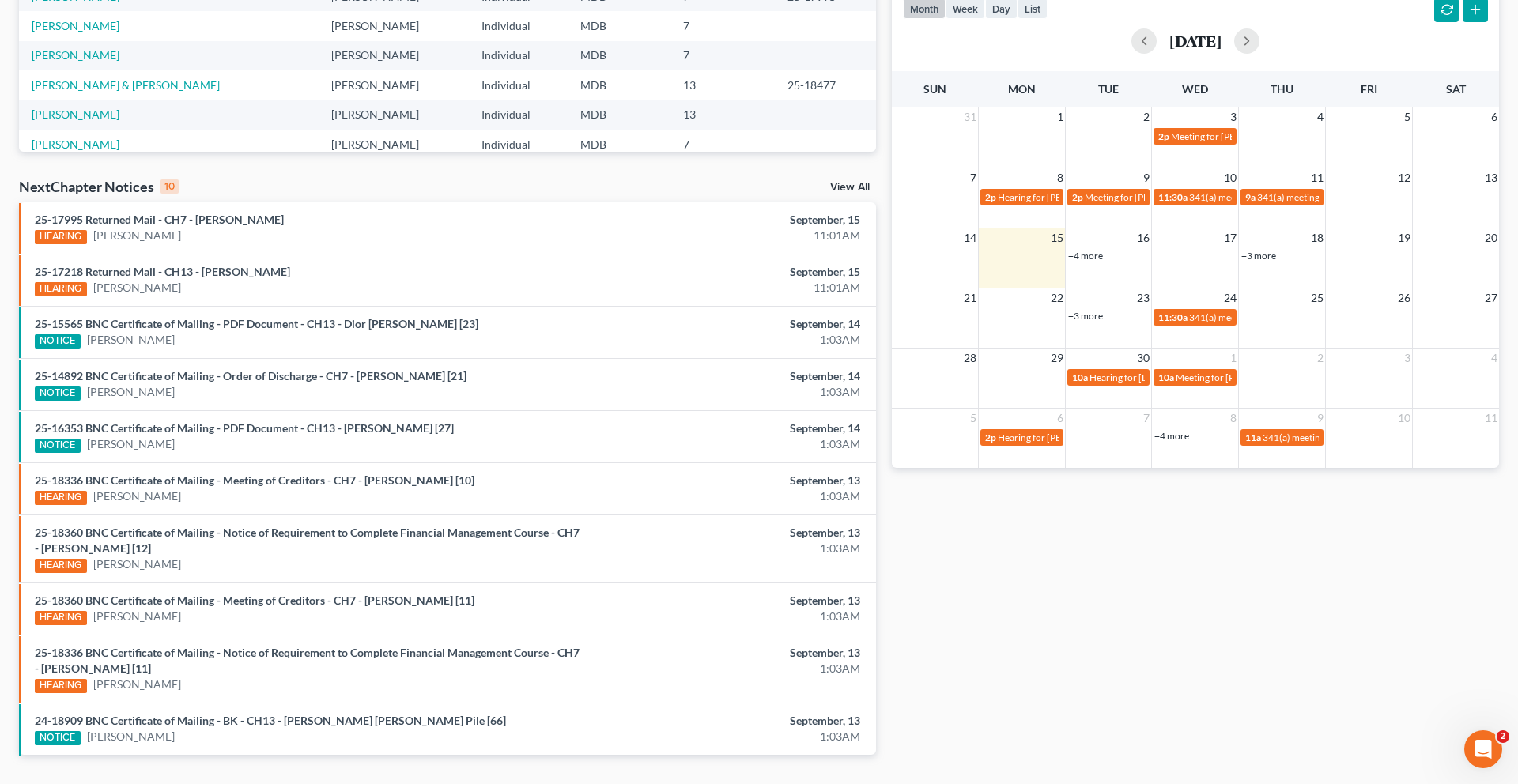
click at [1260, 262] on link "+3 more" at bounding box center [1258, 255] width 34 height 11
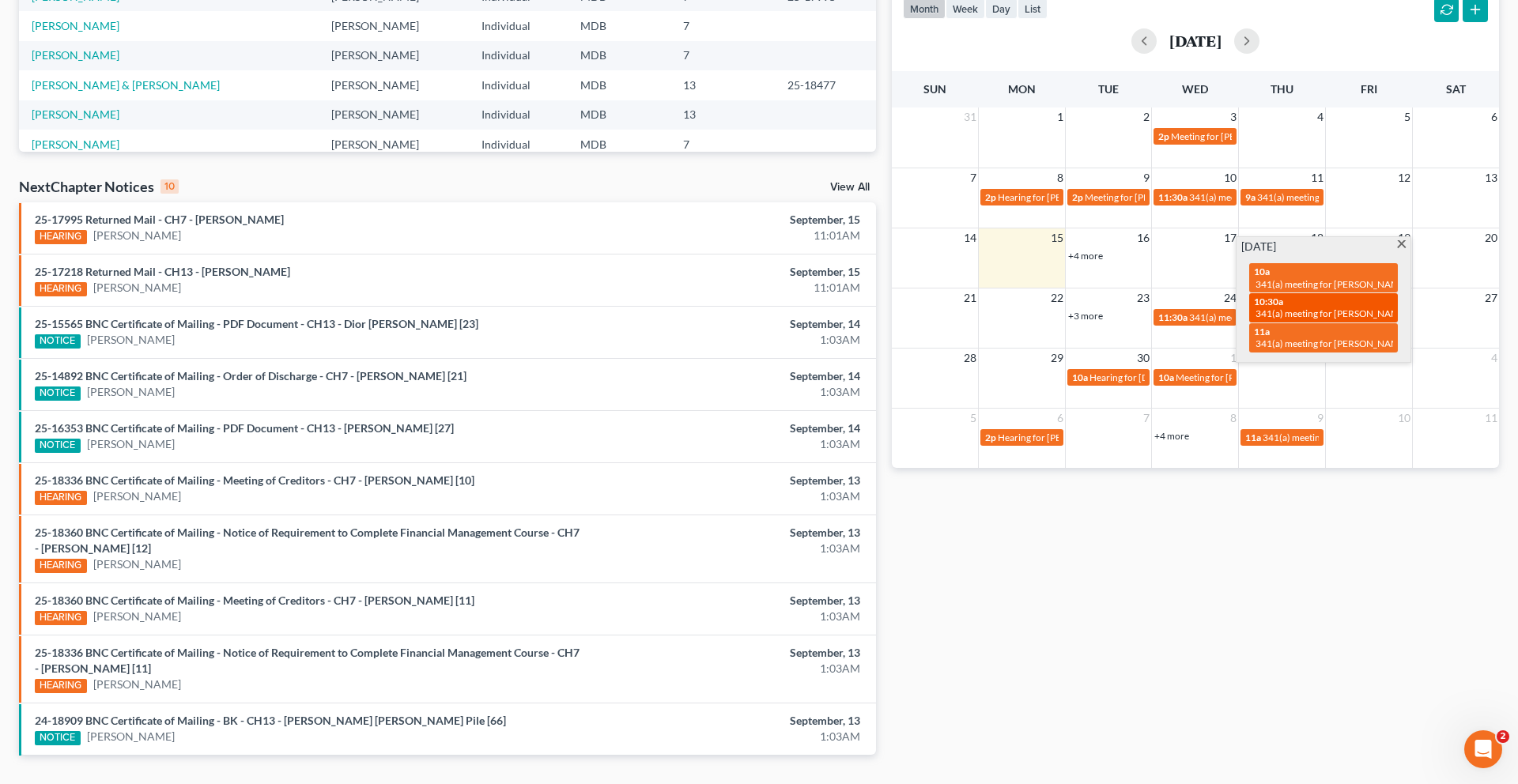
click at [1281, 307] on span "10:30a" at bounding box center [1268, 301] width 30 height 11
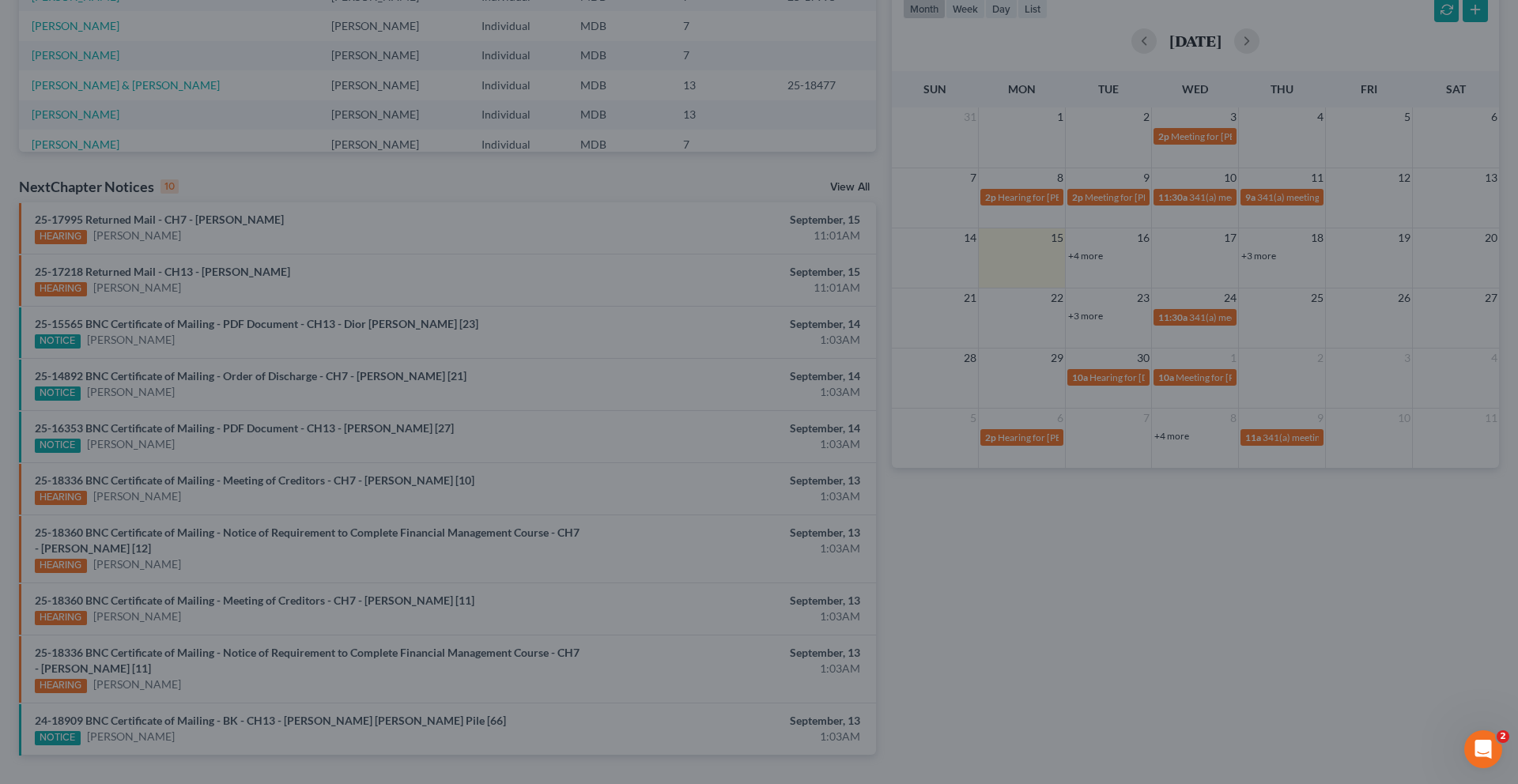
click at [1186, 657] on div "Edit Event × Event Title * 341(a) meeting for Toni Tomlin Date 9/18/2025 close …" at bounding box center [759, 392] width 1518 height 784
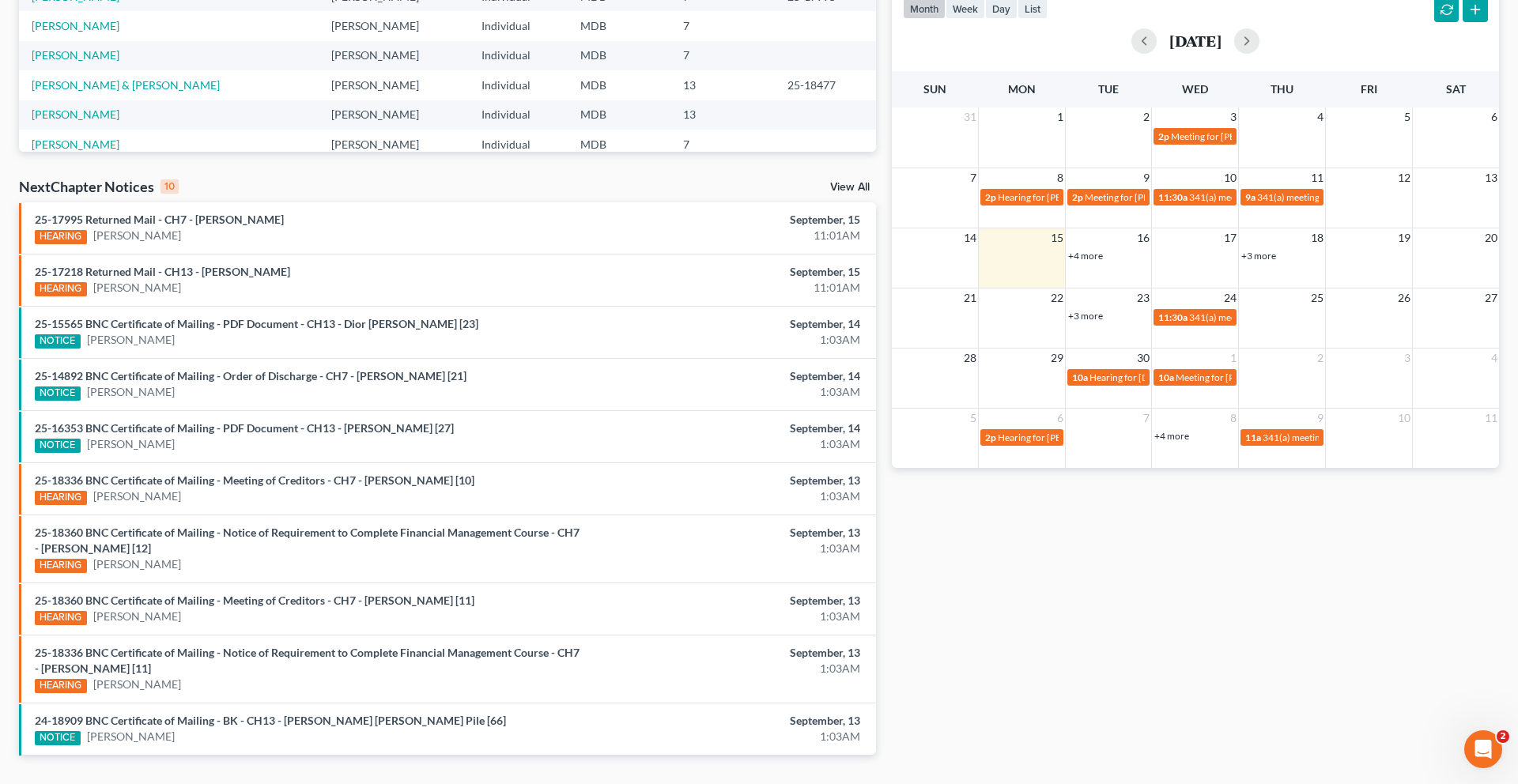
click at [1270, 262] on link "+3 more" at bounding box center [1258, 255] width 34 height 11
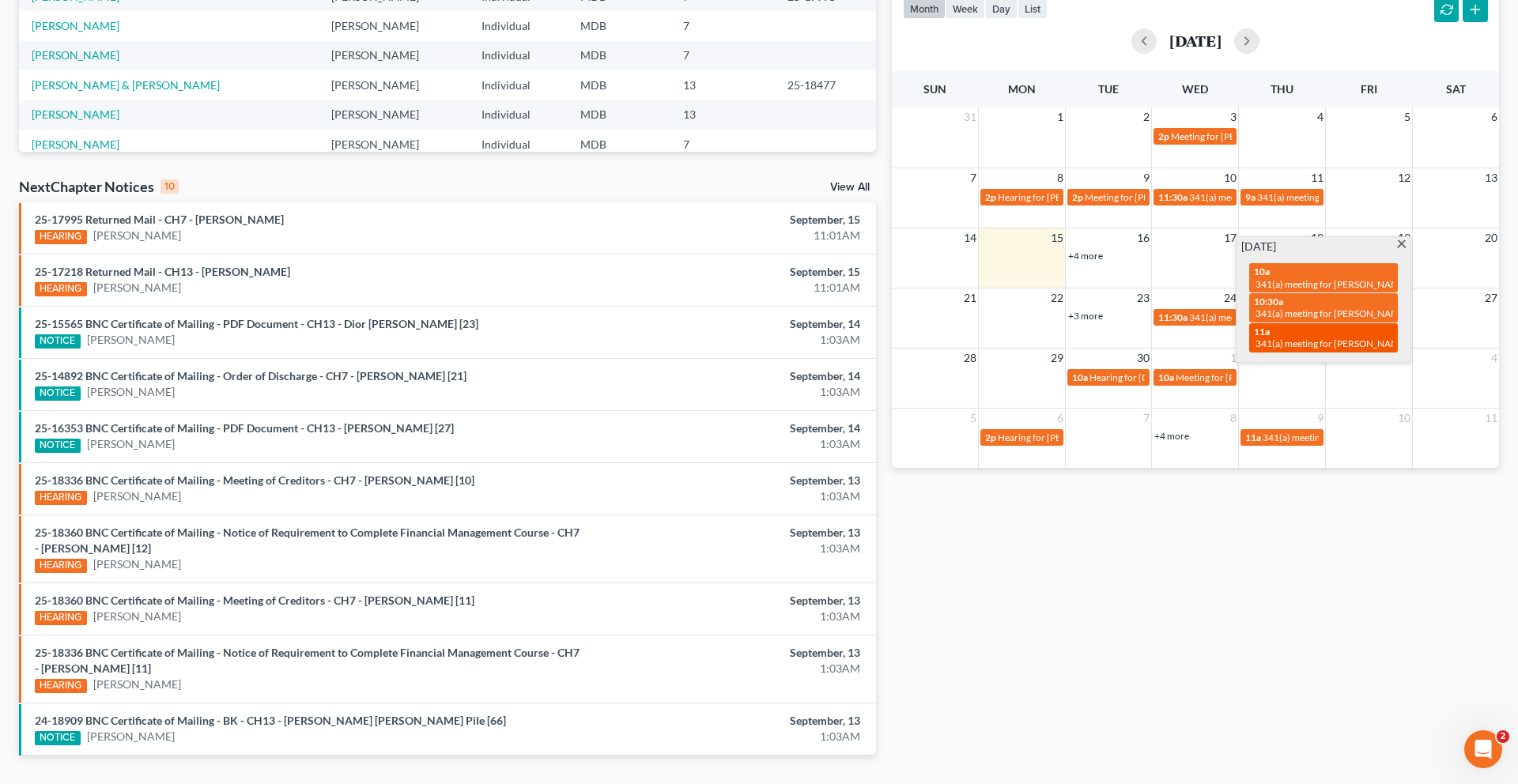
click at [1282, 349] on span "341(a) meeting for [PERSON_NAME]" at bounding box center [1331, 343] width 152 height 11
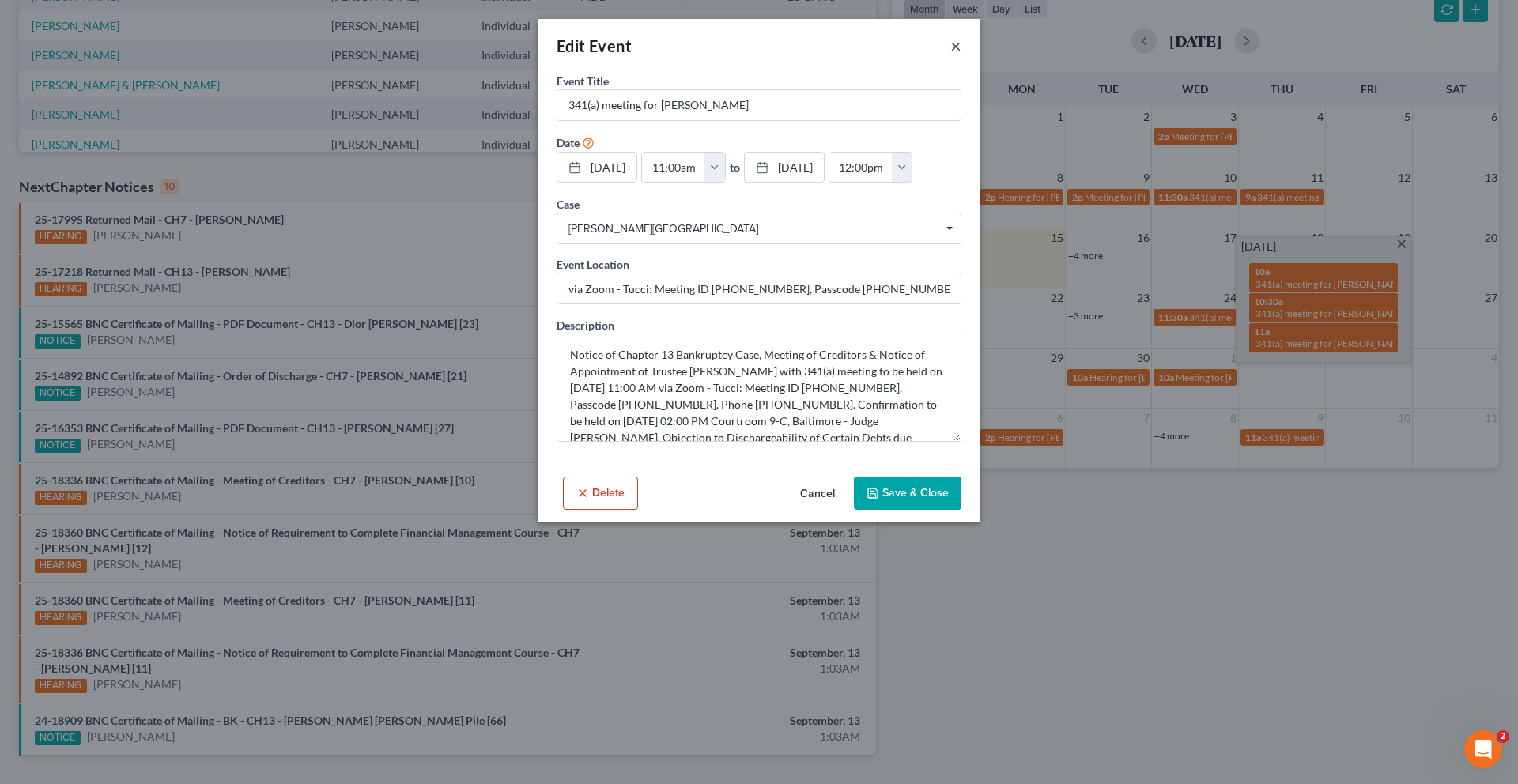
click at [961, 55] on button "×" at bounding box center [956, 46] width 11 height 19
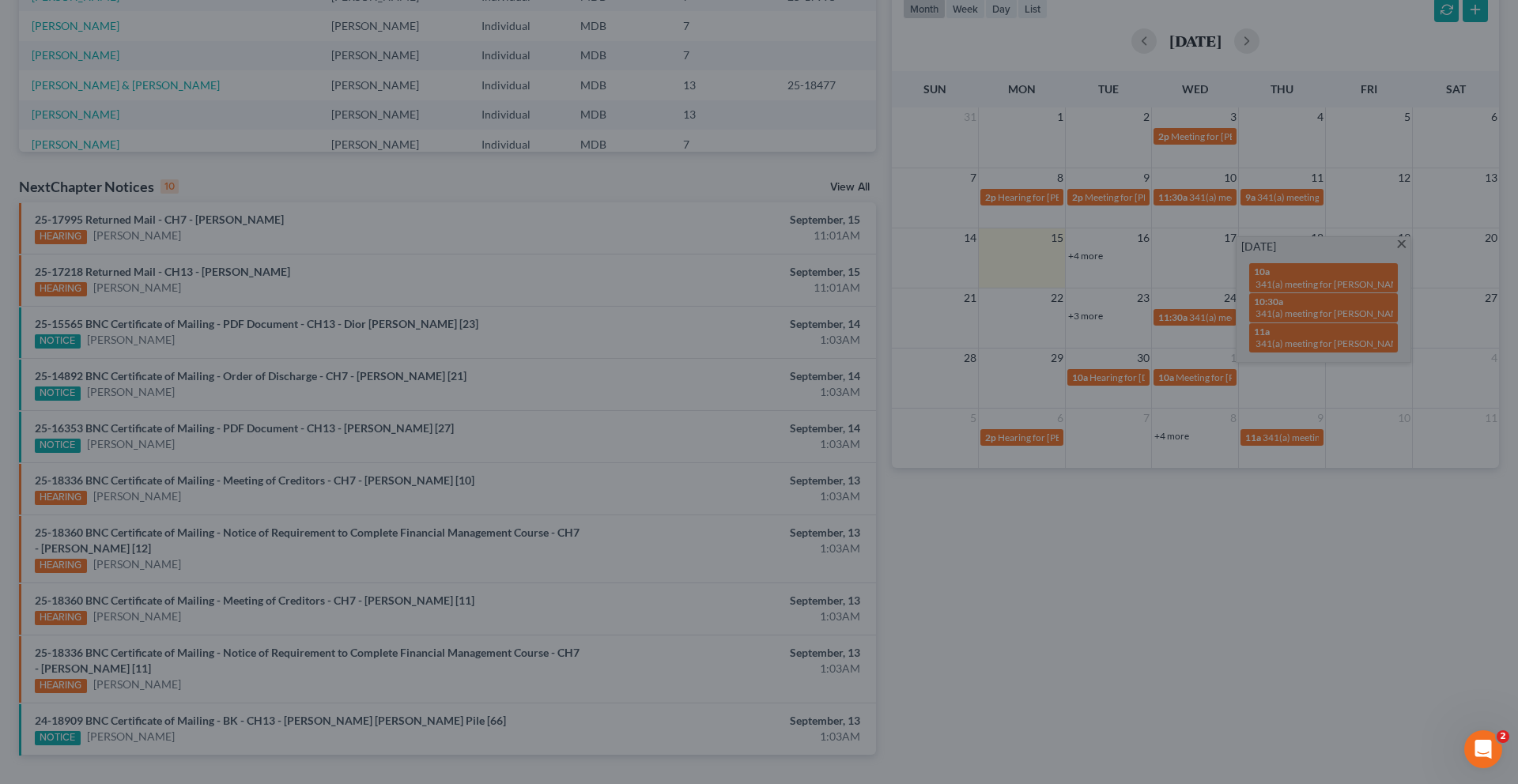
click at [935, 67] on button "×" at bounding box center [931, 75] width 10 height 16
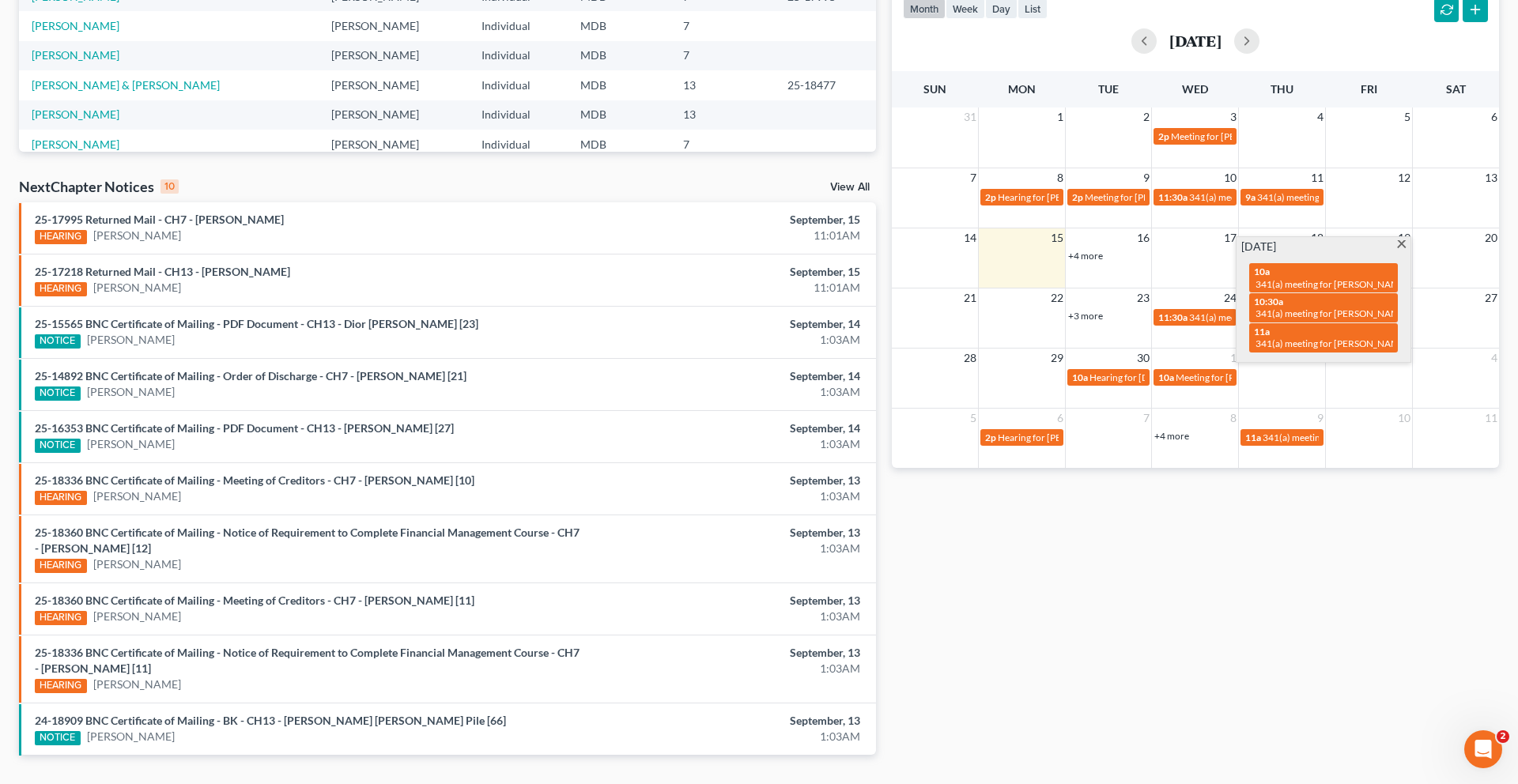
click at [1089, 262] on link "+4 more" at bounding box center [1085, 255] width 34 height 11
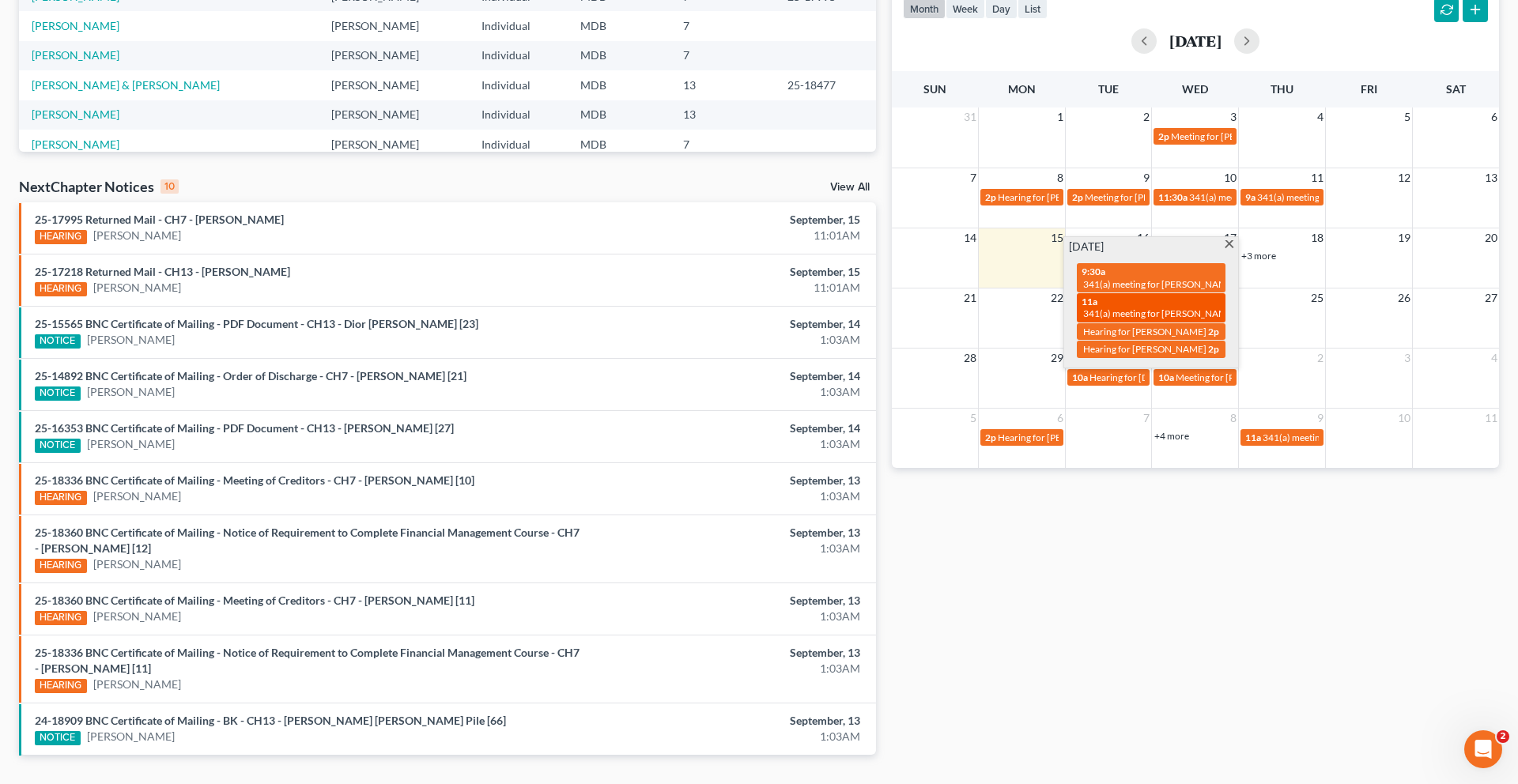
click at [1108, 320] on div "11a 341(a) meeting for John Chisolm" at bounding box center [1150, 308] width 139 height 25
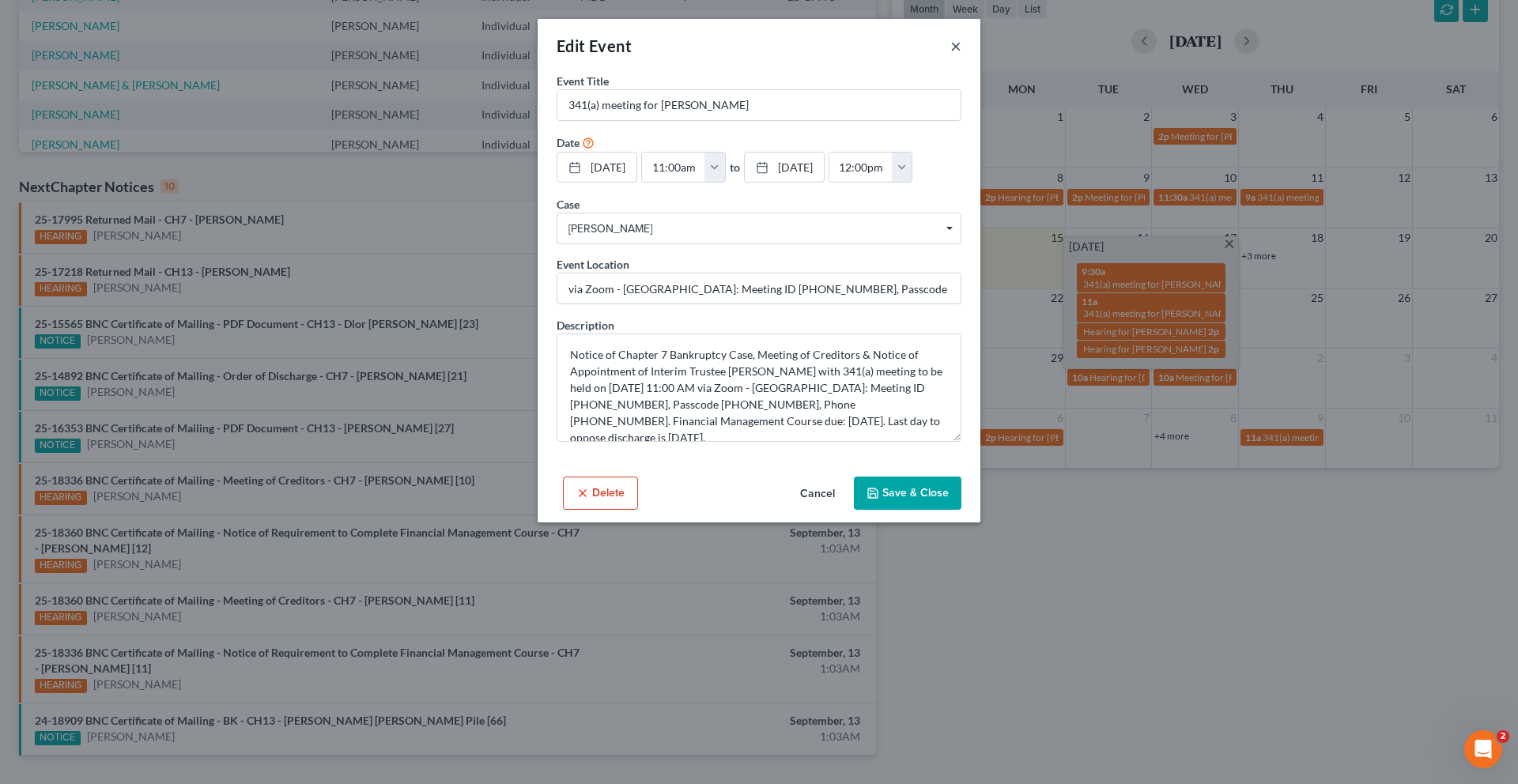
click at [961, 55] on button "×" at bounding box center [956, 46] width 11 height 19
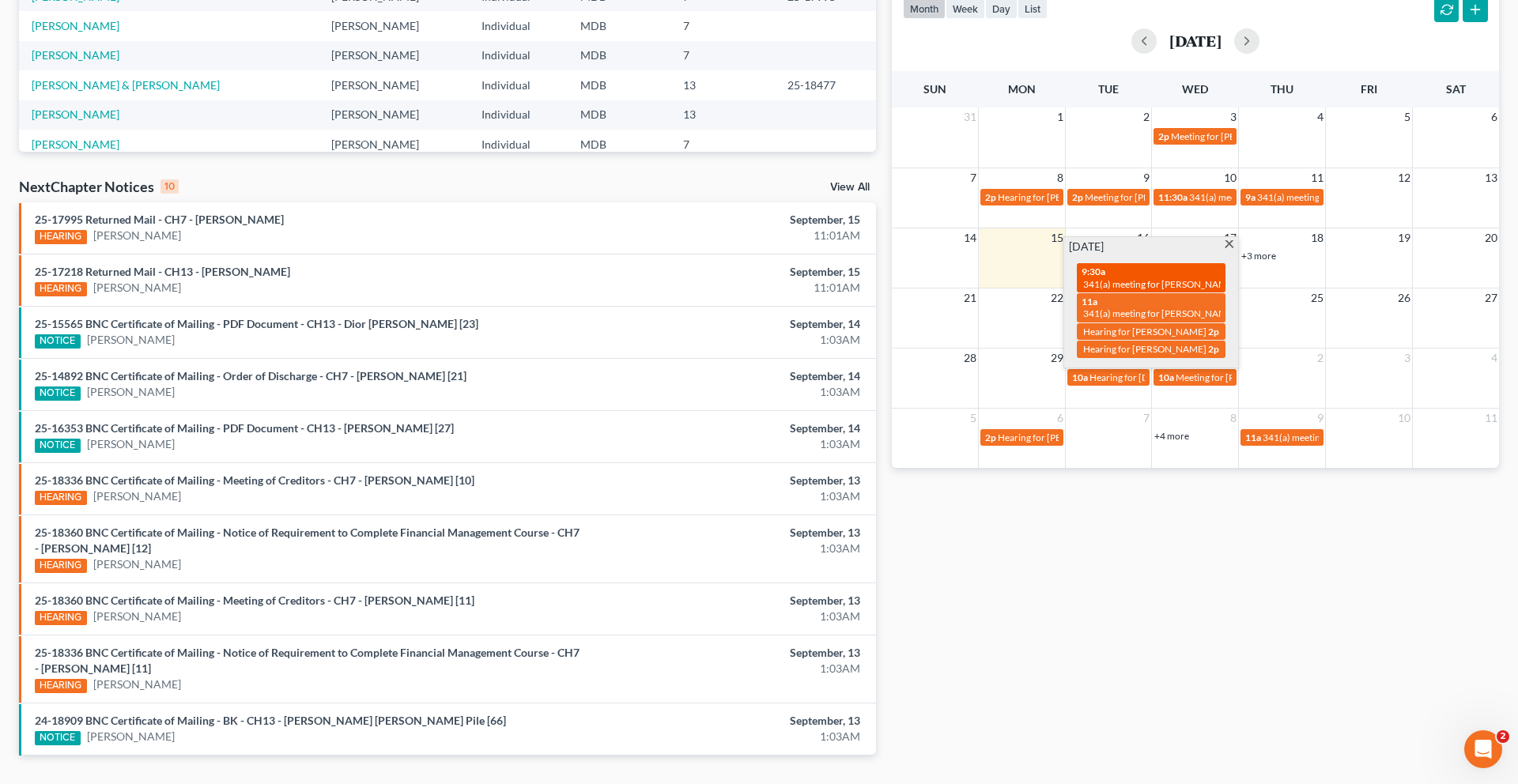
click at [1145, 290] on span "341(a) meeting for [PERSON_NAME] [PERSON_NAME]" at bounding box center [1197, 284] width 229 height 11
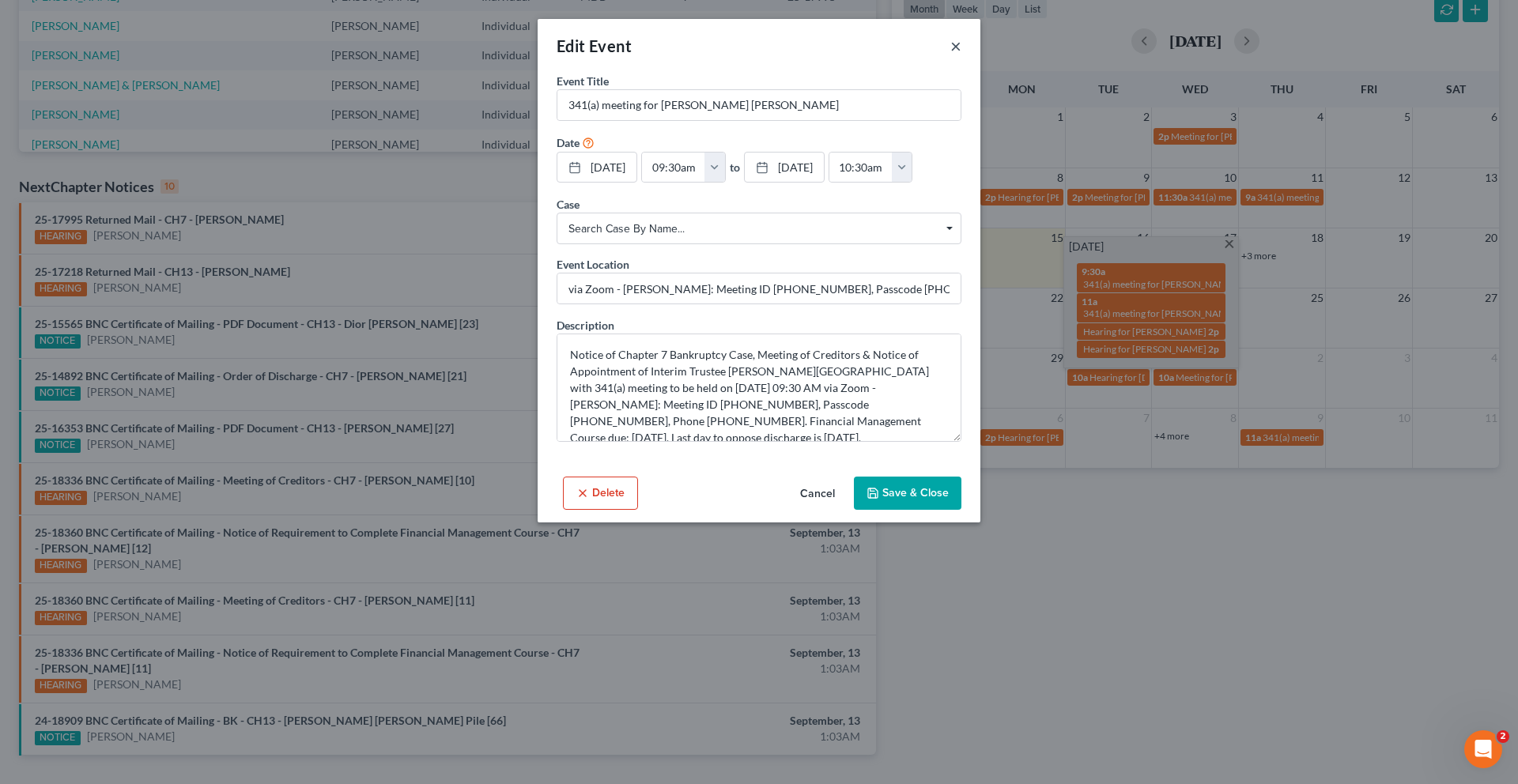
click at [961, 55] on button "×" at bounding box center [956, 46] width 11 height 19
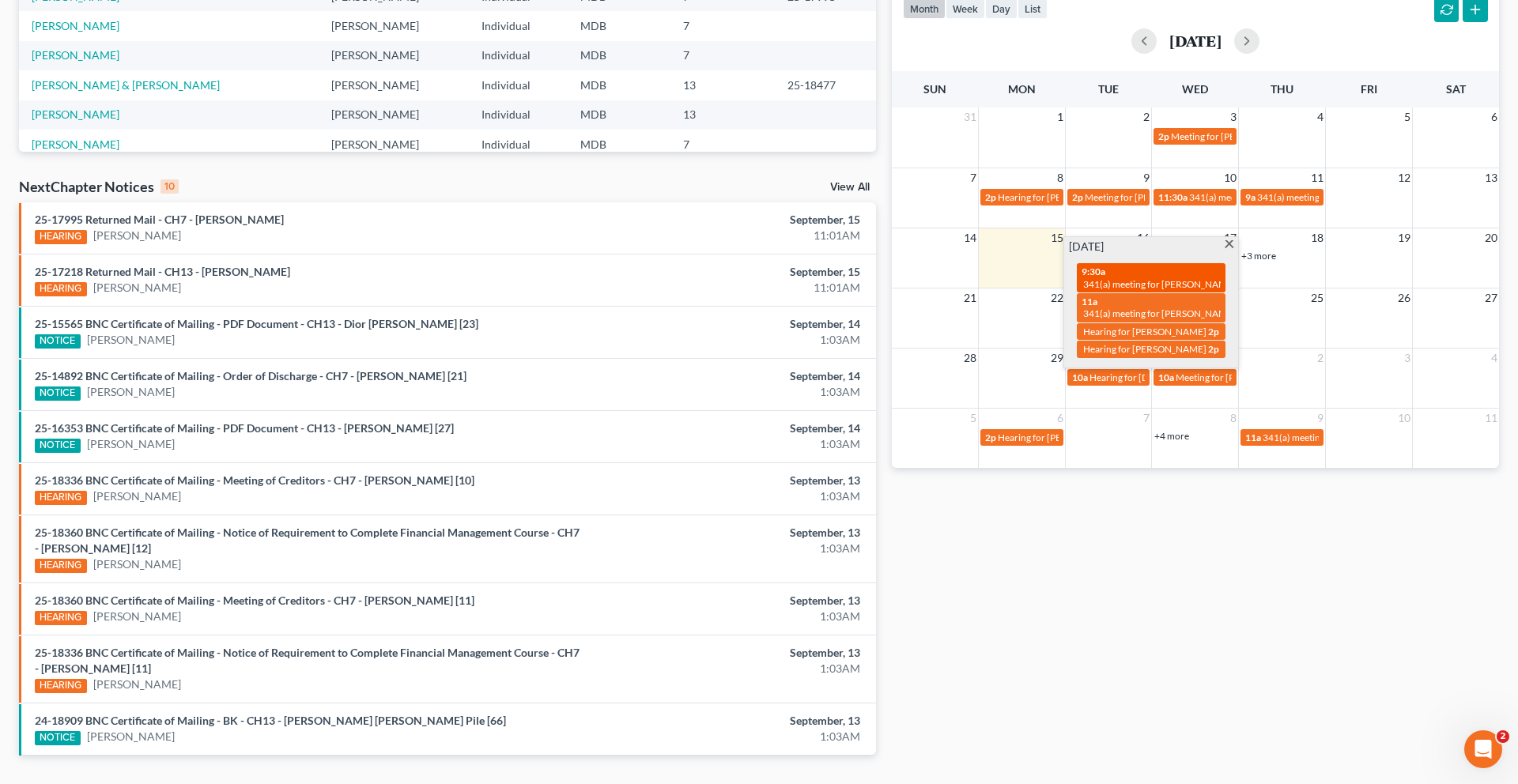
click at [1177, 290] on span "341(a) meeting for [PERSON_NAME] [PERSON_NAME]" at bounding box center [1197, 284] width 229 height 11
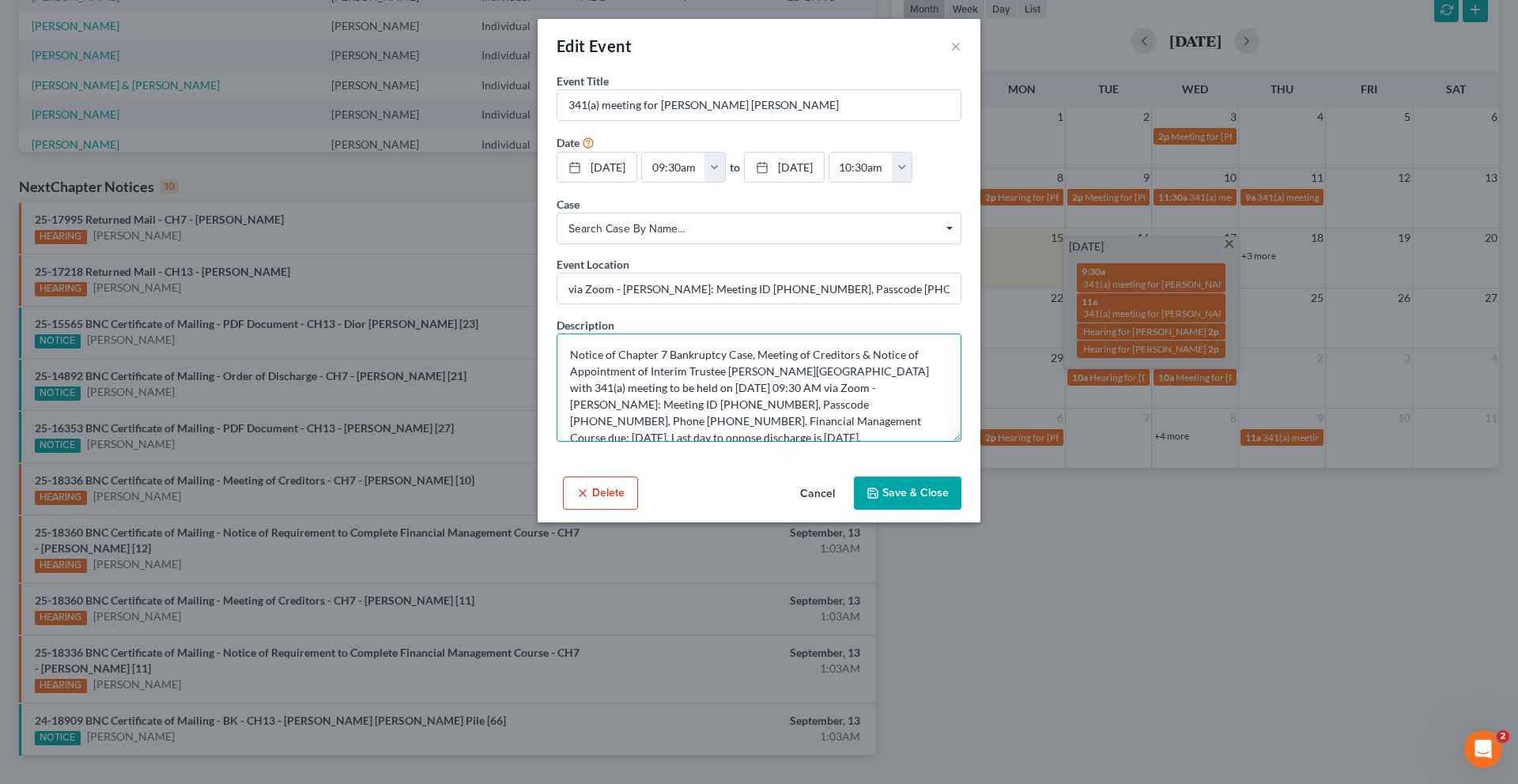
click at [799, 442] on textarea "Notice of Chapter 7 Bankruptcy Case, Meeting of Creditors & Notice of Appointme…" at bounding box center [759, 387] width 405 height 108
drag, startPoint x: 799, startPoint y: 457, endPoint x: 728, endPoint y: 457, distance: 71.0
click at [728, 442] on textarea "Notice of Chapter 7 Bankruptcy Case, Meeting of Creditors & Notice of Appointme…" at bounding box center [759, 387] width 405 height 108
click at [698, 442] on textarea "Notice of Chapter 7 Bankruptcy Case, Meeting of Creditors & Notice of Appointme…" at bounding box center [759, 387] width 405 height 108
drag, startPoint x: 797, startPoint y: 460, endPoint x: 717, endPoint y: 458, distance: 80.0
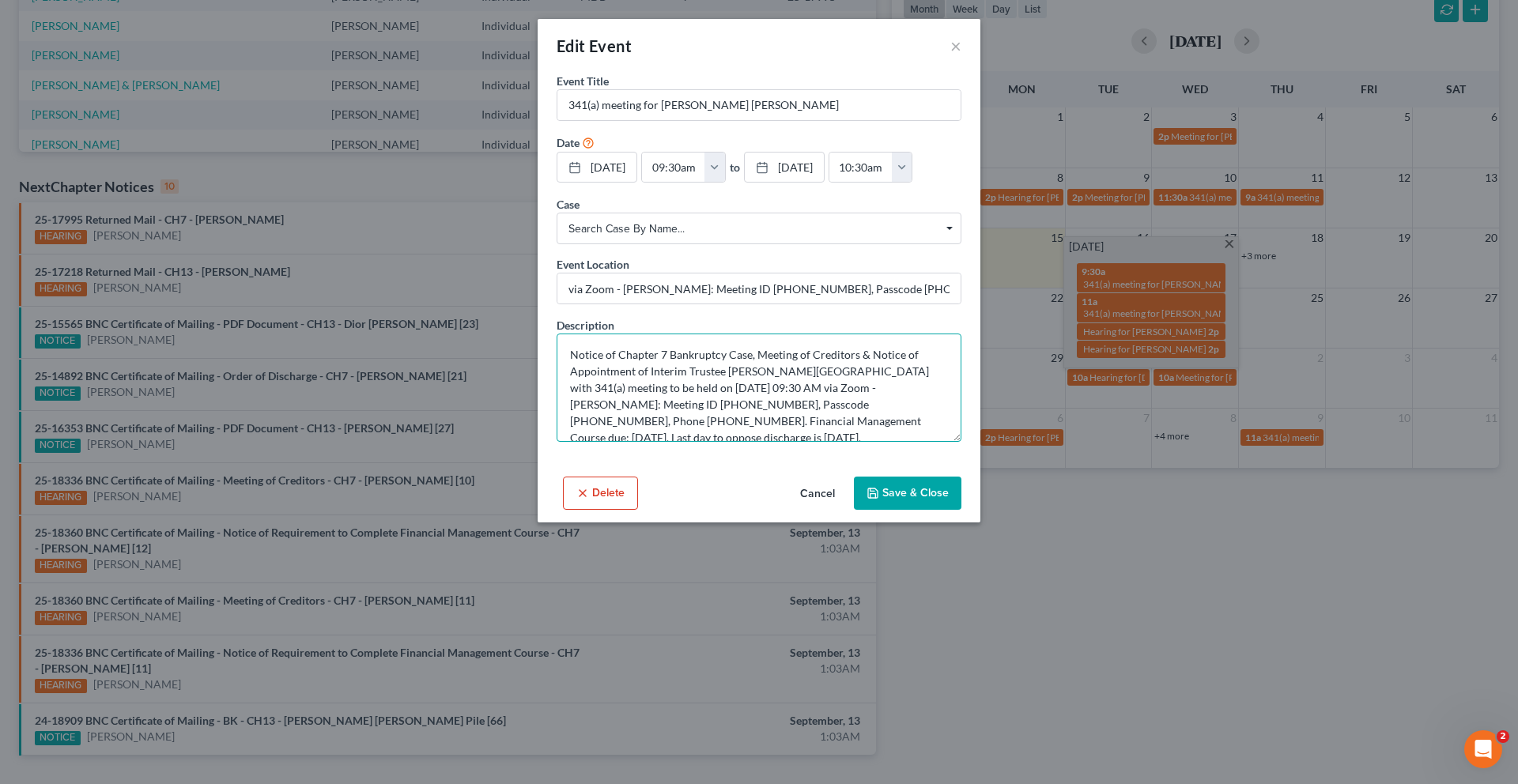
click at [716, 442] on textarea "Notice of Chapter 7 Bankruptcy Case, Meeting of Creditors & Notice of Appointme…" at bounding box center [759, 387] width 405 height 108
click at [695, 442] on textarea "Notice of Chapter 7 Bankruptcy Case, Meeting of Creditors & Notice of Appointme…" at bounding box center [759, 387] width 405 height 108
drag, startPoint x: 826, startPoint y: 448, endPoint x: 662, endPoint y: 503, distance: 173.0
click at [662, 442] on textarea "Notice of Chapter 7 Bankruptcy Case, Meeting of Creditors & Notice of Appointme…" at bounding box center [759, 387] width 405 height 108
drag, startPoint x: 634, startPoint y: 503, endPoint x: 1458, endPoint y: 446, distance: 826.0
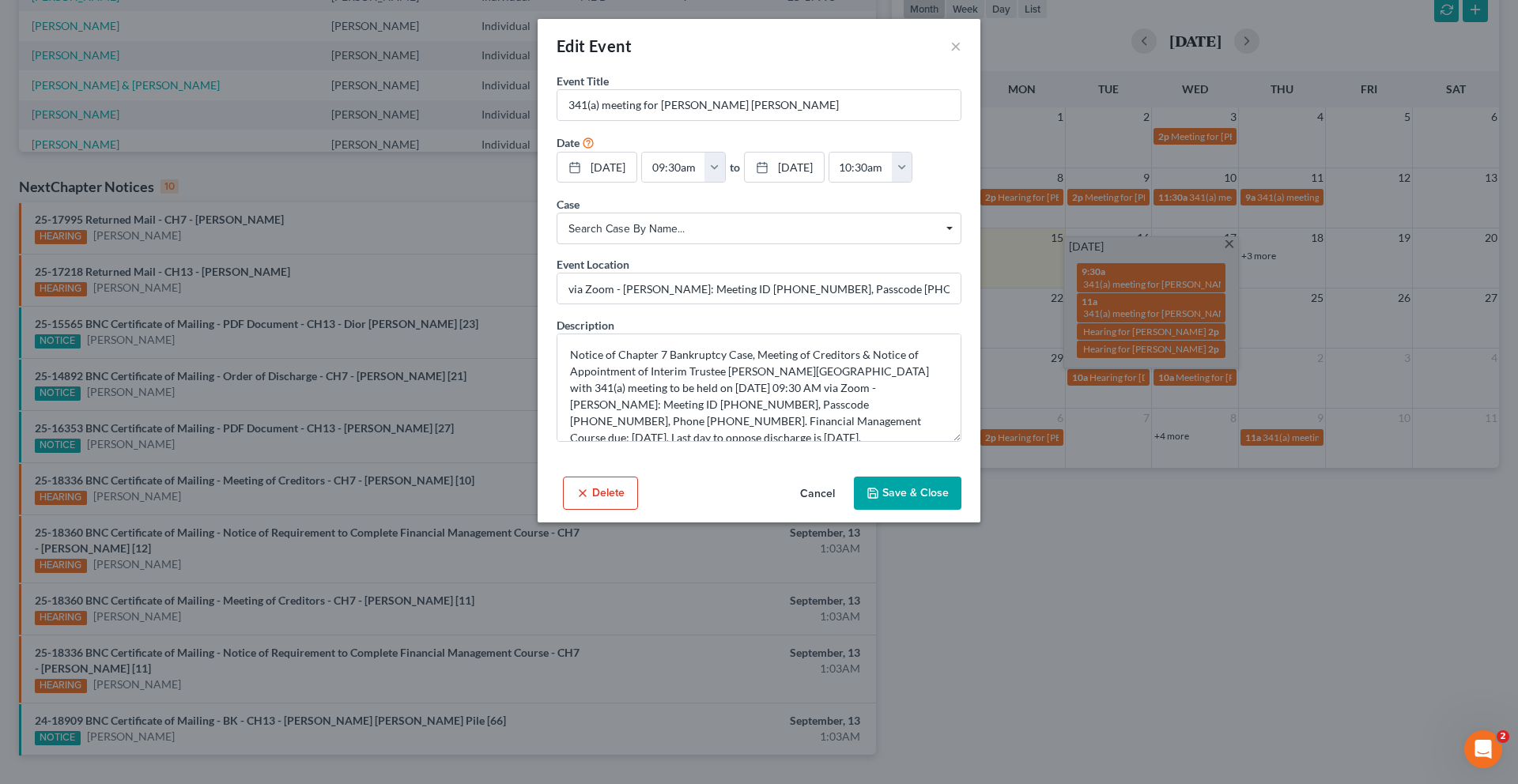
click at [0, 0] on div "Edit Event × Event Title * 341(a) meeting for Natasha Elise Whitmore-Smith Date…" at bounding box center [759, 392] width 1518 height 784
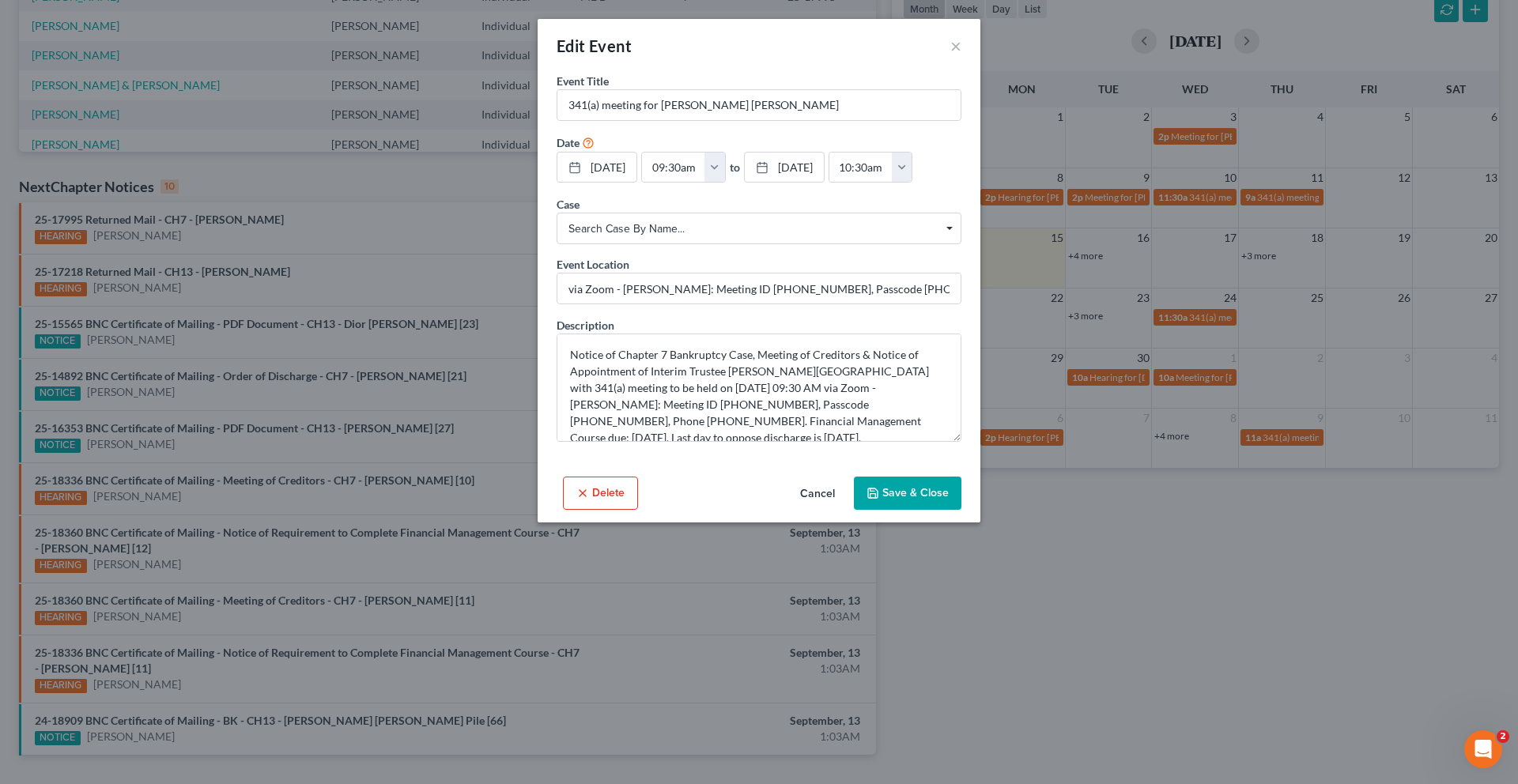
click at [830, 510] on button "Cancel" at bounding box center [817, 493] width 60 height 32
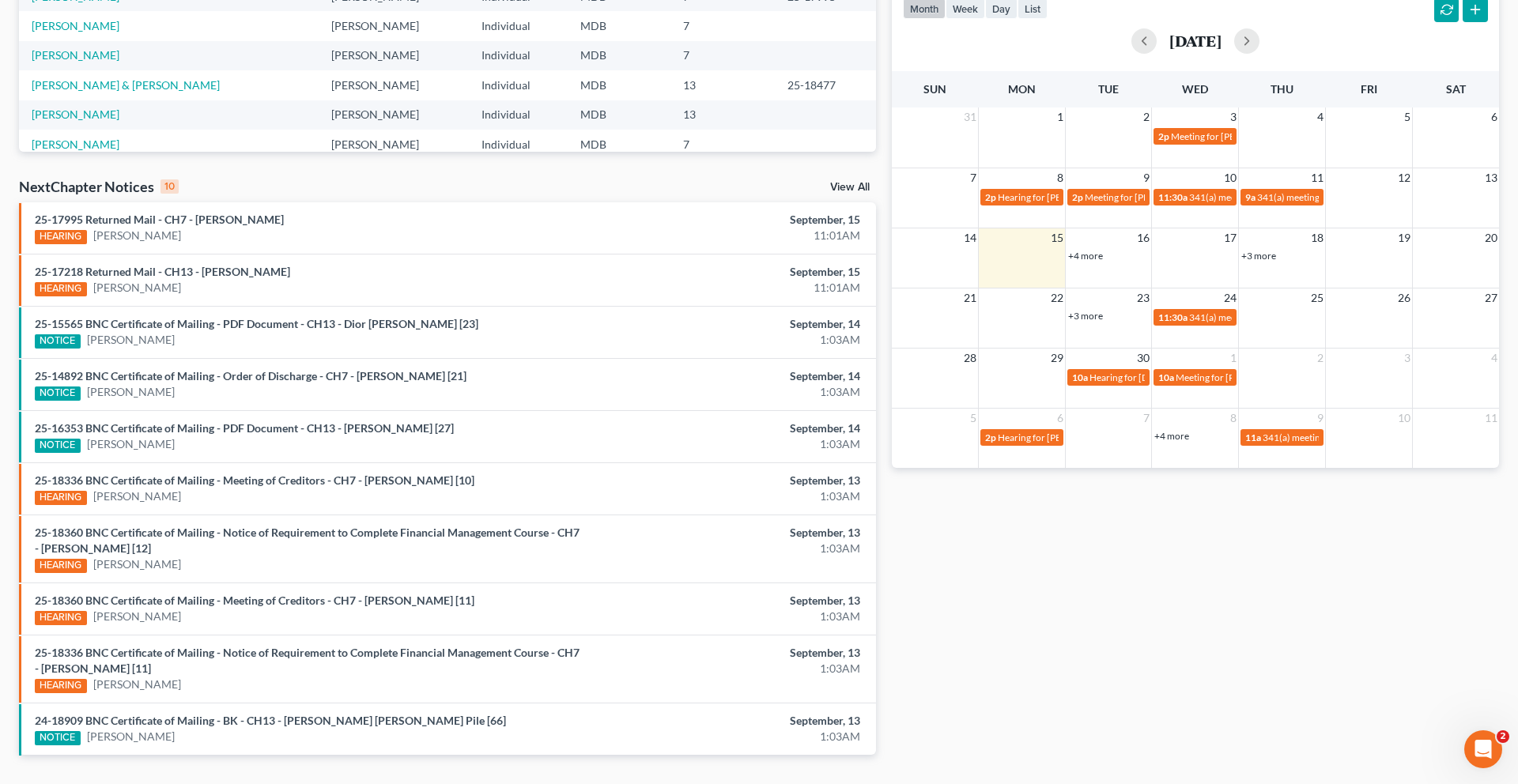
click at [1087, 262] on link "+4 more" at bounding box center [1085, 255] width 34 height 11
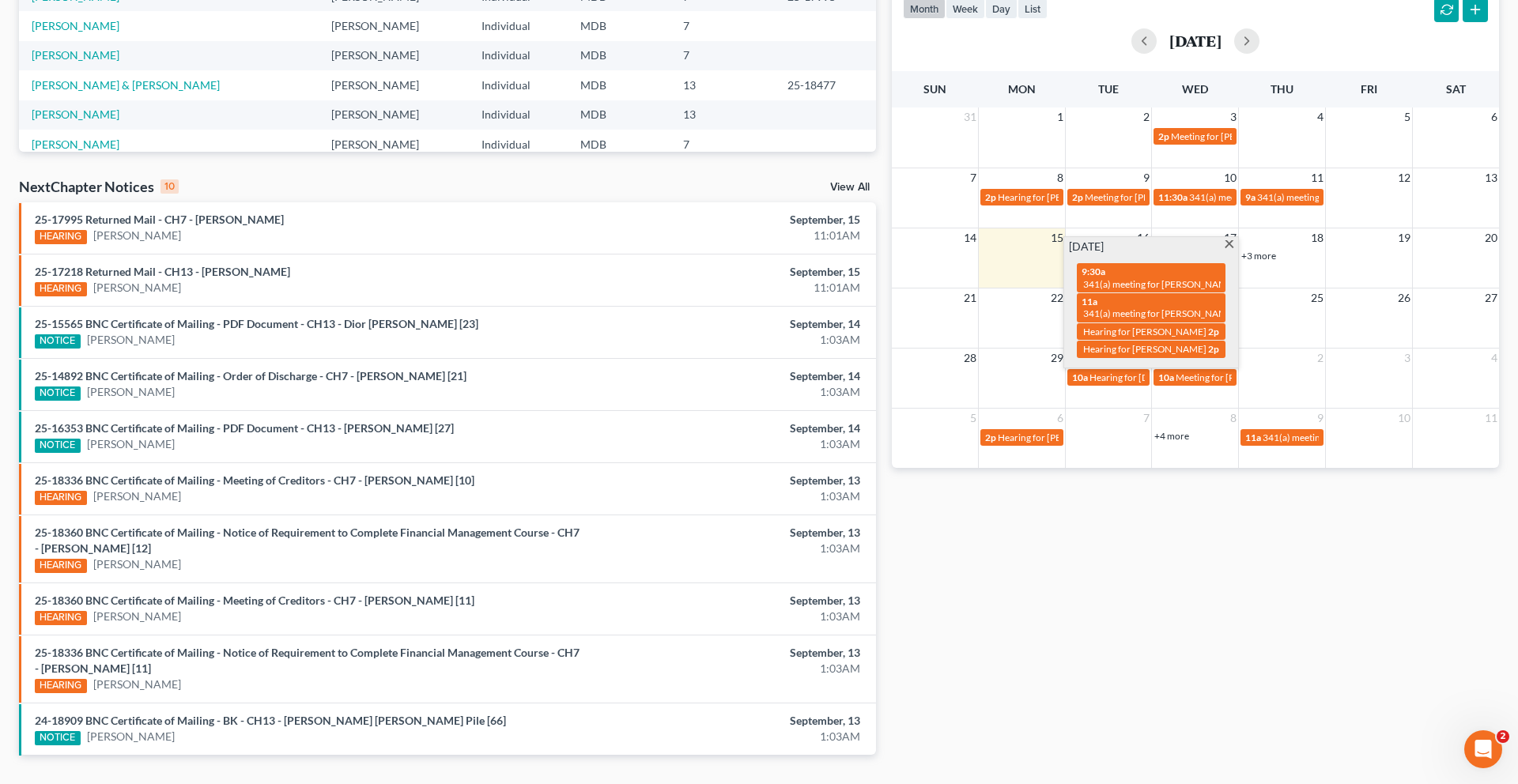
click at [1227, 250] on span at bounding box center [1228, 245] width 11 height 11
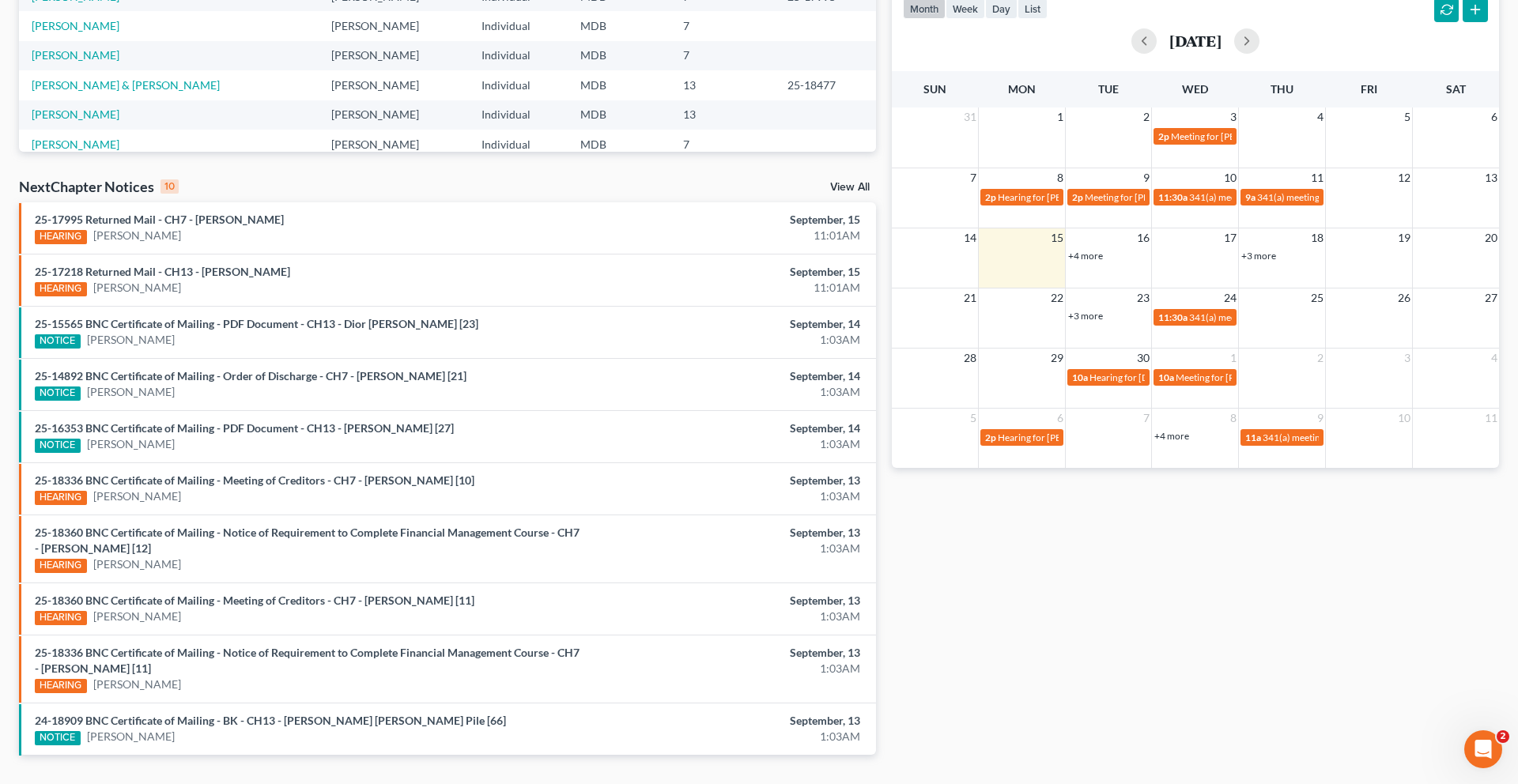
click at [1099, 262] on link "+4 more" at bounding box center [1085, 255] width 34 height 11
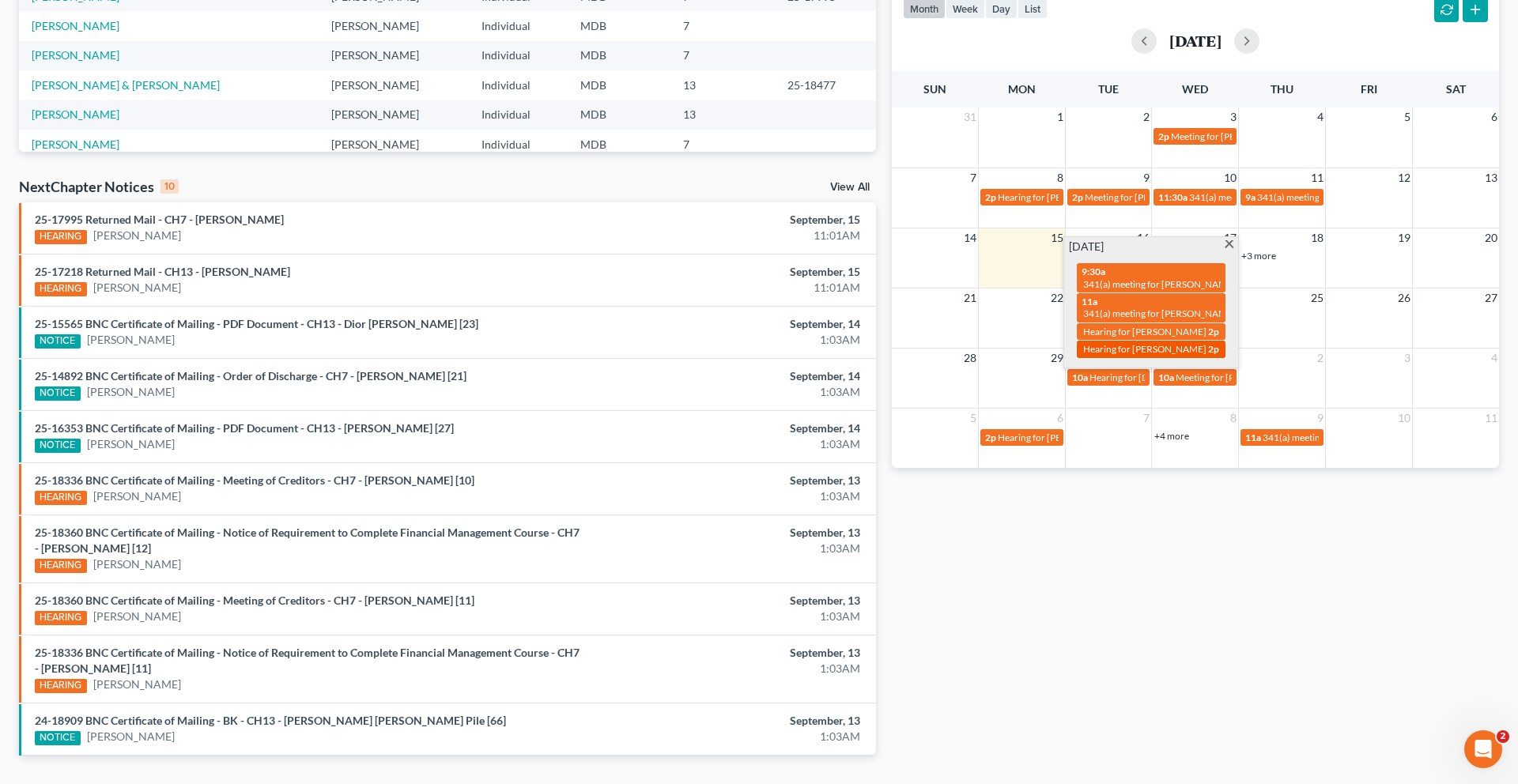
click at [1130, 355] on span "Hearing for [PERSON_NAME]" at bounding box center [1144, 349] width 123 height 11
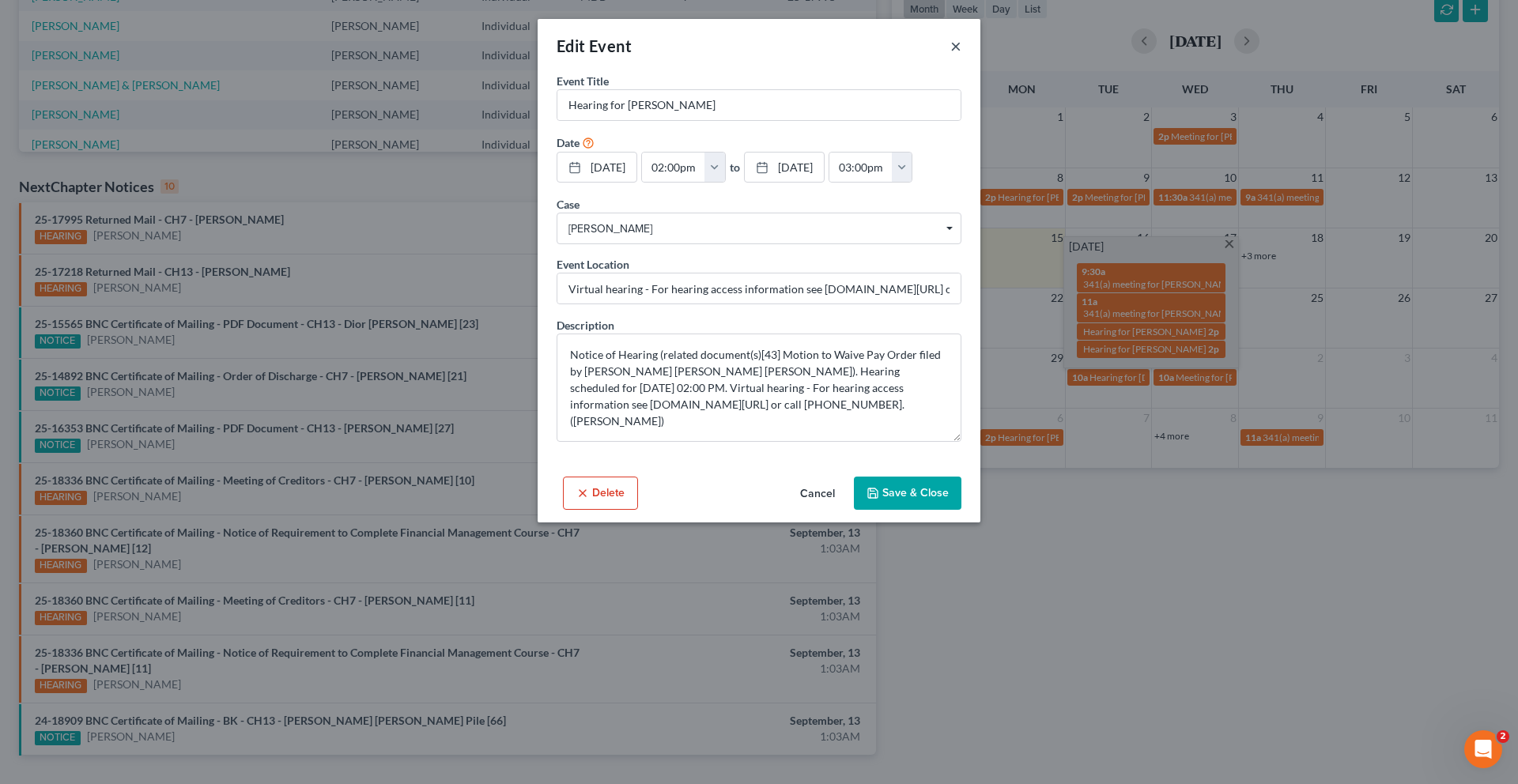
click at [961, 55] on button "×" at bounding box center [956, 46] width 11 height 19
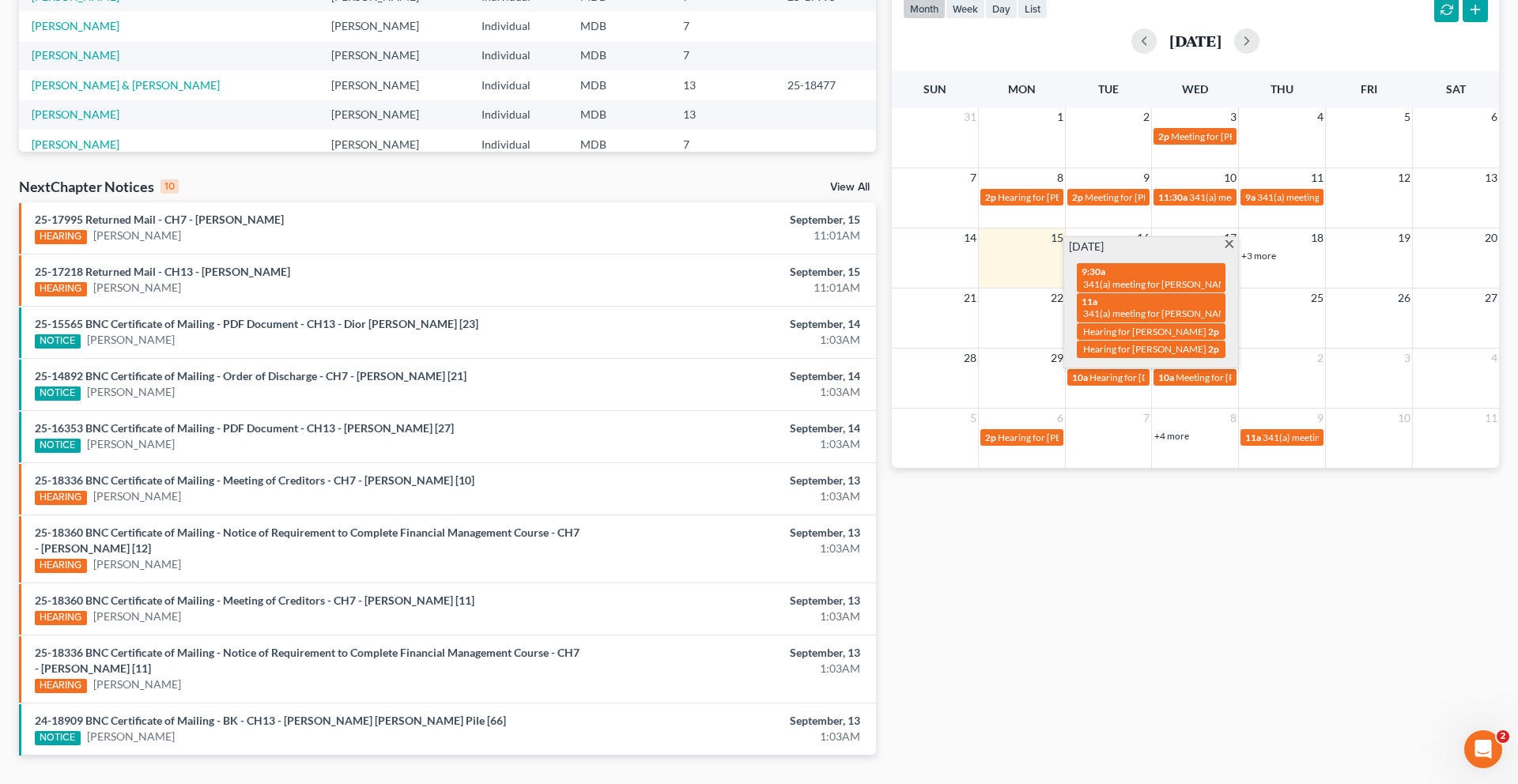
click at [1222, 250] on span at bounding box center [1228, 245] width 11 height 11
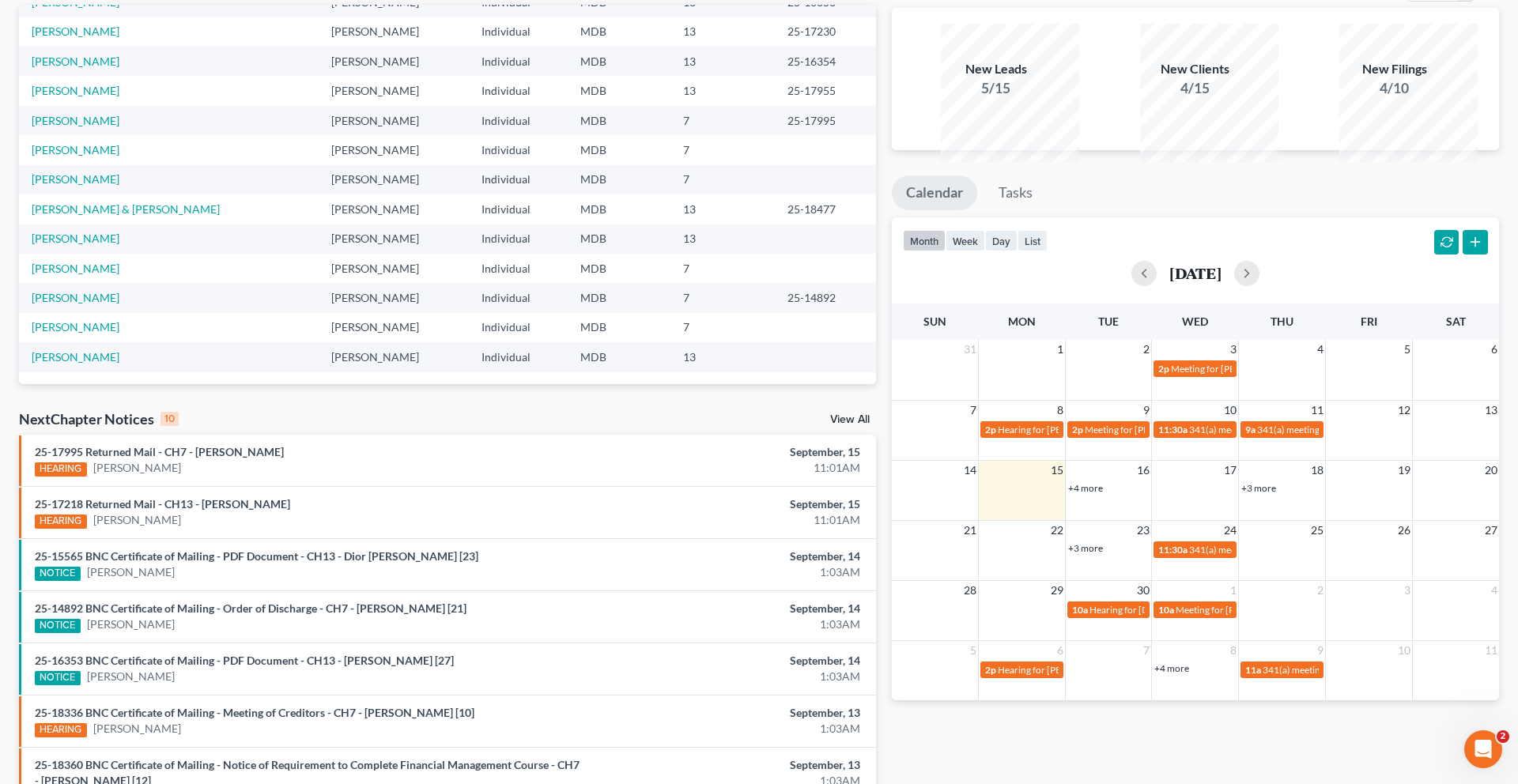
scroll to position [136, 0]
click at [1093, 493] on link "+4 more" at bounding box center [1085, 488] width 34 height 11
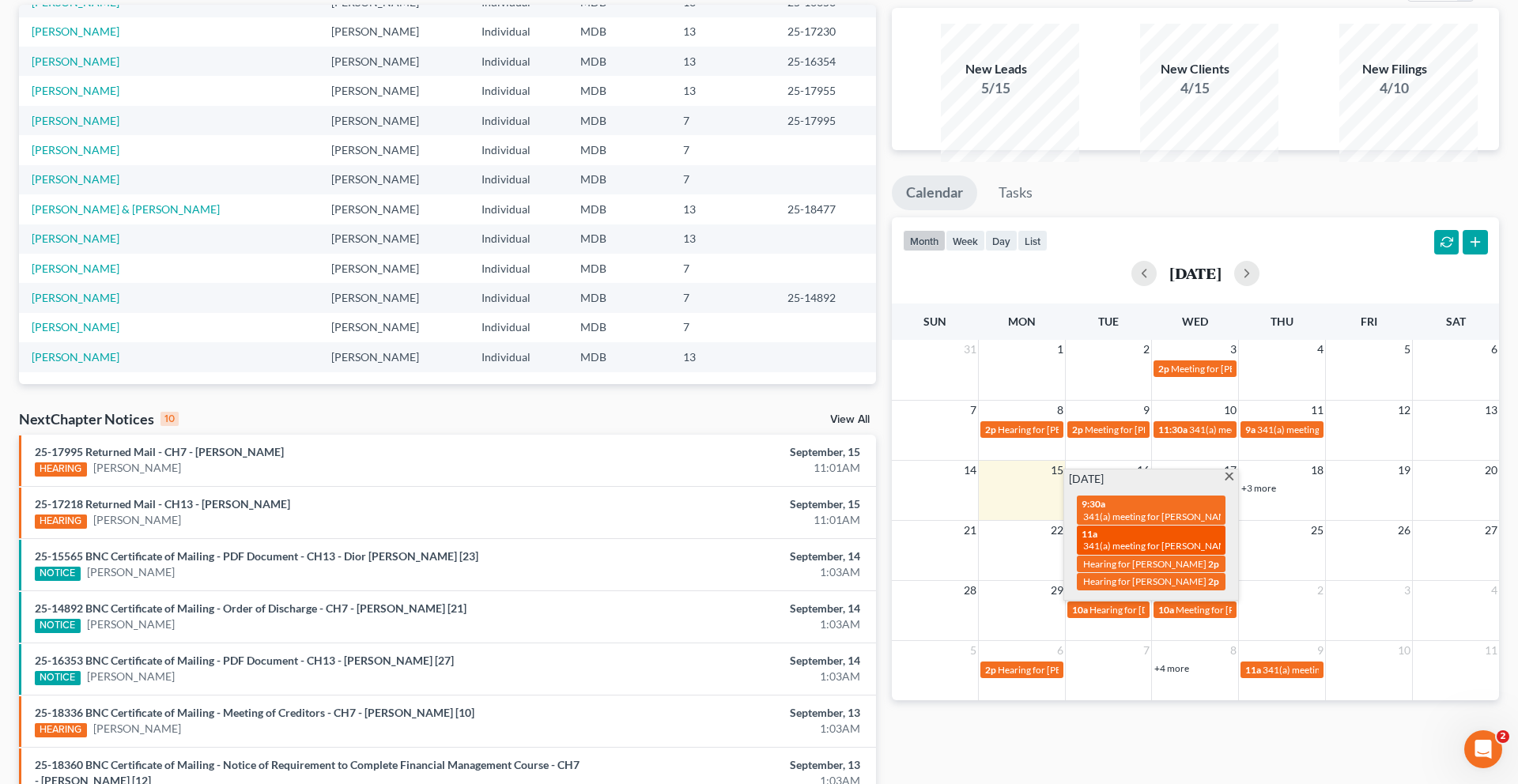
click at [1150, 552] on span "341(a) meeting for [PERSON_NAME]" at bounding box center [1158, 545] width 152 height 11
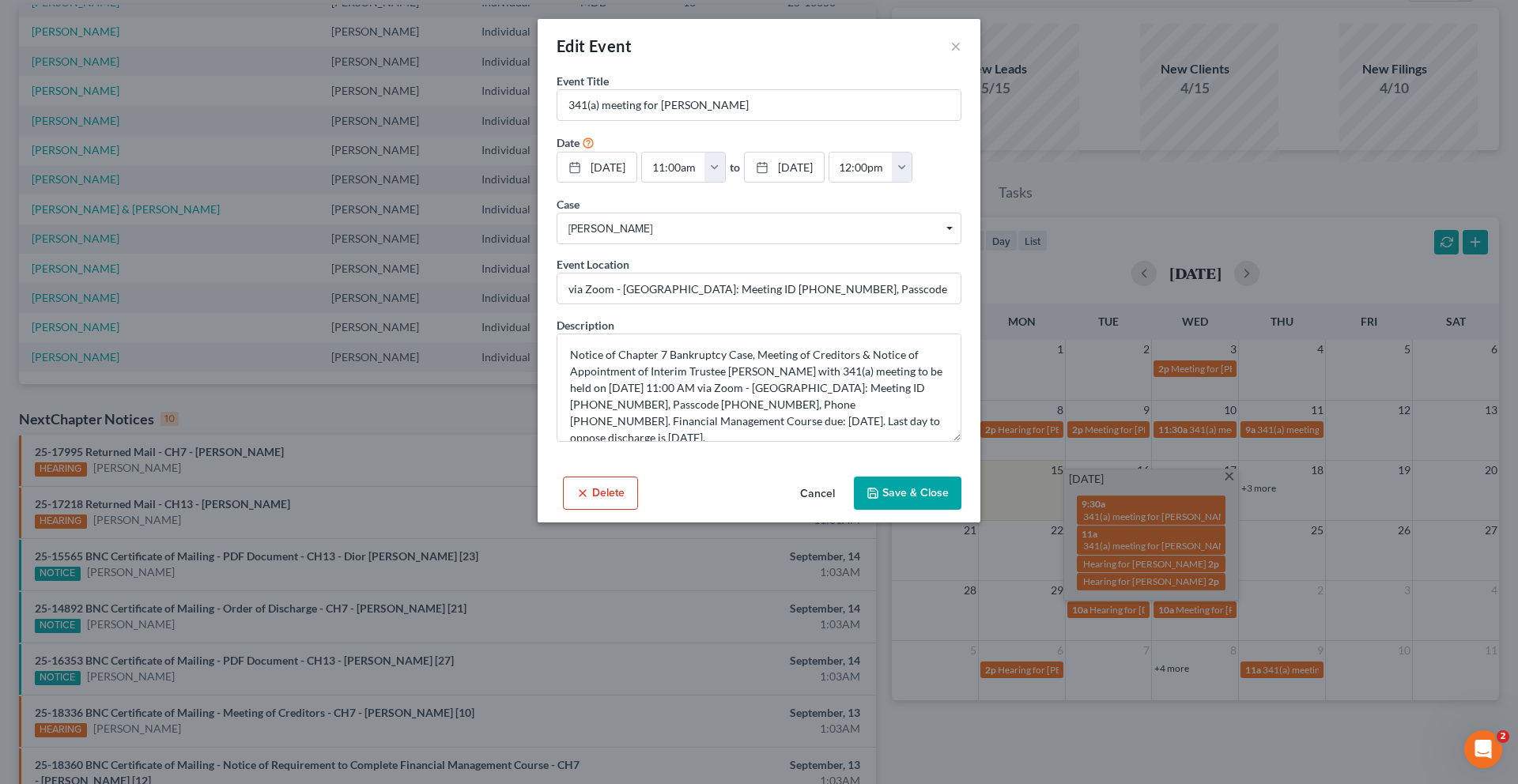
click at [840, 510] on button "Cancel" at bounding box center [817, 493] width 60 height 32
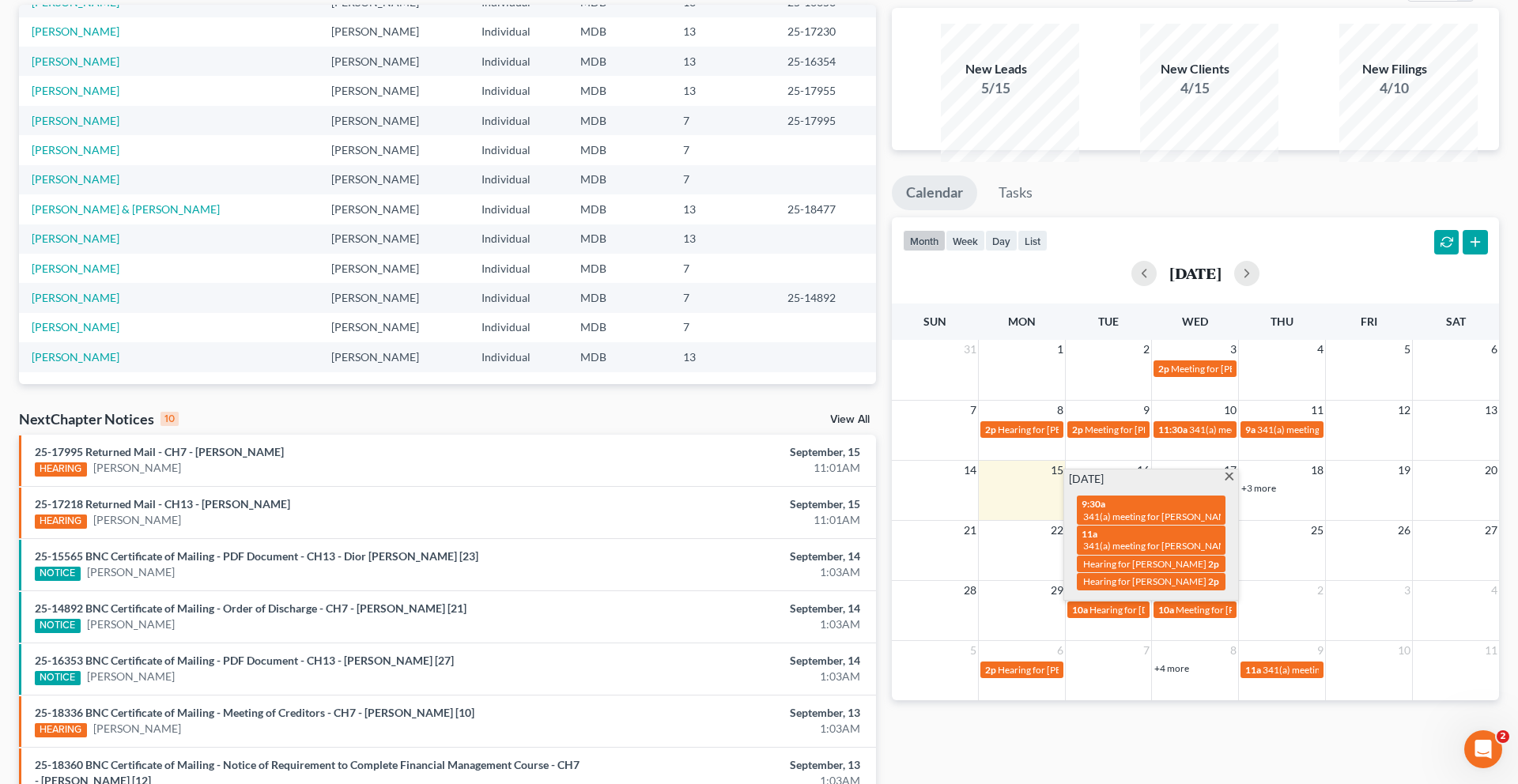
scroll to position [0, 0]
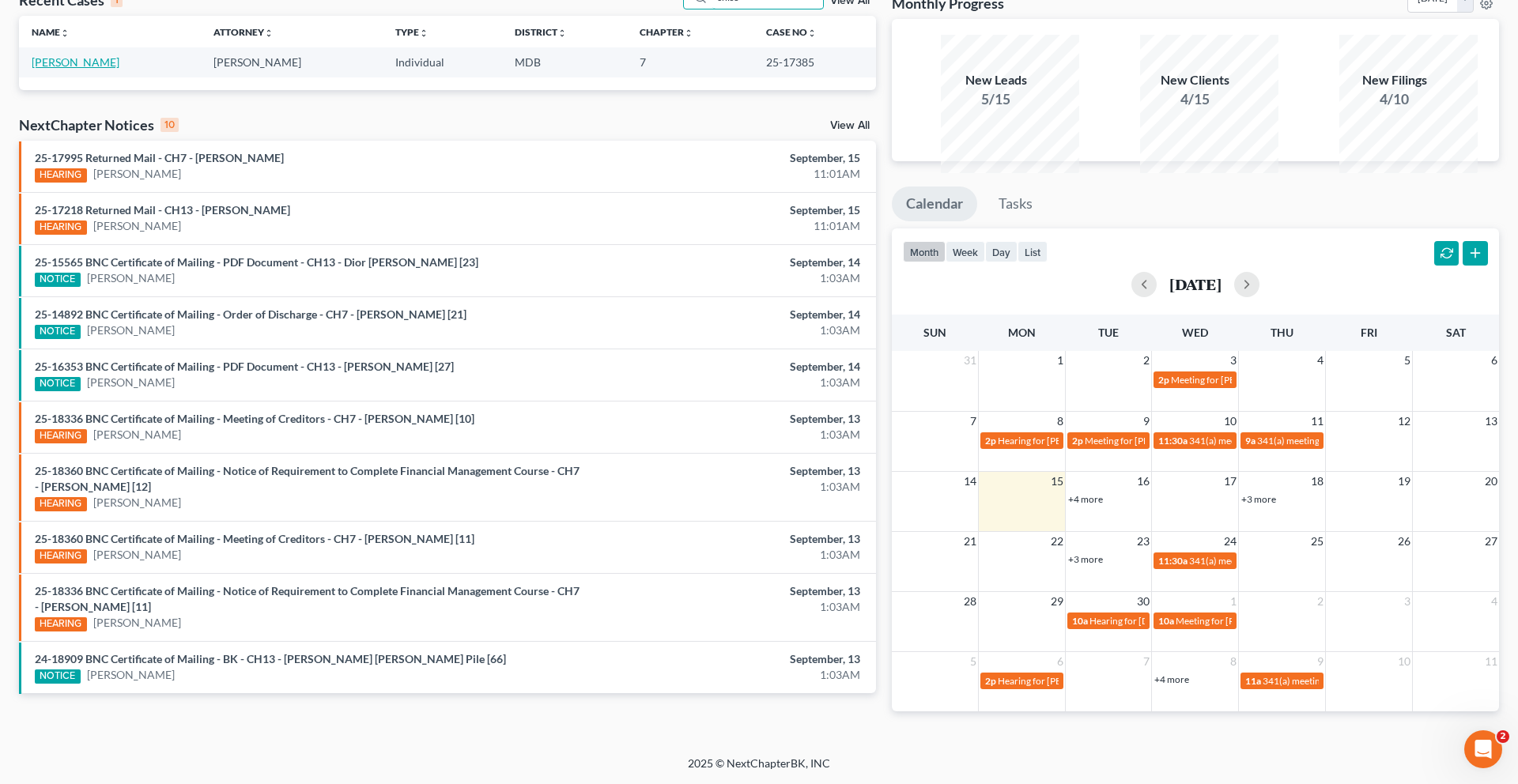
type input "chiso"
click at [100, 69] on link "[PERSON_NAME]" at bounding box center [76, 62] width 88 height 13
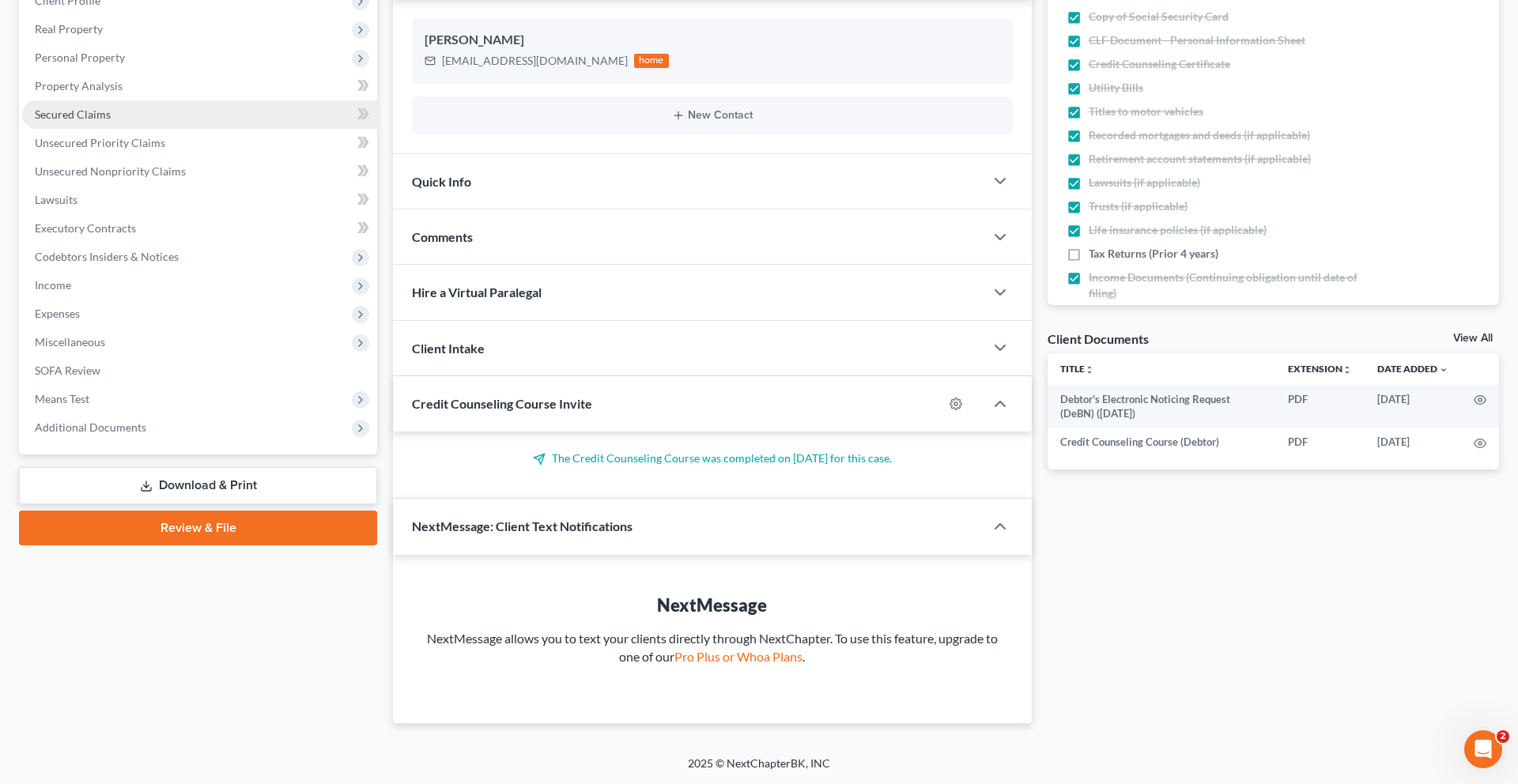
scroll to position [516, 0]
click at [120, 421] on span "Additional Documents" at bounding box center [90, 427] width 112 height 13
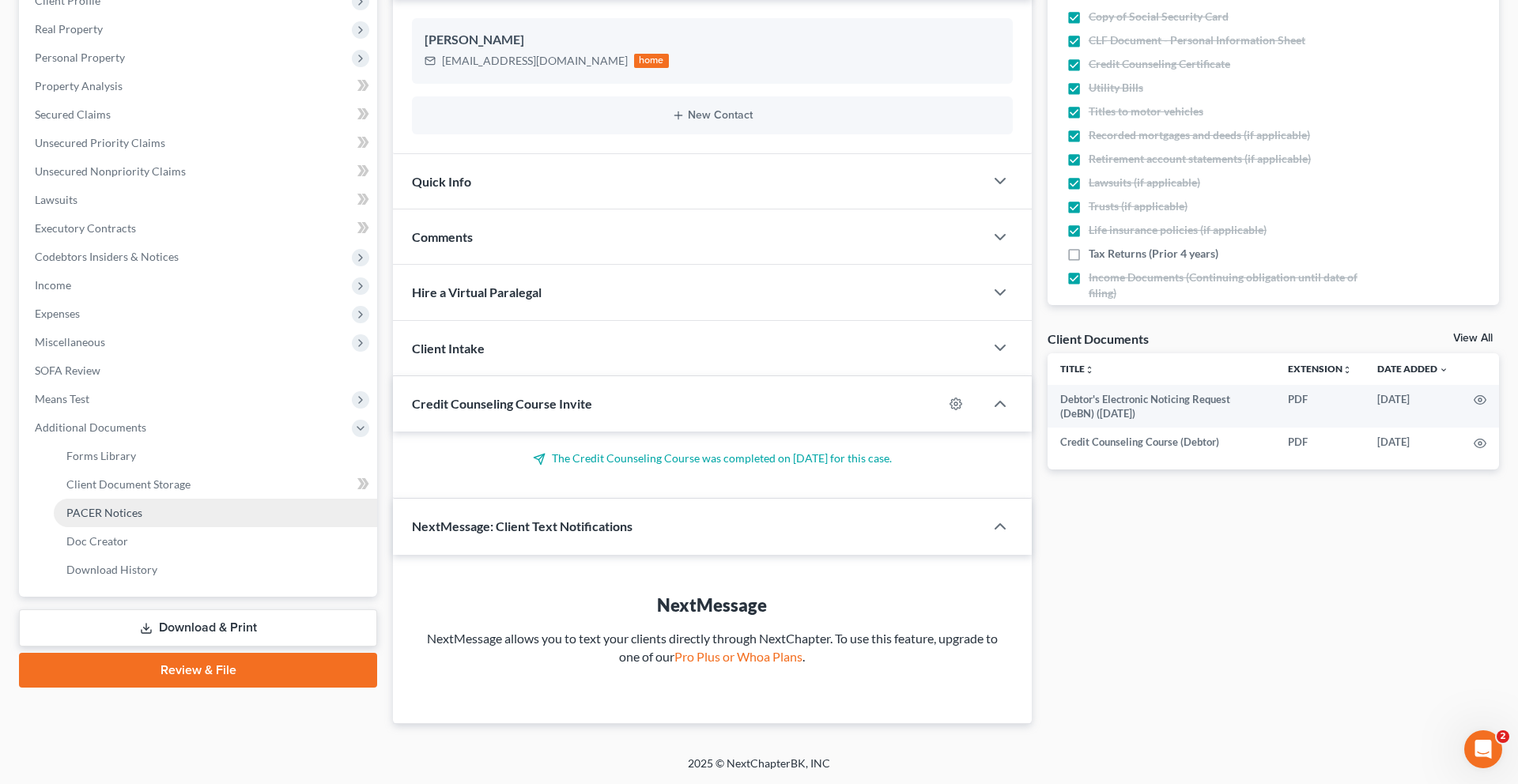
click at [134, 506] on span "PACER Notices" at bounding box center [103, 512] width 76 height 13
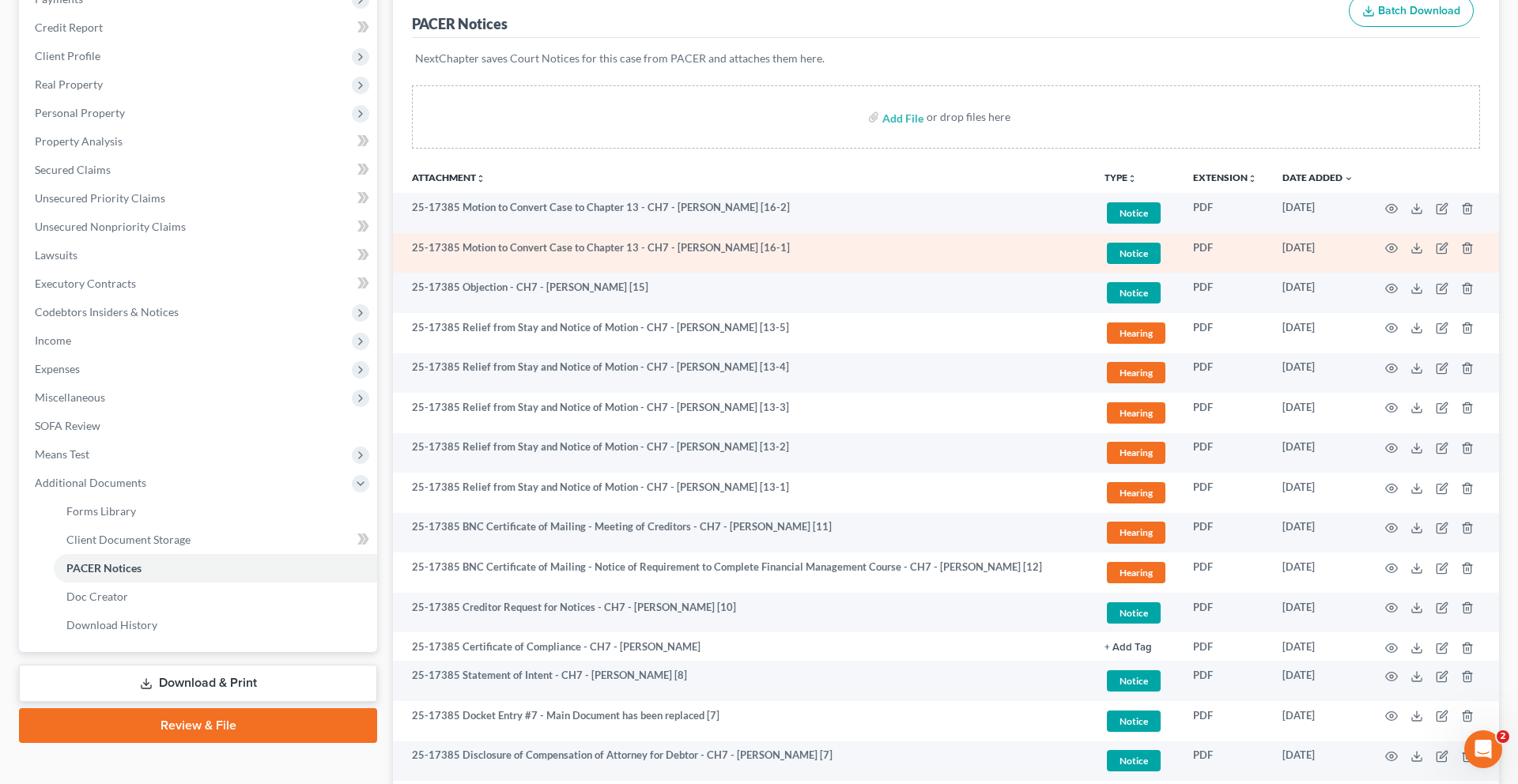
scroll to position [232, 0]
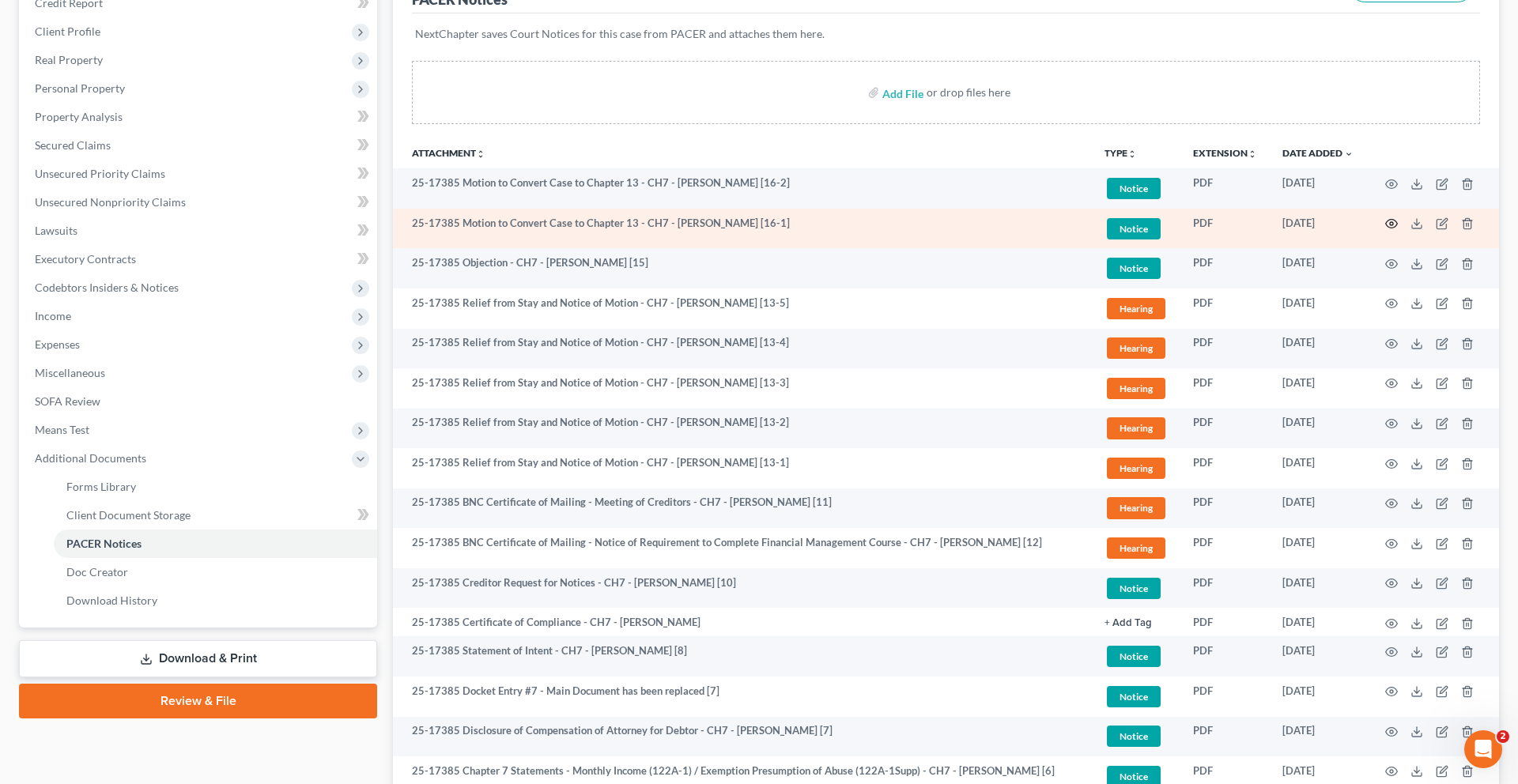
click at [1386, 229] on icon "button" at bounding box center [1392, 224] width 11 height 9
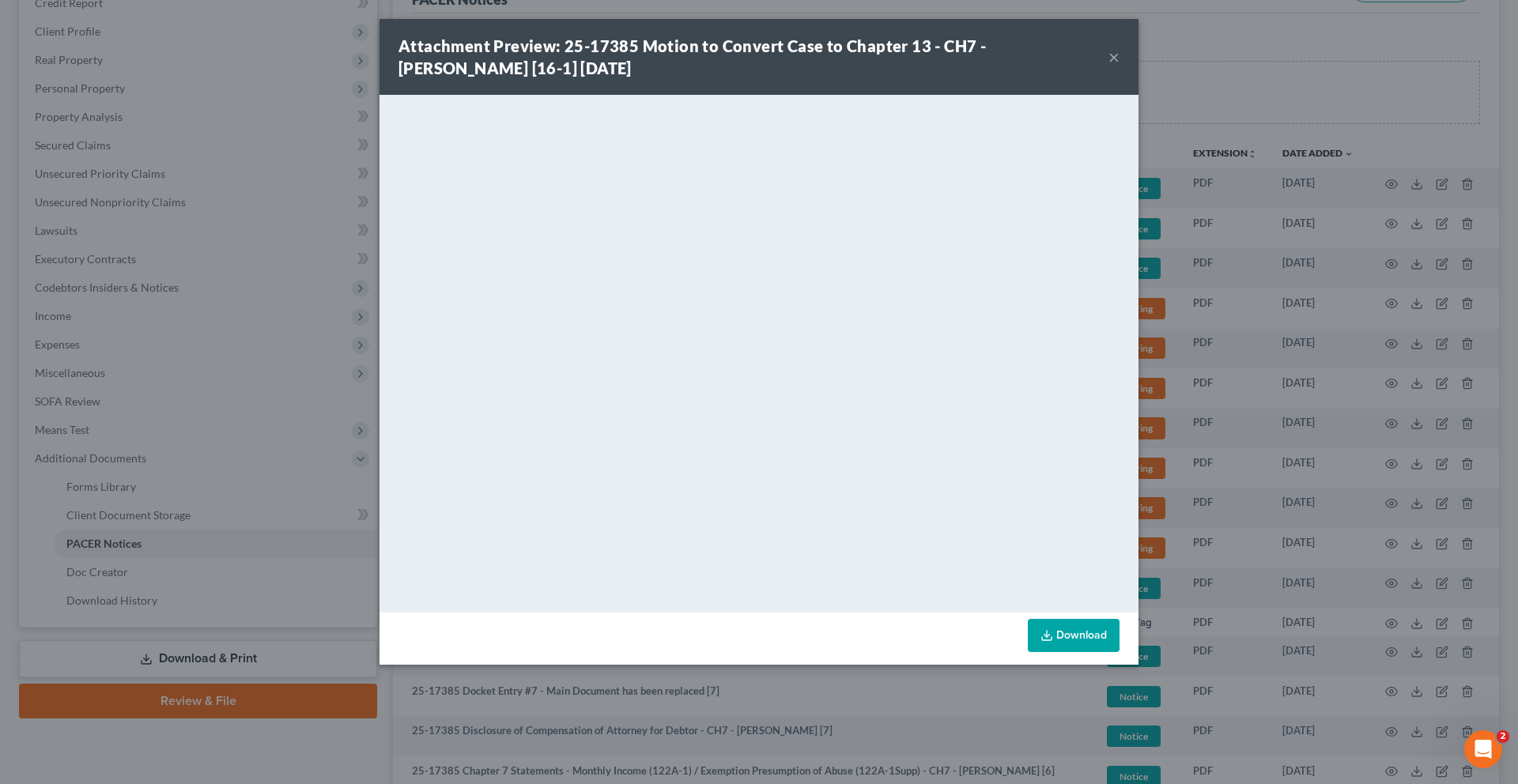
click at [1119, 66] on button "×" at bounding box center [1113, 57] width 11 height 19
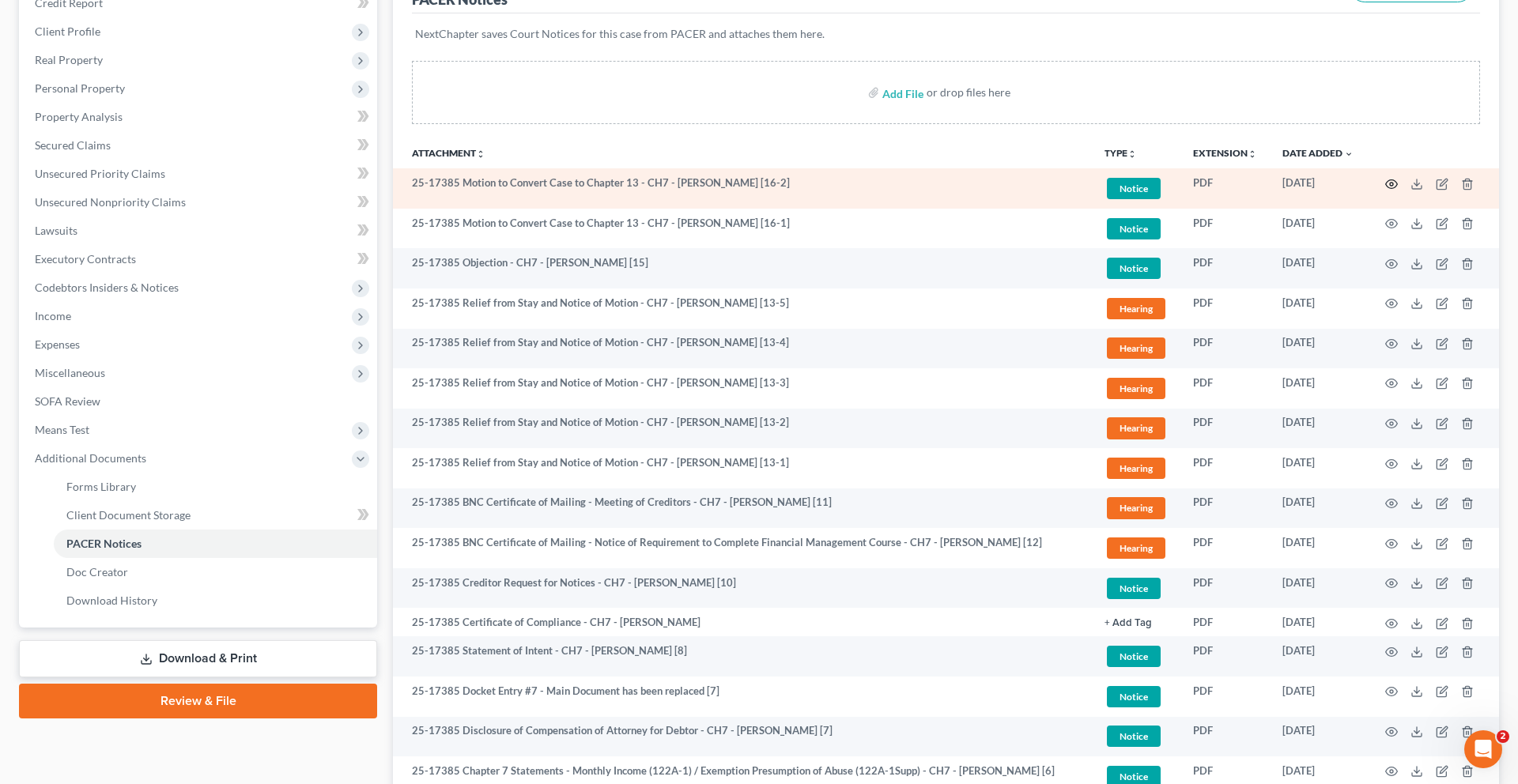
click at [1390, 185] on circle "button" at bounding box center [1391, 184] width 3 height 3
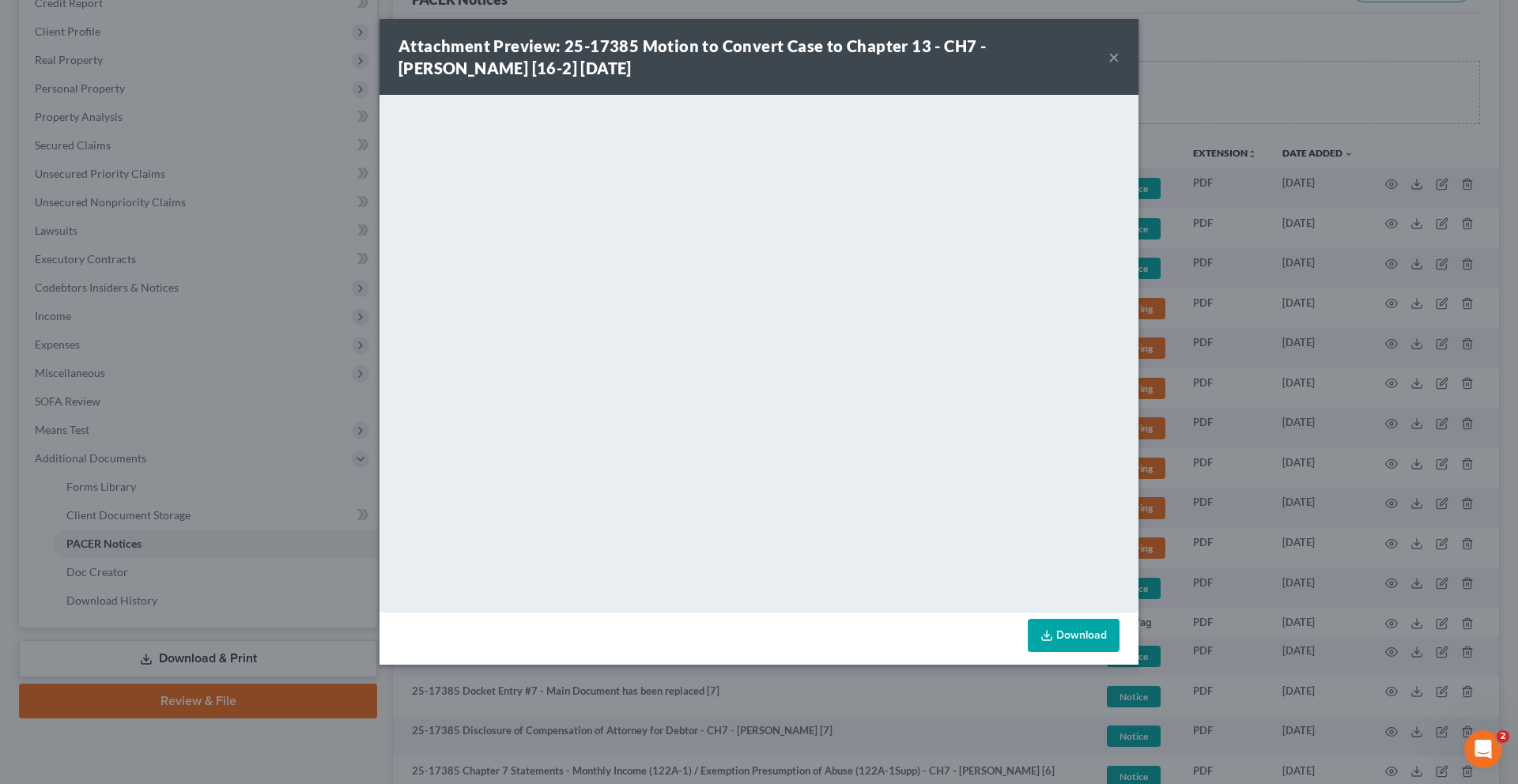
click at [1119, 66] on button "×" at bounding box center [1113, 57] width 11 height 19
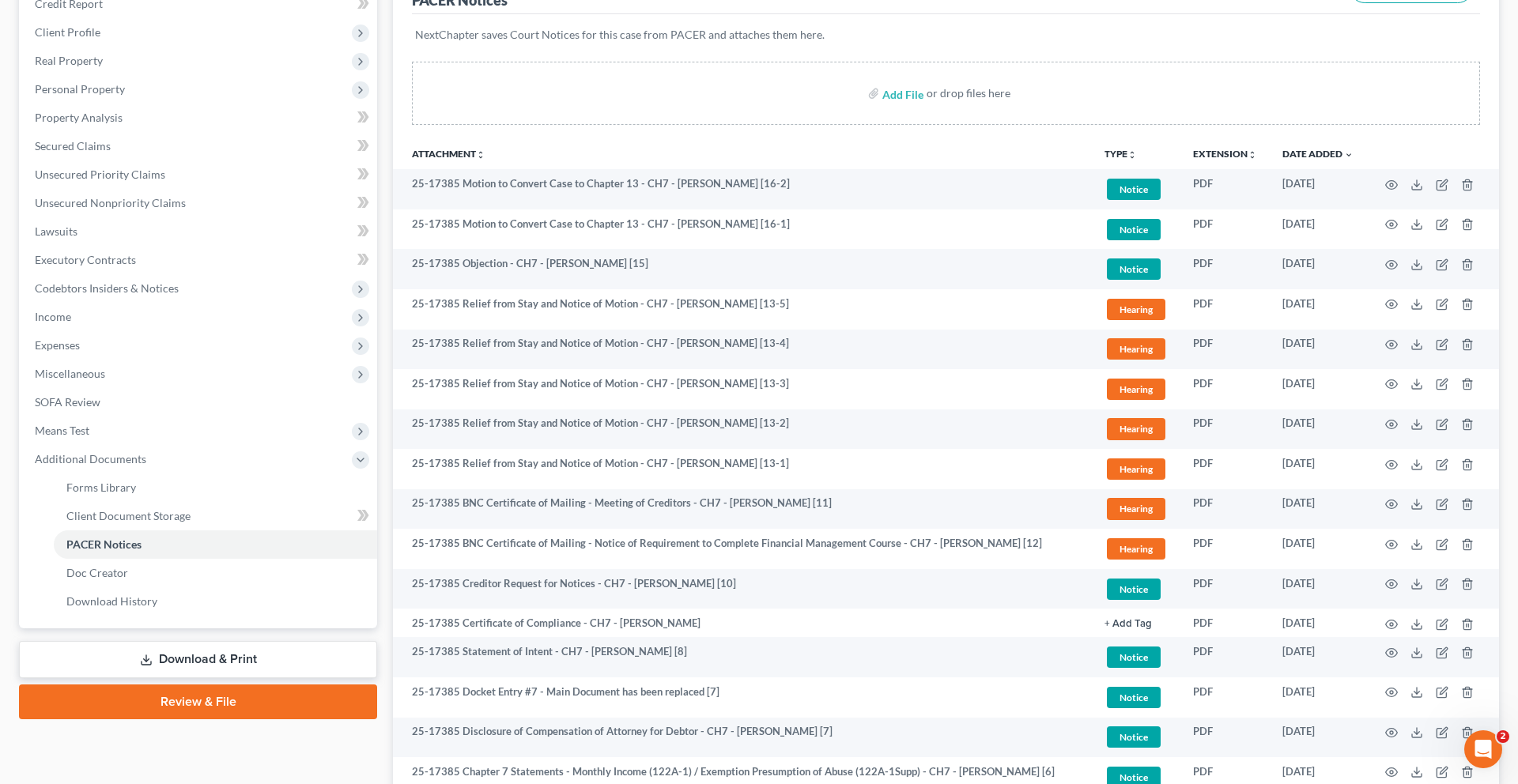
scroll to position [0, 0]
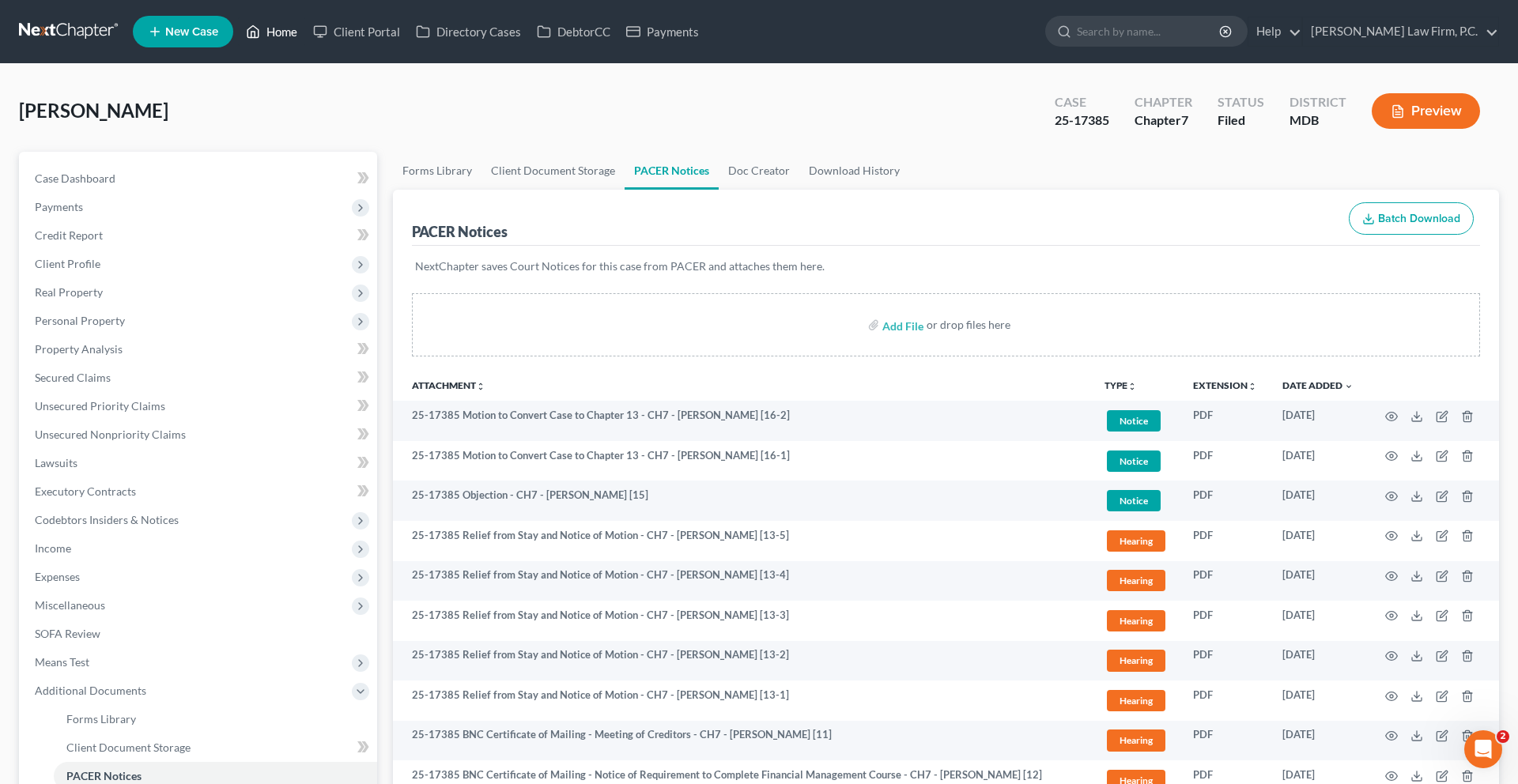
click at [305, 37] on link "Home" at bounding box center [272, 32] width 67 height 29
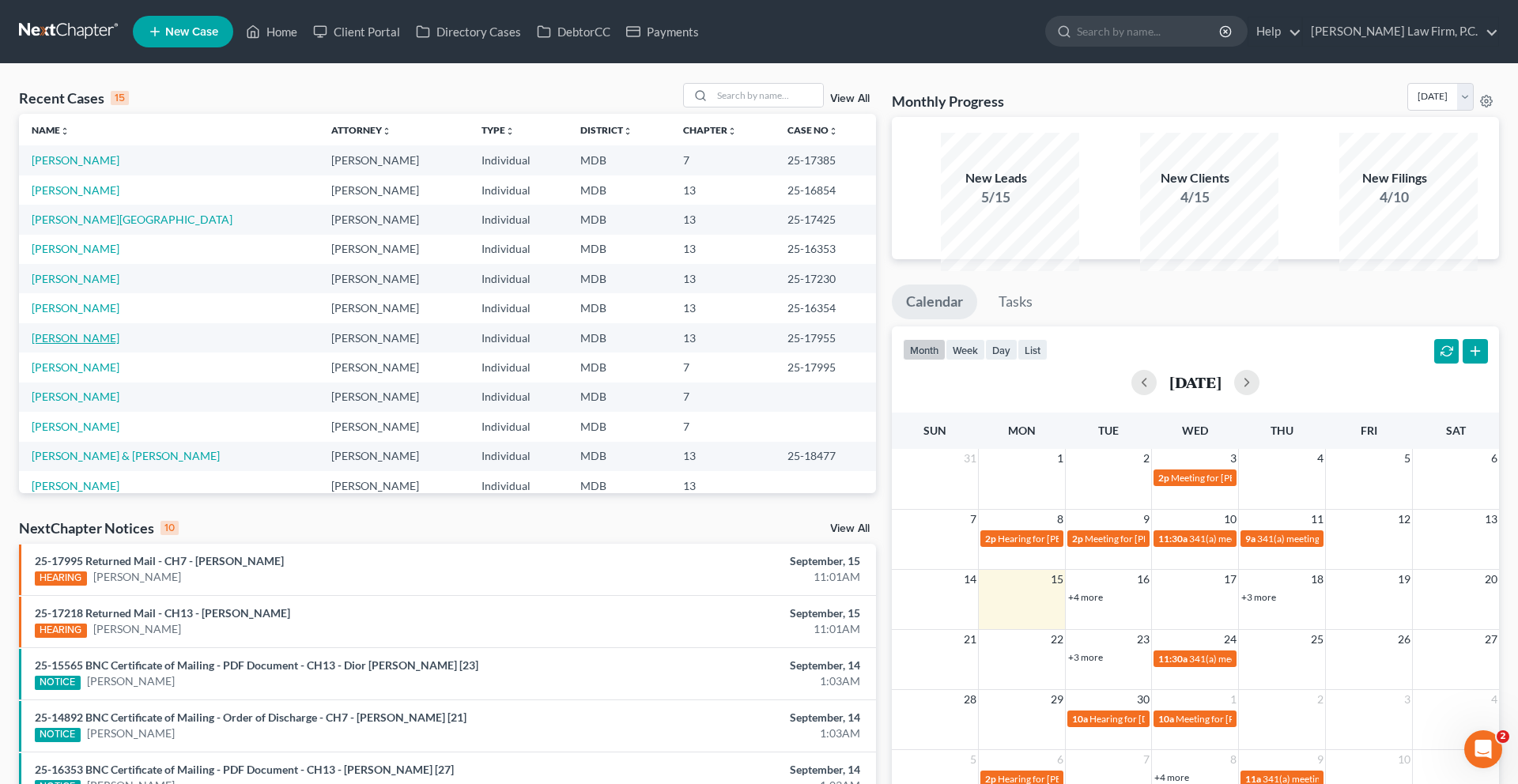
click at [91, 344] on link "Bennett, Marilyn" at bounding box center [76, 338] width 88 height 13
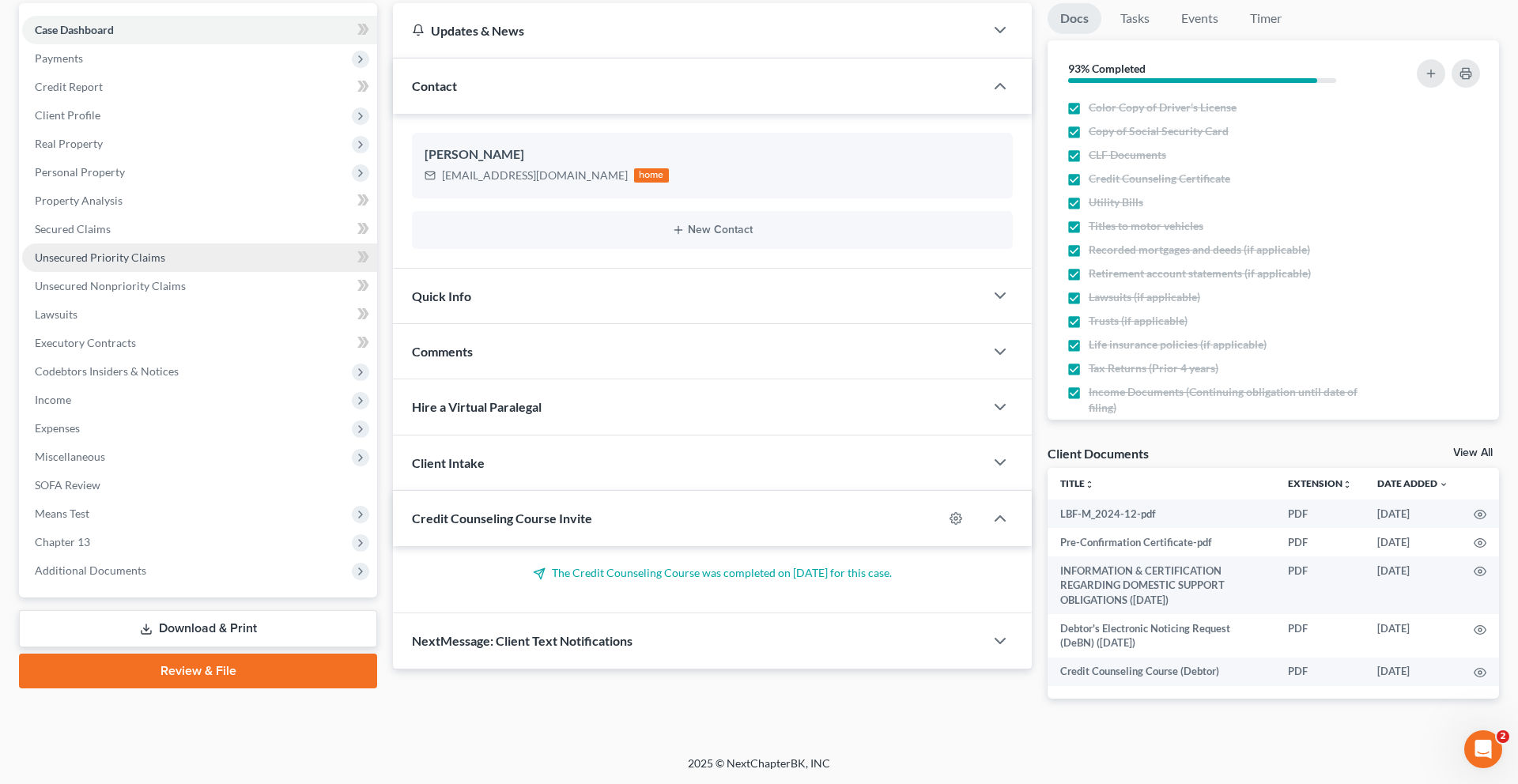
scroll to position [485, 0]
click at [141, 563] on span "Additional Documents" at bounding box center [90, 570] width 112 height 13
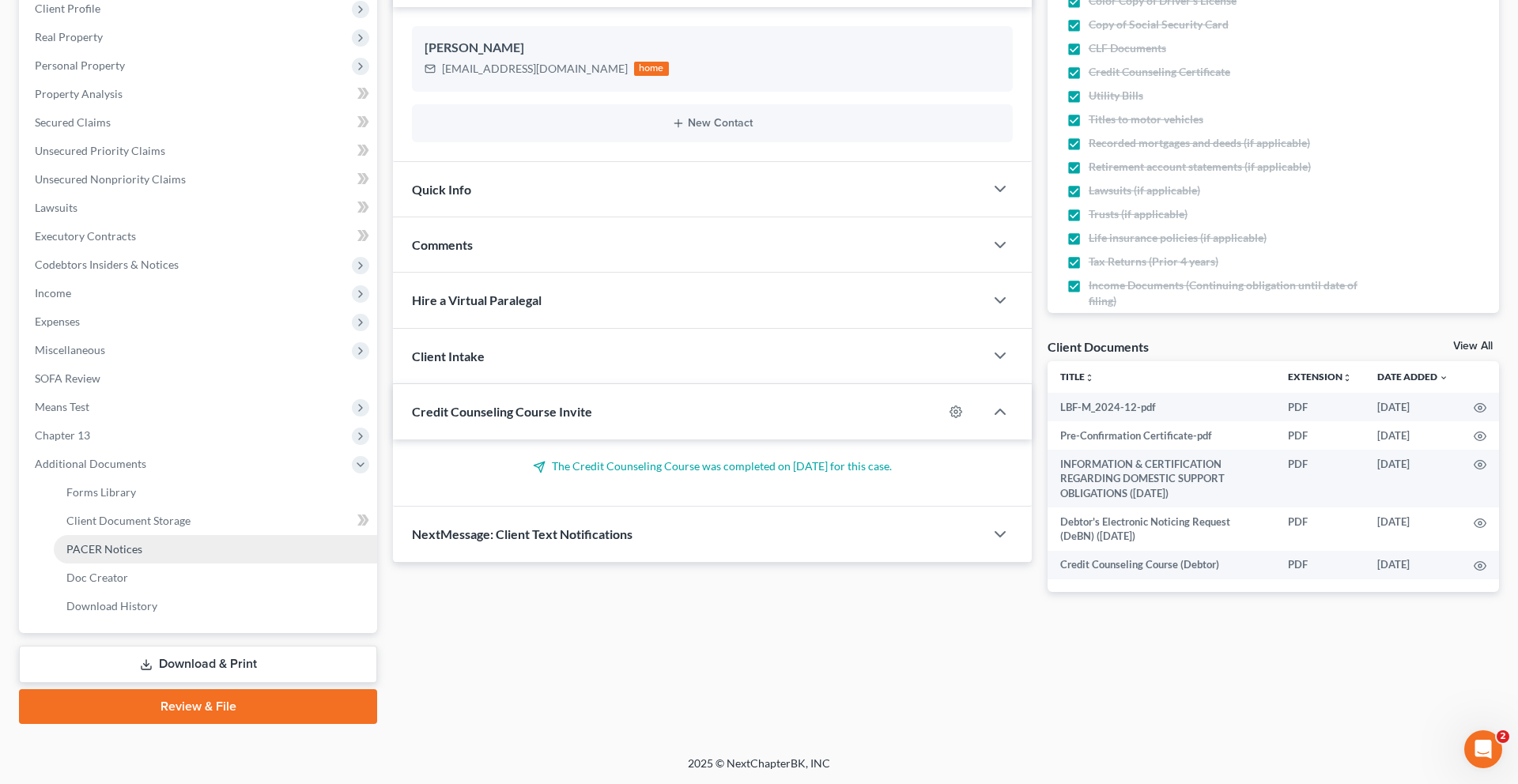
click at [140, 534] on link "PACER Notices" at bounding box center [215, 549] width 323 height 29
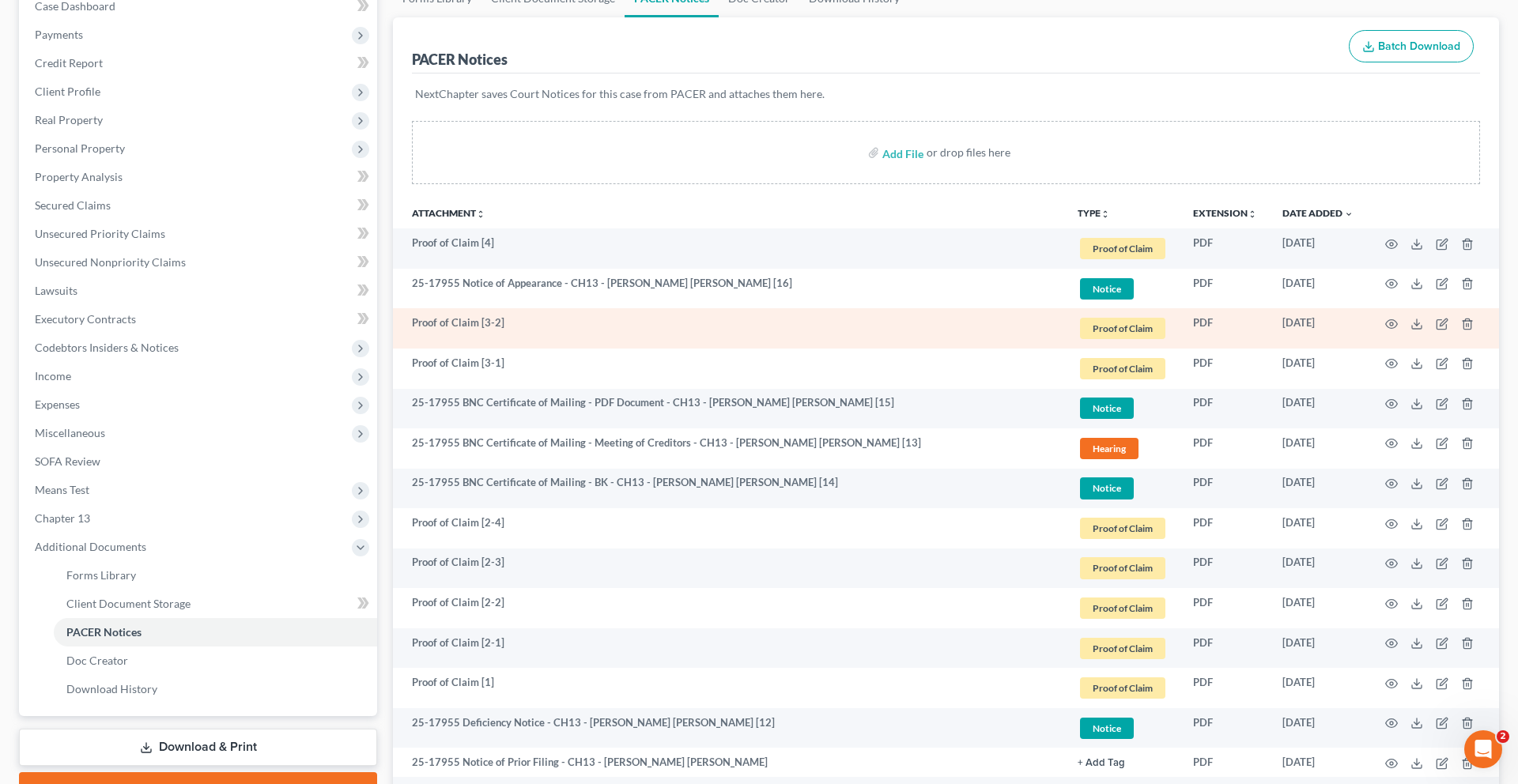
scroll to position [976, 0]
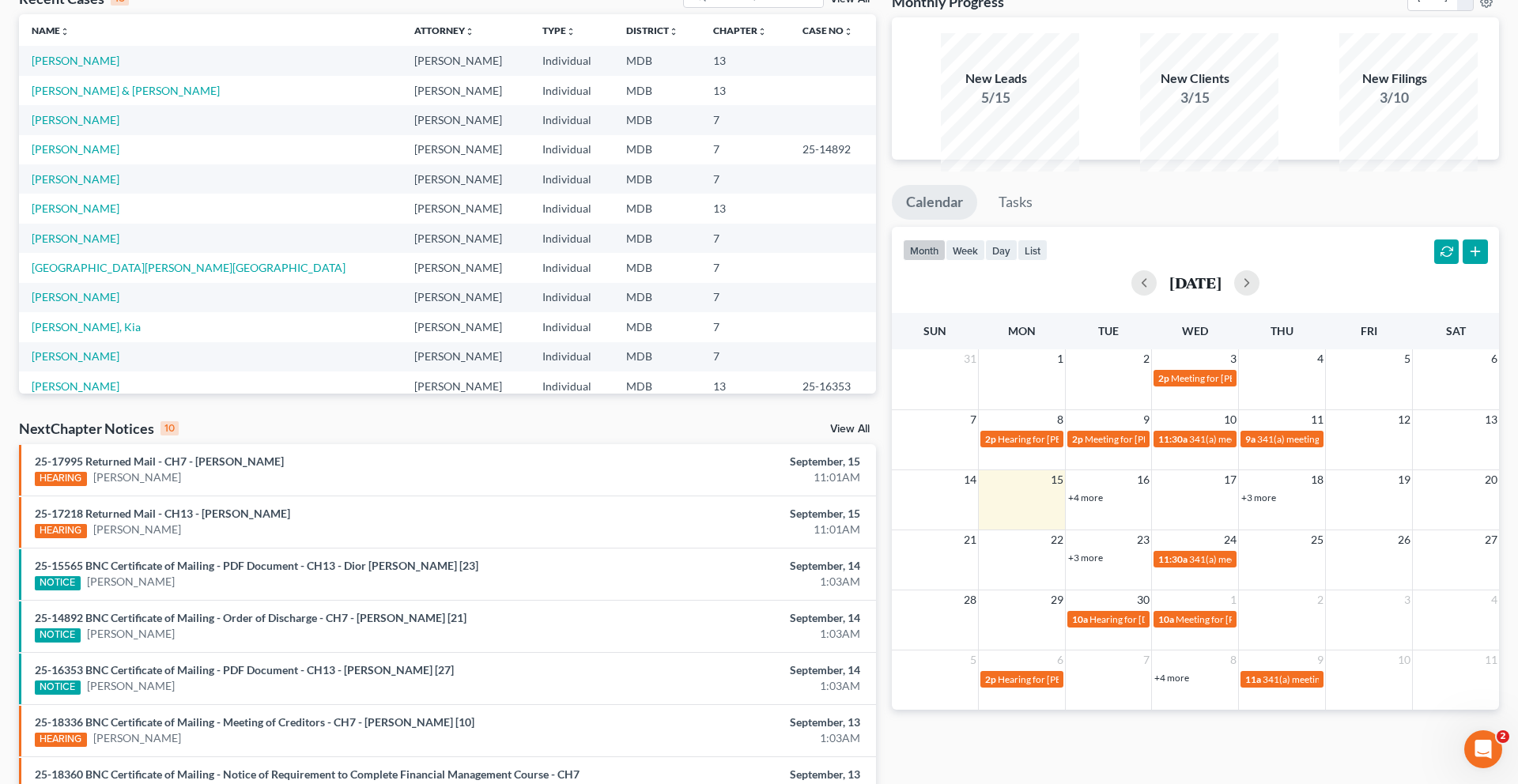
scroll to position [187, 0]
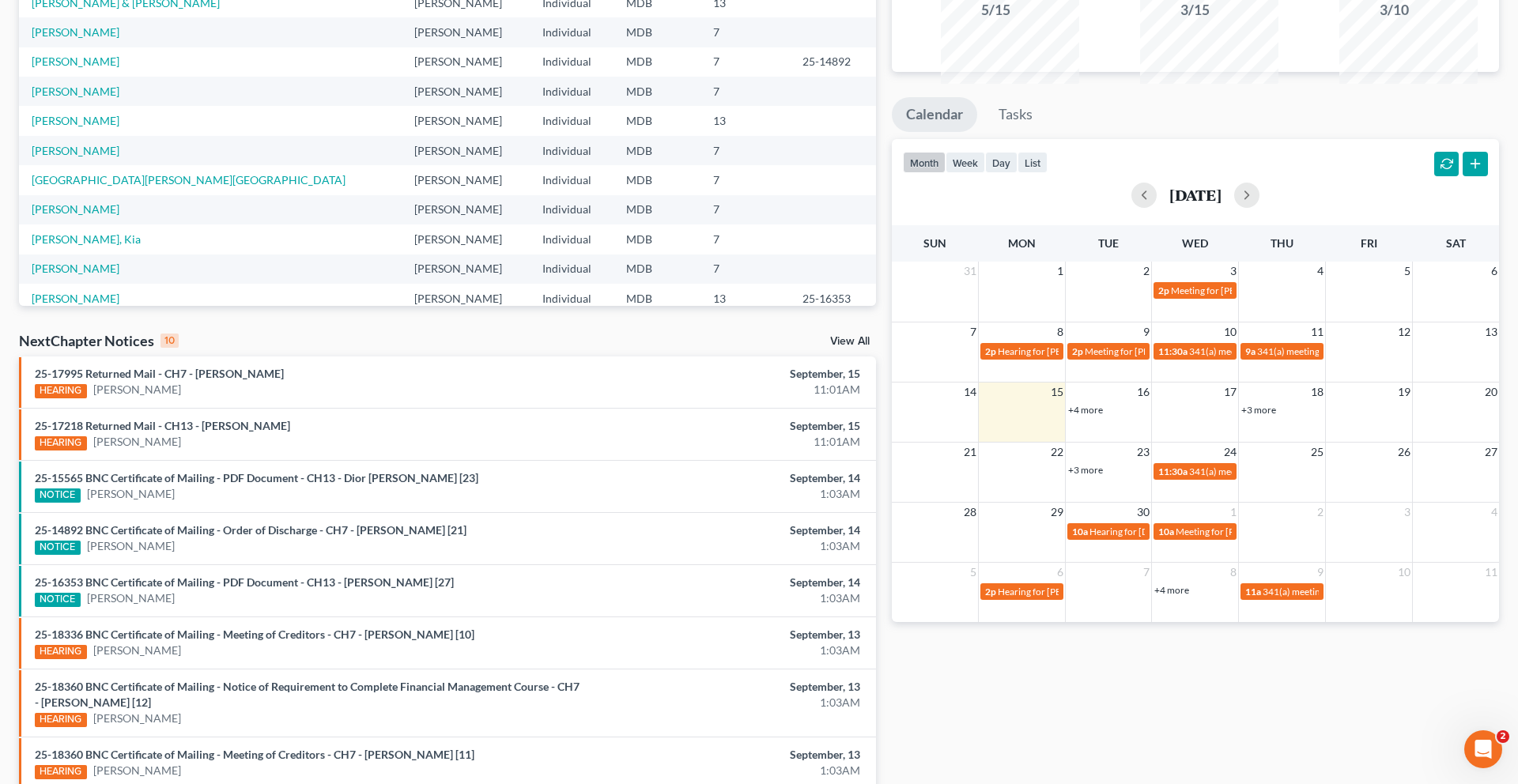
click at [1093, 416] on link "+4 more" at bounding box center [1085, 409] width 34 height 11
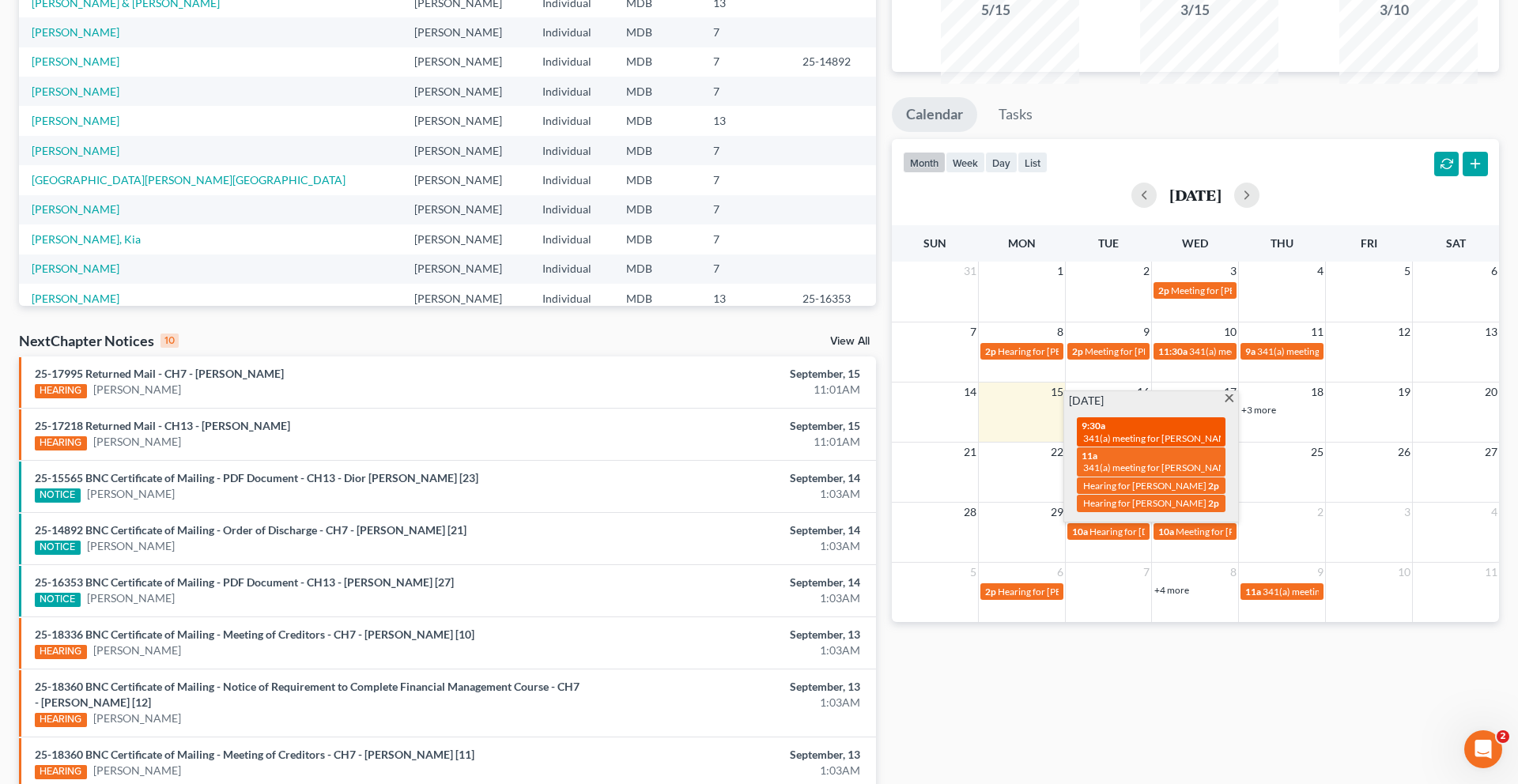
click at [1133, 444] on span "341(a) meeting for [PERSON_NAME] [PERSON_NAME]" at bounding box center [1197, 438] width 229 height 11
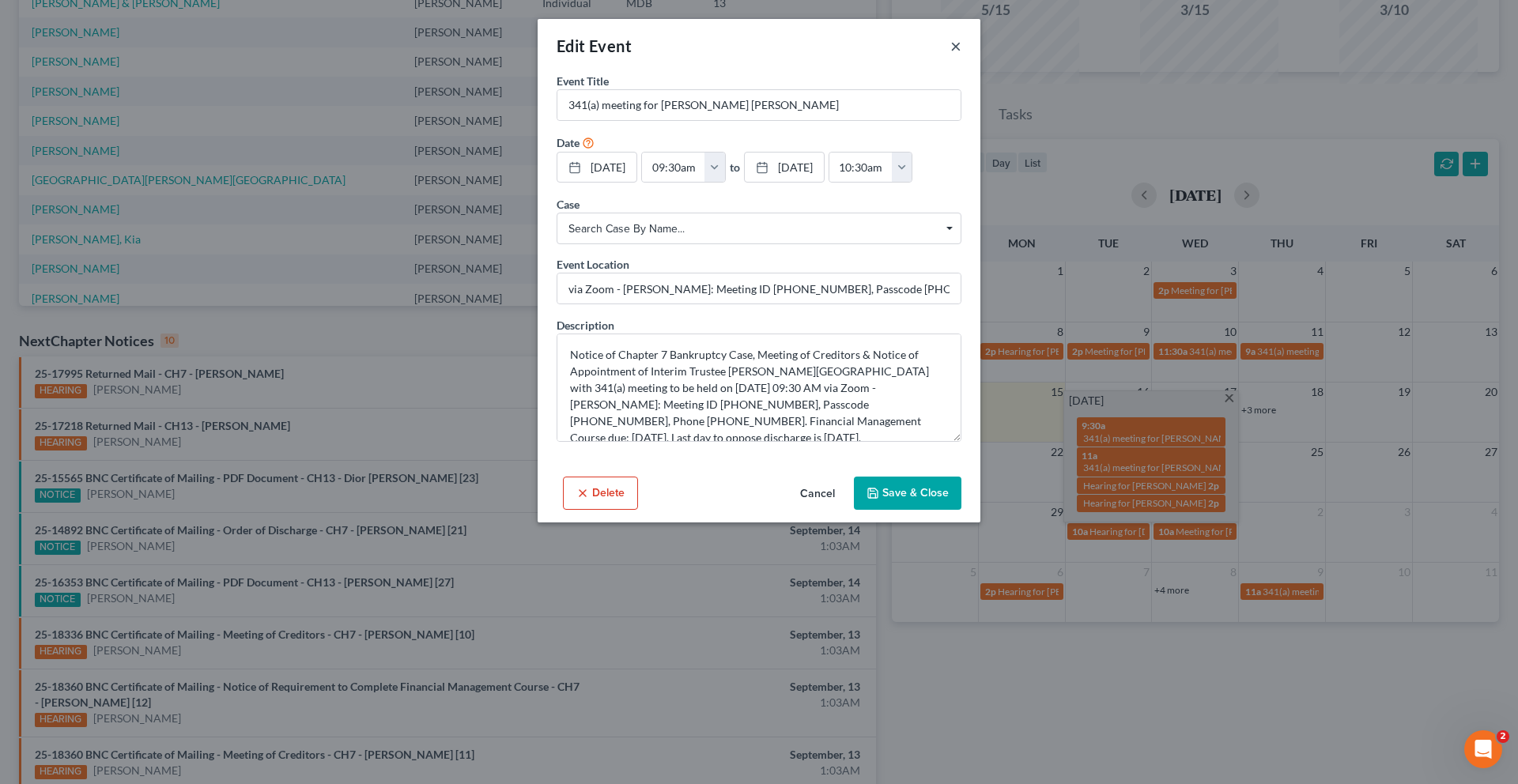
click at [961, 55] on button "×" at bounding box center [956, 46] width 11 height 19
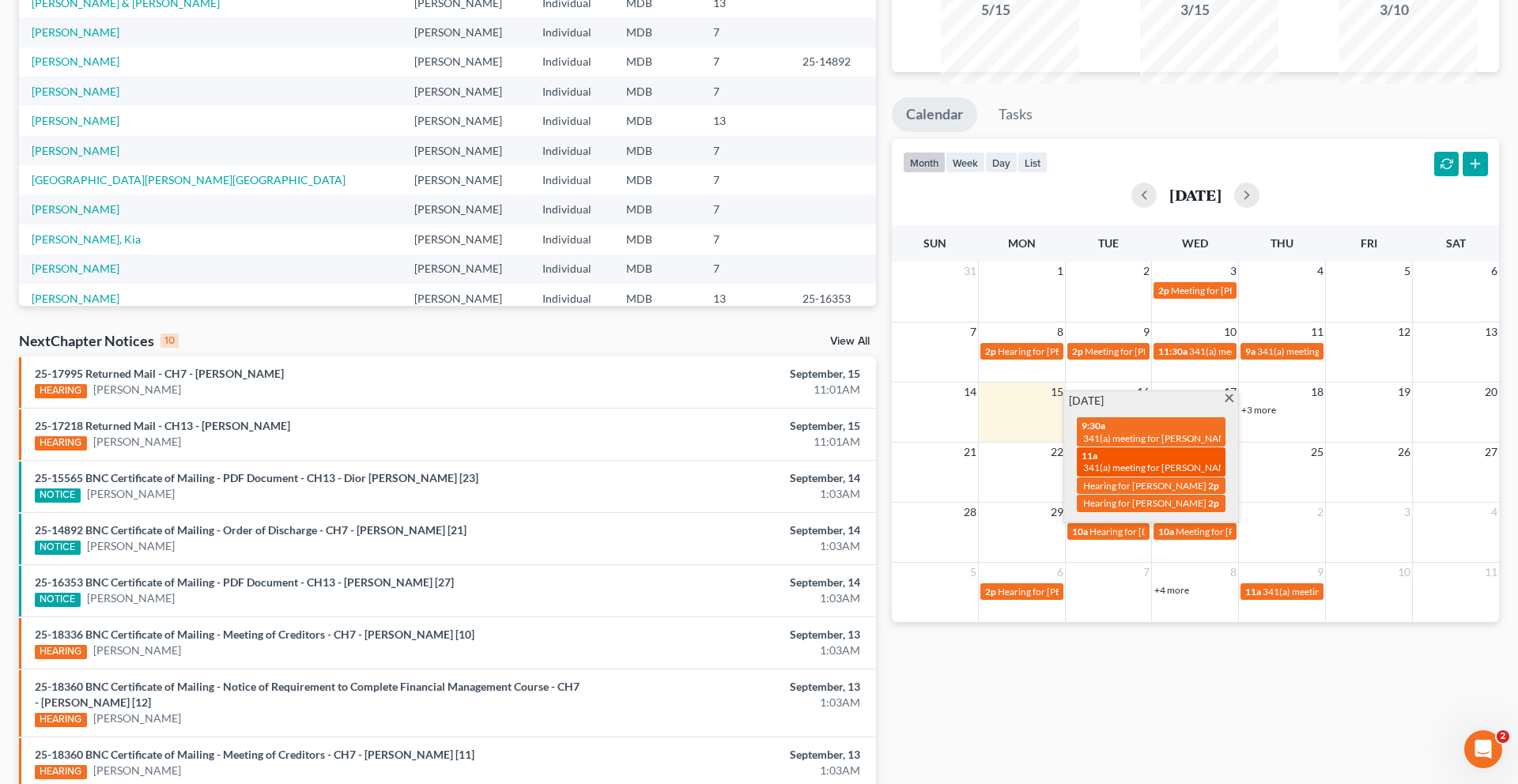
click at [1140, 473] on span "341(a) meeting for [PERSON_NAME]" at bounding box center [1158, 468] width 152 height 11
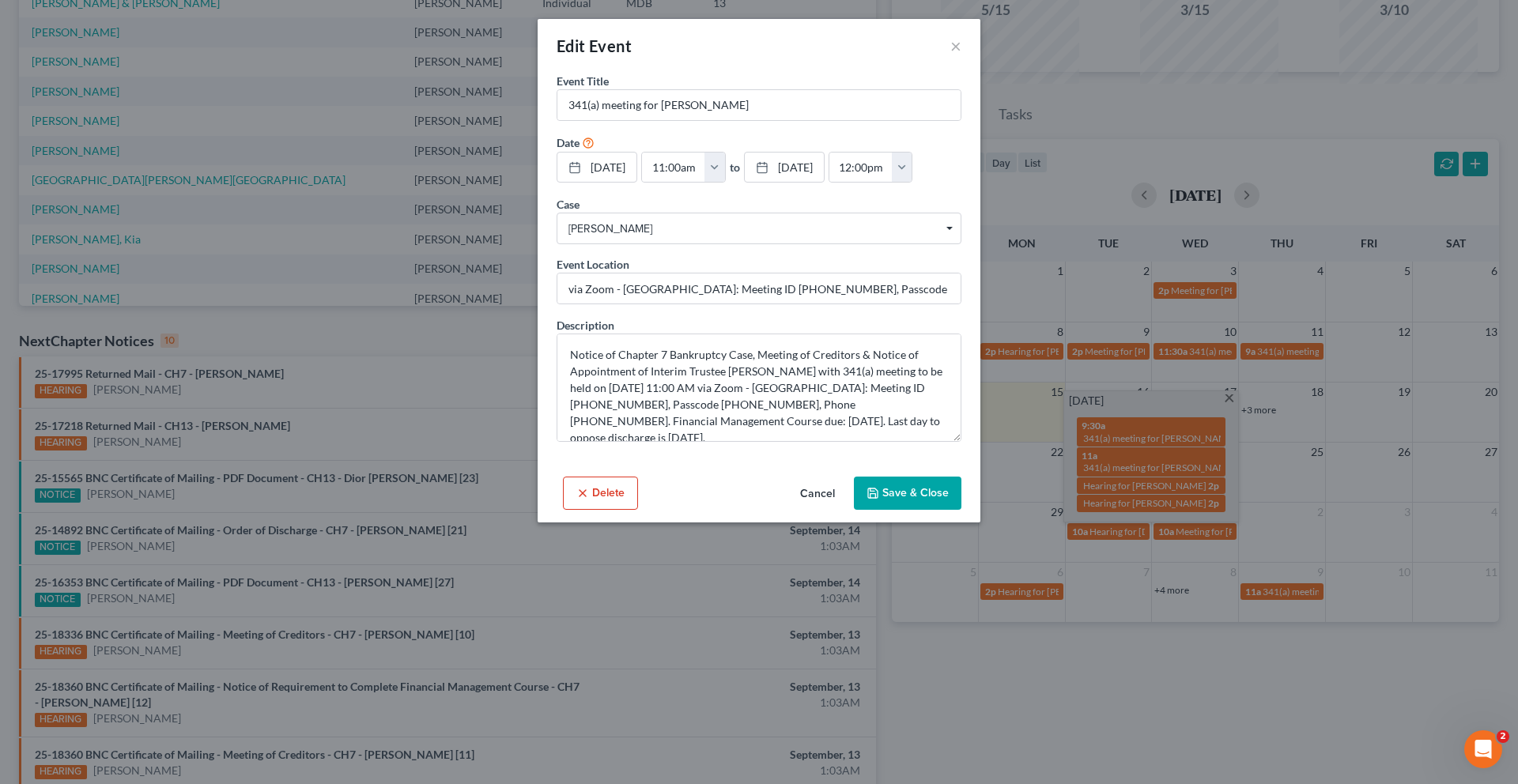
click at [913, 510] on button "Save & Close" at bounding box center [907, 492] width 107 height 33
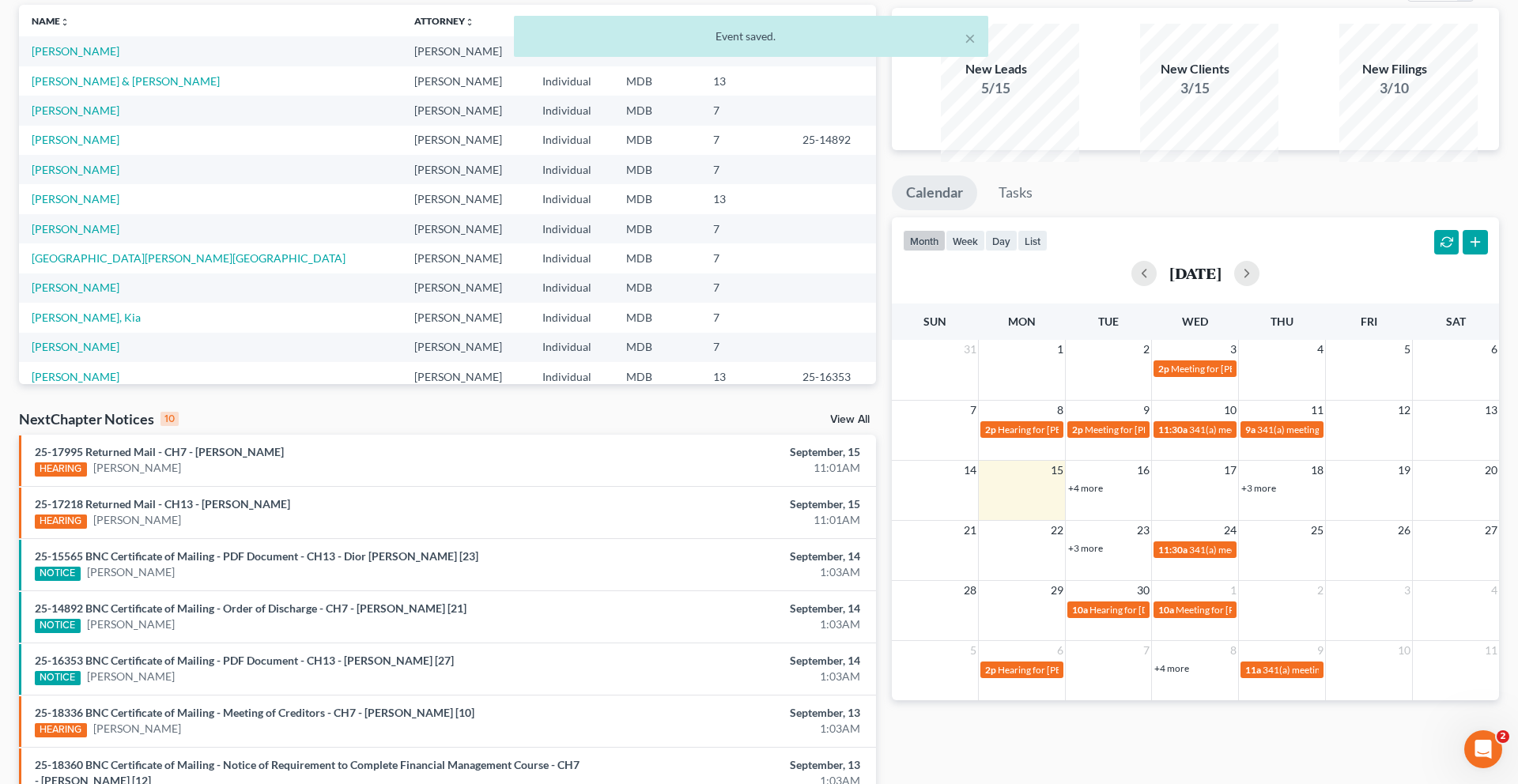
scroll to position [0, 0]
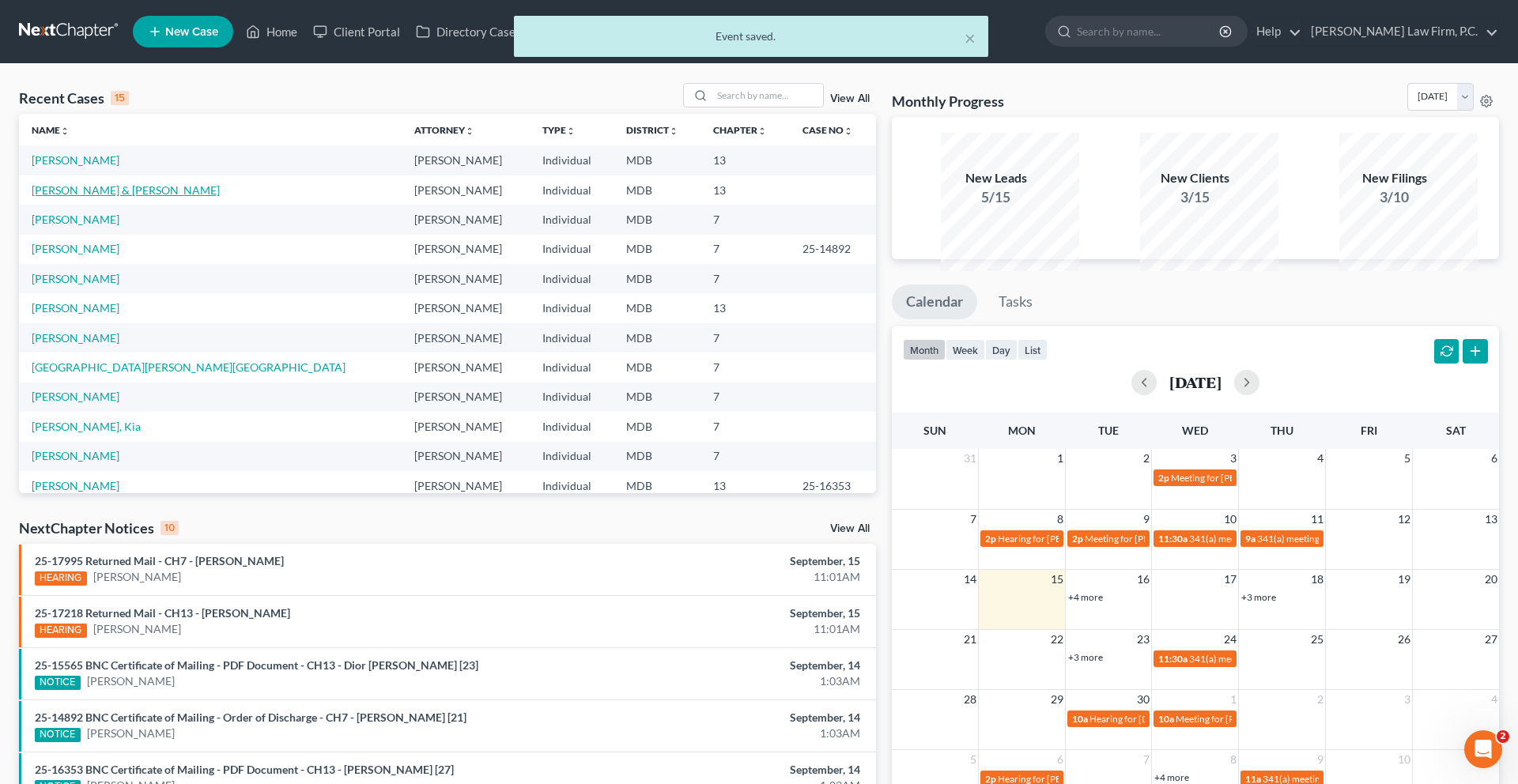
click at [113, 197] on link "[PERSON_NAME] & [PERSON_NAME]" at bounding box center [125, 190] width 188 height 13
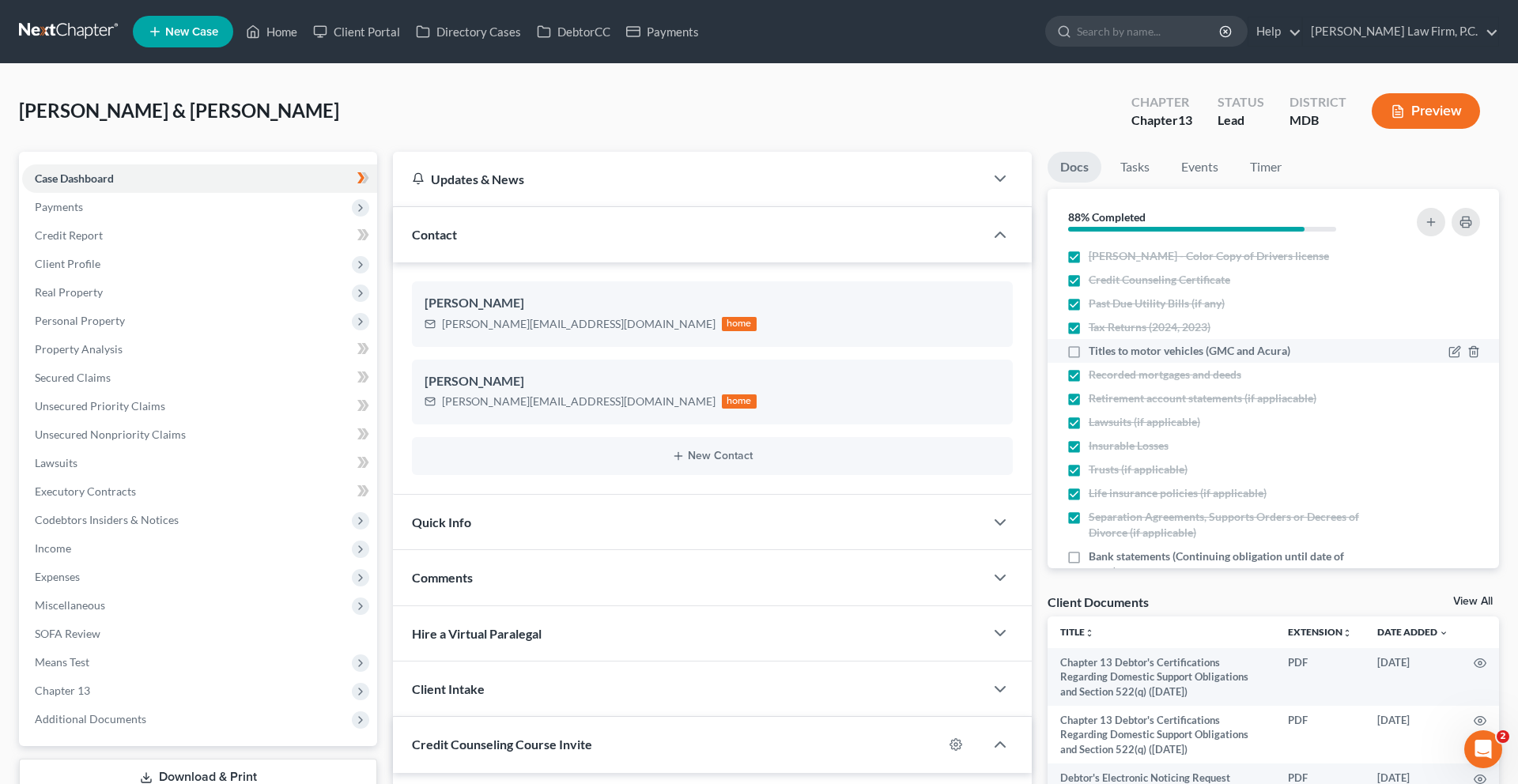
click at [1197, 359] on span "Titles to motor vehicles (GMC and Acura)" at bounding box center [1189, 351] width 202 height 16
click at [1105, 353] on input "Titles to motor vehicles (GMC and Acura)" at bounding box center [1099, 348] width 11 height 11
checkbox input "true"
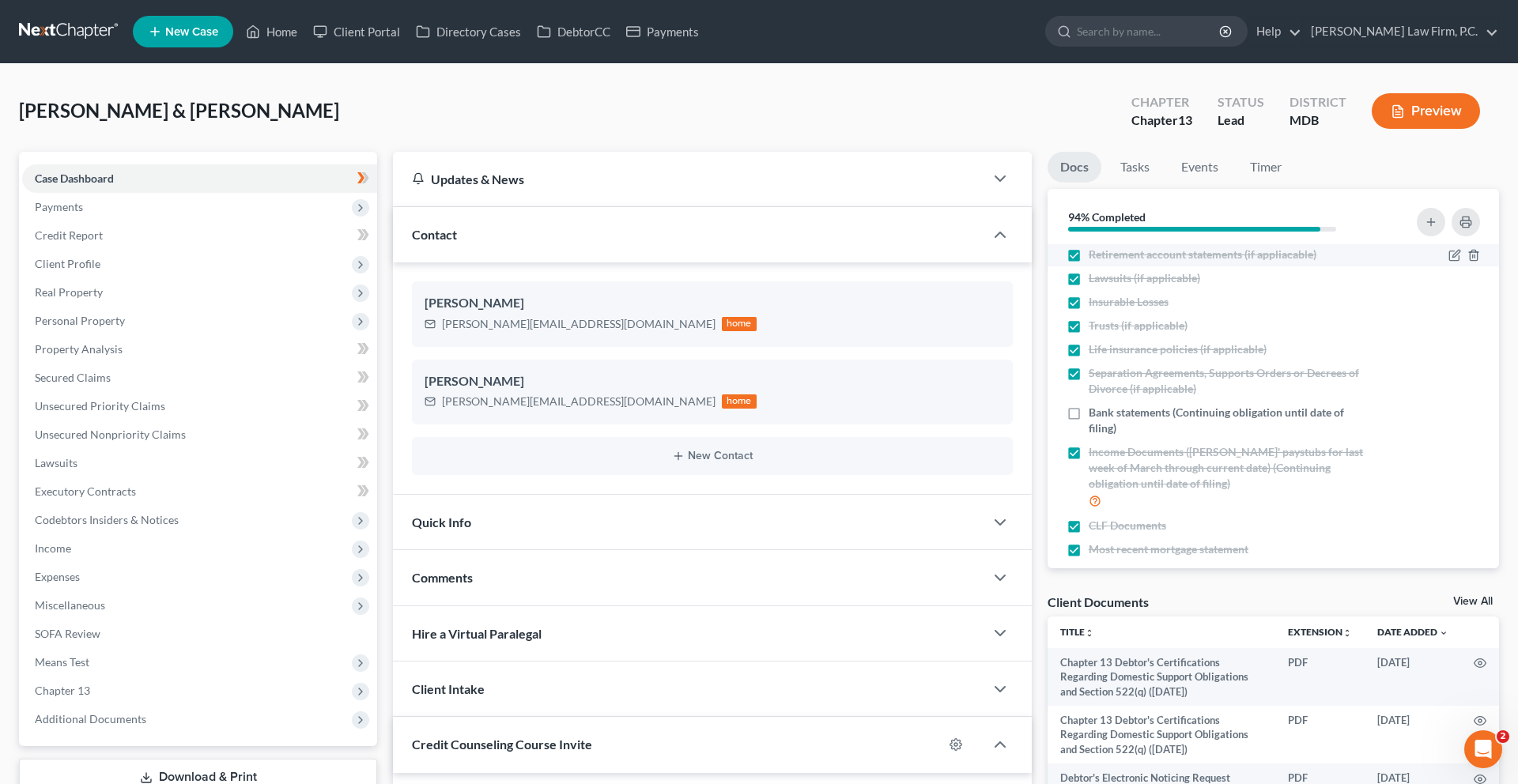
scroll to position [257, 0]
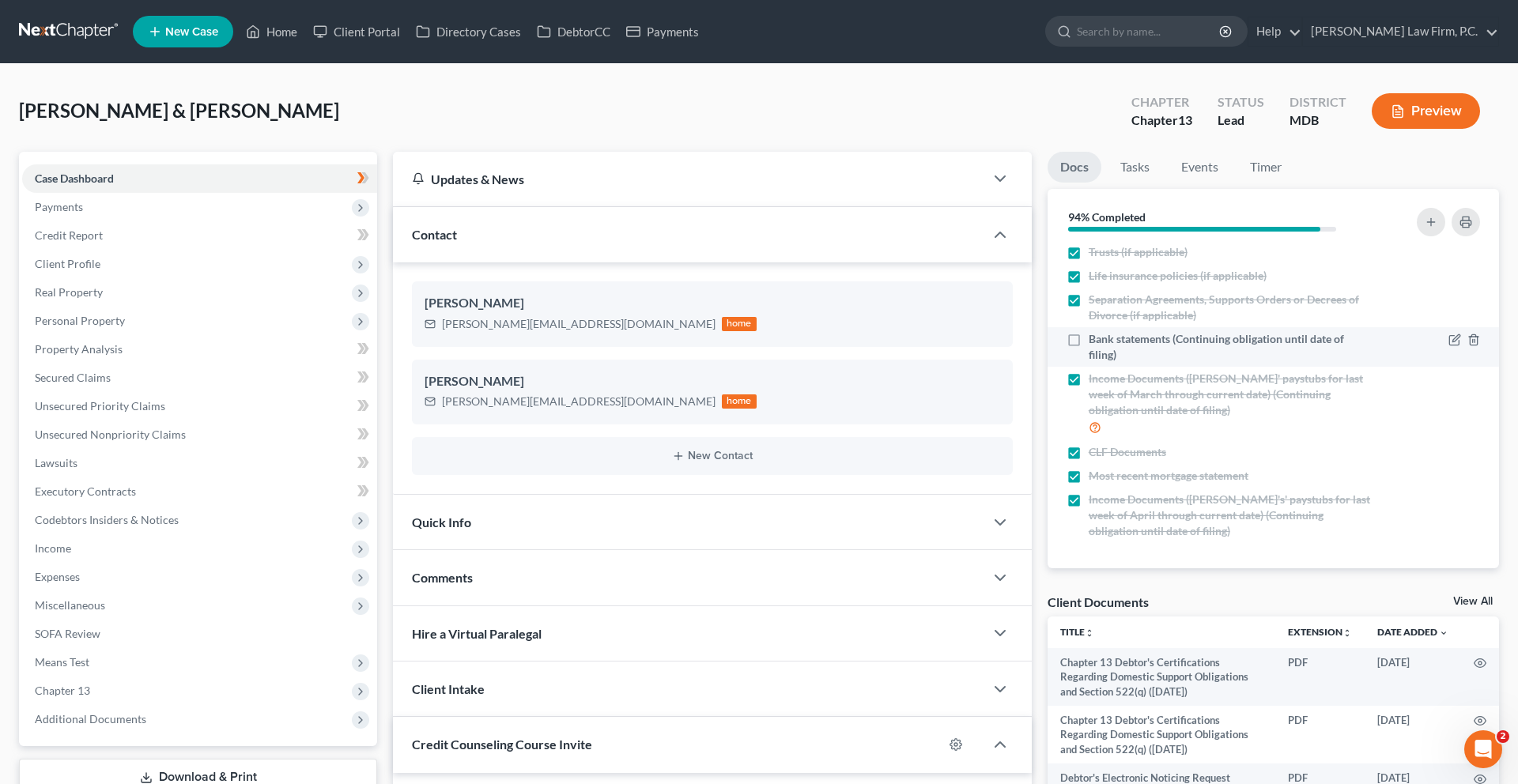
click at [1148, 362] on span "Bank statements (Continuing obligation until date of filing)" at bounding box center [1230, 346] width 284 height 32
click at [1105, 341] on input "Bank statements (Continuing obligation until date of filing)" at bounding box center [1099, 336] width 11 height 11
checkbox input "true"
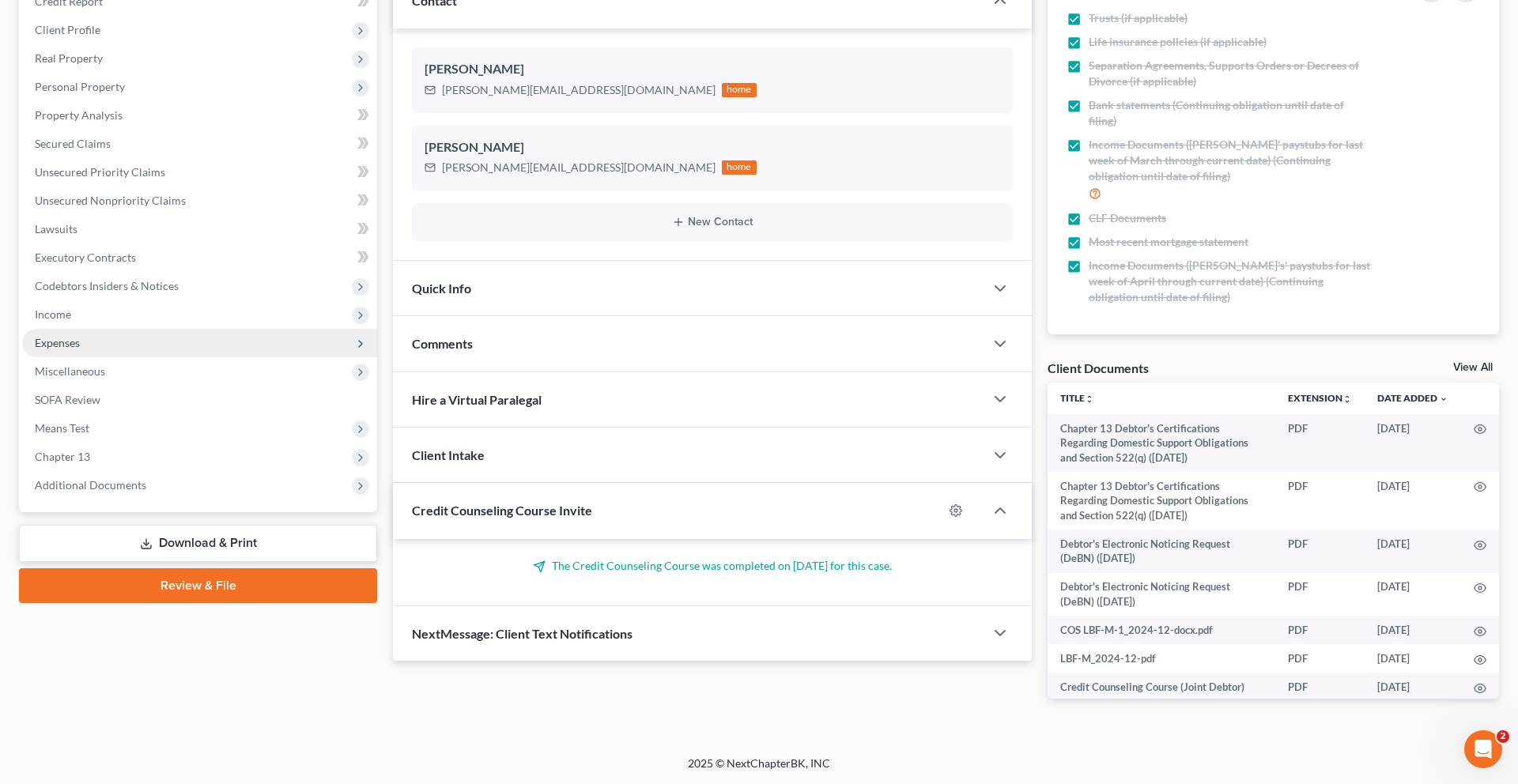
scroll to position [388, 0]
click at [221, 602] on link "Review & File" at bounding box center [198, 585] width 358 height 34
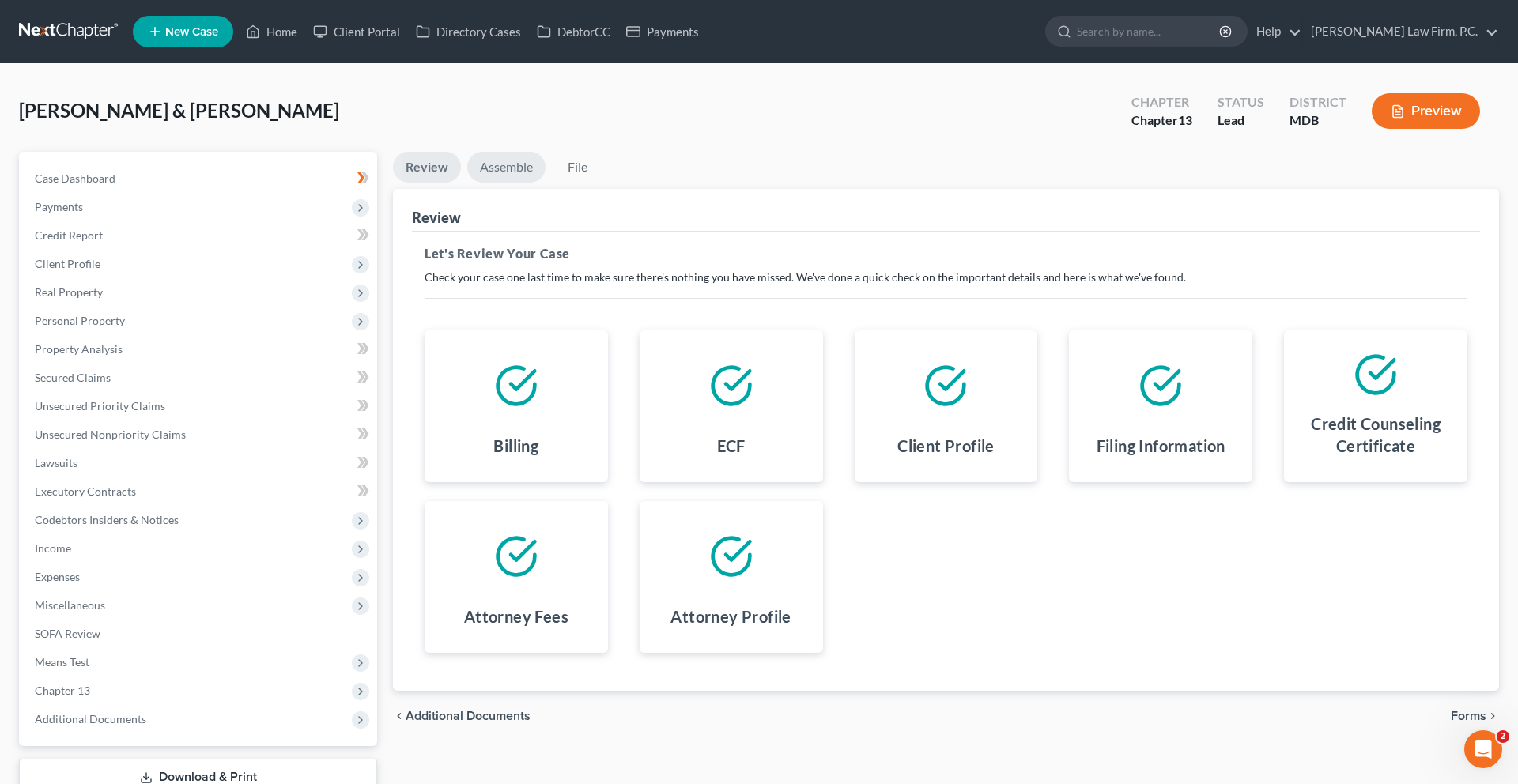
click at [544, 183] on link "Assemble" at bounding box center [506, 167] width 78 height 31
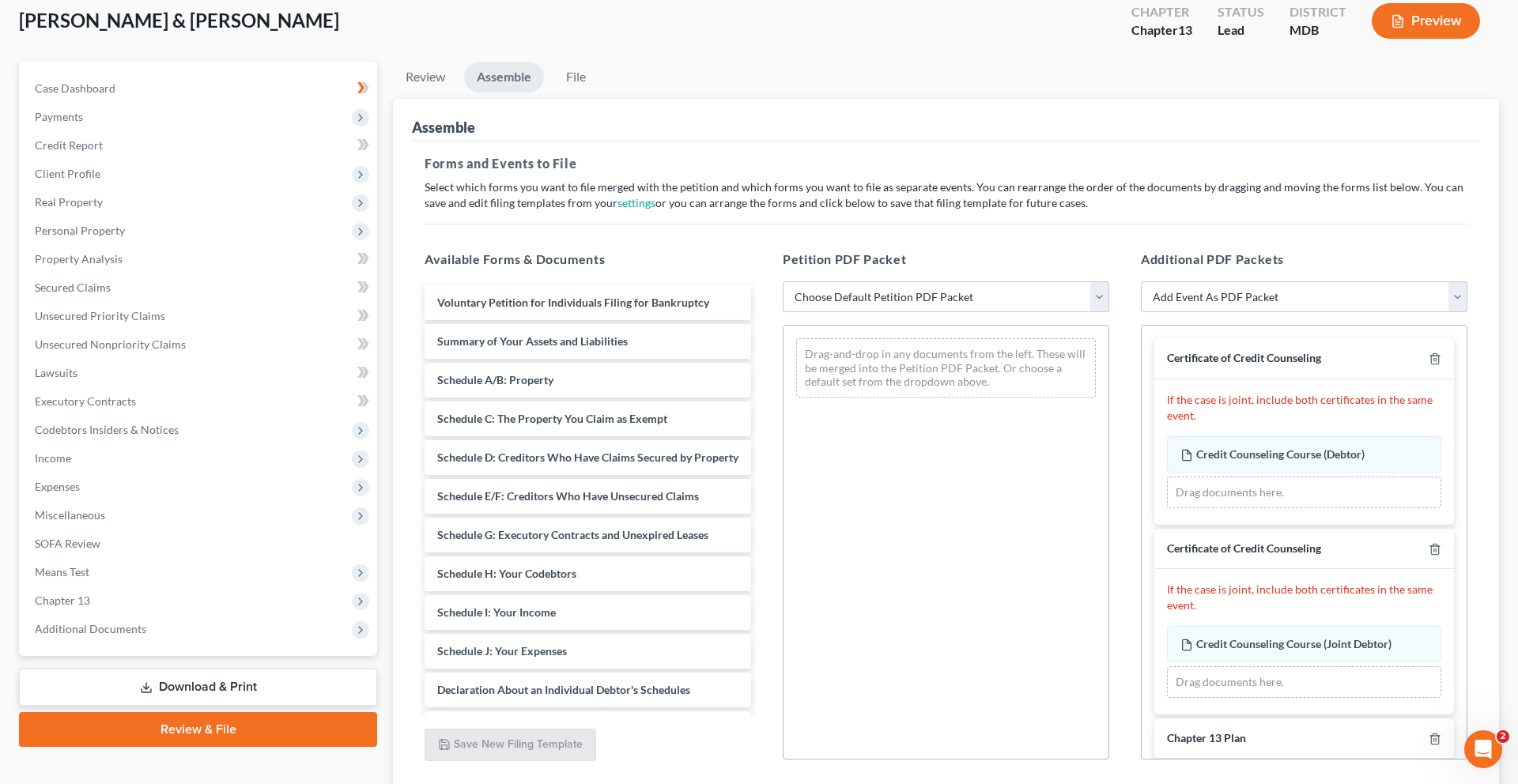
scroll to position [139, 0]
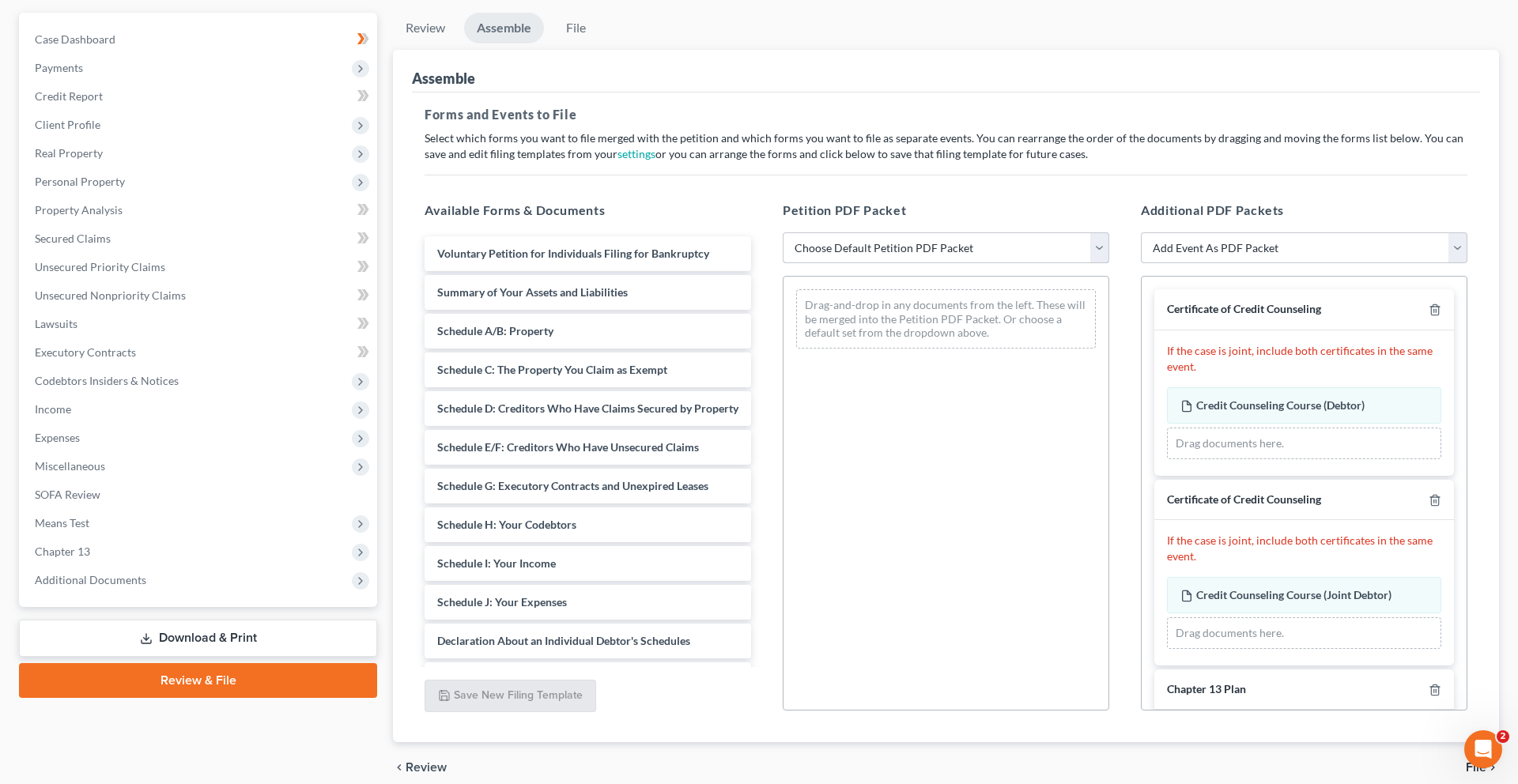
click at [891, 264] on select "Choose Default Petition PDF Packet Emergency Filing (Voluntary Petition and Cre…" at bounding box center [945, 248] width 326 height 32
select select "1"
click at [785, 264] on select "Choose Default Petition PDF Packet Emergency Filing (Voluntary Petition and Cre…" at bounding box center [945, 248] width 326 height 32
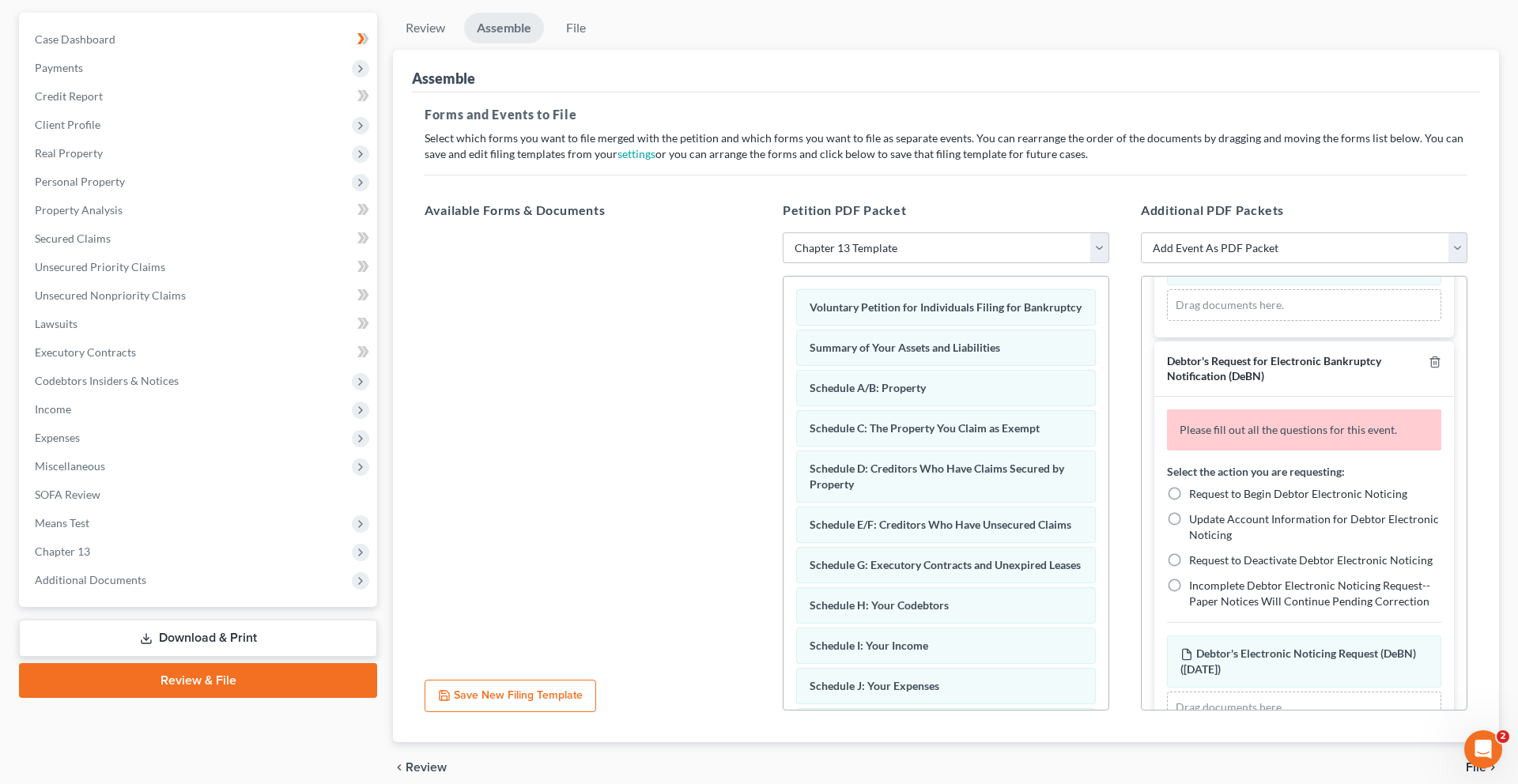
click at [1217, 98] on span "Request to Begin Debtor Electronic Noticing" at bounding box center [1298, 91] width 218 height 13
click at [1205, 94] on input "Request to Begin Debtor Electronic Noticing" at bounding box center [1199, 89] width 11 height 11
radio input "true"
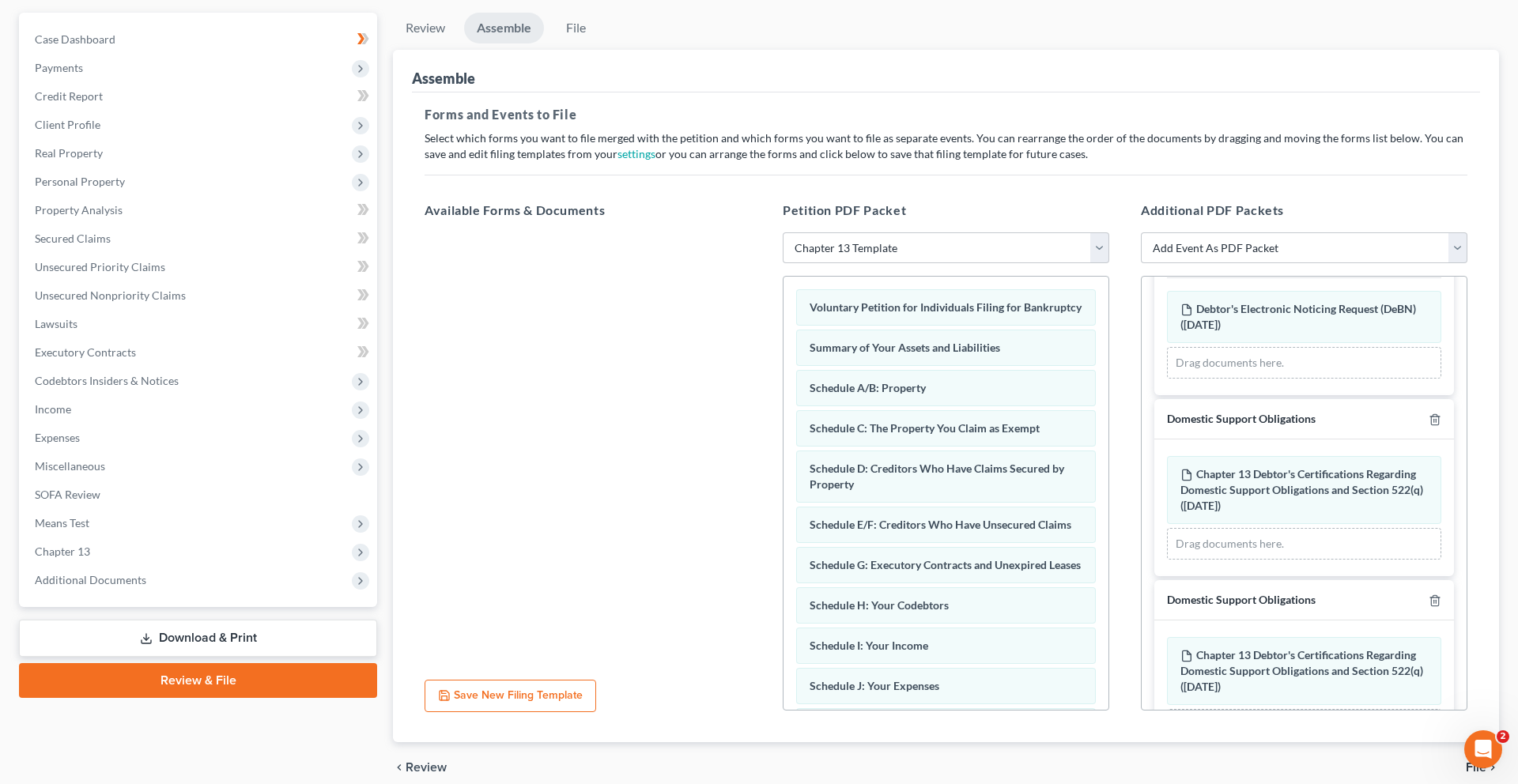
scroll to position [1360, 0]
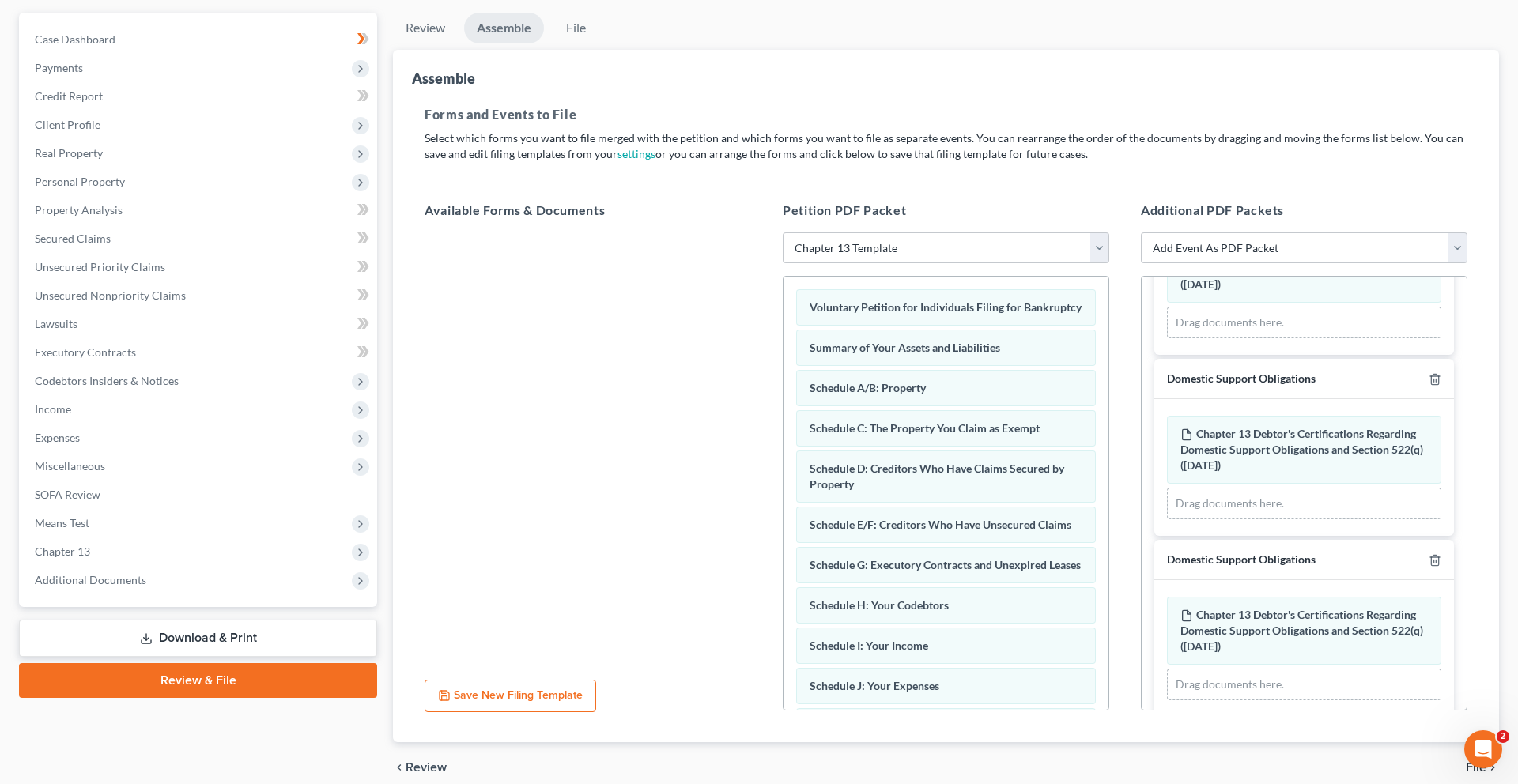
click at [1205, 116] on span "Request to Begin Debtor Electronic Noticing" at bounding box center [1298, 109] width 218 height 13
click at [1205, 112] on input "Request to Begin Debtor Electronic Noticing" at bounding box center [1199, 106] width 11 height 11
radio input "true"
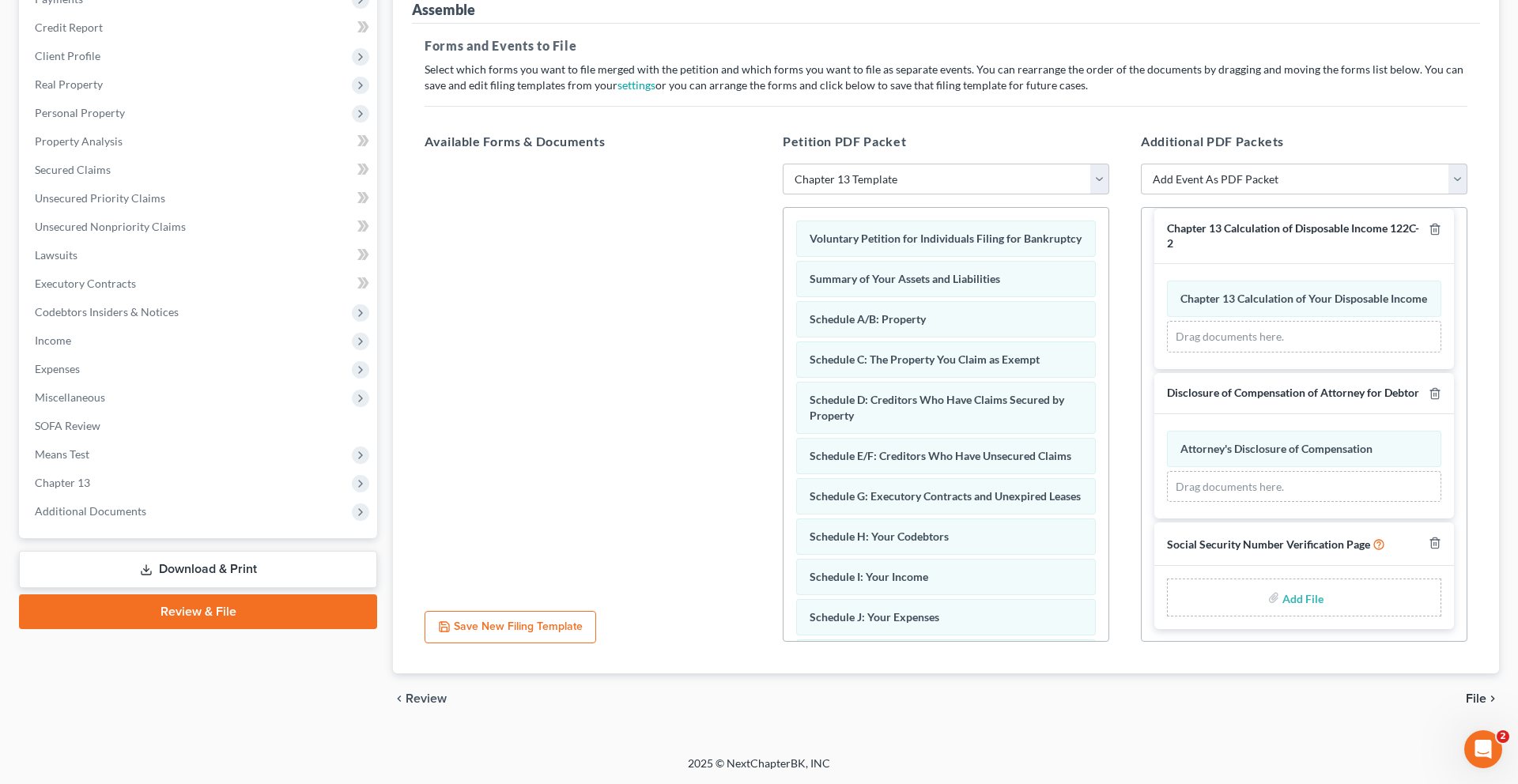
scroll to position [276, 0]
click at [1282, 612] on input "file" at bounding box center [1301, 598] width 38 height 29
type input "C:\fakepath\Social Security Numbers.pdf"
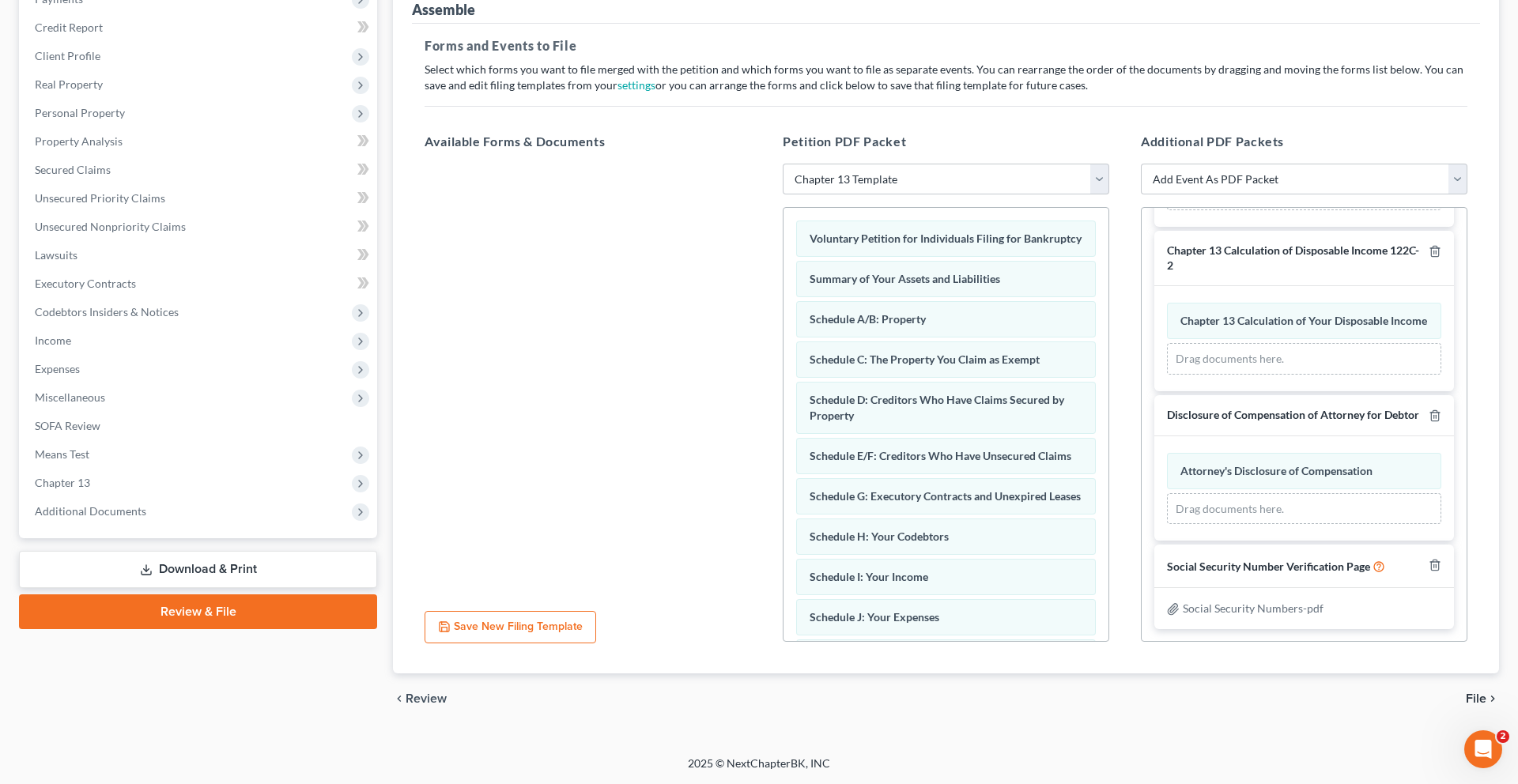
scroll to position [362, 0]
click at [1465, 692] on span "File" at bounding box center [1475, 698] width 20 height 12
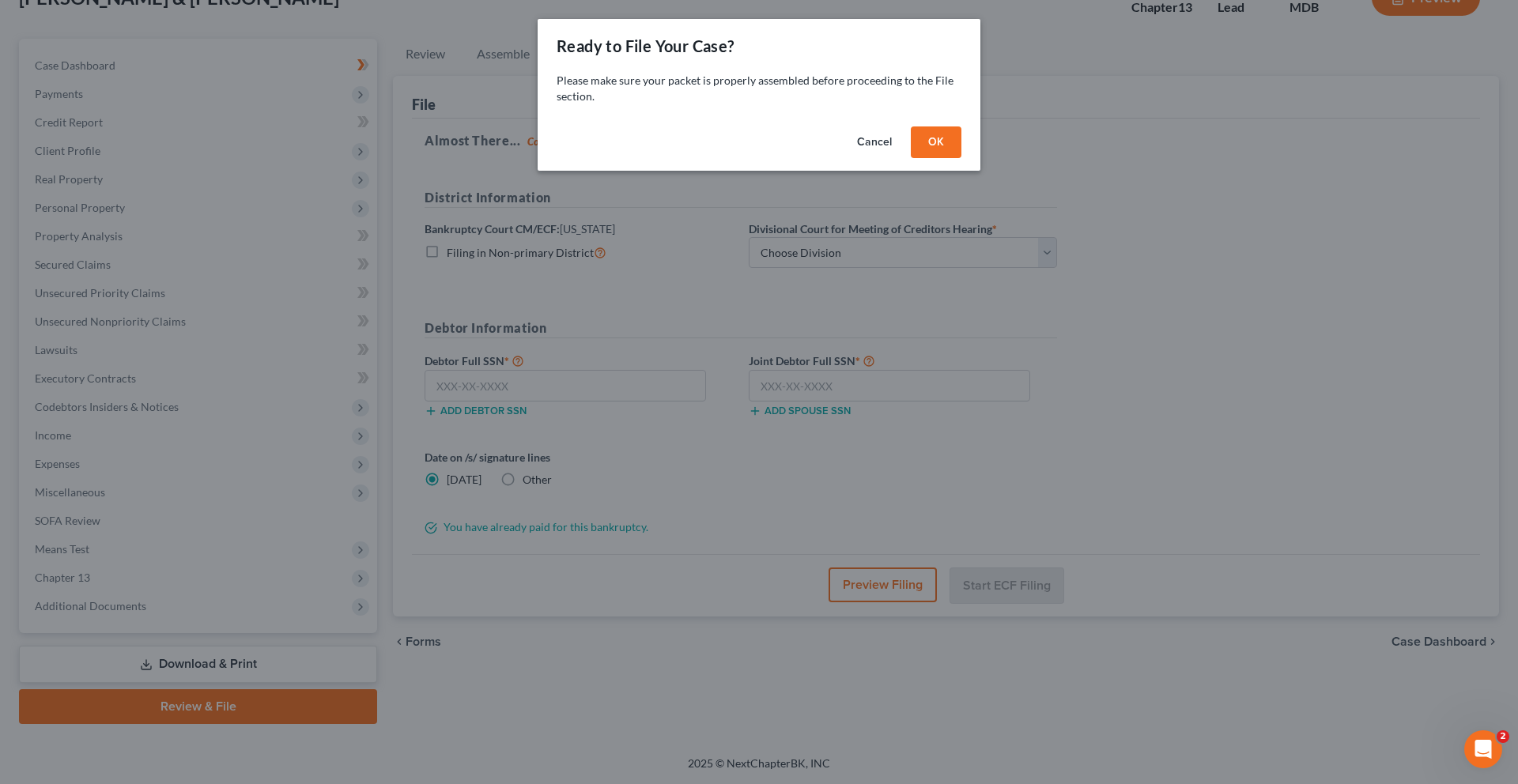
scroll to position [334, 0]
click at [961, 158] on button "OK" at bounding box center [935, 142] width 51 height 32
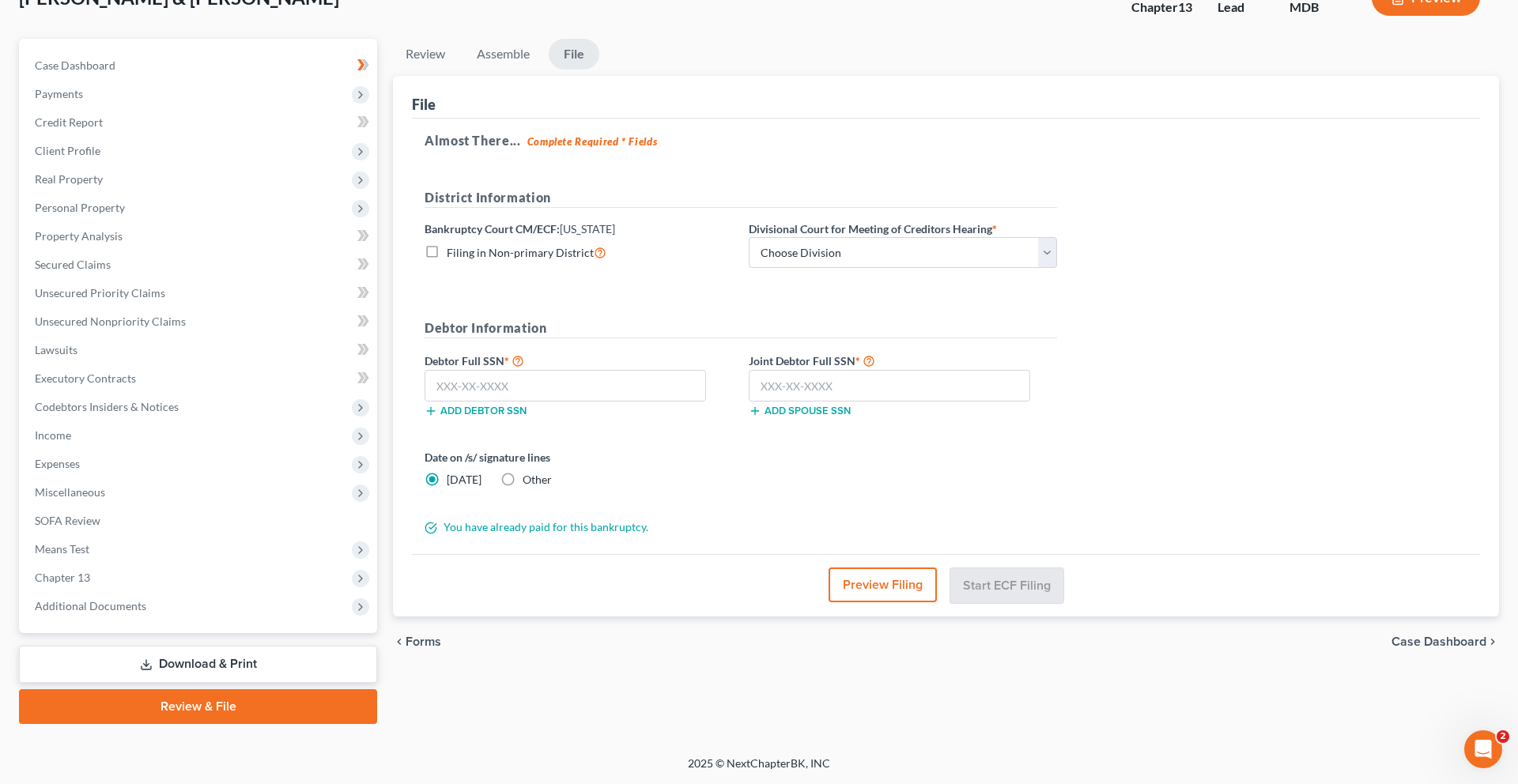
click at [871, 567] on button "Preview Filing" at bounding box center [882, 584] width 108 height 34
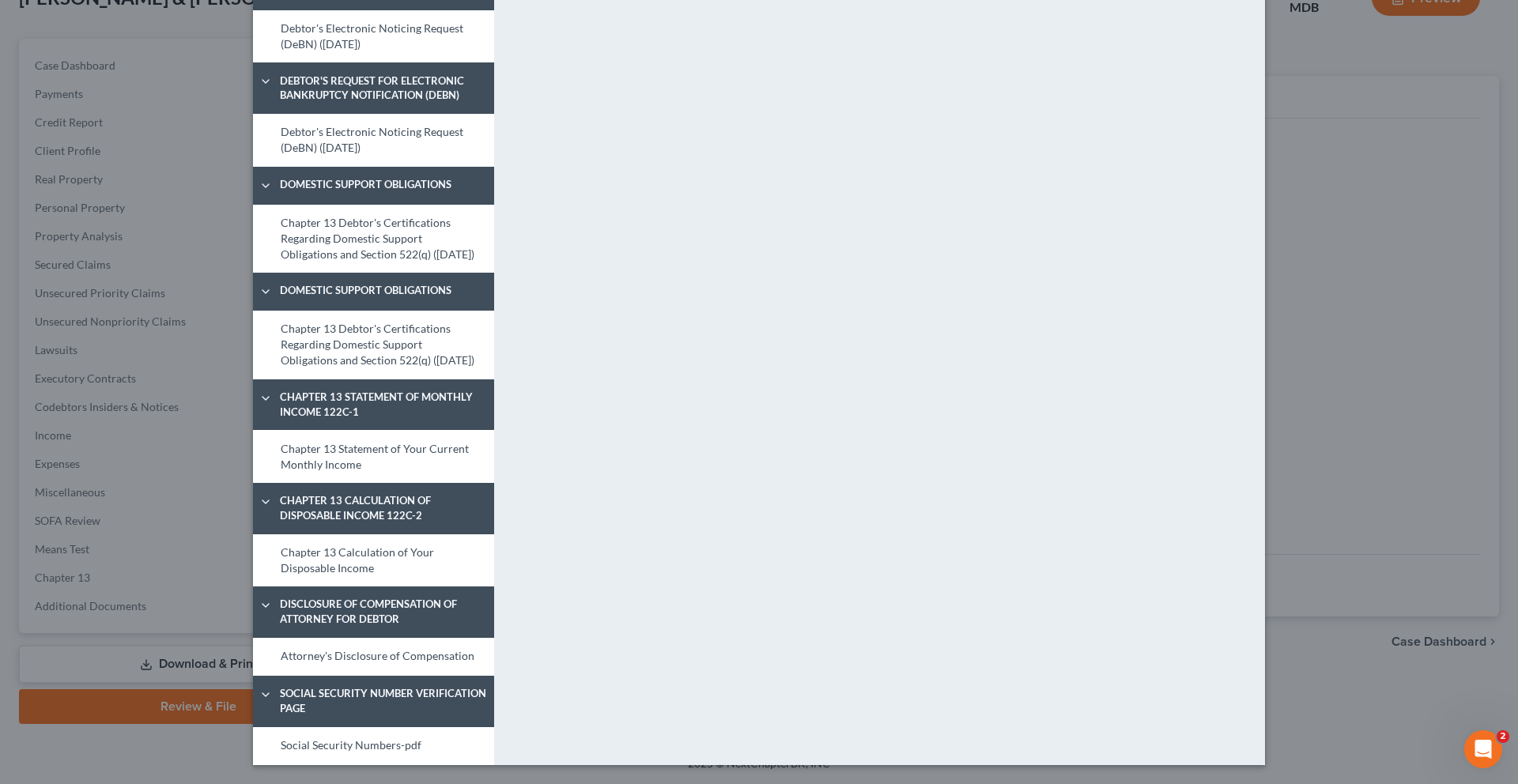
scroll to position [1666, 0]
click at [255, 743] on link "Social Security Numbers-pdf" at bounding box center [373, 746] width 241 height 38
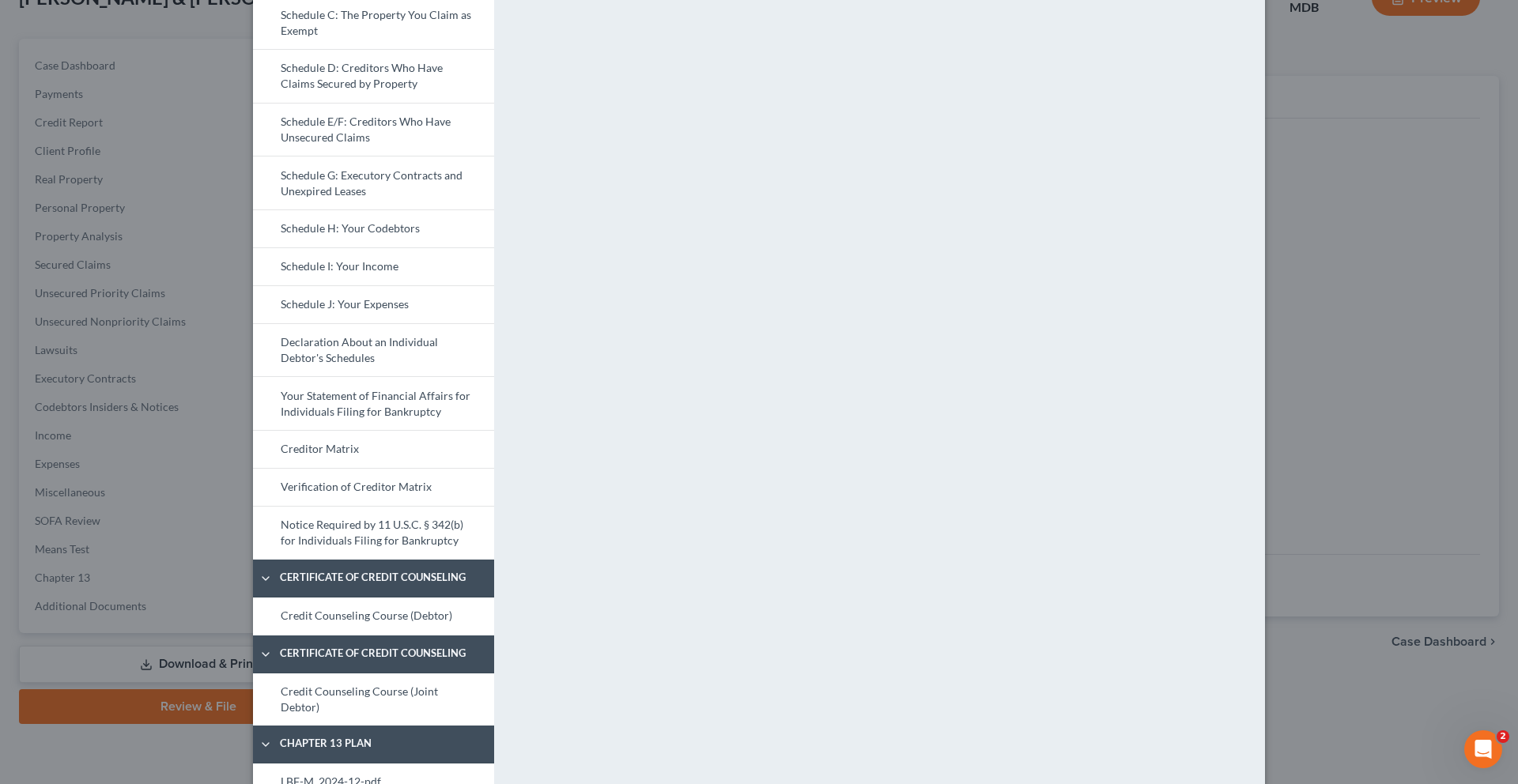
scroll to position [0, 0]
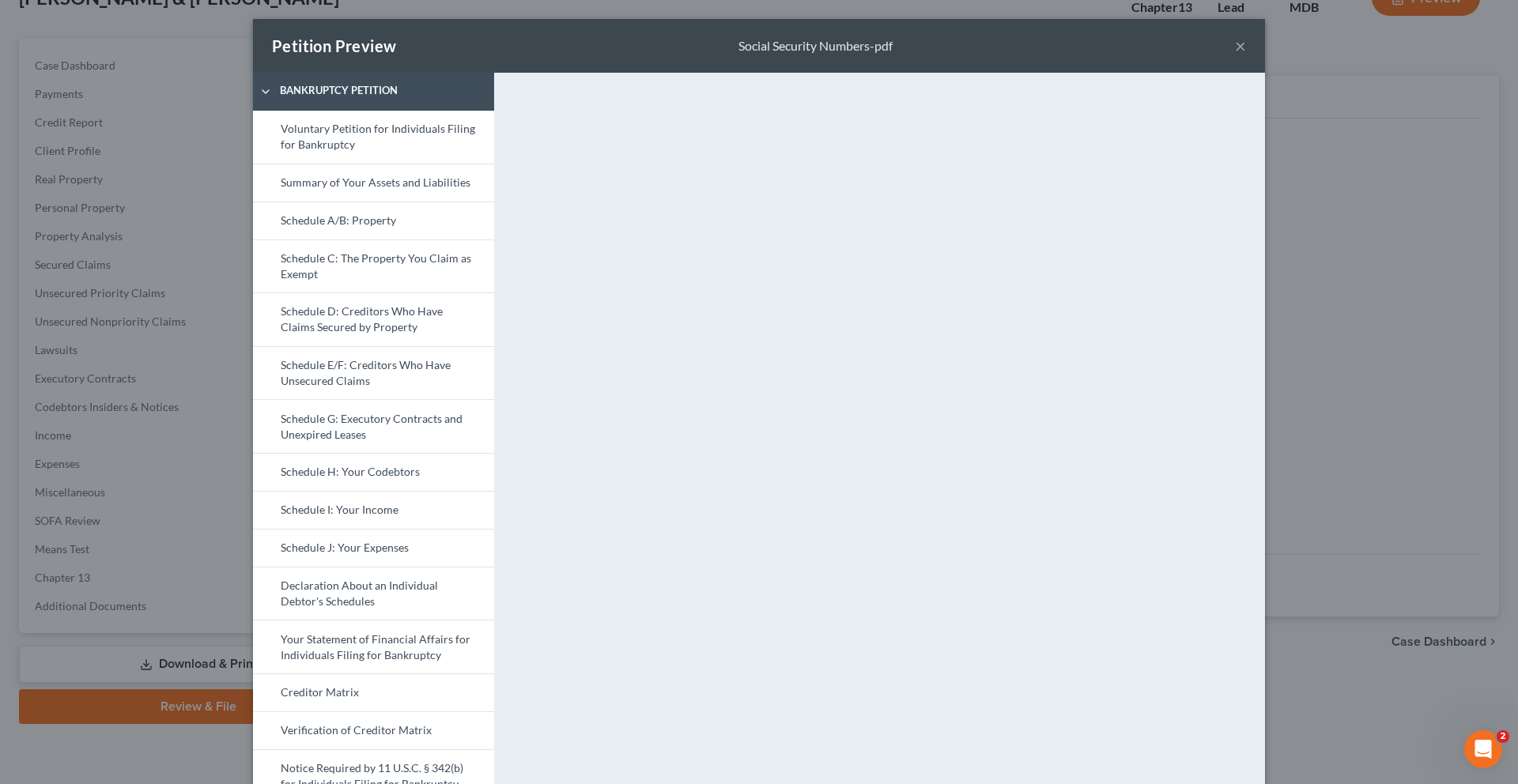
click at [1245, 55] on button "×" at bounding box center [1241, 46] width 11 height 19
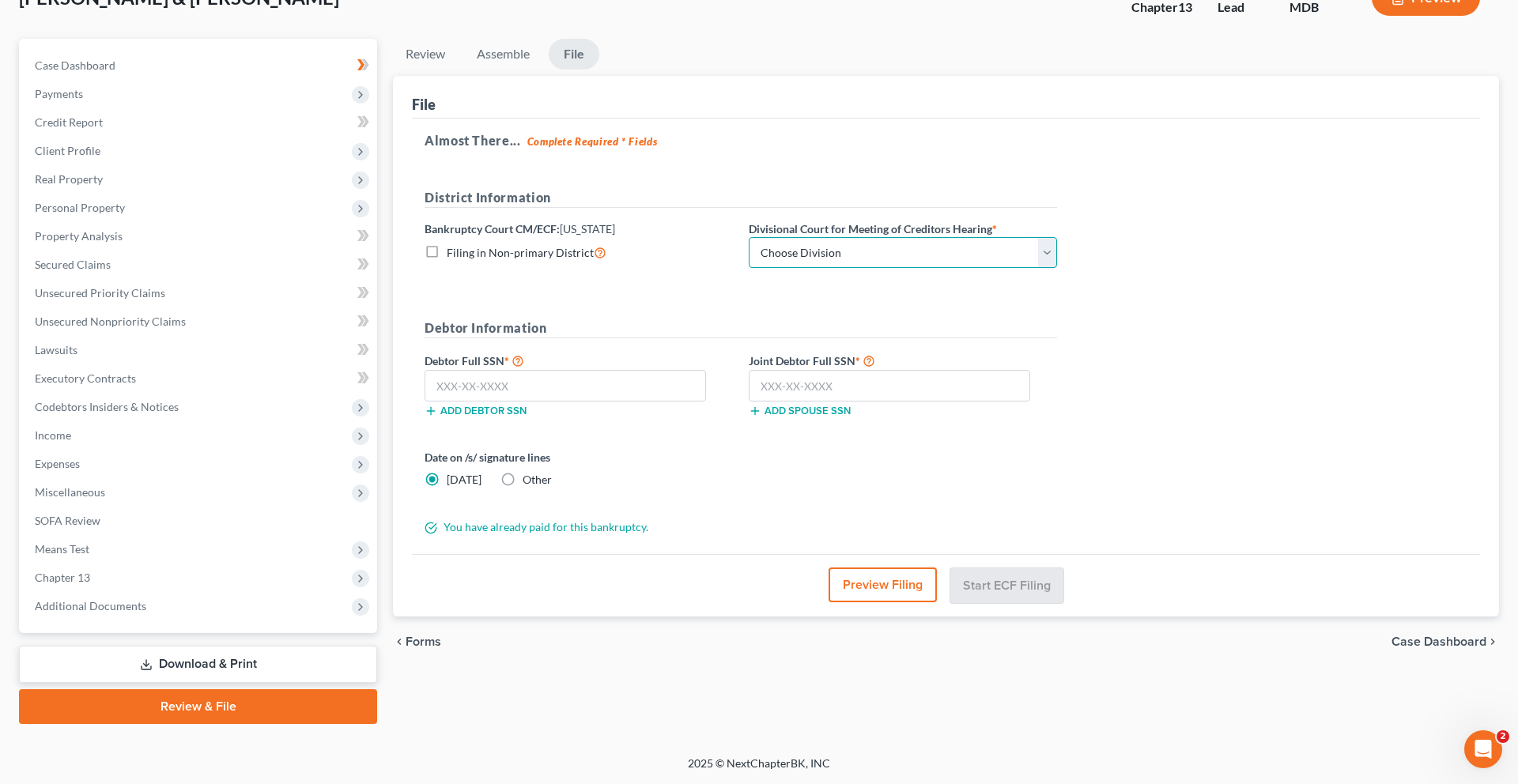
click at [1025, 237] on select "Choose Division Baltimore Greenbelt" at bounding box center [903, 252] width 308 height 32
select select "1"
click at [838, 237] on select "Choose Division Baltimore Greenbelt" at bounding box center [903, 252] width 308 height 32
click at [467, 370] on input "text" at bounding box center [565, 385] width 281 height 32
paste input "229-23-1957"
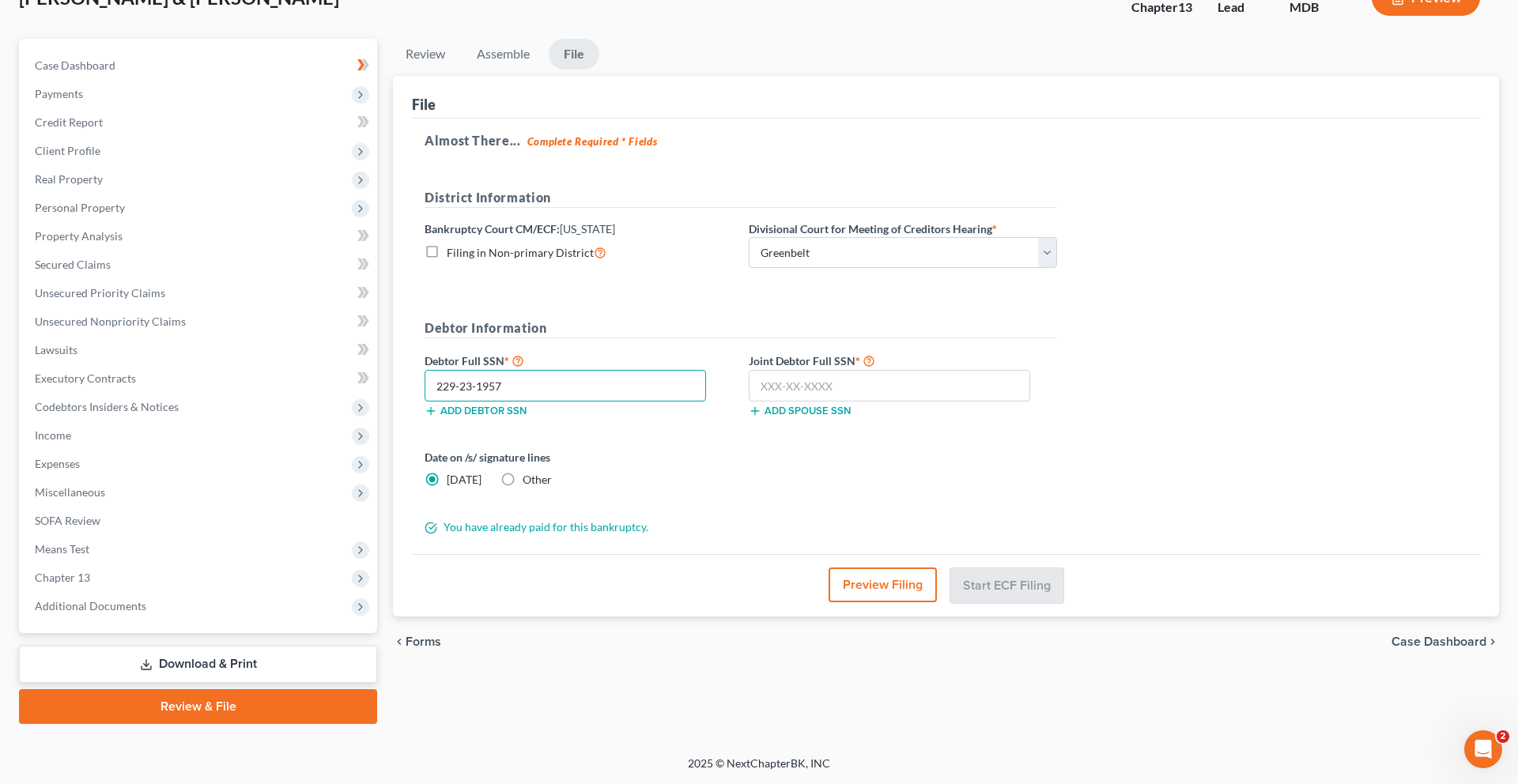
type input "229-23-1957"
click at [878, 370] on input "text" at bounding box center [890, 385] width 281 height 32
paste input "230-47-7700"
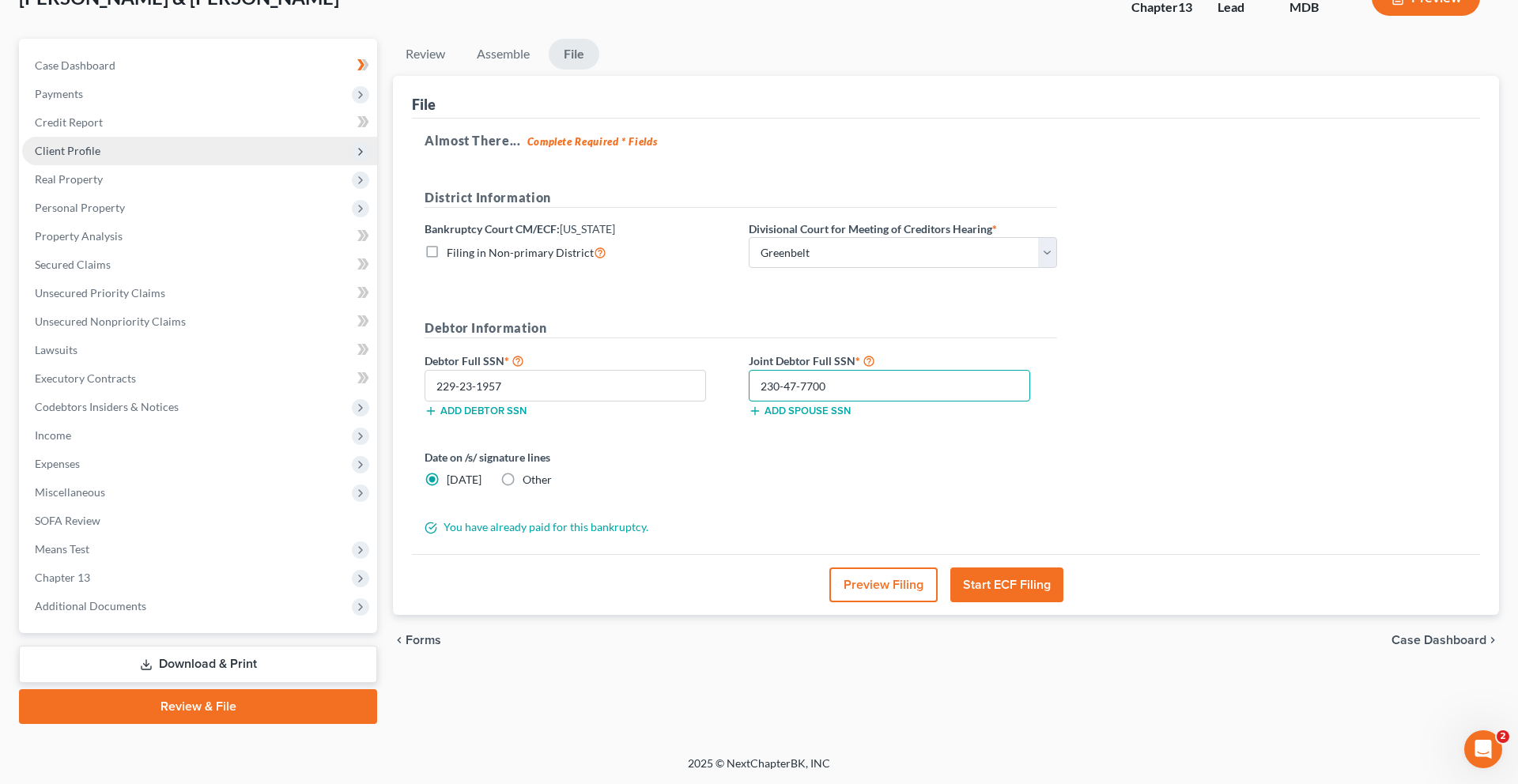
type input "230-47-7700"
click at [1014, 567] on button "Start ECF Filing" at bounding box center [1006, 584] width 113 height 34
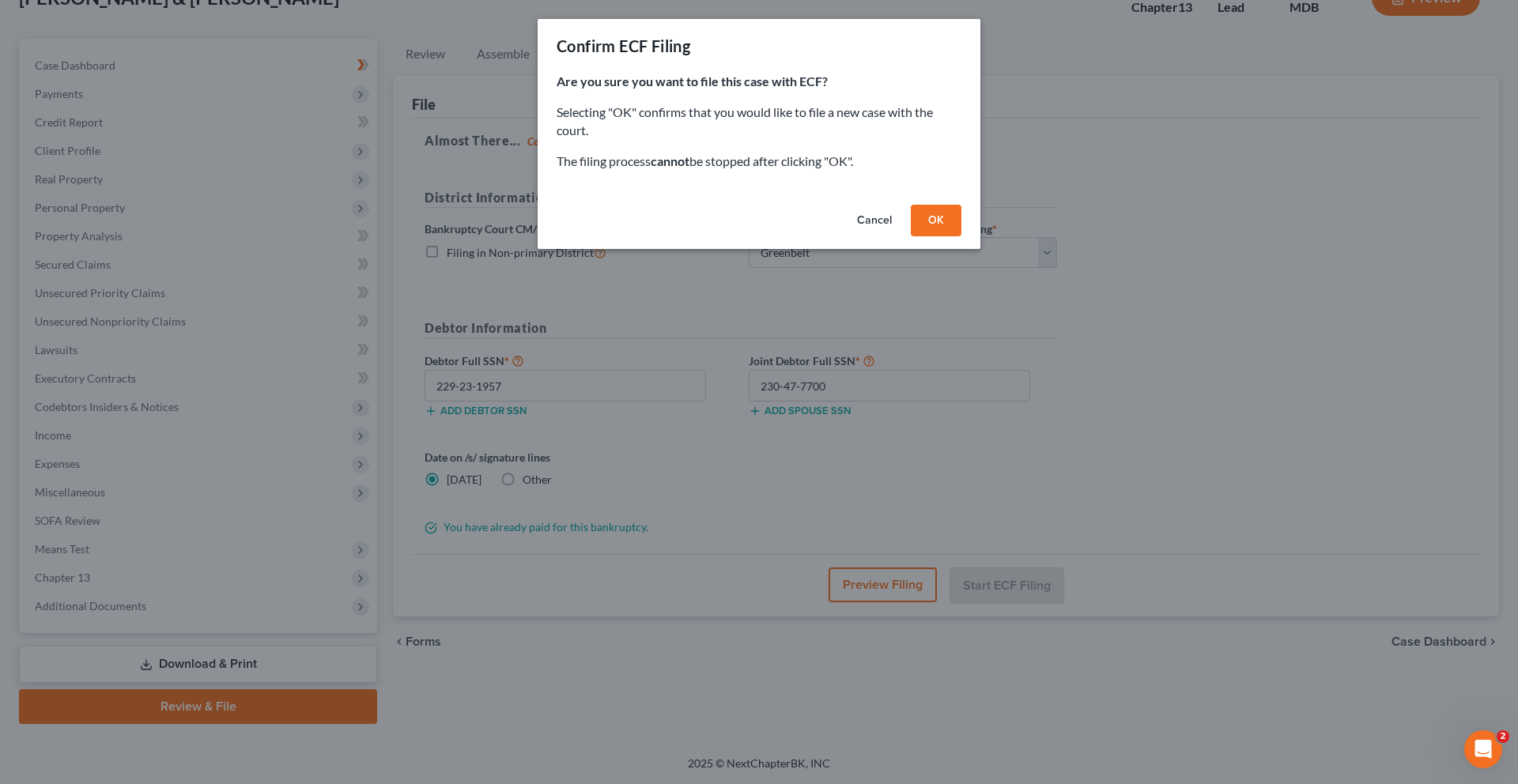
click at [961, 236] on button "OK" at bounding box center [935, 220] width 51 height 32
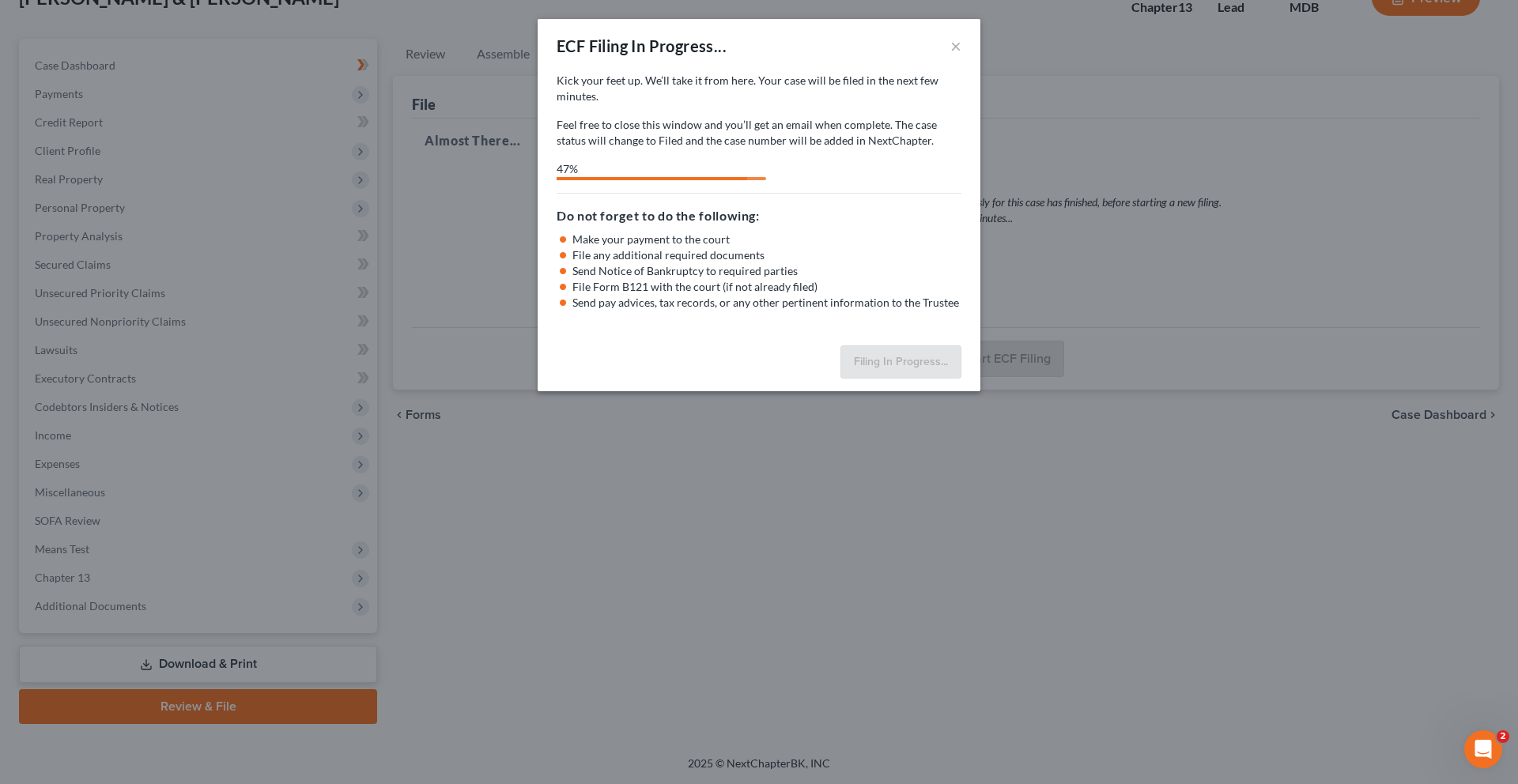
click at [947, 180] on div "Kick your feet up. We’ll take it from here. Your case will be filed in the next…" at bounding box center [759, 126] width 405 height 107
click at [861, 180] on div "59%" at bounding box center [759, 171] width 405 height 19
select select "1"
